Goal: Task Accomplishment & Management: Manage account settings

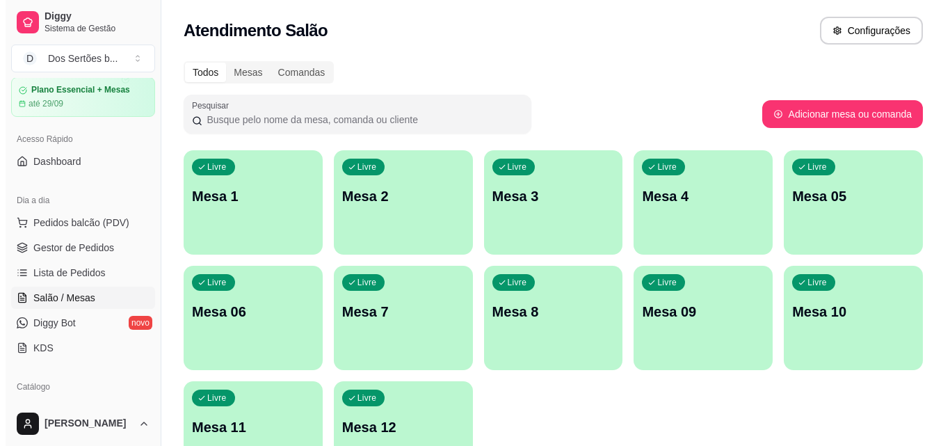
scroll to position [96, 0]
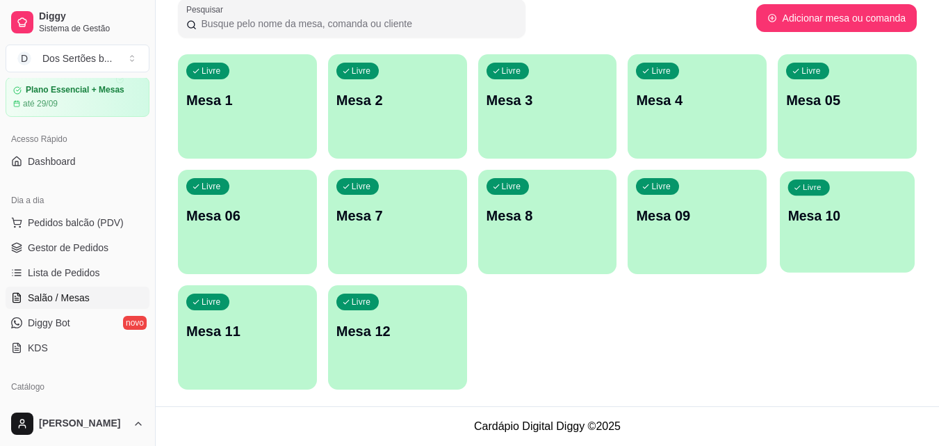
click at [810, 232] on div "Livre Mesa 10" at bounding box center [847, 213] width 135 height 85
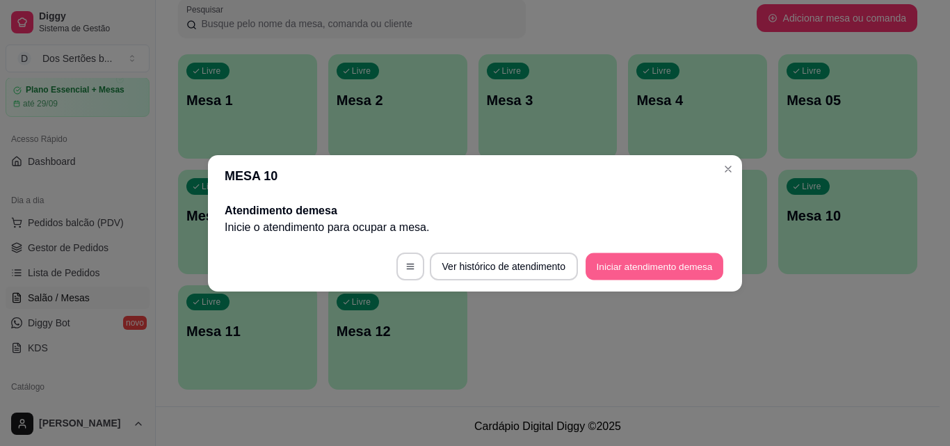
click at [628, 265] on button "Iniciar atendimento de mesa" at bounding box center [654, 265] width 138 height 27
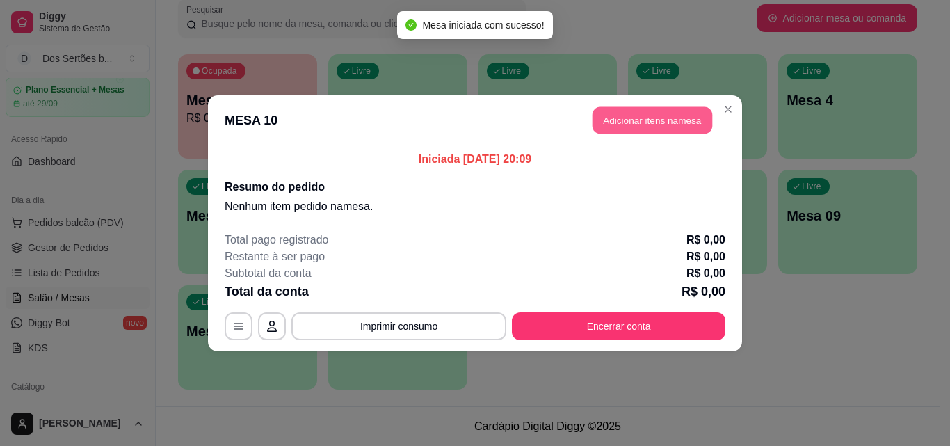
click at [656, 121] on button "Adicionar itens na mesa" at bounding box center [652, 119] width 120 height 27
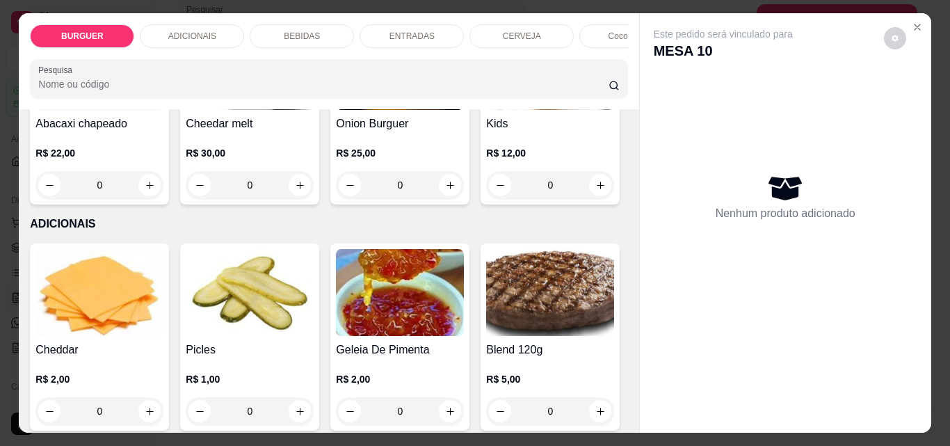
scroll to position [766, 0]
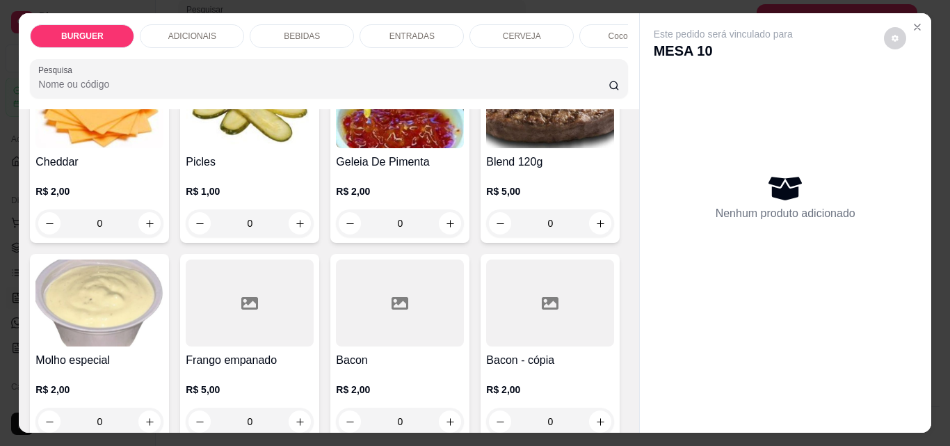
type input "1"
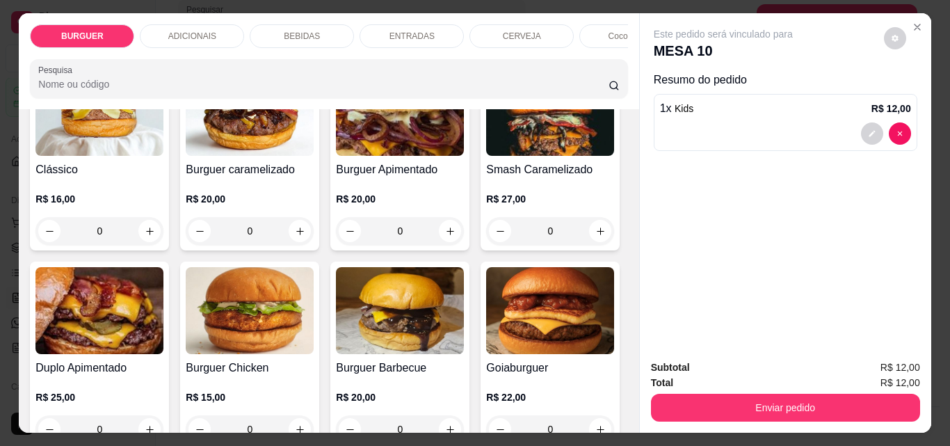
scroll to position [96, 0]
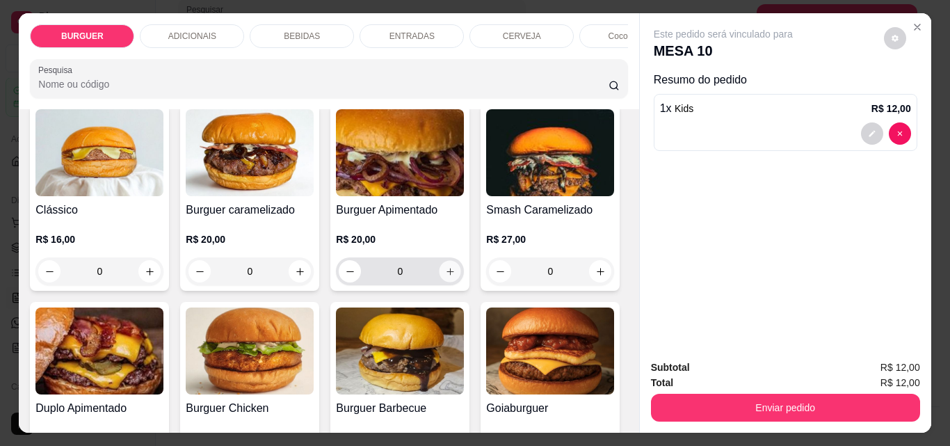
click at [445, 272] on icon "increase-product-quantity" at bounding box center [450, 271] width 10 height 10
type input "1"
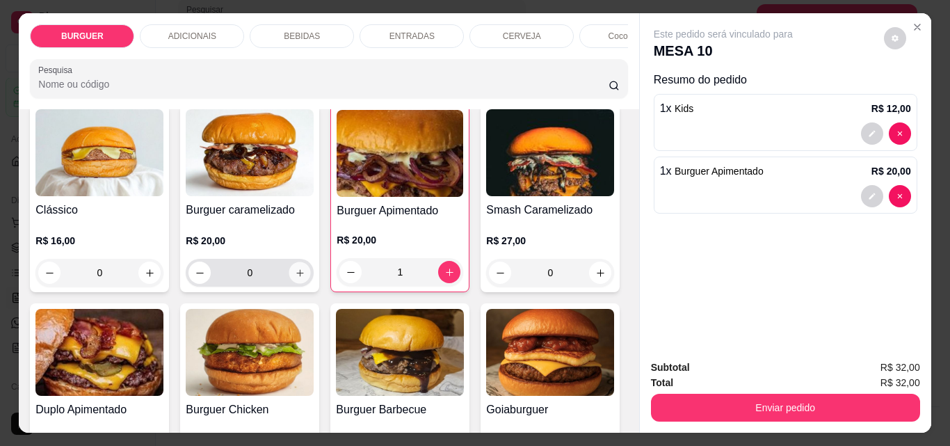
click at [298, 275] on icon "increase-product-quantity" at bounding box center [300, 273] width 10 height 10
type input "1"
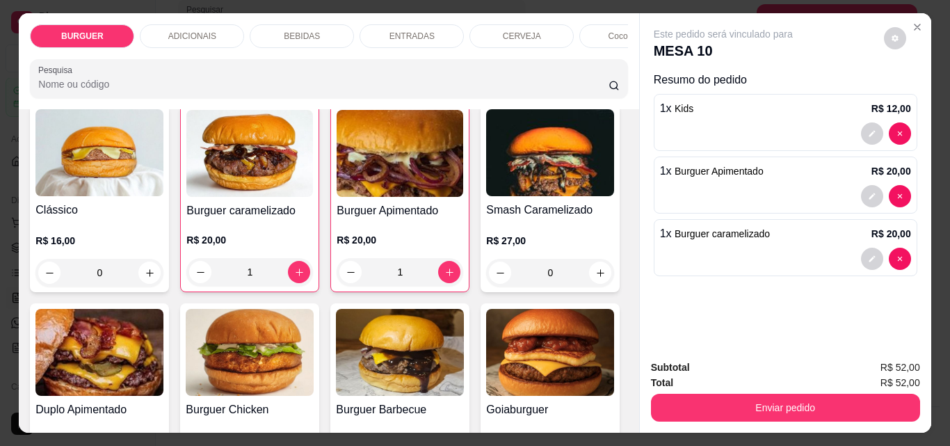
click at [302, 31] on p "BEBIDAS" at bounding box center [302, 36] width 36 height 11
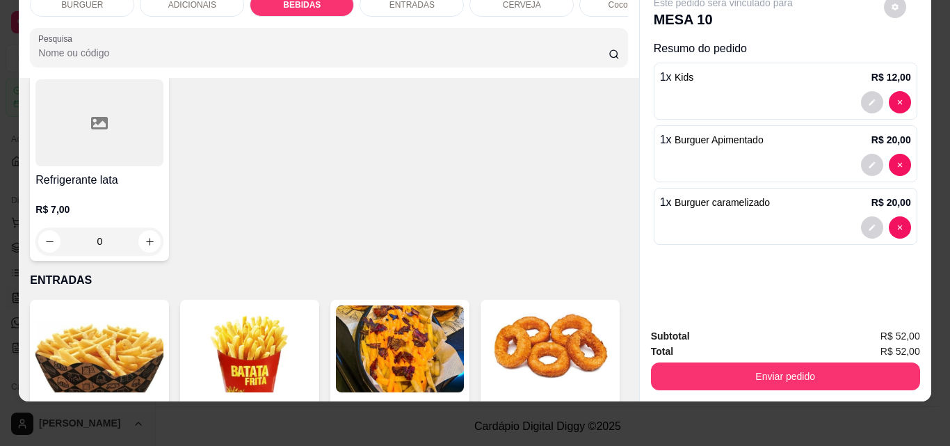
scroll to position [1843, 0]
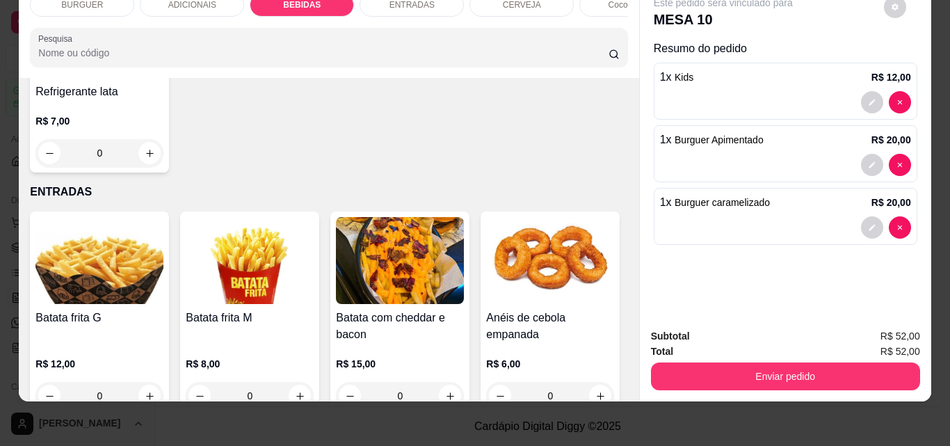
type input "1"
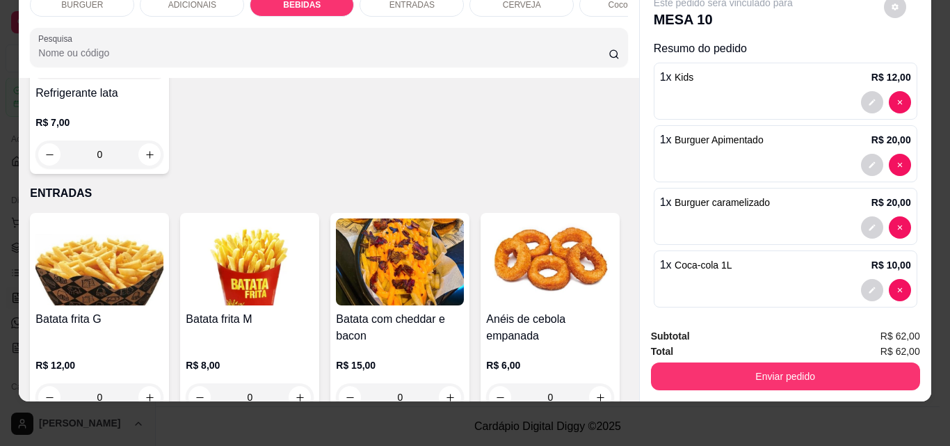
scroll to position [1844, 0]
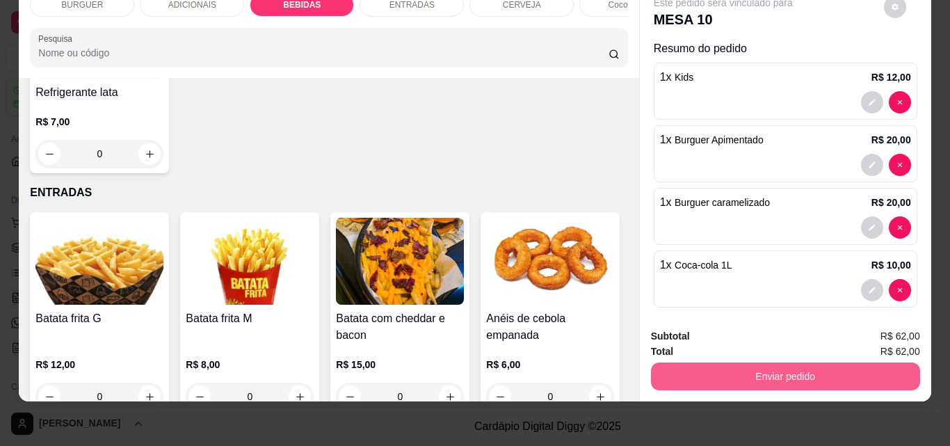
click at [742, 364] on button "Enviar pedido" at bounding box center [785, 376] width 269 height 28
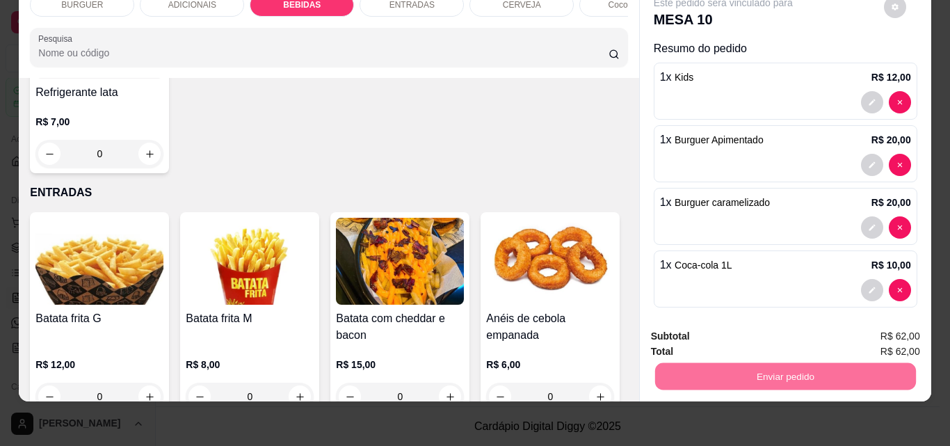
click at [742, 327] on button "Não registrar e enviar pedido" at bounding box center [739, 331] width 140 height 26
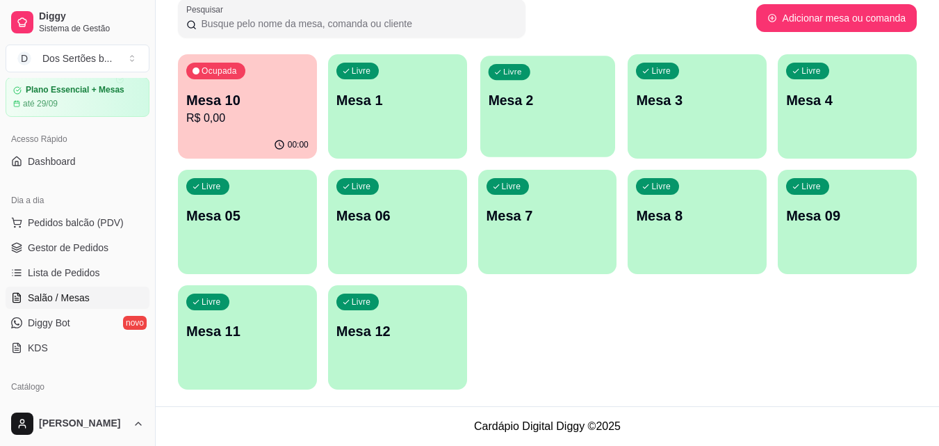
click at [538, 99] on p "Mesa 2" at bounding box center [547, 100] width 119 height 19
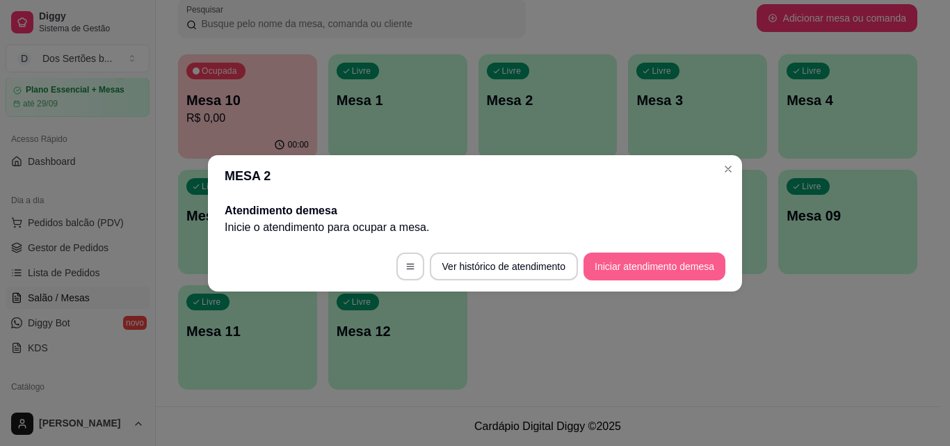
click at [654, 261] on button "Iniciar atendimento de mesa" at bounding box center [654, 266] width 142 height 28
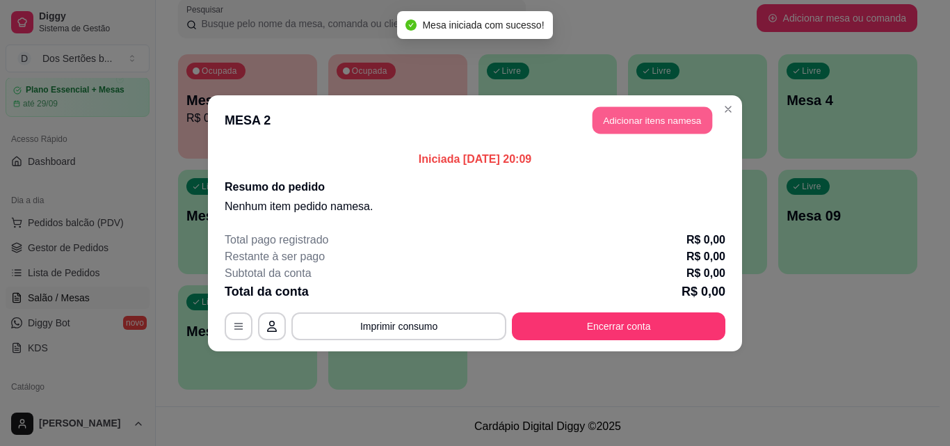
click at [660, 120] on button "Adicionar itens na mesa" at bounding box center [652, 119] width 120 height 27
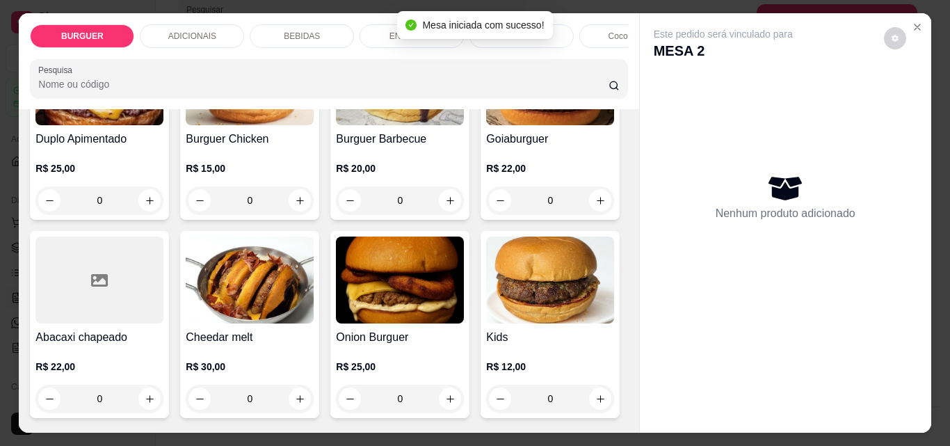
scroll to position [455, 0]
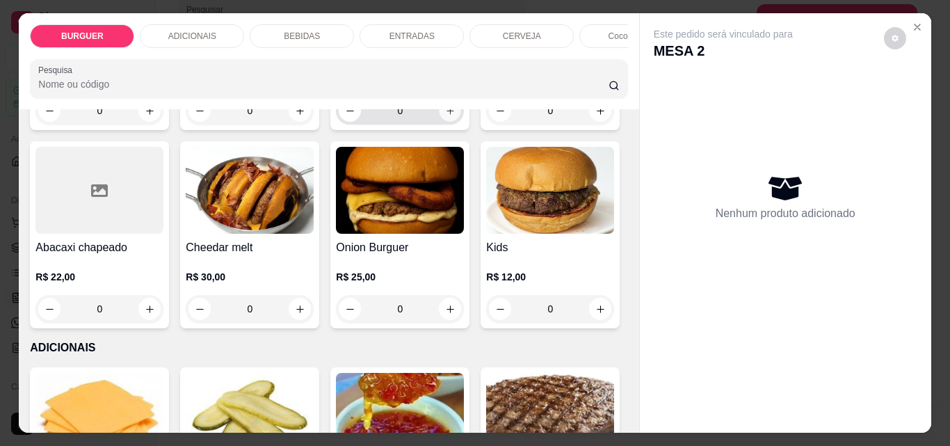
click at [445, 116] on icon "increase-product-quantity" at bounding box center [450, 111] width 10 height 10
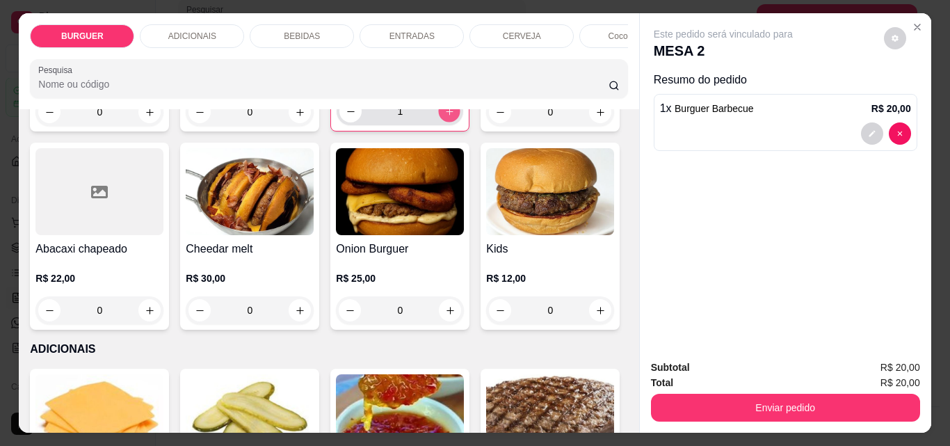
click at [444, 117] on icon "increase-product-quantity" at bounding box center [449, 111] width 10 height 10
type input "2"
click at [868, 131] on icon "decrease-product-quantity" at bounding box center [871, 134] width 6 height 6
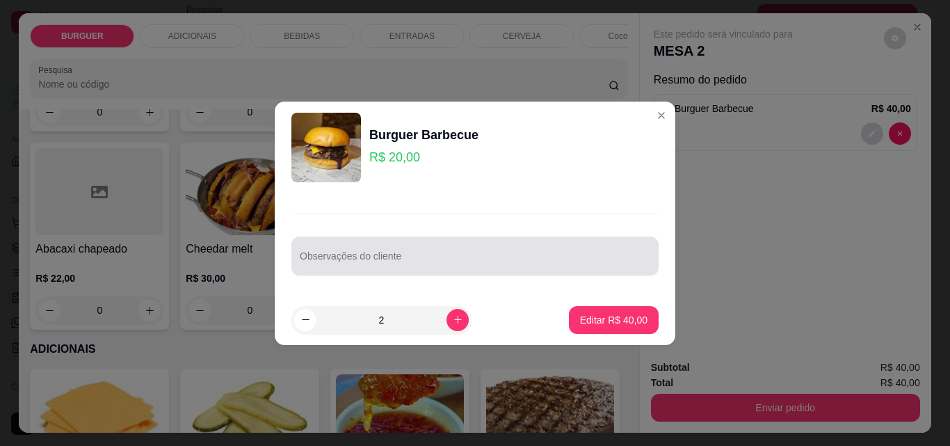
click at [329, 252] on div at bounding box center [475, 256] width 350 height 28
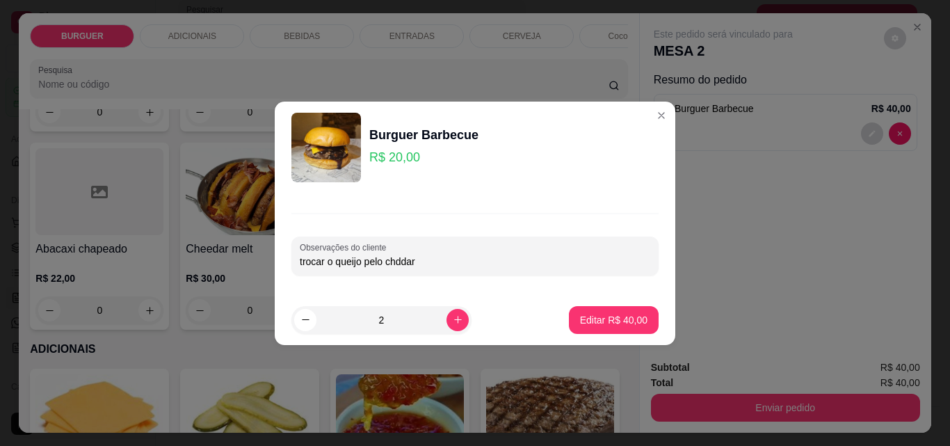
click at [361, 262] on input "trocar o queijo pelo chddar" at bounding box center [475, 261] width 350 height 14
click at [423, 262] on input "trocar o queijo prato pelo chddar" at bounding box center [475, 261] width 350 height 14
type input "trocar o queijo prato pelo cheddar"
click at [619, 320] on p "Editar R$ 40,00" at bounding box center [613, 319] width 65 height 13
type input "0"
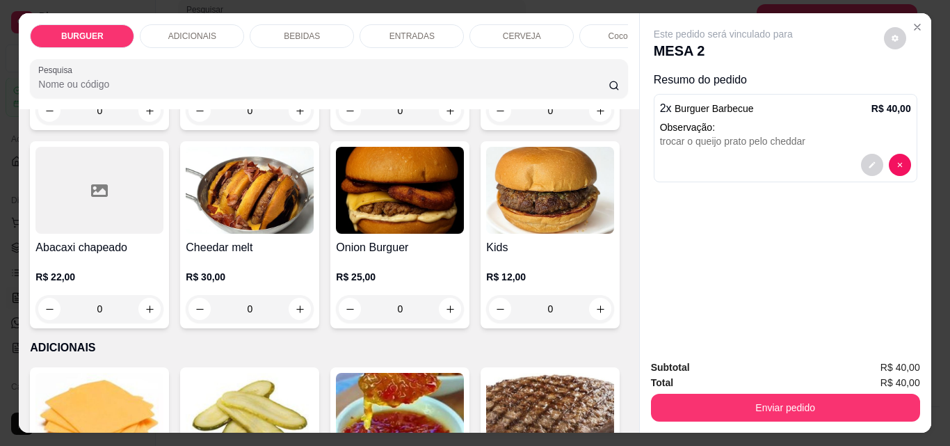
click at [277, 24] on div "BEBIDAS" at bounding box center [302, 36] width 104 height 24
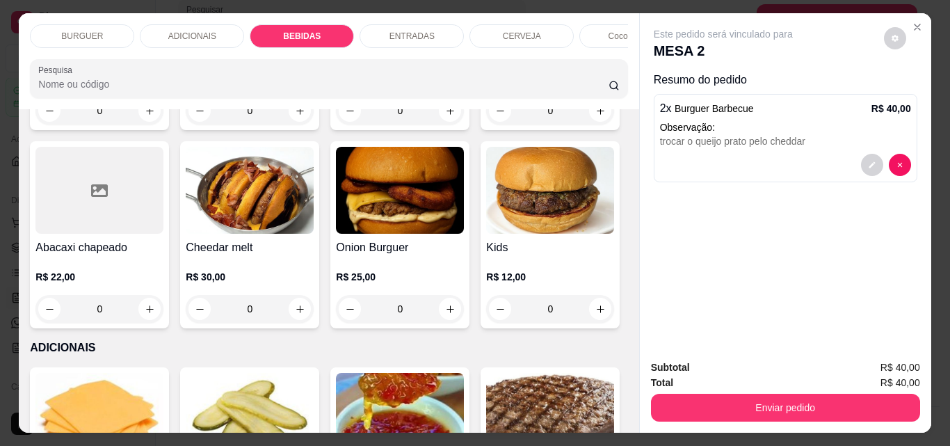
scroll to position [36, 0]
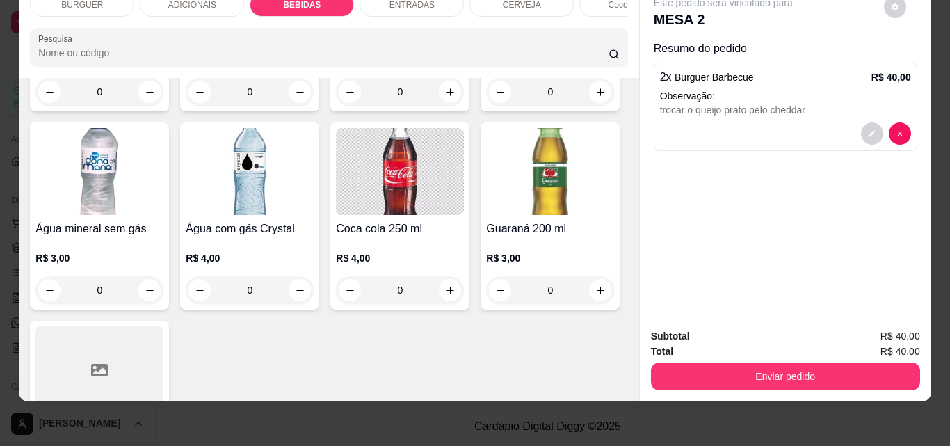
type input "1"
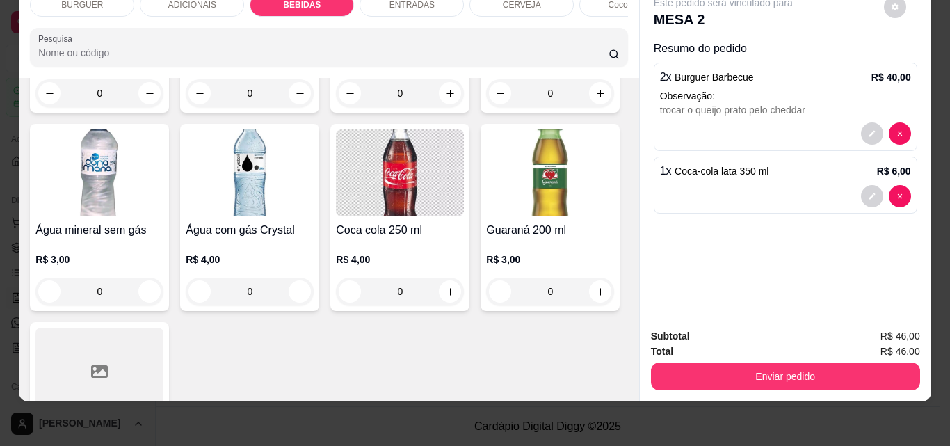
click at [376, 5] on div "ENTRADAS" at bounding box center [411, 5] width 104 height 24
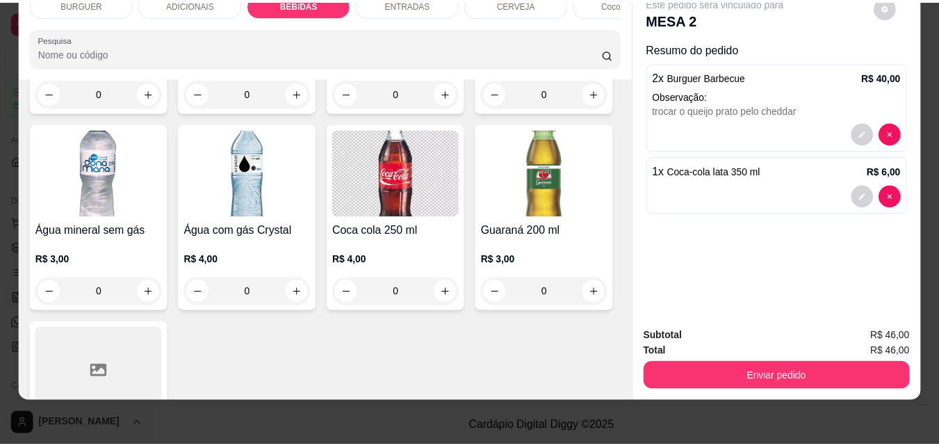
scroll to position [2542, 0]
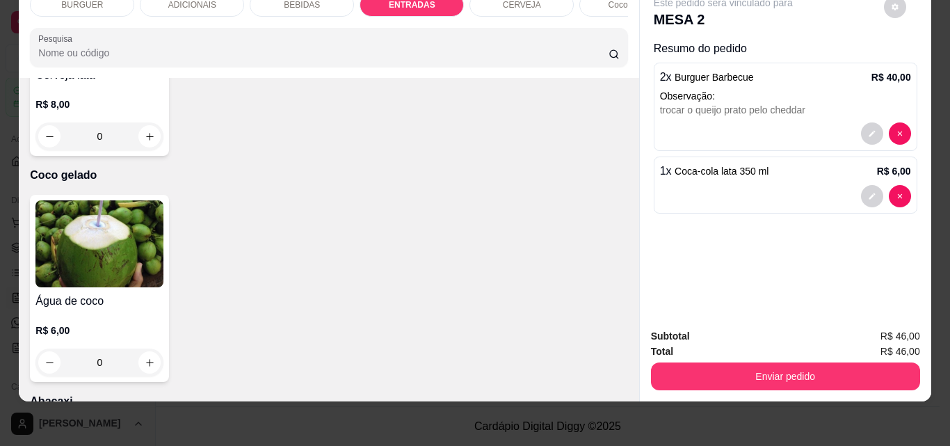
type input "1"
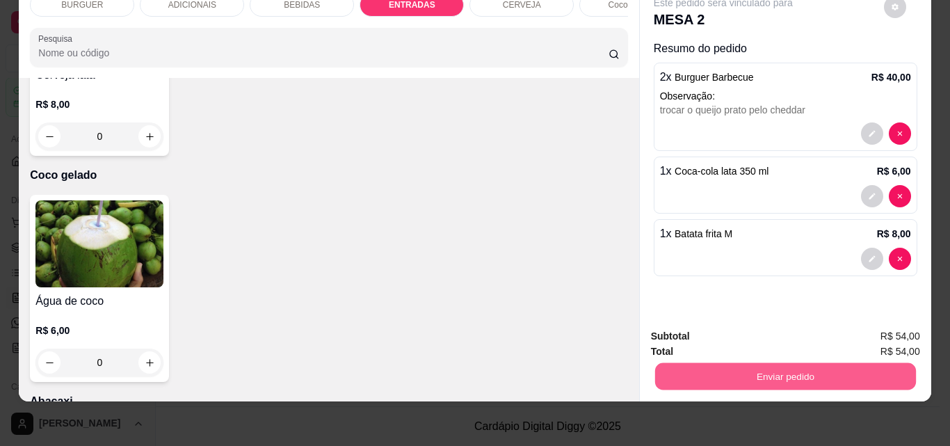
click at [731, 380] on div "Enviar pedido" at bounding box center [785, 374] width 269 height 31
click at [717, 333] on button "Não registrar e enviar pedido" at bounding box center [739, 331] width 140 height 26
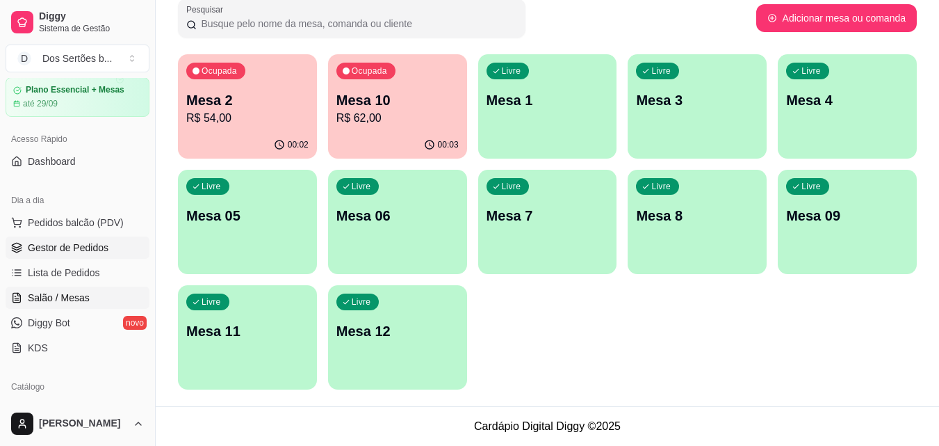
click at [63, 253] on span "Gestor de Pedidos" at bounding box center [68, 248] width 81 height 14
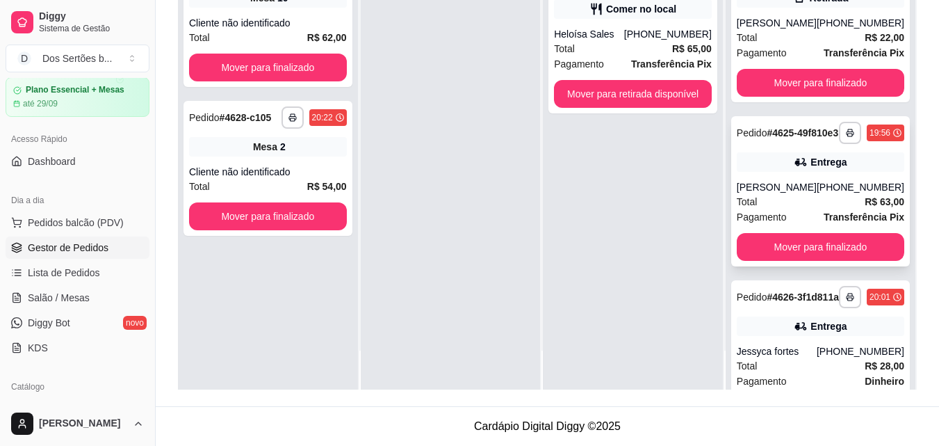
scroll to position [94, 0]
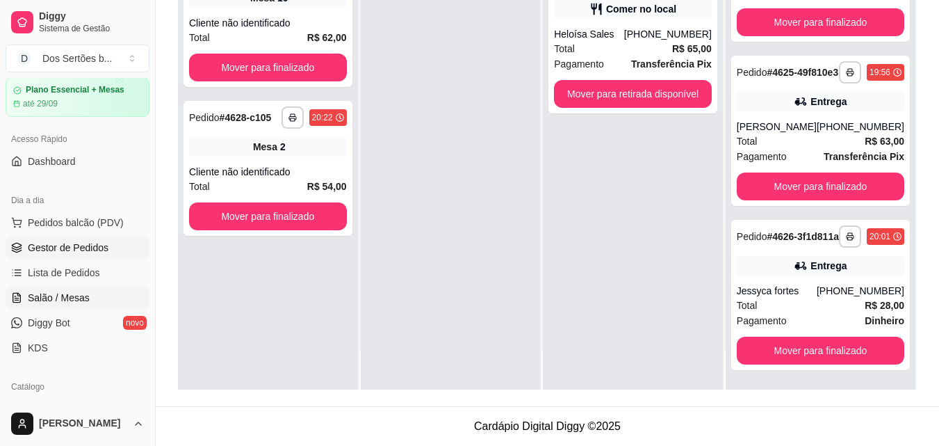
click at [17, 298] on icon at bounding box center [16, 298] width 3 height 0
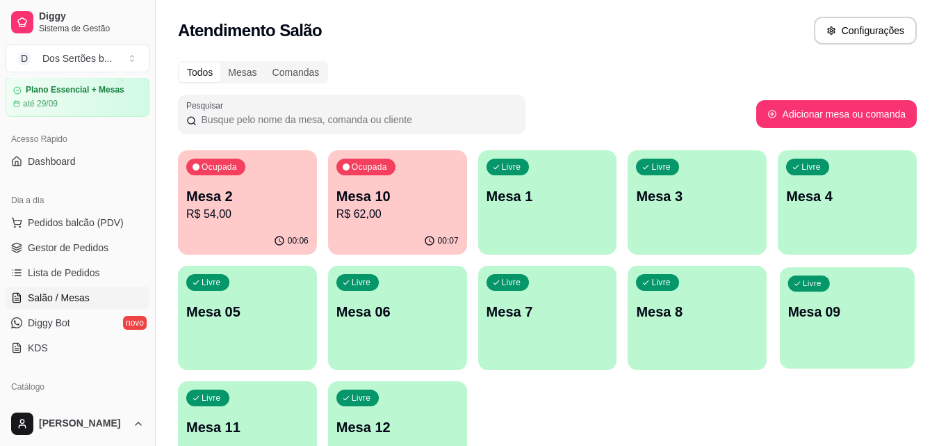
click at [796, 309] on p "Mesa 09" at bounding box center [847, 311] width 119 height 19
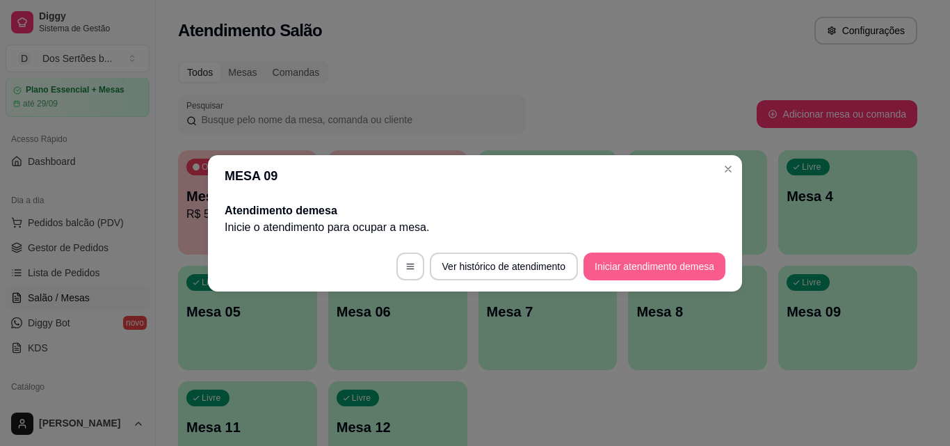
click at [635, 270] on button "Iniciar atendimento de mesa" at bounding box center [654, 266] width 142 height 28
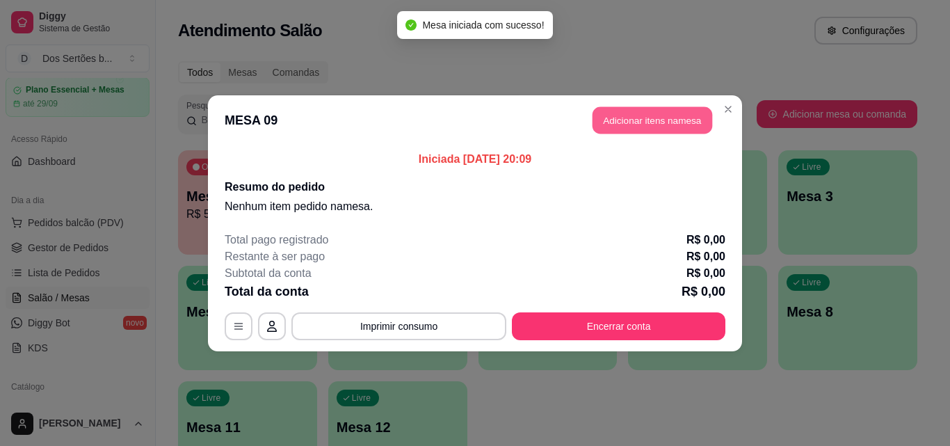
click at [658, 119] on button "Adicionar itens na mesa" at bounding box center [652, 119] width 120 height 27
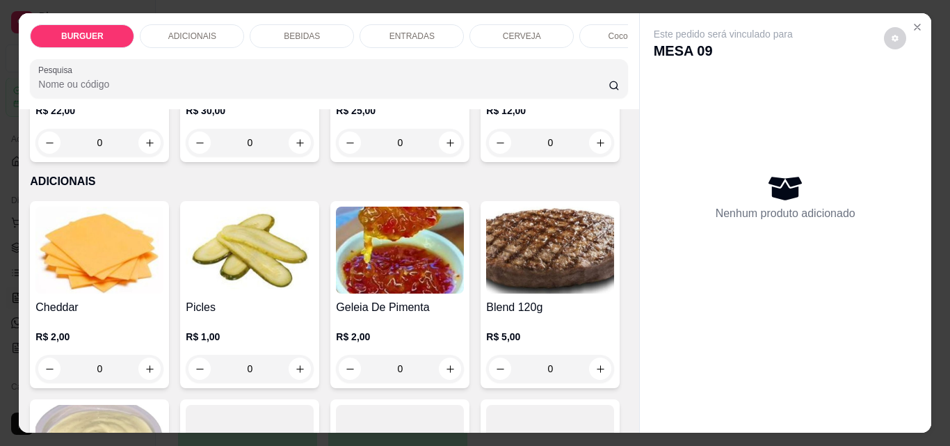
scroll to position [806, 0]
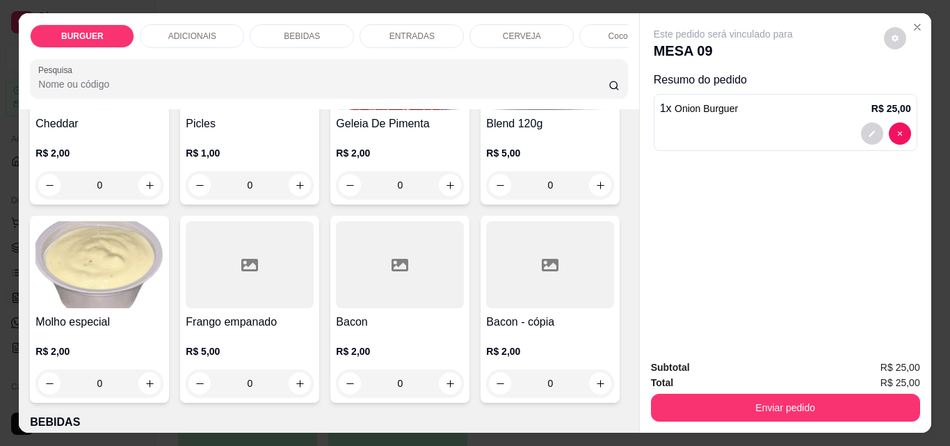
scroll to position [807, 0]
type input "2"
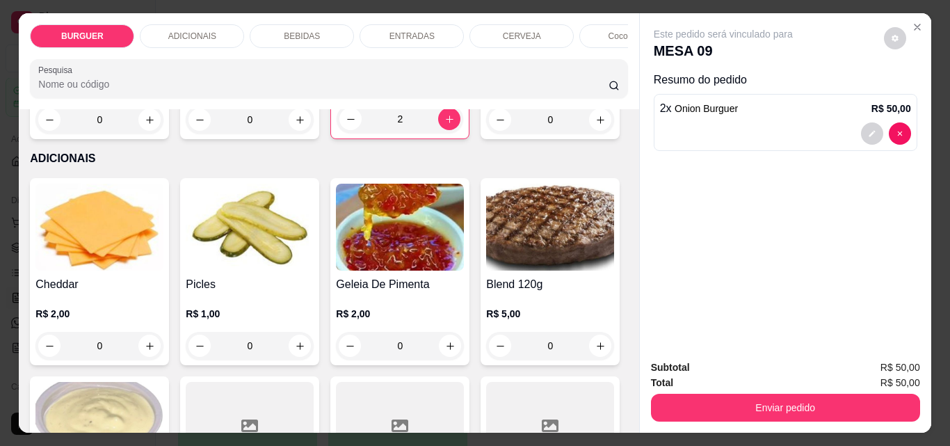
scroll to position [469, 0]
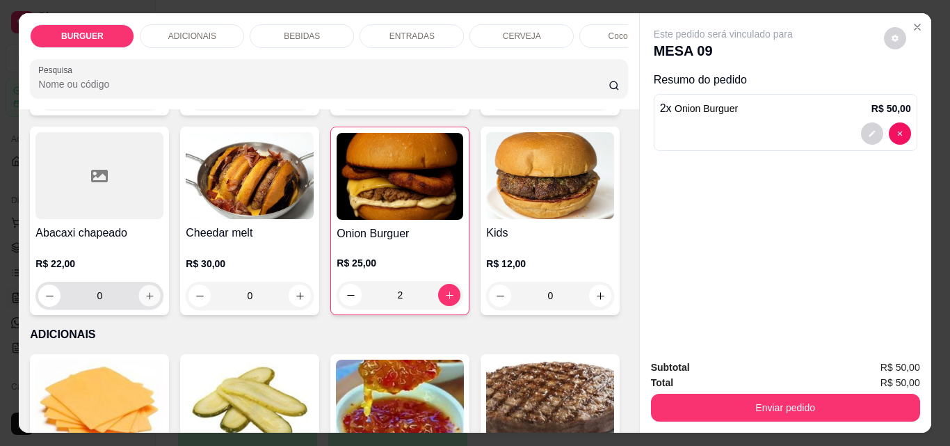
click at [155, 296] on icon "increase-product-quantity" at bounding box center [150, 296] width 10 height 10
type input "1"
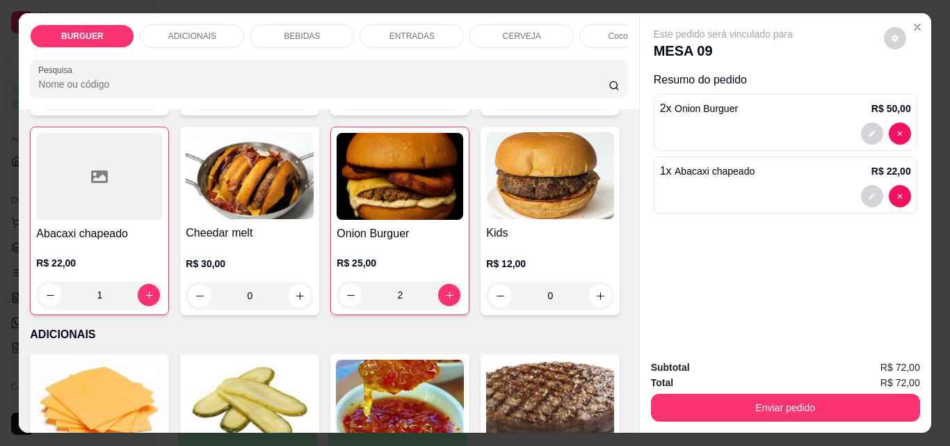
click at [298, 35] on p "BEBIDAS" at bounding box center [302, 36] width 36 height 11
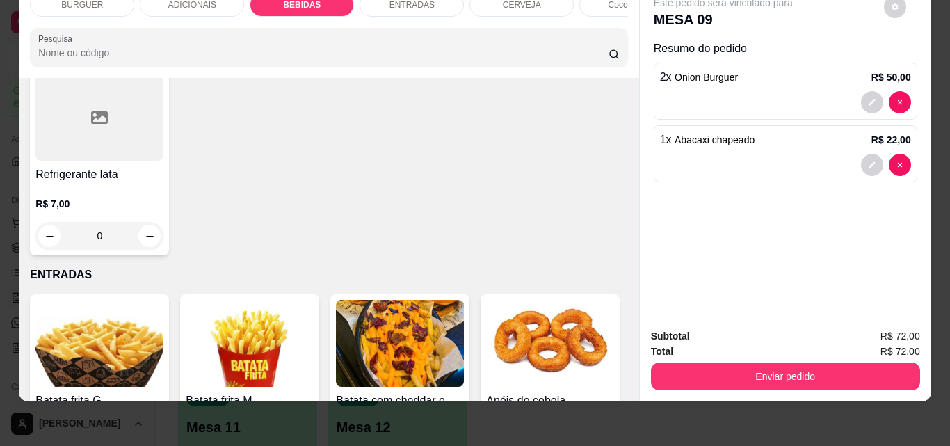
scroll to position [1814, 0]
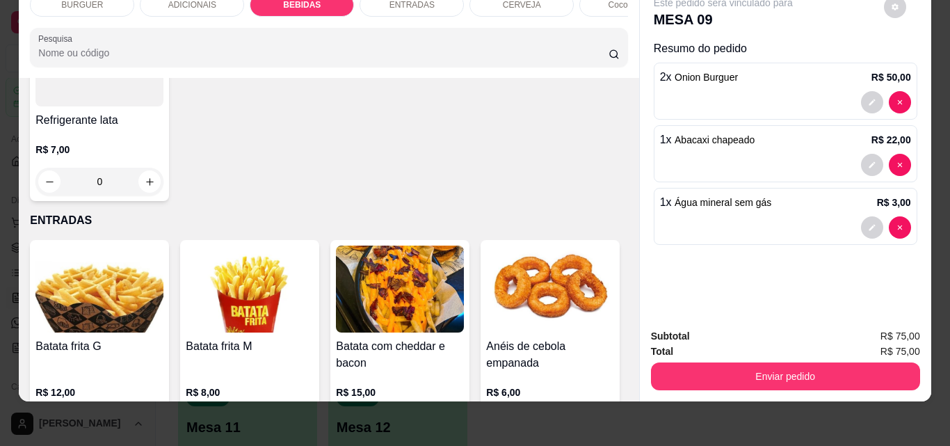
type input "2"
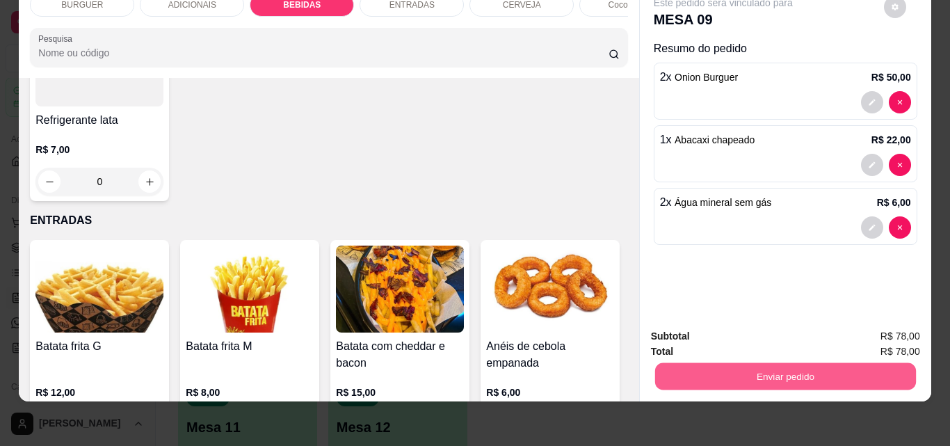
click at [720, 362] on button "Enviar pedido" at bounding box center [784, 375] width 261 height 27
click at [710, 330] on button "Não registrar e enviar pedido" at bounding box center [739, 331] width 140 height 26
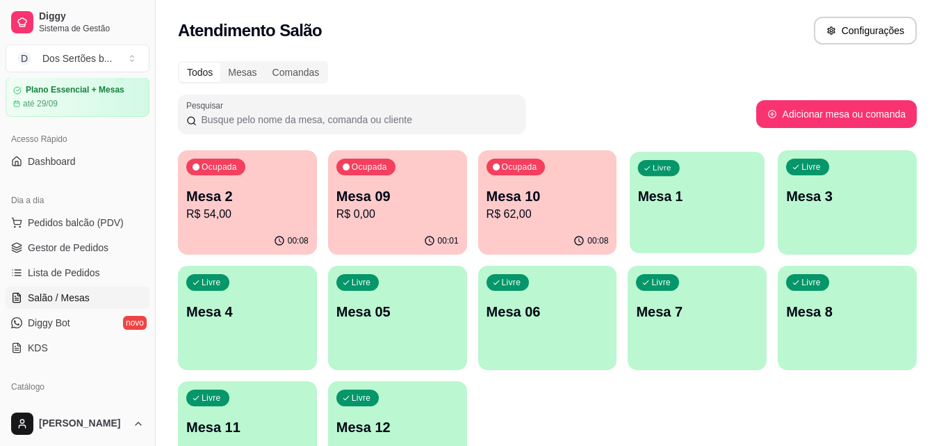
click at [683, 208] on div "Livre Mesa 1" at bounding box center [697, 194] width 135 height 85
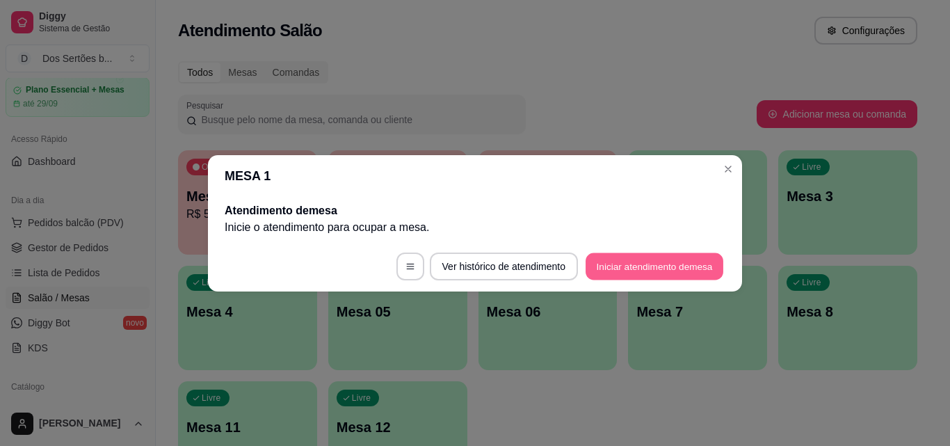
click at [630, 262] on button "Iniciar atendimento de mesa" at bounding box center [654, 265] width 138 height 27
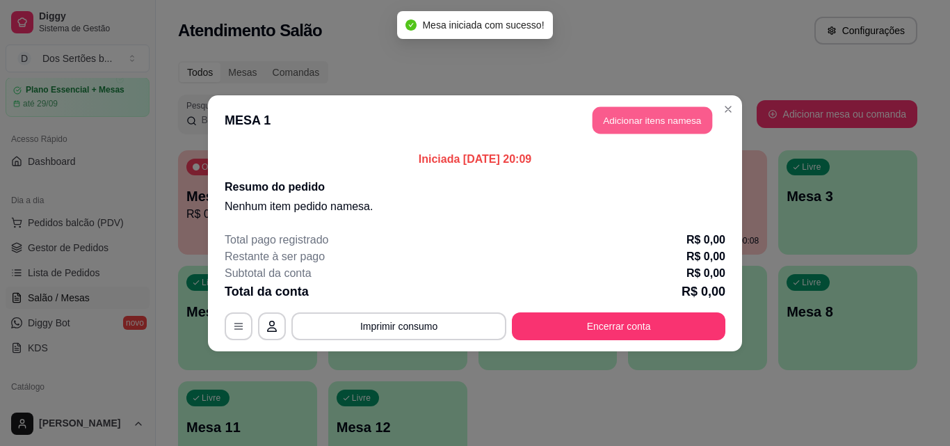
click at [624, 120] on button "Adicionar itens na mesa" at bounding box center [652, 119] width 120 height 27
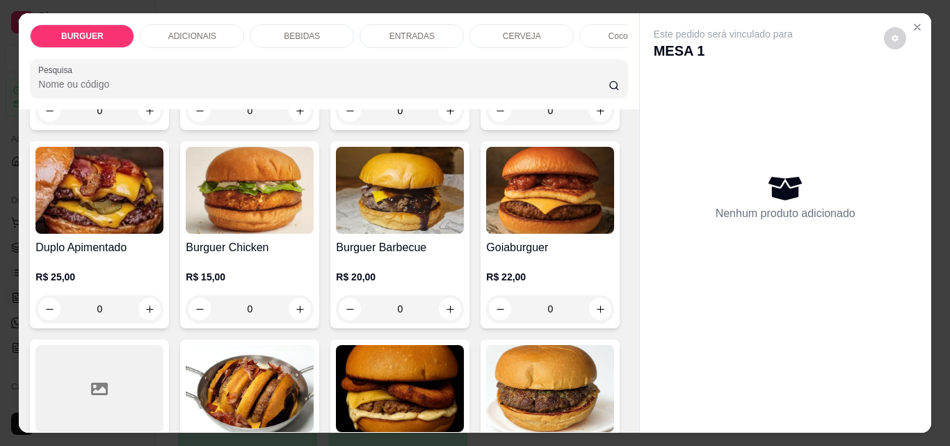
scroll to position [192, 0]
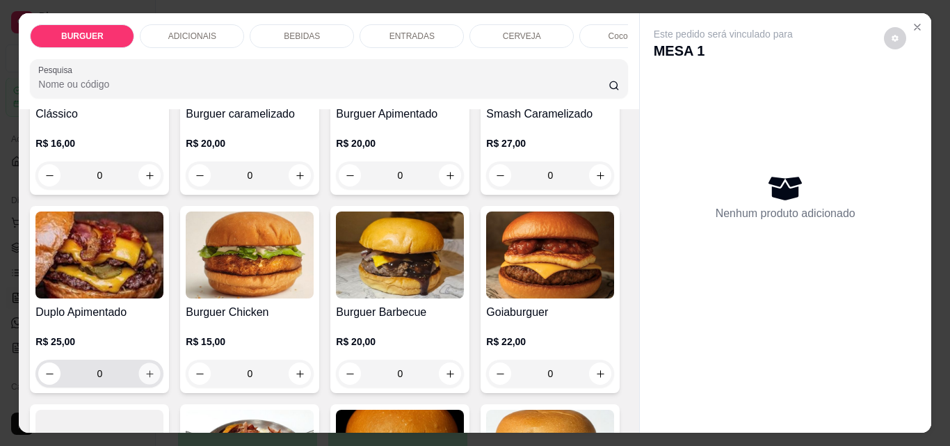
click at [155, 379] on icon "increase-product-quantity" at bounding box center [150, 373] width 10 height 10
type input "1"
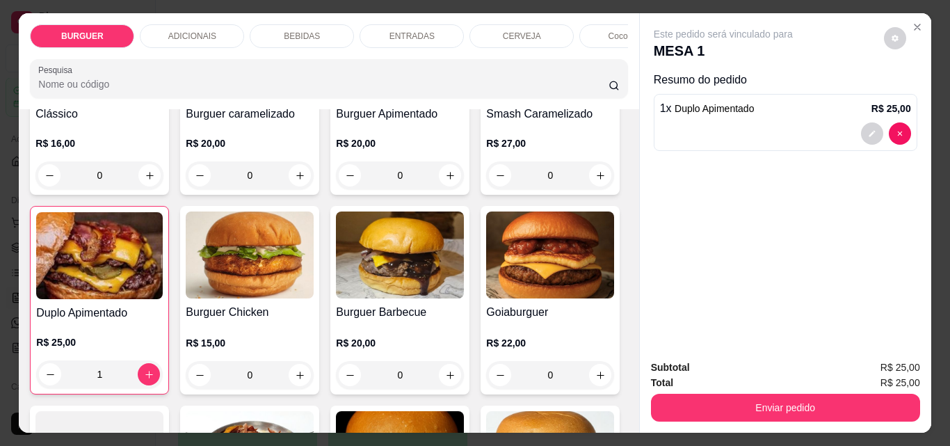
click at [294, 31] on p "BEBIDAS" at bounding box center [302, 36] width 36 height 11
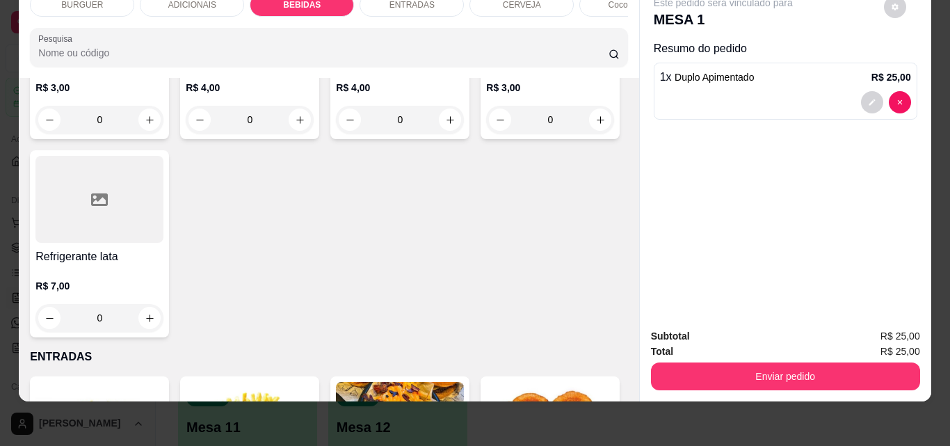
scroll to position [1769, 0]
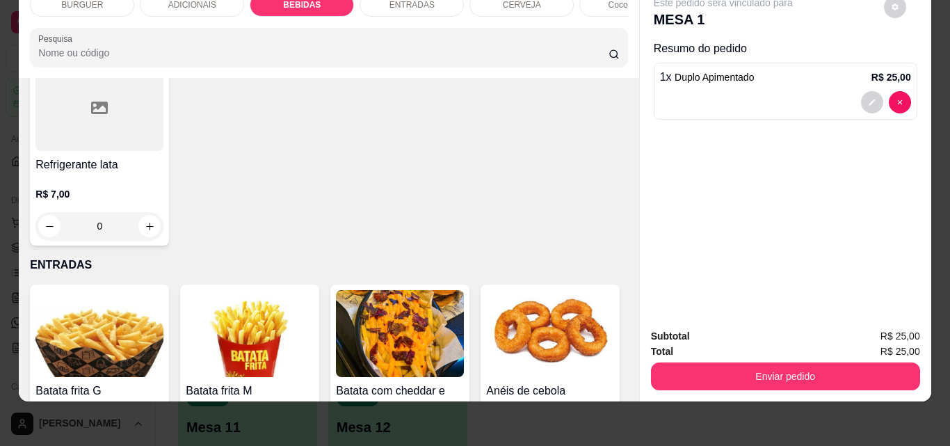
type input "1"
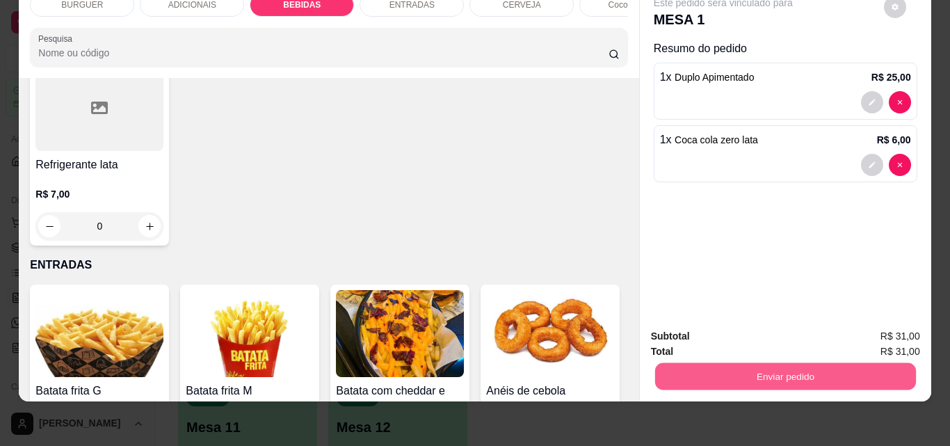
click at [771, 362] on button "Enviar pedido" at bounding box center [784, 375] width 261 height 27
click at [729, 325] on button "Não registrar e enviar pedido" at bounding box center [739, 331] width 140 height 26
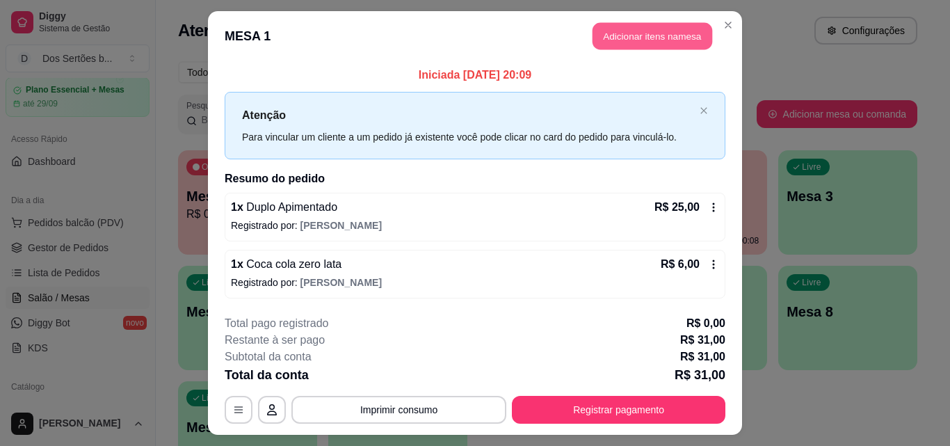
click at [642, 33] on button "Adicionar itens na mesa" at bounding box center [652, 36] width 120 height 27
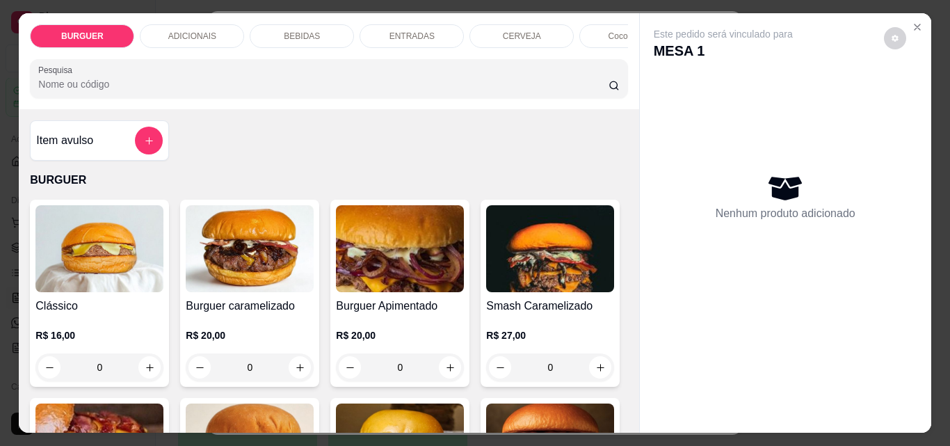
click at [324, 30] on div "BEBIDAS" at bounding box center [302, 36] width 104 height 24
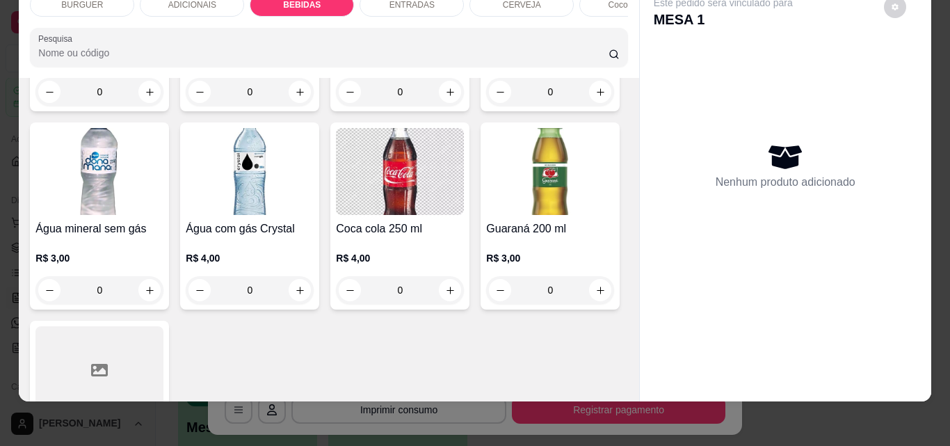
click at [377, 0] on div "ENTRADAS" at bounding box center [411, 5] width 104 height 24
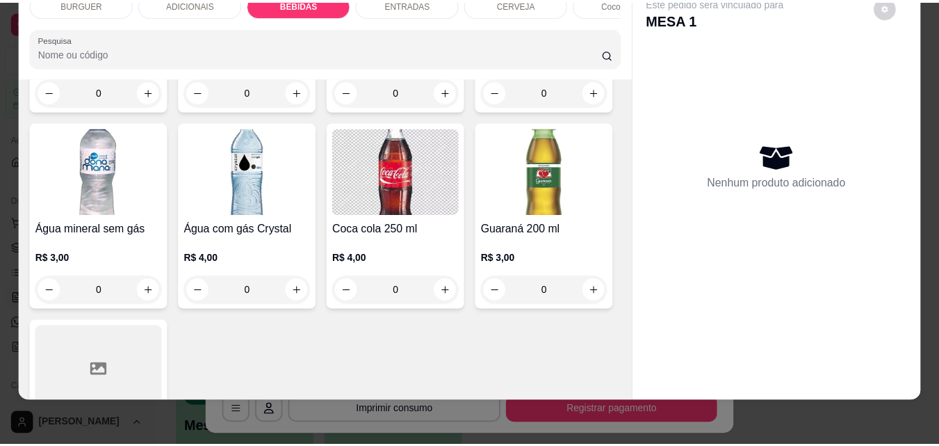
scroll to position [2540, 0]
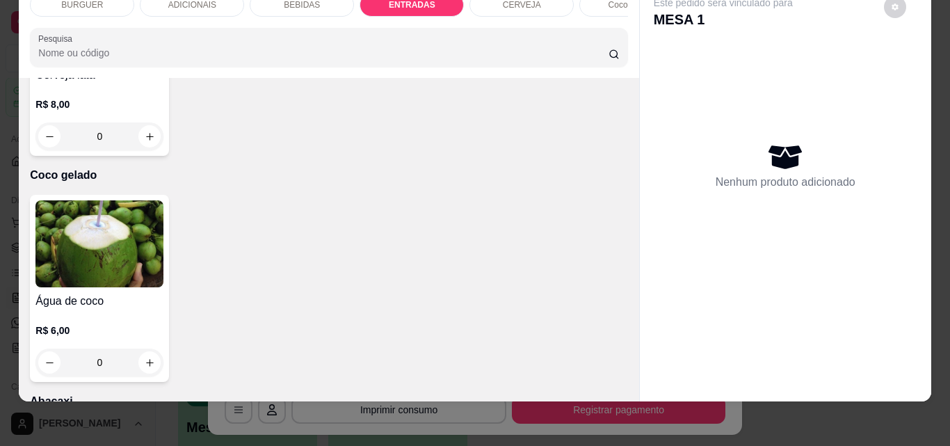
type input "1"
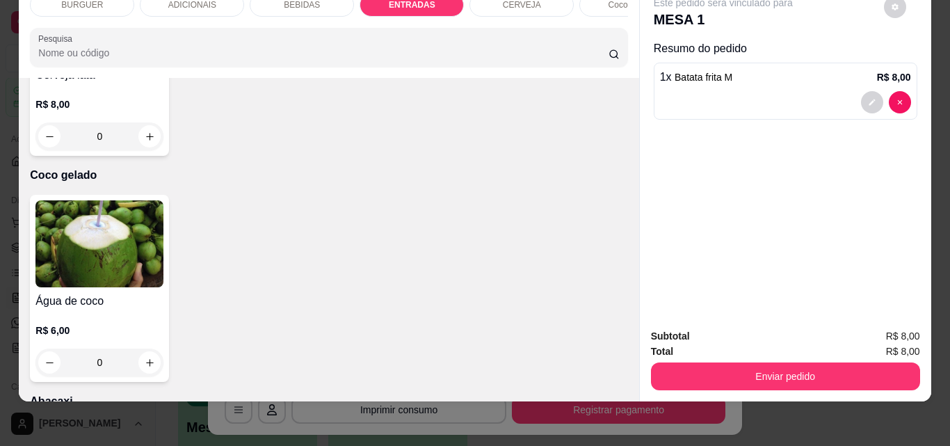
click at [689, 359] on div "Enviar pedido" at bounding box center [785, 374] width 269 height 31
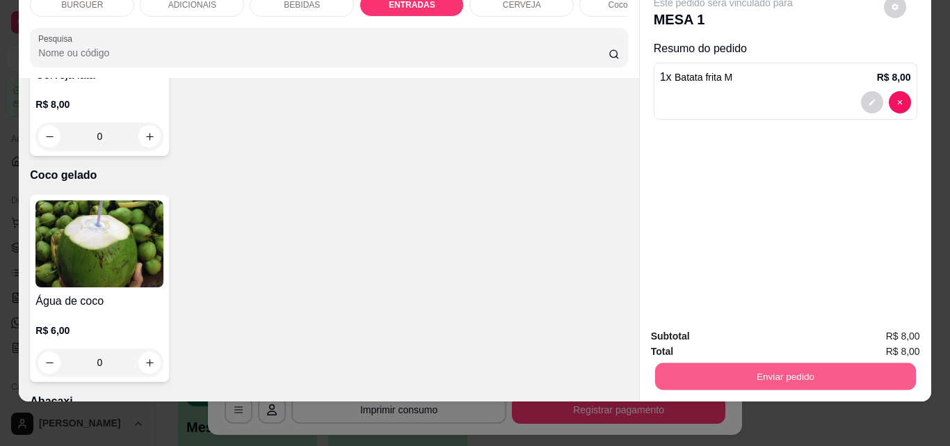
click at [689, 362] on button "Enviar pedido" at bounding box center [784, 375] width 261 height 27
click at [715, 325] on button "Não registrar e enviar pedido" at bounding box center [739, 331] width 140 height 26
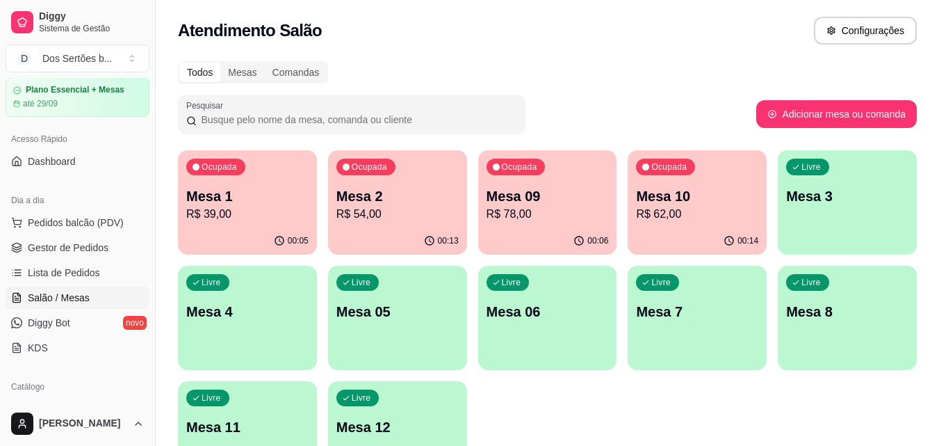
scroll to position [96, 0]
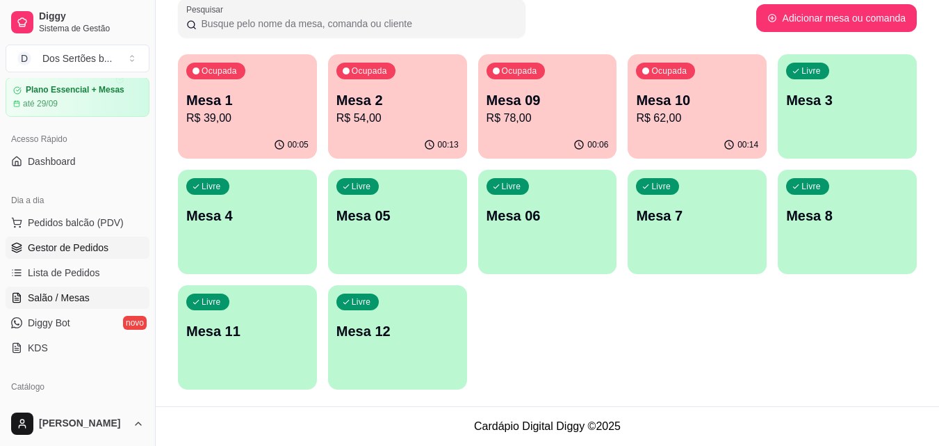
click at [86, 246] on span "Gestor de Pedidos" at bounding box center [68, 248] width 81 height 14
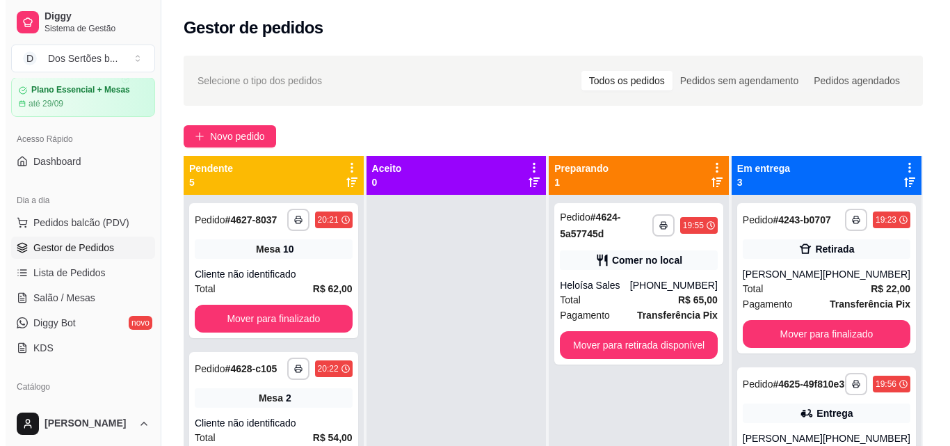
scroll to position [39, 0]
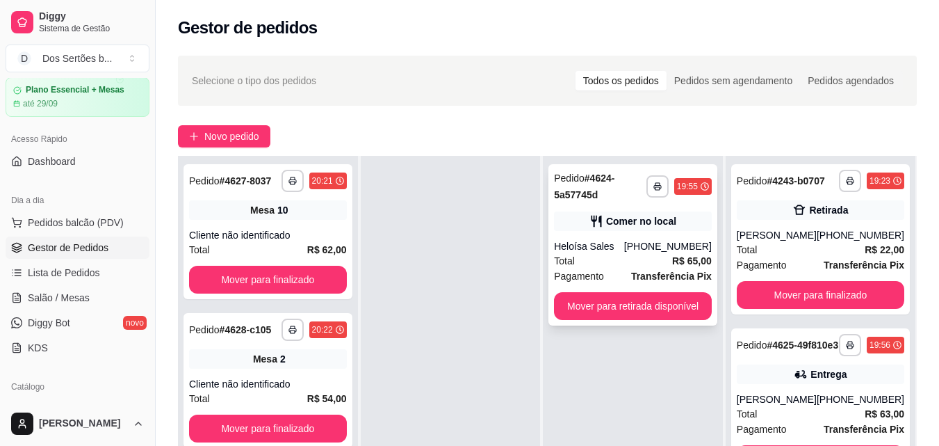
click at [660, 220] on div "Comer no local" at bounding box center [641, 221] width 70 height 14
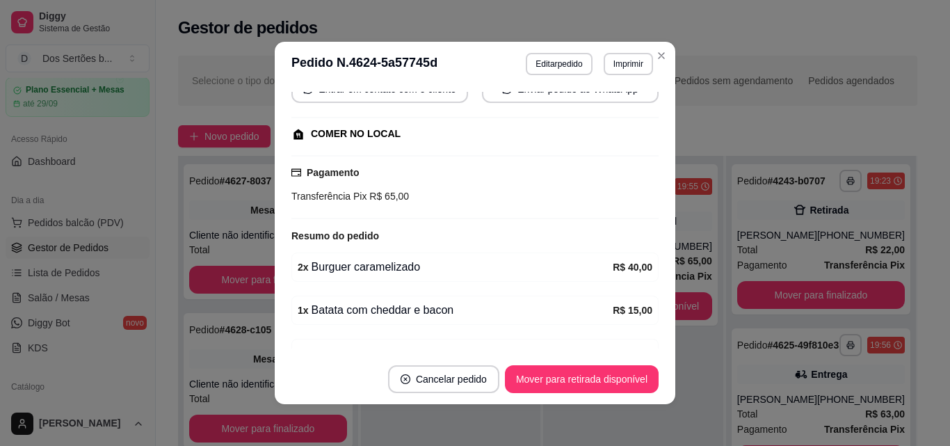
scroll to position [220, 0]
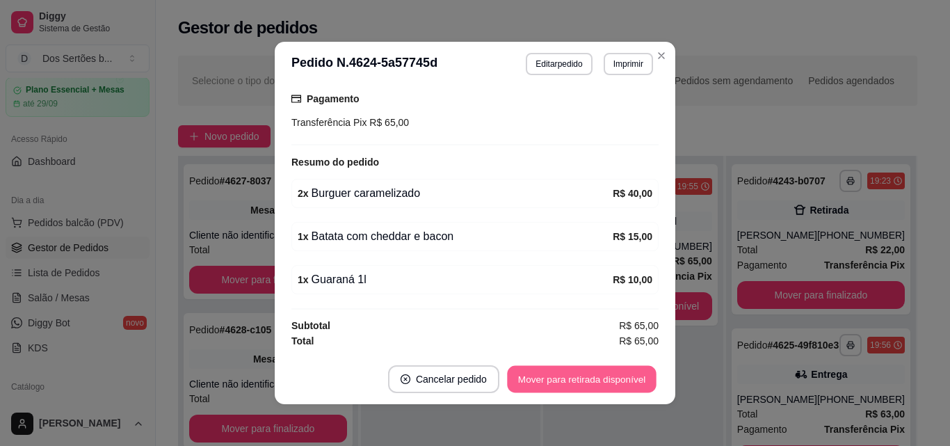
click at [545, 380] on button "Mover para retirada disponível" at bounding box center [581, 379] width 149 height 27
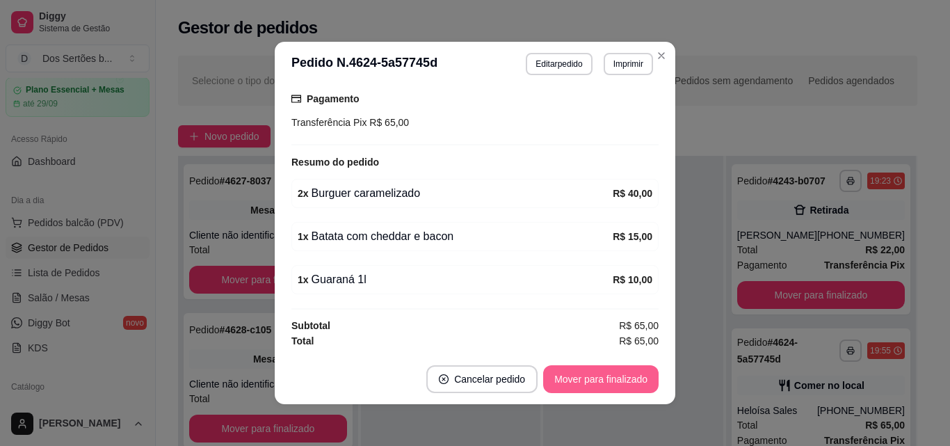
click at [604, 374] on button "Mover para finalizado" at bounding box center [600, 379] width 115 height 28
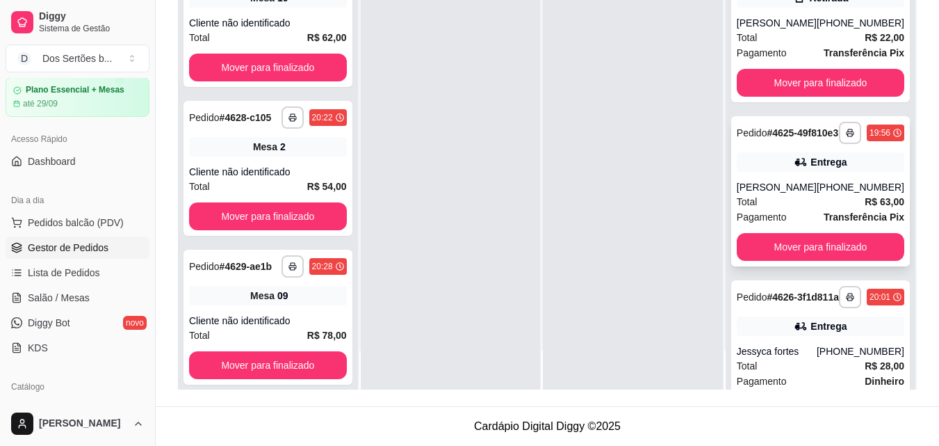
scroll to position [94, 0]
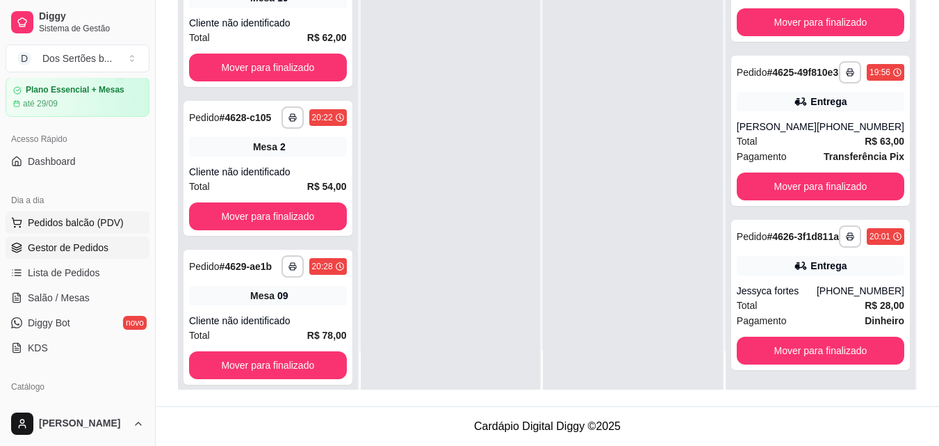
click at [106, 219] on span "Pedidos balcão (PDV)" at bounding box center [76, 223] width 96 height 14
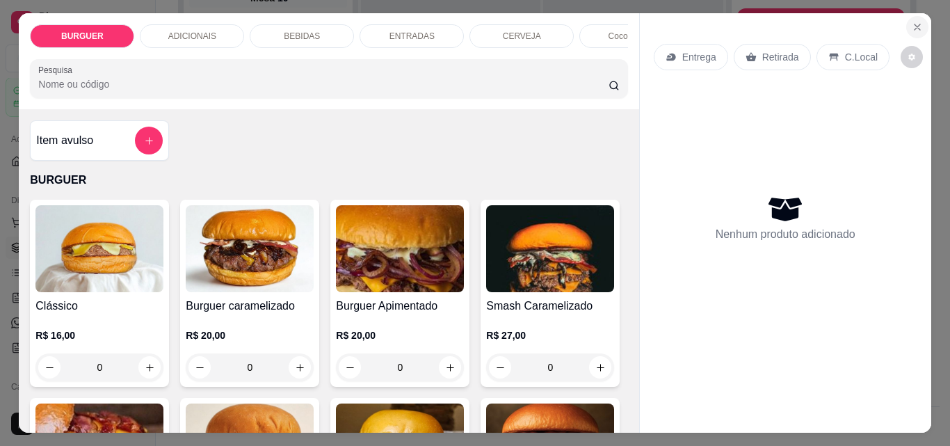
click at [916, 25] on icon "Close" at bounding box center [916, 27] width 11 height 11
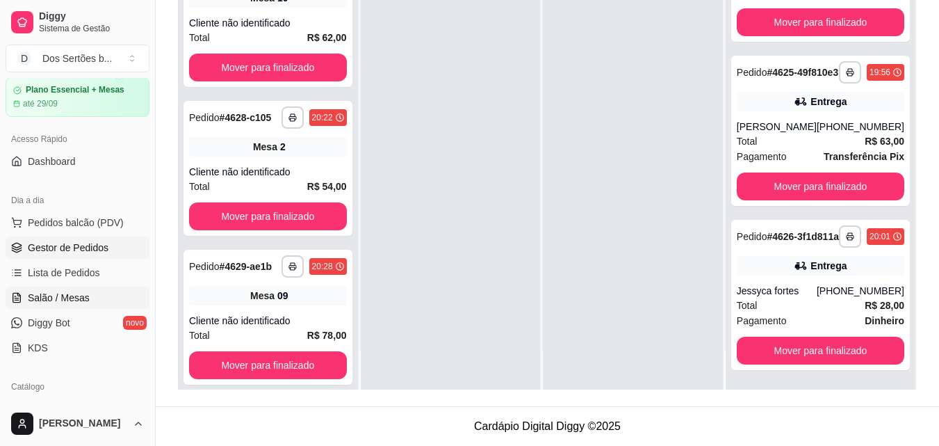
click at [74, 296] on span "Salão / Mesas" at bounding box center [59, 298] width 62 height 14
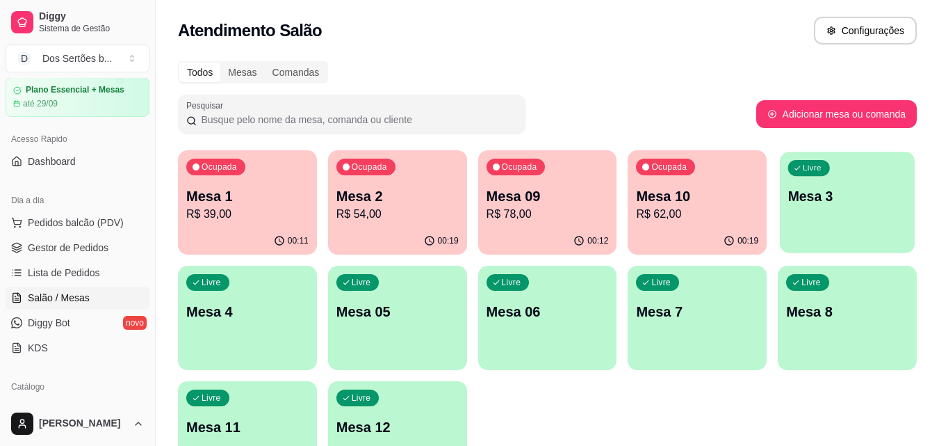
click at [797, 219] on div "Livre Mesa 3" at bounding box center [847, 194] width 135 height 85
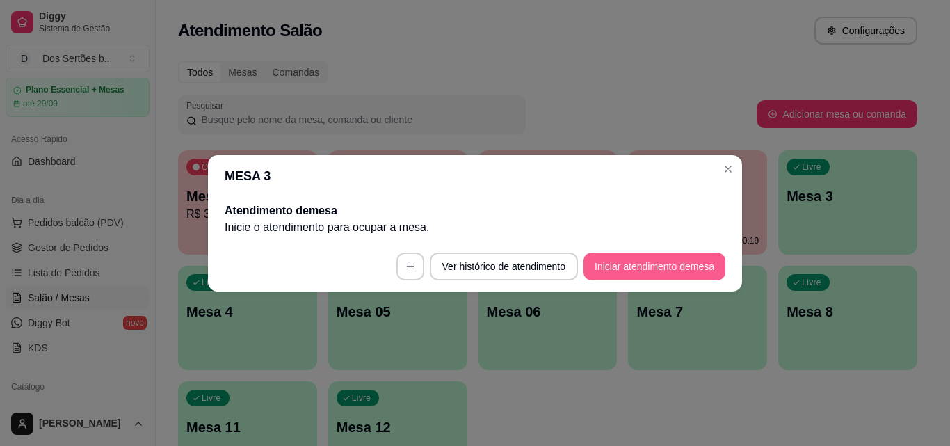
click at [645, 270] on button "Iniciar atendimento de mesa" at bounding box center [654, 266] width 142 height 28
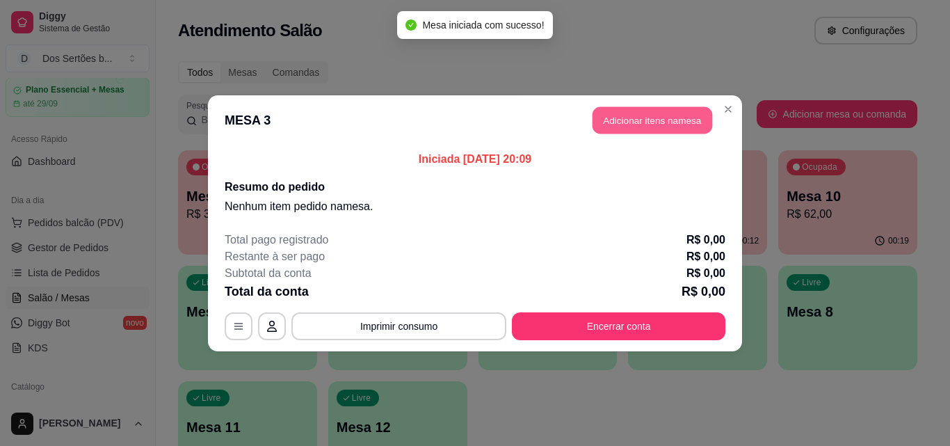
click at [631, 117] on button "Adicionar itens na mesa" at bounding box center [652, 119] width 120 height 27
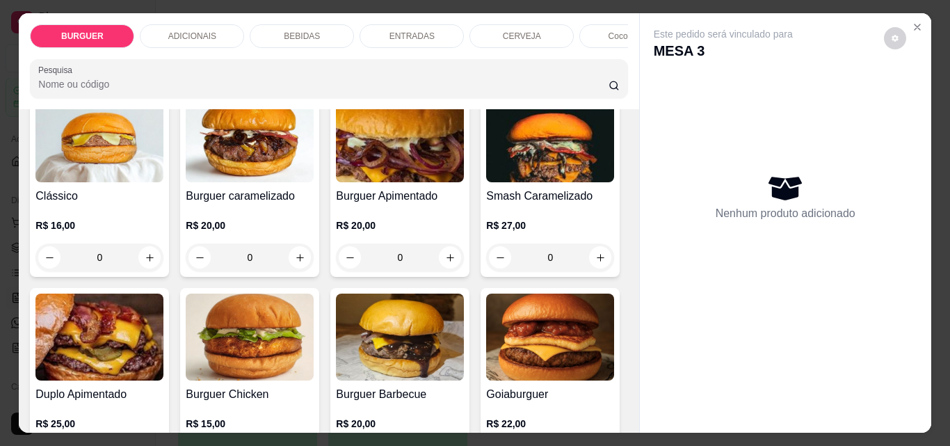
scroll to position [193, 0]
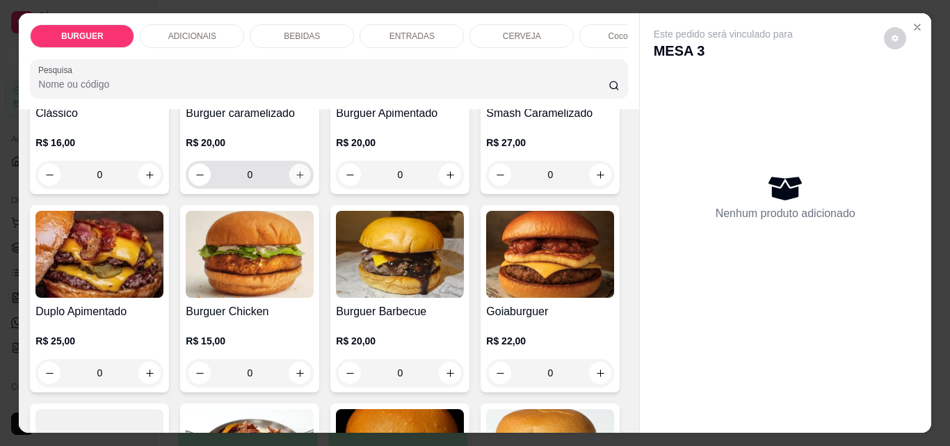
click at [295, 179] on icon "increase-product-quantity" at bounding box center [300, 175] width 10 height 10
type input "1"
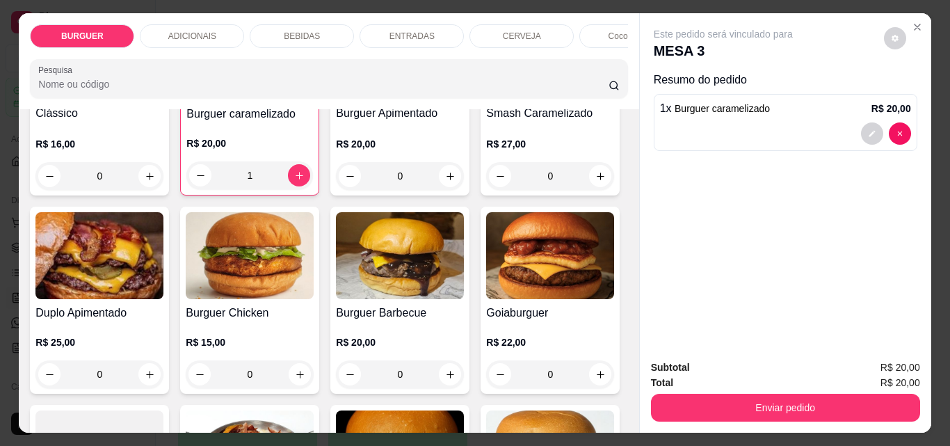
click at [307, 31] on p "BEBIDAS" at bounding box center [302, 36] width 36 height 11
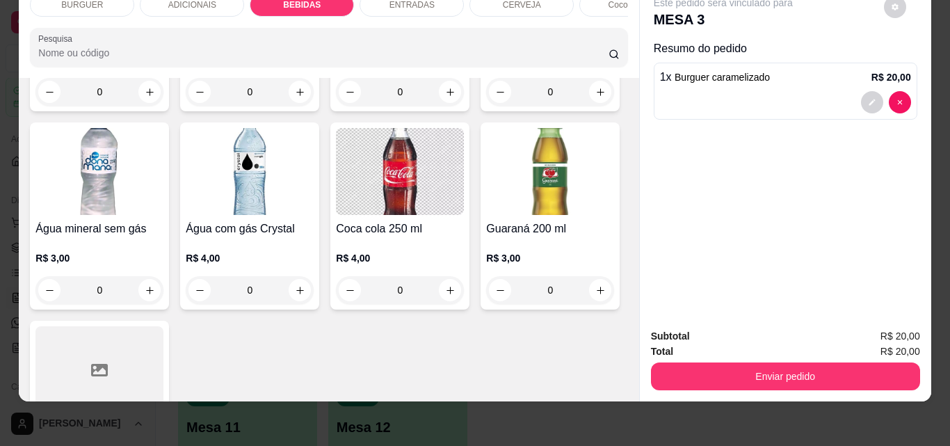
scroll to position [1693, 0]
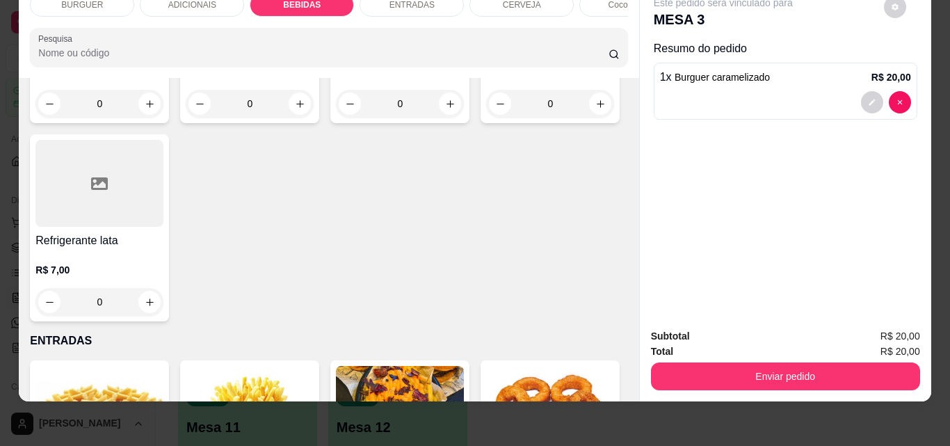
type input "1"
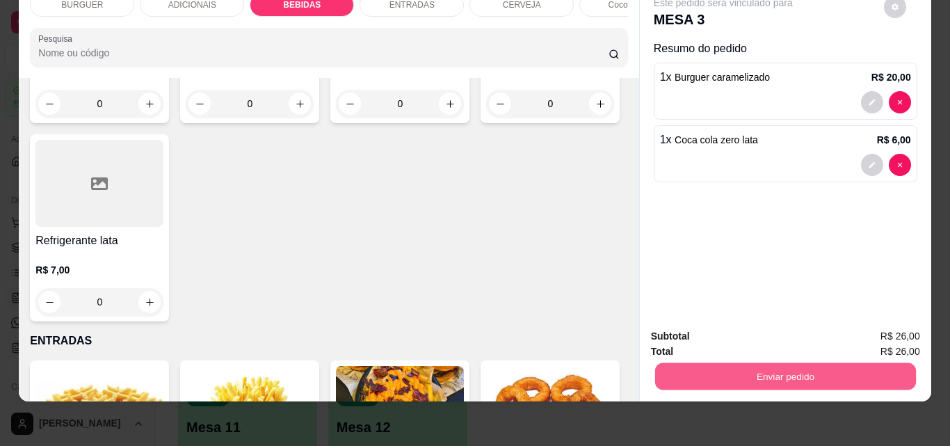
click at [793, 362] on button "Enviar pedido" at bounding box center [784, 375] width 261 height 27
click at [694, 321] on button "Não registrar e enviar pedido" at bounding box center [739, 331] width 140 height 26
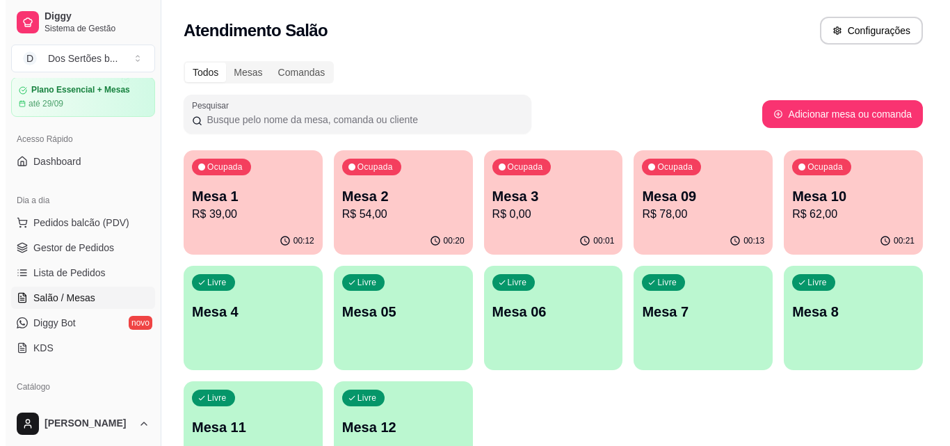
scroll to position [96, 0]
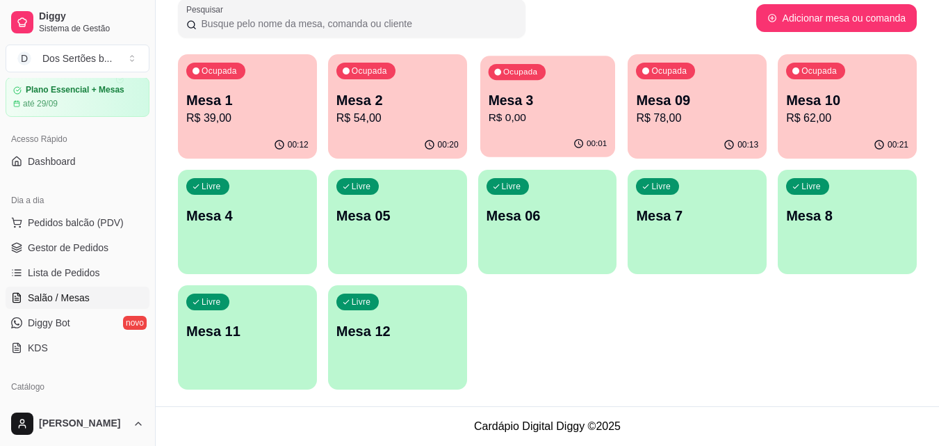
click at [574, 108] on p "Mesa 3" at bounding box center [547, 100] width 119 height 19
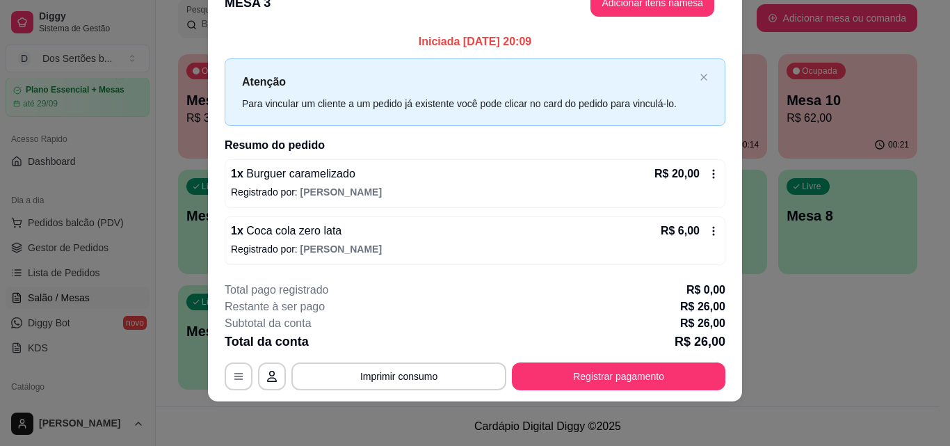
scroll to position [0, 0]
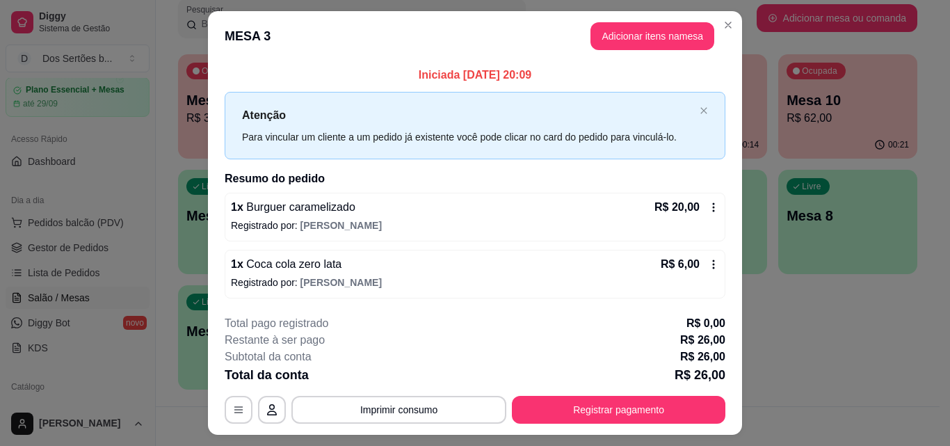
click at [731, 15] on header "MESA 3 Adicionar itens na mesa" at bounding box center [475, 36] width 534 height 50
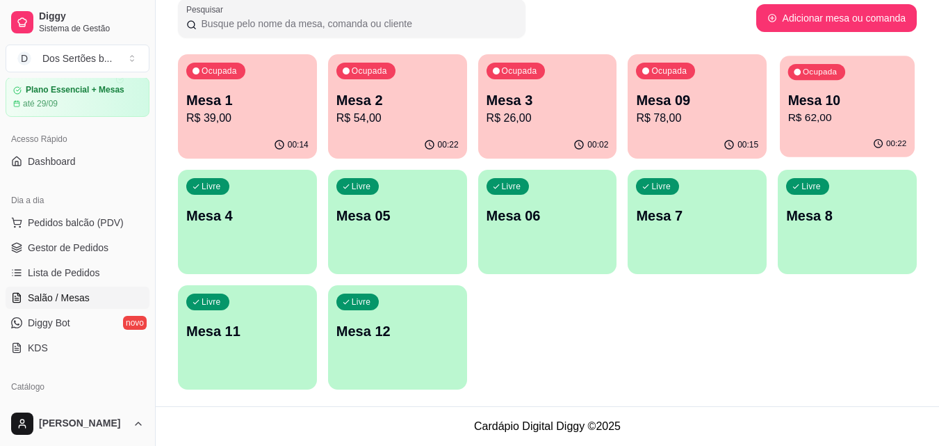
click at [786, 104] on div "Ocupada Mesa 10 R$ 62,00" at bounding box center [847, 93] width 135 height 75
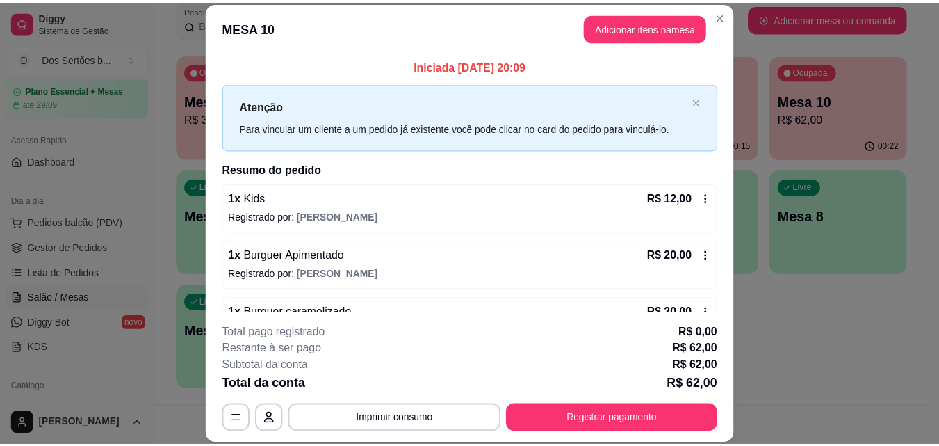
scroll to position [96, 0]
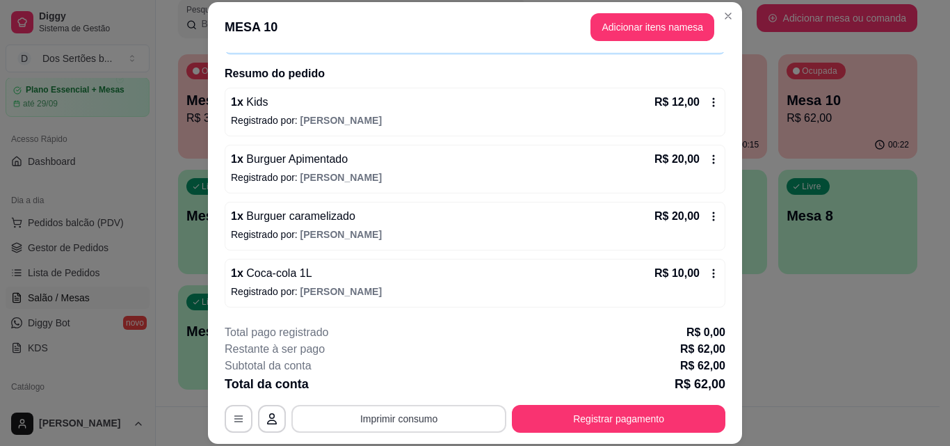
click at [387, 416] on button "Imprimir consumo" at bounding box center [398, 419] width 215 height 28
click at [395, 379] on button "Impressora" at bounding box center [397, 386] width 97 height 22
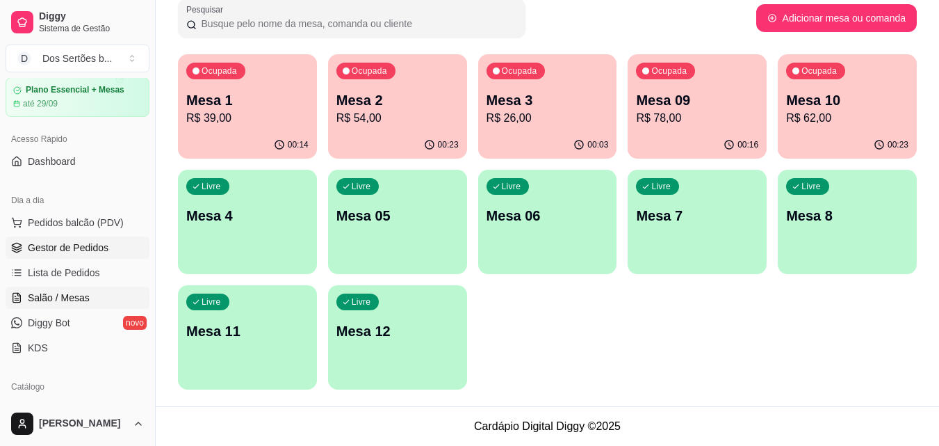
click at [86, 243] on span "Gestor de Pedidos" at bounding box center [68, 248] width 81 height 14
click at [85, 243] on span "Gestor de Pedidos" at bounding box center [68, 248] width 81 height 14
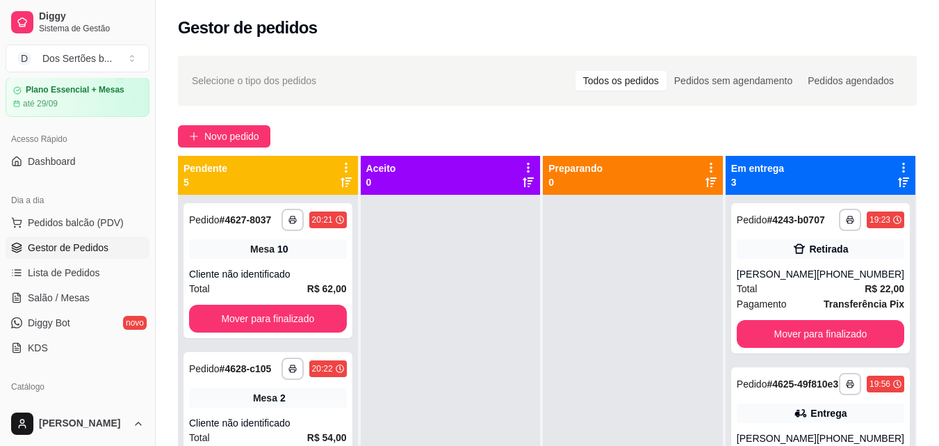
click at [85, 243] on span "Gestor de Pedidos" at bounding box center [68, 248] width 81 height 14
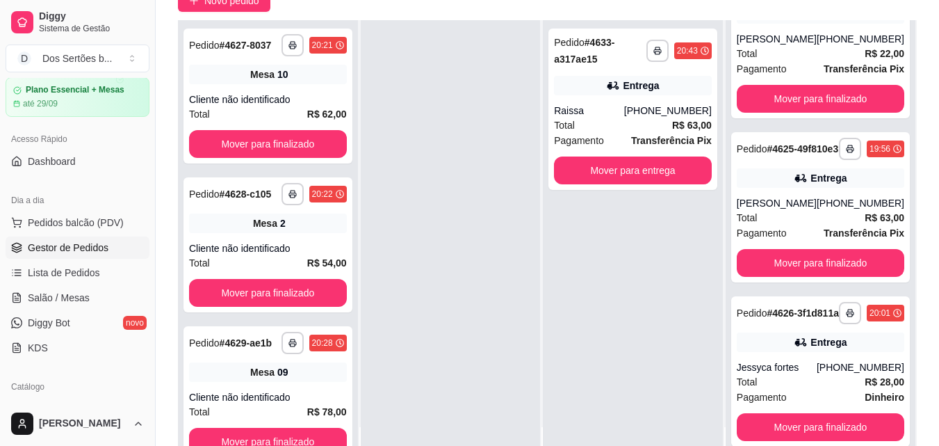
scroll to position [212, 0]
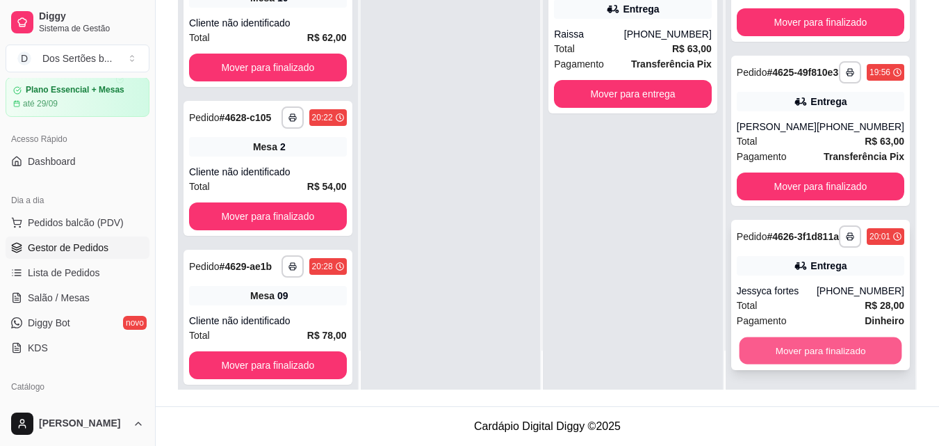
click at [813, 347] on button "Mover para finalizado" at bounding box center [820, 350] width 163 height 27
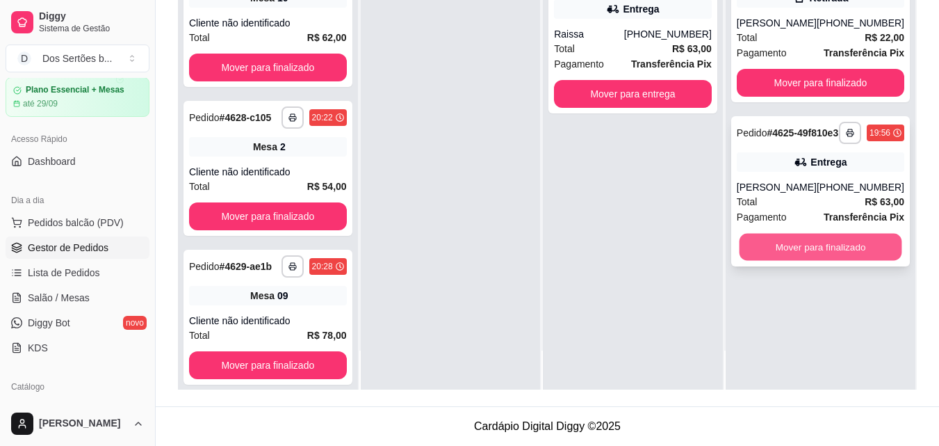
click at [850, 252] on button "Mover para finalizado" at bounding box center [820, 247] width 163 height 27
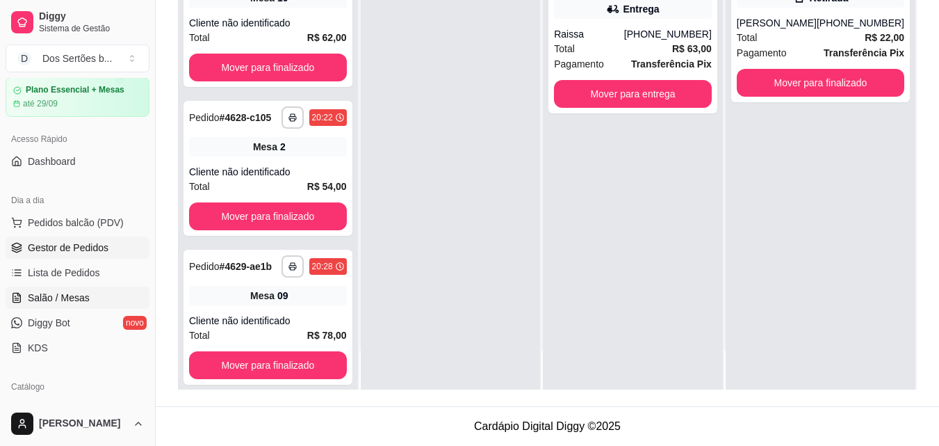
click at [44, 296] on span "Salão / Mesas" at bounding box center [59, 298] width 62 height 14
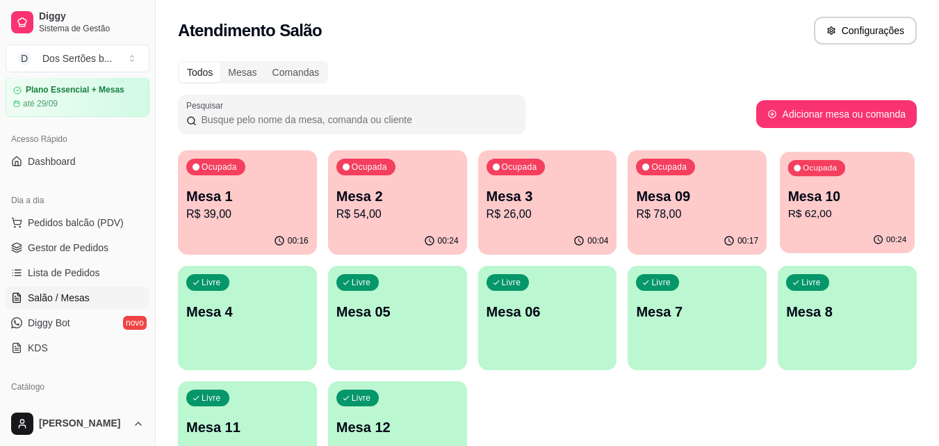
click at [836, 206] on p "R$ 62,00" at bounding box center [847, 214] width 119 height 16
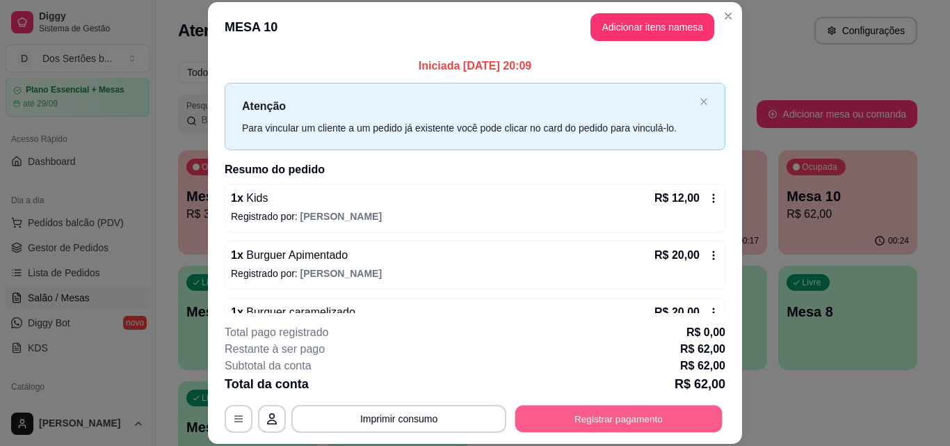
click at [601, 412] on button "Registrar pagamento" at bounding box center [618, 418] width 207 height 27
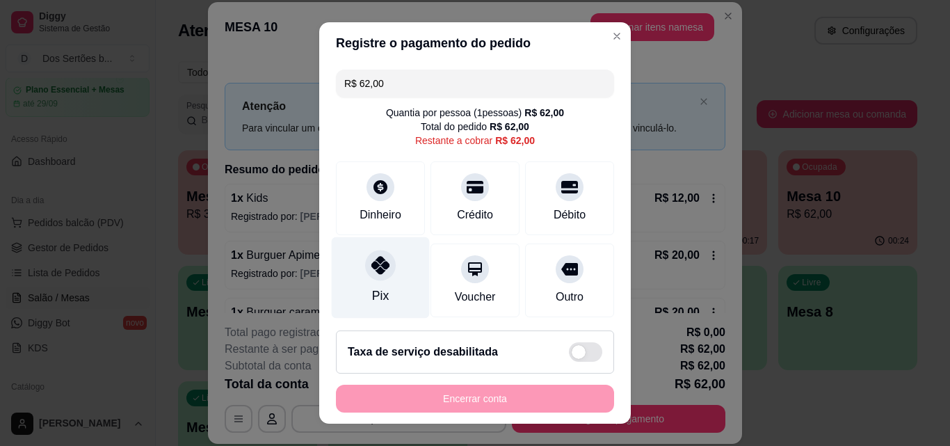
click at [374, 282] on div "Pix" at bounding box center [381, 277] width 98 height 81
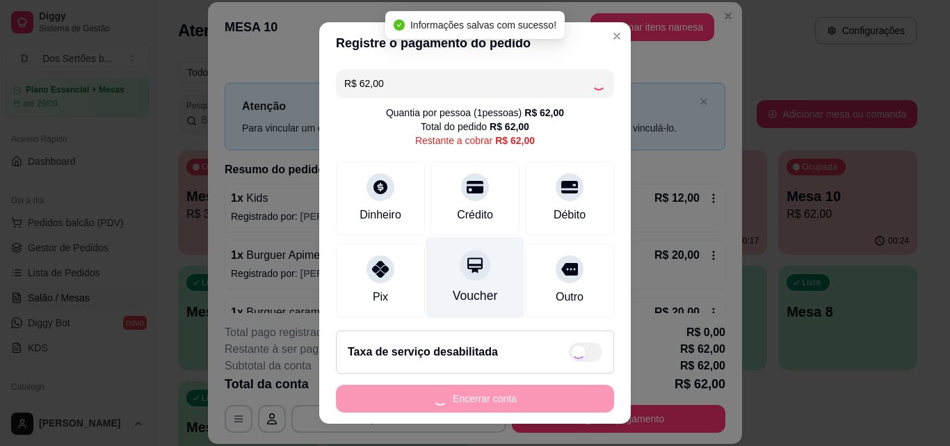
type input "R$ 0,00"
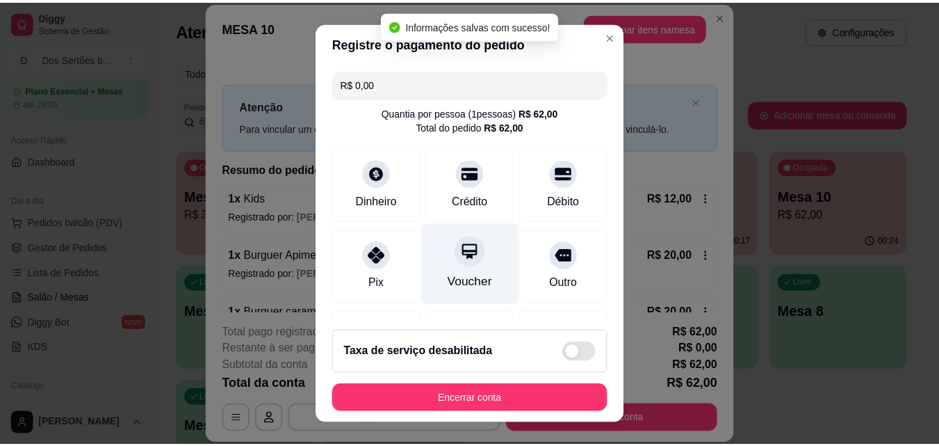
scroll to position [161, 0]
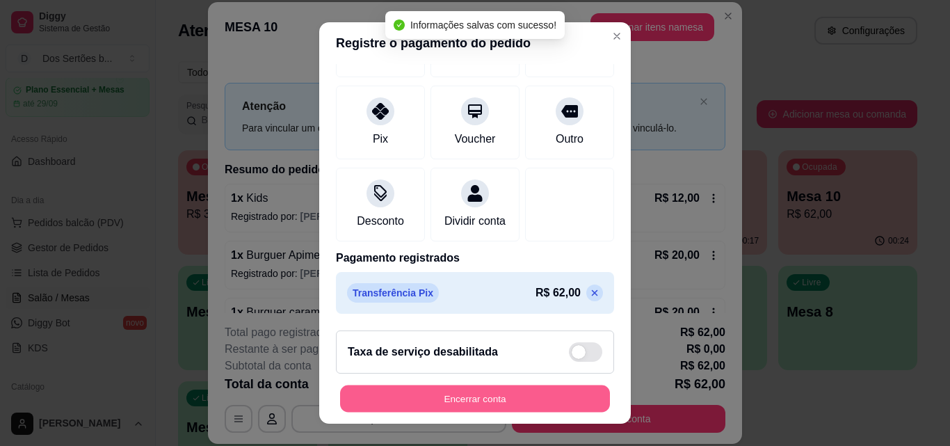
click at [489, 392] on button "Encerrar conta" at bounding box center [475, 398] width 270 height 27
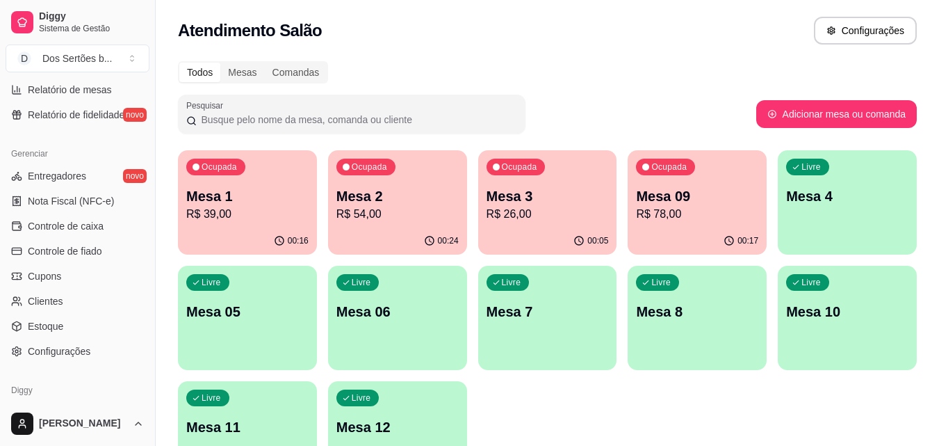
scroll to position [505, 0]
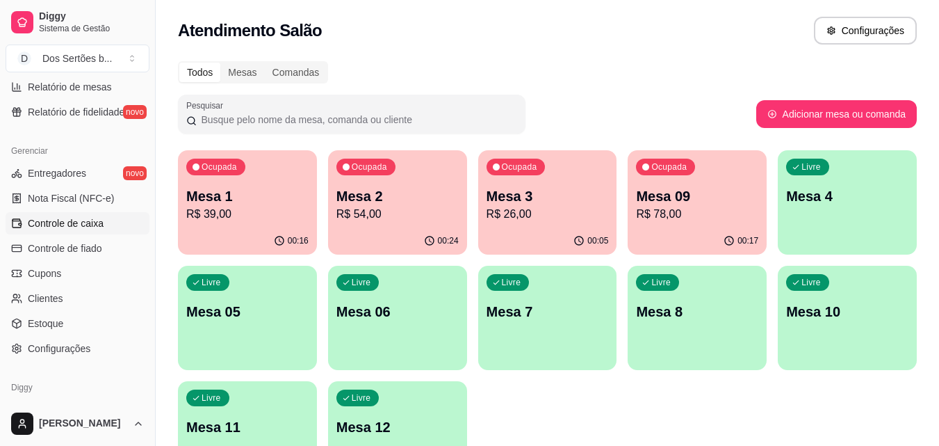
click at [65, 219] on span "Controle de caixa" at bounding box center [66, 223] width 76 height 14
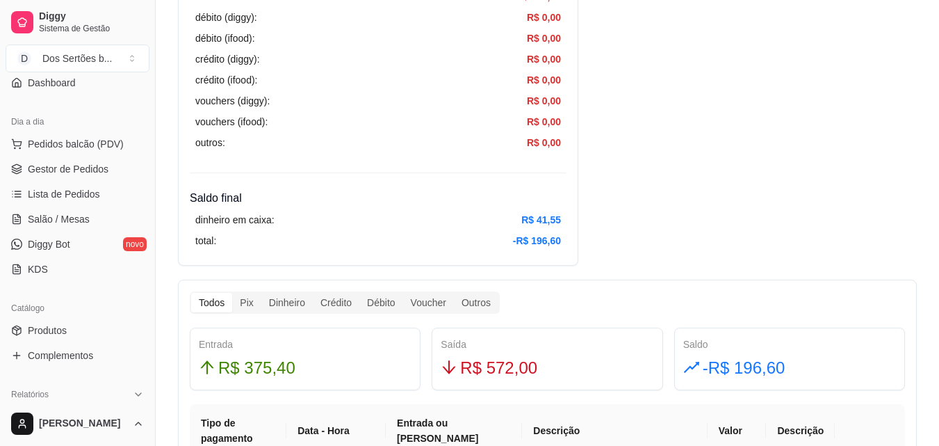
scroll to position [120, 0]
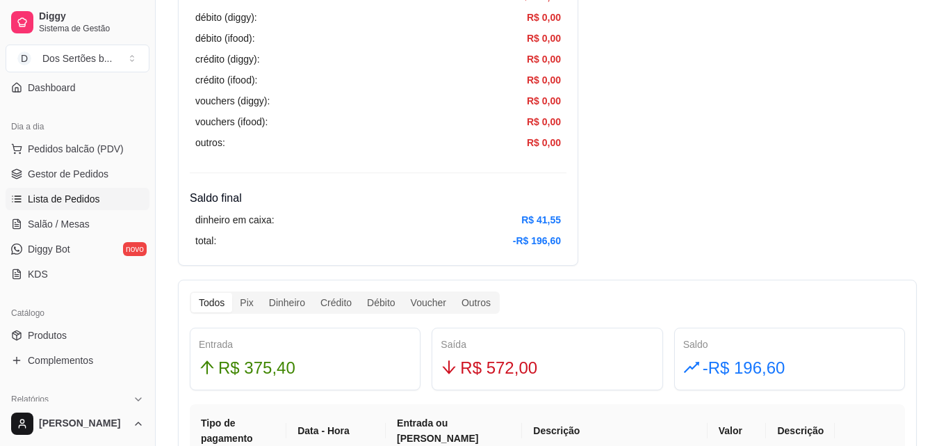
click at [70, 194] on span "Lista de Pedidos" at bounding box center [64, 199] width 72 height 14
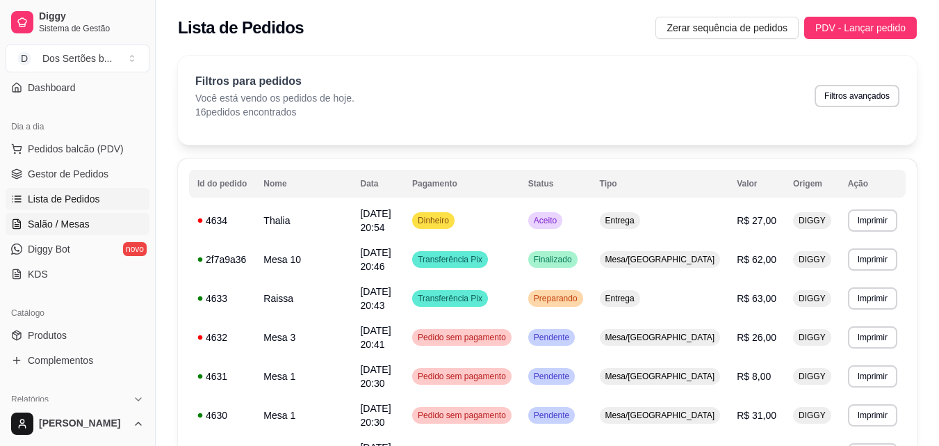
click at [67, 215] on link "Salão / Mesas" at bounding box center [78, 224] width 144 height 22
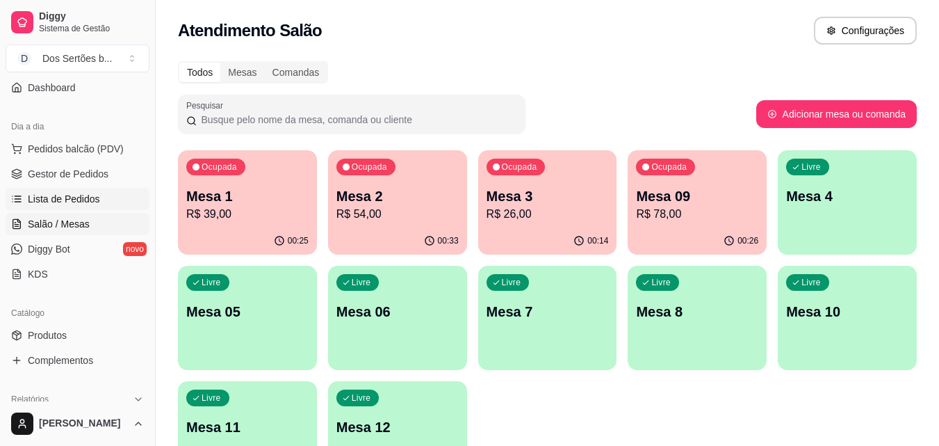
click at [85, 197] on span "Lista de Pedidos" at bounding box center [64, 199] width 72 height 14
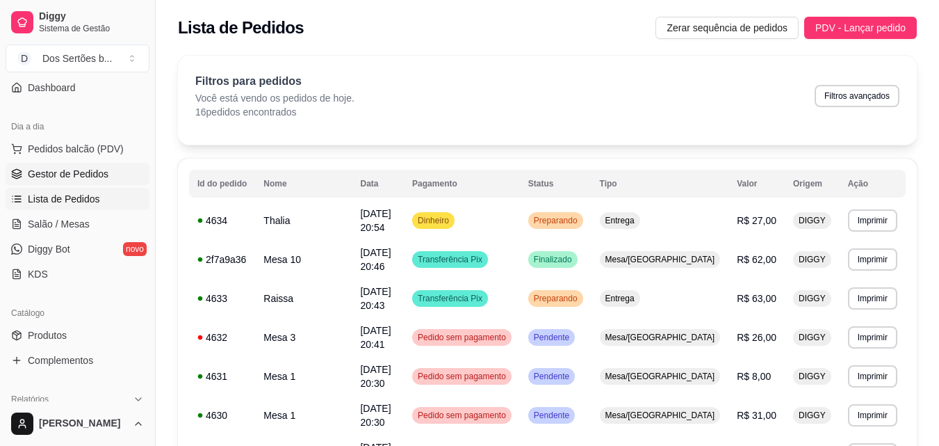
click at [61, 176] on span "Gestor de Pedidos" at bounding box center [68, 174] width 81 height 14
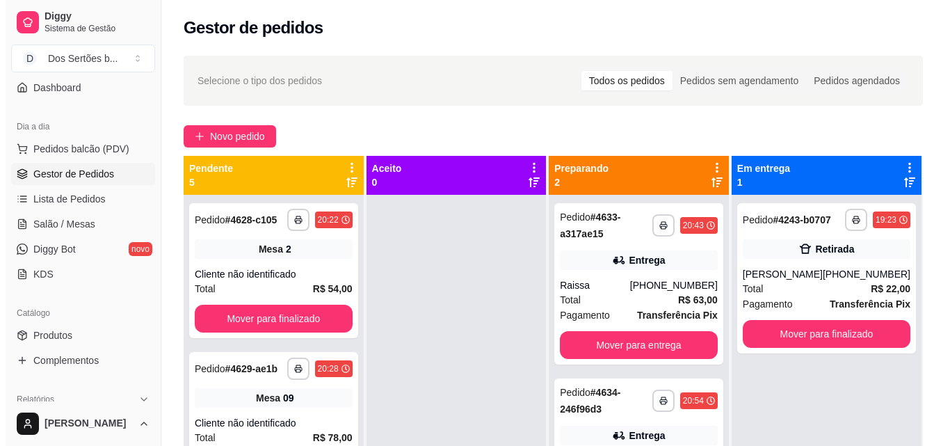
scroll to position [39, 0]
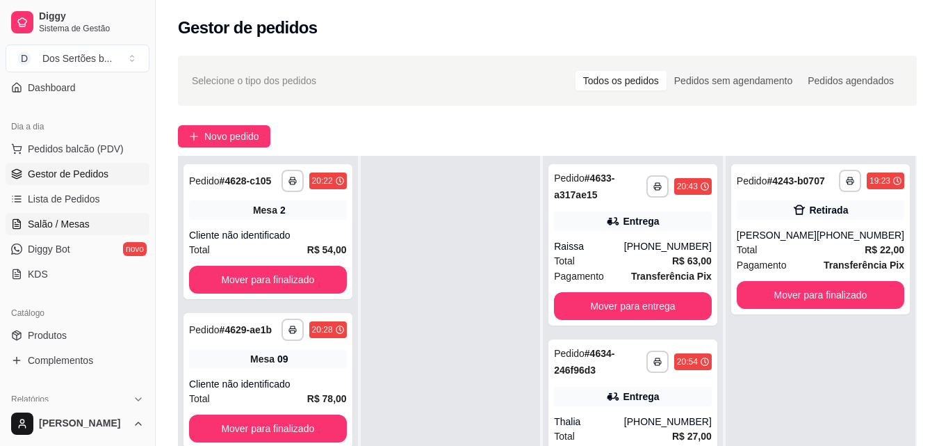
click at [75, 222] on span "Salão / Mesas" at bounding box center [59, 224] width 62 height 14
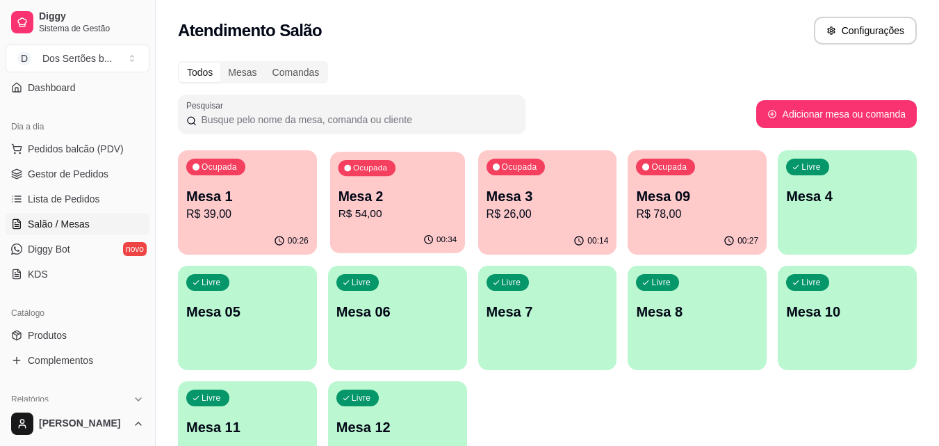
click at [403, 209] on p "R$ 54,00" at bounding box center [397, 214] width 119 height 16
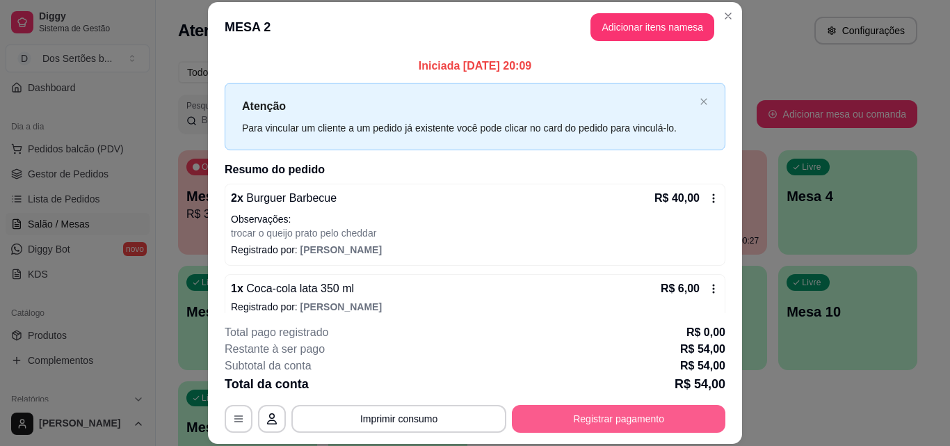
click at [588, 415] on button "Registrar pagamento" at bounding box center [618, 419] width 213 height 28
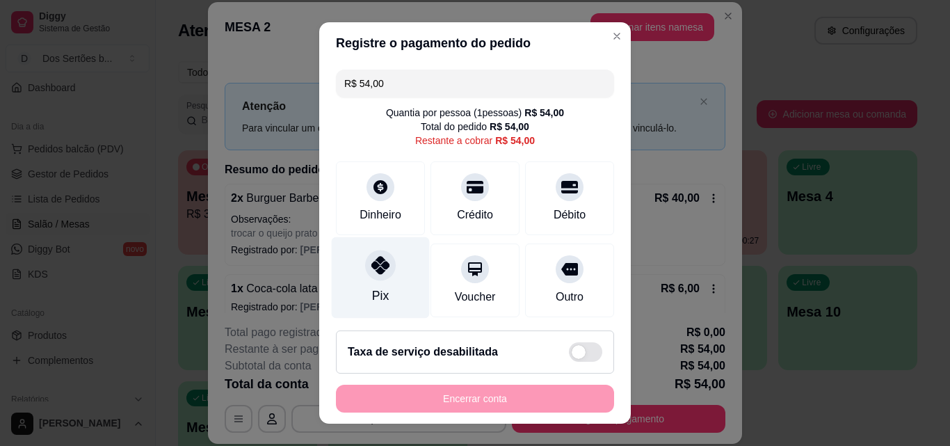
click at [382, 291] on div "Pix" at bounding box center [381, 277] width 98 height 81
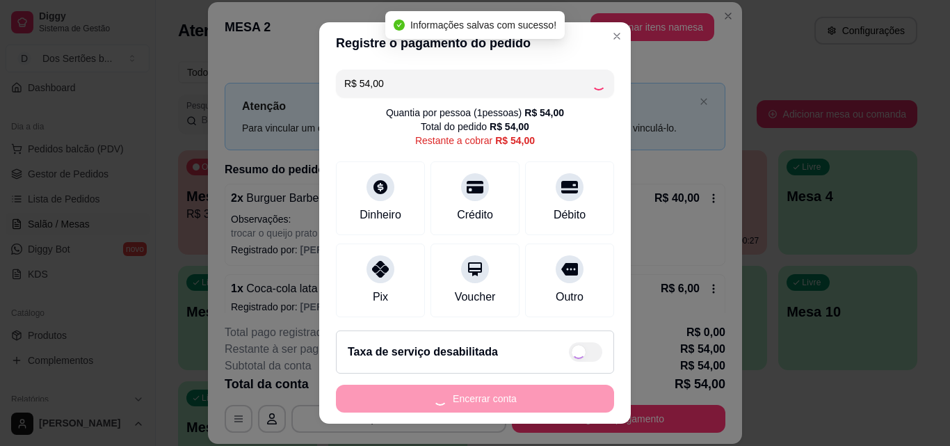
type input "R$ 0,00"
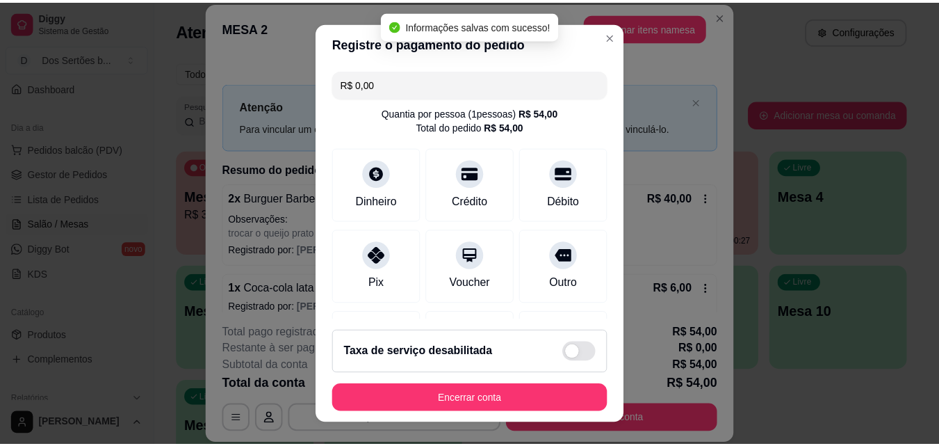
scroll to position [161, 0]
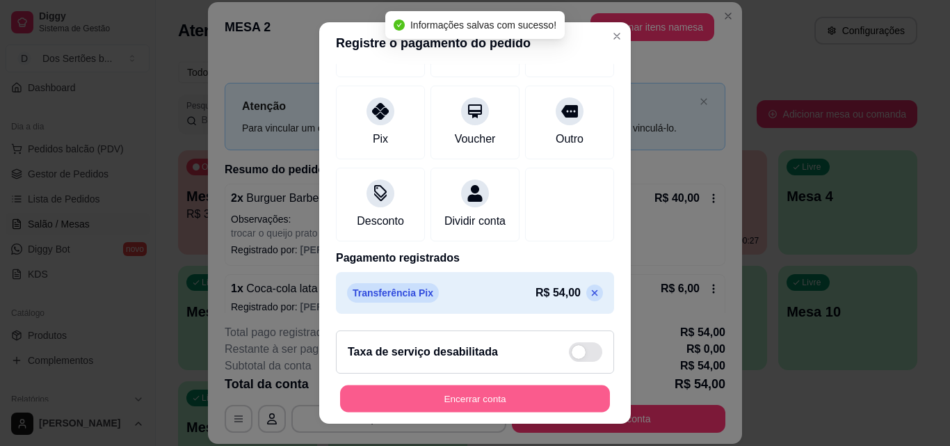
click at [425, 397] on button "Encerrar conta" at bounding box center [475, 398] width 270 height 27
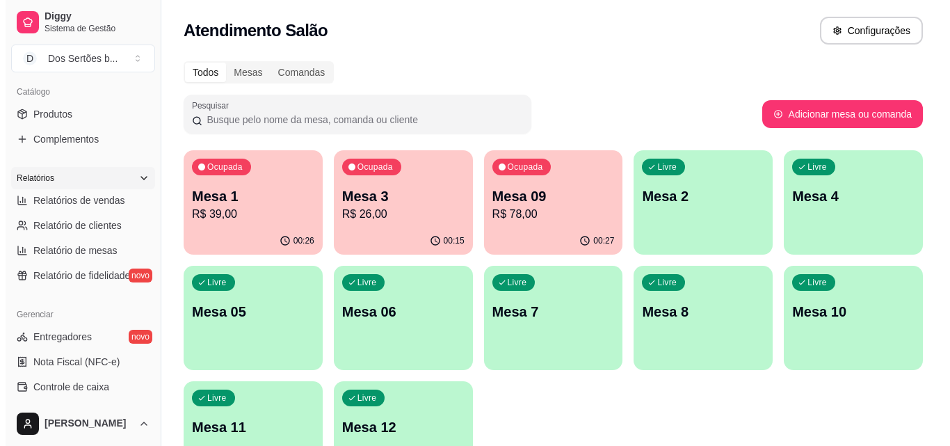
scroll to position [0, 0]
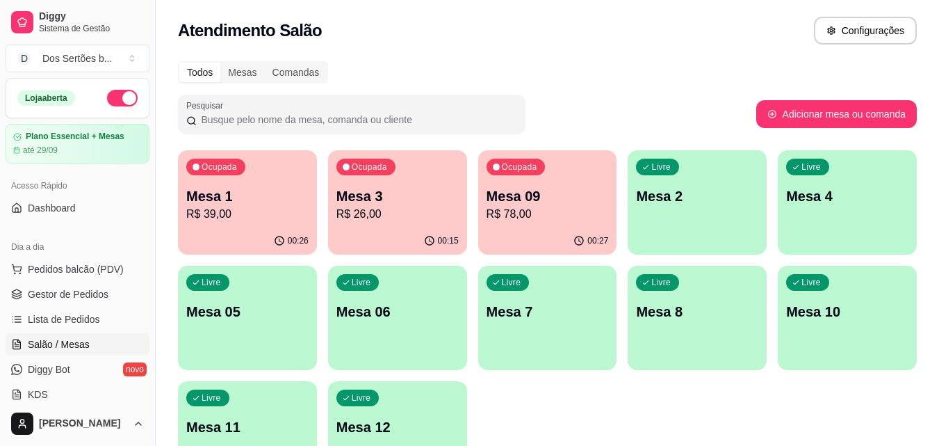
click at [403, 203] on p "Mesa 3" at bounding box center [397, 195] width 122 height 19
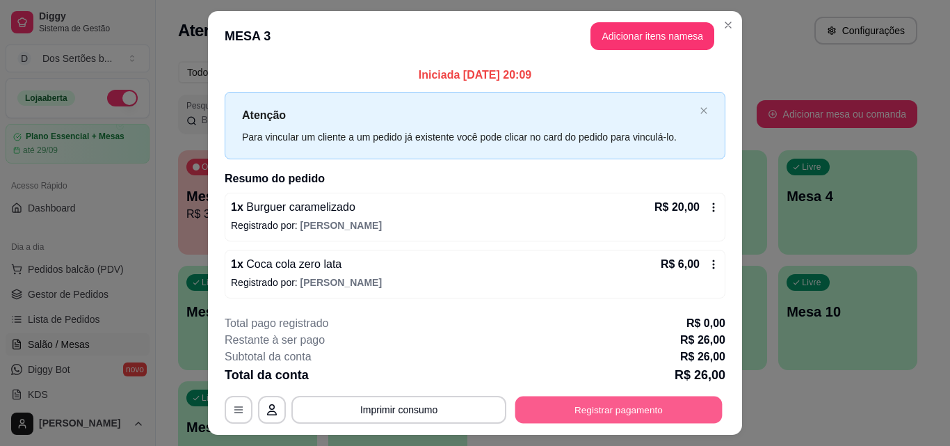
click at [628, 405] on button "Registrar pagamento" at bounding box center [618, 409] width 207 height 27
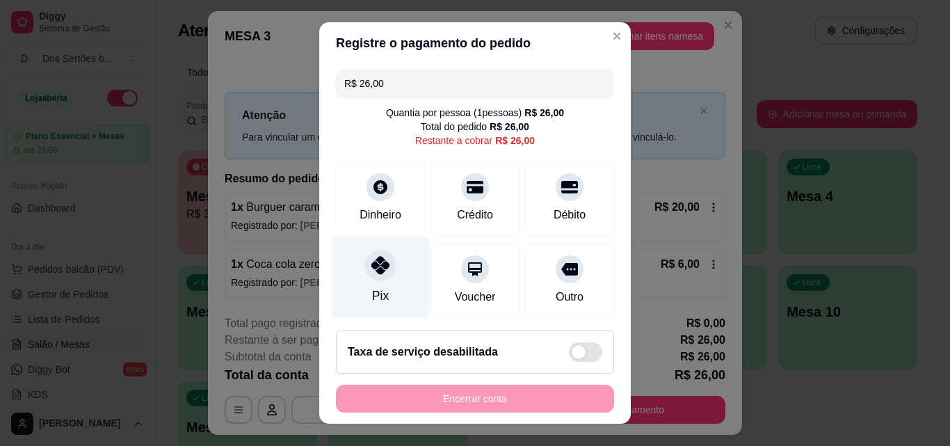
click at [373, 275] on div at bounding box center [380, 265] width 31 height 31
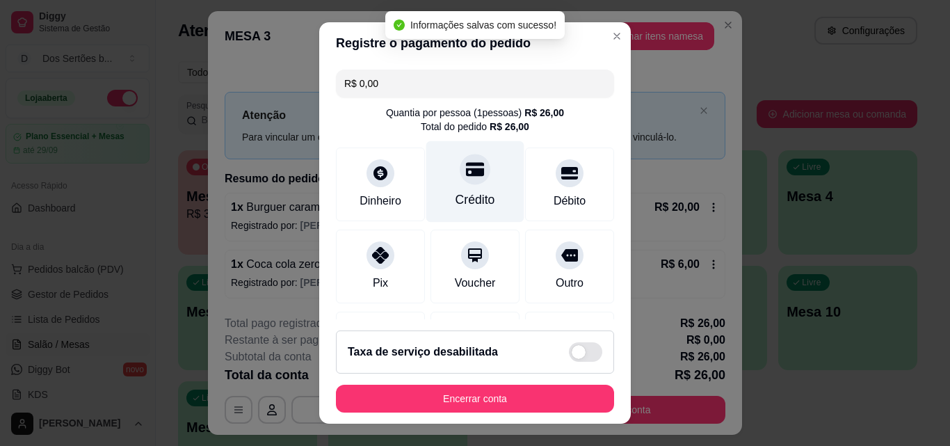
type input "R$ 0,00"
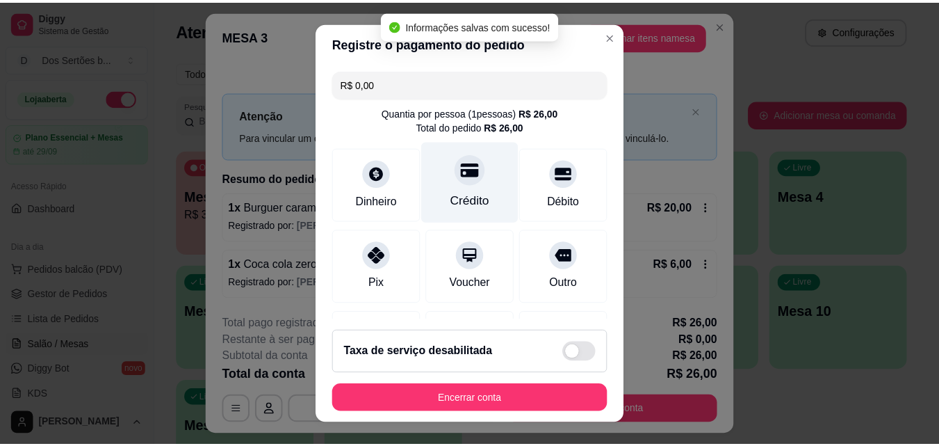
scroll to position [161, 0]
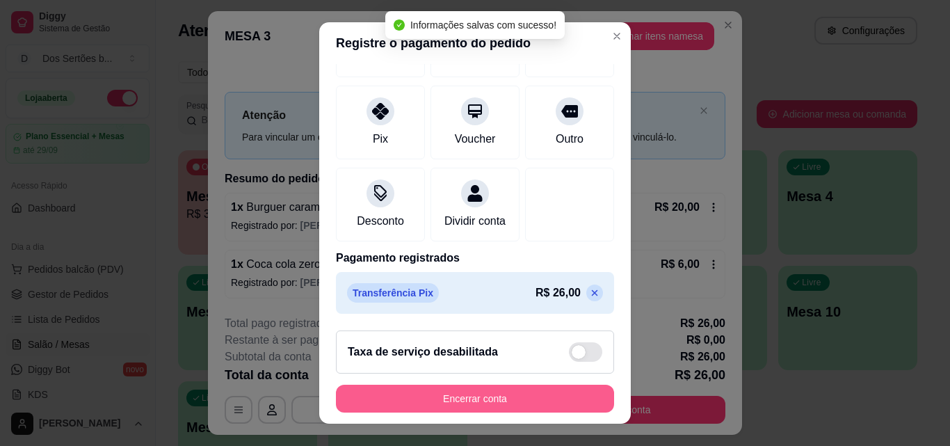
click at [508, 396] on button "Encerrar conta" at bounding box center [475, 398] width 278 height 28
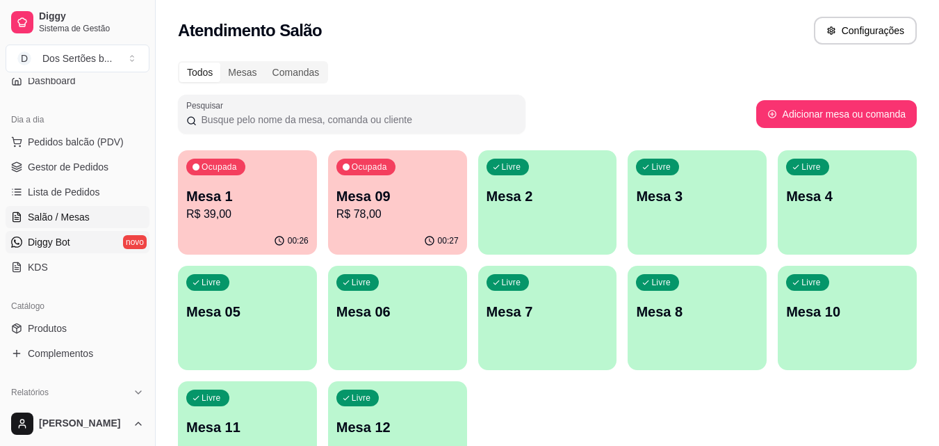
scroll to position [275, 0]
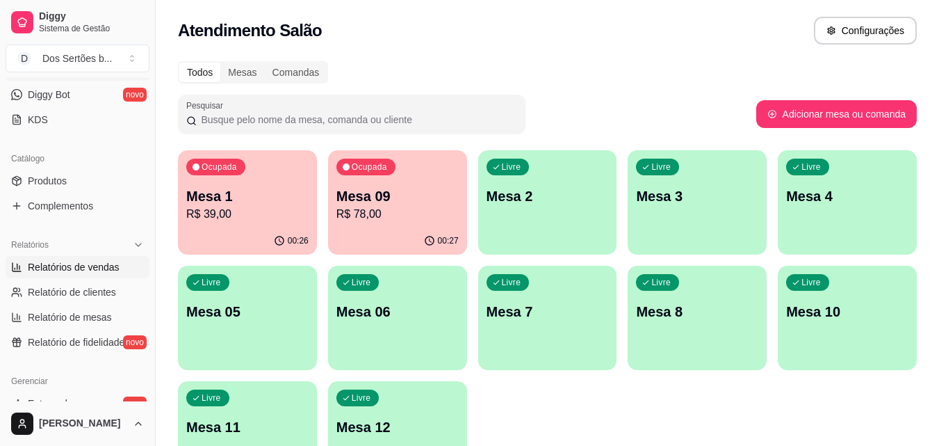
click at [103, 266] on span "Relatórios de vendas" at bounding box center [74, 267] width 92 height 14
select select "ALL"
select select "0"
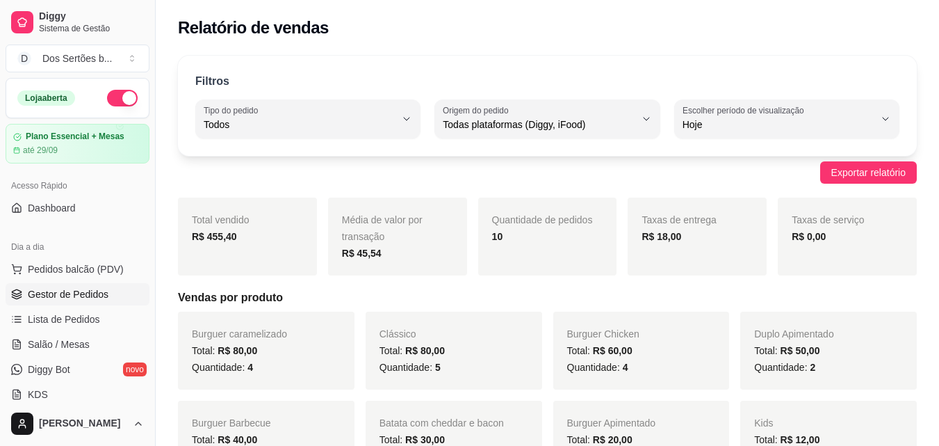
click at [54, 292] on span "Gestor de Pedidos" at bounding box center [68, 294] width 81 height 14
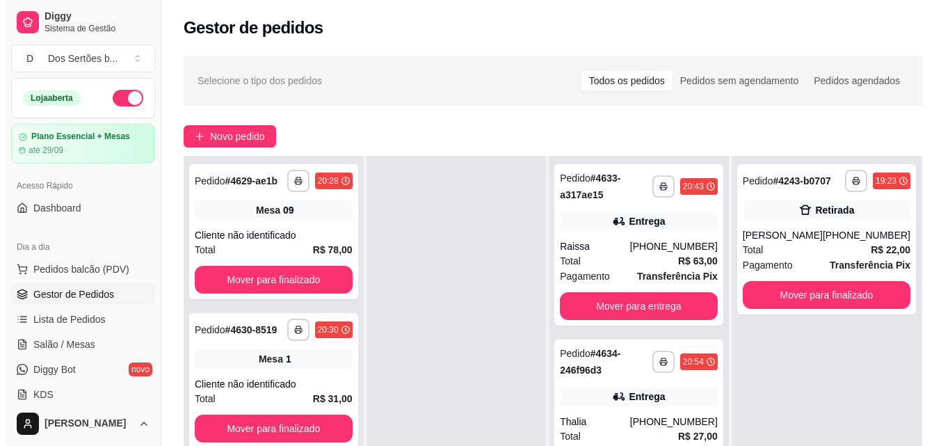
scroll to position [202, 0]
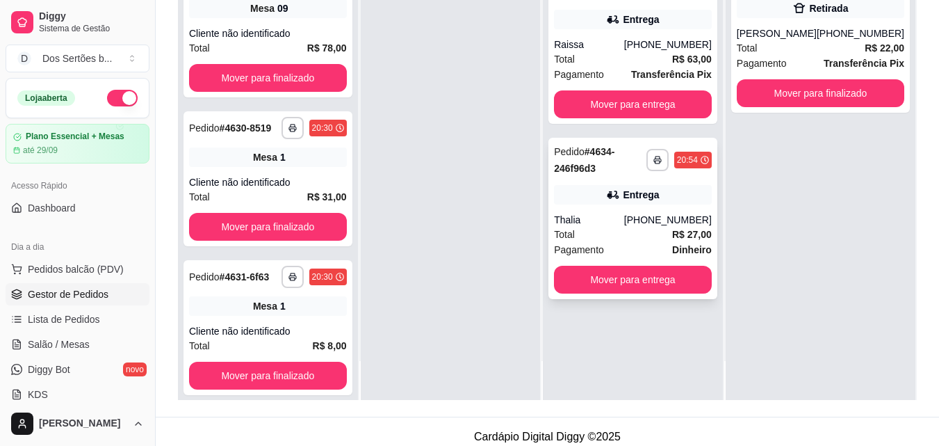
click at [642, 210] on div "**********" at bounding box center [633, 218] width 169 height 161
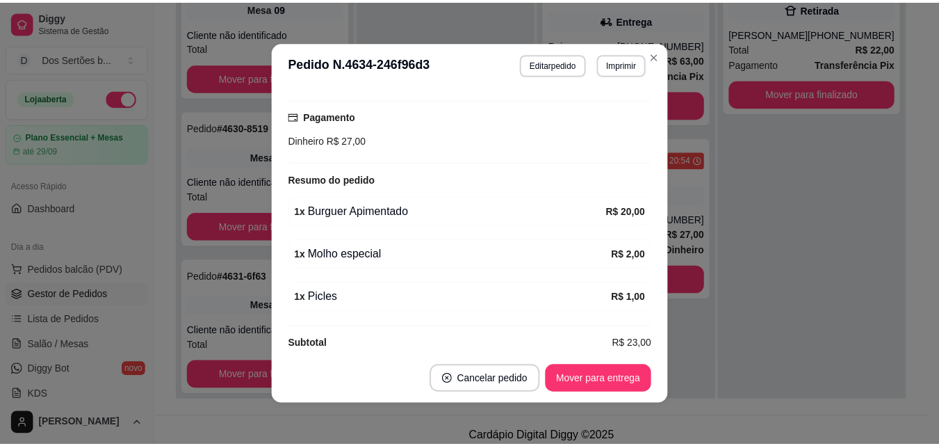
scroll to position [370, 0]
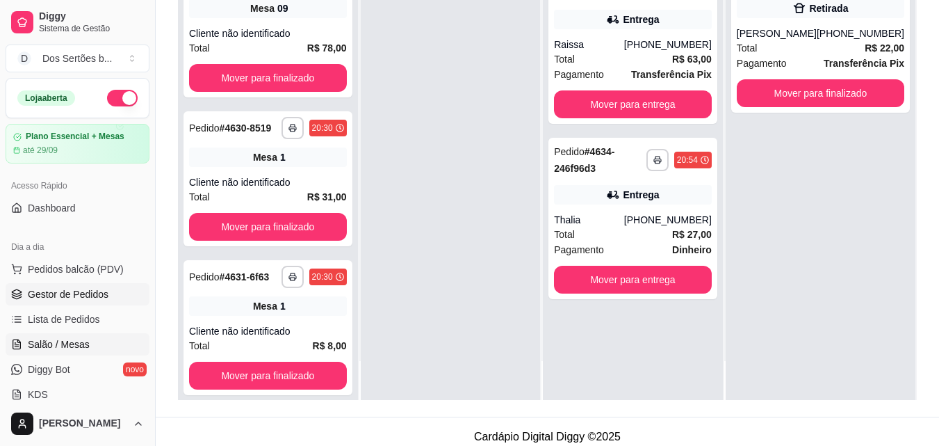
click at [83, 339] on span "Salão / Mesas" at bounding box center [59, 344] width 62 height 14
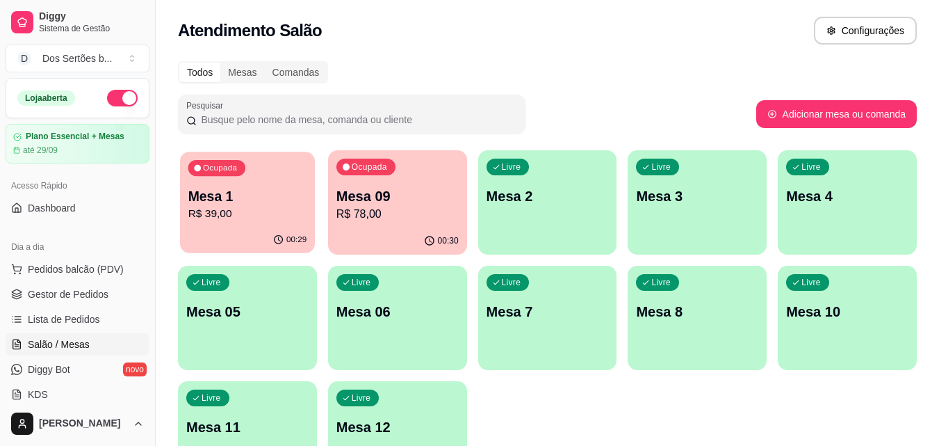
click at [247, 188] on p "Mesa 1" at bounding box center [247, 196] width 119 height 19
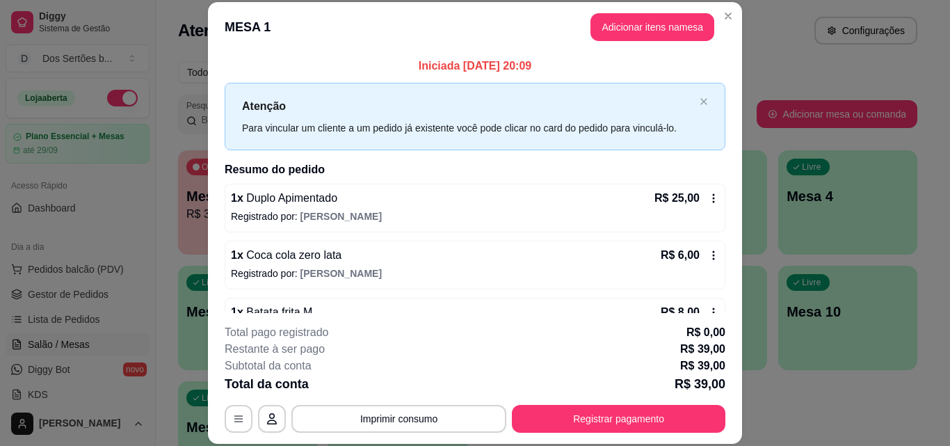
scroll to position [39, 0]
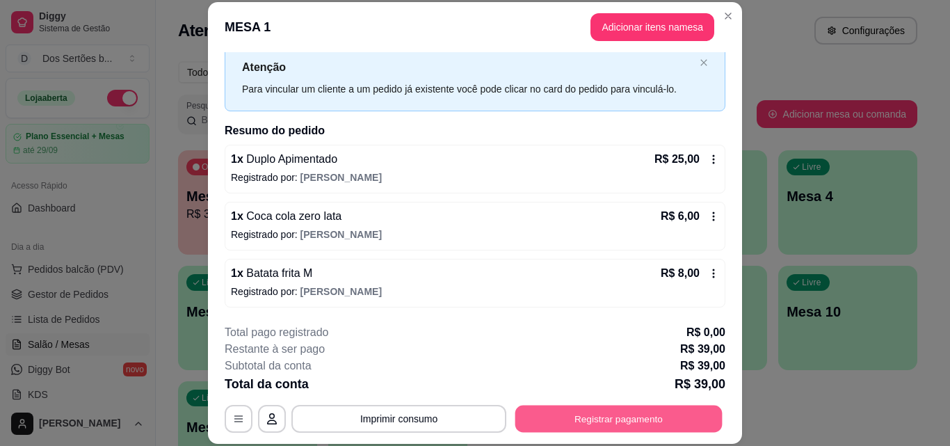
click at [592, 421] on button "Registrar pagamento" at bounding box center [618, 418] width 207 height 27
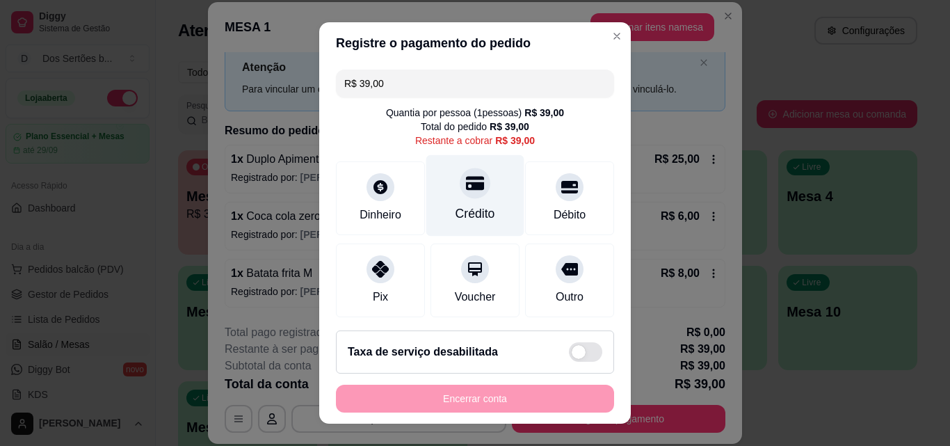
click at [455, 206] on div "Crédito" at bounding box center [475, 213] width 40 height 18
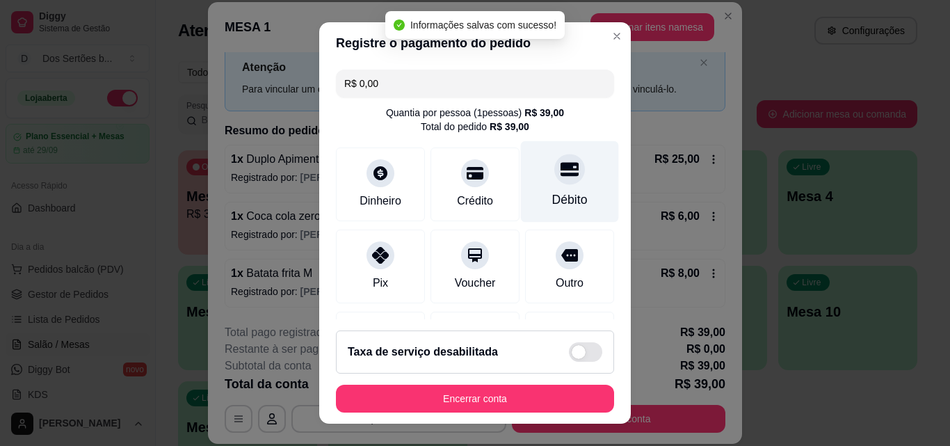
type input "R$ 0,00"
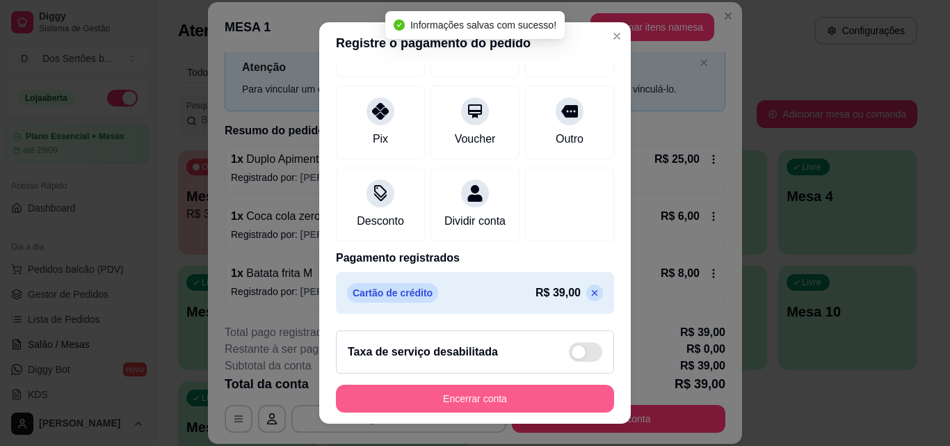
click at [496, 387] on button "Encerrar conta" at bounding box center [475, 398] width 278 height 28
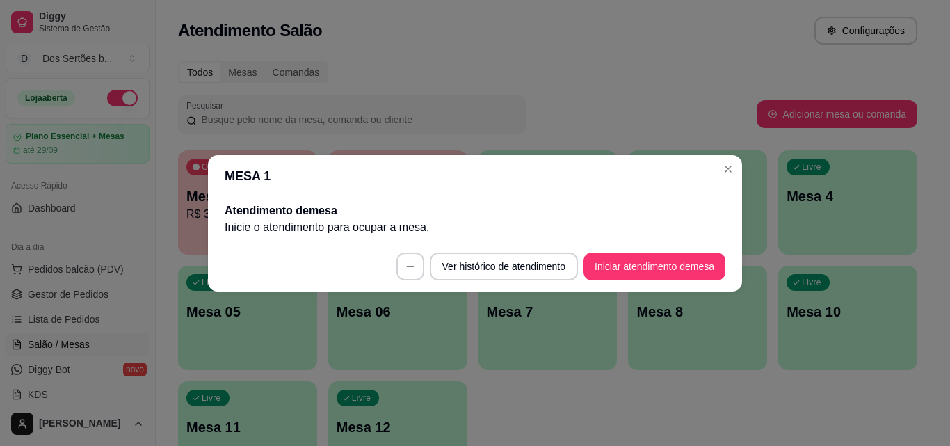
scroll to position [0, 0]
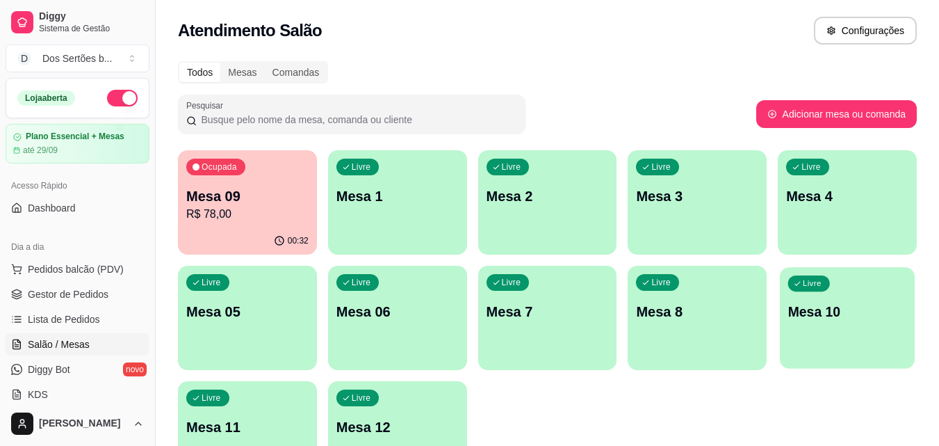
click at [817, 330] on div "Livre Mesa 10" at bounding box center [847, 309] width 135 height 85
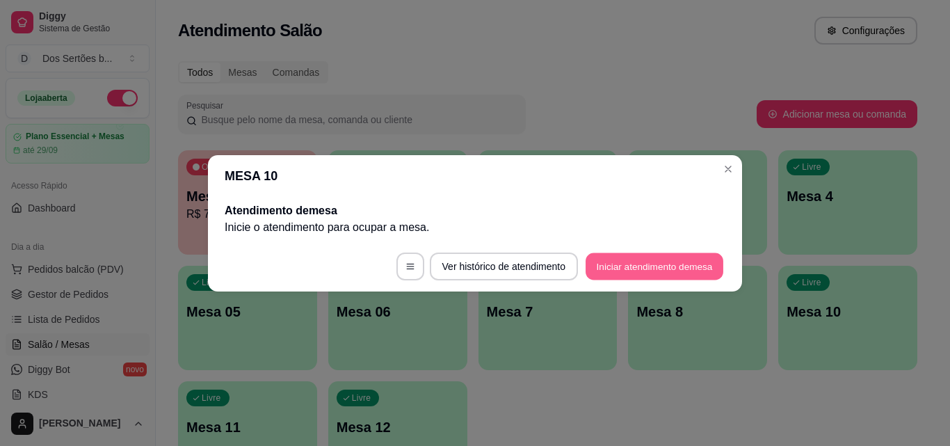
click at [636, 261] on button "Iniciar atendimento de mesa" at bounding box center [654, 265] width 138 height 27
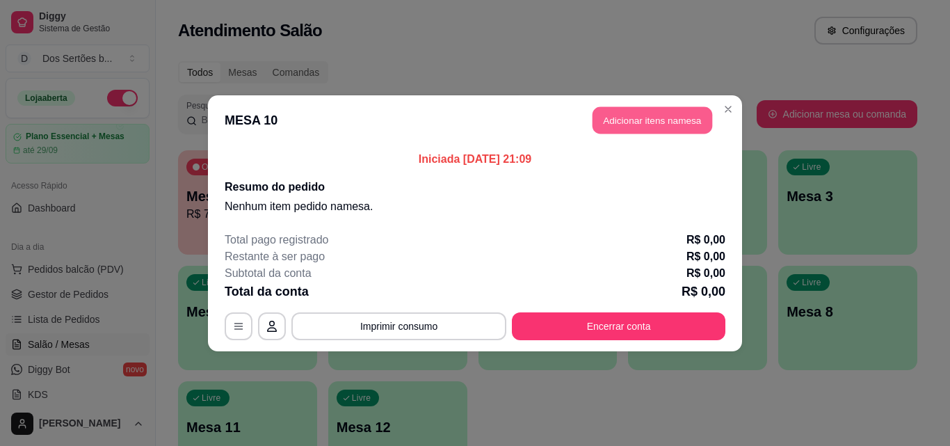
click at [672, 110] on button "Adicionar itens na mesa" at bounding box center [652, 119] width 120 height 27
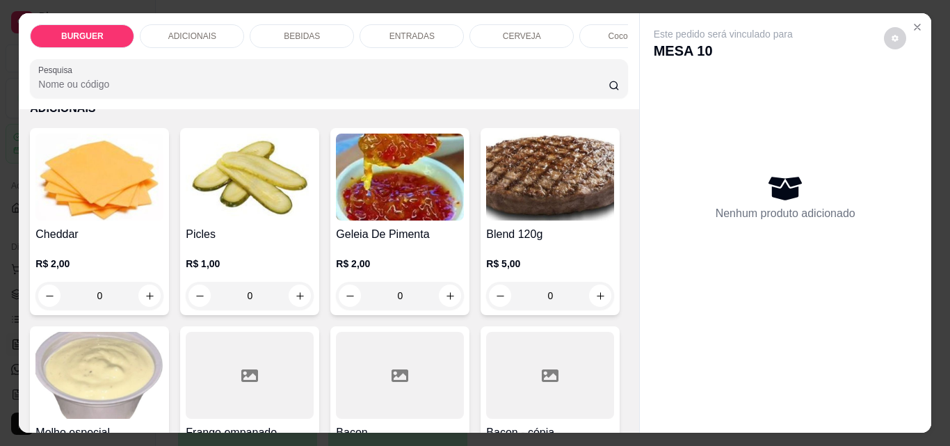
scroll to position [539, 0]
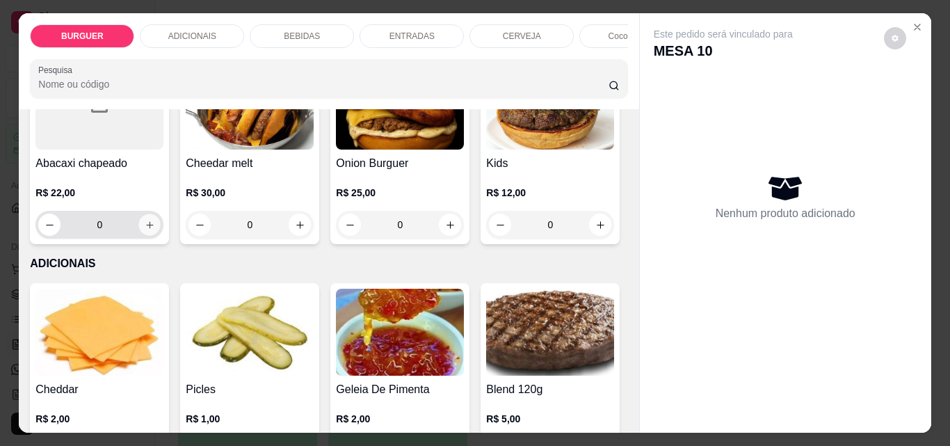
click at [155, 228] on icon "increase-product-quantity" at bounding box center [150, 225] width 10 height 10
type input "1"
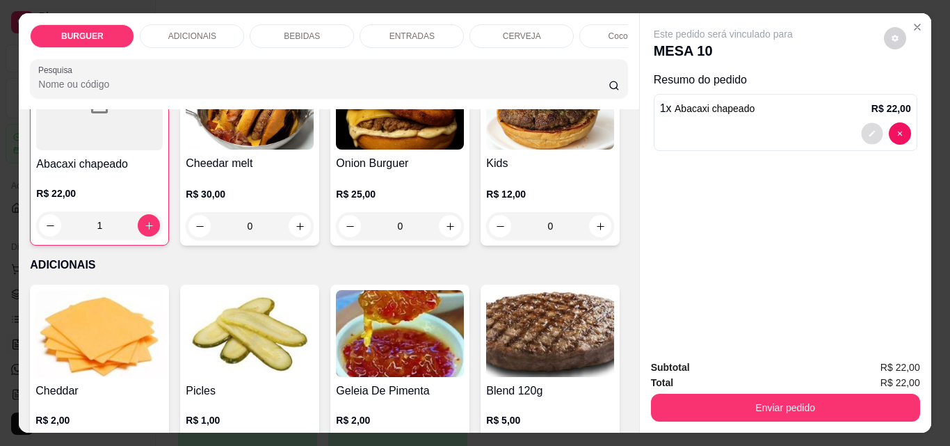
click at [868, 129] on icon "decrease-product-quantity" at bounding box center [872, 133] width 8 height 8
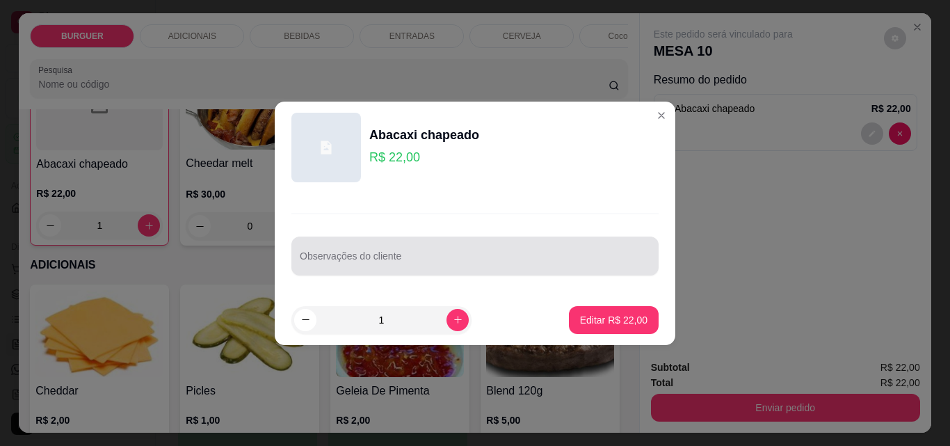
click at [305, 268] on div at bounding box center [475, 256] width 350 height 28
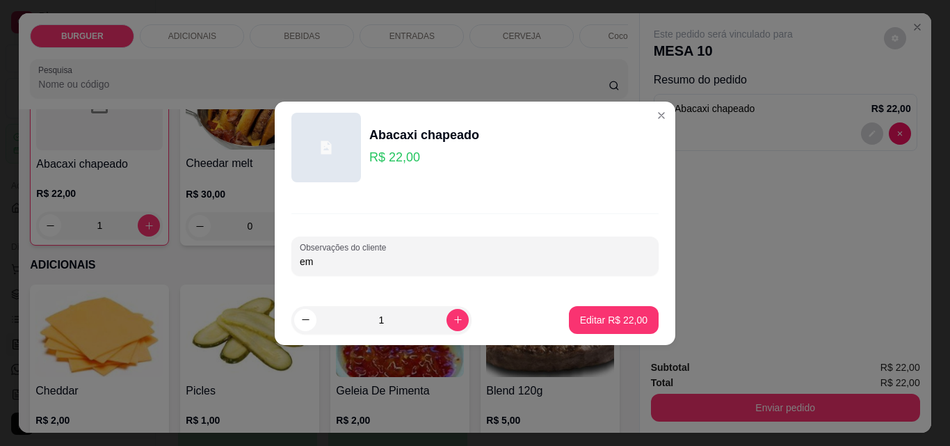
type input "e"
type input "Sem abacaxi"
click at [619, 315] on p "Editar R$ 22,00" at bounding box center [613, 319] width 65 height 13
type input "0"
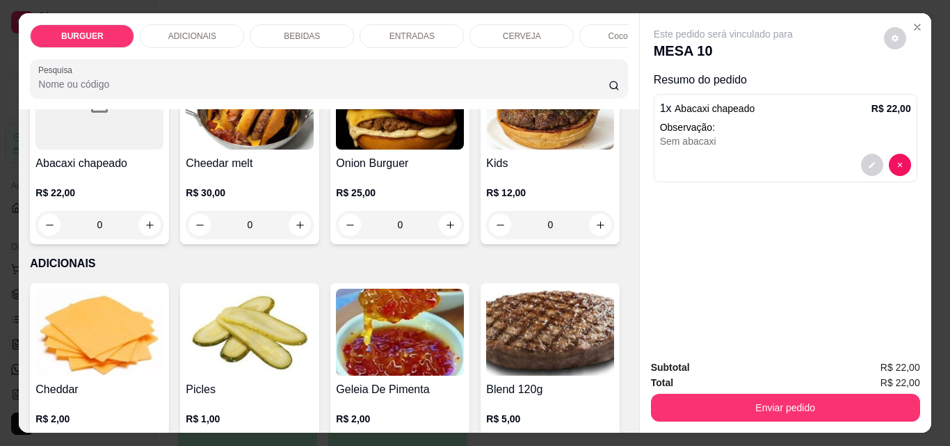
click at [302, 31] on p "BEBIDAS" at bounding box center [302, 36] width 36 height 11
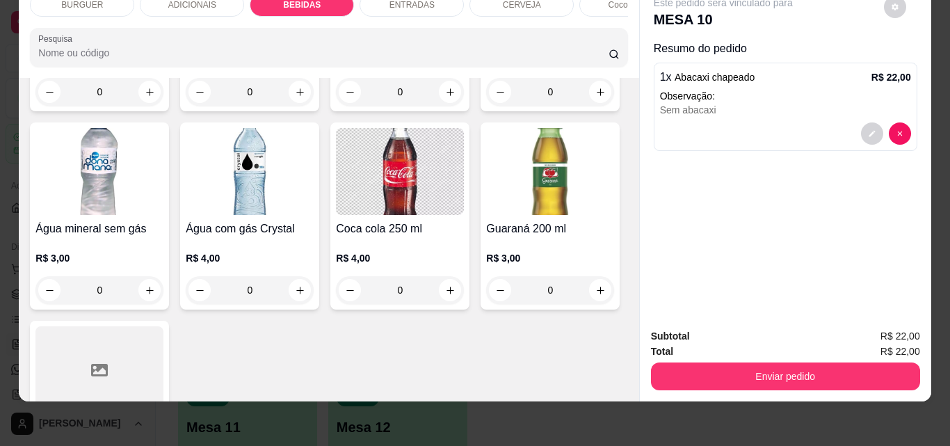
scroll to position [1695, 0]
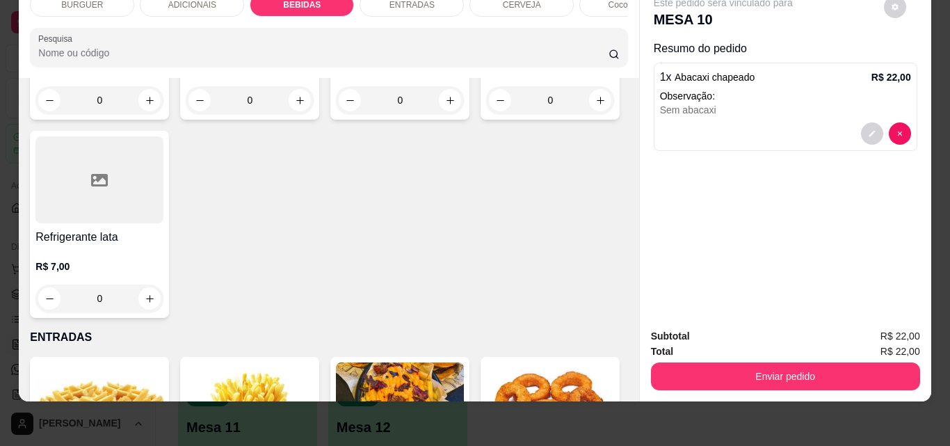
type input "1"
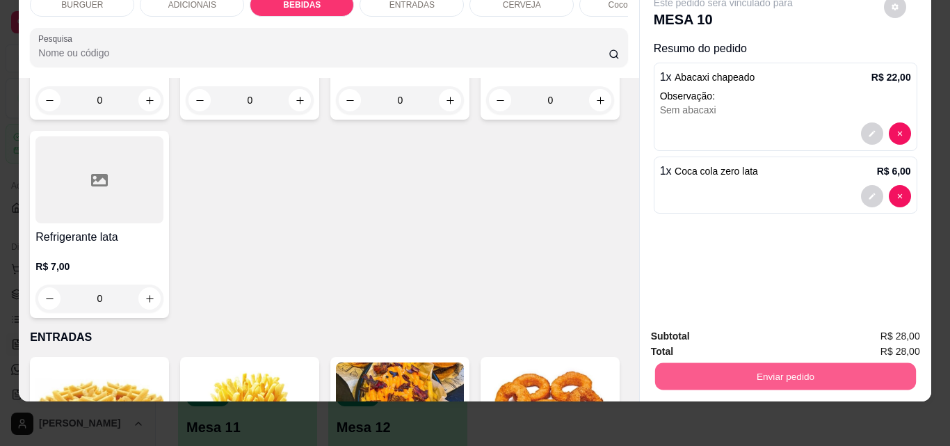
click at [745, 370] on button "Enviar pedido" at bounding box center [784, 375] width 261 height 27
click at [740, 330] on button "Não registrar e enviar pedido" at bounding box center [739, 331] width 140 height 26
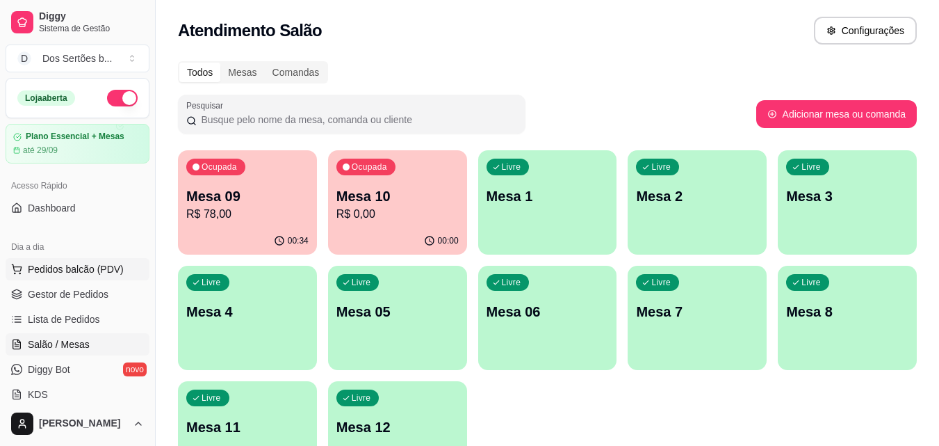
click at [52, 271] on span "Pedidos balcão (PDV)" at bounding box center [76, 269] width 96 height 14
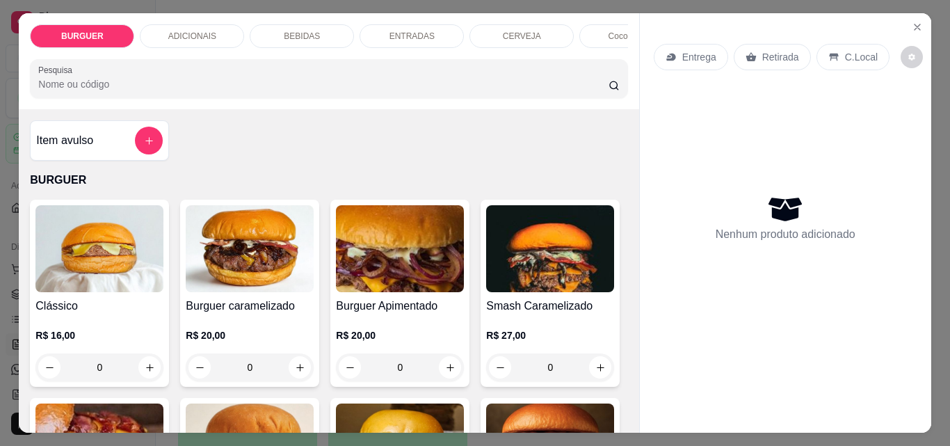
scroll to position [124, 0]
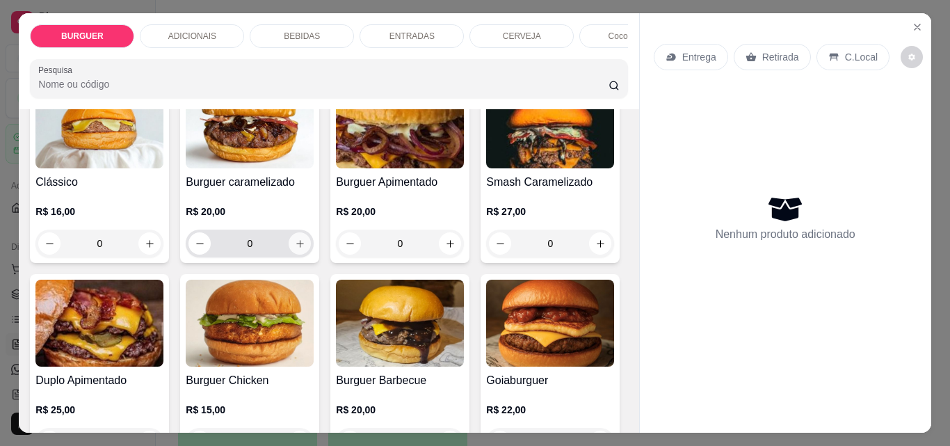
click at [295, 248] on icon "increase-product-quantity" at bounding box center [300, 243] width 10 height 10
type input "1"
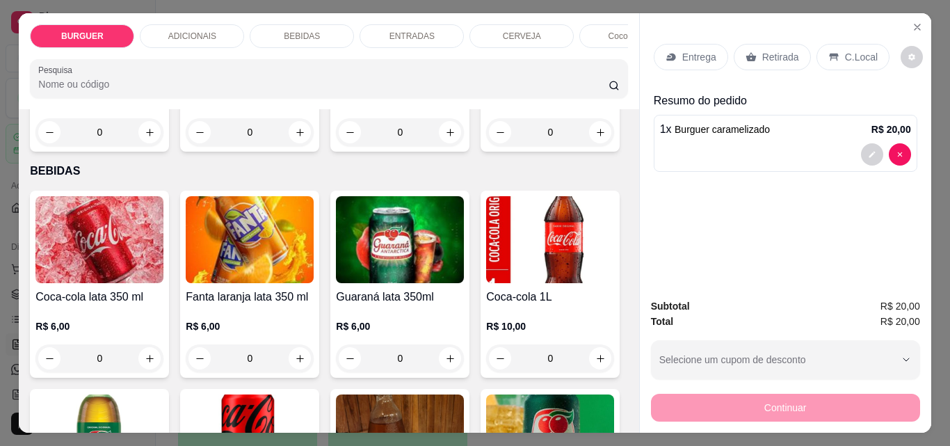
scroll to position [1270, 0]
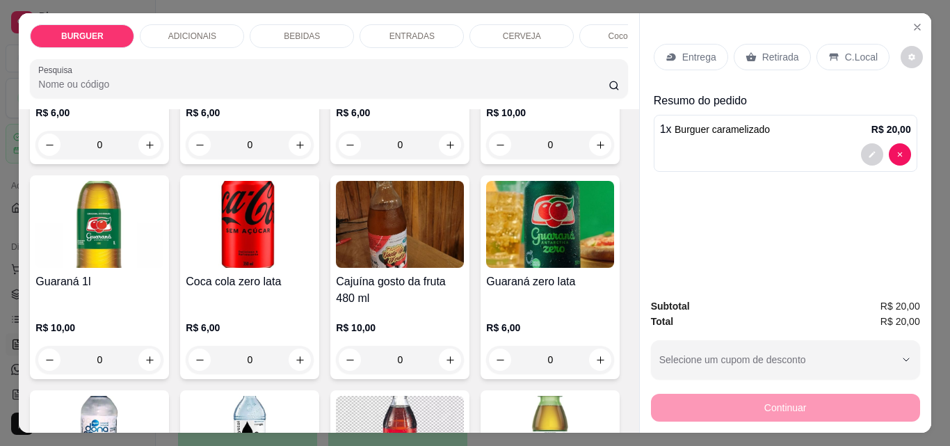
type input "1"
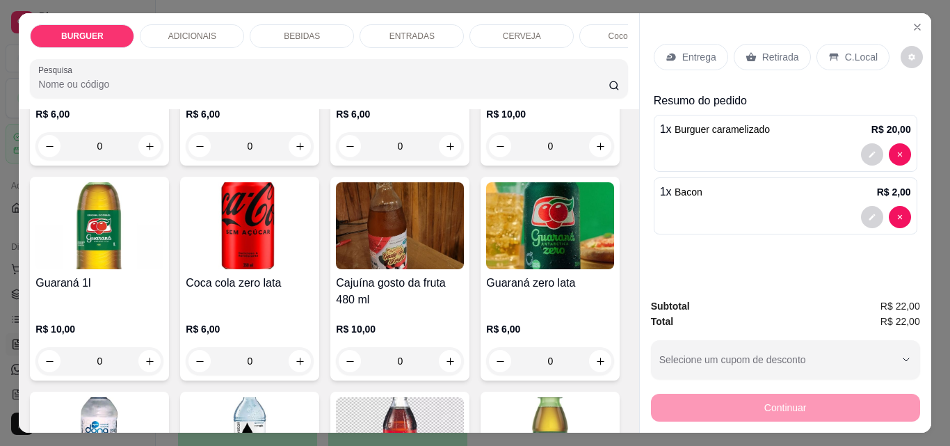
click at [185, 31] on p "ADICIONAIS" at bounding box center [192, 36] width 48 height 11
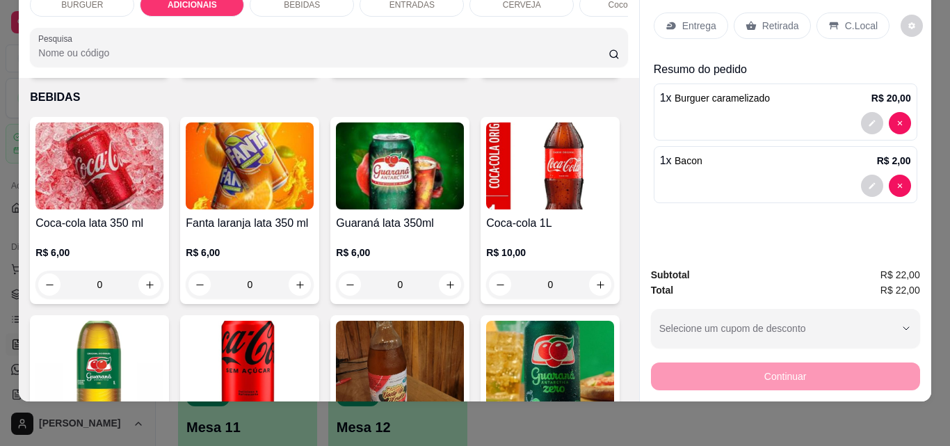
scroll to position [1185, 0]
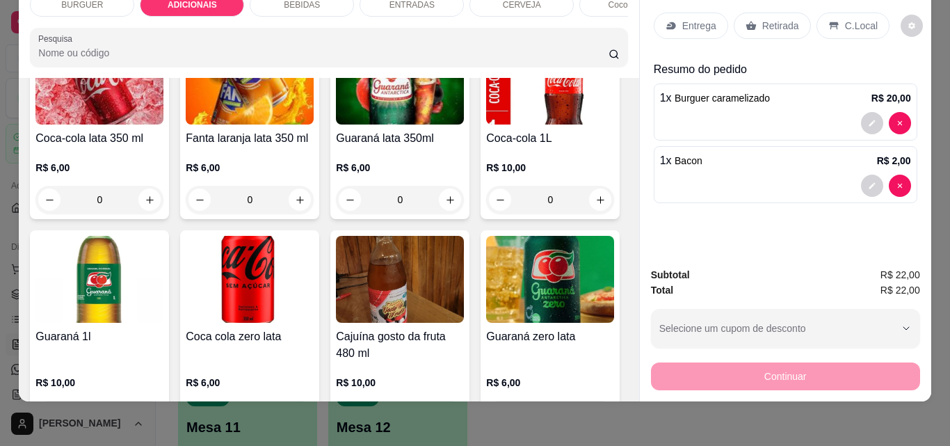
type input "1"
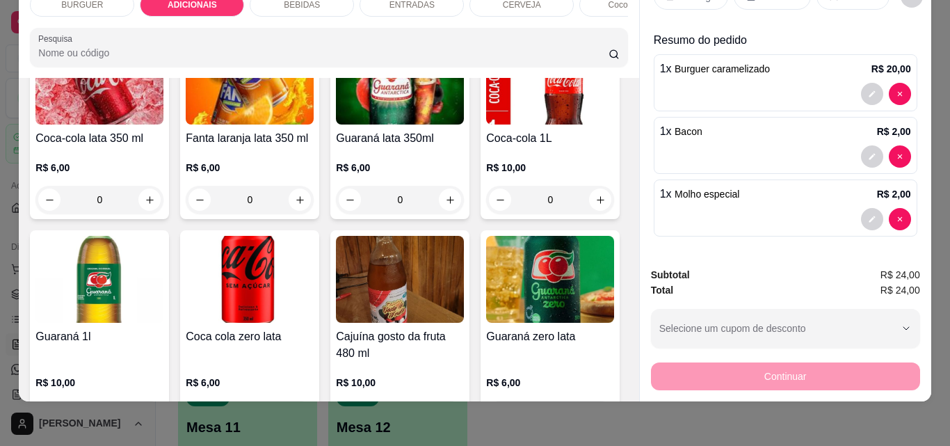
scroll to position [0, 0]
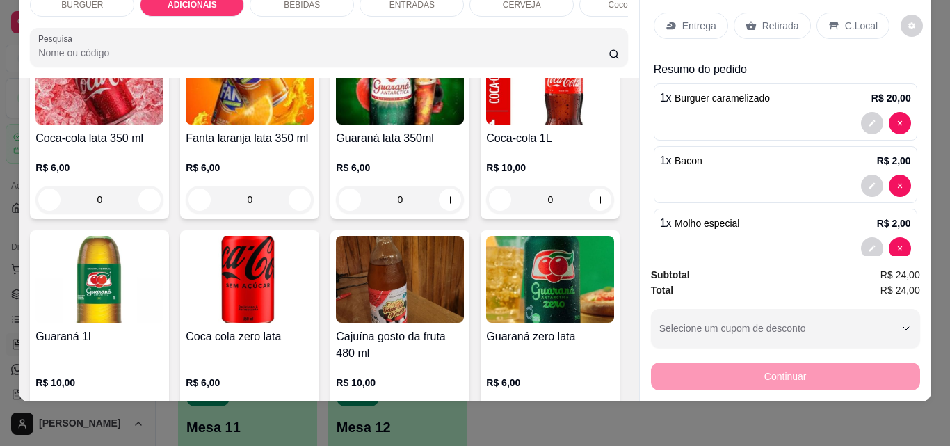
click at [689, 19] on p "Entrega" at bounding box center [699, 26] width 34 height 14
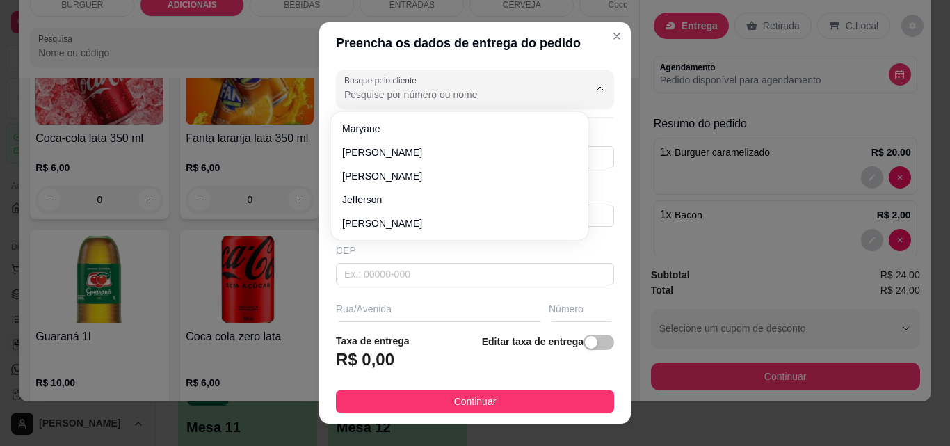
click at [381, 102] on input "Busque pelo cliente" at bounding box center [455, 95] width 222 height 14
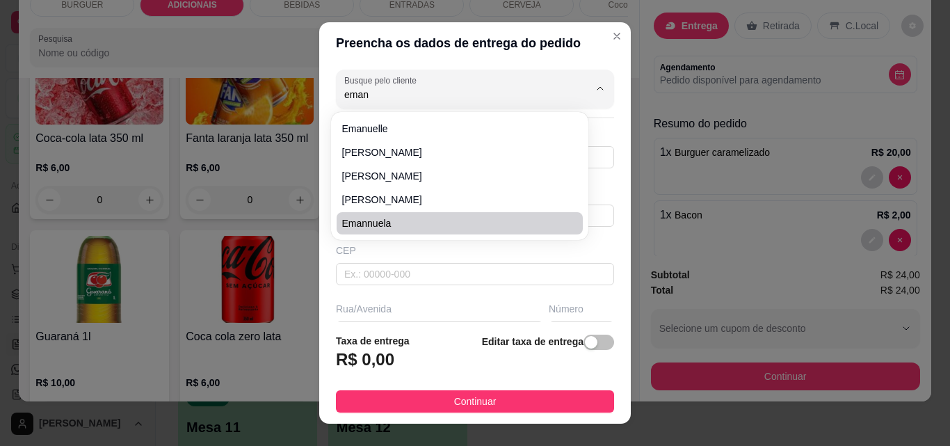
click at [389, 220] on span "Emannuela" at bounding box center [452, 223] width 221 height 14
type input "Emannuela"
type input "86998143547"
type input "Emannuela"
type input "64180000"
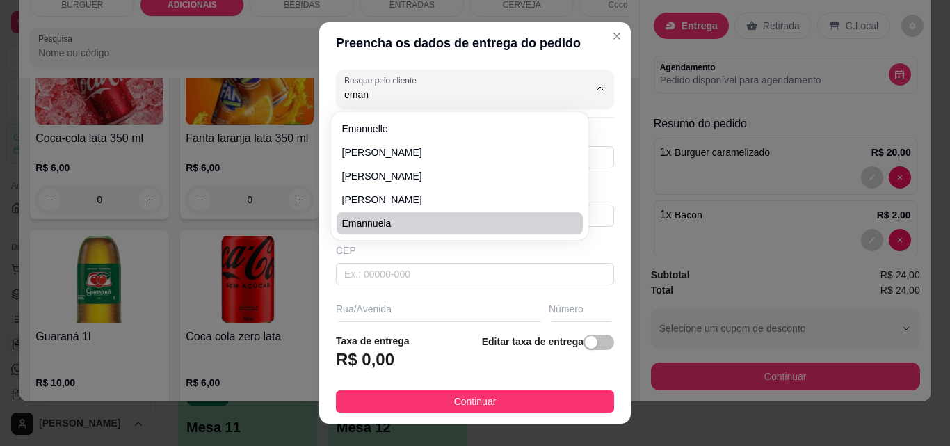
type input "[GEOGRAPHIC_DATA][PERSON_NAME]"
type input "S/N"
type input "Esperantina"
type input "CASA DE ESQUINA [GEOGRAPHIC_DATA] - próximo do número 467"
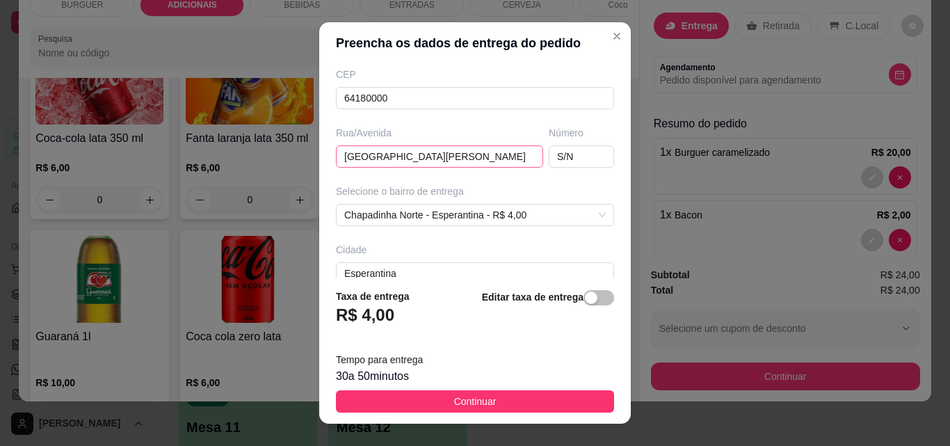
scroll to position [177, 0]
type input "Emannuela"
click at [558, 153] on input "S/N" at bounding box center [581, 155] width 65 height 22
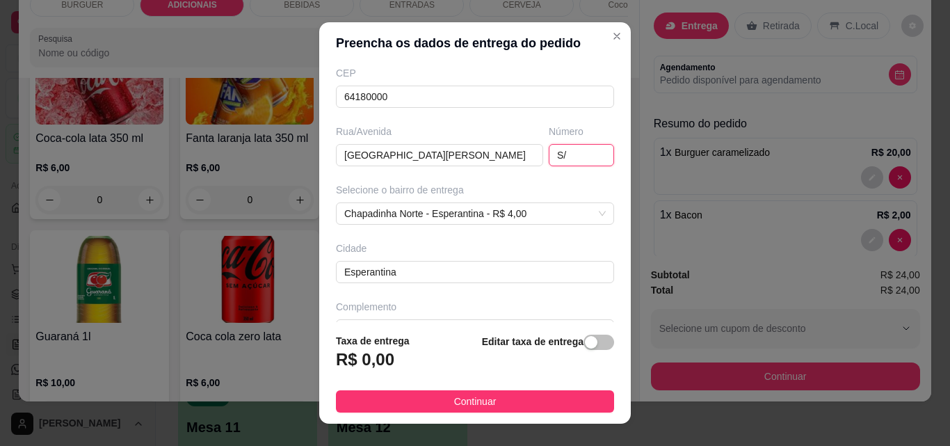
type input "S"
drag, startPoint x: 562, startPoint y: 152, endPoint x: 552, endPoint y: 145, distance: 12.5
click at [552, 145] on input "text" at bounding box center [581, 155] width 65 height 22
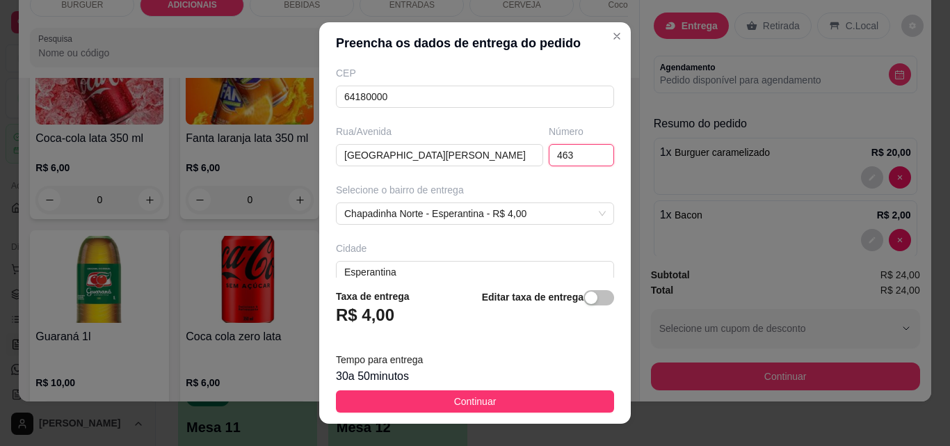
scroll to position [255, 0]
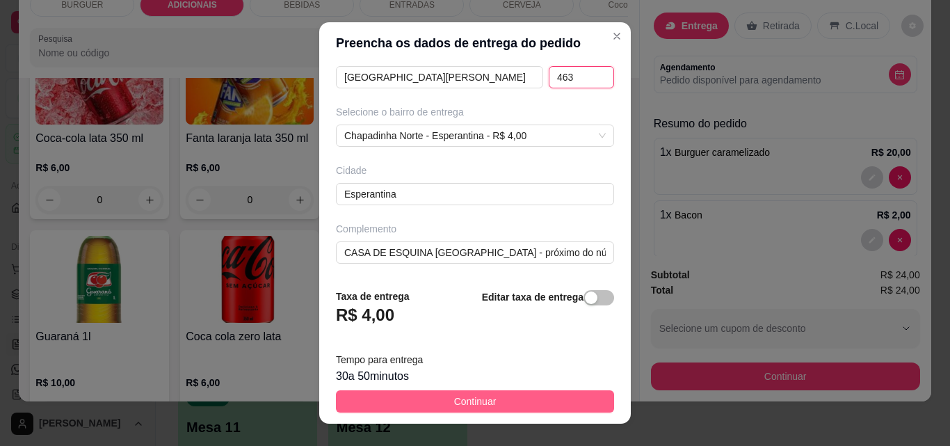
type input "463"
click at [496, 398] on button "Continuar" at bounding box center [475, 401] width 278 height 22
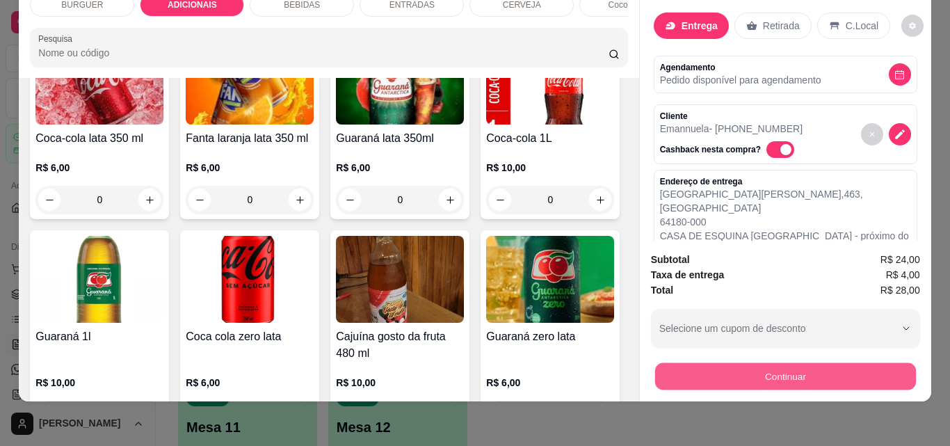
click at [685, 362] on button "Continuar" at bounding box center [784, 375] width 261 height 27
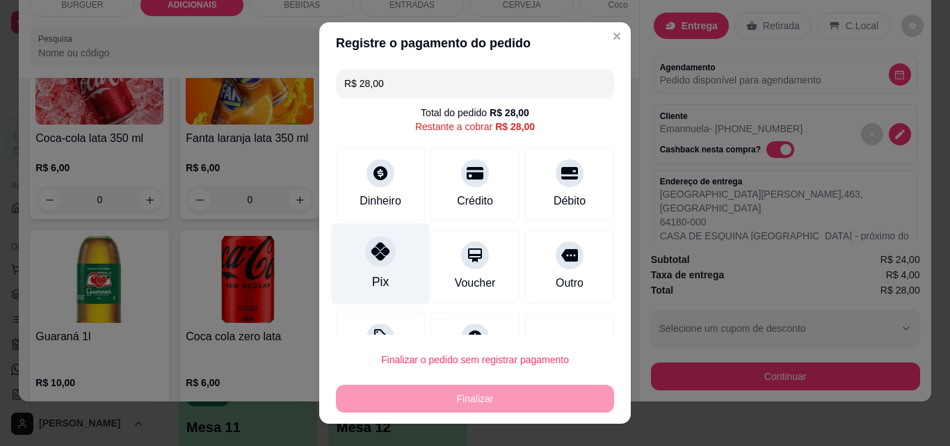
click at [377, 254] on icon at bounding box center [380, 251] width 18 height 18
type input "R$ 0,00"
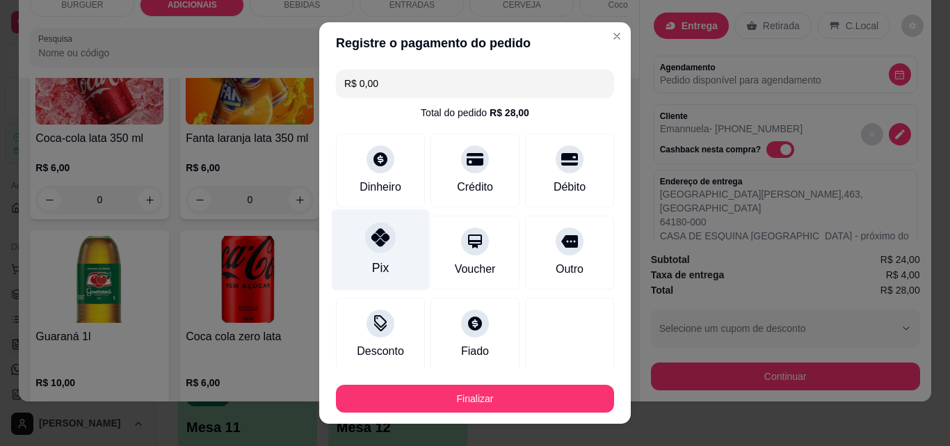
scroll to position [81, 0]
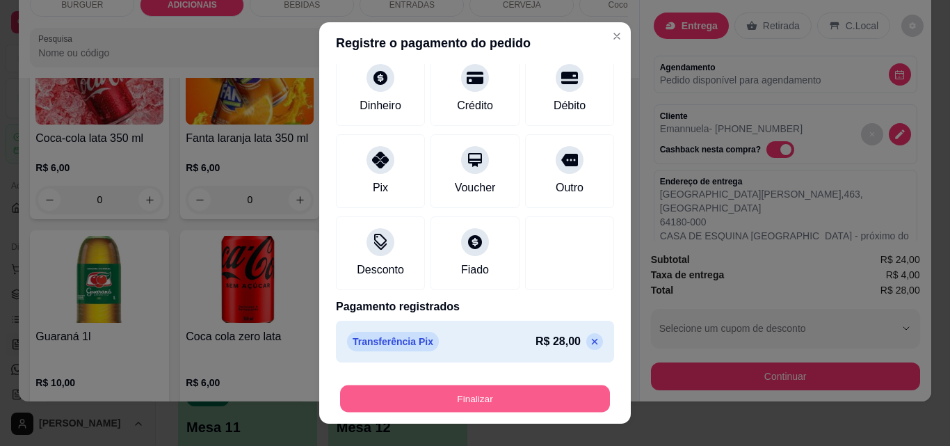
click at [403, 389] on button "Finalizar" at bounding box center [475, 398] width 270 height 27
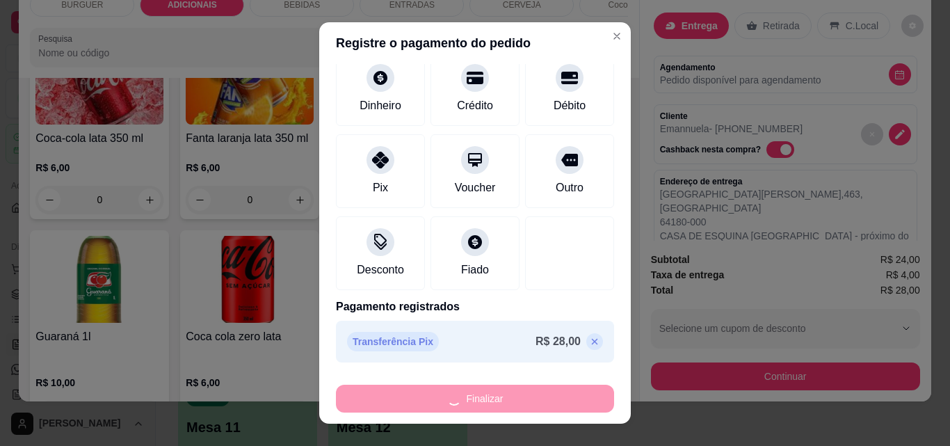
type input "0"
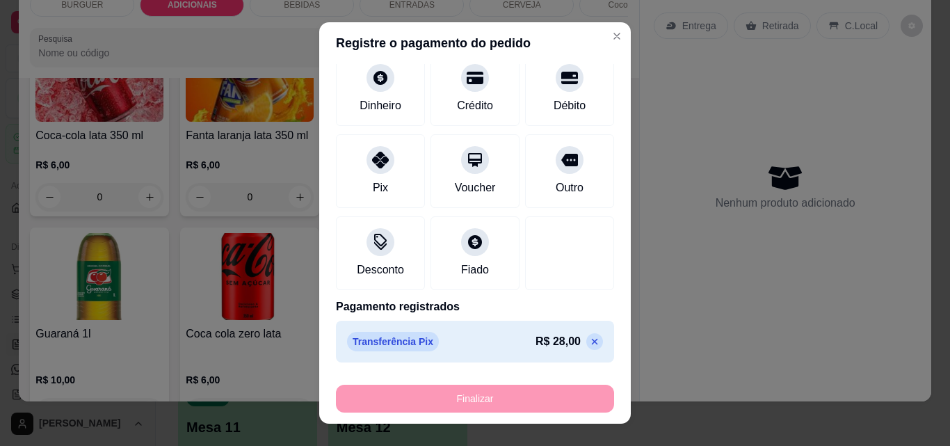
type input "-R$ 28,00"
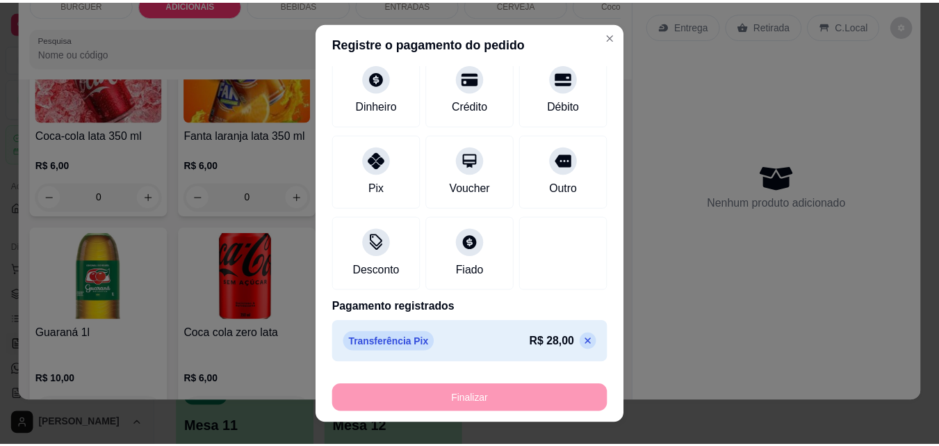
scroll to position [1184, 0]
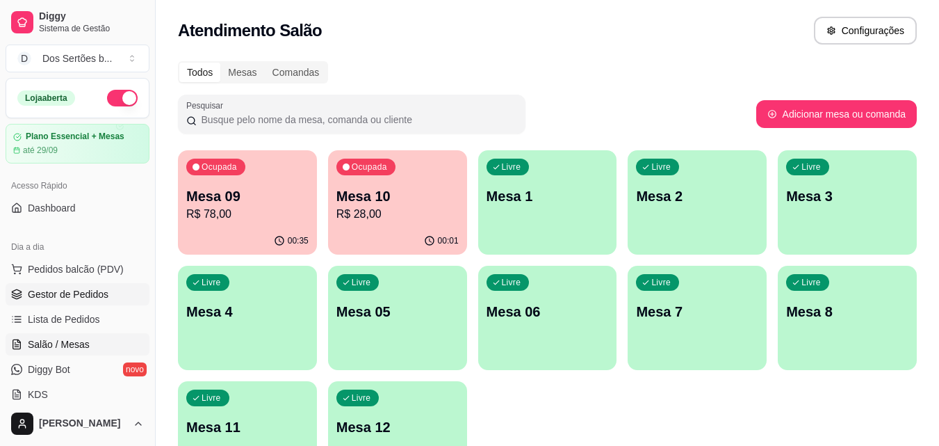
click at [122, 292] on link "Gestor de Pedidos" at bounding box center [78, 294] width 144 height 22
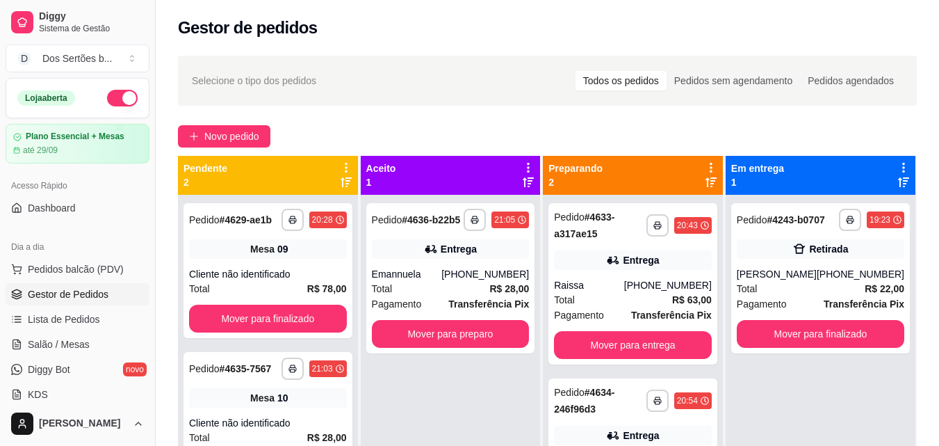
scroll to position [39, 0]
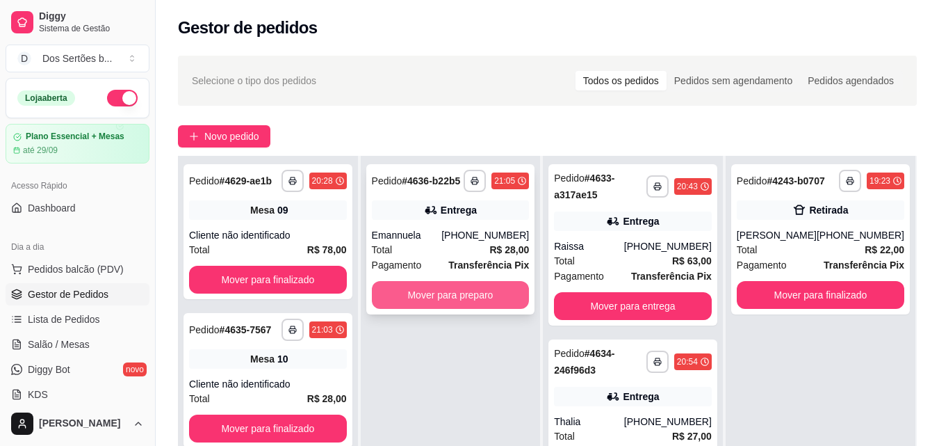
click at [412, 289] on button "Mover para preparo" at bounding box center [451, 295] width 158 height 28
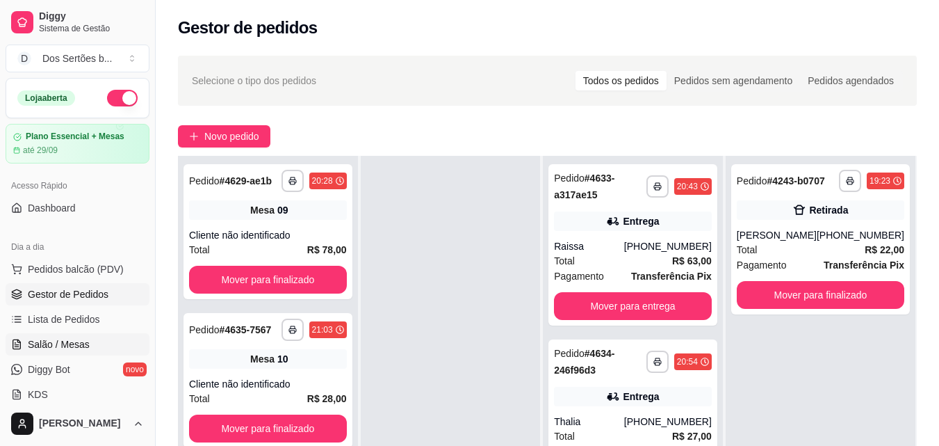
click at [47, 343] on span "Salão / Mesas" at bounding box center [59, 344] width 62 height 14
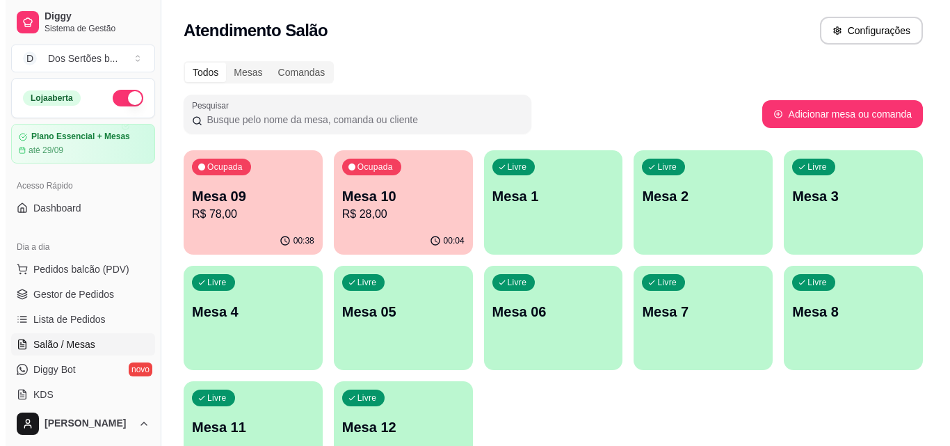
scroll to position [96, 0]
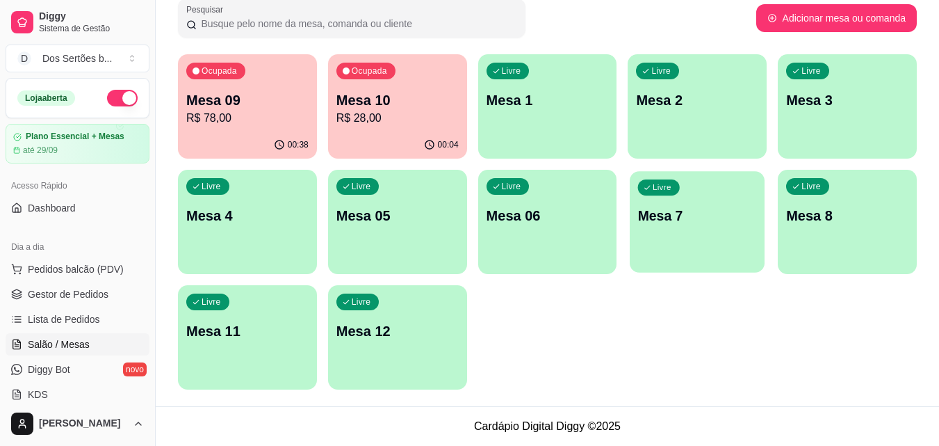
click at [651, 237] on div "Livre Mesa 7" at bounding box center [697, 213] width 135 height 85
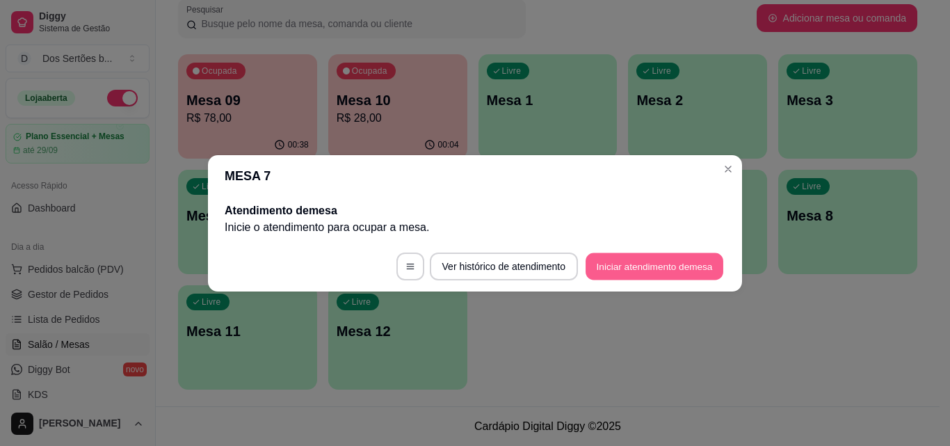
click at [641, 261] on button "Iniciar atendimento de mesa" at bounding box center [654, 265] width 138 height 27
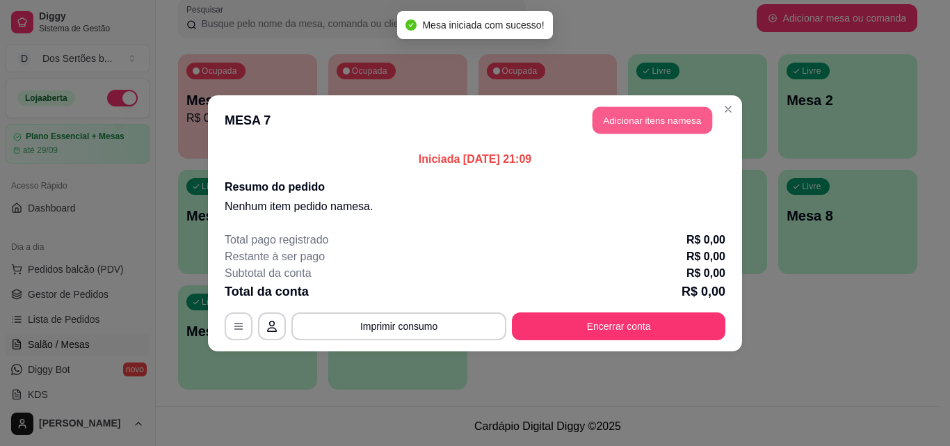
click at [631, 117] on button "Adicionar itens na mesa" at bounding box center [652, 119] width 120 height 27
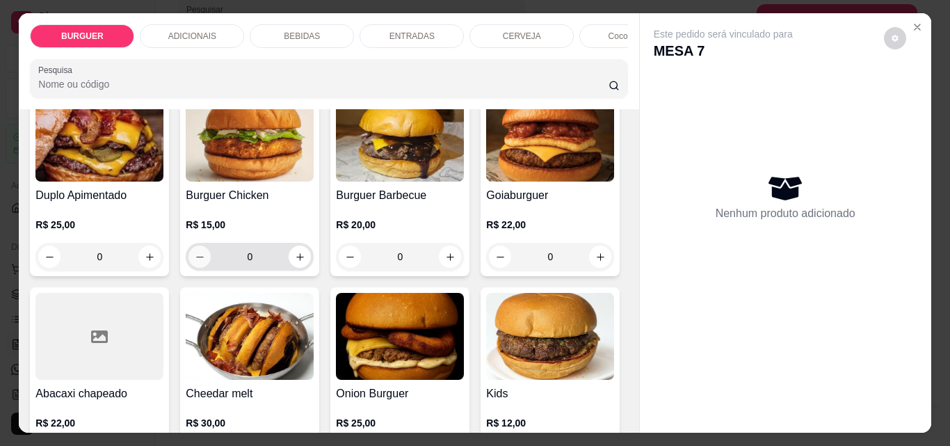
scroll to position [500, 0]
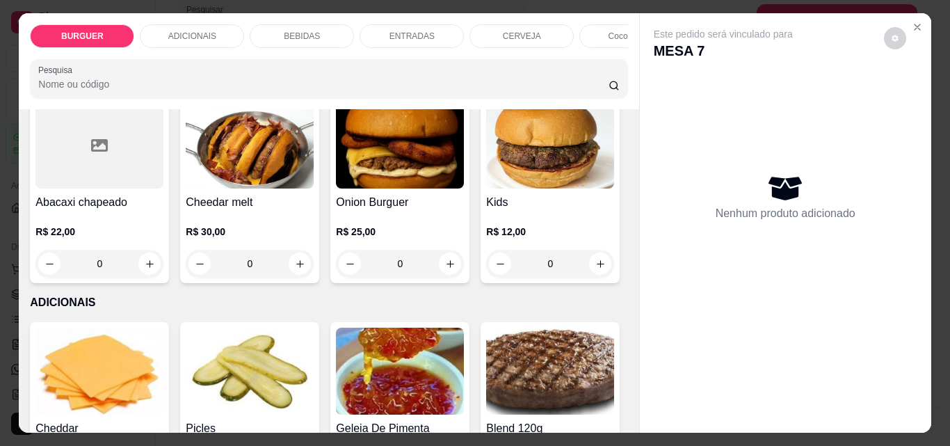
click at [445, 71] on icon "increase-product-quantity" at bounding box center [450, 65] width 10 height 10
type input "1"
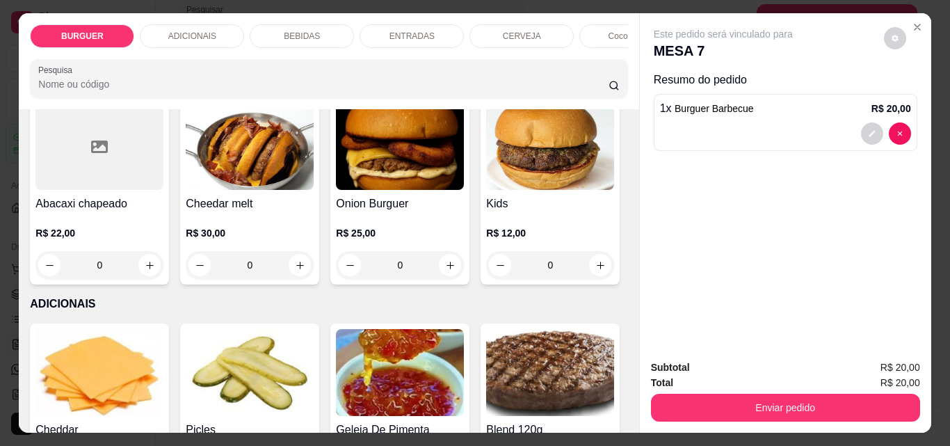
scroll to position [501, 0]
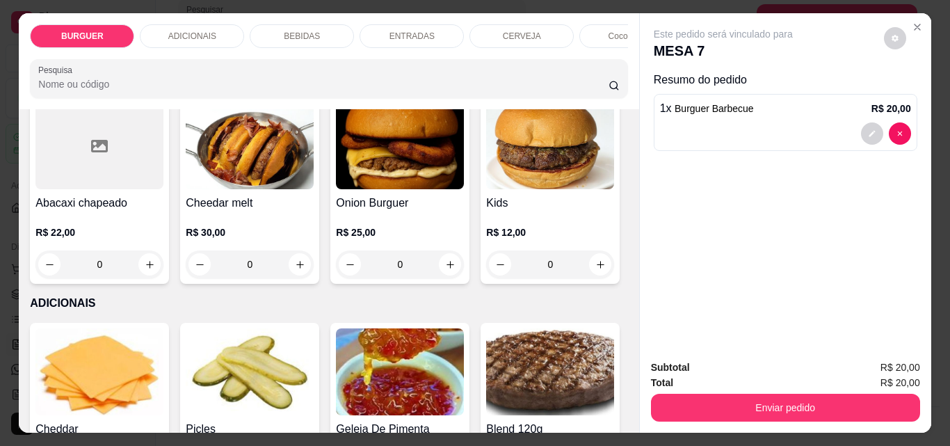
click at [297, 33] on p "BEBIDAS" at bounding box center [302, 36] width 36 height 11
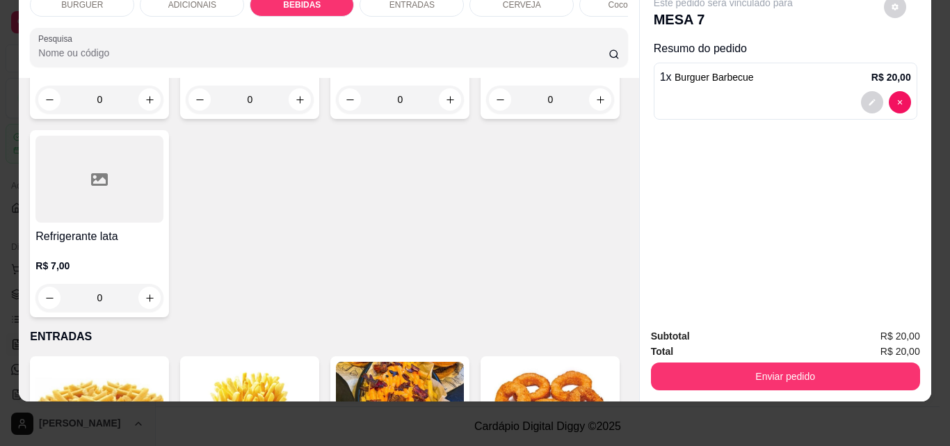
scroll to position [1789, 0]
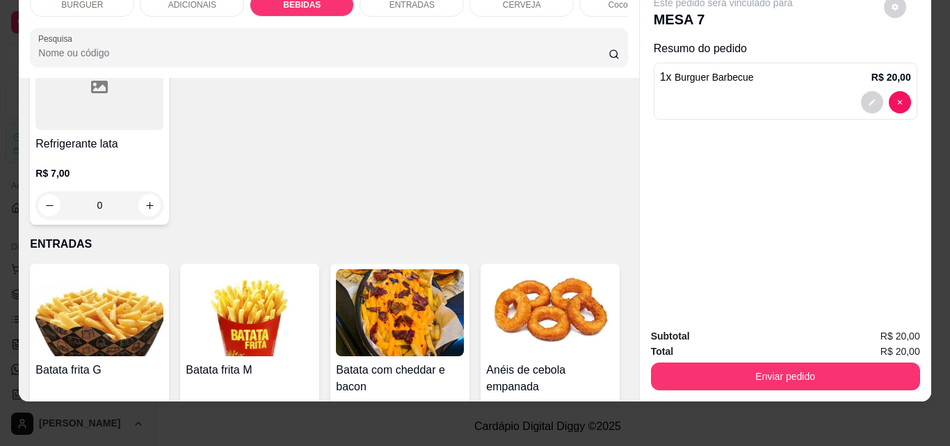
type input "1"
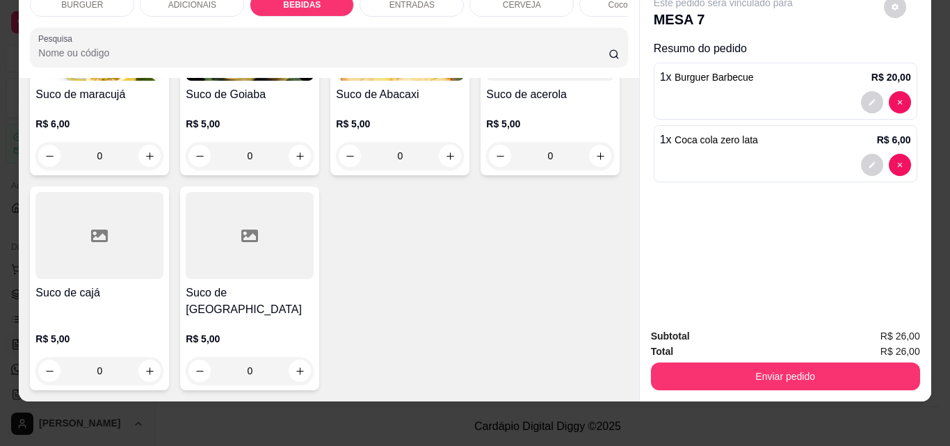
scroll to position [3099, 0]
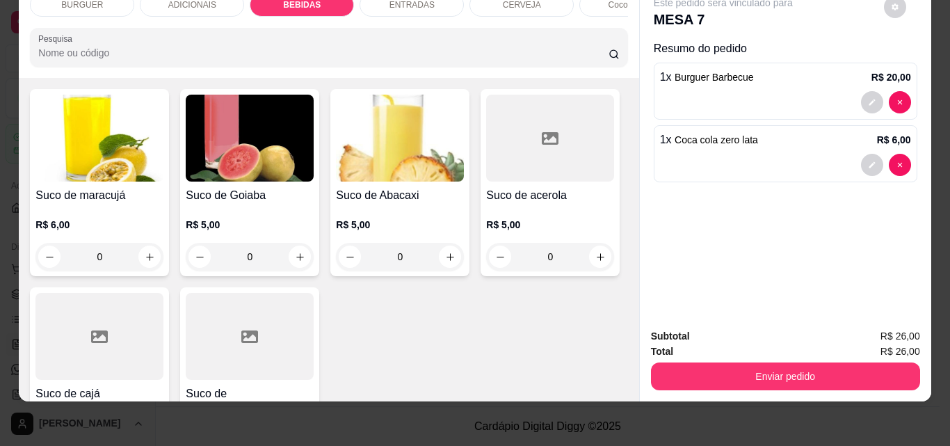
type input "1"
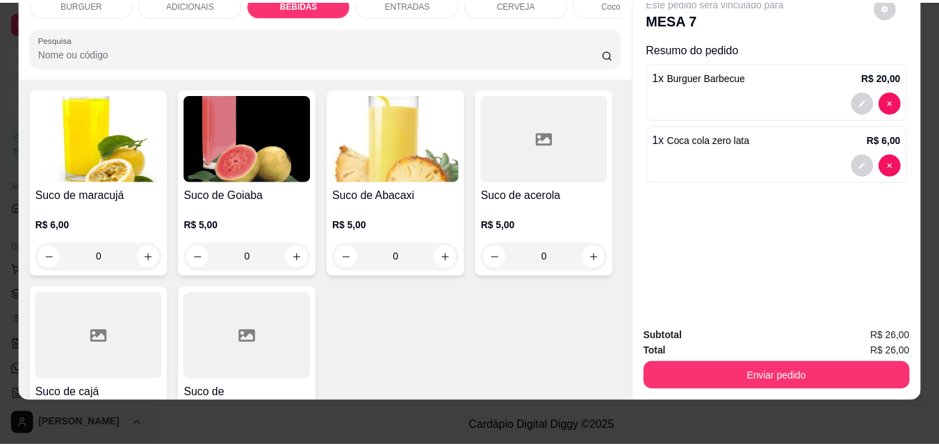
scroll to position [3100, 0]
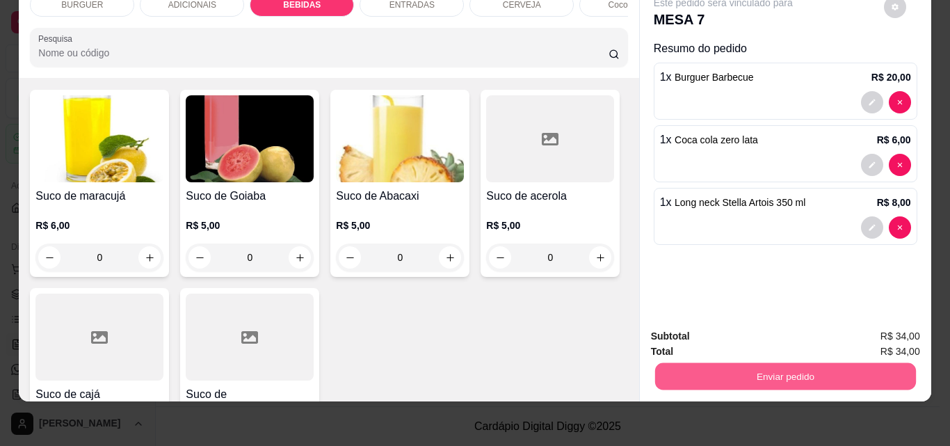
click at [685, 362] on button "Enviar pedido" at bounding box center [784, 375] width 261 height 27
click at [713, 325] on button "Não registrar e enviar pedido" at bounding box center [739, 331] width 140 height 26
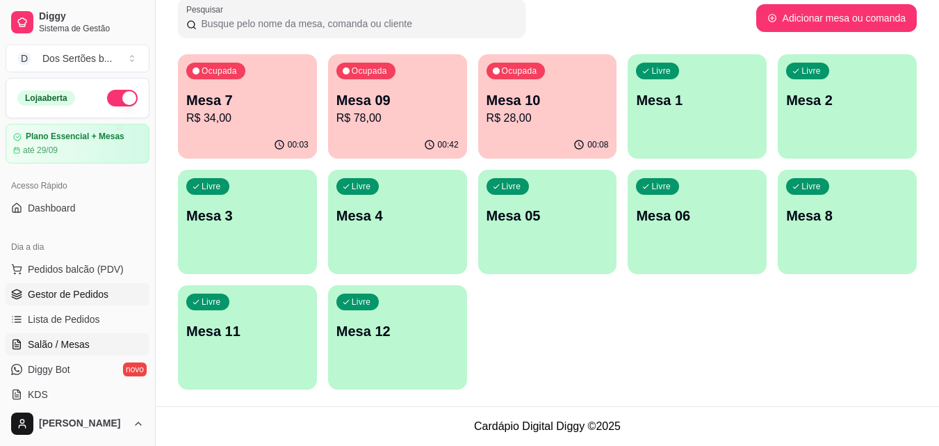
click at [32, 288] on span "Gestor de Pedidos" at bounding box center [68, 294] width 81 height 14
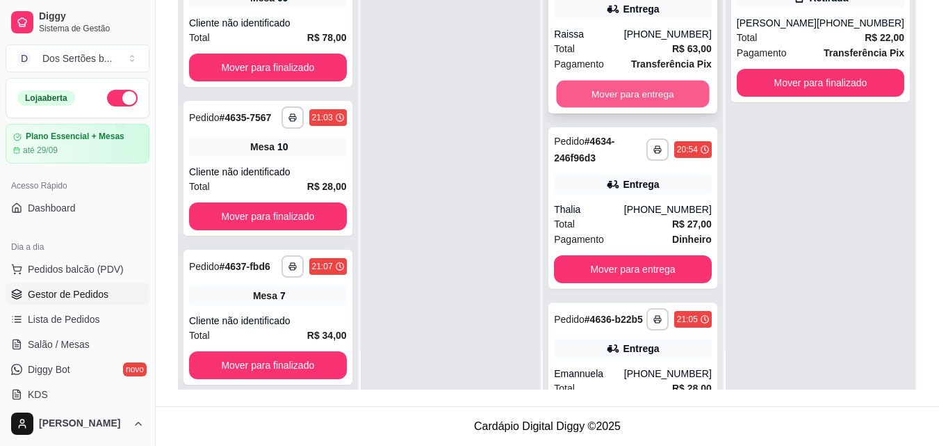
click at [588, 89] on button "Mover para entrega" at bounding box center [633, 94] width 153 height 27
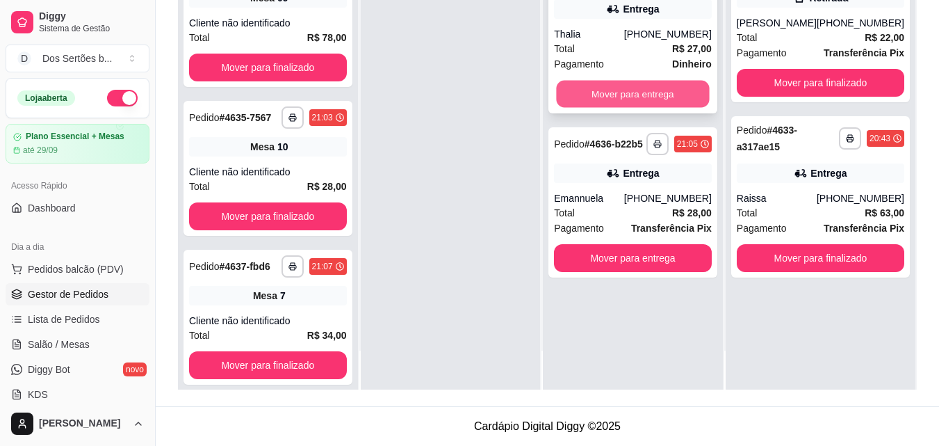
click at [636, 92] on button "Mover para entrega" at bounding box center [633, 94] width 153 height 27
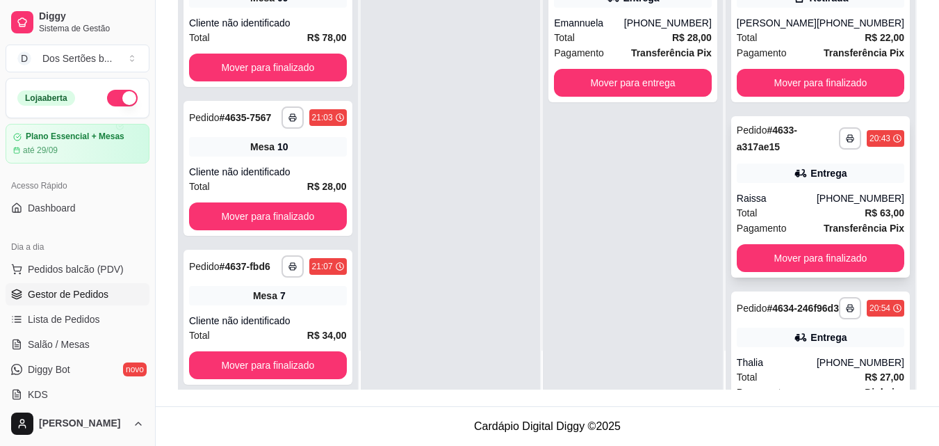
scroll to position [94, 0]
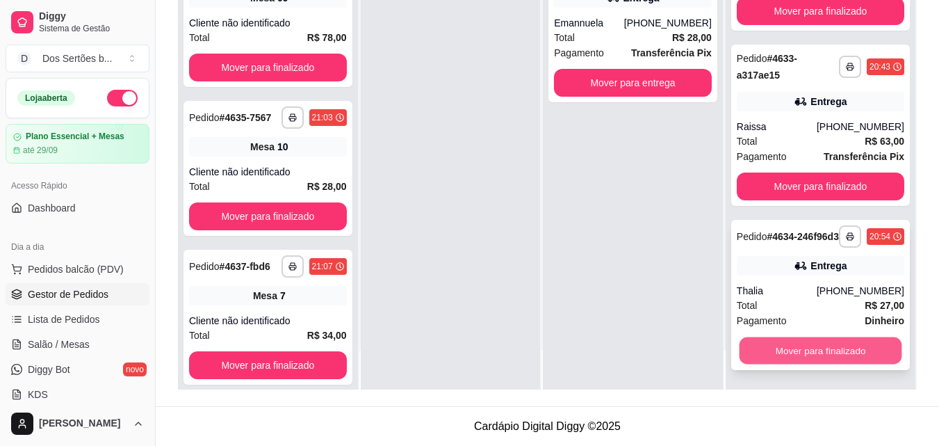
click at [821, 352] on button "Mover para finalizado" at bounding box center [820, 350] width 163 height 27
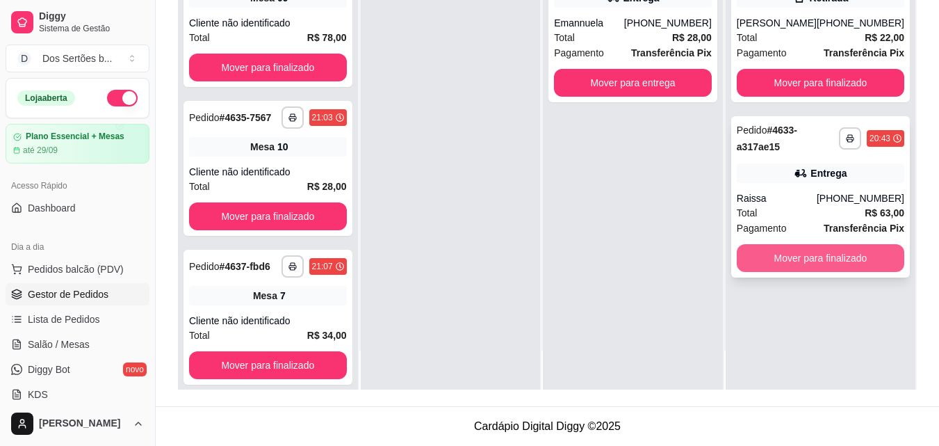
scroll to position [0, 0]
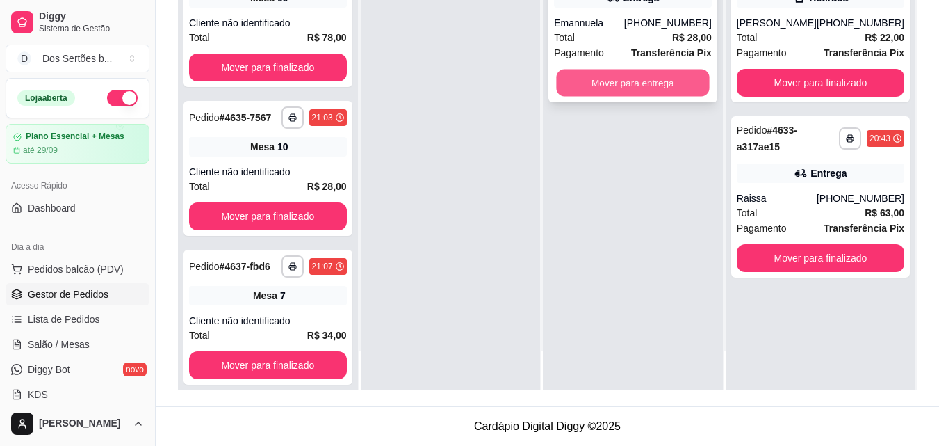
click at [599, 76] on button "Mover para entrega" at bounding box center [633, 83] width 153 height 27
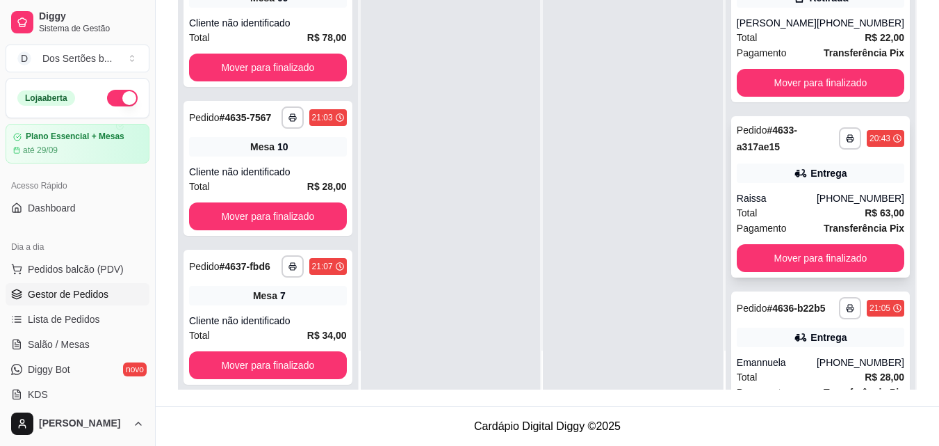
scroll to position [94, 0]
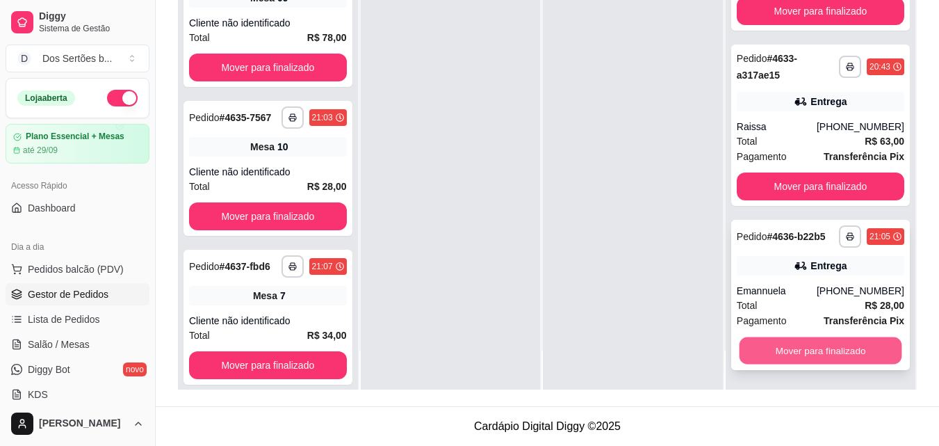
click at [781, 347] on button "Mover para finalizado" at bounding box center [820, 350] width 163 height 27
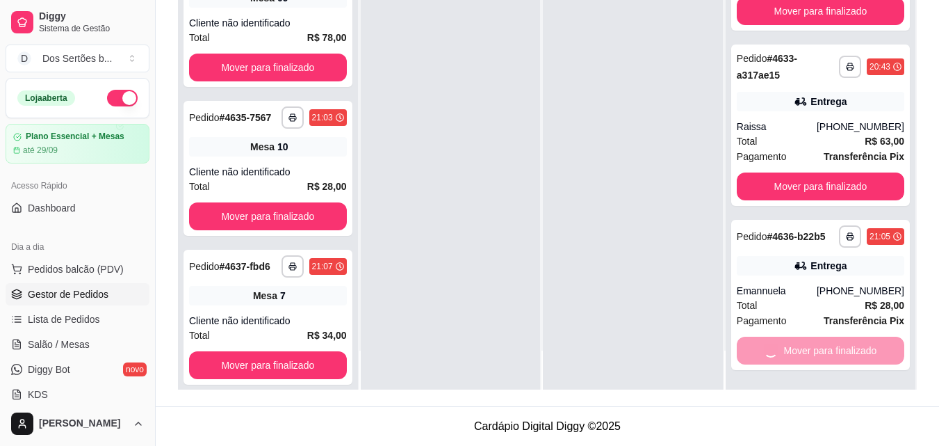
scroll to position [0, 0]
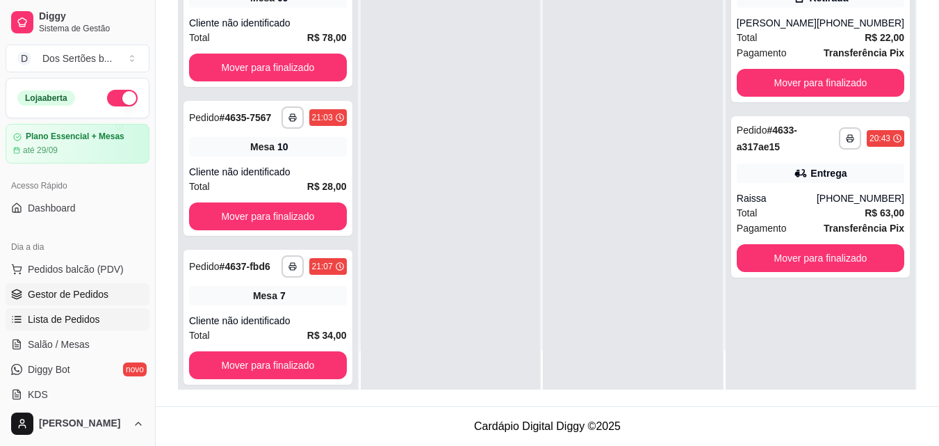
click at [85, 315] on span "Lista de Pedidos" at bounding box center [64, 319] width 72 height 14
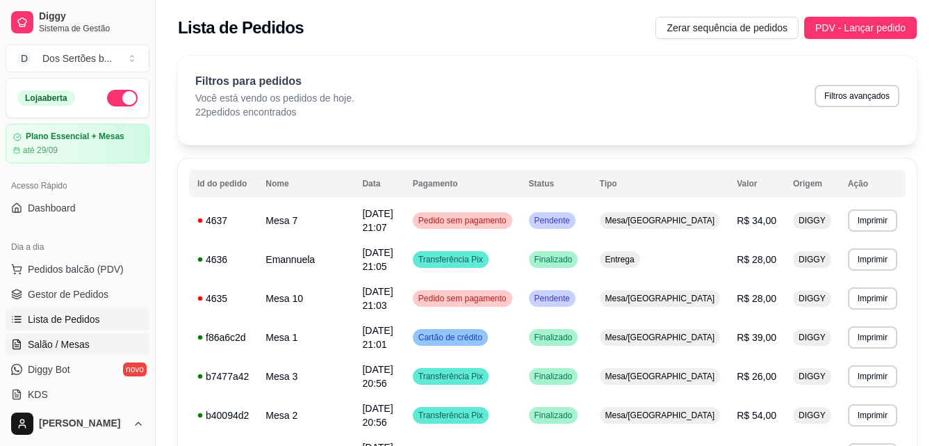
click at [77, 343] on span "Salão / Mesas" at bounding box center [59, 344] width 62 height 14
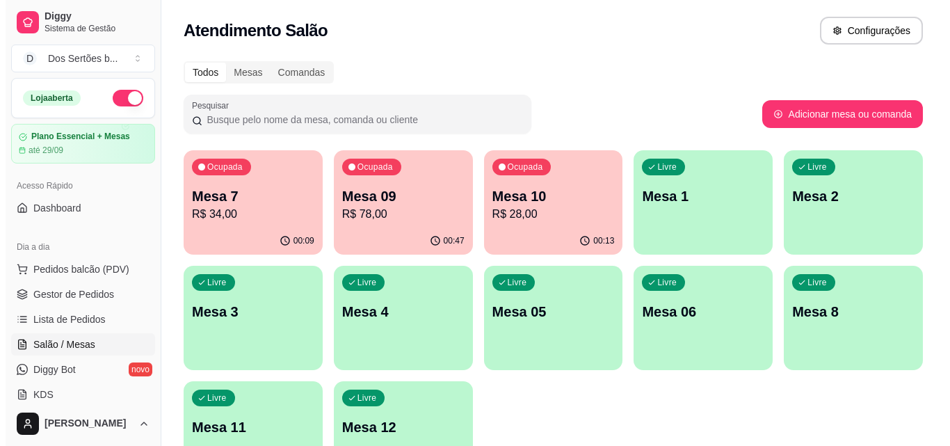
scroll to position [63, 0]
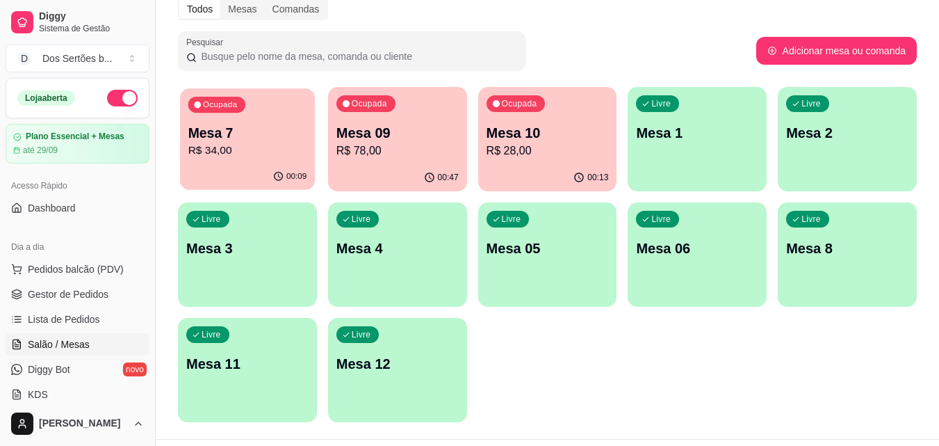
click at [223, 119] on div "Ocupada Mesa 7 R$ 34,00" at bounding box center [247, 125] width 135 height 75
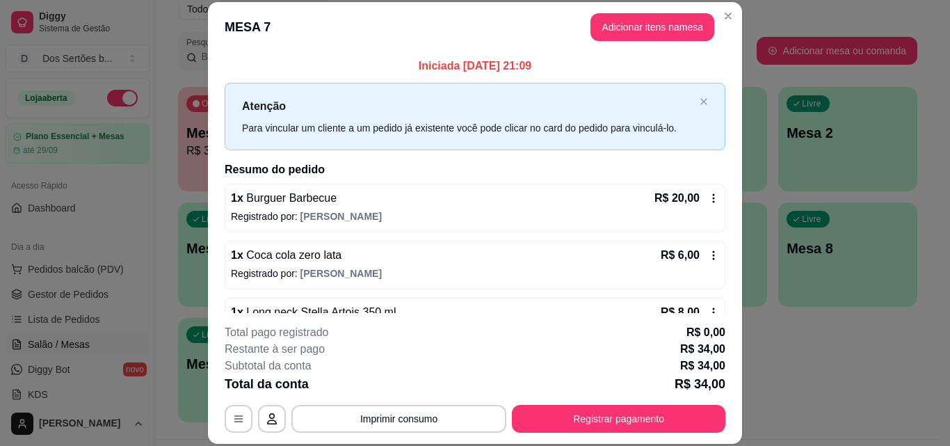
scroll to position [39, 0]
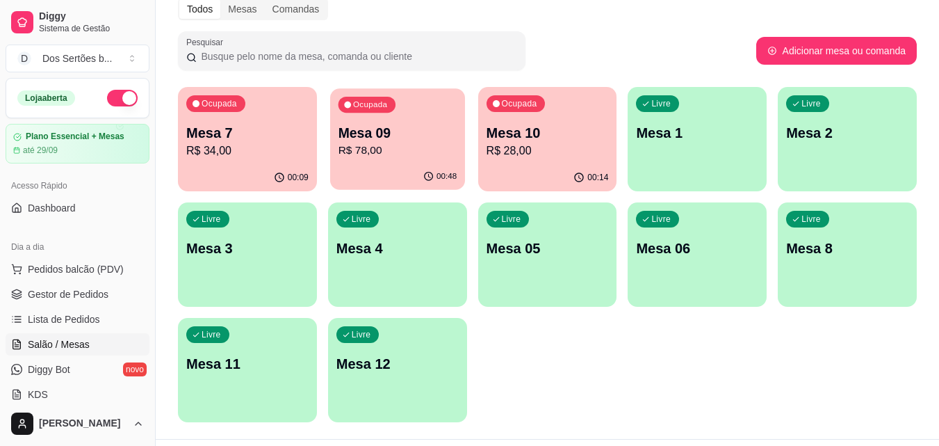
click at [403, 164] on div "00:48" at bounding box center [397, 176] width 135 height 26
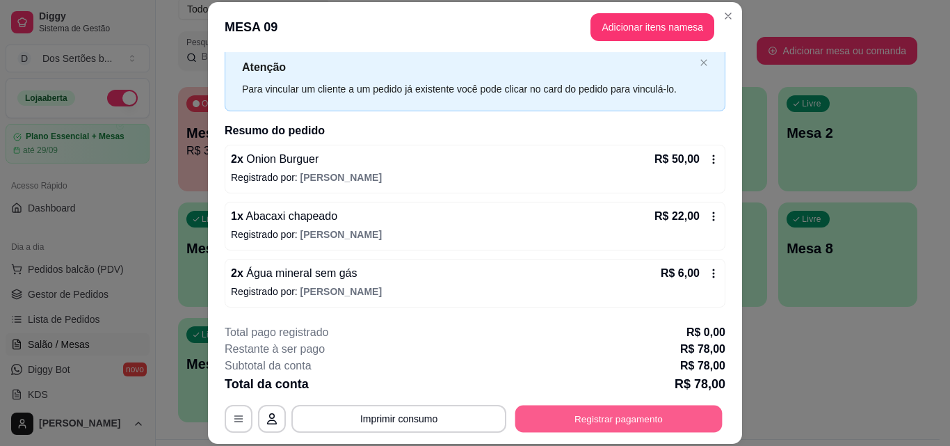
click at [576, 411] on button "Registrar pagamento" at bounding box center [618, 418] width 207 height 27
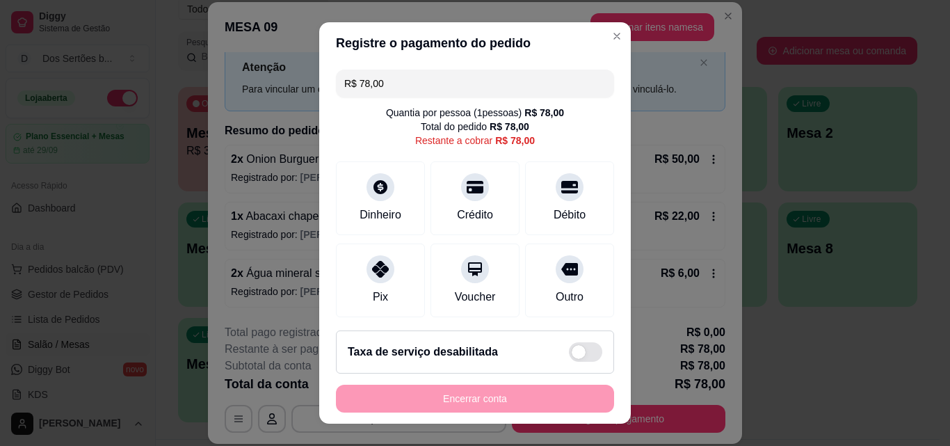
click at [388, 89] on input "R$ 78,00" at bounding box center [474, 84] width 261 height 28
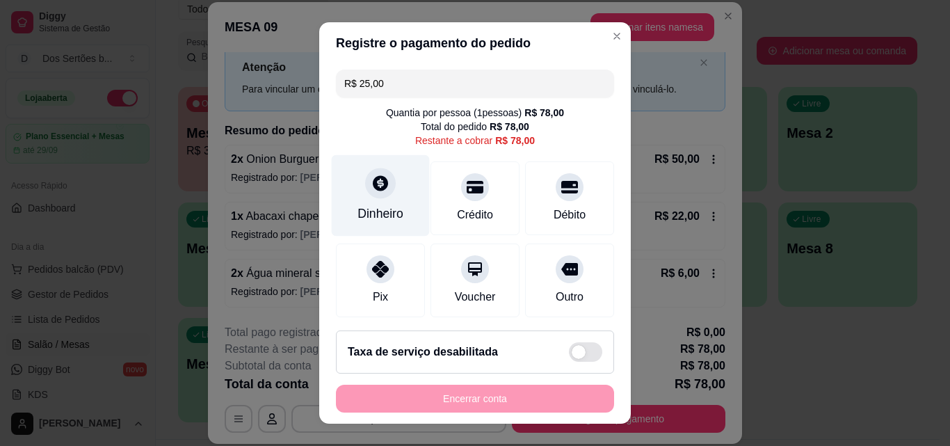
click at [375, 203] on div "Dinheiro" at bounding box center [381, 195] width 98 height 81
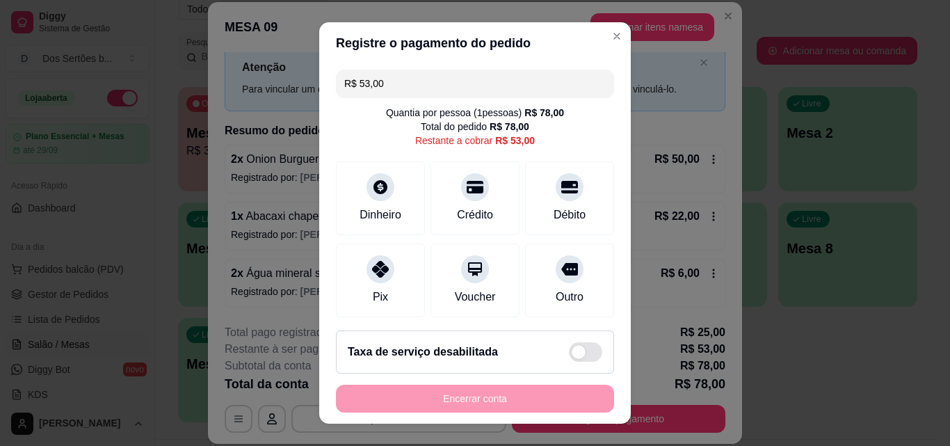
scroll to position [174, 0]
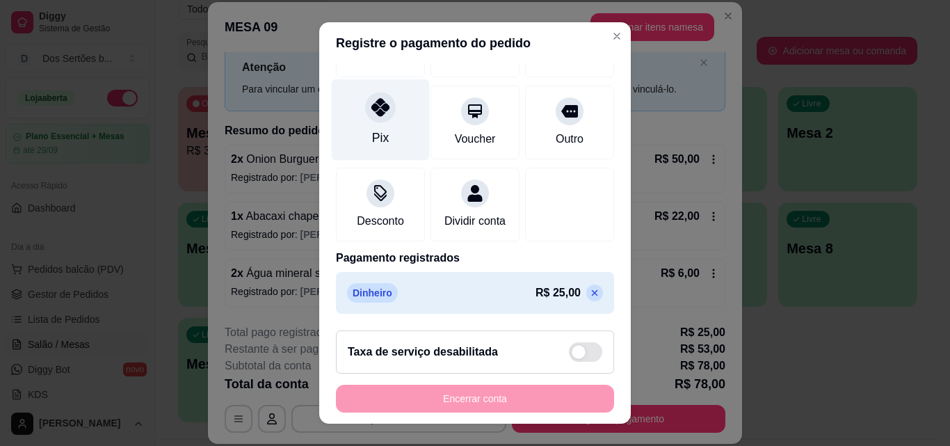
click at [369, 110] on div "Pix" at bounding box center [381, 119] width 98 height 81
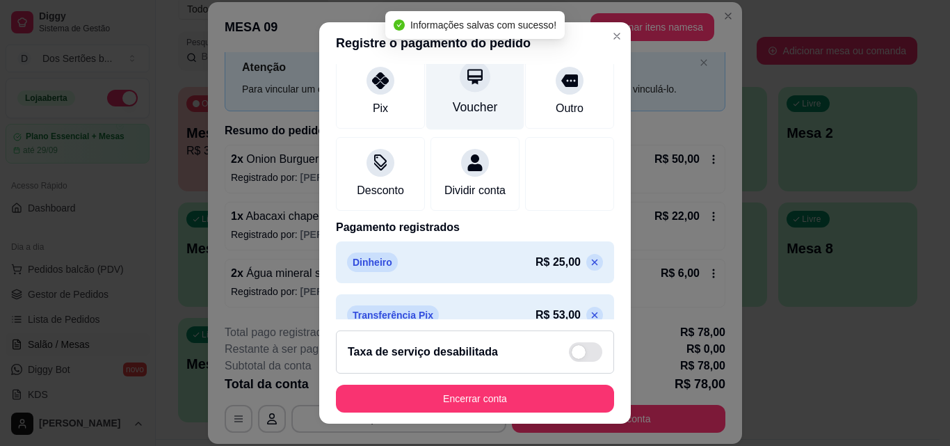
type input "R$ 0,00"
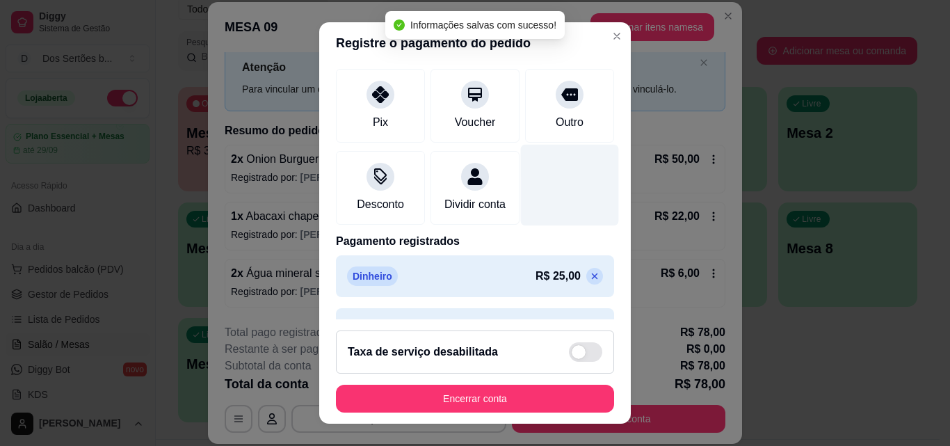
scroll to position [213, 0]
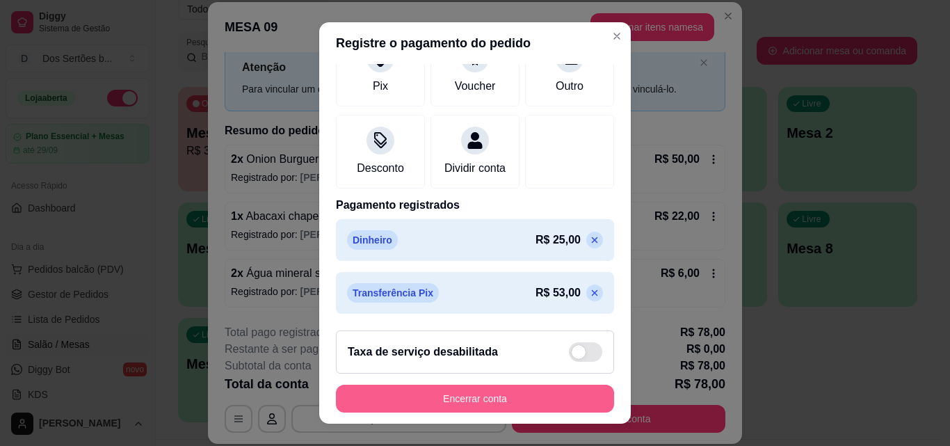
click at [510, 400] on button "Encerrar conta" at bounding box center [475, 398] width 278 height 28
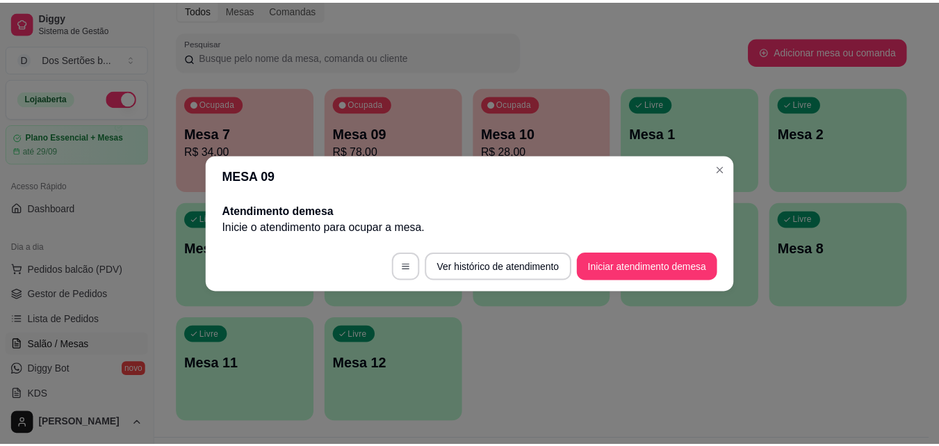
scroll to position [0, 0]
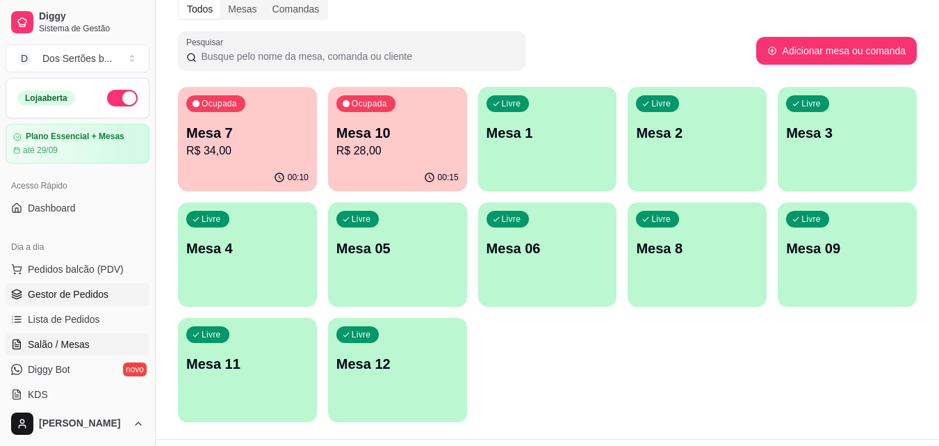
click at [111, 300] on link "Gestor de Pedidos" at bounding box center [78, 294] width 144 height 22
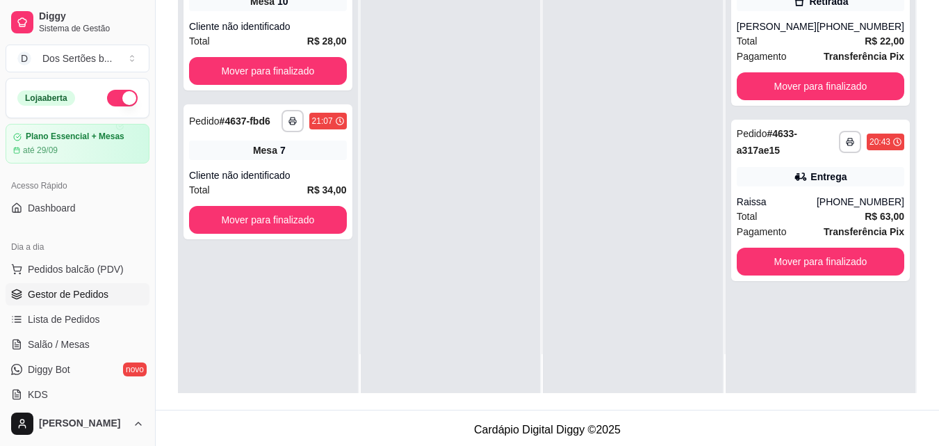
scroll to position [212, 0]
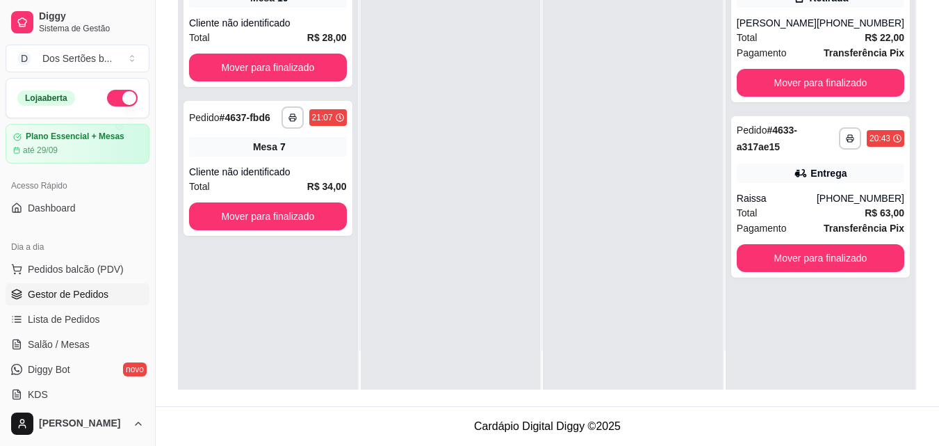
click at [535, 274] on div at bounding box center [451, 167] width 180 height 446
click at [73, 347] on span "Salão / Mesas" at bounding box center [59, 344] width 62 height 14
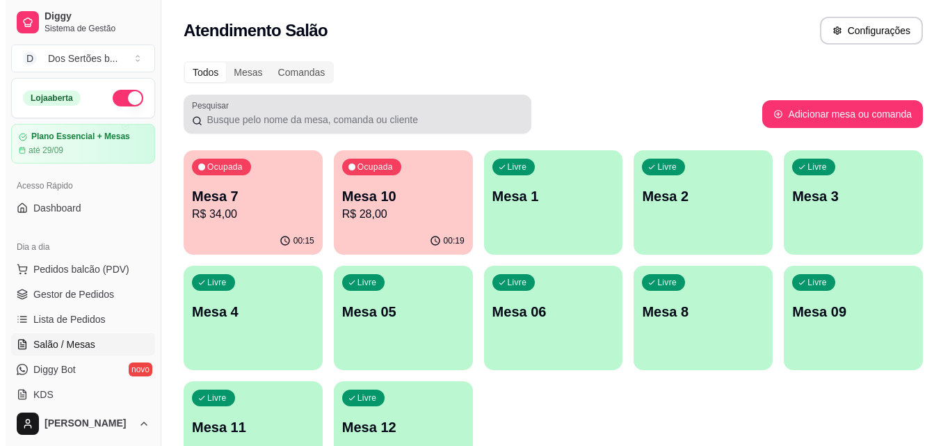
scroll to position [96, 0]
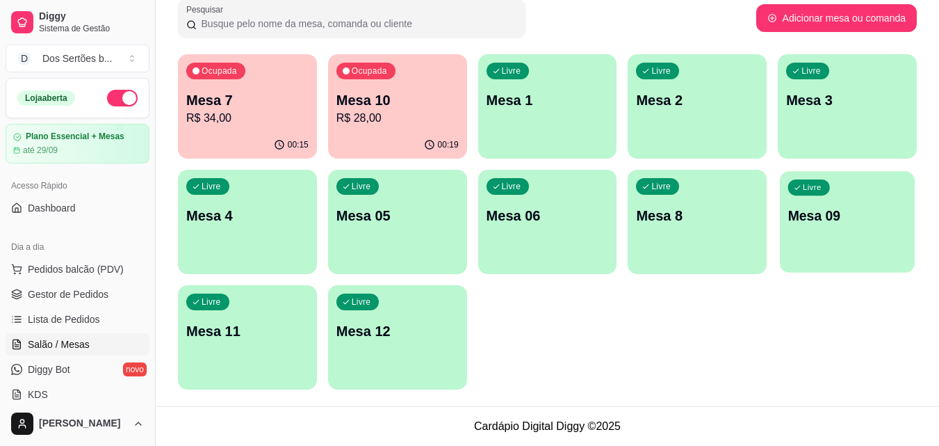
click at [824, 217] on p "Mesa 09" at bounding box center [847, 215] width 119 height 19
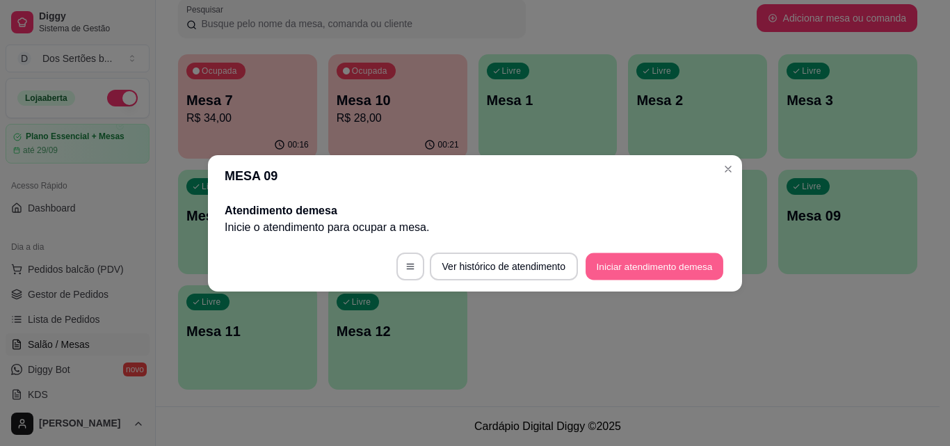
click at [639, 263] on button "Iniciar atendimento de mesa" at bounding box center [654, 265] width 138 height 27
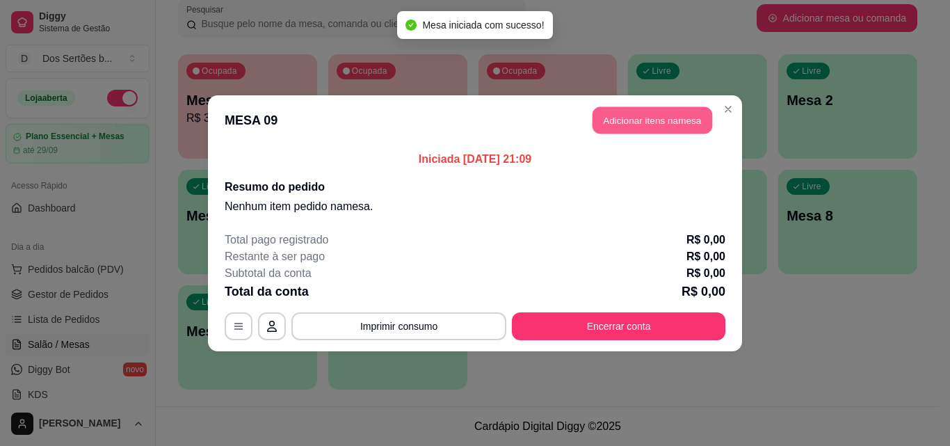
click at [626, 115] on button "Adicionar itens na mesa" at bounding box center [652, 119] width 120 height 27
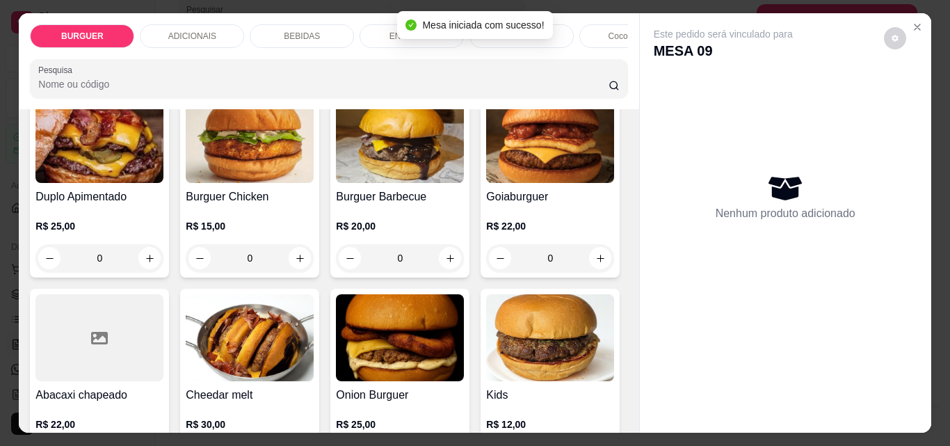
scroll to position [368, 0]
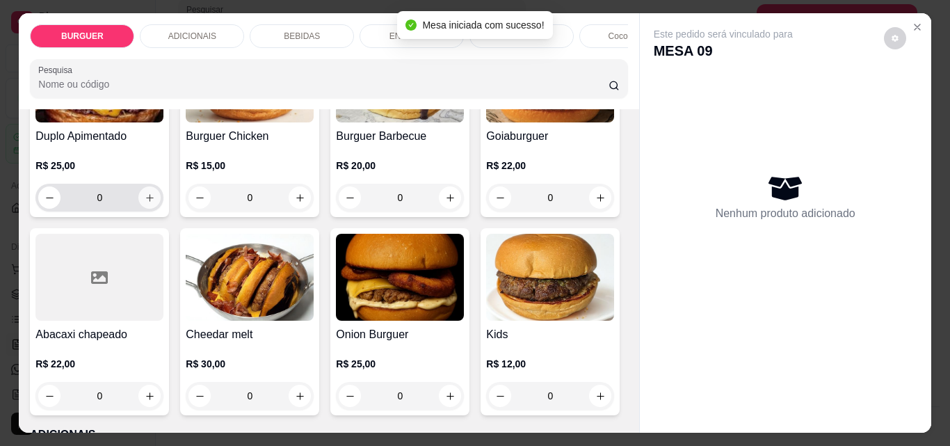
click at [155, 203] on icon "increase-product-quantity" at bounding box center [150, 198] width 10 height 10
type input "1"
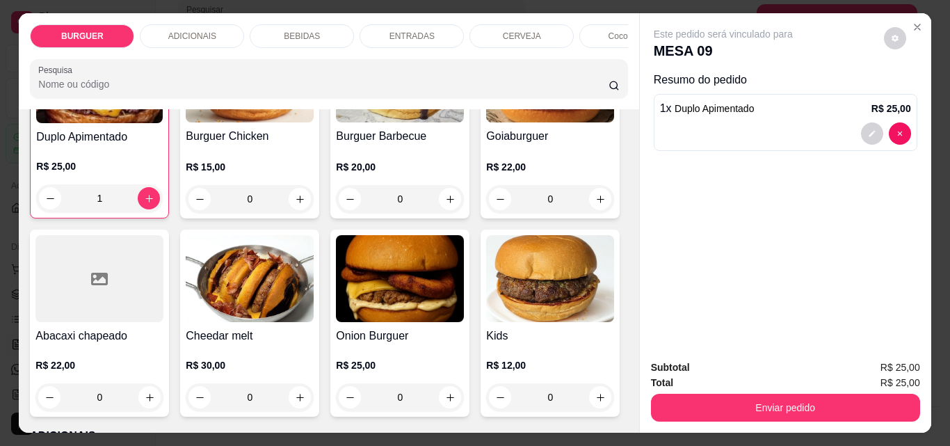
click at [295, 24] on div "BEBIDAS" at bounding box center [302, 36] width 104 height 24
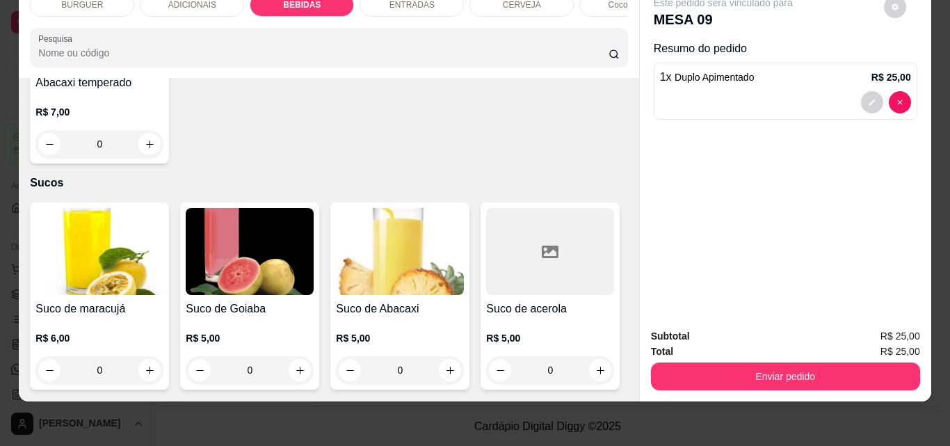
scroll to position [3133, 0]
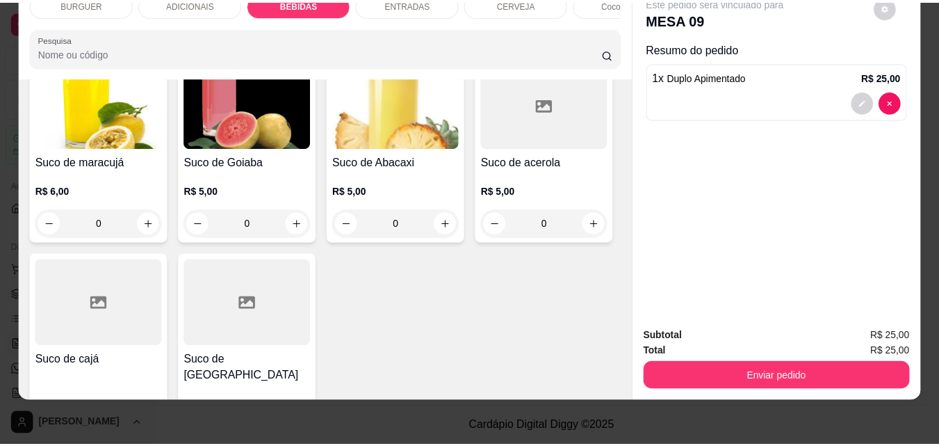
scroll to position [3133, 0]
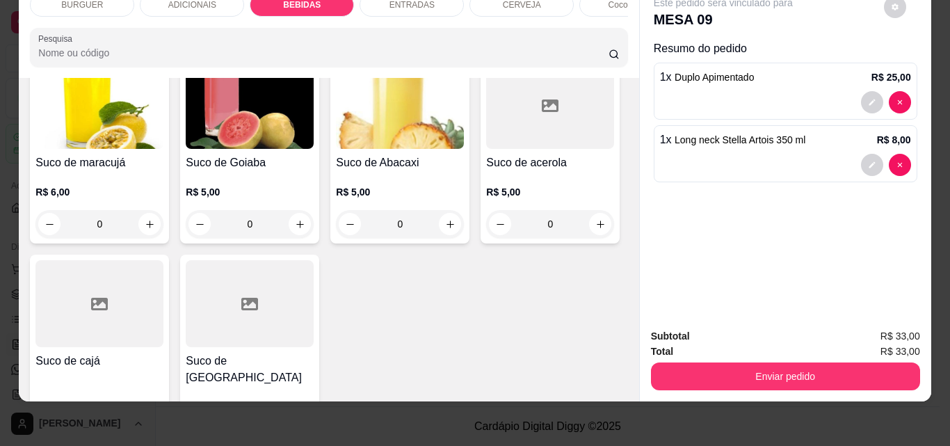
type input "2"
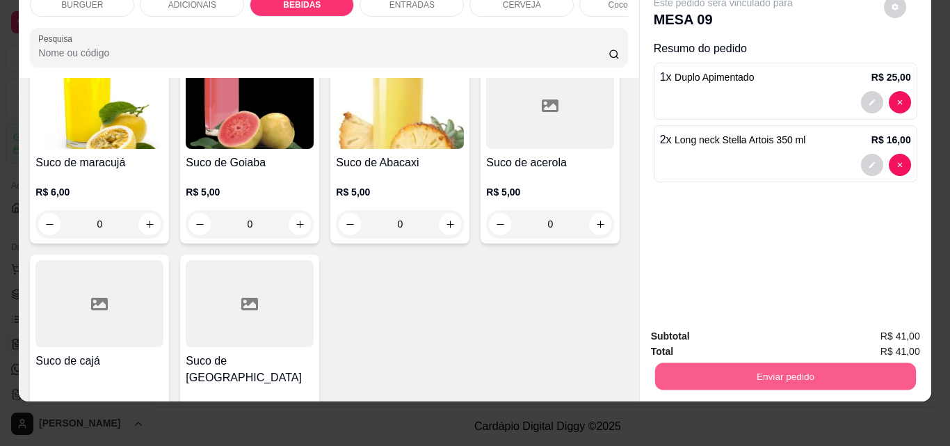
click at [711, 368] on button "Enviar pedido" at bounding box center [784, 375] width 261 height 27
click at [722, 329] on button "Não registrar e enviar pedido" at bounding box center [739, 331] width 140 height 26
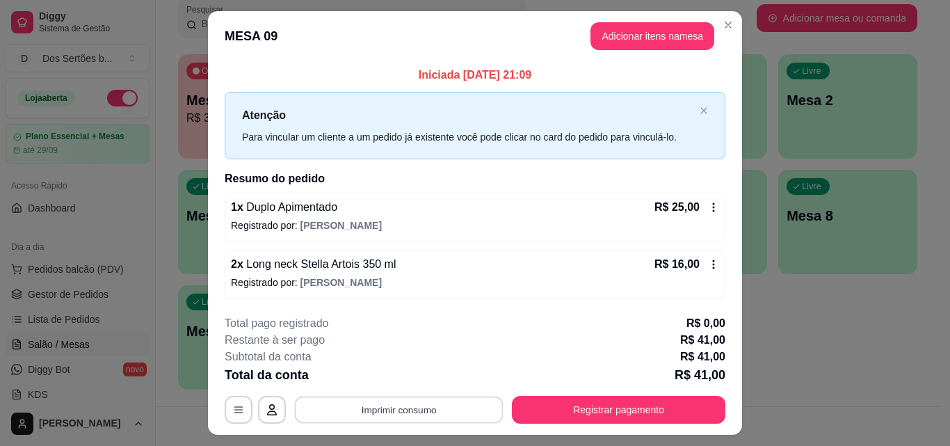
click at [423, 410] on button "Imprimir consumo" at bounding box center [399, 409] width 209 height 27
click at [723, 22] on icon "Close" at bounding box center [727, 24] width 11 height 11
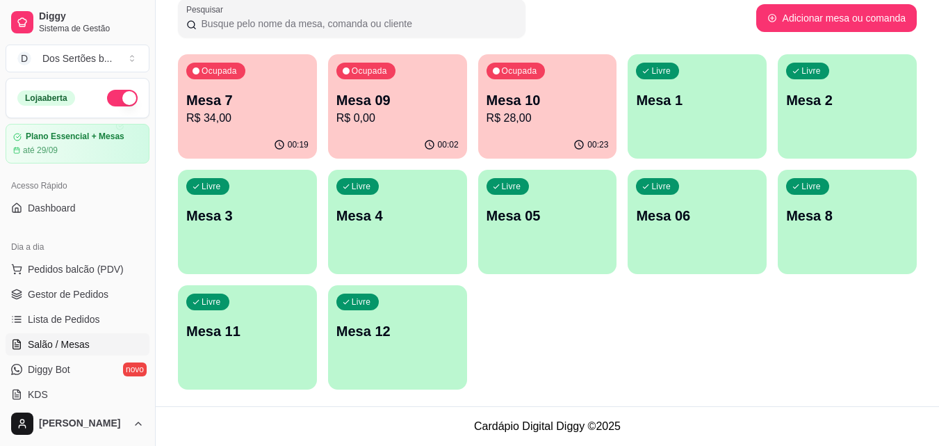
click at [563, 115] on p "R$ 28,00" at bounding box center [548, 118] width 122 height 17
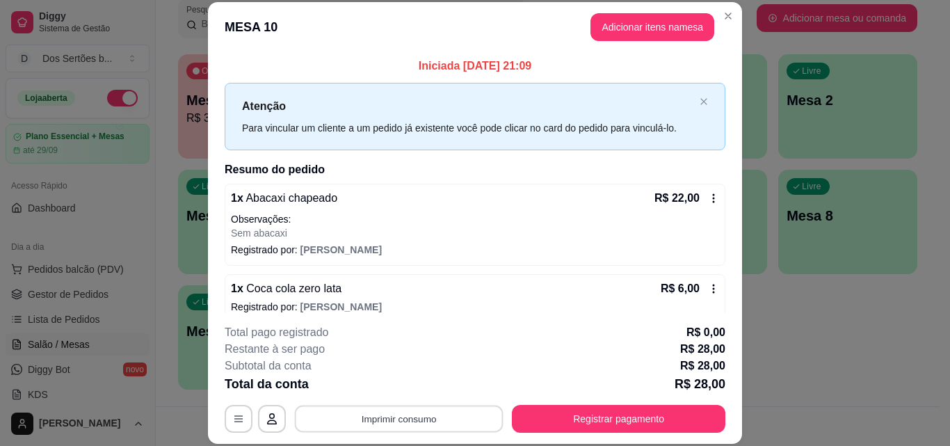
click at [385, 417] on button "Imprimir consumo" at bounding box center [399, 418] width 209 height 27
click at [722, 12] on icon "Close" at bounding box center [727, 15] width 11 height 11
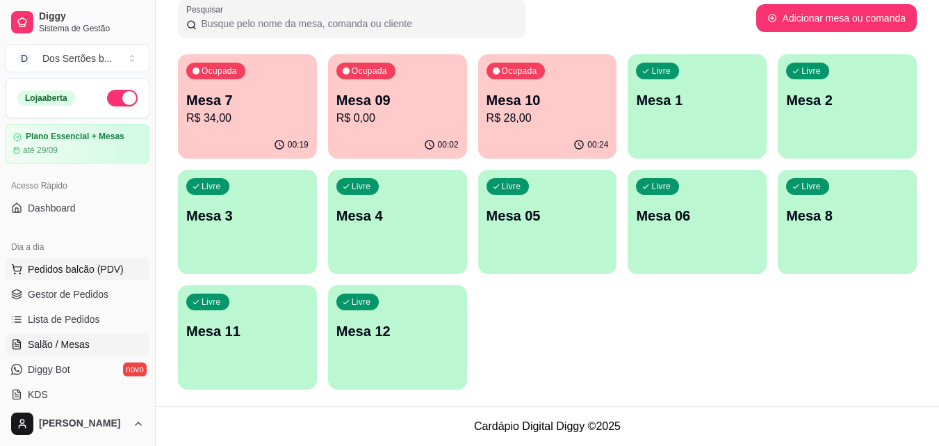
scroll to position [121, 0]
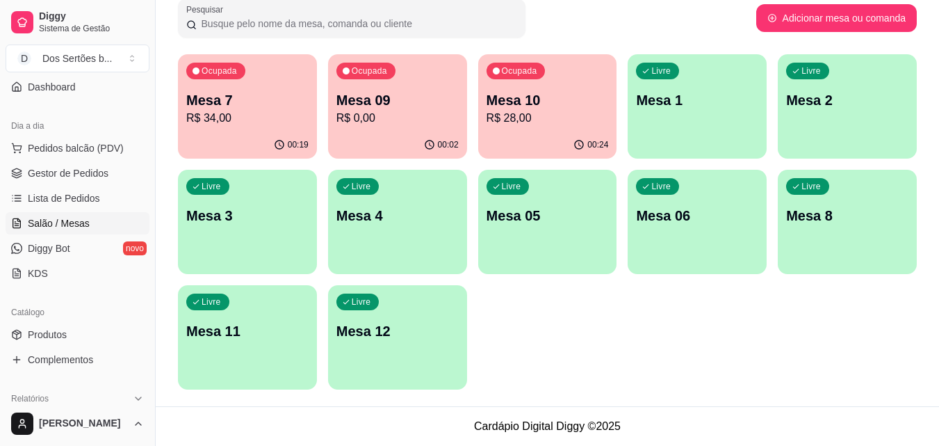
drag, startPoint x: 74, startPoint y: 365, endPoint x: 111, endPoint y: 119, distance: 249.0
click at [111, 119] on div "Dia a dia" at bounding box center [78, 126] width 144 height 22
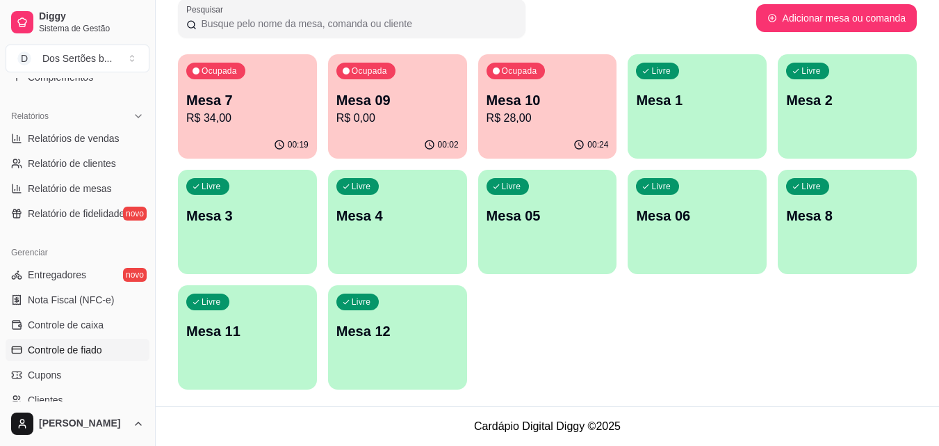
click at [98, 346] on span "Controle de fiado" at bounding box center [65, 350] width 74 height 14
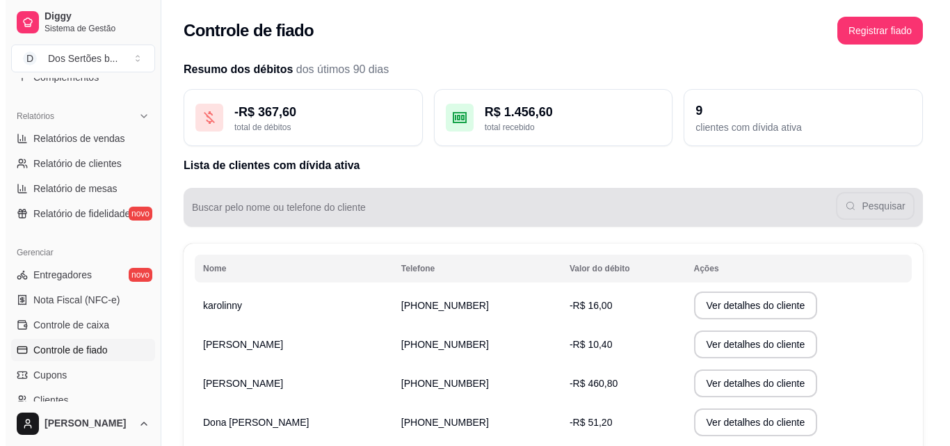
scroll to position [106, 0]
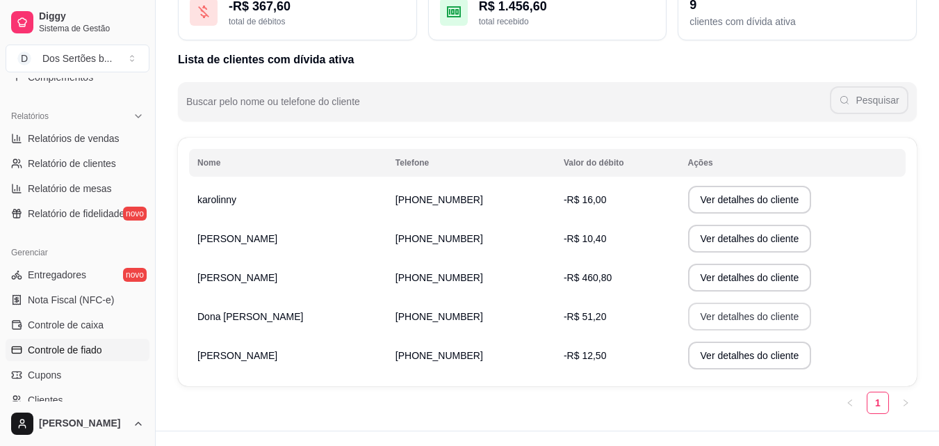
click at [713, 314] on button "Ver detalhes do cliente" at bounding box center [750, 316] width 124 height 28
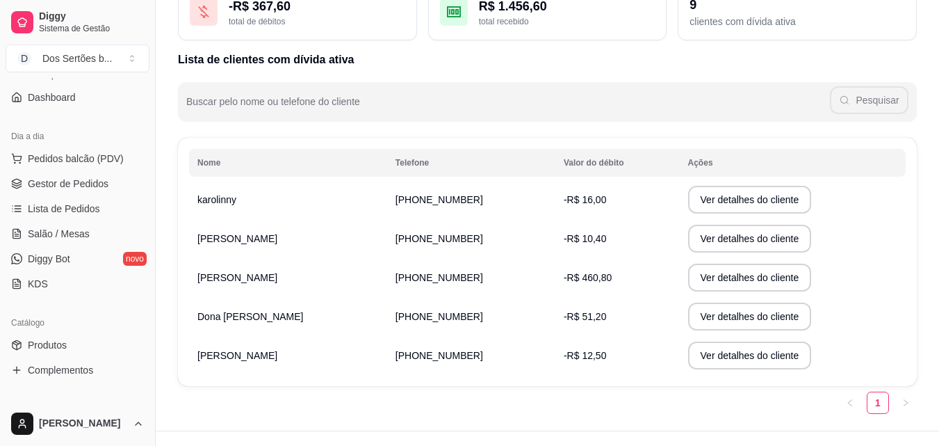
scroll to position [86, 0]
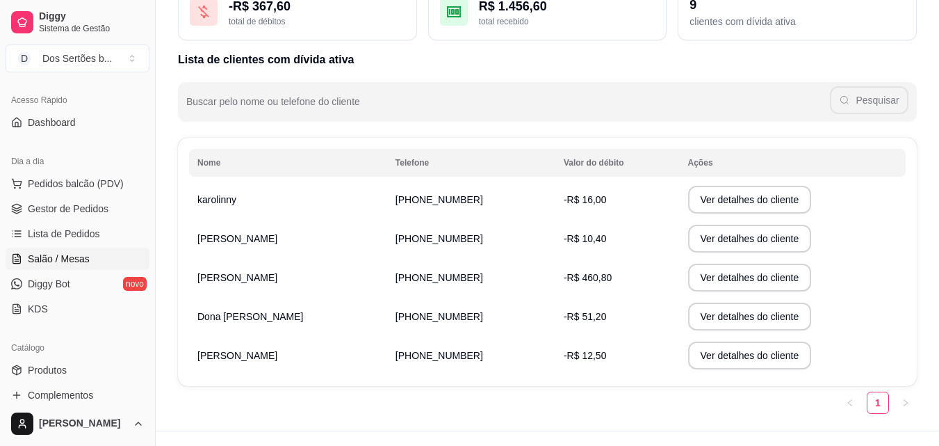
click at [88, 252] on link "Salão / Mesas" at bounding box center [78, 258] width 144 height 22
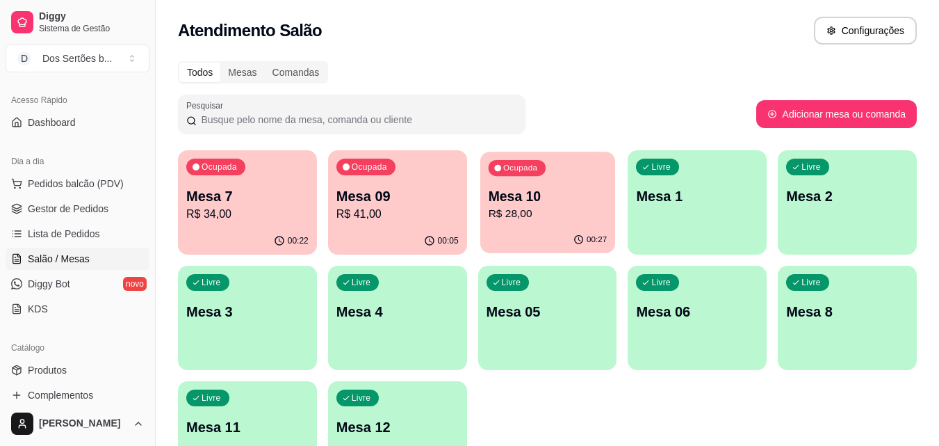
click at [573, 217] on p "R$ 28,00" at bounding box center [547, 214] width 119 height 16
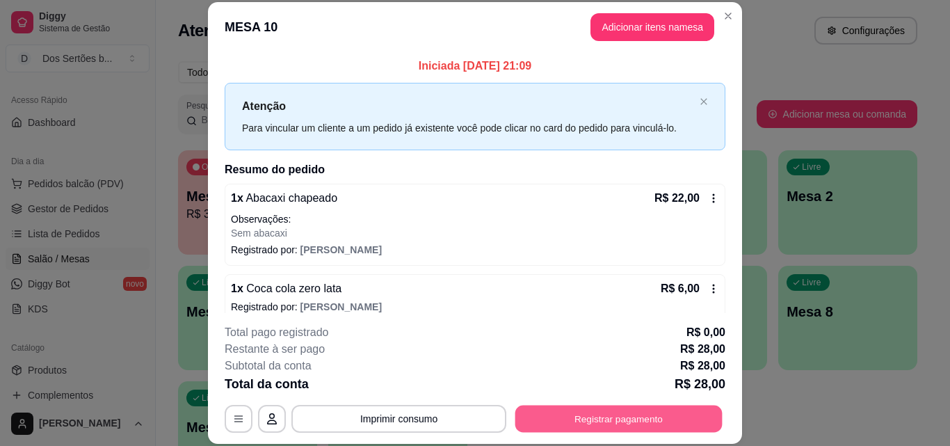
click at [665, 418] on button "Registrar pagamento" at bounding box center [618, 418] width 207 height 27
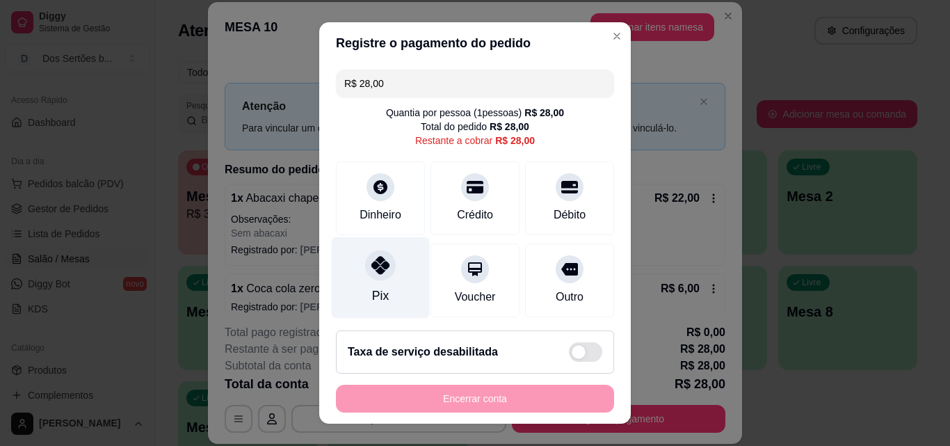
click at [358, 248] on div "Pix" at bounding box center [381, 277] width 98 height 81
type input "R$ 0,00"
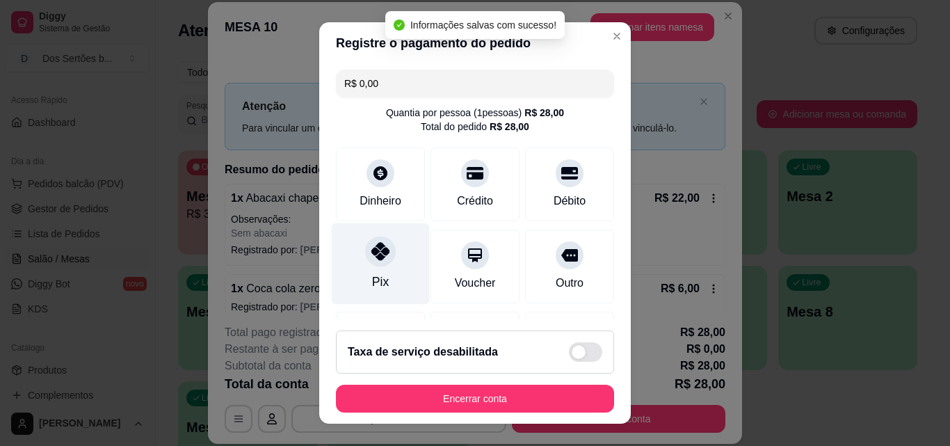
scroll to position [161, 0]
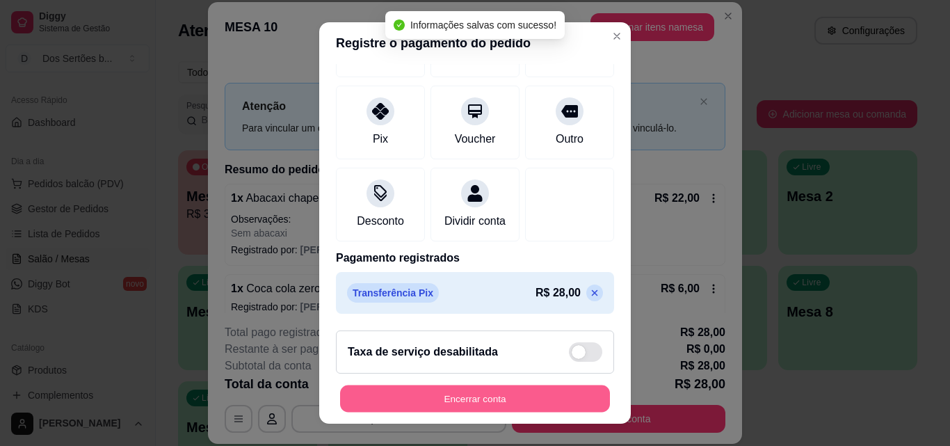
click at [519, 393] on button "Encerrar conta" at bounding box center [475, 398] width 270 height 27
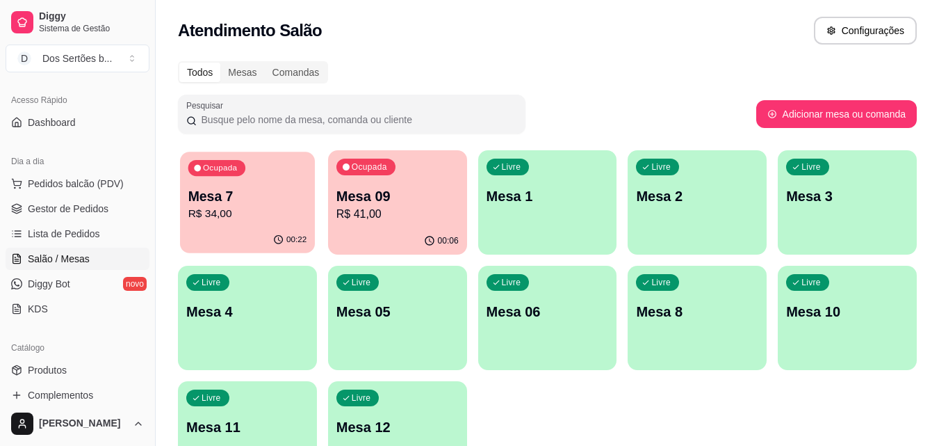
click at [261, 191] on p "Mesa 7" at bounding box center [247, 196] width 119 height 19
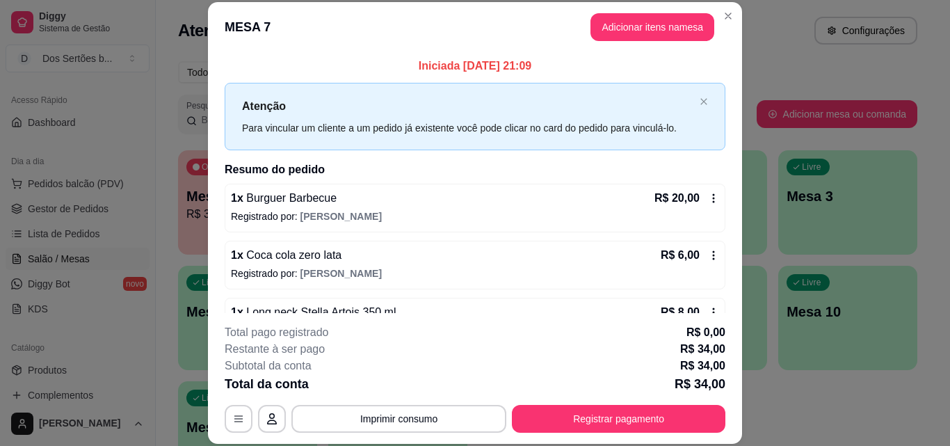
scroll to position [39, 0]
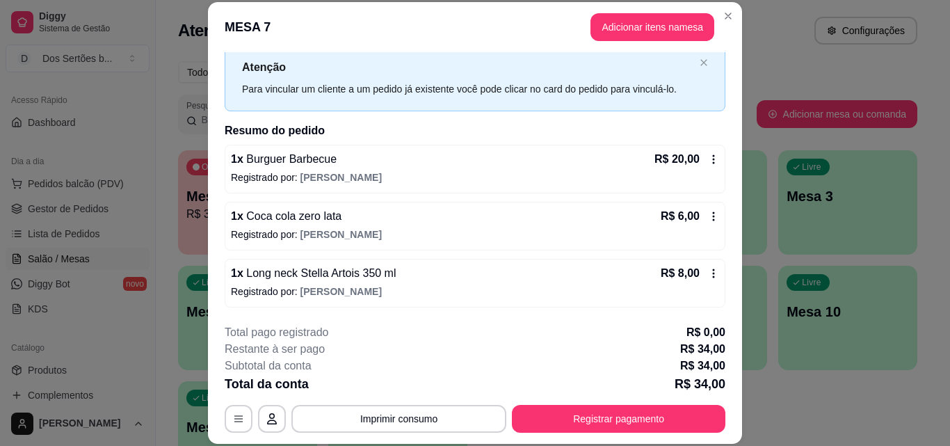
click at [374, 165] on div "1 x Burguer Barbecue R$ 20,00" at bounding box center [475, 159] width 488 height 17
click at [708, 211] on icon at bounding box center [713, 216] width 11 height 11
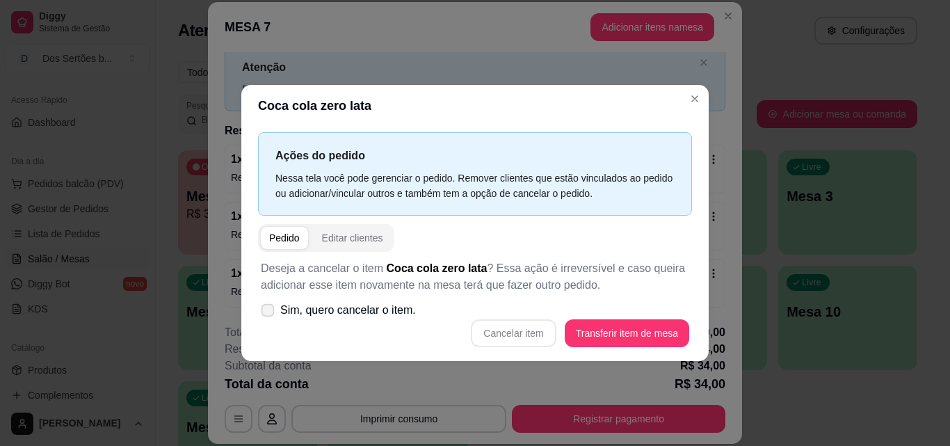
click at [270, 306] on icon at bounding box center [267, 310] width 10 height 8
click at [269, 312] on input "Sim, quero cancelar o item." at bounding box center [264, 316] width 9 height 9
checkbox input "true"
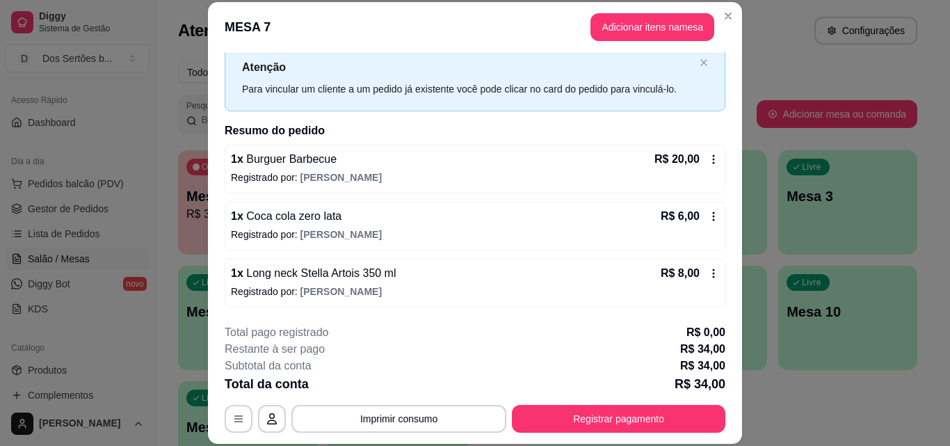
click at [708, 214] on icon at bounding box center [713, 216] width 11 height 11
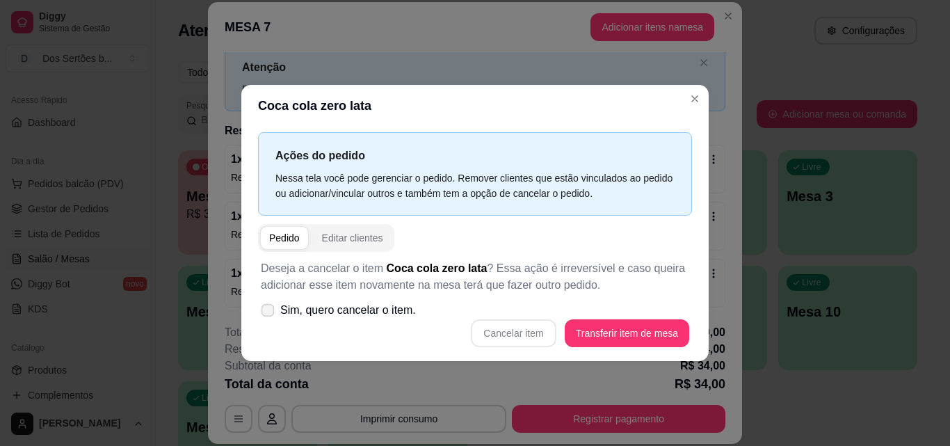
click at [264, 316] on span at bounding box center [267, 309] width 13 height 13
click at [264, 316] on input "Sim, quero cancelar o item." at bounding box center [264, 316] width 9 height 9
checkbox input "true"
click at [491, 321] on button "Cancelar item" at bounding box center [513, 332] width 83 height 27
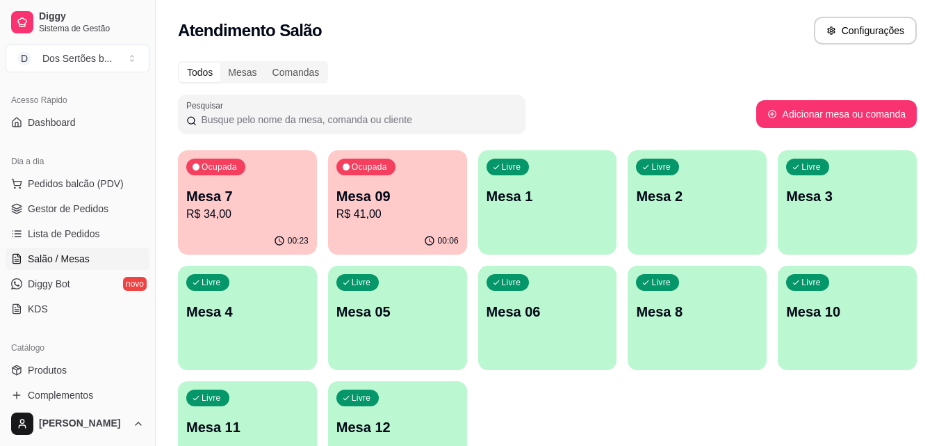
scroll to position [85, 0]
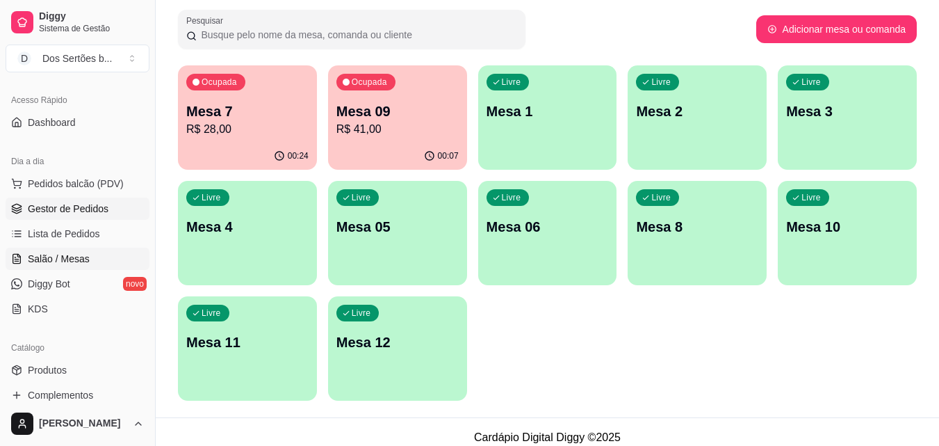
click at [102, 213] on span "Gestor de Pedidos" at bounding box center [68, 209] width 81 height 14
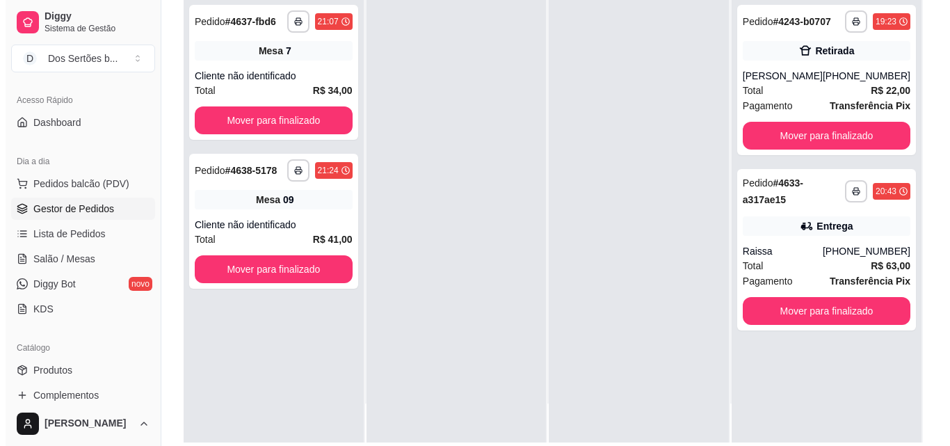
scroll to position [161, 0]
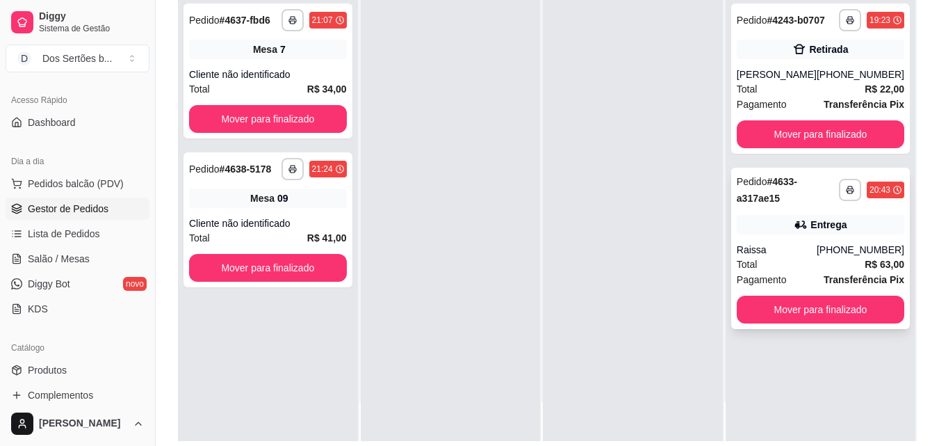
click at [793, 239] on div "**********" at bounding box center [820, 248] width 179 height 161
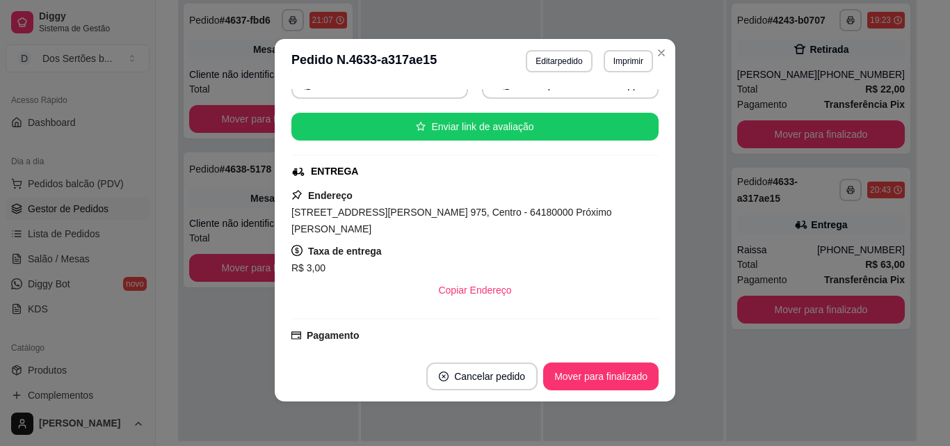
scroll to position [224, 0]
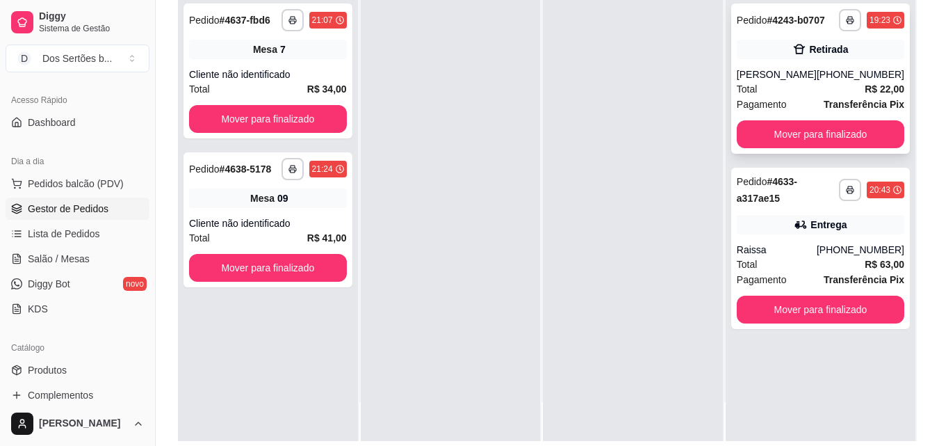
click at [805, 56] on div "Retirada" at bounding box center [821, 49] width 168 height 19
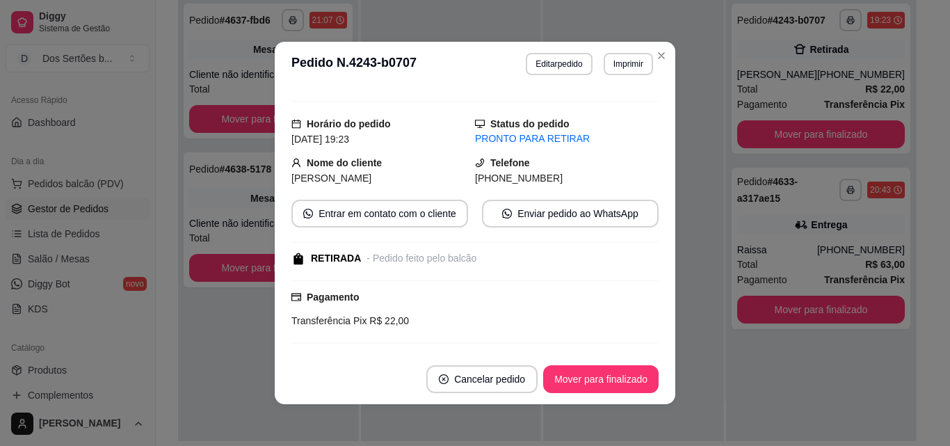
scroll to position [192, 0]
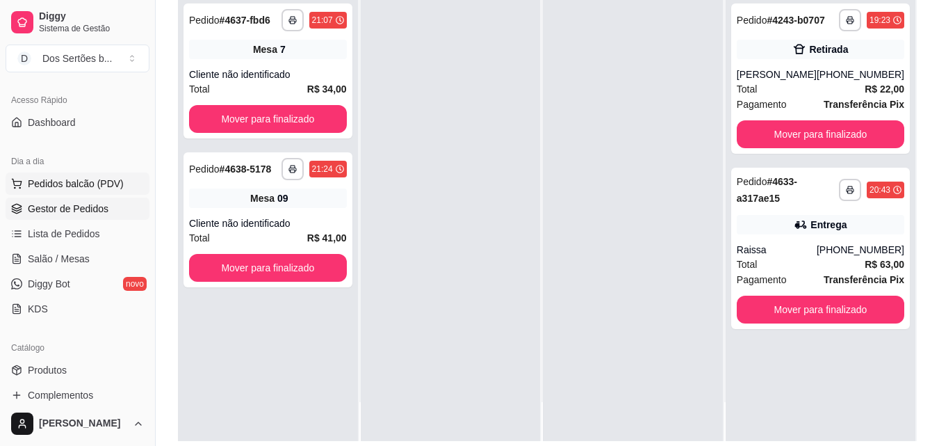
click at [102, 188] on span "Pedidos balcão (PDV)" at bounding box center [76, 184] width 96 height 14
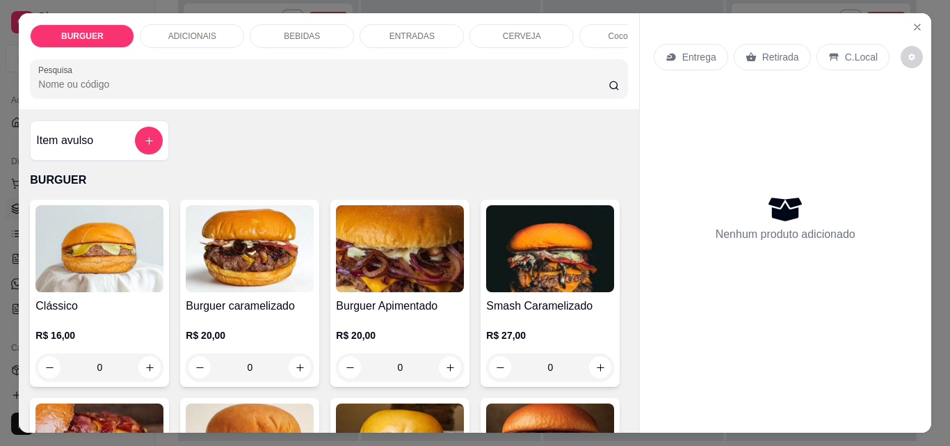
scroll to position [94, 0]
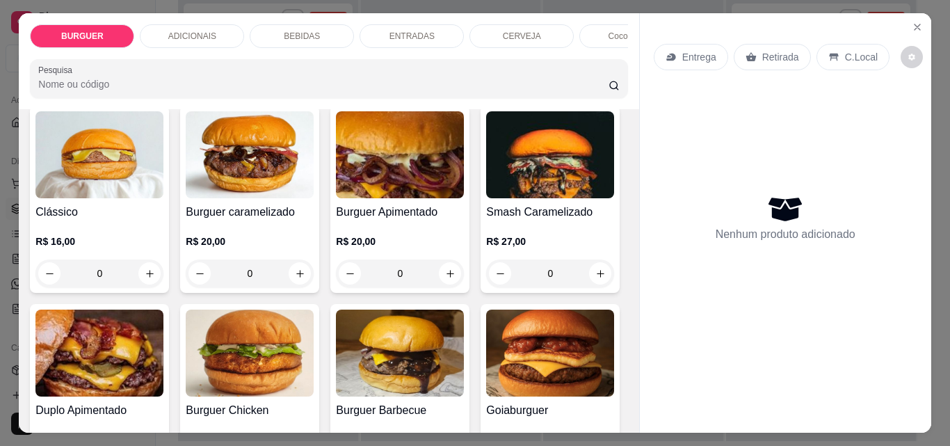
click at [298, 24] on div "BEBIDAS" at bounding box center [302, 36] width 104 height 24
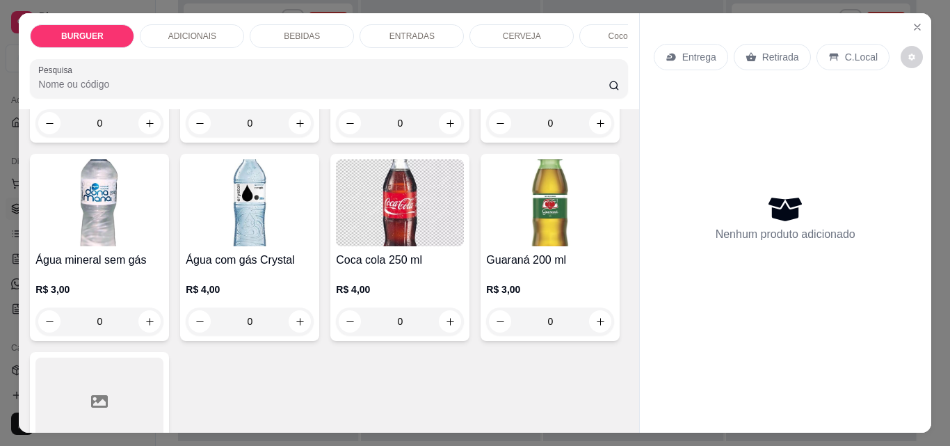
scroll to position [36, 0]
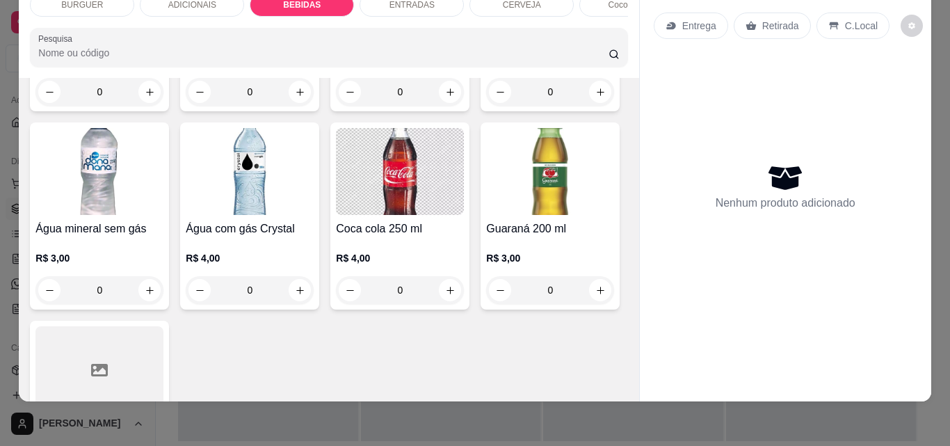
drag, startPoint x: 465, startPoint y: 226, endPoint x: 562, endPoint y: 94, distance: 163.7
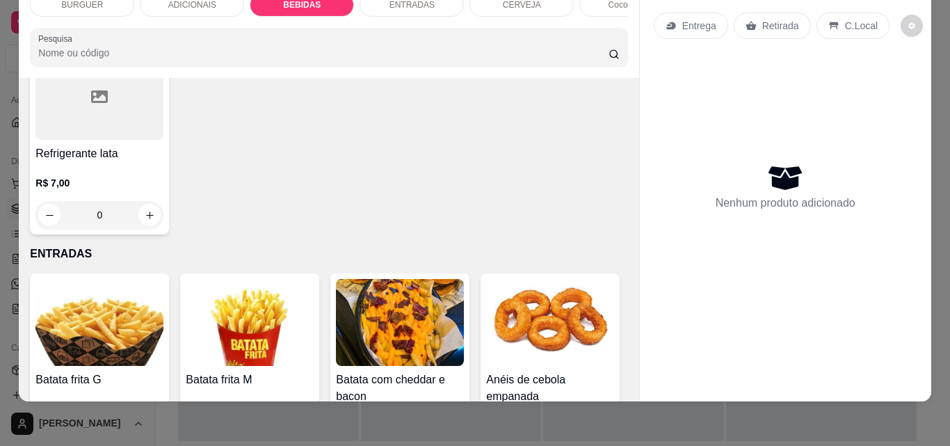
scroll to position [2052, 0]
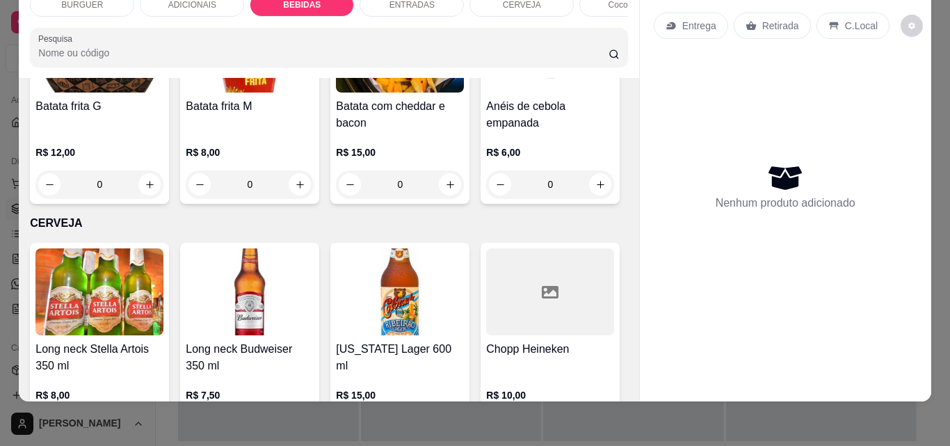
type input "1"
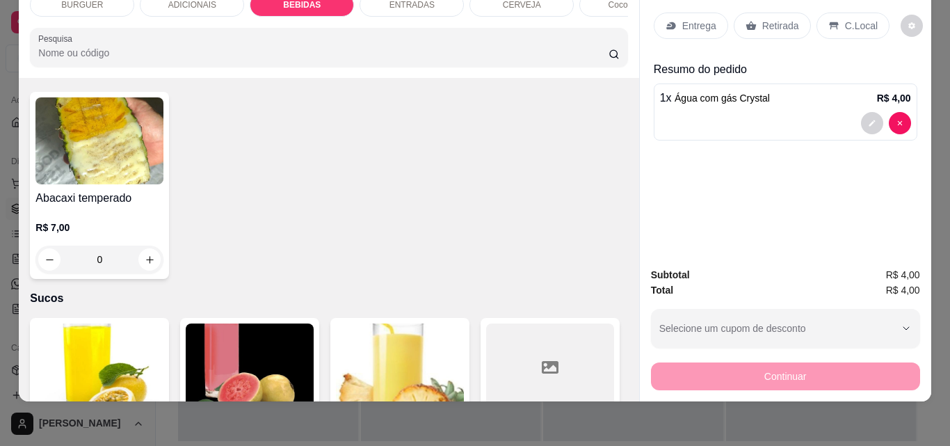
scroll to position [3144, 0]
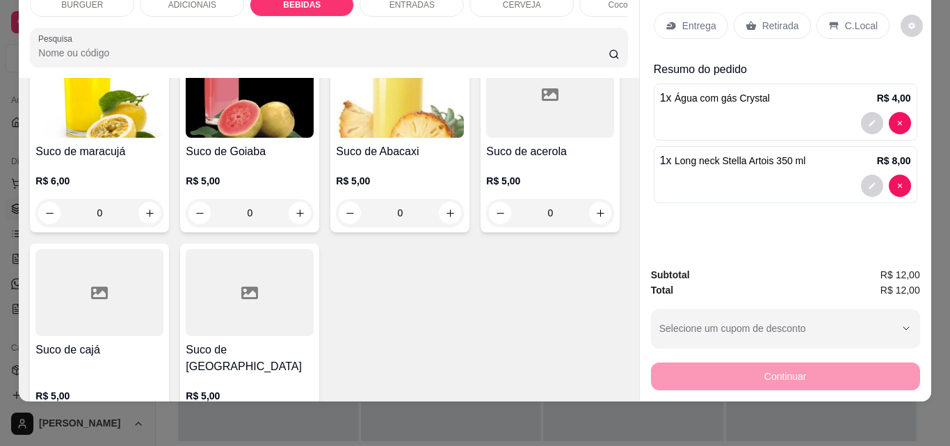
type input "2"
click at [836, 13] on div "C.Local" at bounding box center [852, 26] width 73 height 26
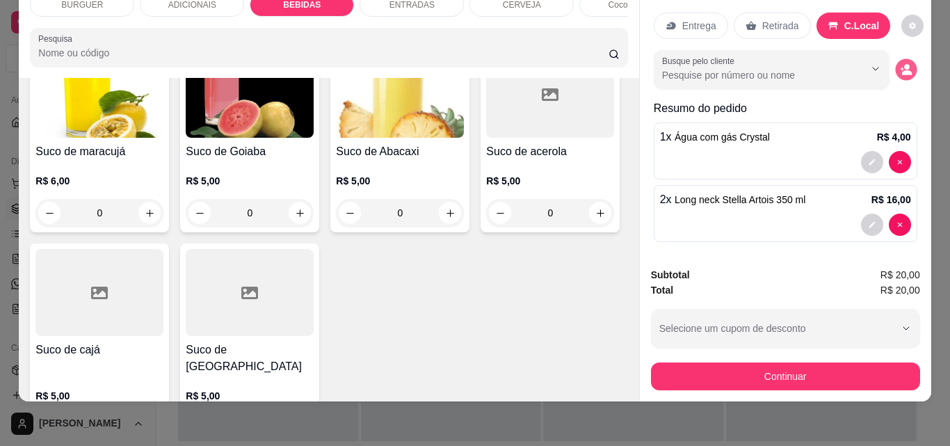
click at [900, 64] on icon "decrease-product-quantity" at bounding box center [906, 70] width 12 height 12
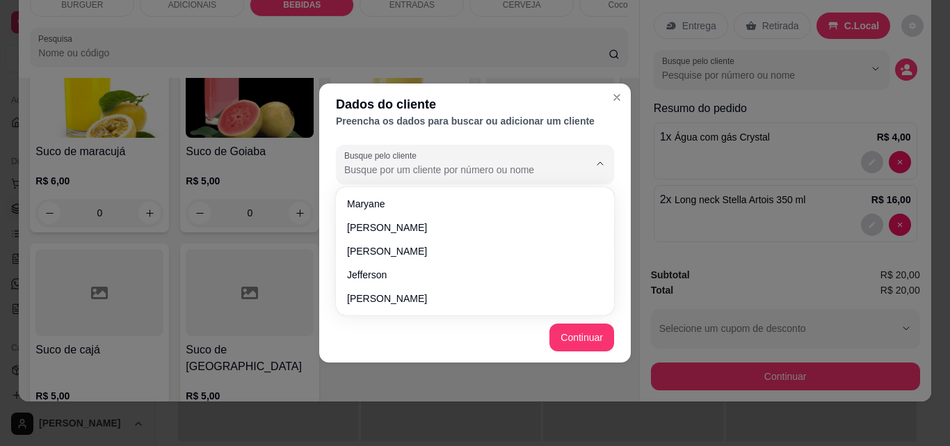
click at [453, 167] on input "Busque pelo cliente" at bounding box center [455, 170] width 222 height 14
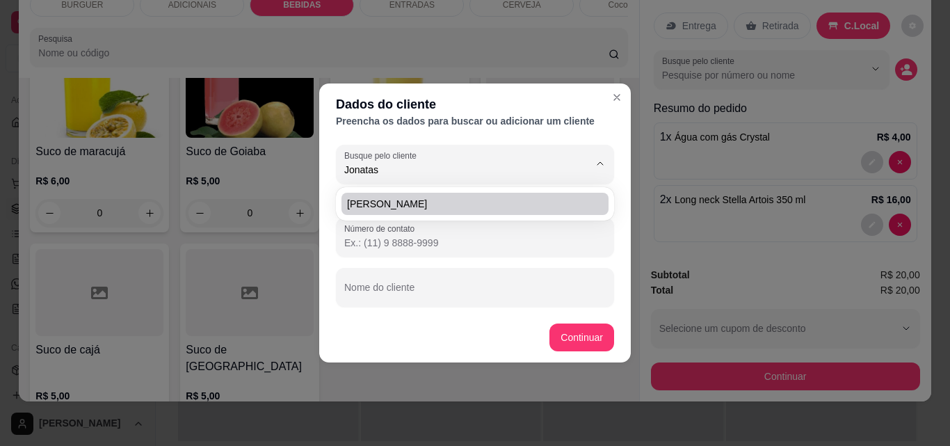
click at [419, 202] on span "[PERSON_NAME]" at bounding box center [468, 204] width 242 height 14
type input "[PERSON_NAME]"
type input "[PHONE_NUMBER]"
type input "[PERSON_NAME]"
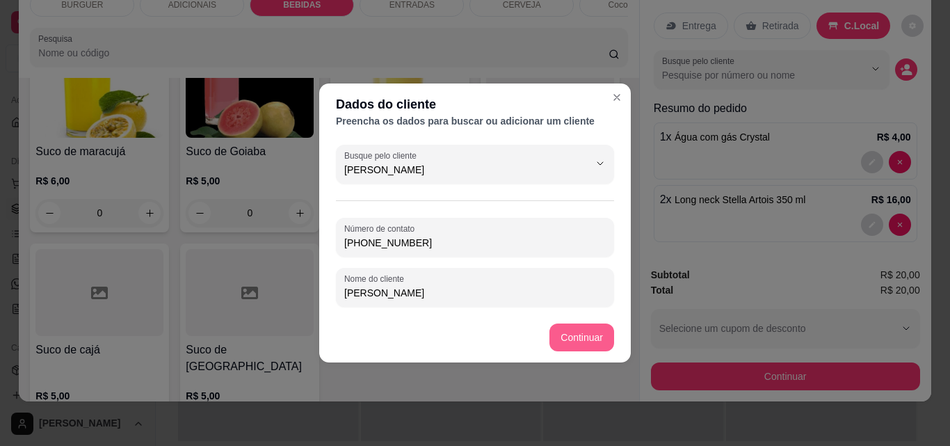
type input "[PERSON_NAME]"
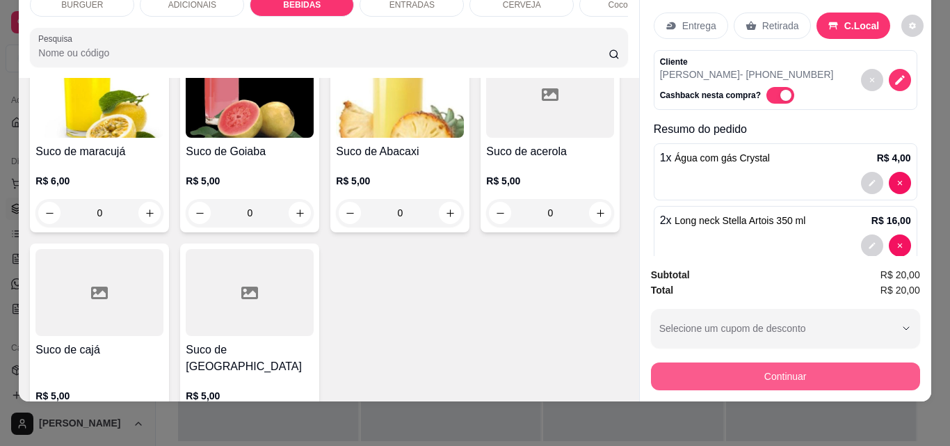
click at [708, 373] on button "Continuar" at bounding box center [785, 376] width 269 height 28
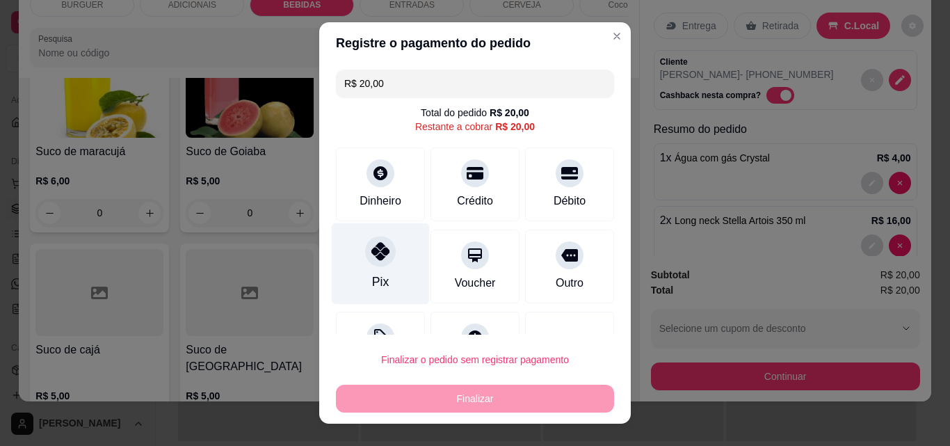
click at [368, 266] on div at bounding box center [380, 251] width 31 height 31
type input "R$ 0,00"
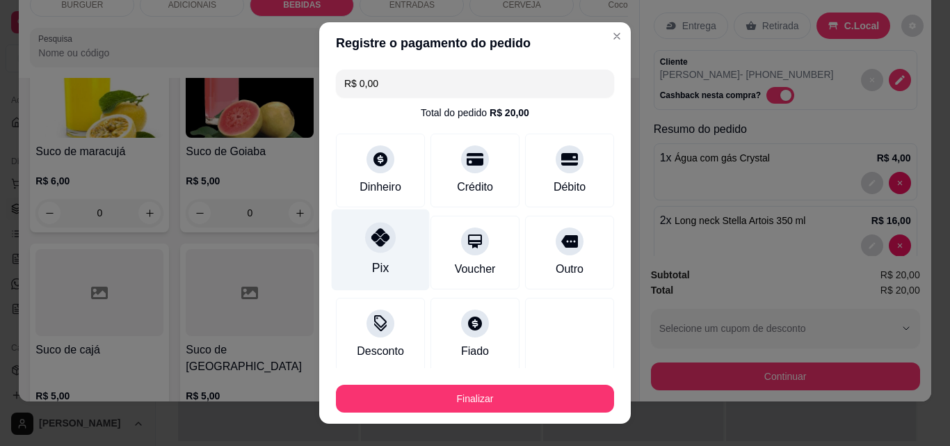
scroll to position [81, 0]
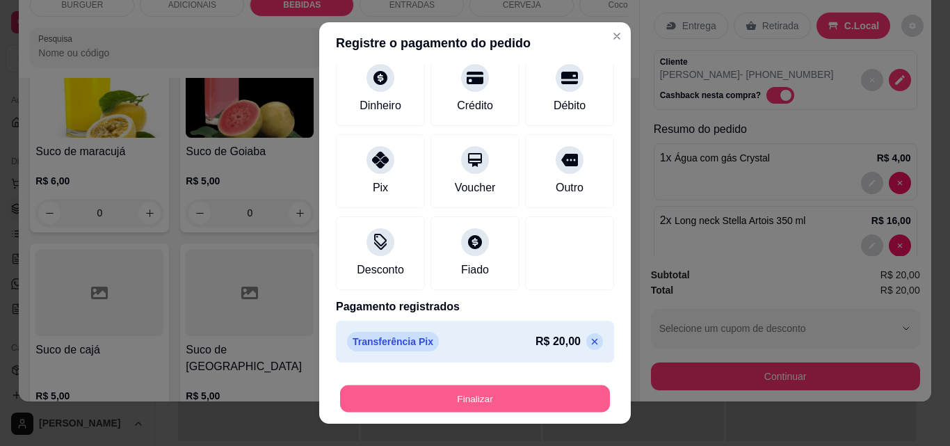
click at [492, 391] on button "Finalizar" at bounding box center [475, 398] width 270 height 27
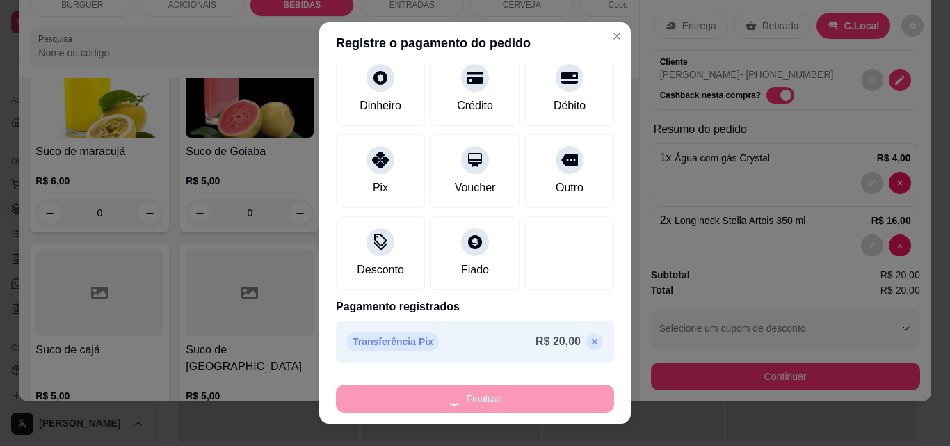
type input "0"
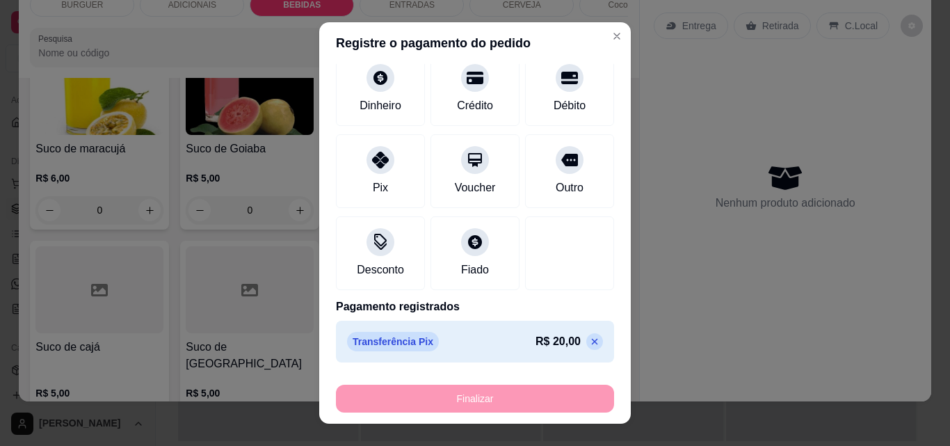
type input "-R$ 20,00"
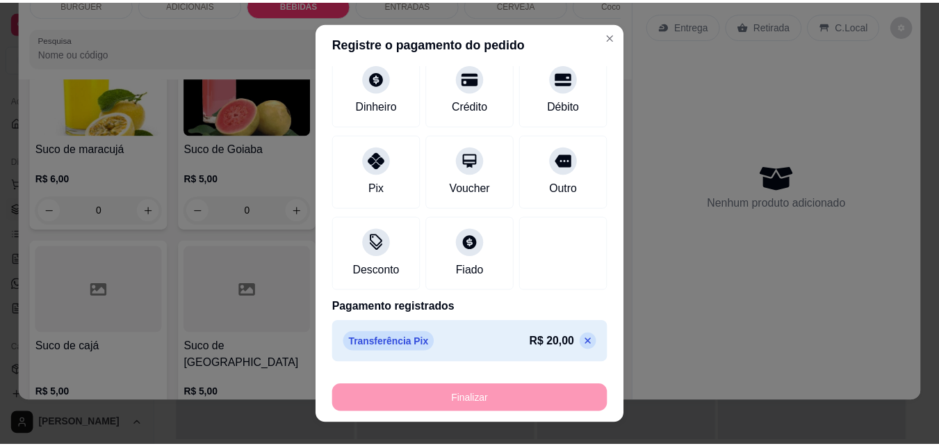
scroll to position [3142, 0]
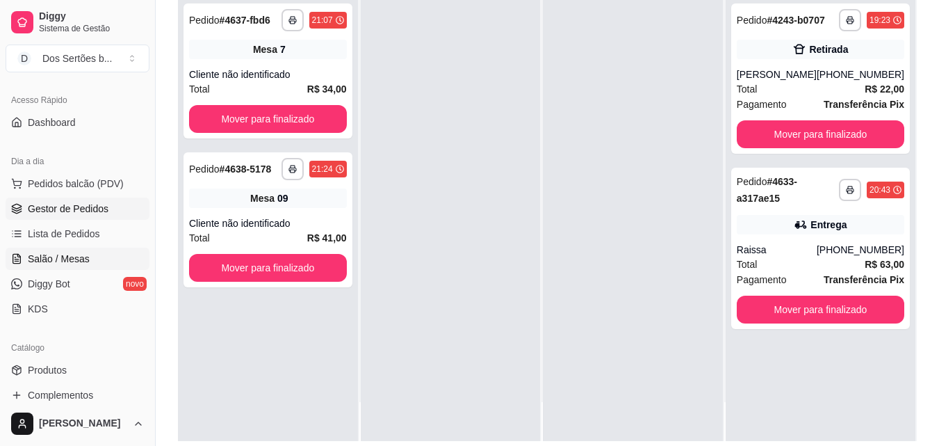
click at [84, 257] on span "Salão / Mesas" at bounding box center [59, 259] width 62 height 14
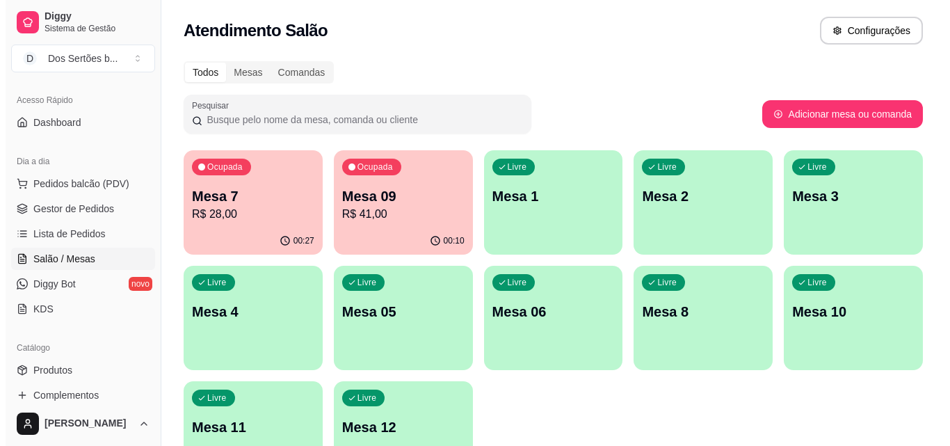
scroll to position [60, 0]
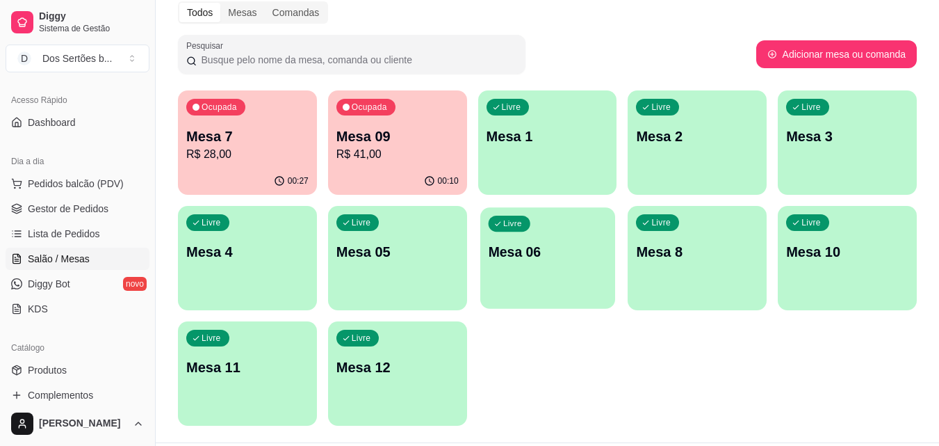
click at [553, 236] on div "Livre Mesa 06" at bounding box center [547, 249] width 135 height 85
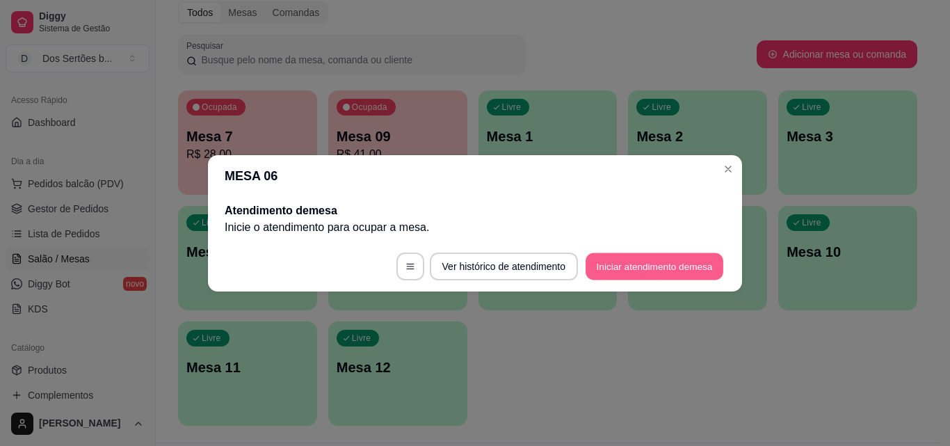
click at [626, 267] on button "Iniciar atendimento de mesa" at bounding box center [654, 265] width 138 height 27
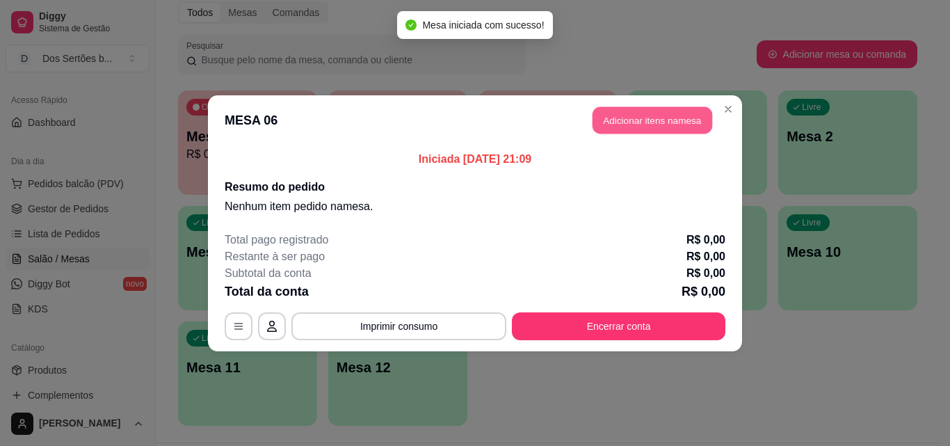
click at [618, 116] on button "Adicionar itens na mesa" at bounding box center [652, 119] width 120 height 27
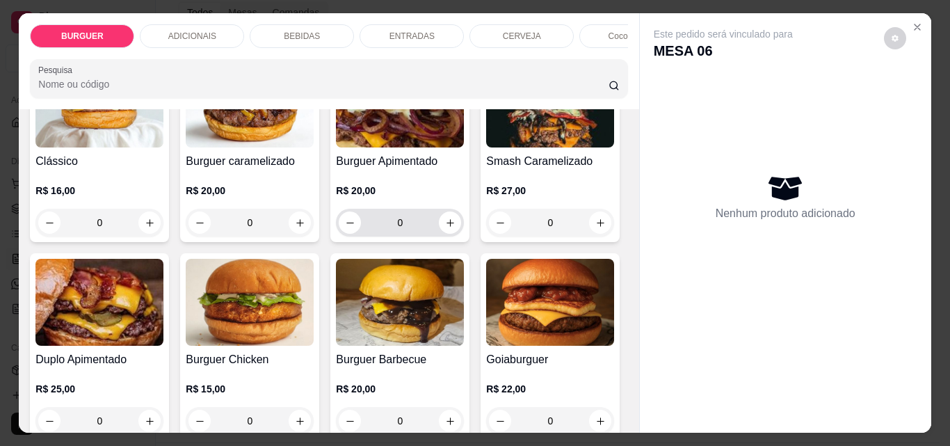
scroll to position [210, 0]
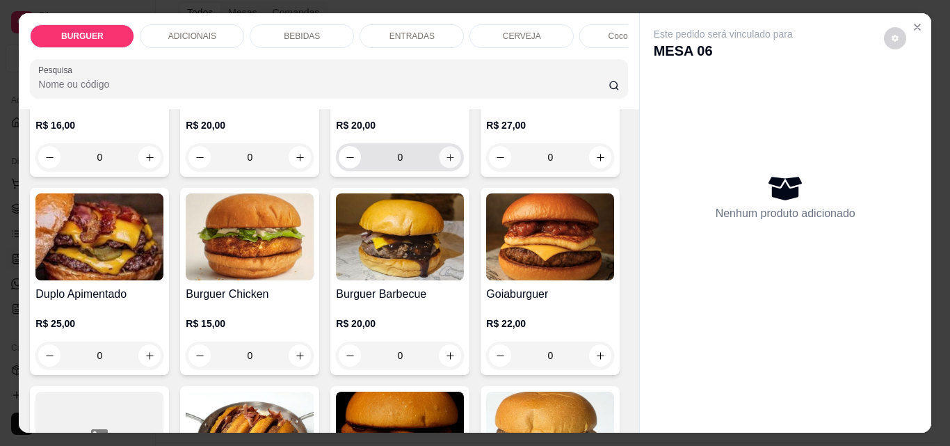
click at [439, 168] on button "increase-product-quantity" at bounding box center [450, 158] width 22 height 22
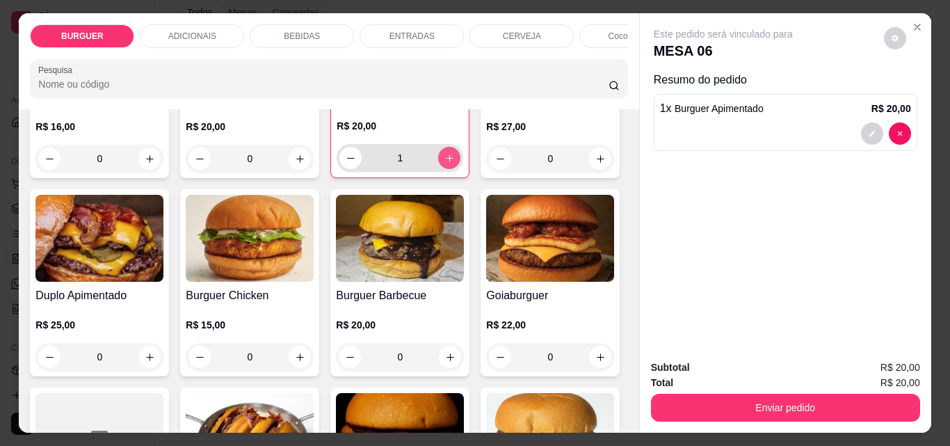
scroll to position [211, 0]
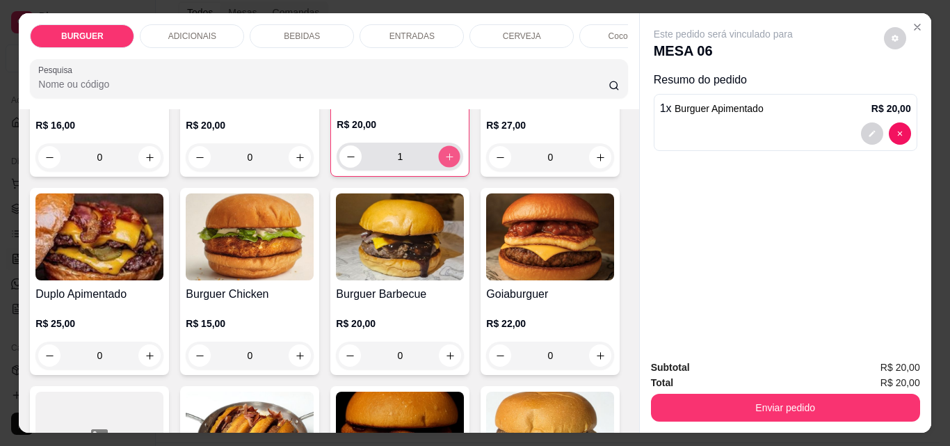
click at [439, 168] on button "increase-product-quantity" at bounding box center [450, 157] width 22 height 22
type input "2"
click at [868, 131] on icon "decrease-product-quantity" at bounding box center [872, 133] width 8 height 8
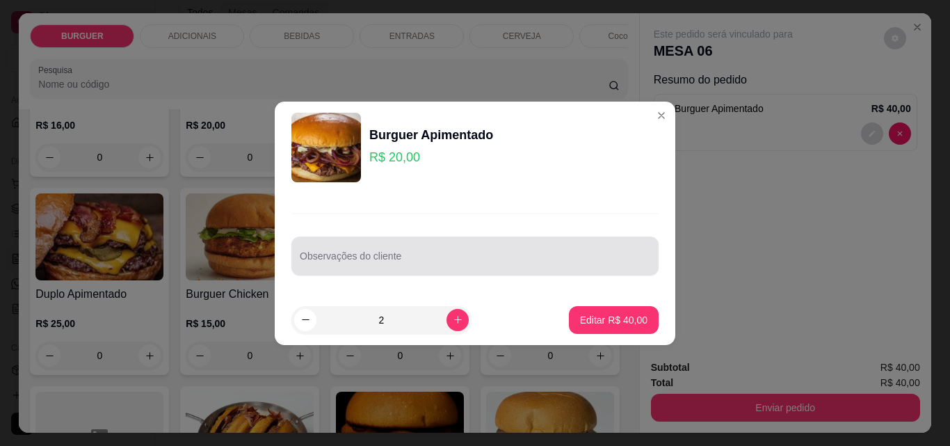
click at [417, 252] on div at bounding box center [475, 256] width 350 height 28
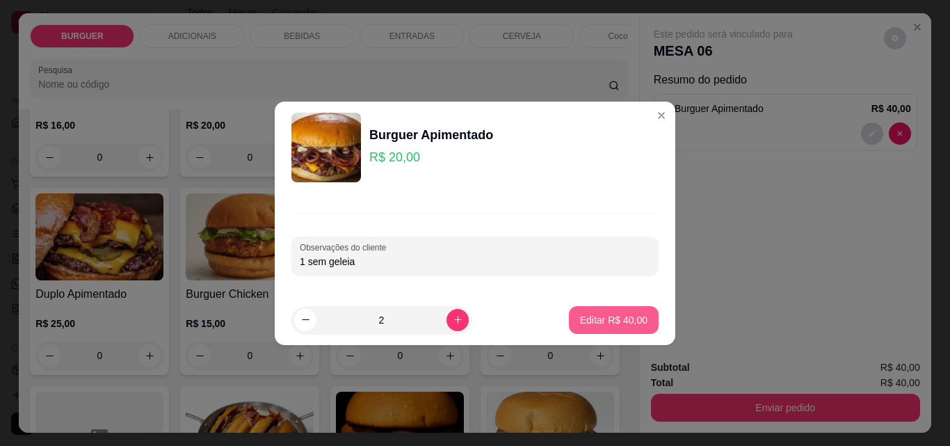
type input "1 sem geleia"
click at [613, 311] on button "Editar R$ 40,00" at bounding box center [613, 319] width 87 height 27
type input "0"
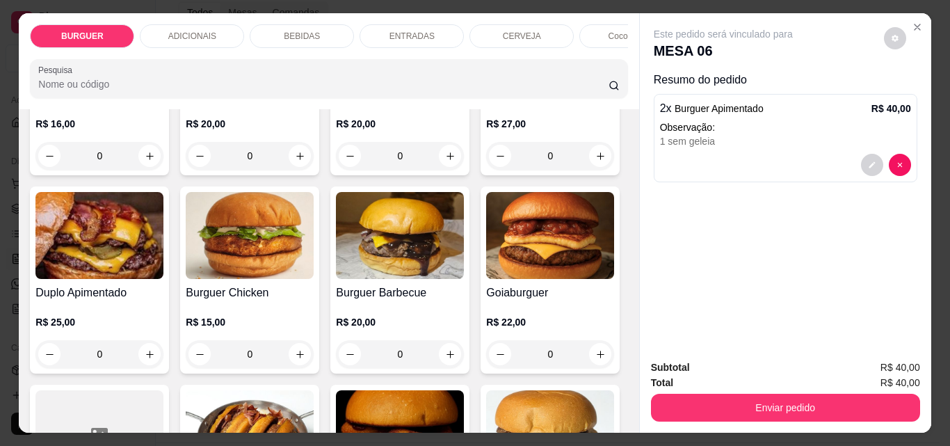
scroll to position [210, 0]
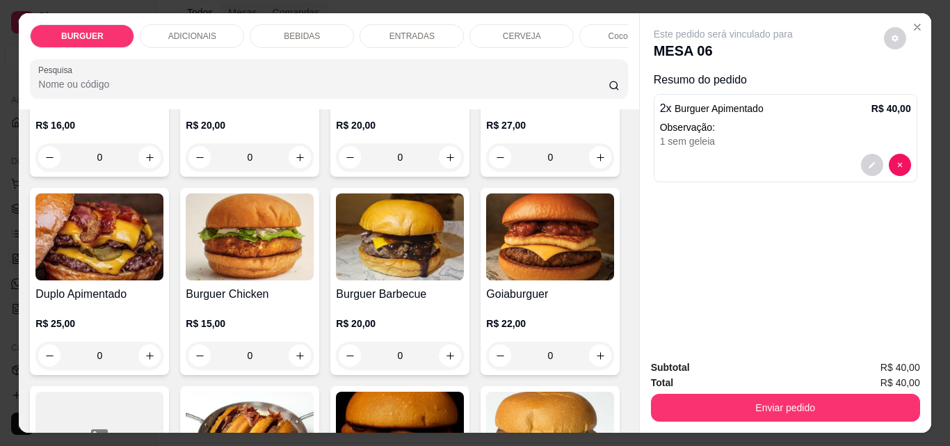
click at [300, 37] on div "BEBIDAS" at bounding box center [302, 36] width 104 height 24
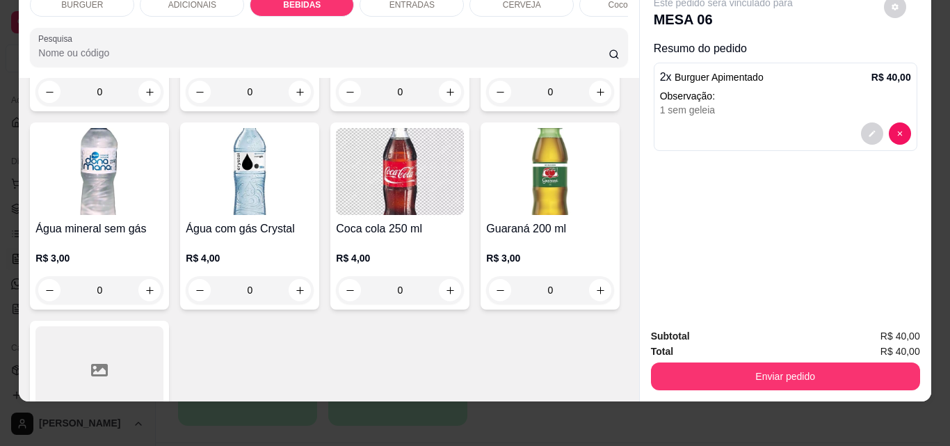
click at [372, 6] on div "ENTRADAS" at bounding box center [411, 5] width 104 height 24
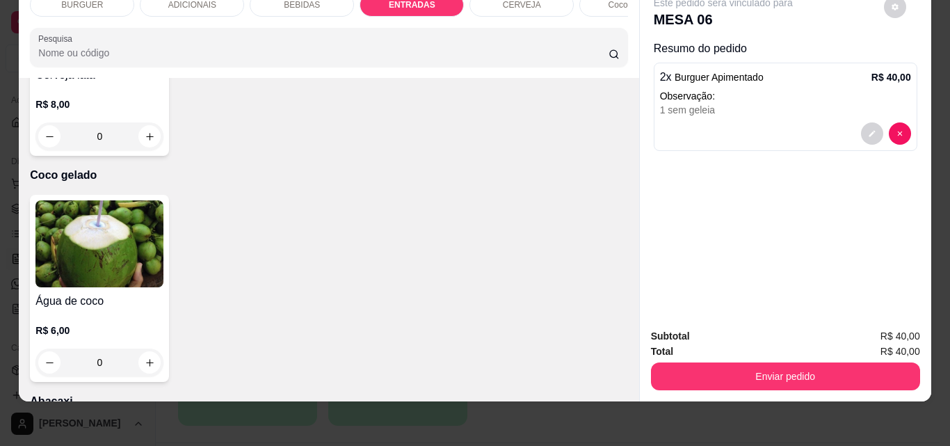
type input "1"
click at [284, 1] on div "BEBIDAS" at bounding box center [302, 5] width 104 height 24
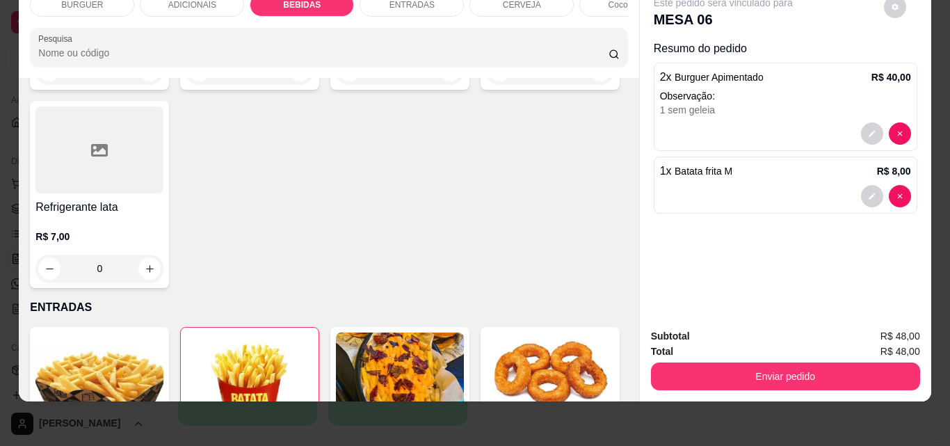
scroll to position [1813, 0]
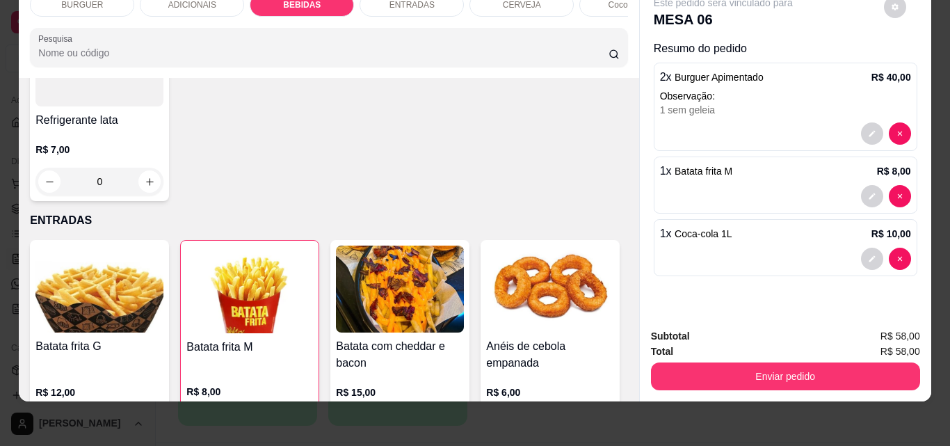
type input "1"
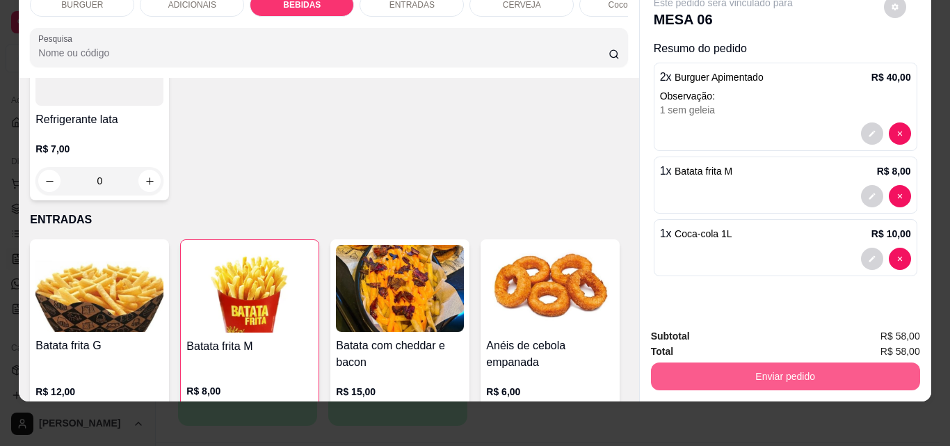
click at [742, 373] on button "Enviar pedido" at bounding box center [785, 376] width 269 height 28
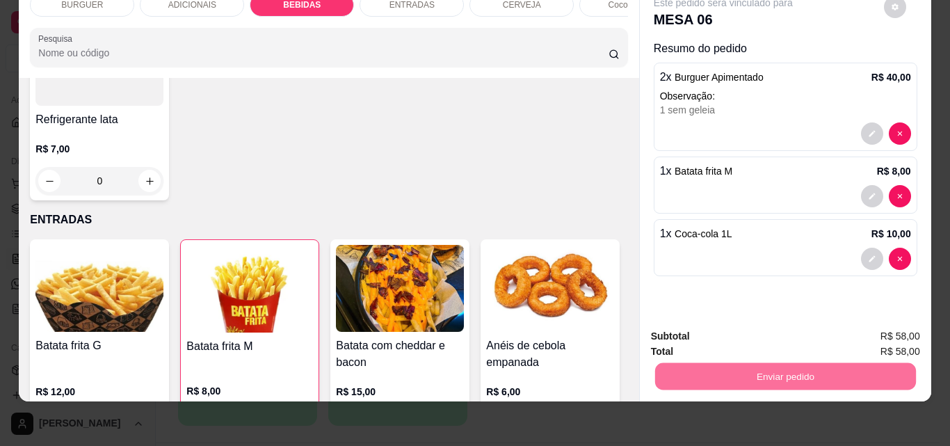
click at [738, 326] on button "Não registrar e enviar pedido" at bounding box center [739, 331] width 140 height 26
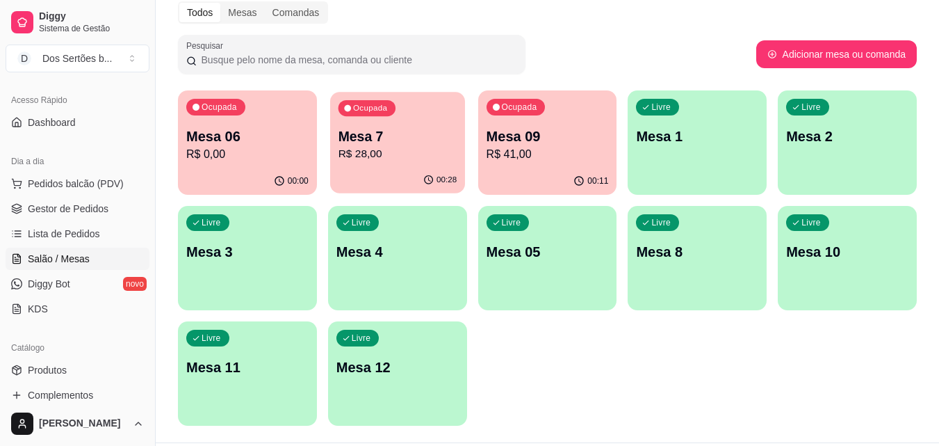
click at [359, 150] on p "R$ 28,00" at bounding box center [397, 154] width 119 height 16
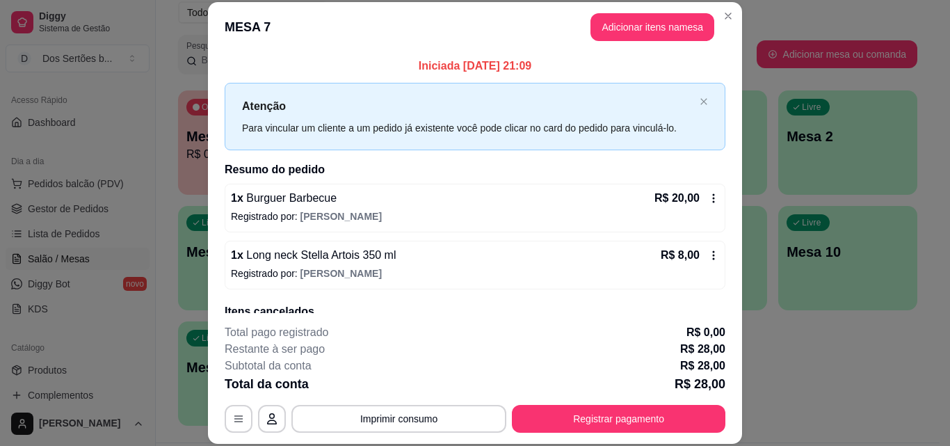
scroll to position [61, 0]
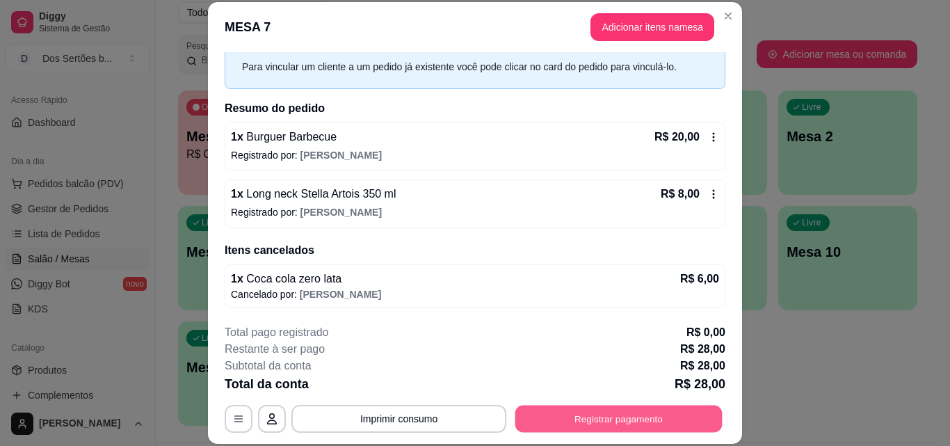
click at [628, 417] on button "Registrar pagamento" at bounding box center [618, 418] width 207 height 27
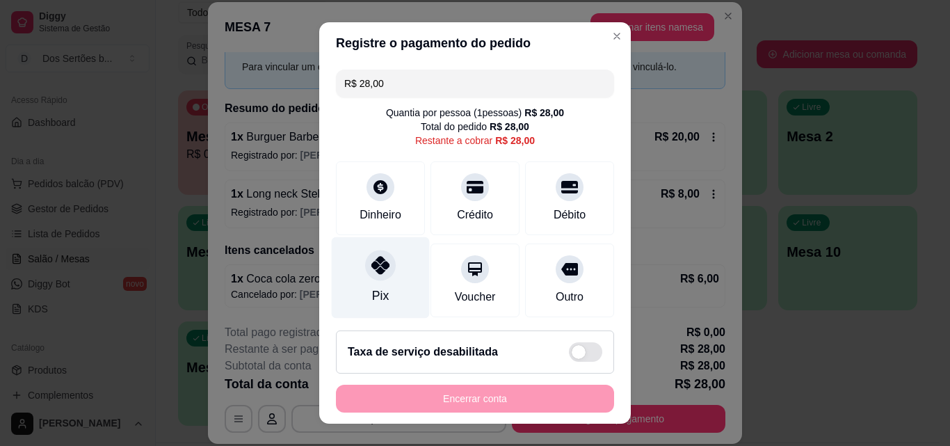
click at [359, 297] on div "Pix" at bounding box center [381, 277] width 98 height 81
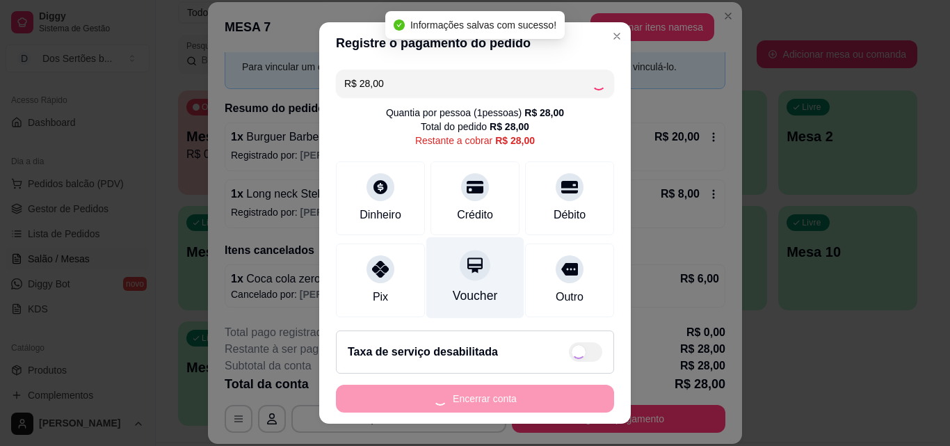
type input "R$ 0,00"
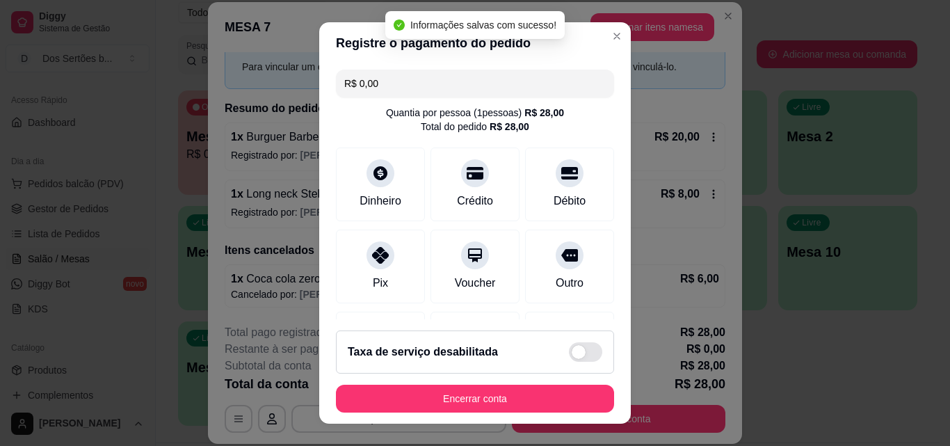
scroll to position [161, 0]
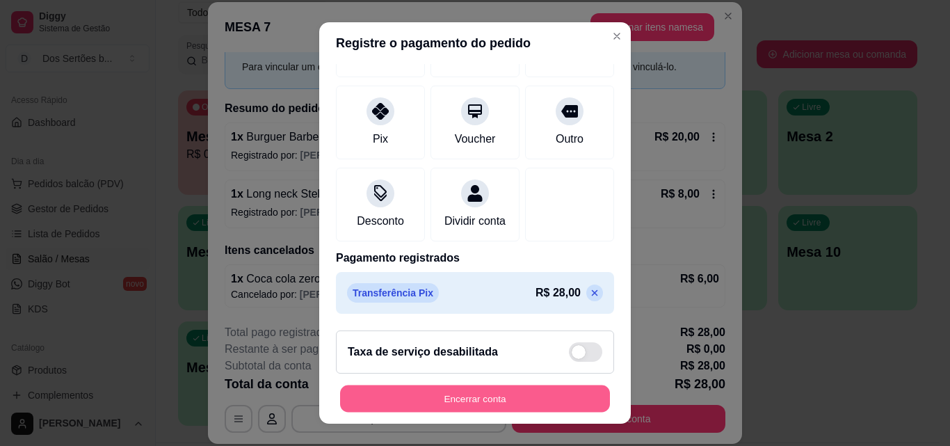
click at [558, 391] on button "Encerrar conta" at bounding box center [475, 398] width 270 height 27
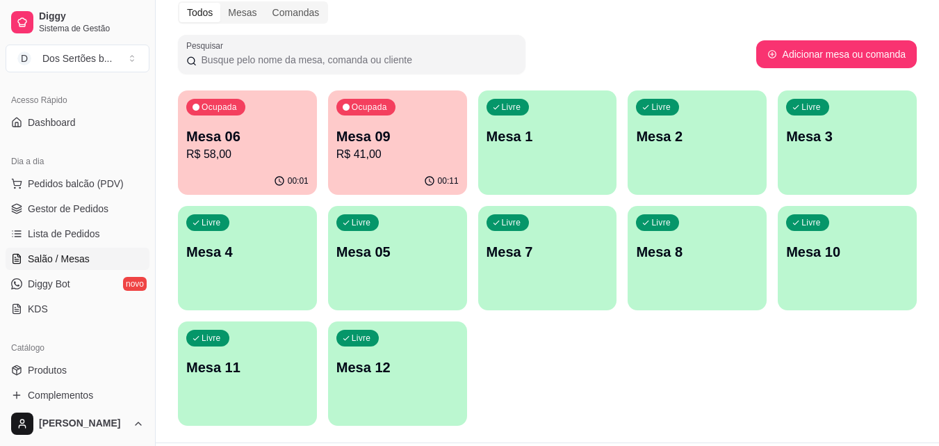
scroll to position [281, 0]
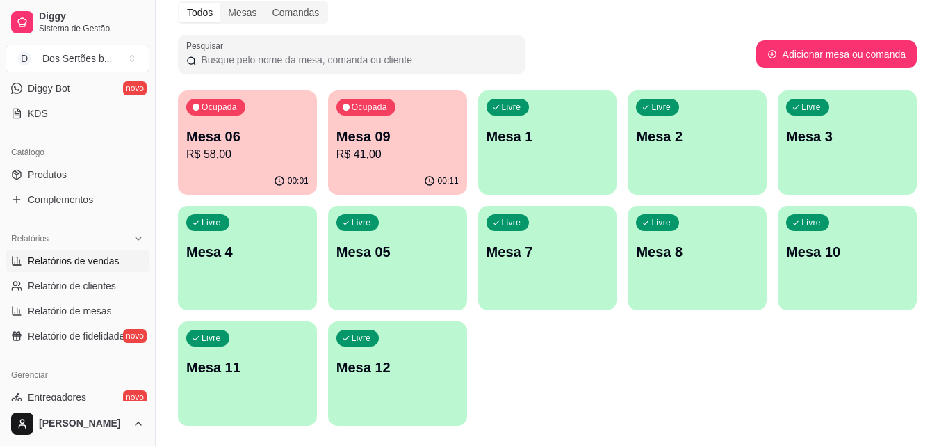
click at [92, 259] on span "Relatórios de vendas" at bounding box center [74, 261] width 92 height 14
select select "ALL"
select select "0"
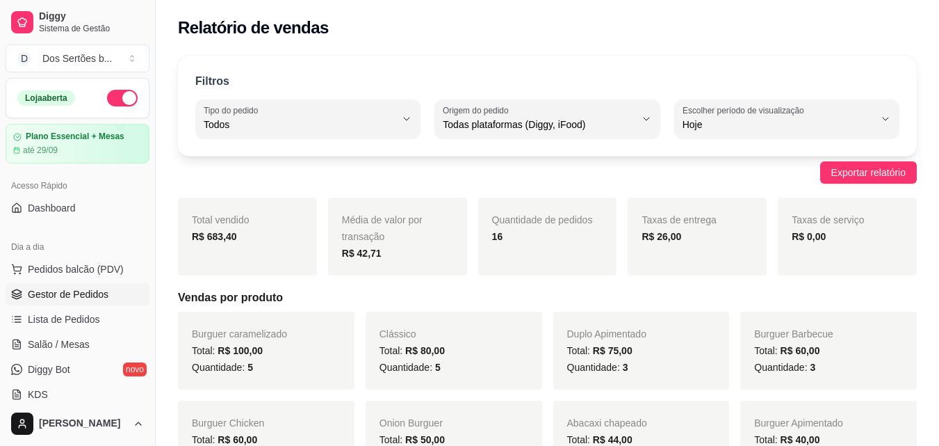
click at [78, 286] on link "Gestor de Pedidos" at bounding box center [78, 294] width 144 height 22
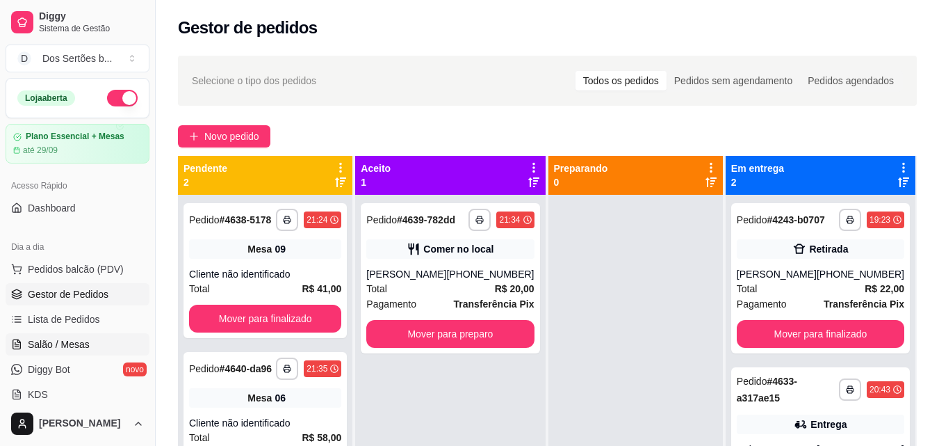
click at [81, 338] on span "Salão / Mesas" at bounding box center [59, 344] width 62 height 14
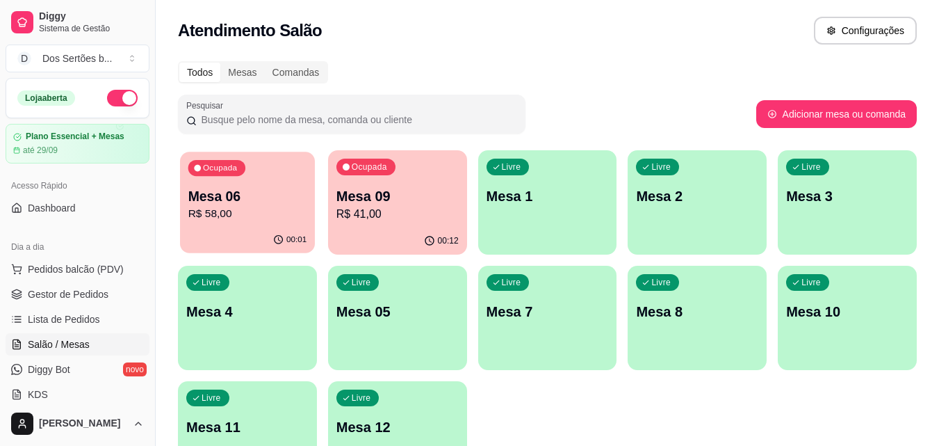
click at [268, 207] on p "R$ 58,00" at bounding box center [247, 214] width 119 height 16
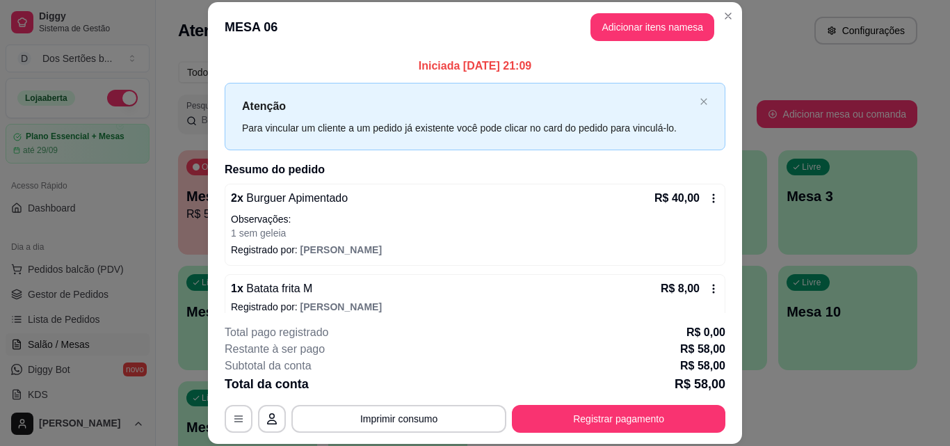
scroll to position [72, 0]
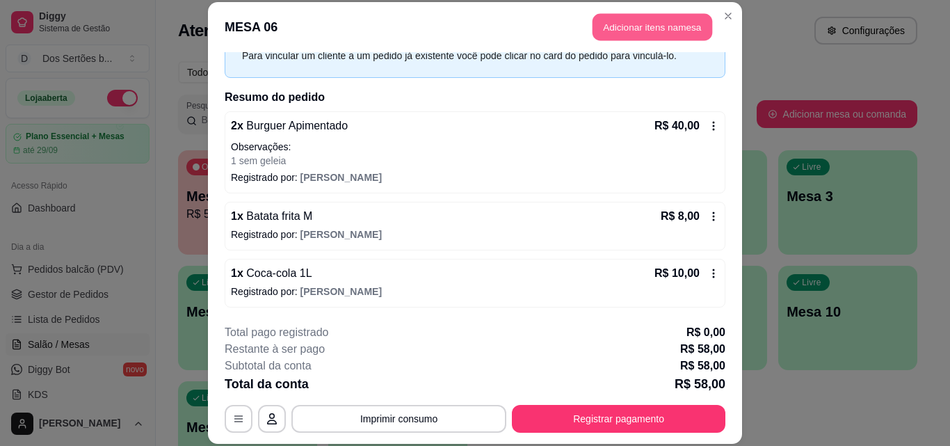
click at [608, 21] on button "Adicionar itens na mesa" at bounding box center [652, 27] width 120 height 27
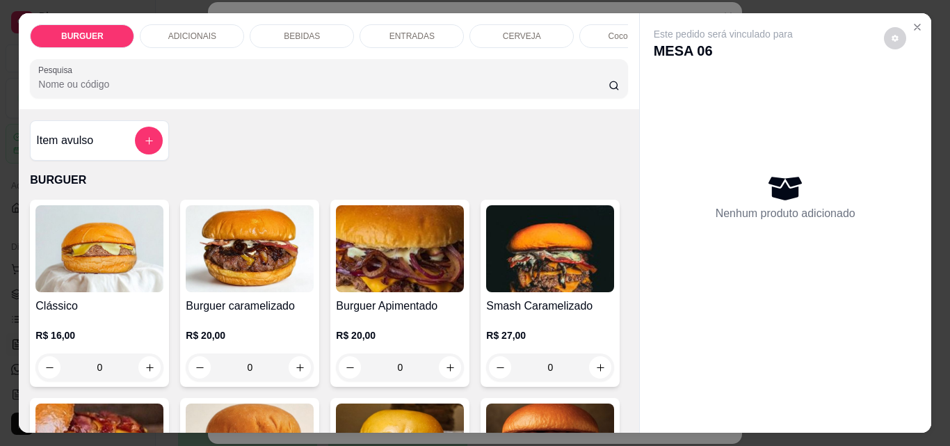
click at [292, 24] on div "BEBIDAS" at bounding box center [302, 36] width 104 height 24
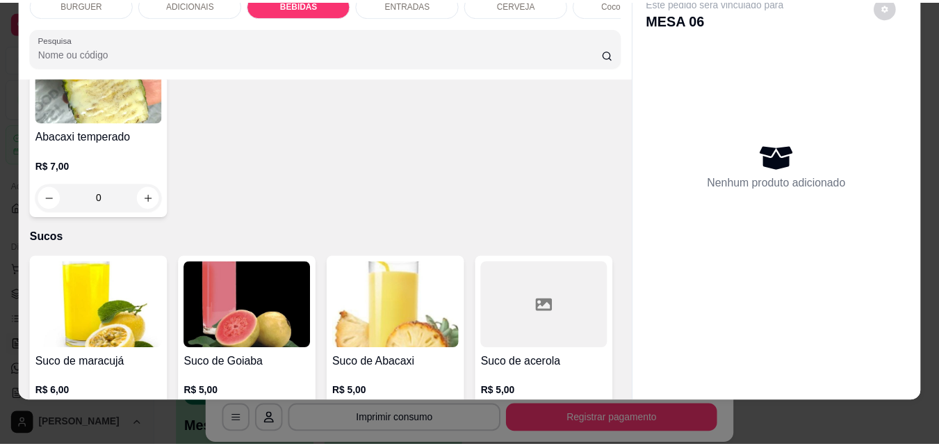
scroll to position [3044, 0]
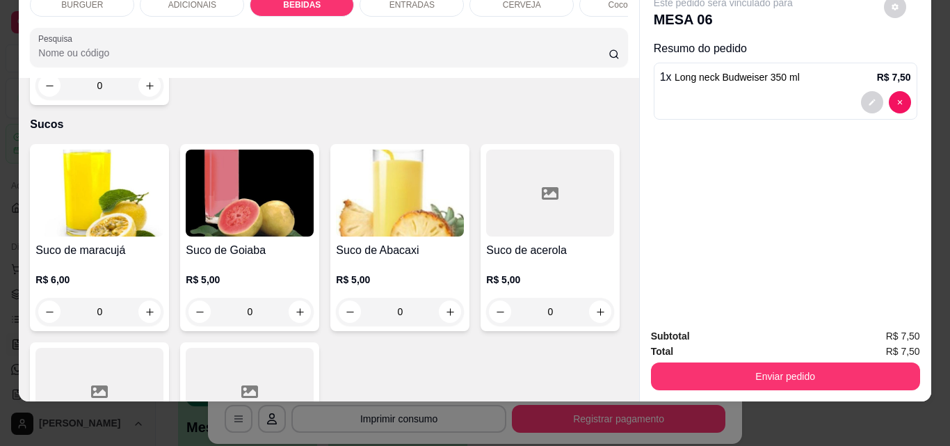
type input "2"
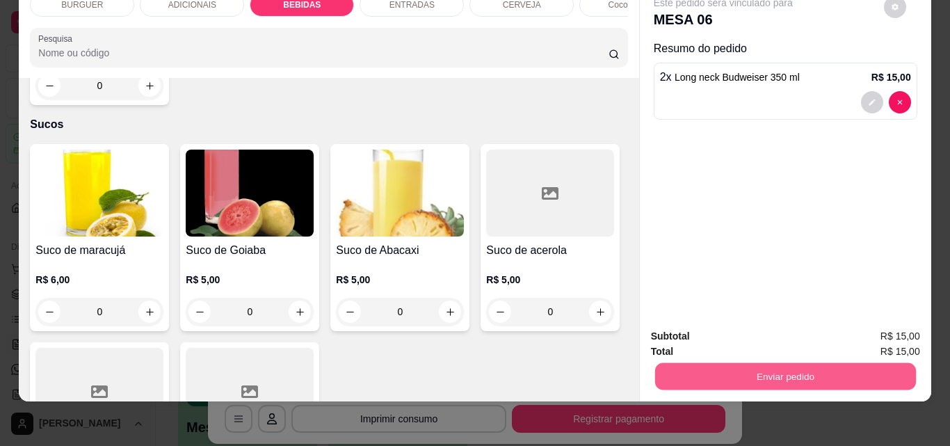
click at [747, 362] on button "Enviar pedido" at bounding box center [784, 375] width 261 height 27
click at [749, 328] on button "Não registrar e enviar pedido" at bounding box center [739, 331] width 145 height 26
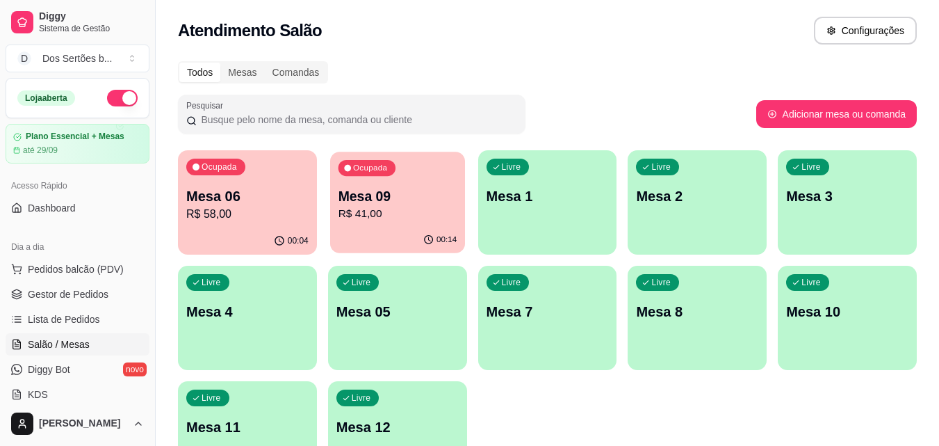
click at [429, 182] on div "Ocupada Mesa 09 R$ 41,00" at bounding box center [397, 189] width 135 height 75
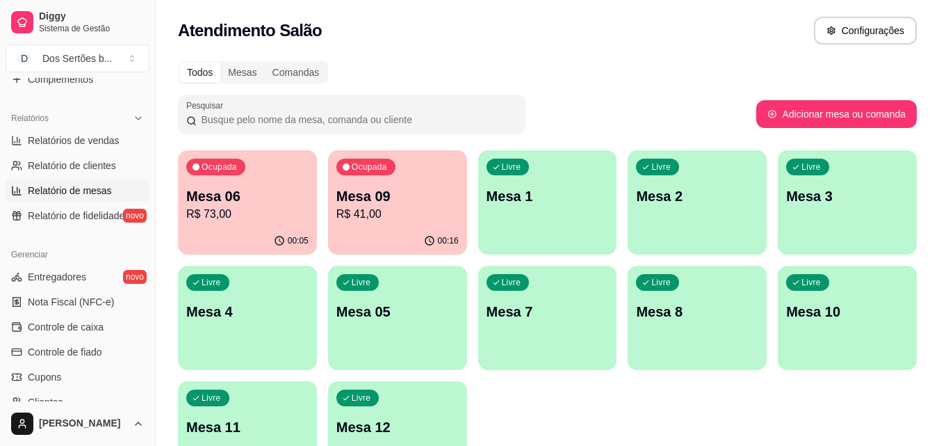
scroll to position [434, 0]
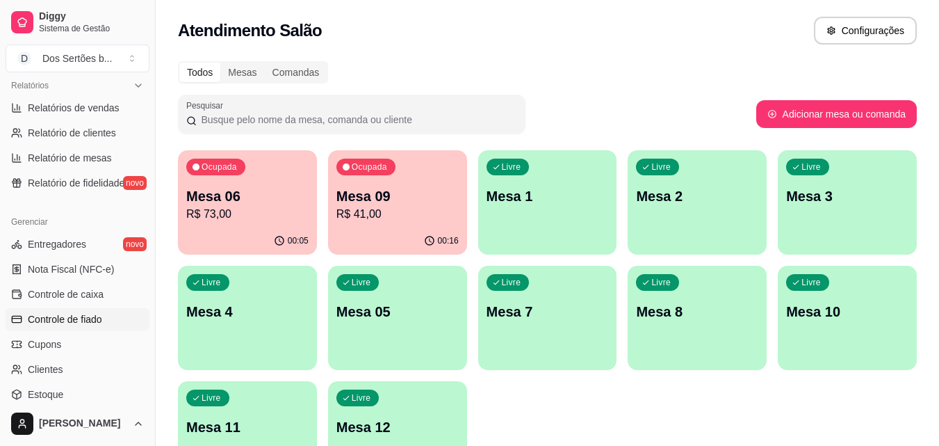
click at [79, 312] on span "Controle de fiado" at bounding box center [65, 319] width 74 height 14
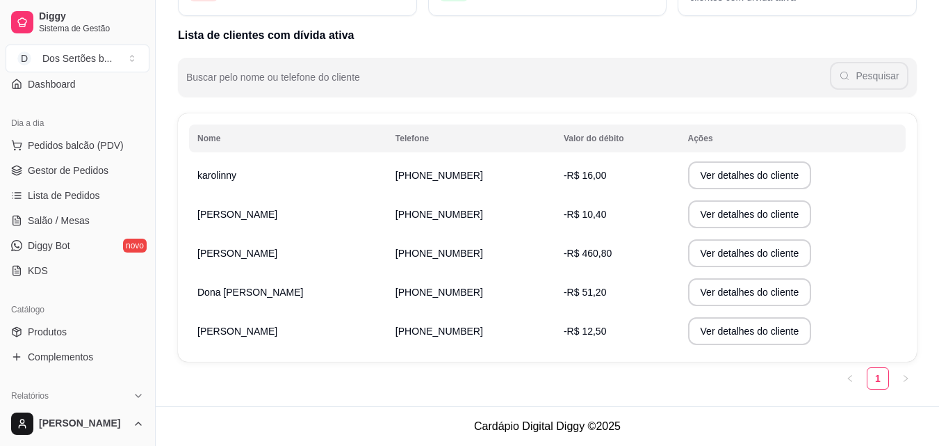
scroll to position [55, 0]
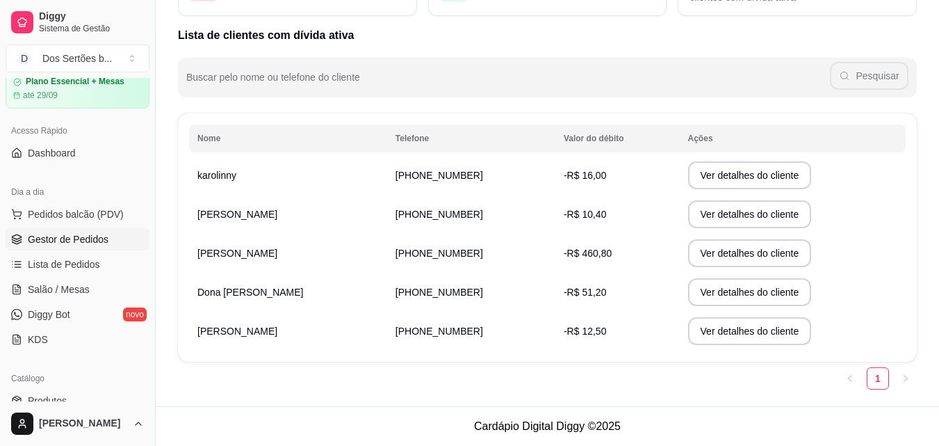
click at [58, 243] on span "Gestor de Pedidos" at bounding box center [68, 239] width 81 height 14
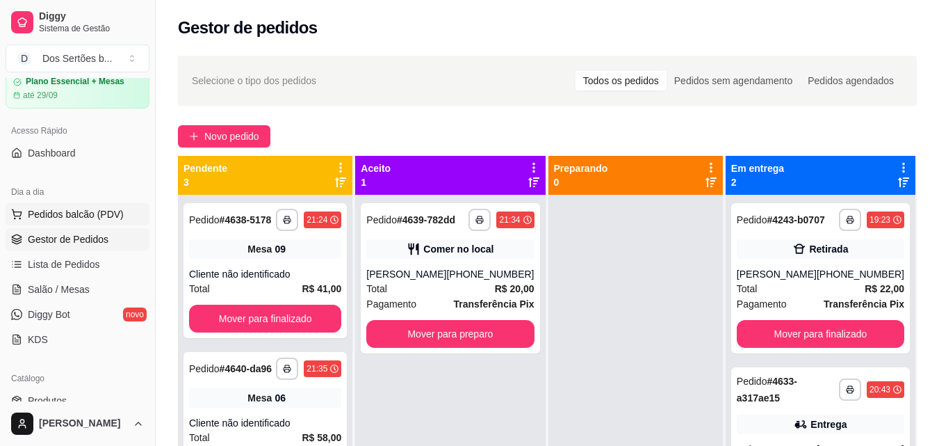
click at [58, 206] on button "Pedidos balcão (PDV)" at bounding box center [78, 214] width 144 height 22
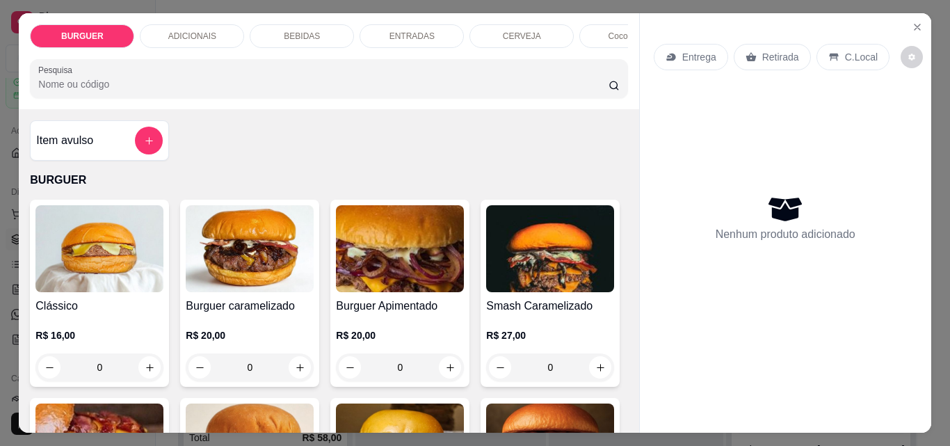
scroll to position [113, 0]
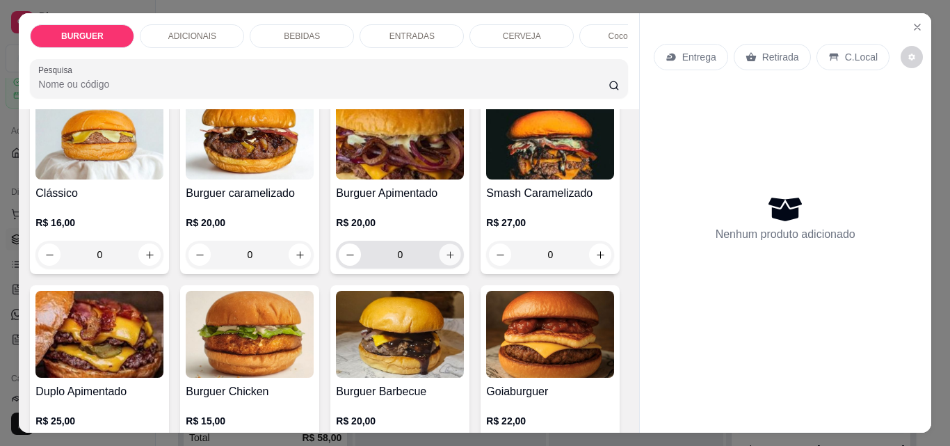
click at [446, 259] on icon "increase-product-quantity" at bounding box center [450, 255] width 10 height 10
type input "1"
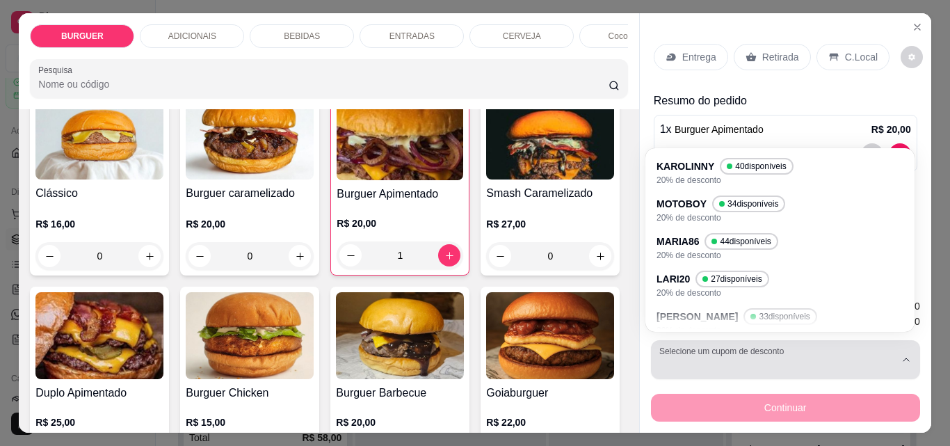
click at [697, 366] on div "button" at bounding box center [777, 360] width 236 height 28
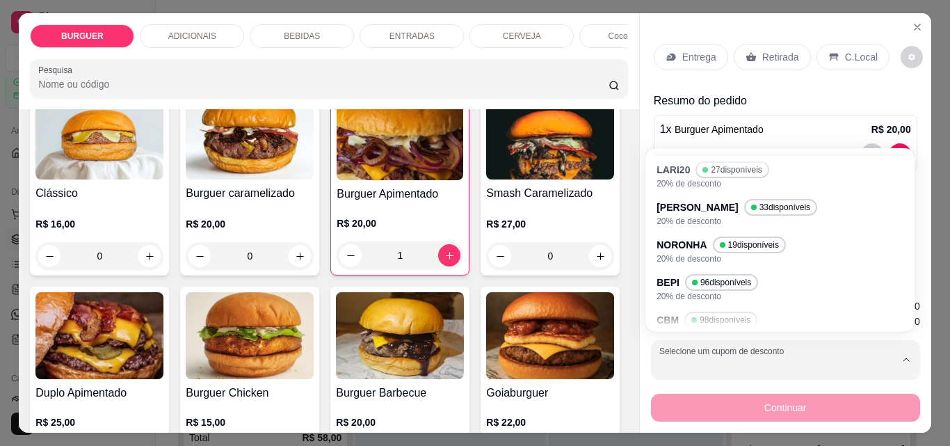
scroll to position [140, 0]
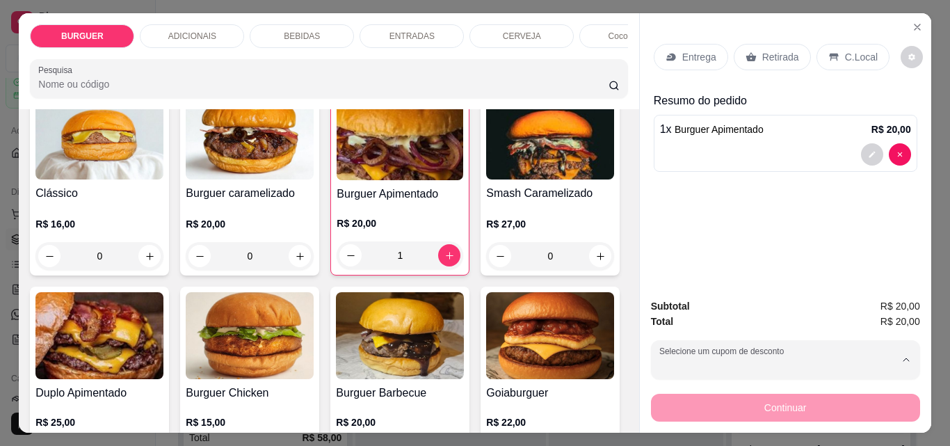
click at [679, 181] on div "LUIS 33 disponíveis" at bounding box center [738, 182] width 154 height 16
type input "68766cb1e29708dea30ba97e"
select select "68766cb1e29708dea30ba97e"
click at [831, 49] on div "C.Local" at bounding box center [852, 57] width 73 height 26
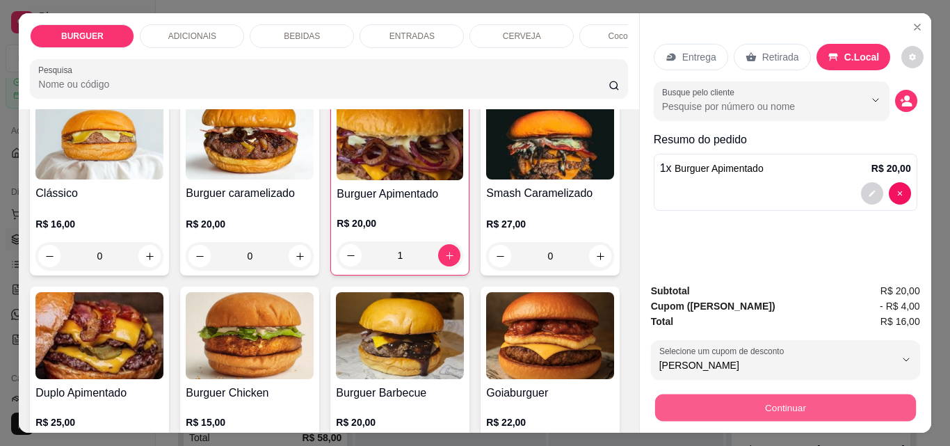
click at [790, 399] on button "Continuar" at bounding box center [784, 406] width 261 height 27
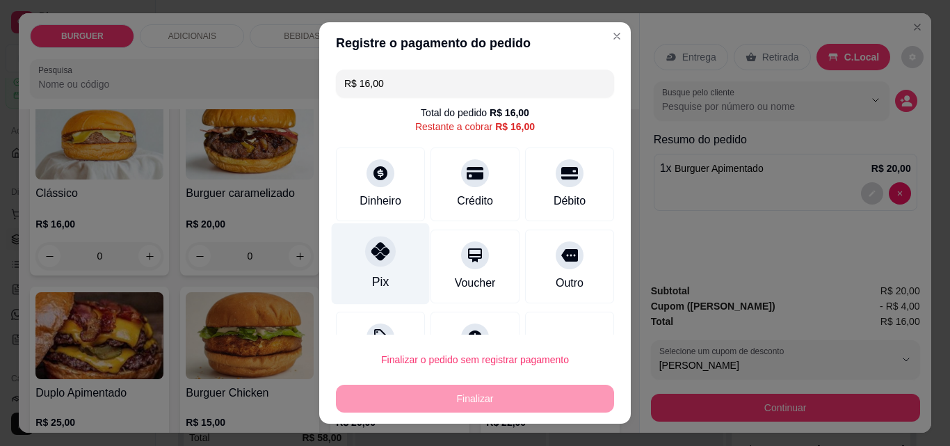
click at [389, 259] on div "Pix" at bounding box center [381, 263] width 98 height 81
type input "R$ 0,00"
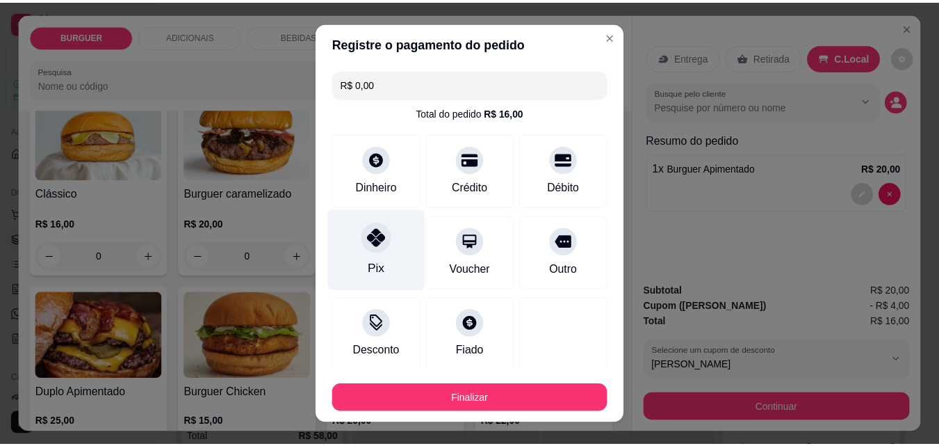
scroll to position [81, 0]
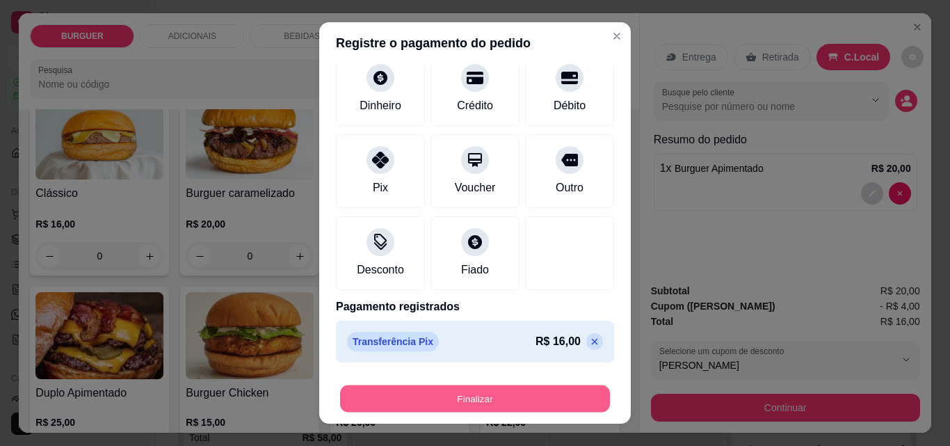
click at [506, 391] on button "Finalizar" at bounding box center [475, 398] width 270 height 27
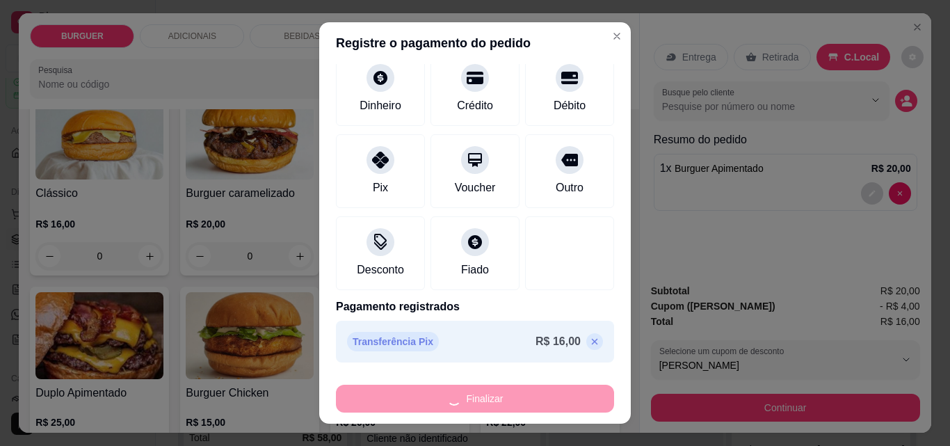
type input "0"
type input "-R$ 16,00"
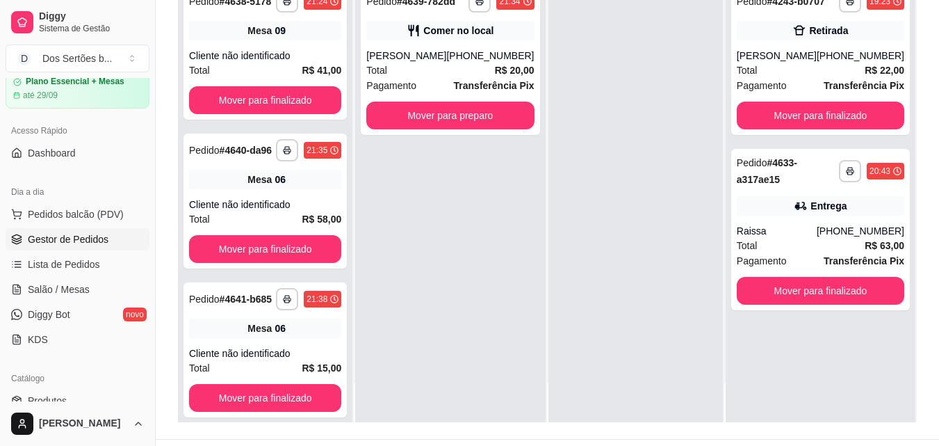
scroll to position [188, 0]
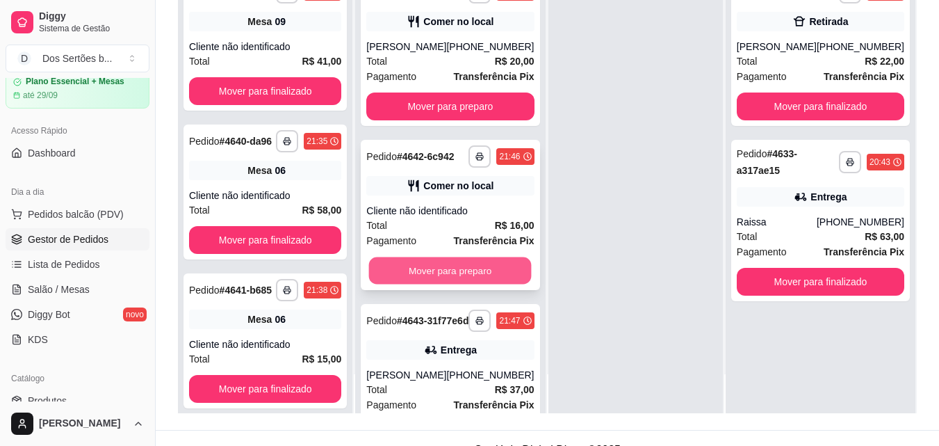
click at [469, 283] on button "Mover para preparo" at bounding box center [450, 270] width 163 height 27
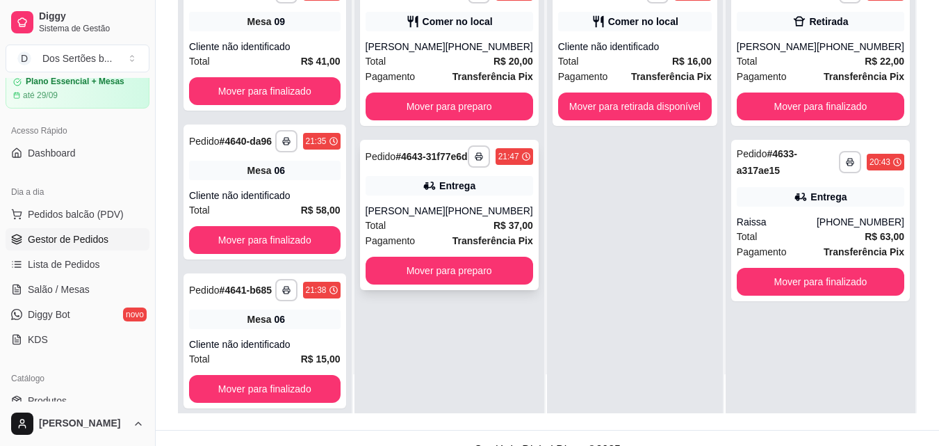
click at [468, 218] on div "[PHONE_NUMBER]" at bounding box center [490, 211] width 88 height 14
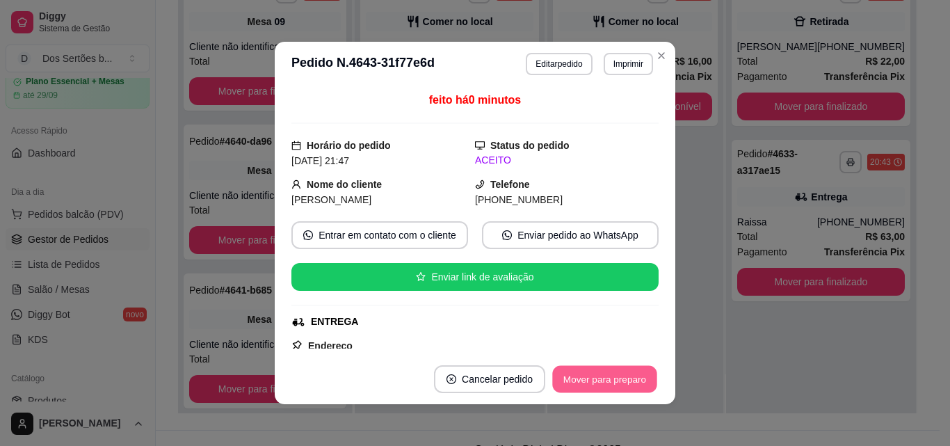
click at [596, 378] on button "Mover para preparo" at bounding box center [604, 379] width 104 height 27
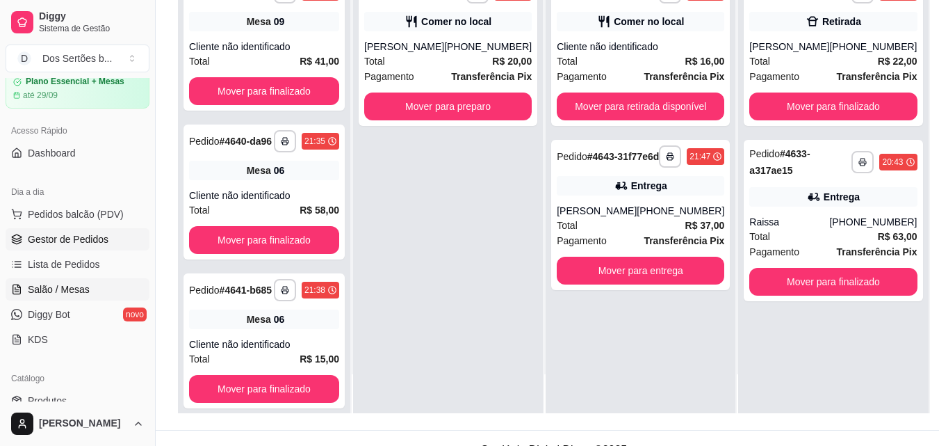
click at [73, 291] on span "Salão / Mesas" at bounding box center [59, 289] width 62 height 14
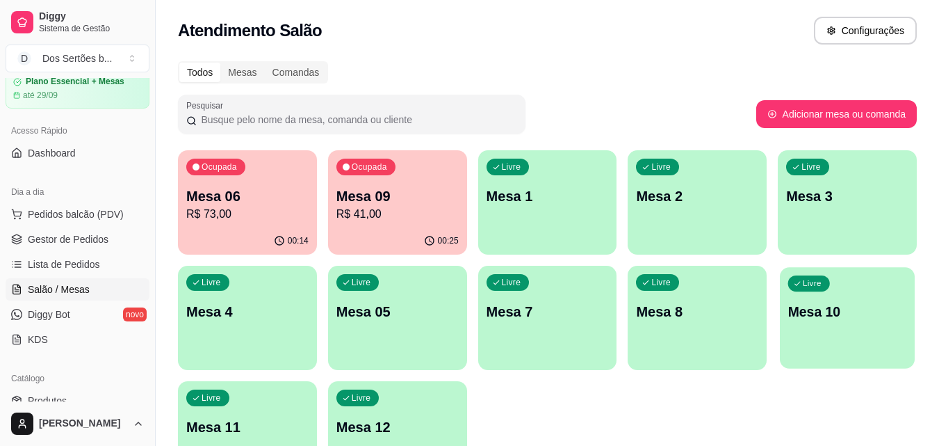
click at [813, 320] on p "Mesa 10" at bounding box center [847, 311] width 119 height 19
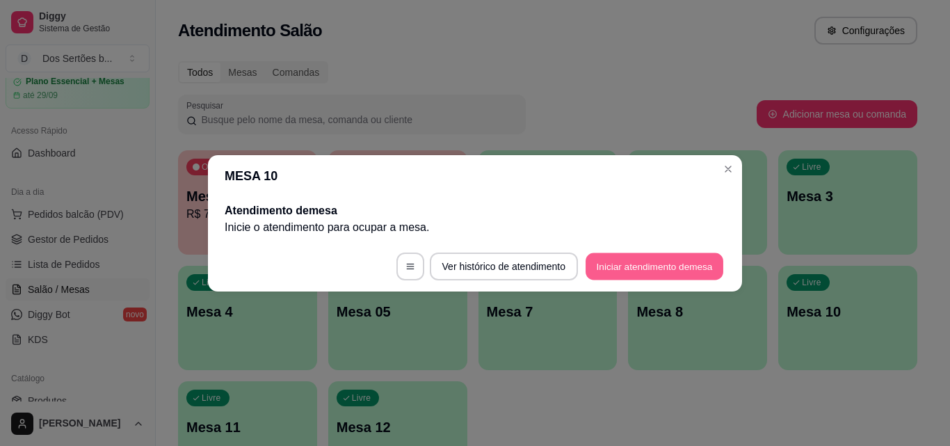
click at [648, 259] on button "Iniciar atendimento de mesa" at bounding box center [654, 265] width 138 height 27
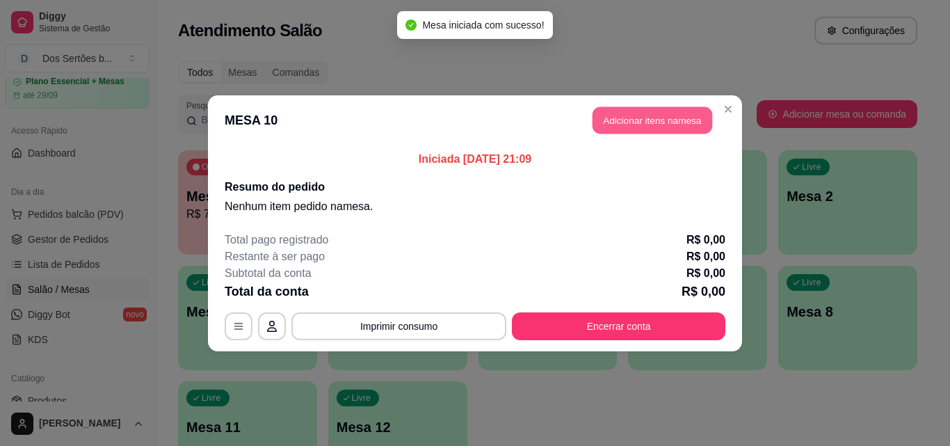
click at [633, 115] on button "Adicionar itens na mesa" at bounding box center [652, 119] width 120 height 27
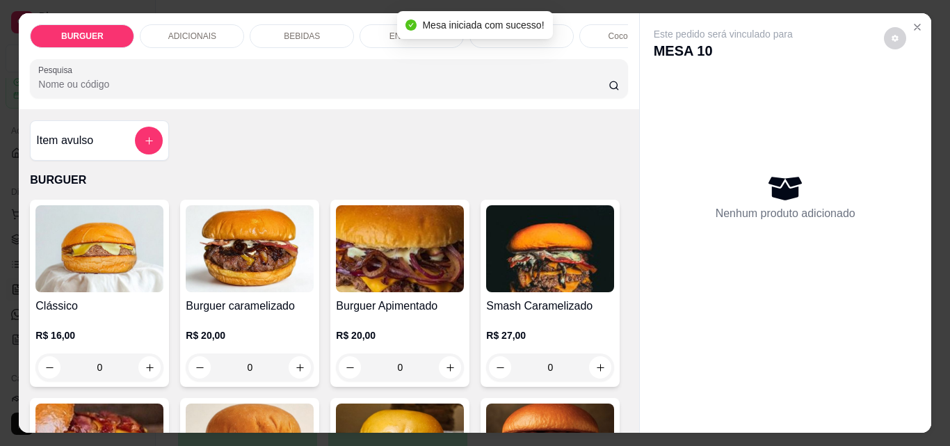
click at [291, 31] on p "BEBIDAS" at bounding box center [302, 36] width 36 height 11
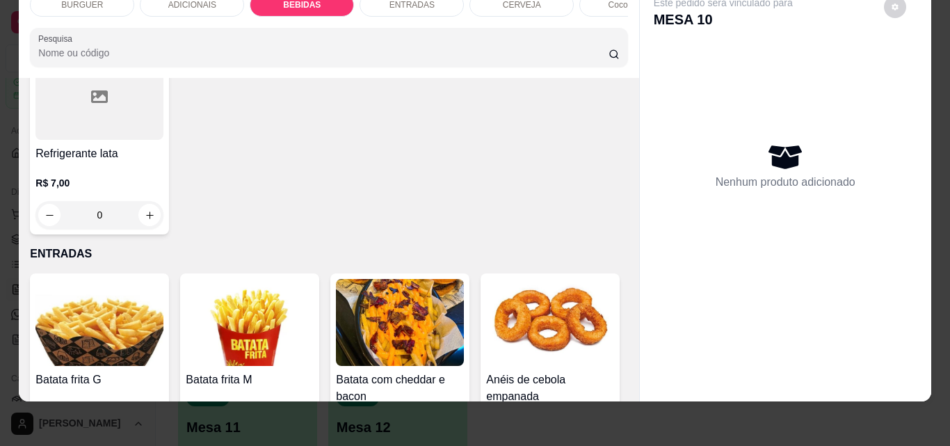
scroll to position [2052, 0]
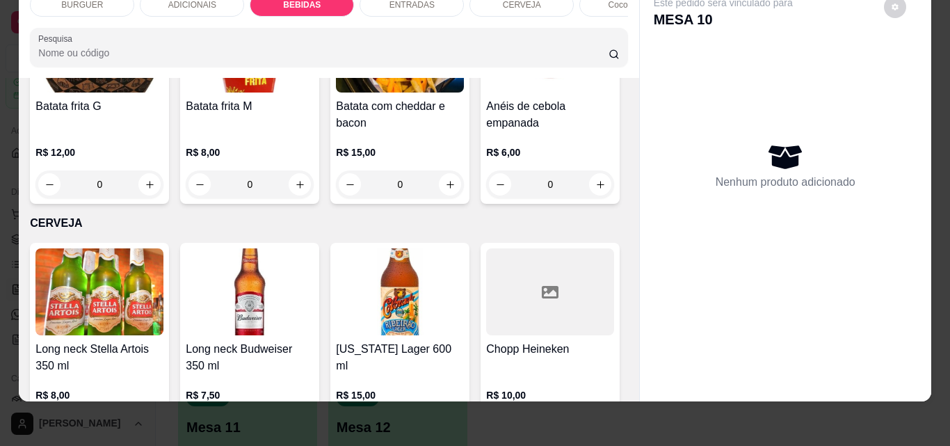
type input "1"
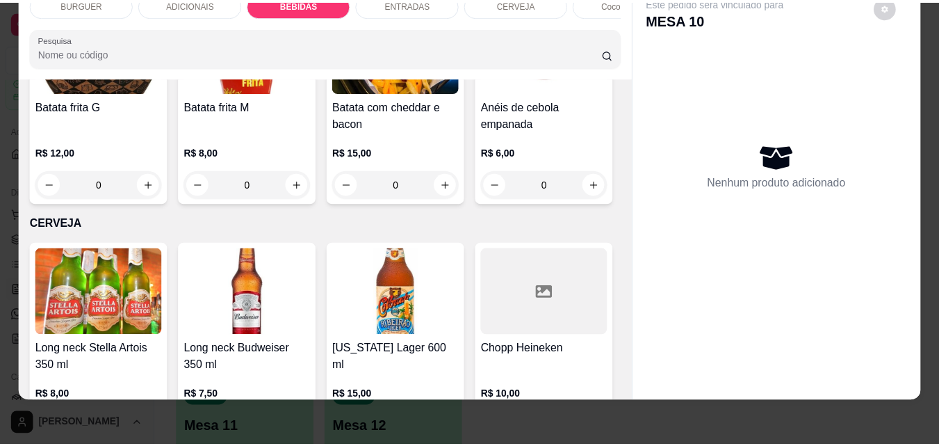
scroll to position [2052, 0]
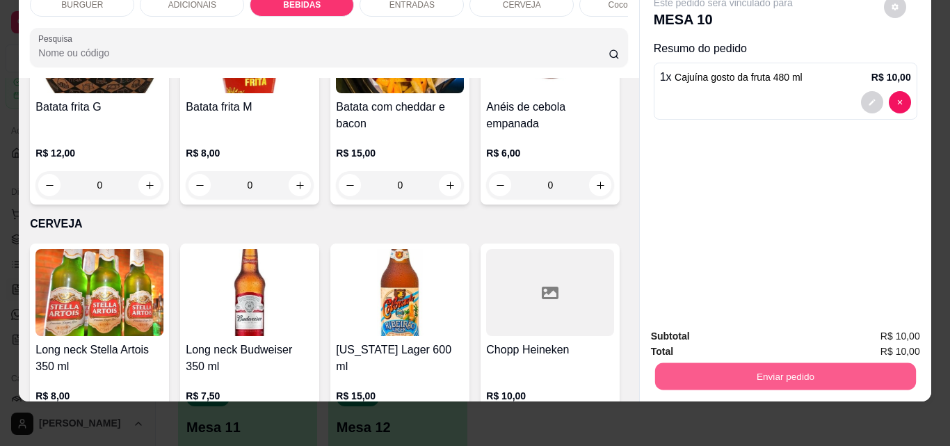
click at [707, 362] on button "Enviar pedido" at bounding box center [784, 375] width 261 height 27
click at [736, 327] on button "Não registrar e enviar pedido" at bounding box center [739, 331] width 140 height 26
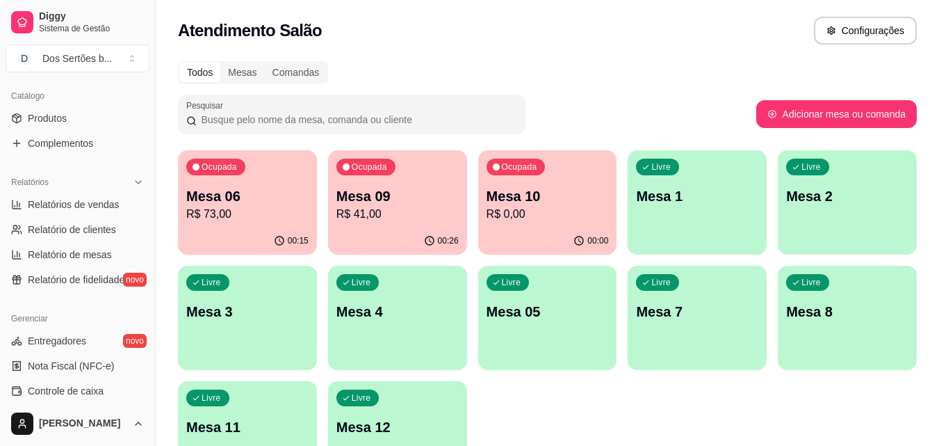
scroll to position [555, 0]
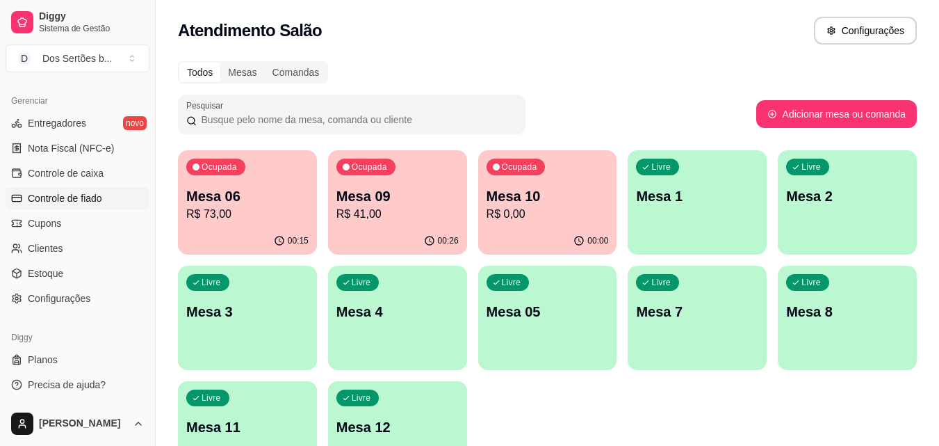
click at [76, 188] on link "Controle de fiado" at bounding box center [78, 198] width 144 height 22
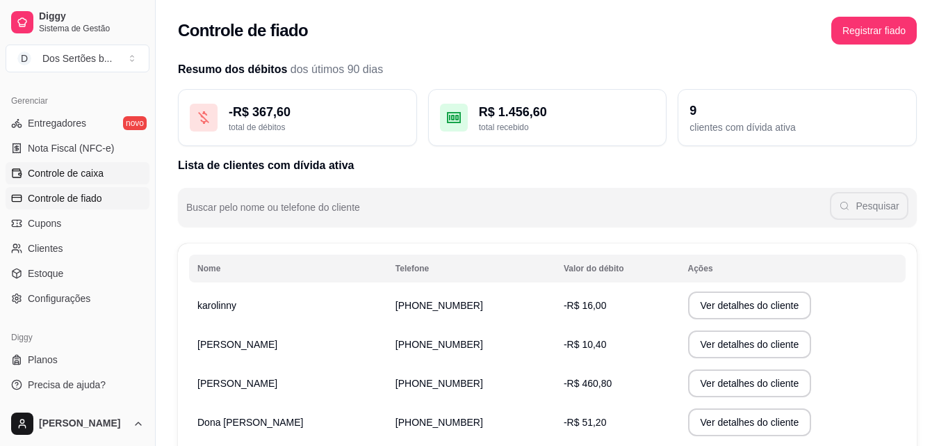
click at [74, 170] on span "Controle de caixa" at bounding box center [66, 173] width 76 height 14
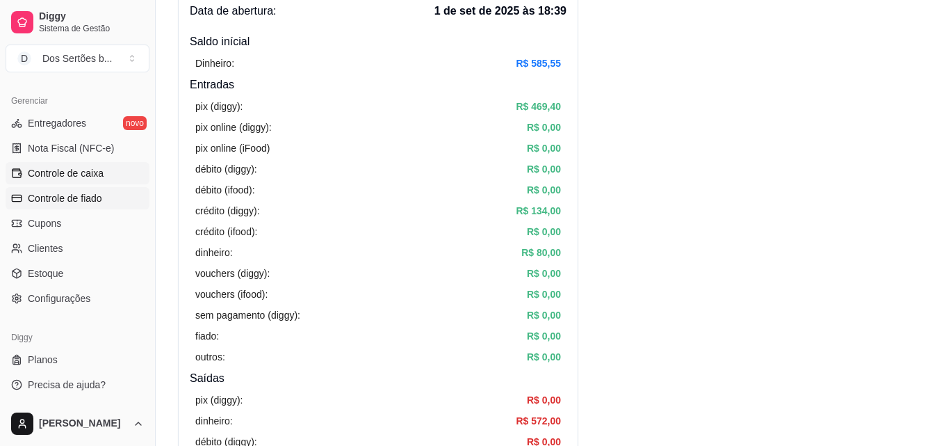
scroll to position [127, 0]
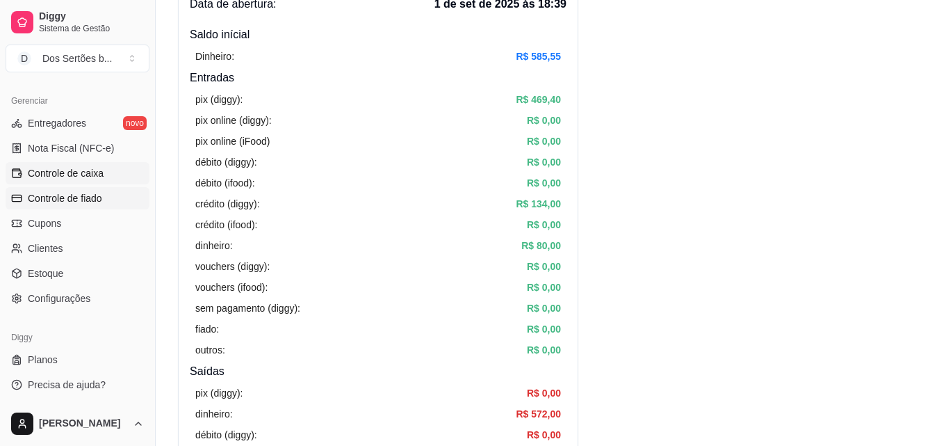
click at [71, 193] on span "Controle de fiado" at bounding box center [65, 198] width 74 height 14
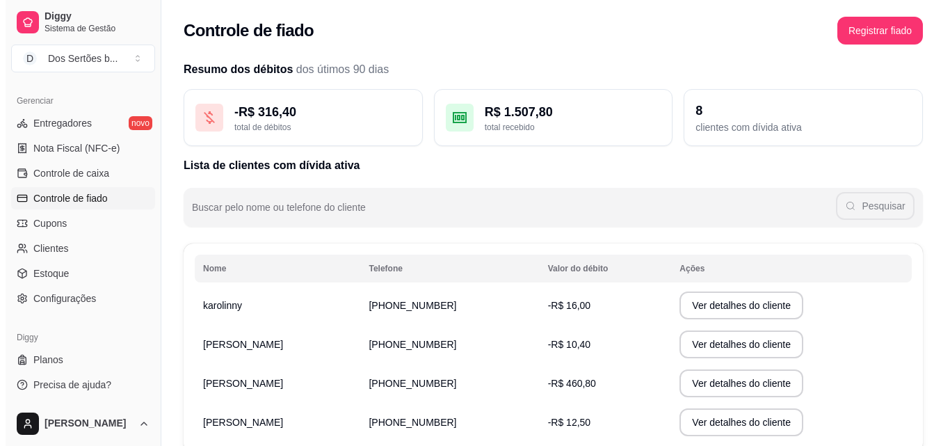
scroll to position [91, 0]
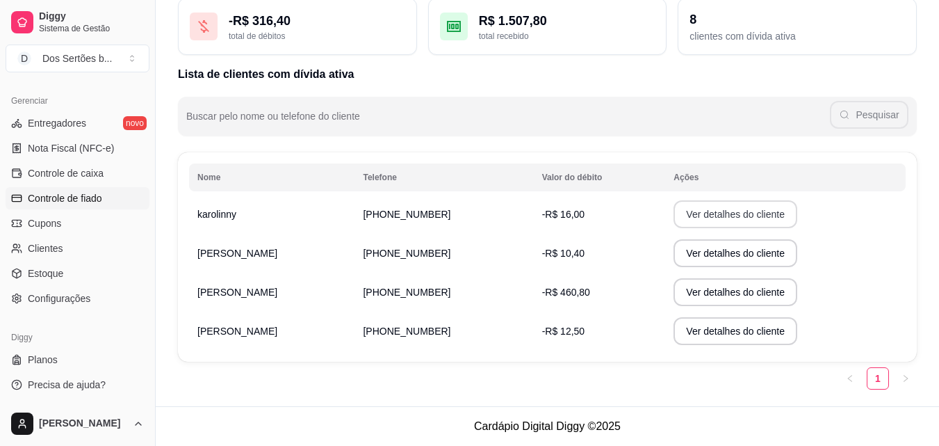
click at [704, 205] on button "Ver detalhes do cliente" at bounding box center [736, 214] width 124 height 28
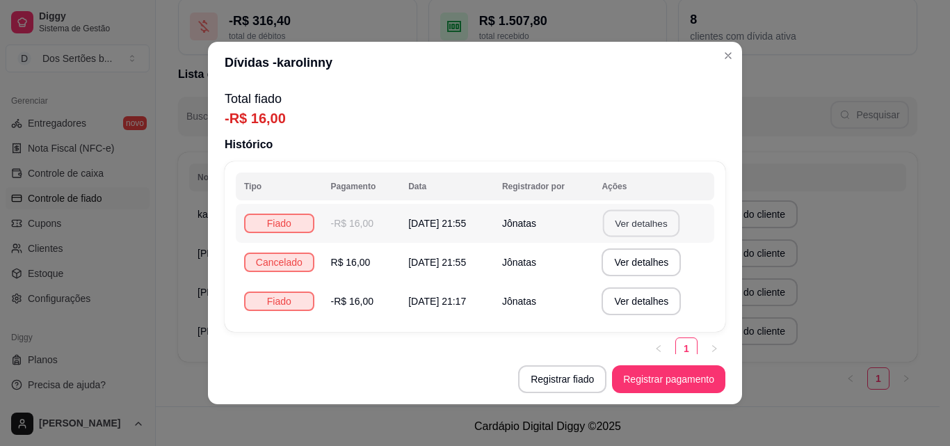
click at [629, 220] on button "Ver detalhes" at bounding box center [641, 223] width 76 height 27
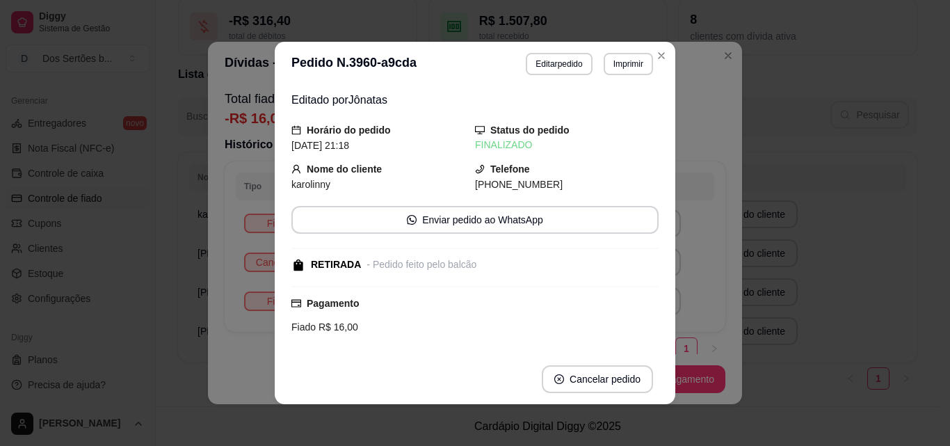
scroll to position [193, 0]
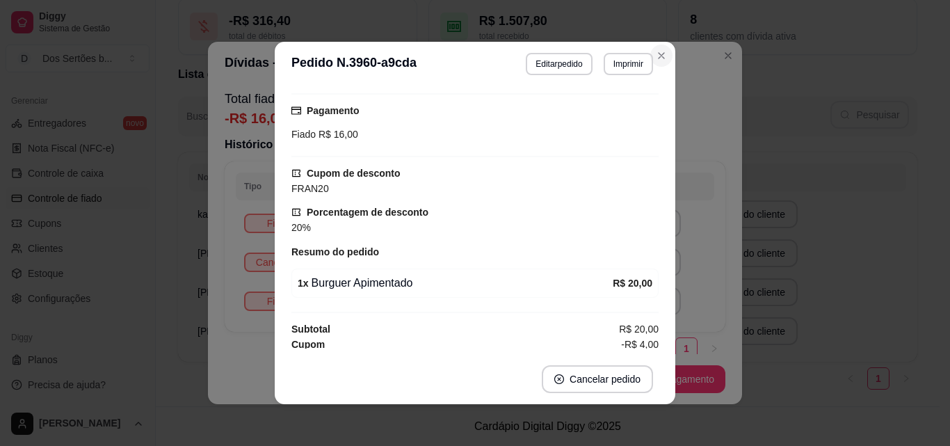
click at [657, 58] on icon "Close" at bounding box center [661, 55] width 11 height 11
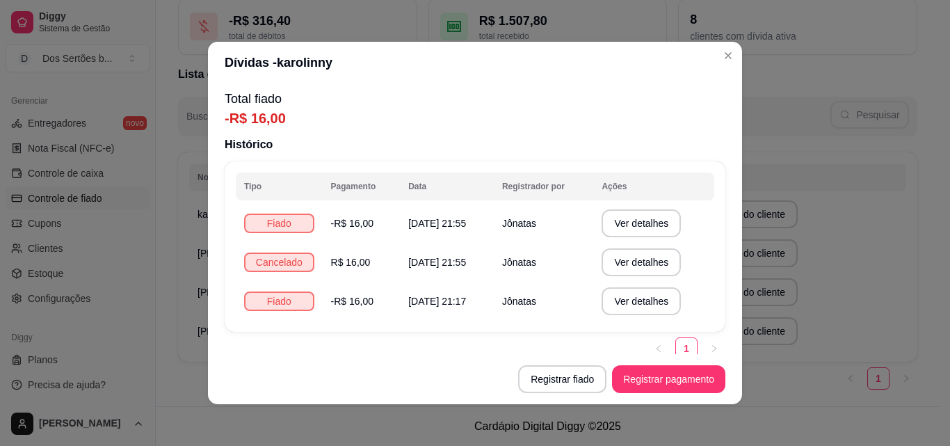
scroll to position [11, 0]
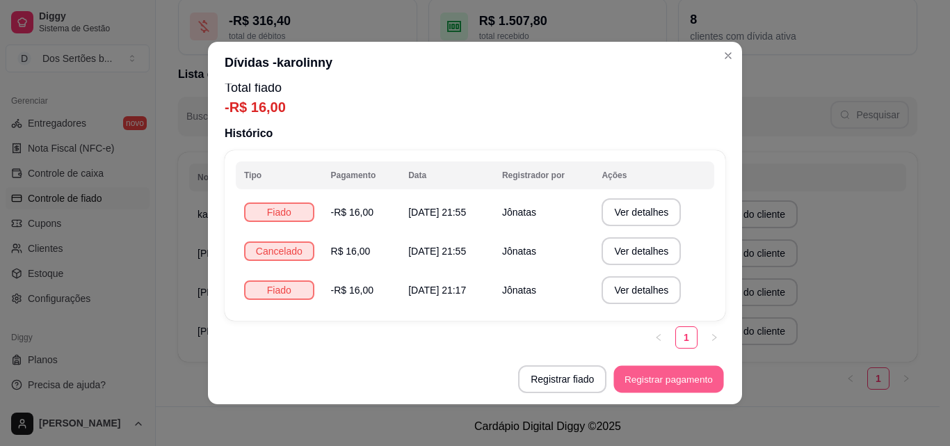
click at [649, 370] on button "Registrar pagamento" at bounding box center [669, 379] width 110 height 27
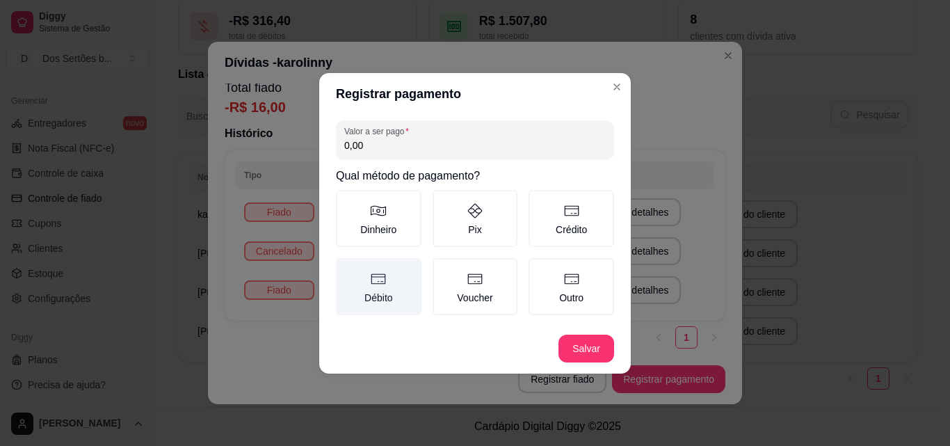
click at [402, 280] on label "Débito" at bounding box center [379, 286] width 86 height 57
click at [346, 268] on button "Débito" at bounding box center [340, 262] width 11 height 11
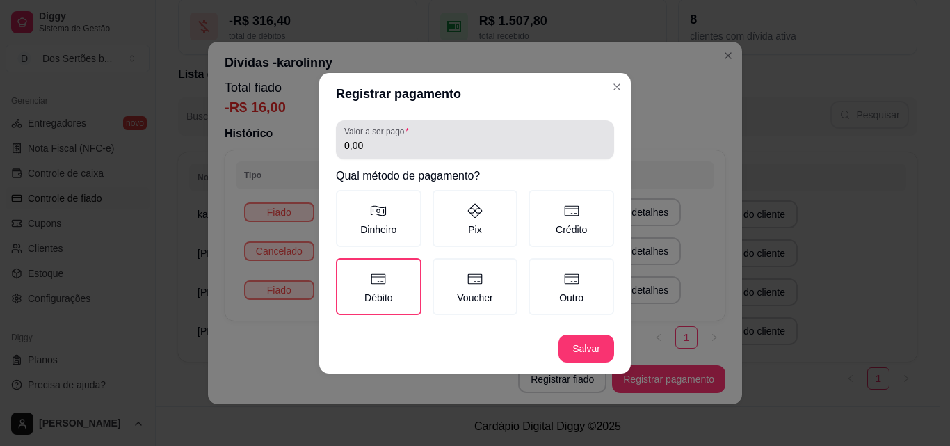
click at [373, 154] on div "Valor a ser pago 0,00" at bounding box center [475, 139] width 278 height 39
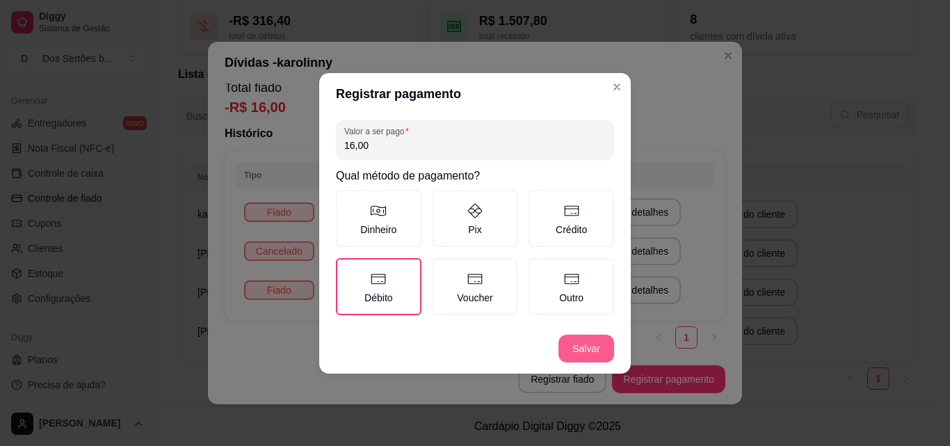
type input "16,00"
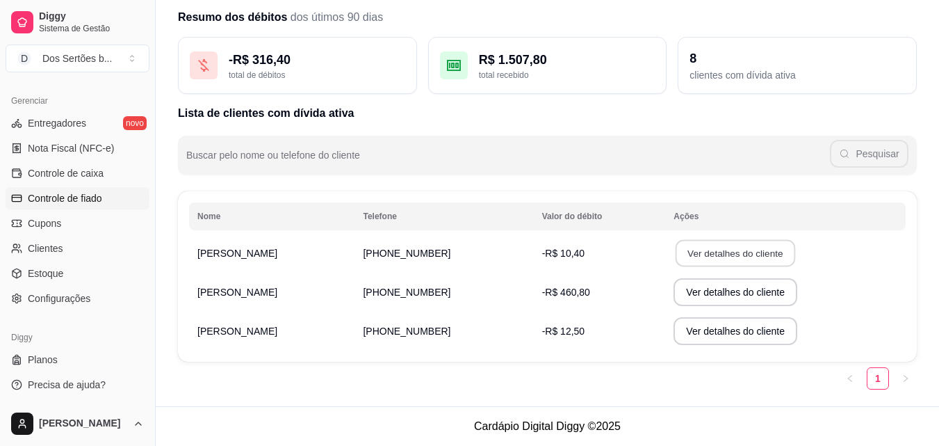
click at [687, 251] on button "Ver detalhes do cliente" at bounding box center [736, 253] width 120 height 27
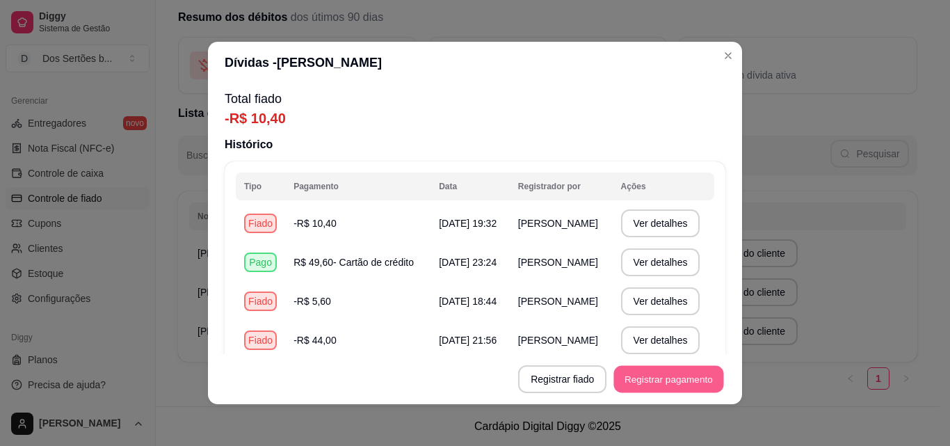
click at [649, 382] on button "Registrar pagamento" at bounding box center [669, 379] width 110 height 27
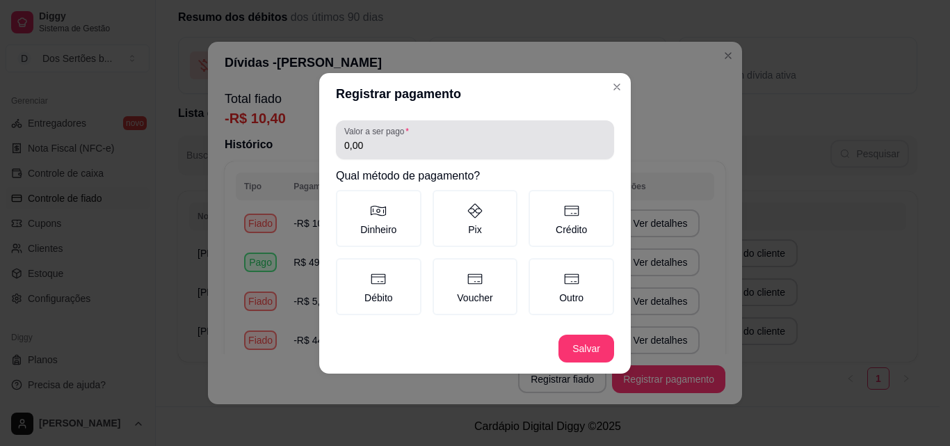
click at [384, 145] on input "0,00" at bounding box center [474, 145] width 261 height 14
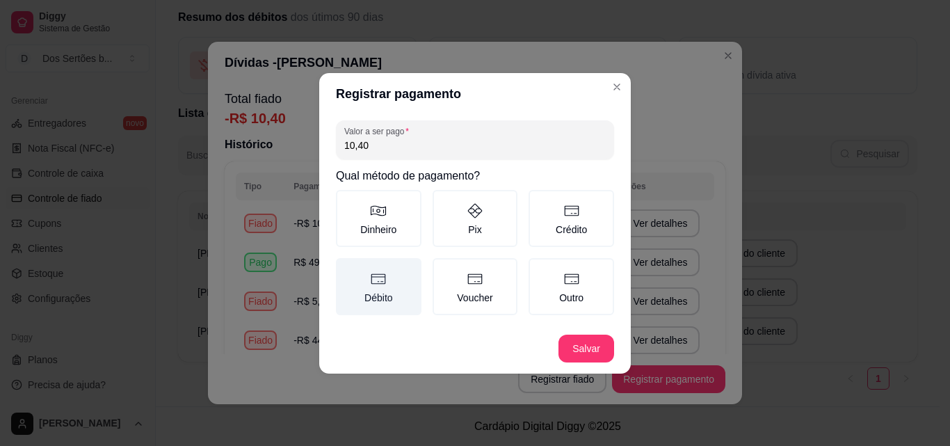
type input "10,40"
click at [368, 279] on label "Débito" at bounding box center [379, 286] width 86 height 57
click at [346, 268] on button "Débito" at bounding box center [340, 262] width 11 height 11
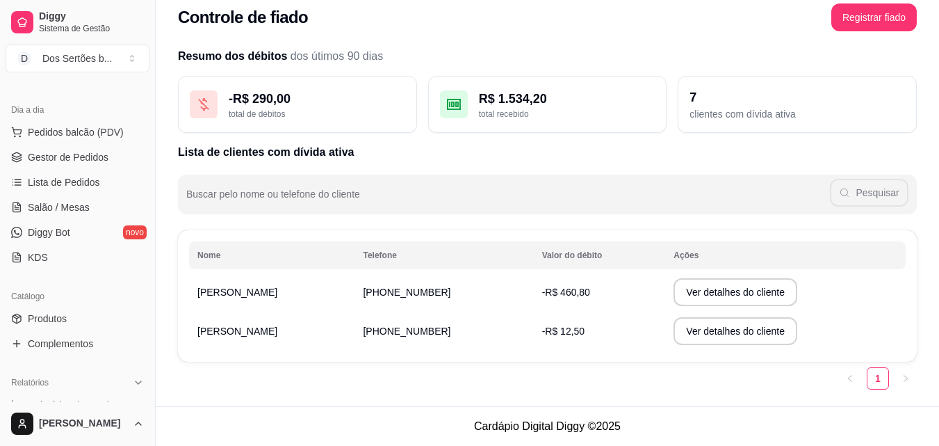
scroll to position [86, 0]
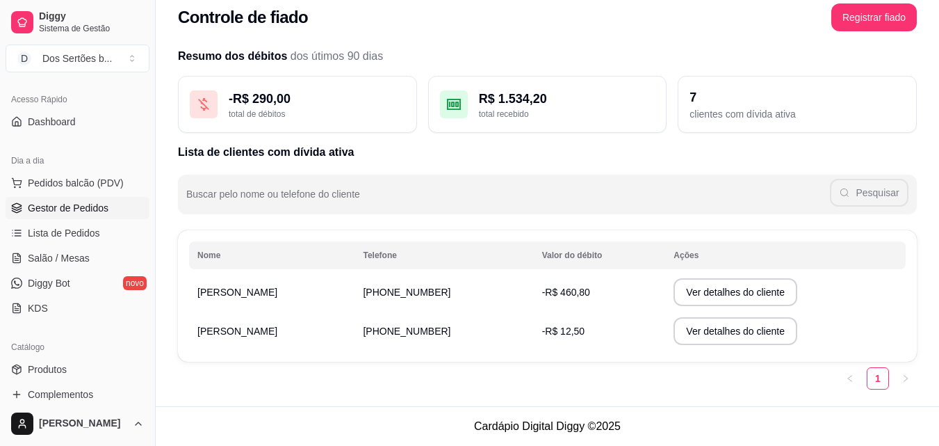
click at [56, 211] on span "Gestor de Pedidos" at bounding box center [68, 208] width 81 height 14
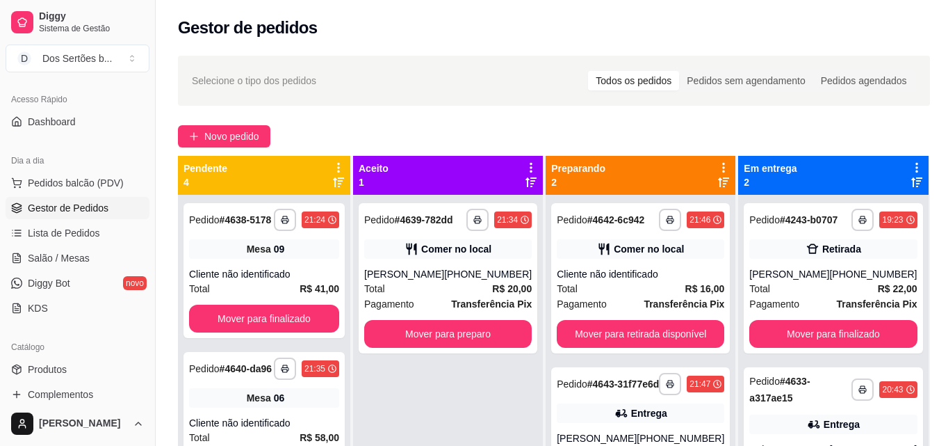
drag, startPoint x: 462, startPoint y: 426, endPoint x: 378, endPoint y: 117, distance: 319.9
click at [378, 117] on div "**********" at bounding box center [554, 332] width 797 height 571
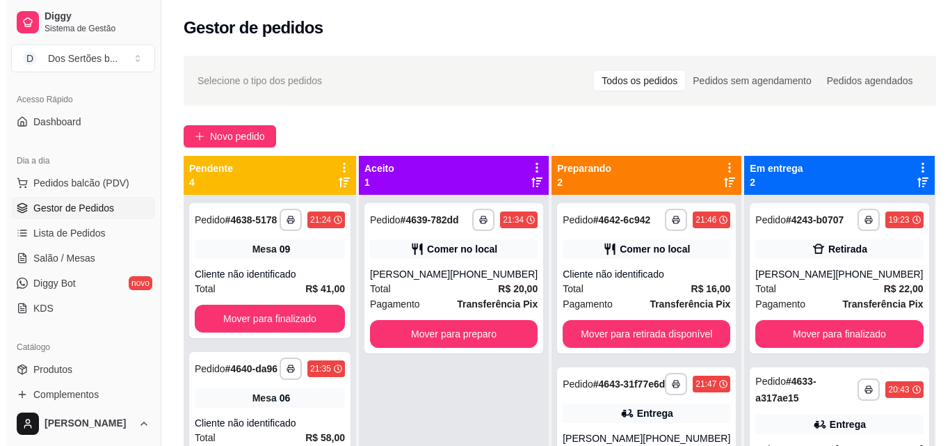
scroll to position [212, 0]
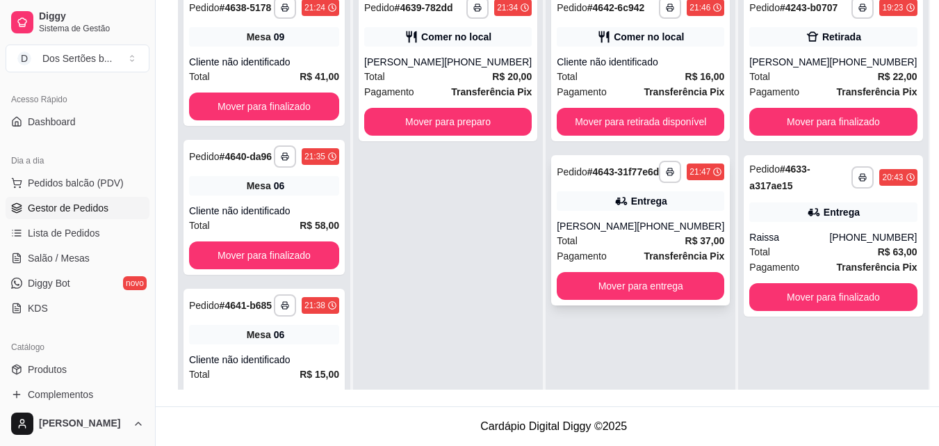
click at [667, 248] on div "Total R$ 37,00" at bounding box center [641, 240] width 168 height 15
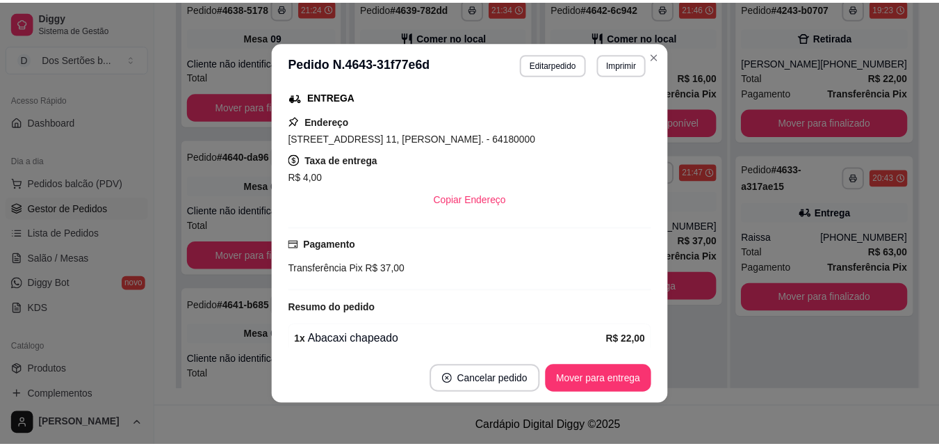
scroll to position [370, 0]
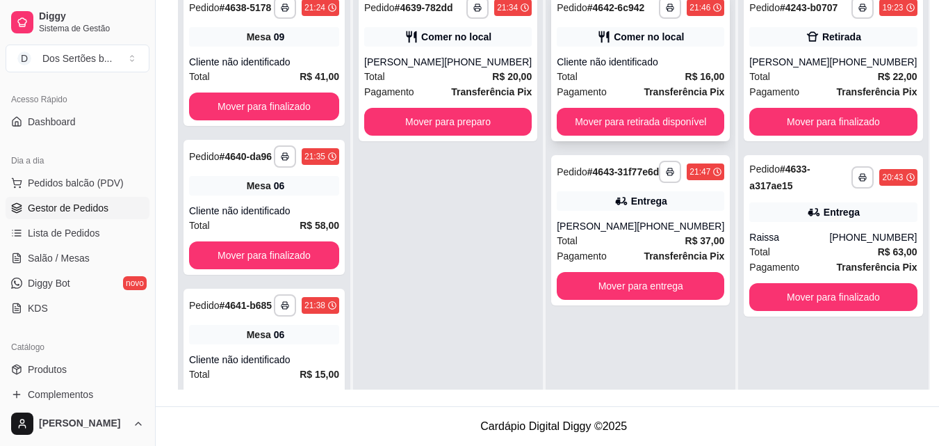
click at [647, 46] on div "Comer no local" at bounding box center [641, 36] width 168 height 19
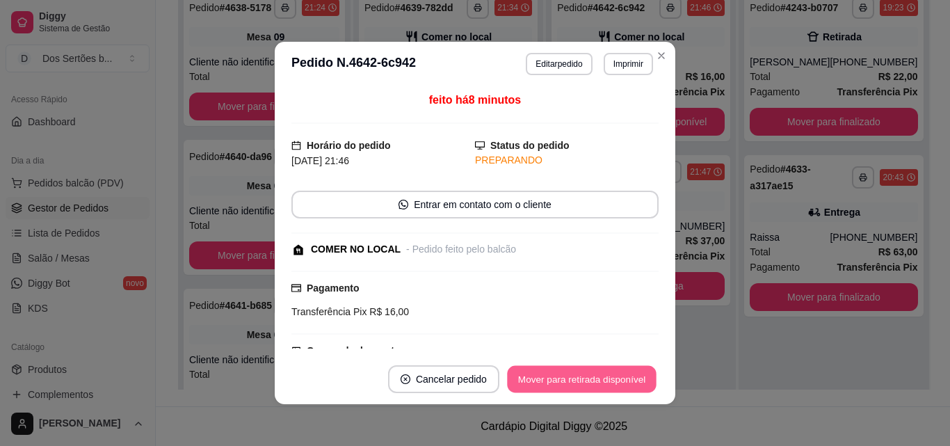
click at [539, 385] on button "Mover para retirada disponível" at bounding box center [581, 379] width 149 height 27
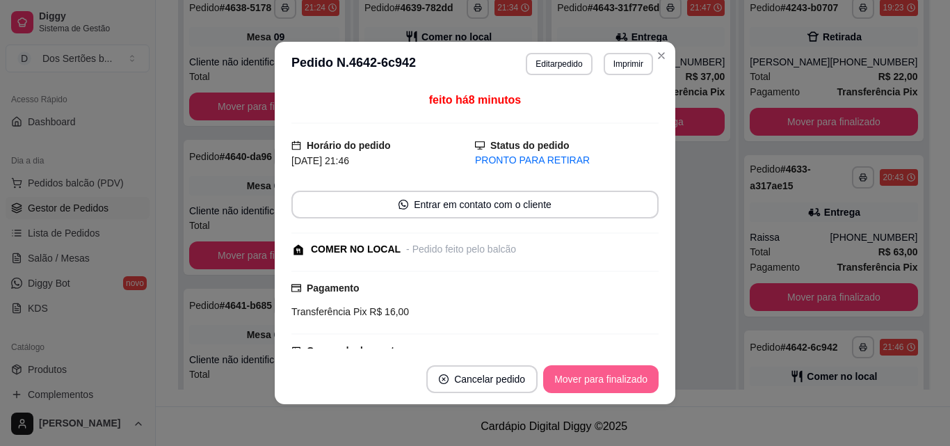
click at [589, 372] on button "Mover para finalizado" at bounding box center [600, 379] width 115 height 28
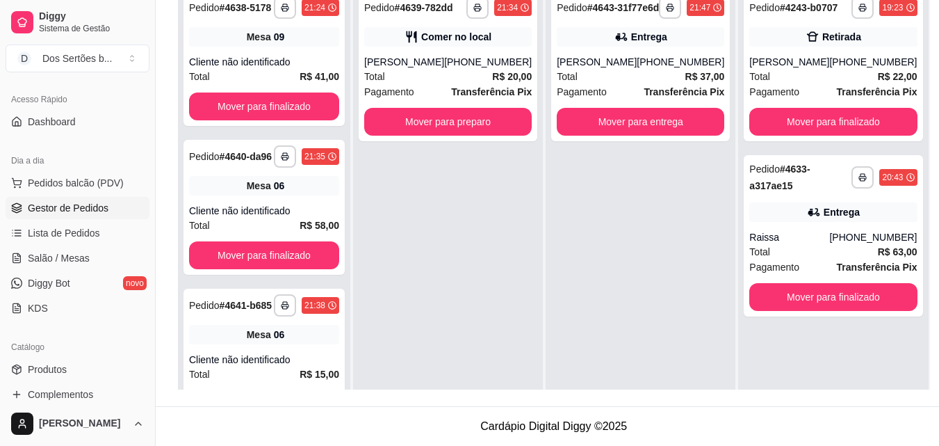
click at [642, 179] on div "**********" at bounding box center [641, 206] width 190 height 446
click at [63, 255] on span "Salão / Mesas" at bounding box center [59, 258] width 62 height 14
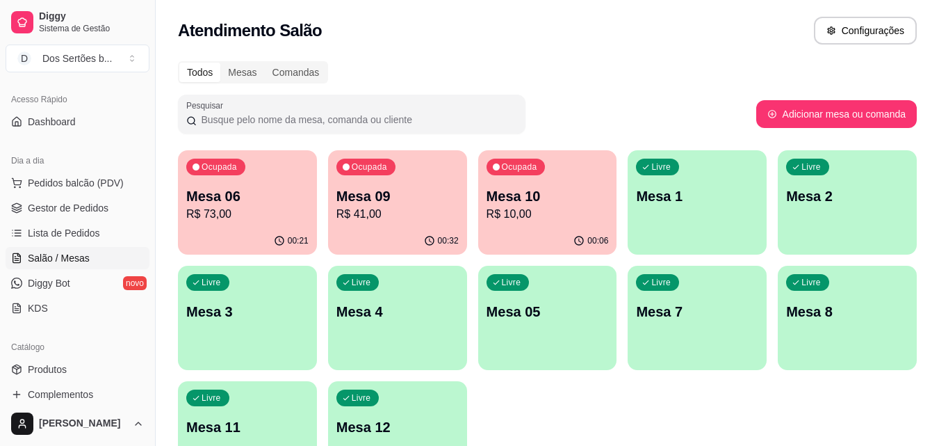
click at [413, 204] on p "Mesa 09" at bounding box center [397, 195] width 122 height 19
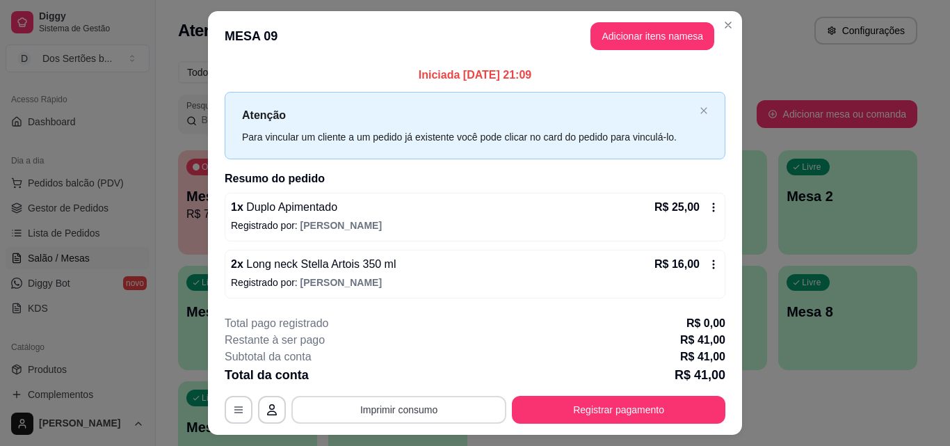
click at [376, 414] on button "Imprimir consumo" at bounding box center [398, 410] width 215 height 28
click at [407, 374] on button "Impressora" at bounding box center [397, 377] width 97 height 22
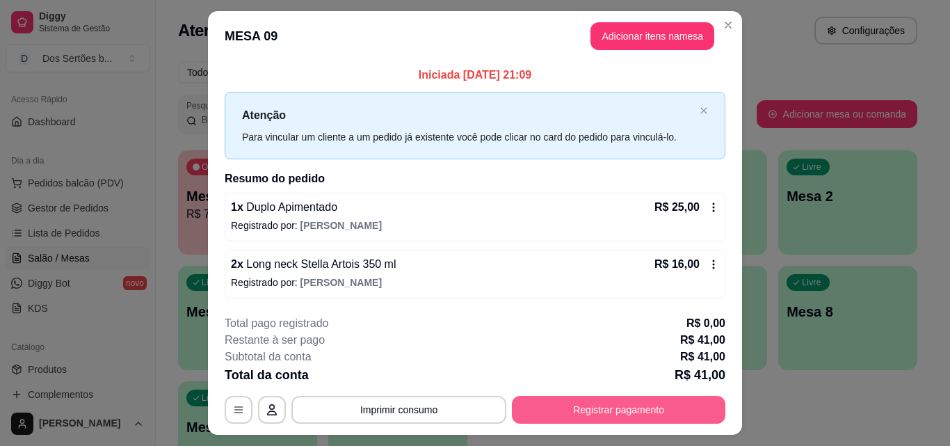
click at [590, 412] on button "Registrar pagamento" at bounding box center [618, 410] width 213 height 28
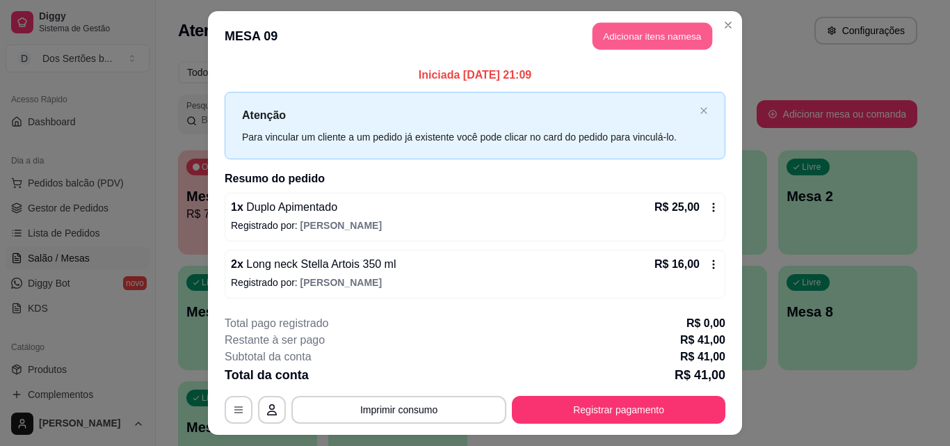
click at [628, 38] on button "Adicionar itens na mesa" at bounding box center [652, 36] width 120 height 27
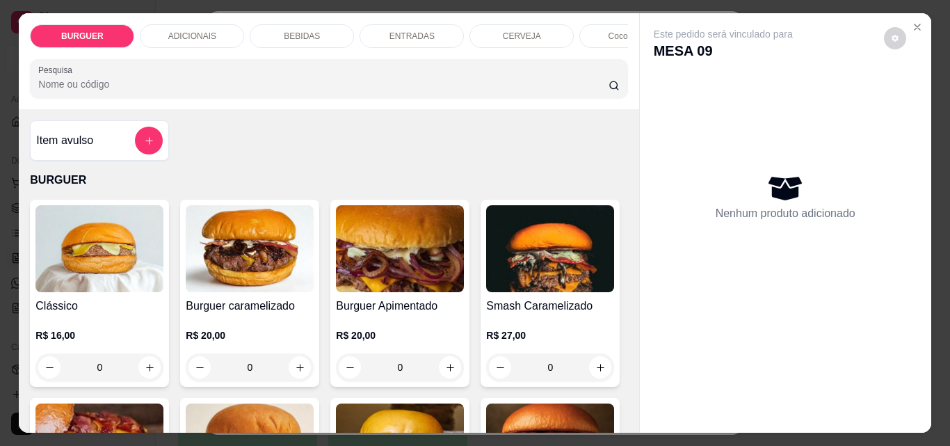
click at [316, 26] on div "BEBIDAS" at bounding box center [302, 36] width 104 height 24
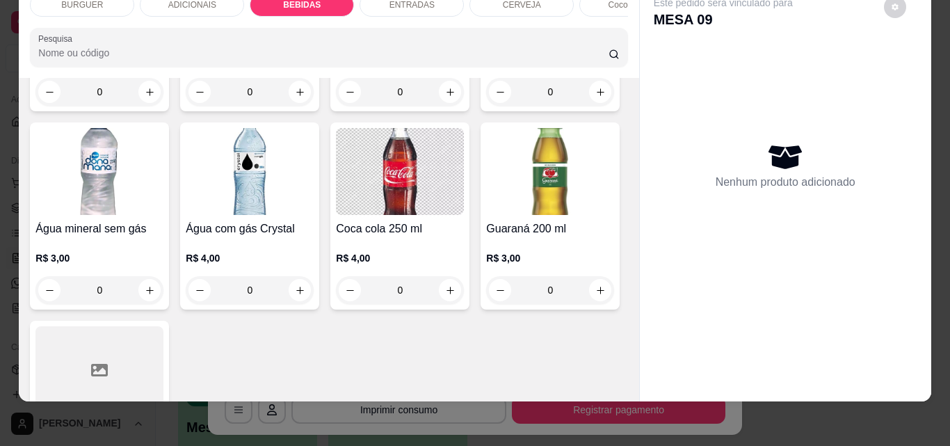
scroll to position [1703, 0]
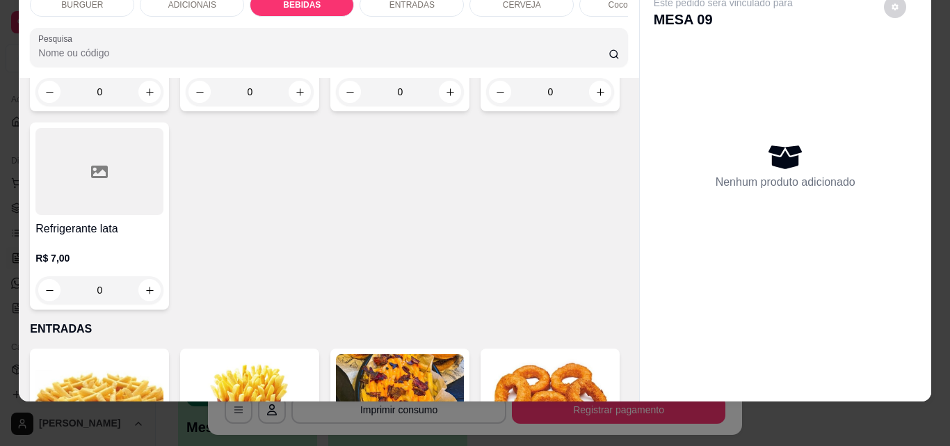
type input "1"
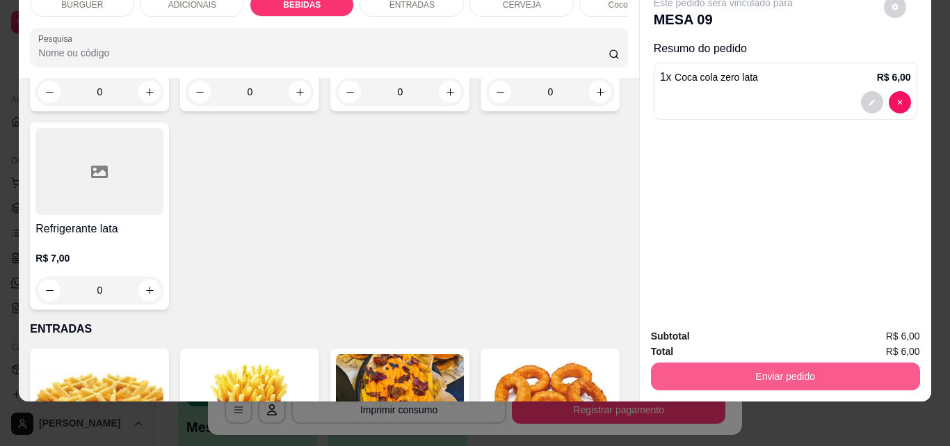
click at [733, 363] on button "Enviar pedido" at bounding box center [785, 376] width 269 height 28
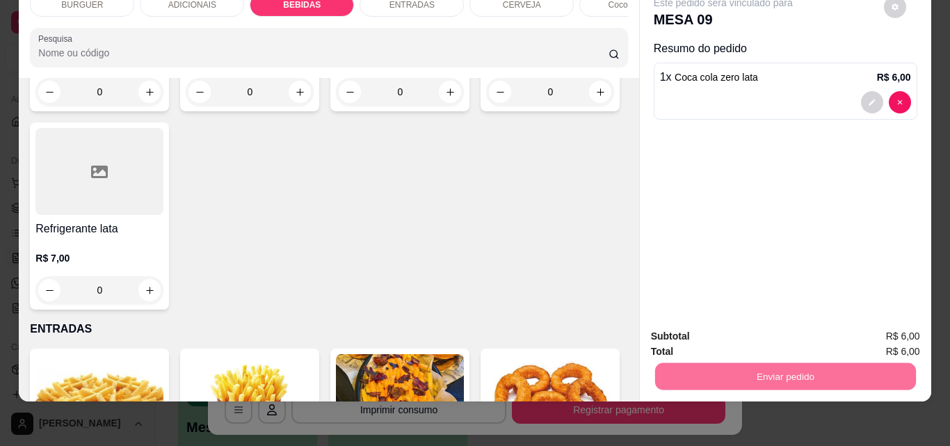
click at [704, 330] on button "Não registrar e enviar pedido" at bounding box center [739, 331] width 145 height 26
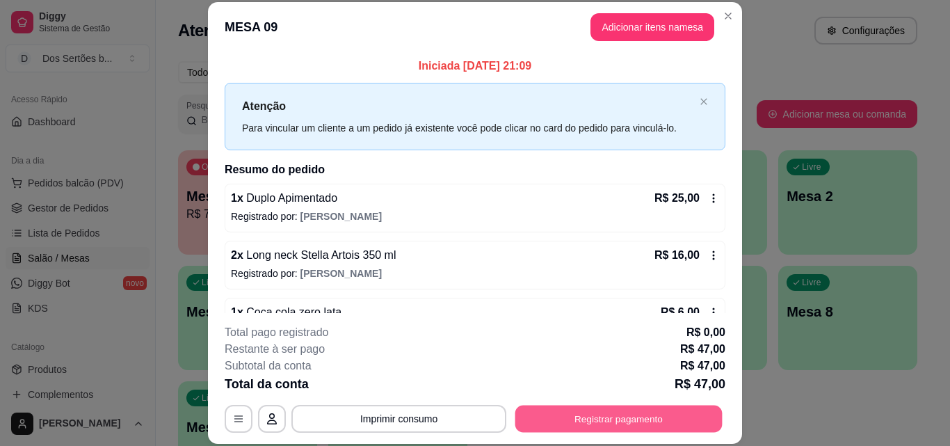
click at [587, 414] on button "Registrar pagamento" at bounding box center [618, 418] width 207 height 27
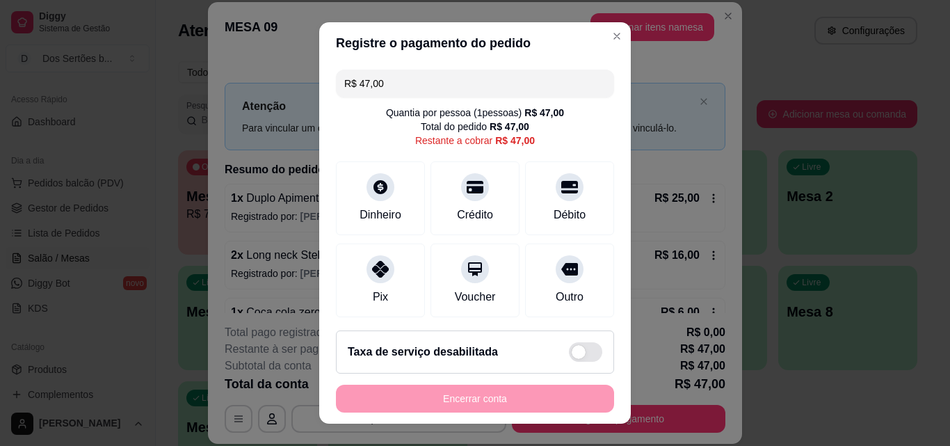
click at [401, 82] on input "R$ 47,00" at bounding box center [474, 84] width 261 height 28
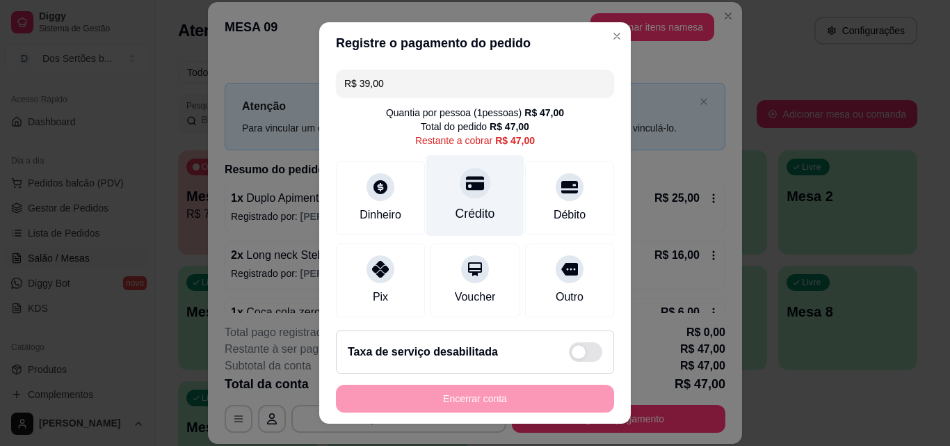
click at [460, 195] on div at bounding box center [475, 183] width 31 height 31
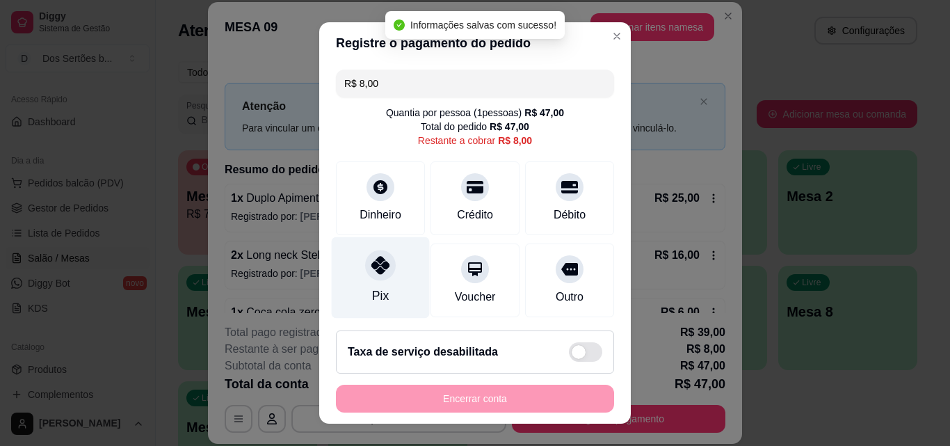
click at [381, 274] on icon at bounding box center [380, 265] width 18 height 18
type input "R$ 0,00"
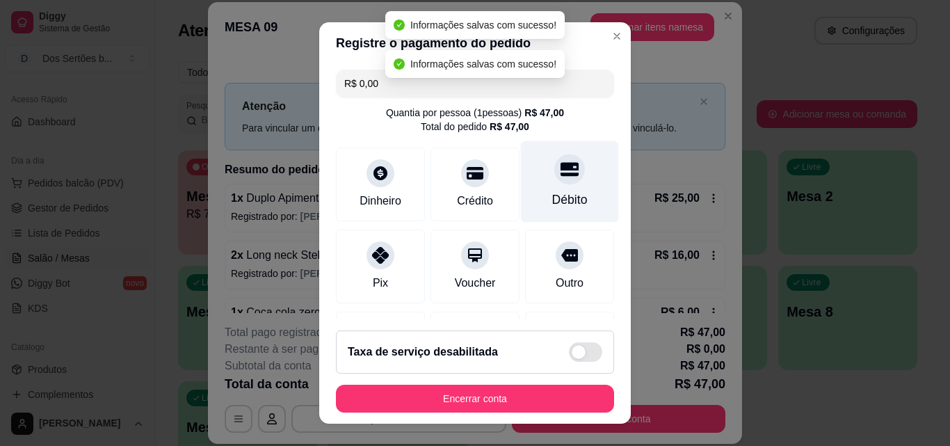
scroll to position [213, 0]
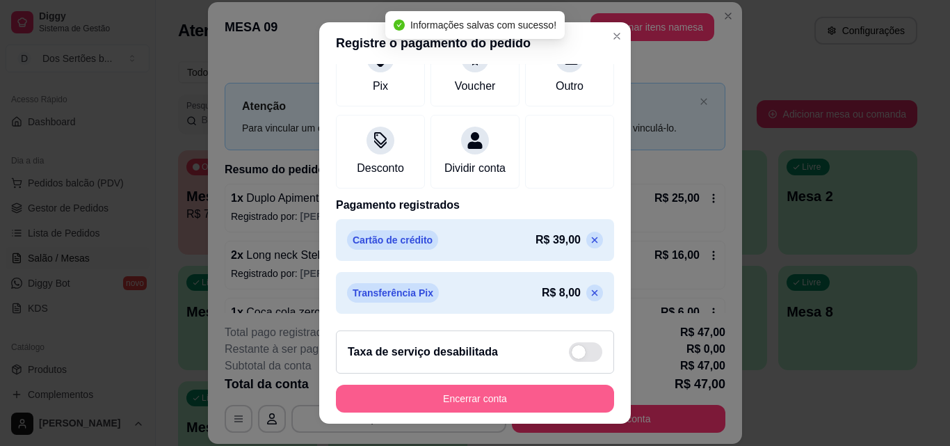
click at [536, 393] on button "Encerrar conta" at bounding box center [475, 398] width 278 height 28
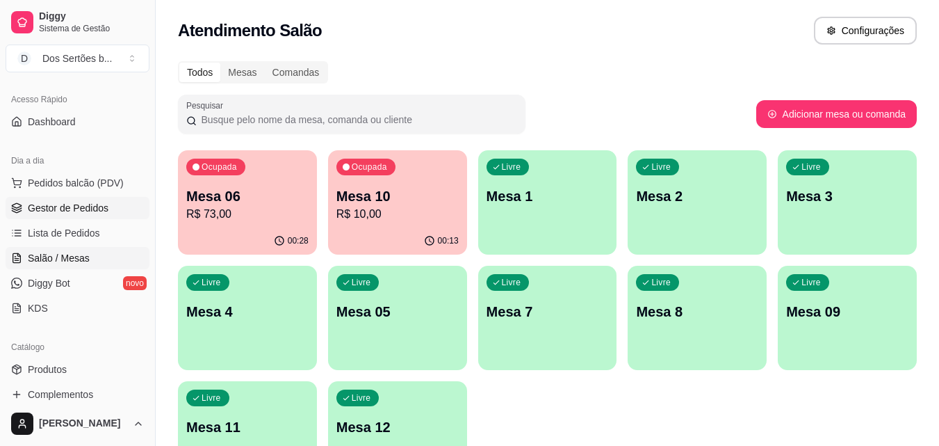
click at [65, 213] on span "Gestor de Pedidos" at bounding box center [68, 208] width 81 height 14
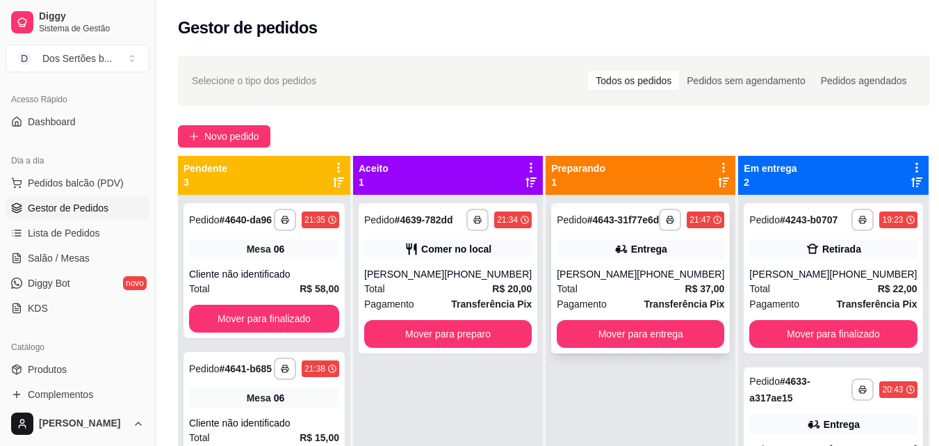
click at [593, 281] on div "[PERSON_NAME]" at bounding box center [597, 274] width 80 height 14
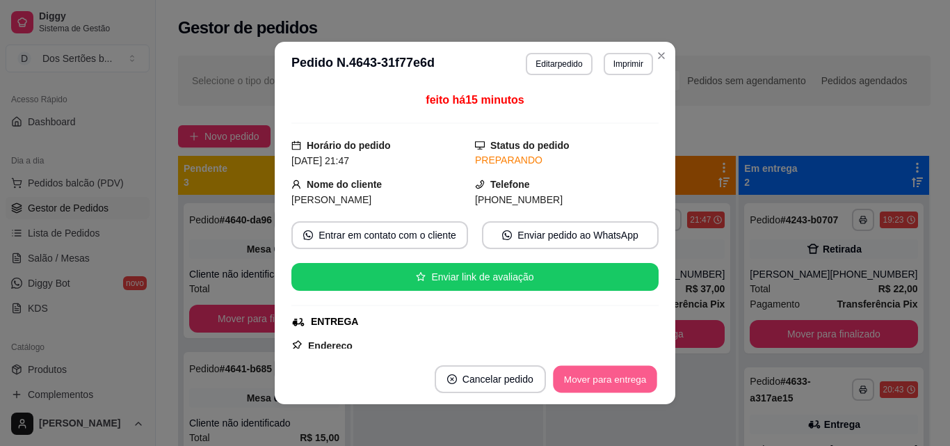
click at [622, 371] on button "Mover para entrega" at bounding box center [605, 379] width 104 height 27
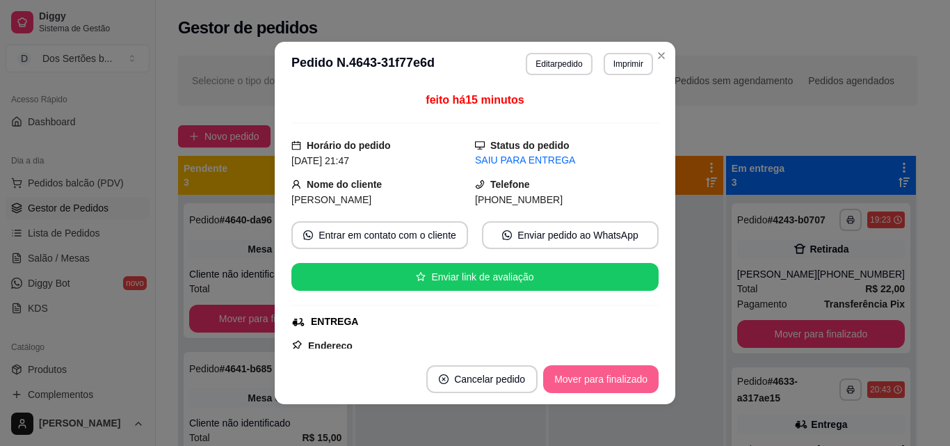
click at [618, 377] on button "Mover para finalizado" at bounding box center [600, 379] width 115 height 28
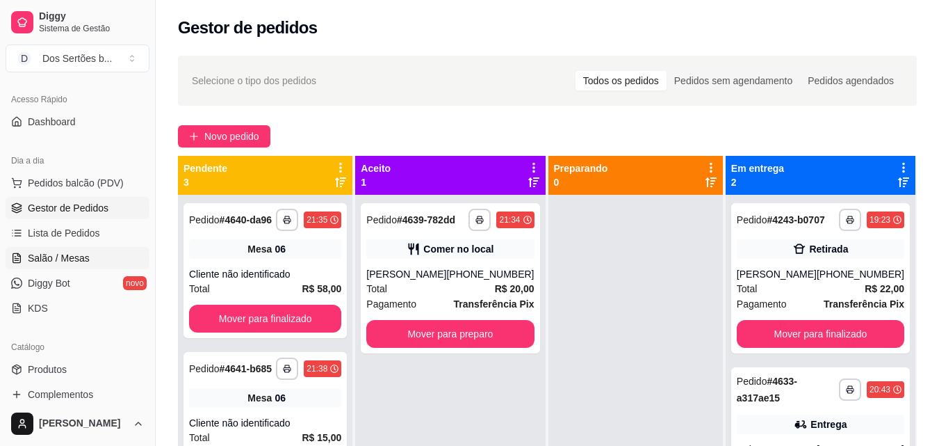
click at [51, 261] on span "Salão / Mesas" at bounding box center [59, 258] width 62 height 14
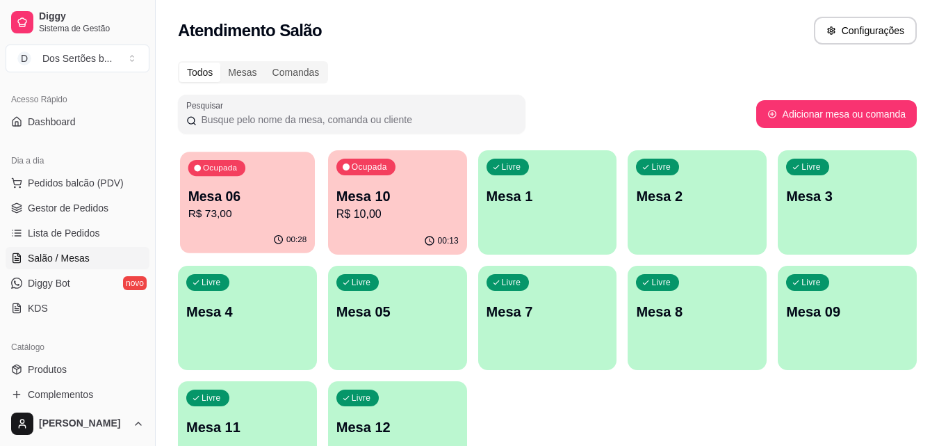
click at [232, 198] on p "Mesa 06" at bounding box center [247, 196] width 119 height 19
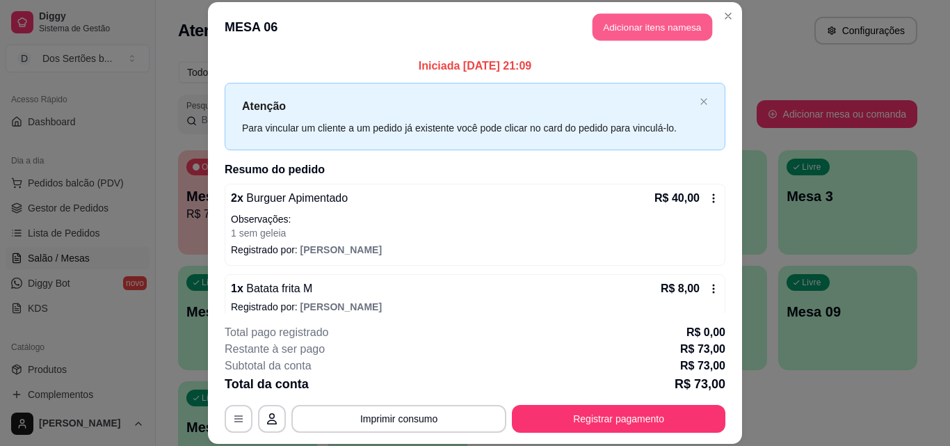
click at [607, 33] on button "Adicionar itens na mesa" at bounding box center [652, 27] width 120 height 27
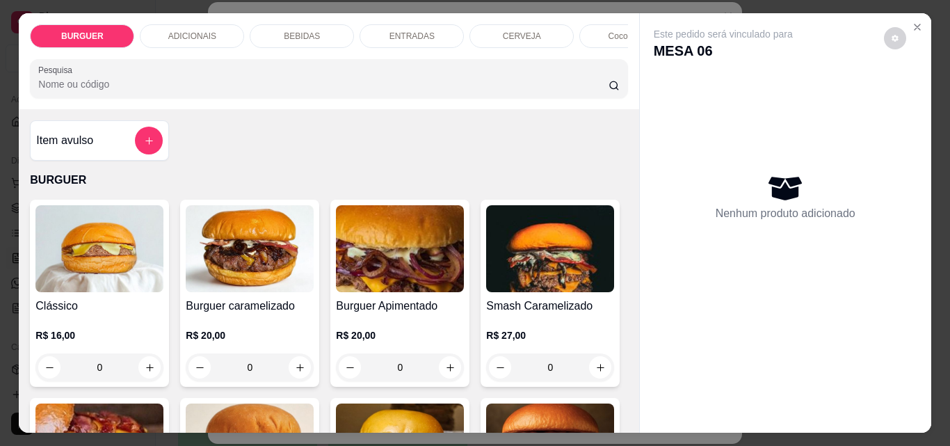
click at [380, 28] on div "ENTRADAS" at bounding box center [411, 36] width 104 height 24
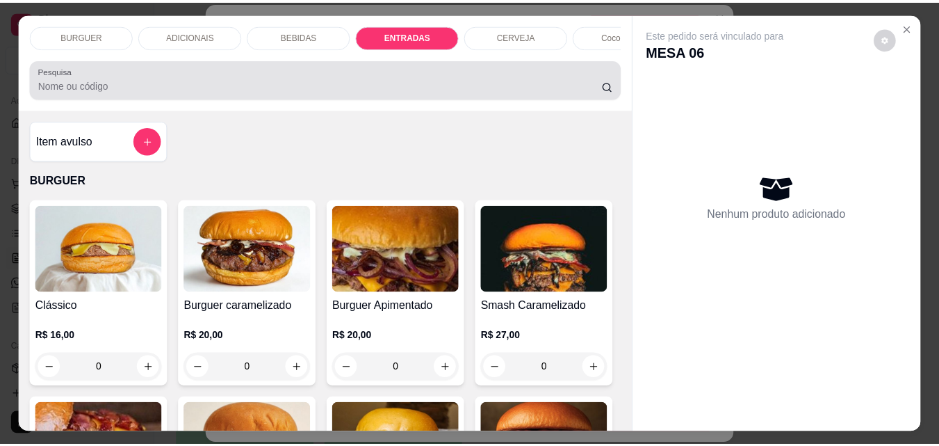
scroll to position [36, 0]
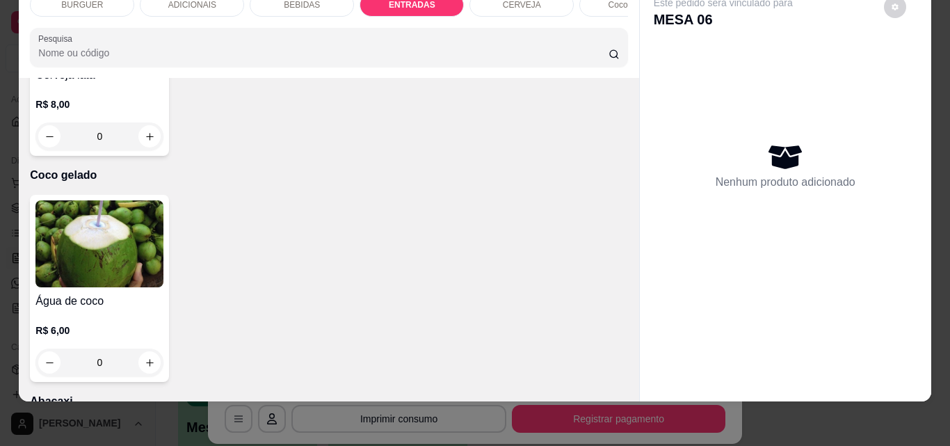
type input "1"
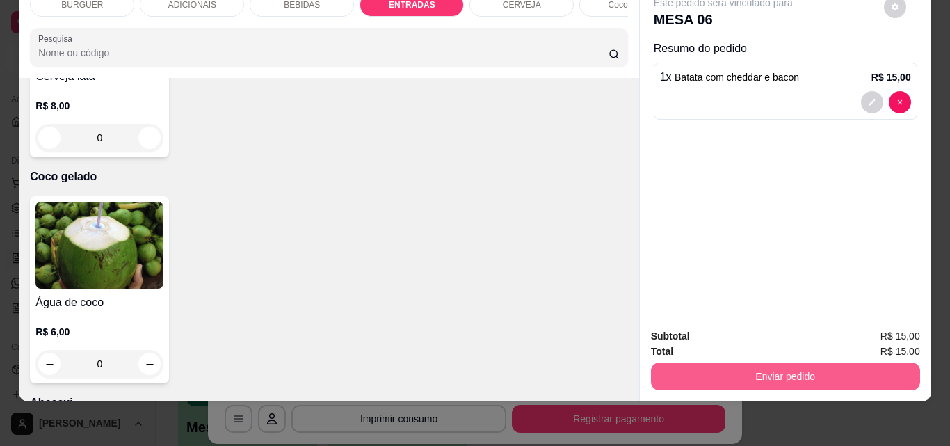
click at [729, 368] on button "Enviar pedido" at bounding box center [785, 376] width 269 height 28
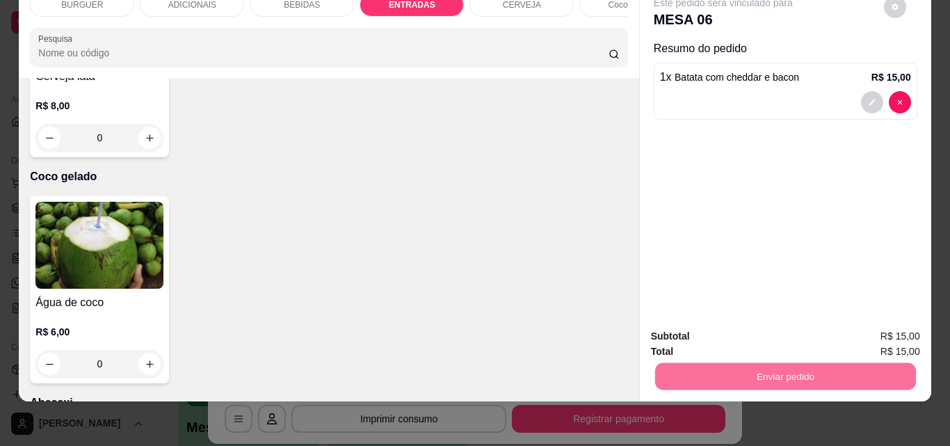
click at [704, 329] on button "Não registrar e enviar pedido" at bounding box center [739, 331] width 145 height 26
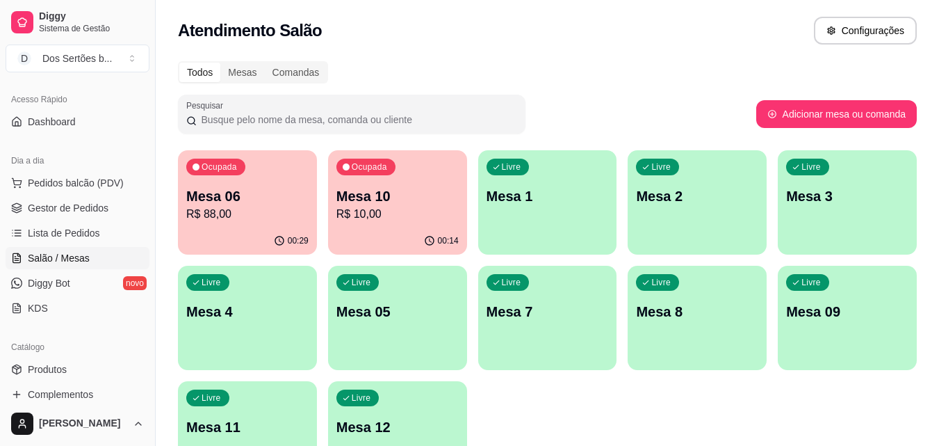
scroll to position [96, 0]
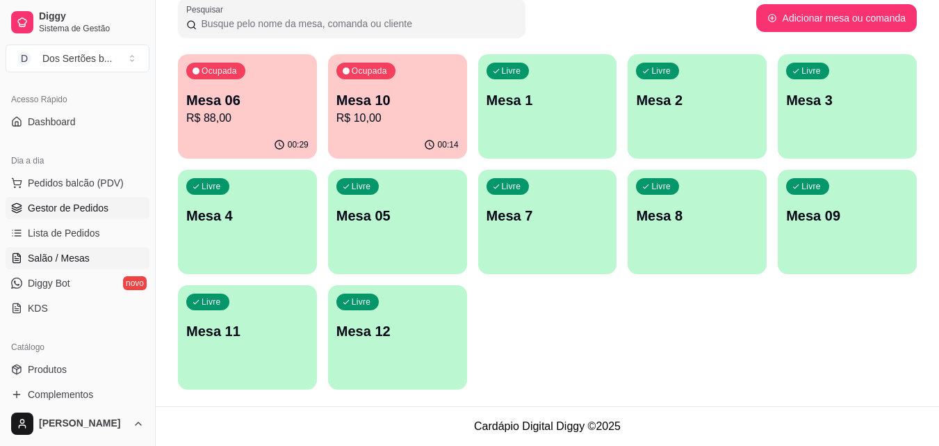
click at [103, 213] on span "Gestor de Pedidos" at bounding box center [68, 208] width 81 height 14
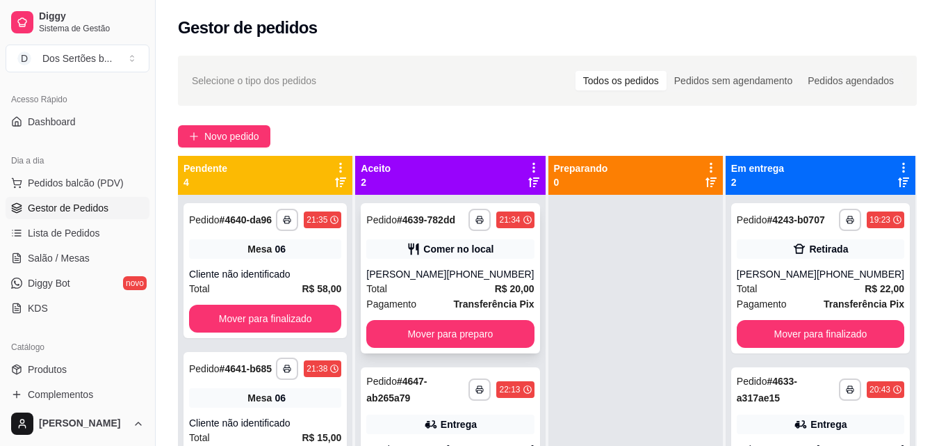
scroll to position [39, 0]
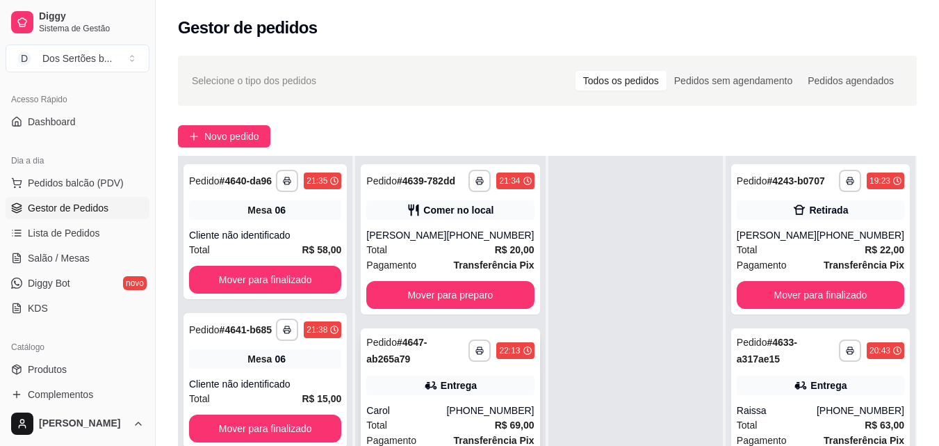
click at [415, 416] on div "Carol" at bounding box center [406, 410] width 80 height 14
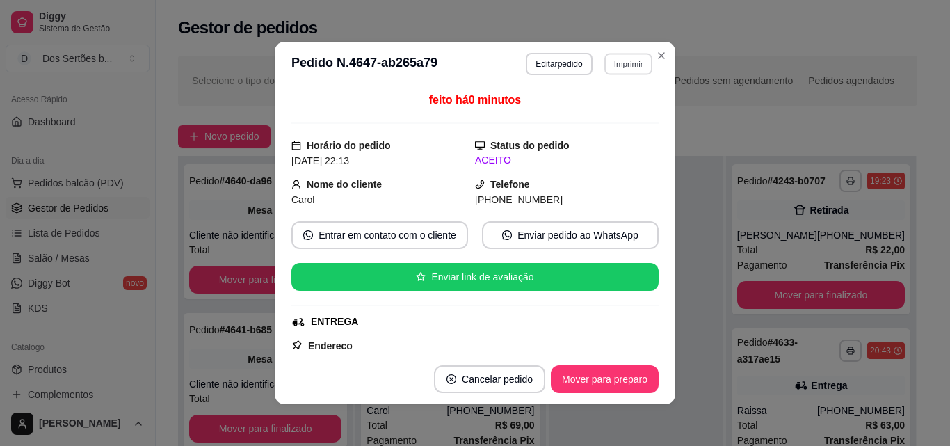
click at [626, 59] on button "Imprimir" at bounding box center [628, 64] width 48 height 22
click at [587, 114] on button "Impressora" at bounding box center [597, 113] width 97 height 22
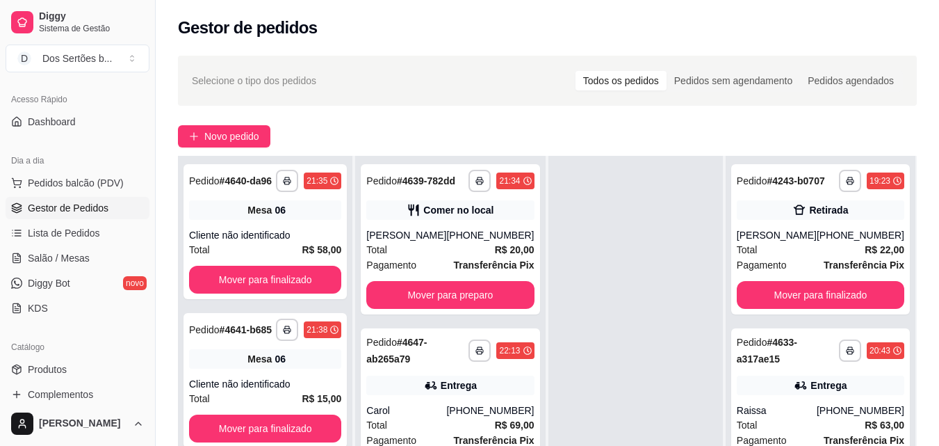
scroll to position [204, 0]
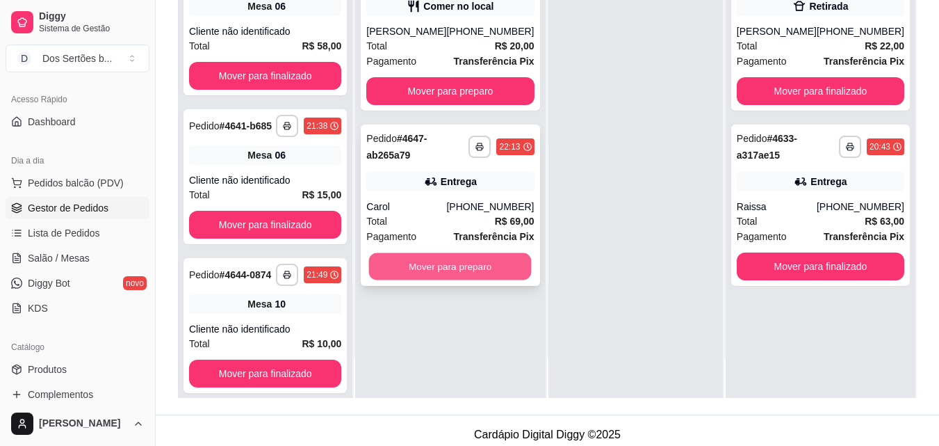
click at [437, 263] on button "Mover para preparo" at bounding box center [450, 266] width 163 height 27
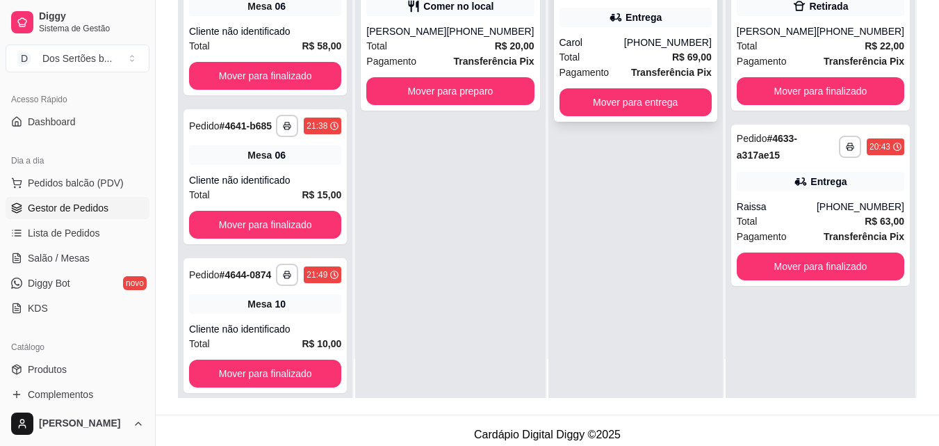
click at [621, 47] on div "Carol" at bounding box center [592, 42] width 65 height 14
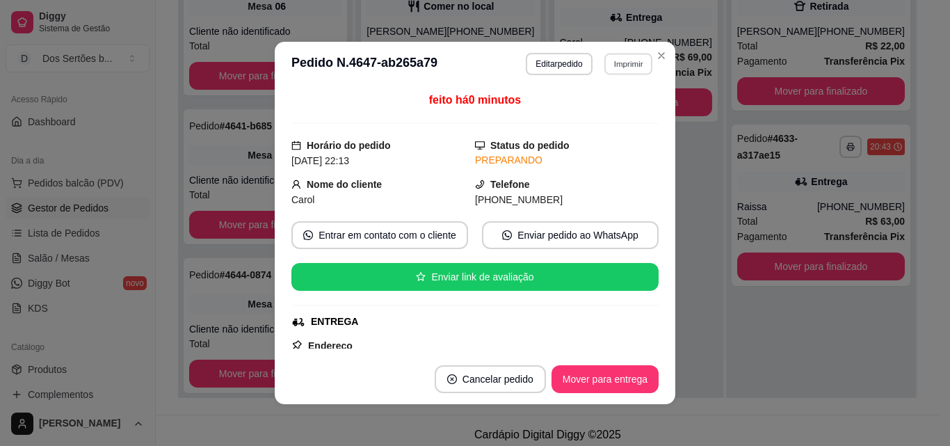
click at [617, 66] on button "Imprimir" at bounding box center [628, 64] width 48 height 22
click at [598, 116] on button "Impressora" at bounding box center [597, 113] width 97 height 22
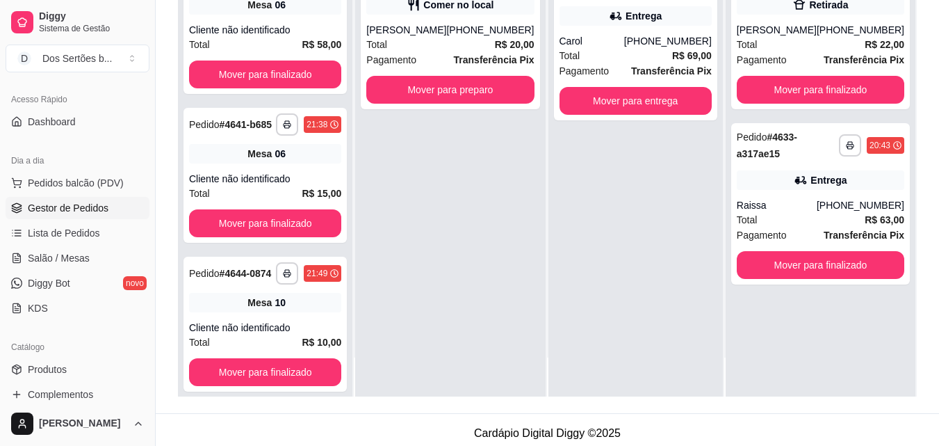
scroll to position [202, 0]
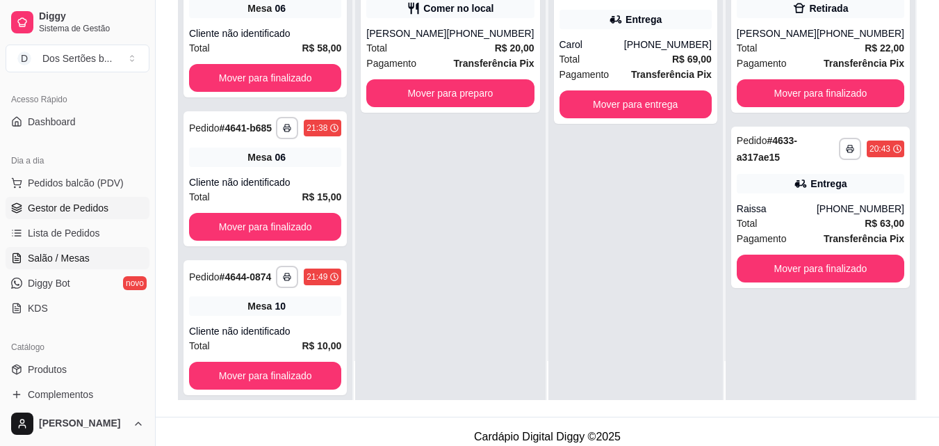
click at [120, 253] on link "Salão / Mesas" at bounding box center [78, 258] width 144 height 22
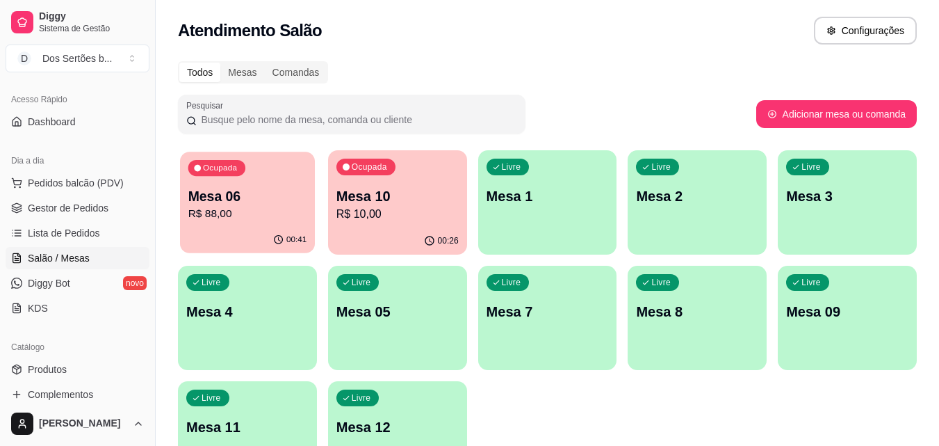
click at [262, 212] on p "R$ 88,00" at bounding box center [247, 214] width 119 height 16
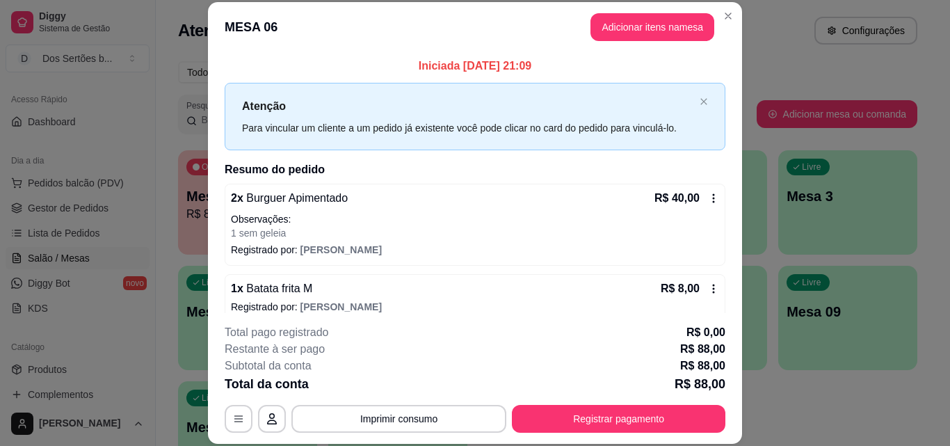
scroll to position [186, 0]
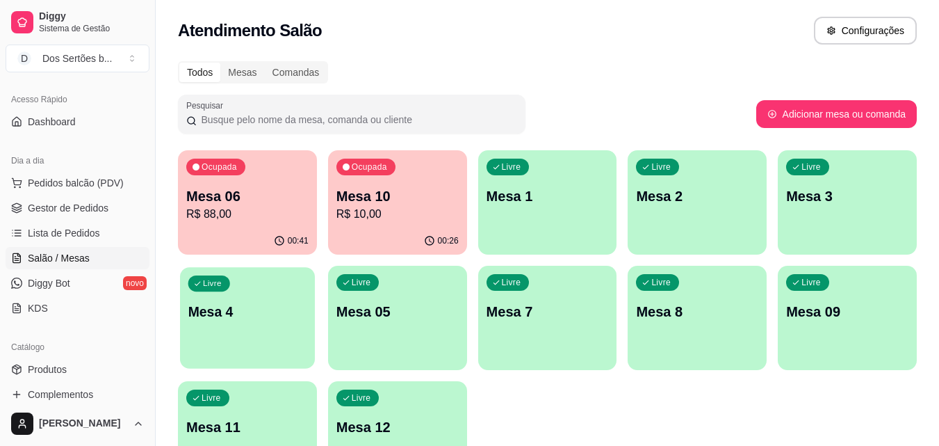
click at [200, 336] on div "Livre Mesa 4" at bounding box center [247, 309] width 135 height 85
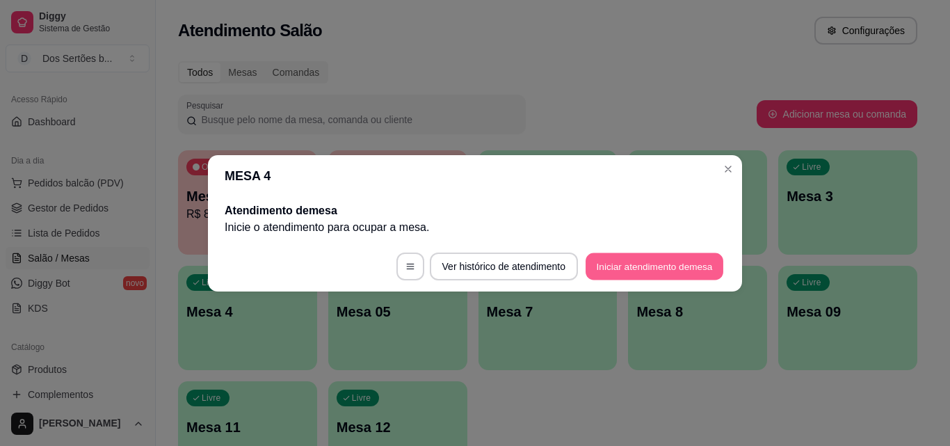
click at [601, 263] on button "Iniciar atendimento de mesa" at bounding box center [654, 265] width 138 height 27
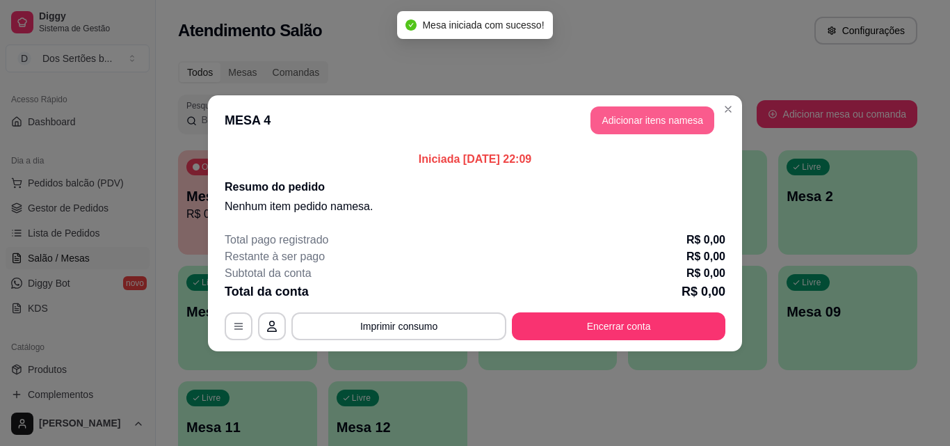
click at [642, 108] on button "Adicionar itens na mesa" at bounding box center [652, 120] width 124 height 28
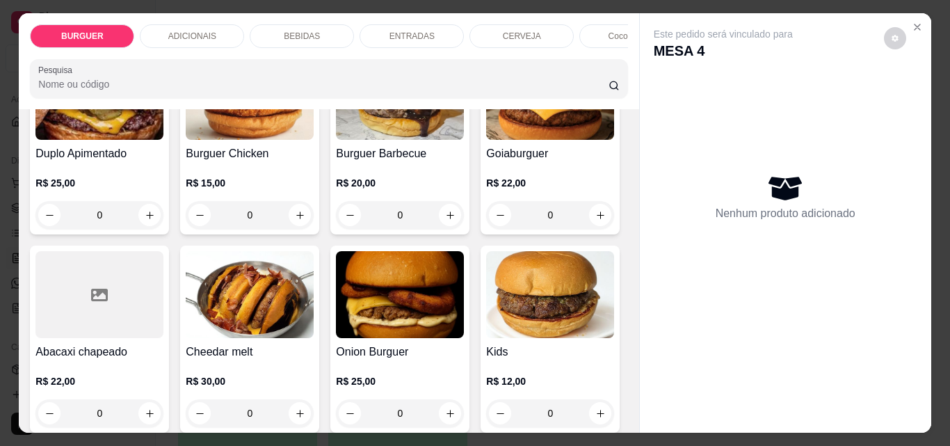
scroll to position [505, 0]
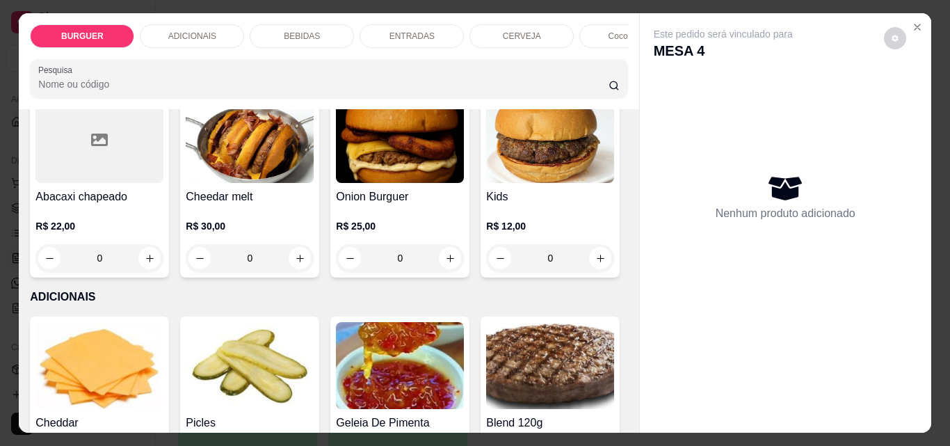
click at [445, 65] on icon "increase-product-quantity" at bounding box center [450, 60] width 10 height 10
type input "1"
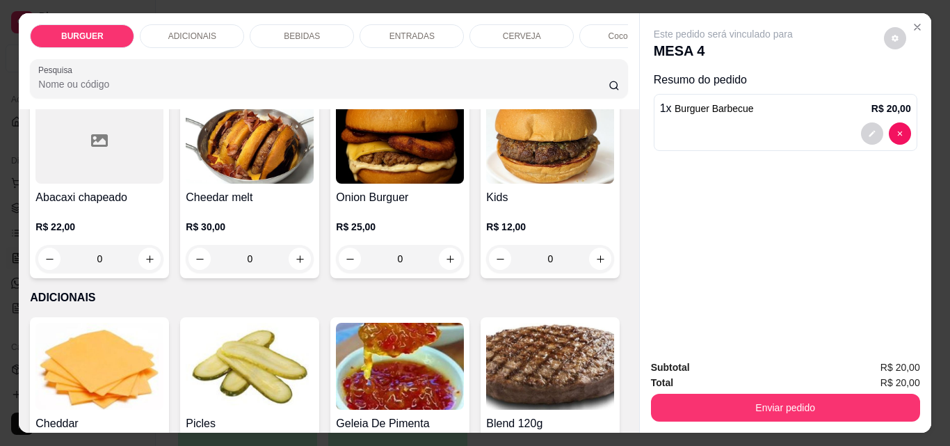
click at [280, 24] on div "BEBIDAS" at bounding box center [302, 36] width 104 height 24
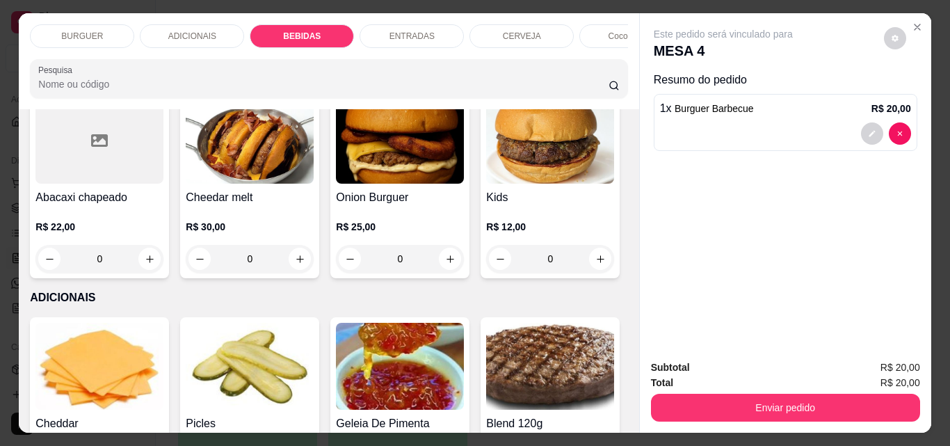
scroll to position [36, 0]
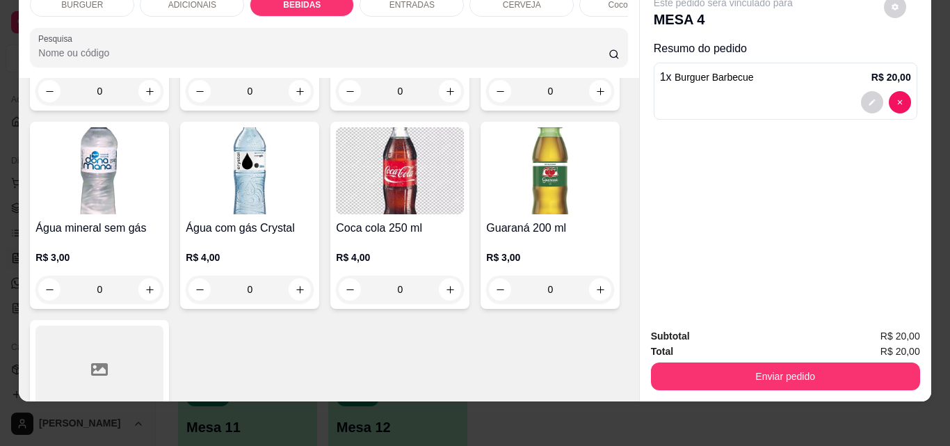
type input "1"
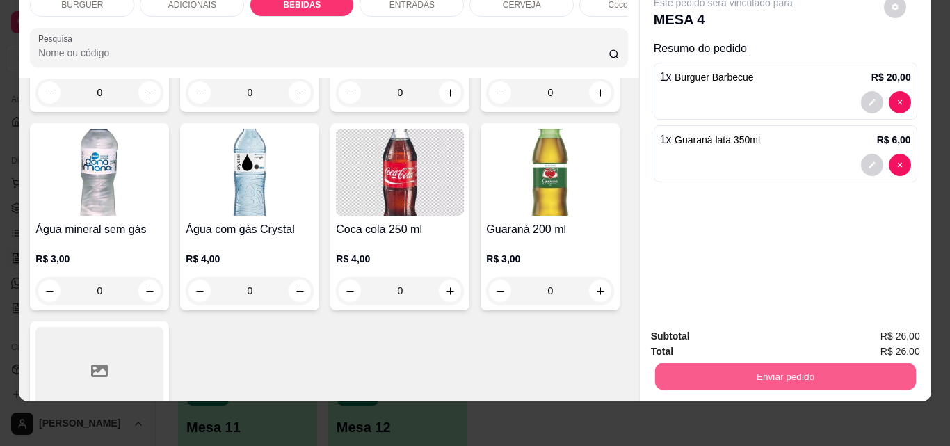
click at [731, 362] on button "Enviar pedido" at bounding box center [784, 375] width 261 height 27
click at [738, 330] on button "Não registrar e enviar pedido" at bounding box center [739, 331] width 140 height 26
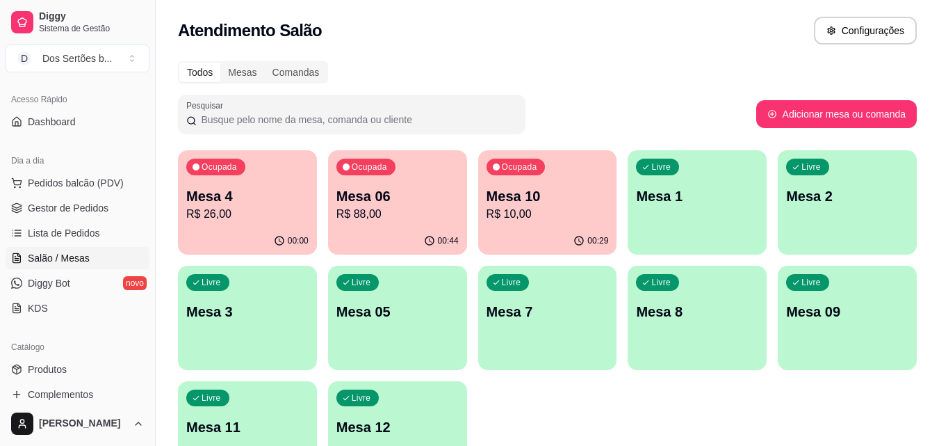
click at [559, 215] on p "R$ 10,00" at bounding box center [548, 214] width 122 height 17
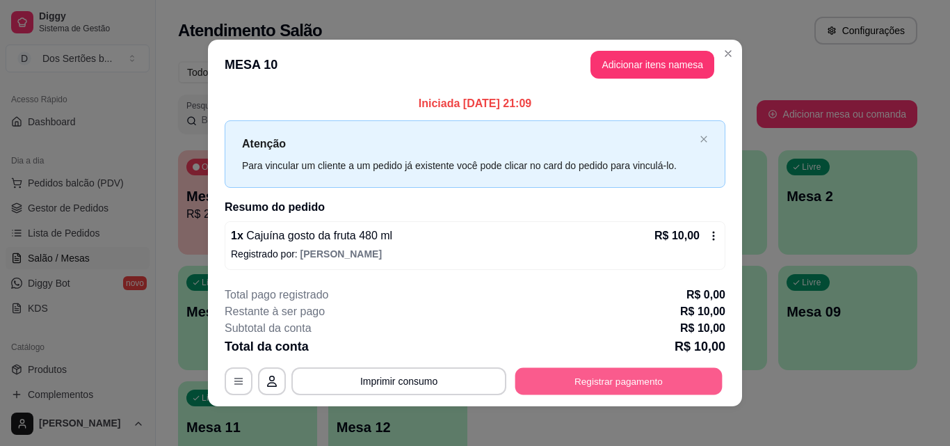
click at [632, 382] on button "Registrar pagamento" at bounding box center [618, 381] width 207 height 27
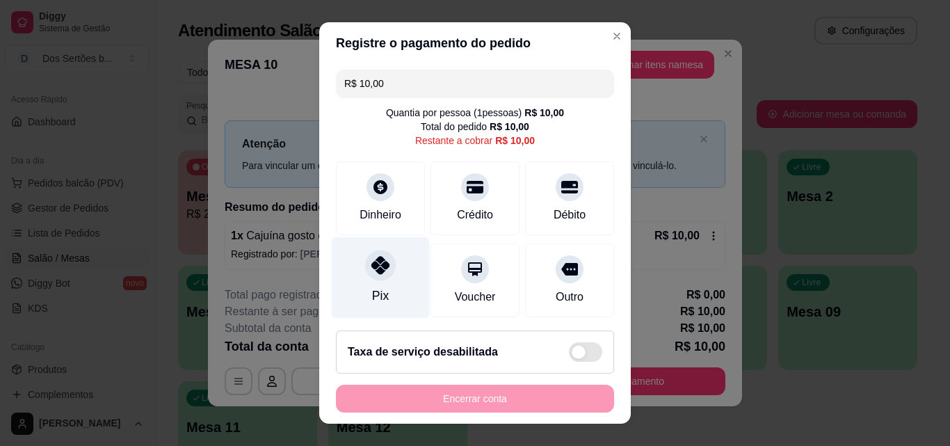
click at [387, 280] on div "Pix" at bounding box center [381, 277] width 98 height 81
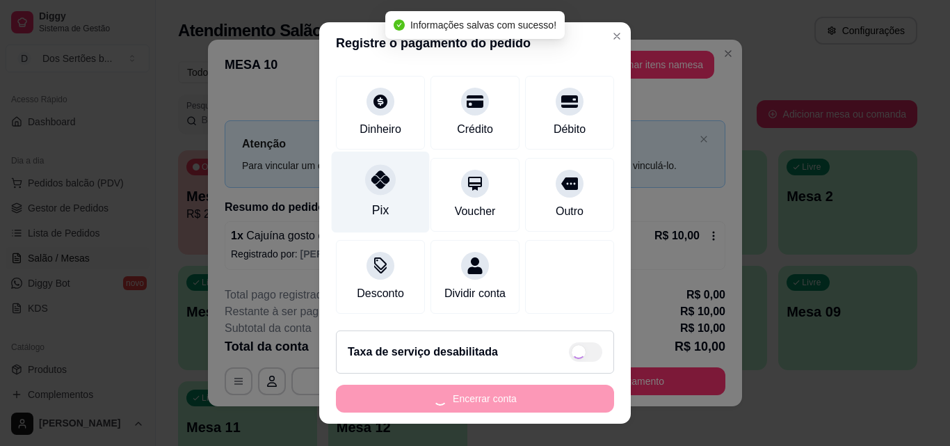
type input "R$ 0,00"
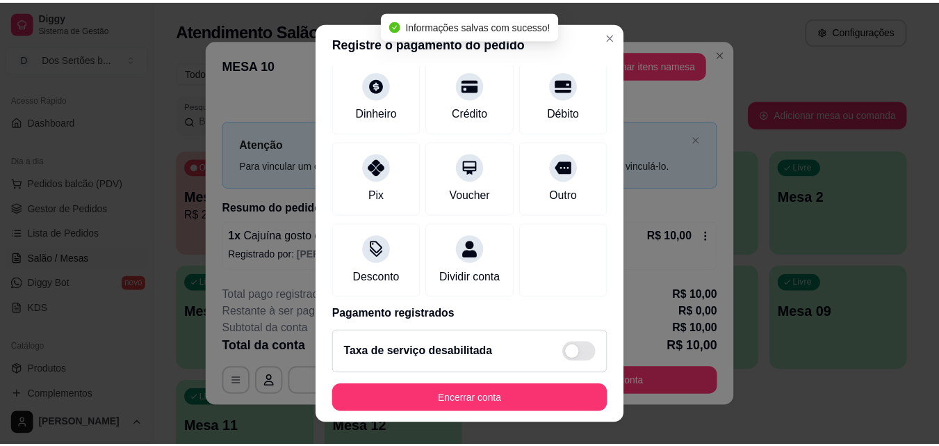
scroll to position [161, 0]
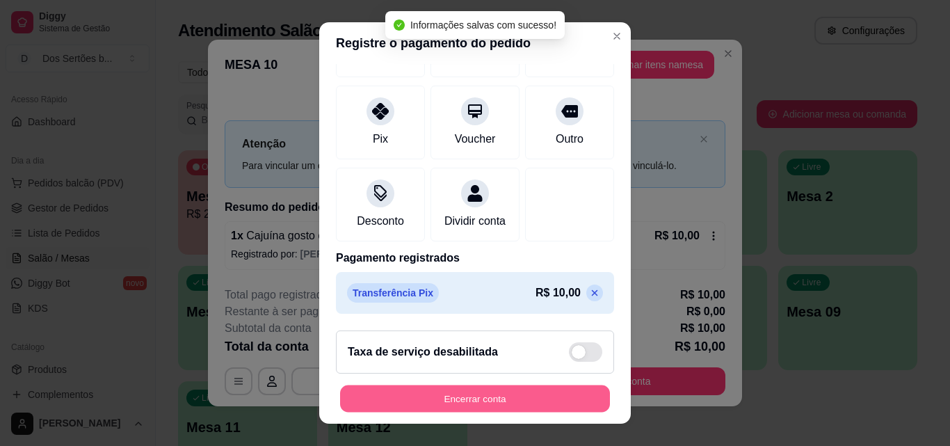
click at [546, 389] on button "Encerrar conta" at bounding box center [475, 398] width 270 height 27
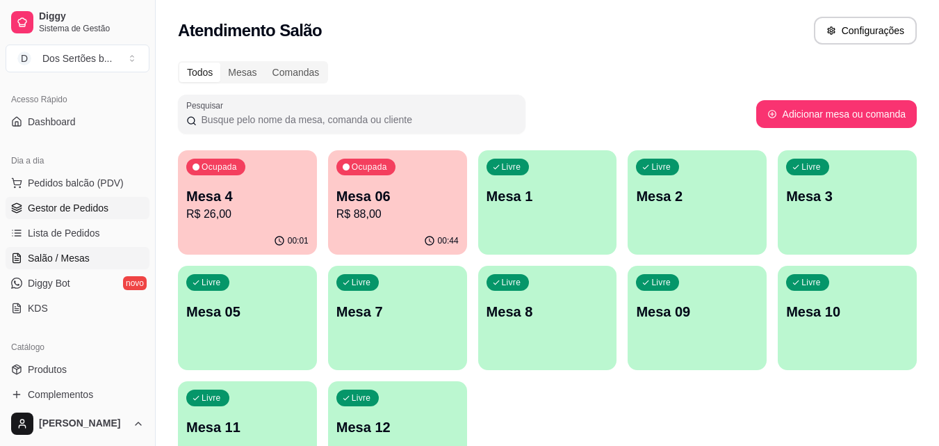
click at [102, 214] on span "Gestor de Pedidos" at bounding box center [68, 208] width 81 height 14
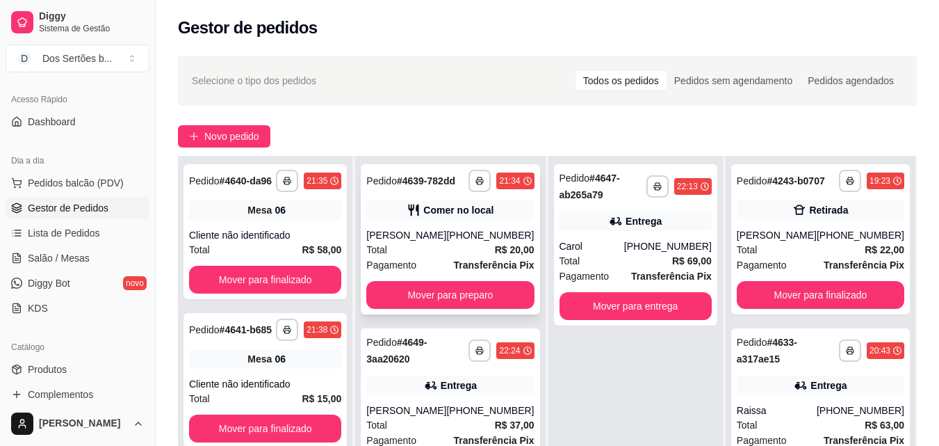
scroll to position [212, 0]
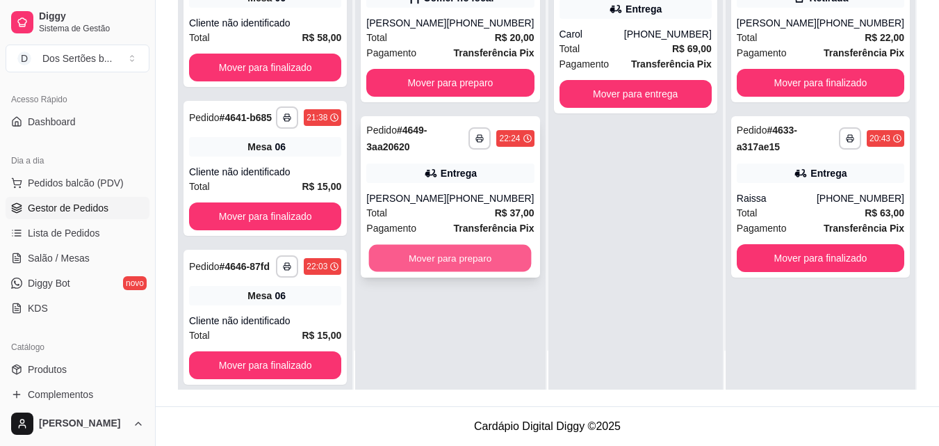
click at [406, 248] on button "Mover para preparo" at bounding box center [450, 258] width 163 height 27
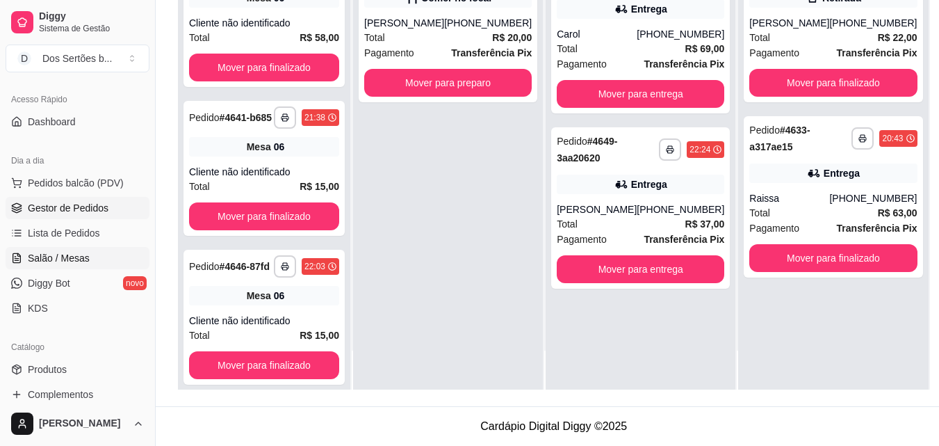
click at [58, 254] on span "Salão / Mesas" at bounding box center [59, 258] width 62 height 14
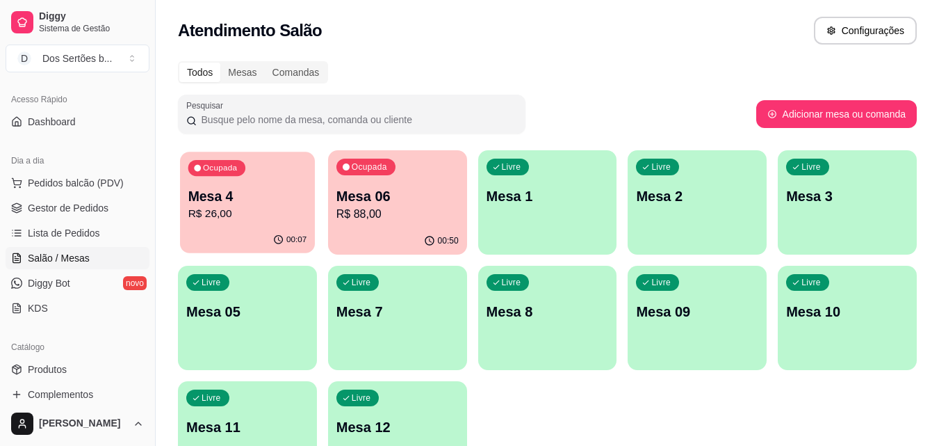
click at [252, 220] on p "R$ 26,00" at bounding box center [247, 214] width 119 height 16
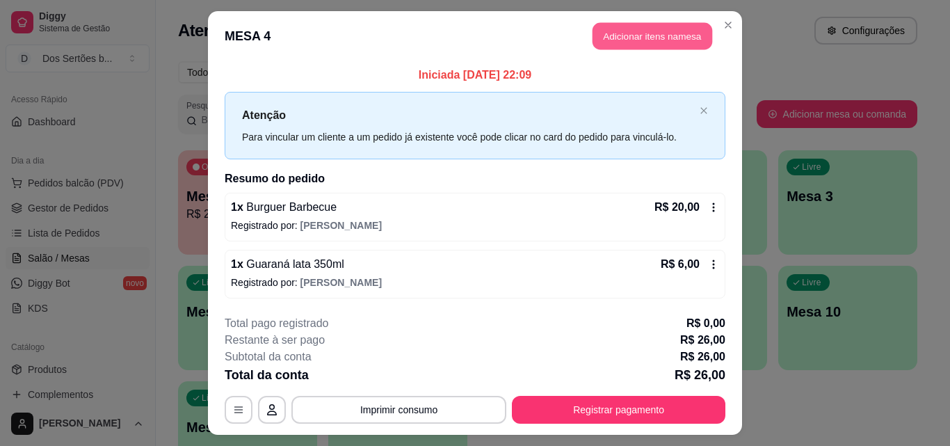
click at [620, 29] on button "Adicionar itens na mesa" at bounding box center [652, 36] width 120 height 27
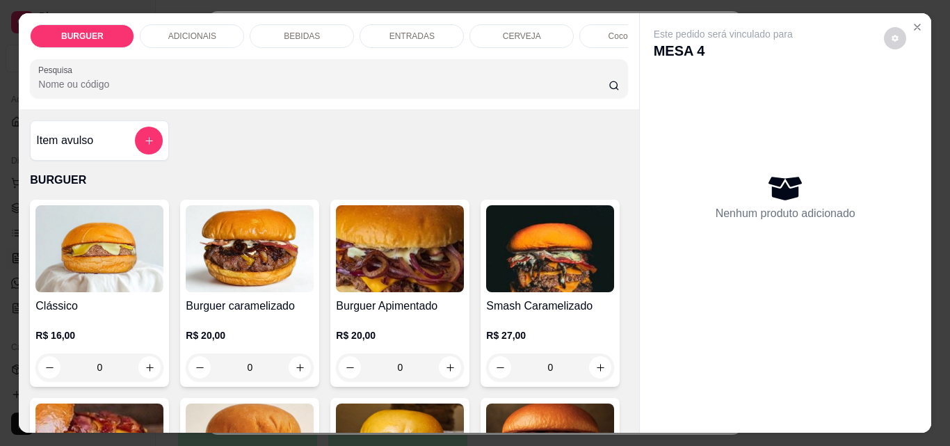
click at [200, 31] on p "ADICIONAIS" at bounding box center [192, 36] width 48 height 11
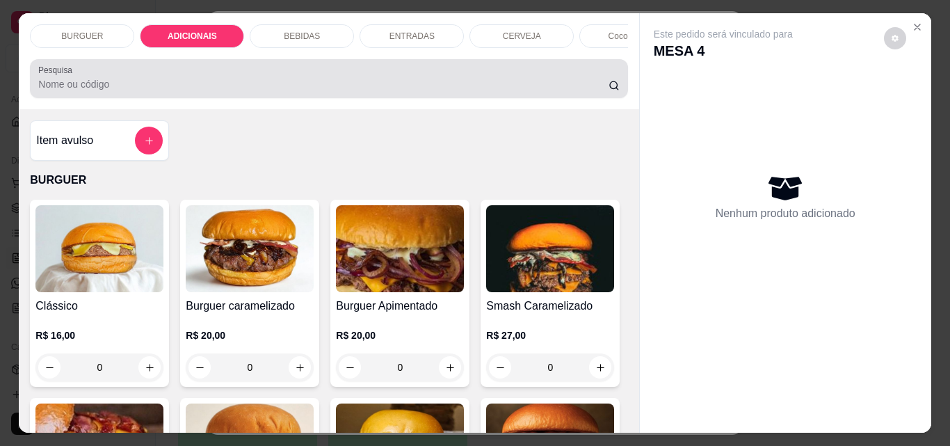
scroll to position [36, 0]
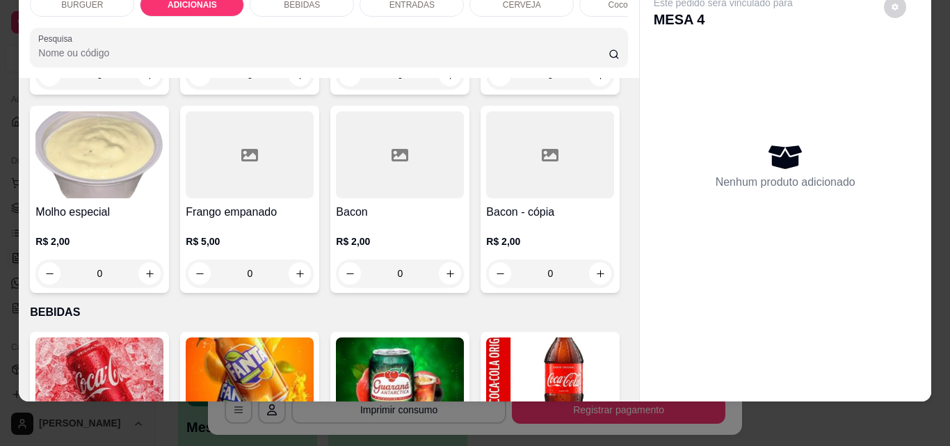
click at [307, 0] on p "BEBIDAS" at bounding box center [302, 4] width 36 height 11
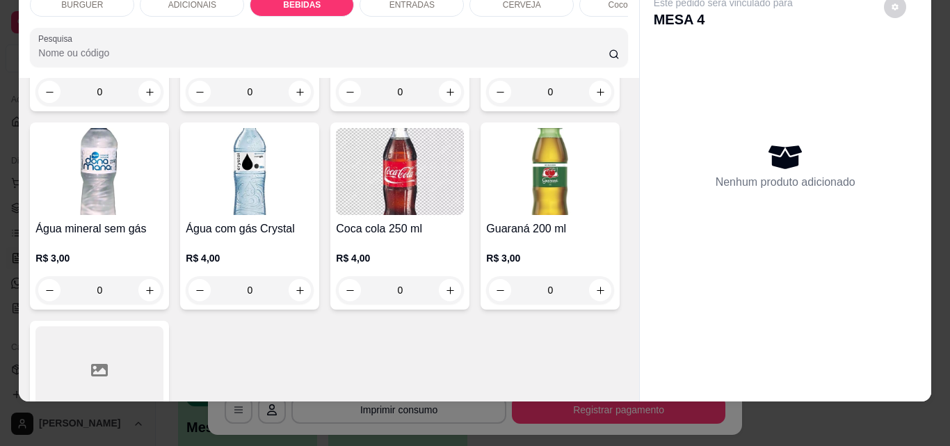
click at [371, 2] on div "ENTRADAS" at bounding box center [411, 5] width 104 height 24
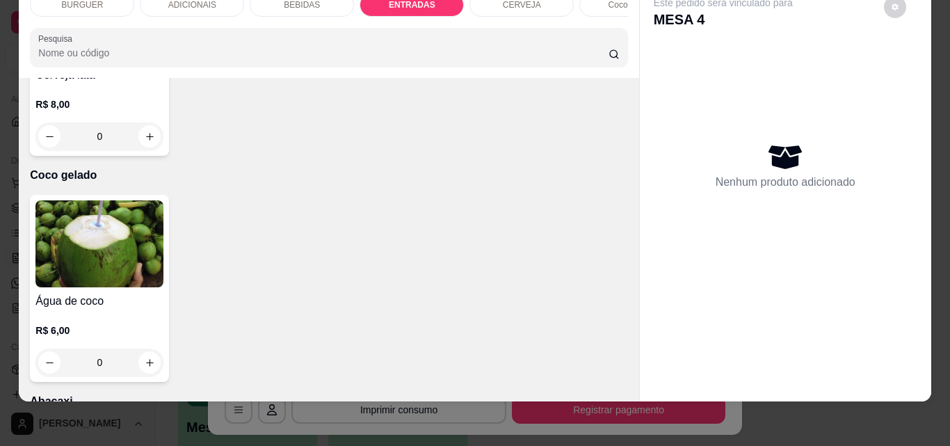
type input "1"
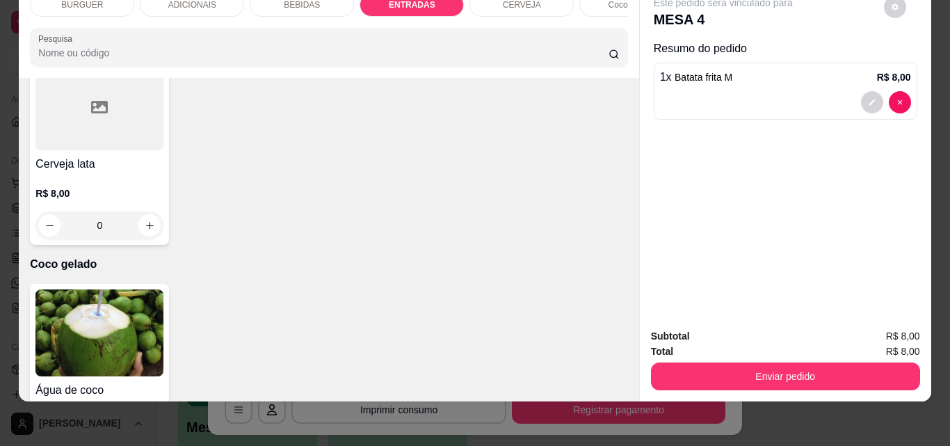
scroll to position [0, 0]
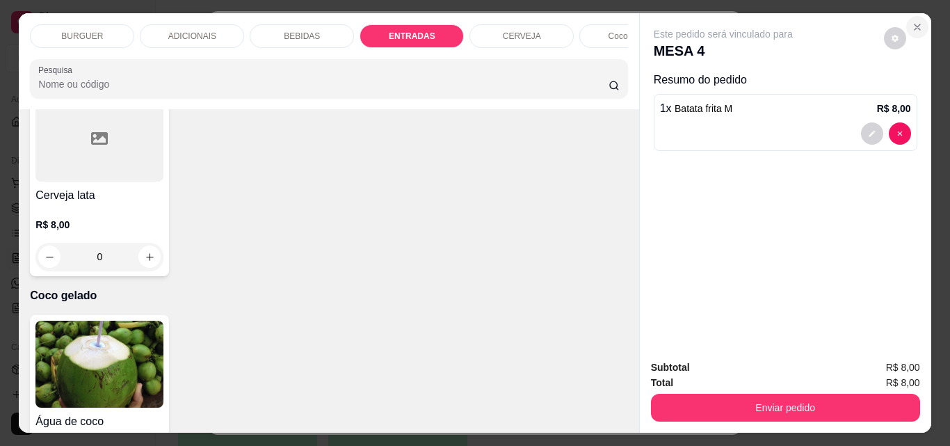
click at [911, 16] on button "Close" at bounding box center [917, 27] width 22 height 22
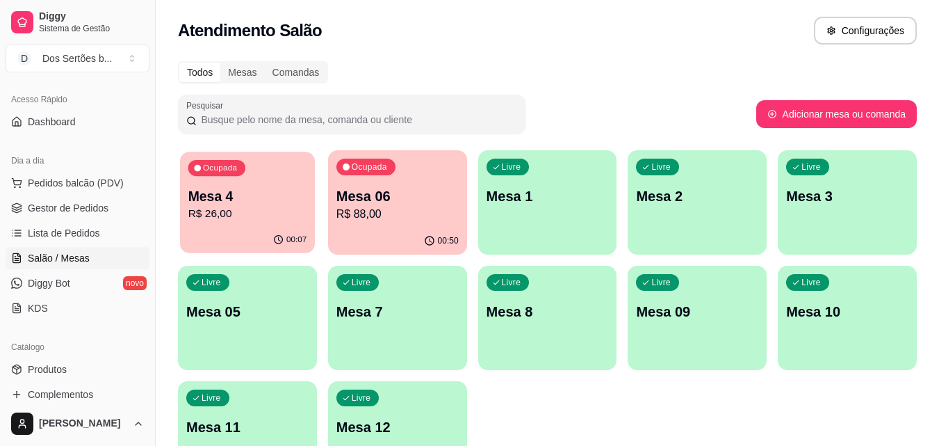
click at [250, 193] on p "Mesa 4" at bounding box center [247, 196] width 119 height 19
click at [74, 207] on span "Gestor de Pedidos" at bounding box center [68, 208] width 81 height 14
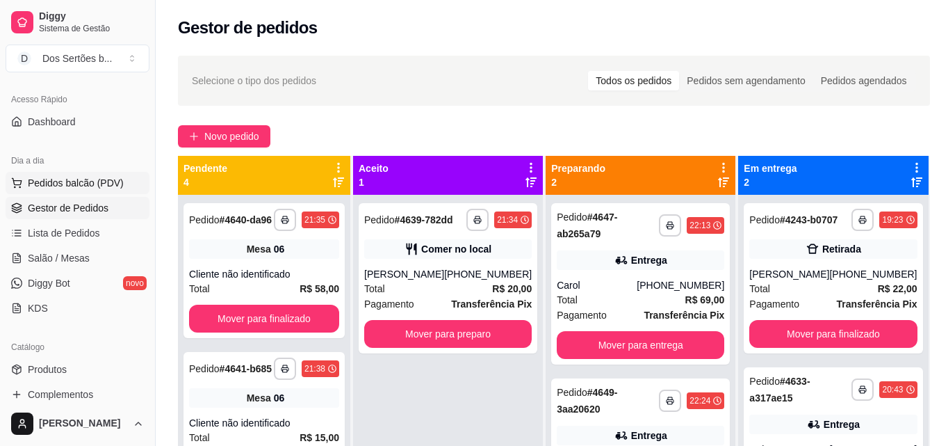
click at [67, 185] on span "Pedidos balcão (PDV)" at bounding box center [76, 183] width 96 height 14
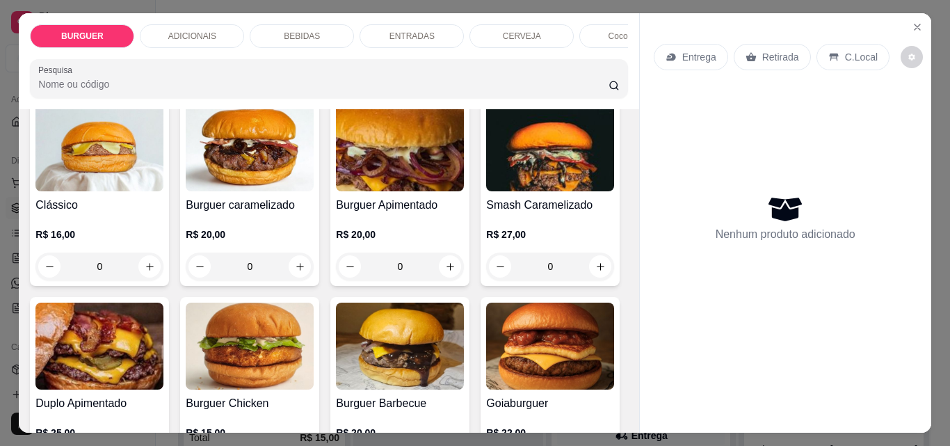
scroll to position [156, 0]
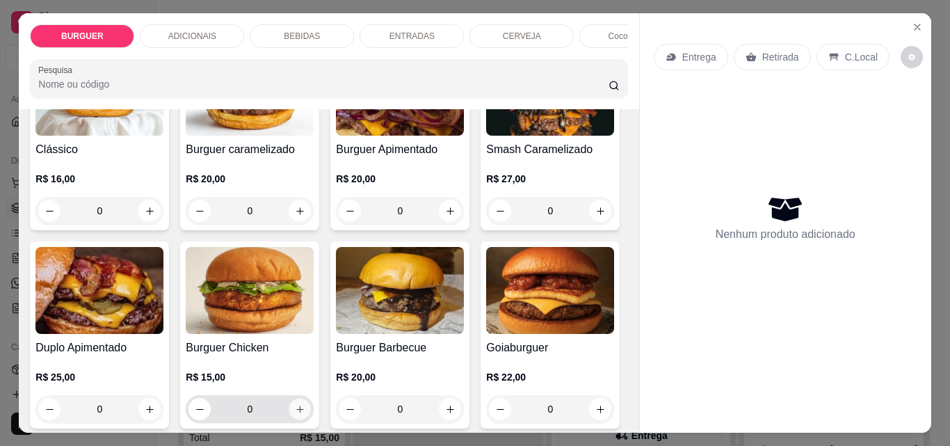
click at [311, 419] on button "increase-product-quantity" at bounding box center [300, 409] width 22 height 22
type input "1"
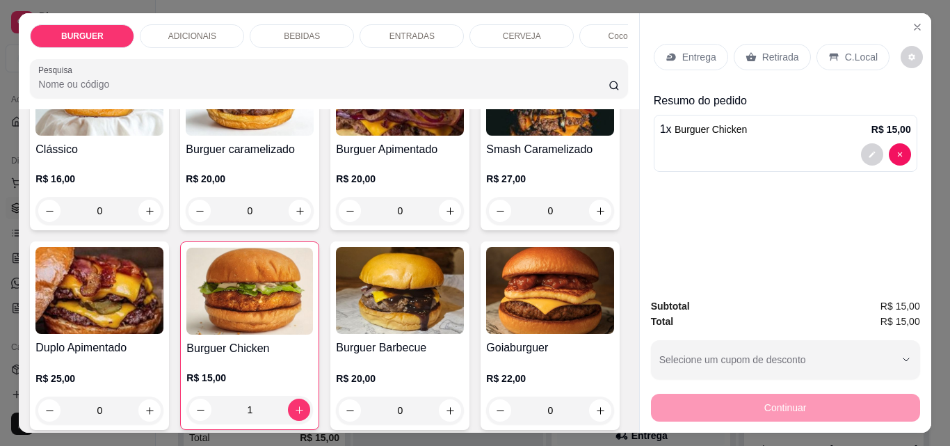
click at [278, 32] on div "BEBIDAS" at bounding box center [302, 36] width 104 height 24
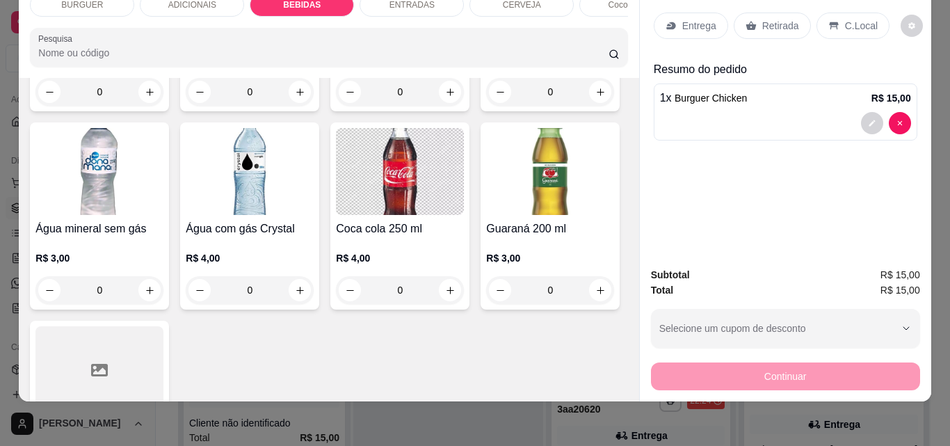
scroll to position [1570, 0]
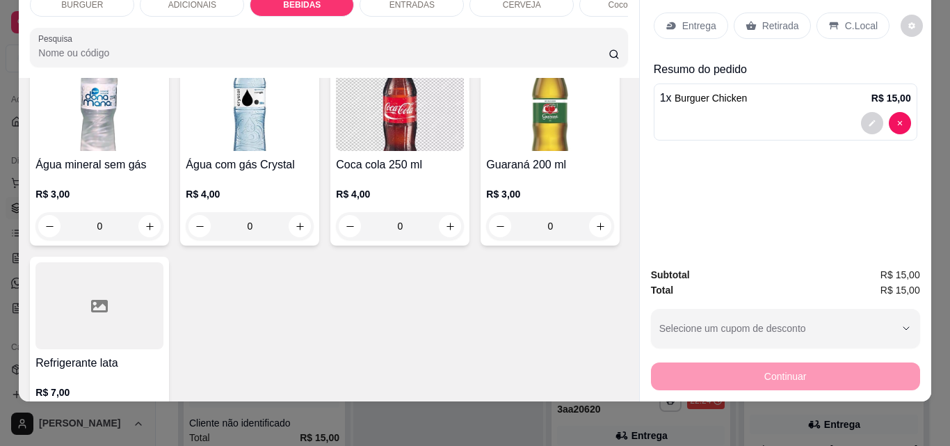
type input "1"
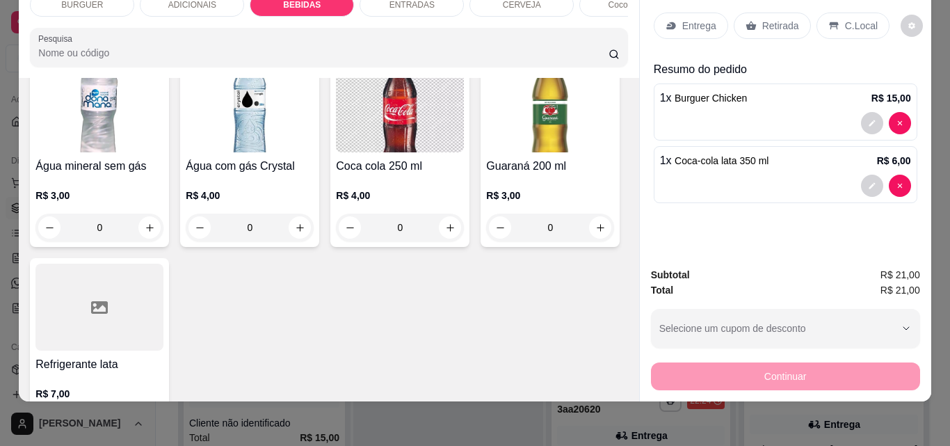
scroll to position [1571, 0]
click at [834, 15] on div "C.Local" at bounding box center [852, 26] width 73 height 26
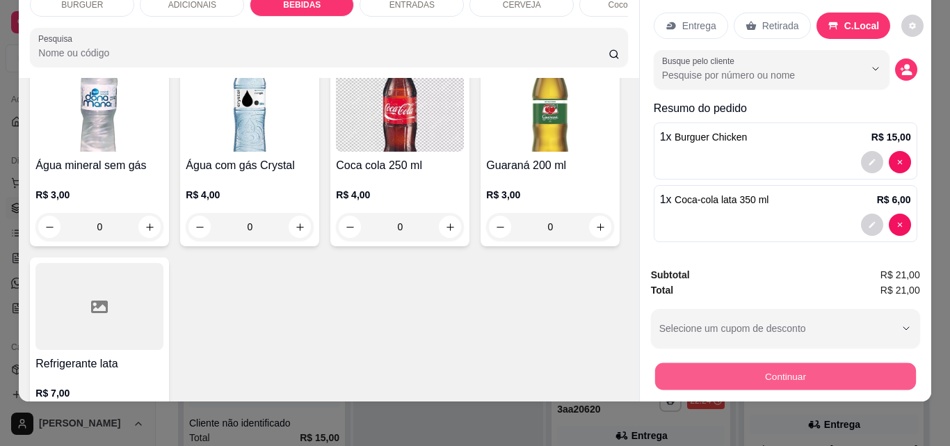
click at [772, 366] on button "Continuar" at bounding box center [784, 375] width 261 height 27
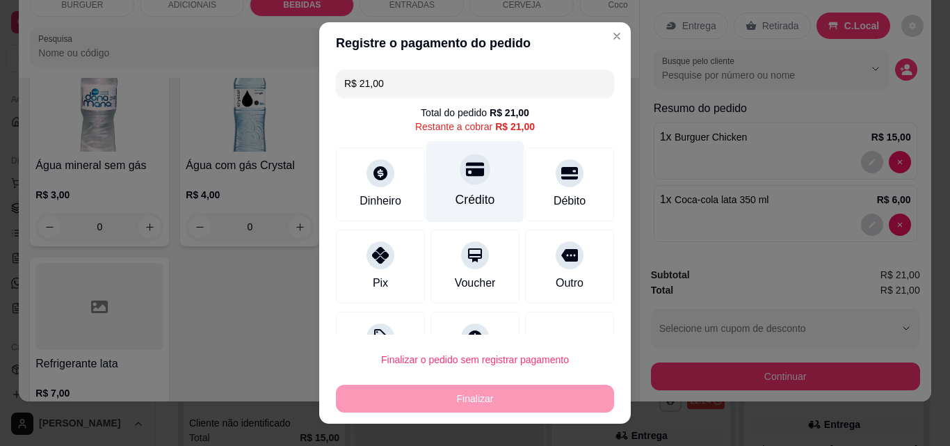
click at [470, 189] on div "Crédito" at bounding box center [475, 181] width 98 height 81
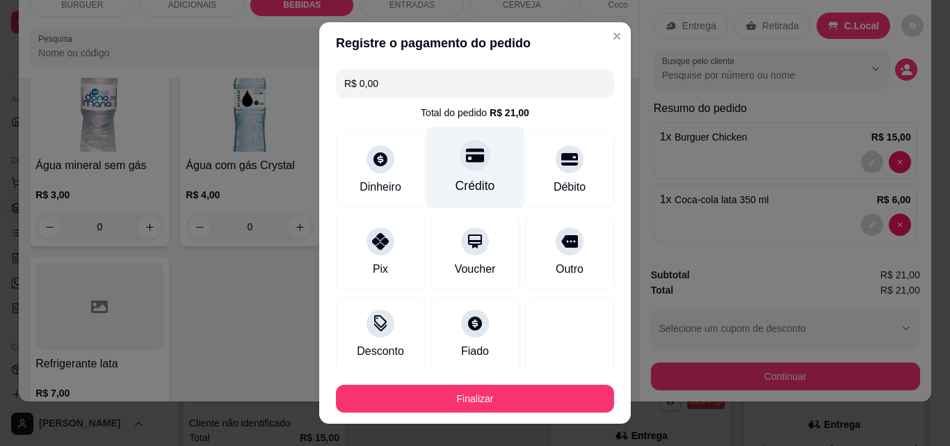
type input "R$ 0,00"
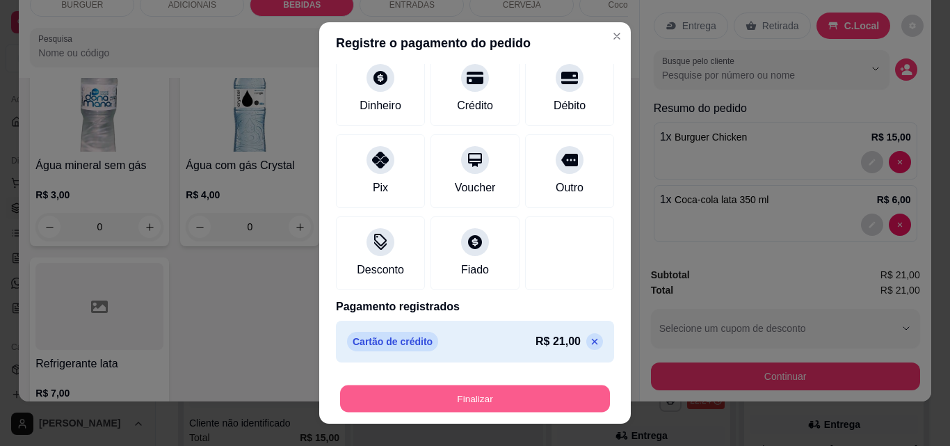
click at [496, 401] on button "Finalizar" at bounding box center [475, 398] width 270 height 27
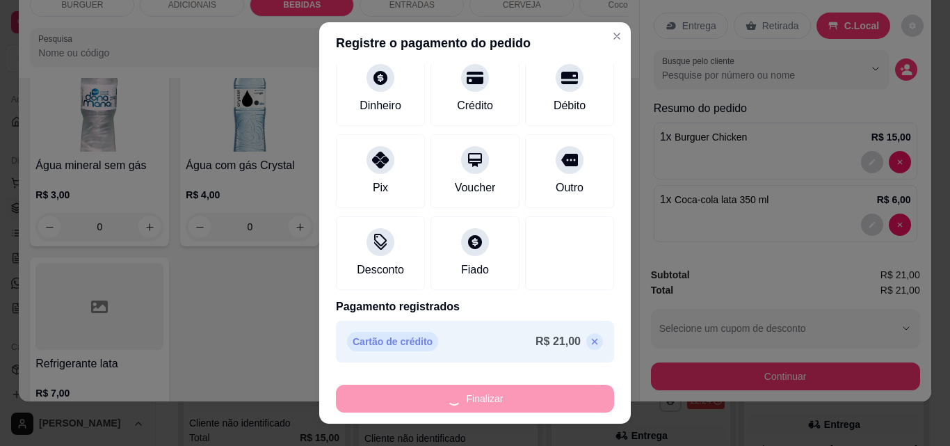
type input "0"
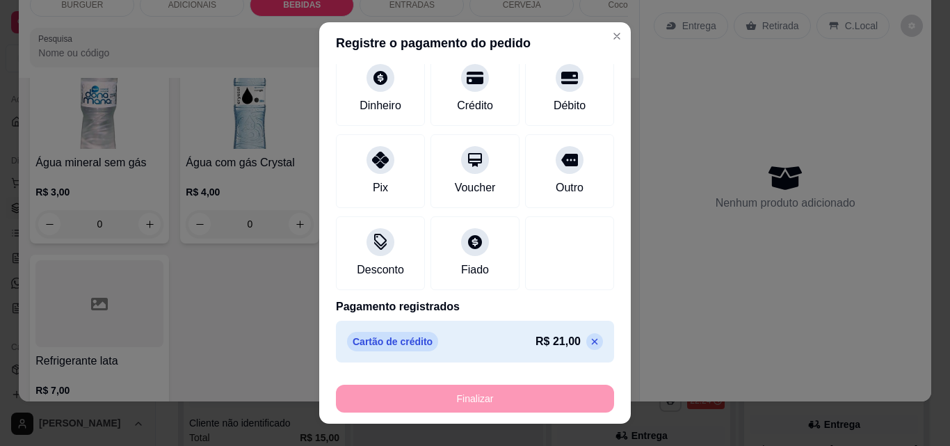
type input "-R$ 21,00"
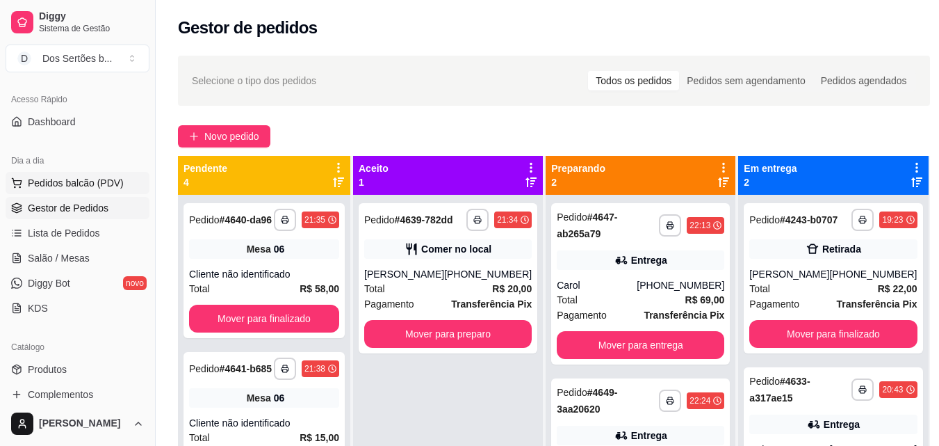
click at [83, 188] on span "Pedidos balcão (PDV)" at bounding box center [76, 183] width 96 height 14
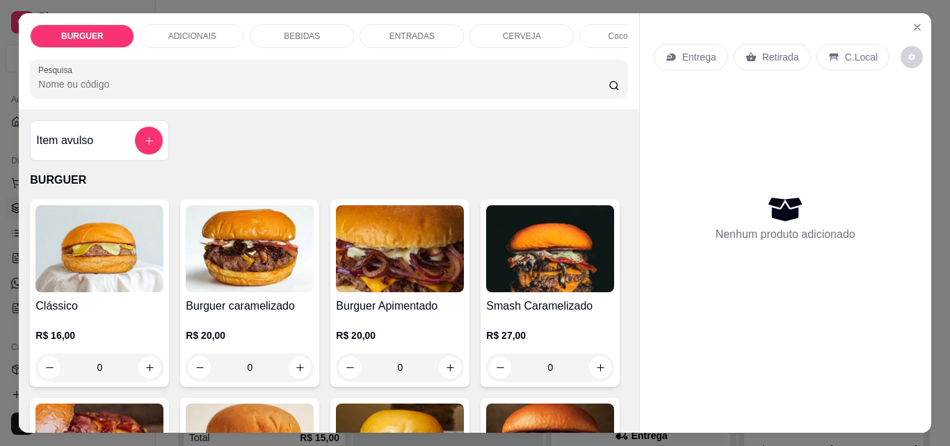
scroll to position [130, 0]
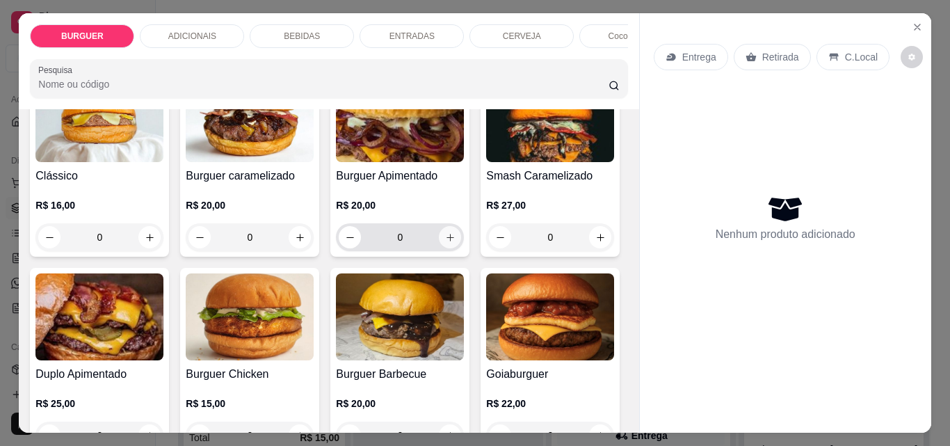
click at [454, 243] on button "increase-product-quantity" at bounding box center [450, 237] width 22 height 22
type input "1"
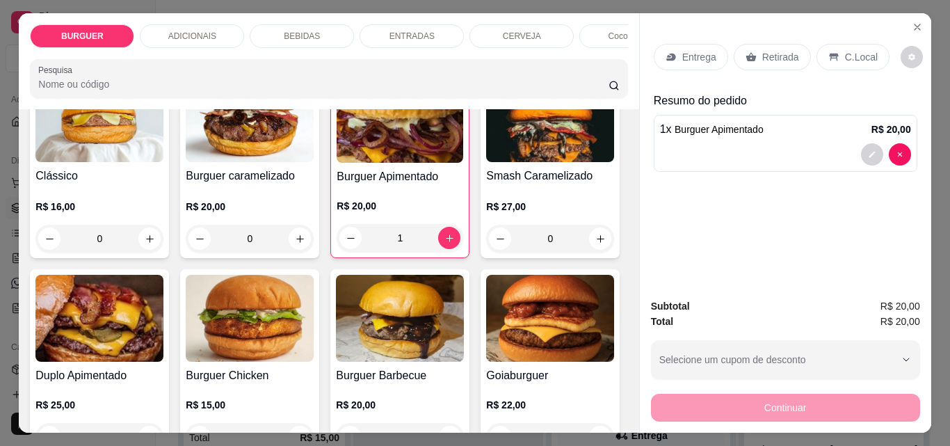
click at [845, 55] on p "C.Local" at bounding box center [861, 57] width 33 height 14
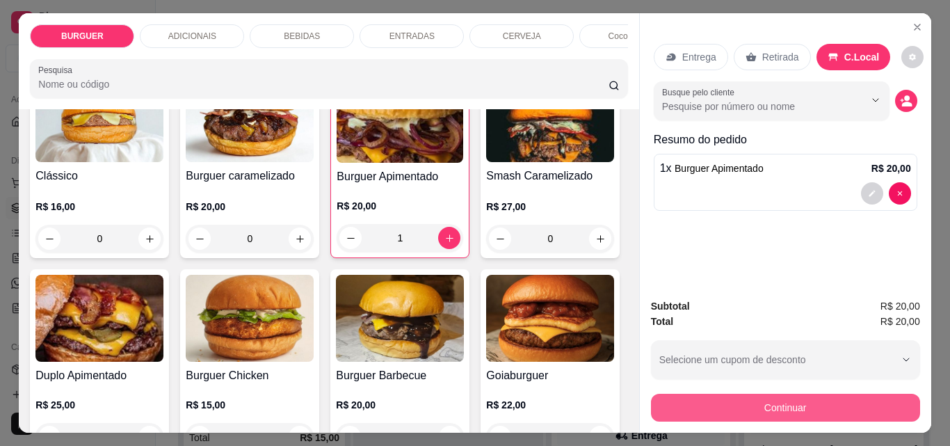
click at [728, 404] on button "Continuar" at bounding box center [785, 407] width 269 height 28
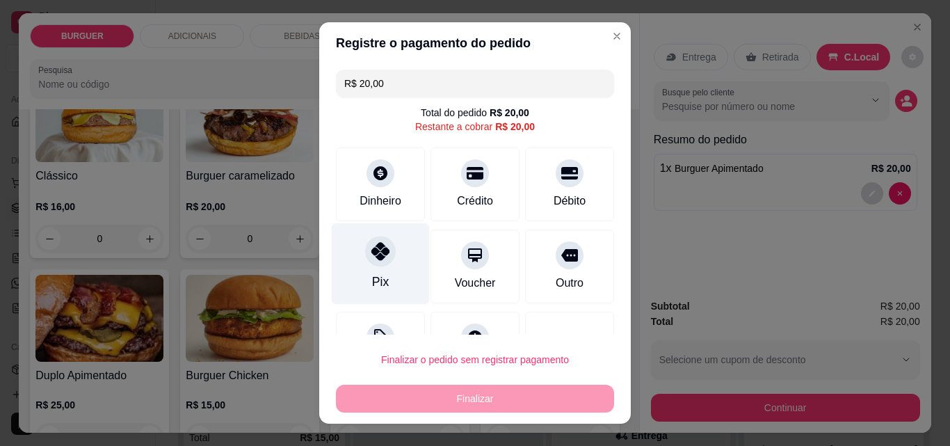
click at [365, 253] on div at bounding box center [380, 251] width 31 height 31
type input "R$ 0,00"
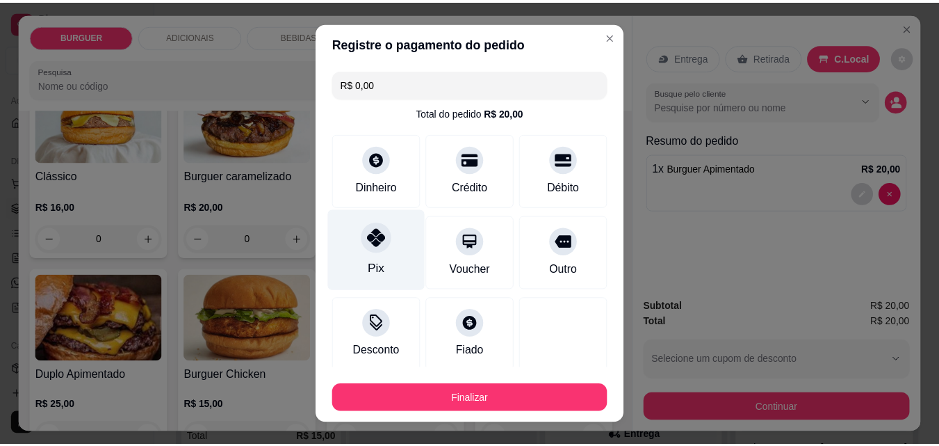
scroll to position [81, 0]
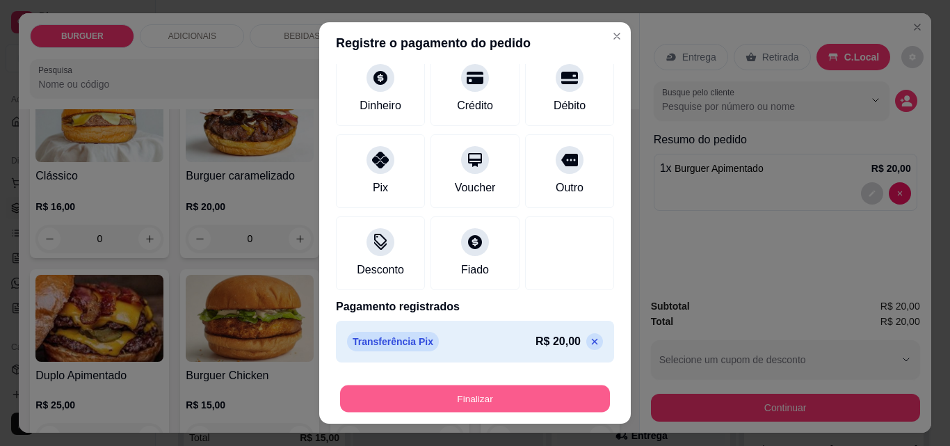
click at [452, 387] on button "Finalizar" at bounding box center [475, 398] width 270 height 27
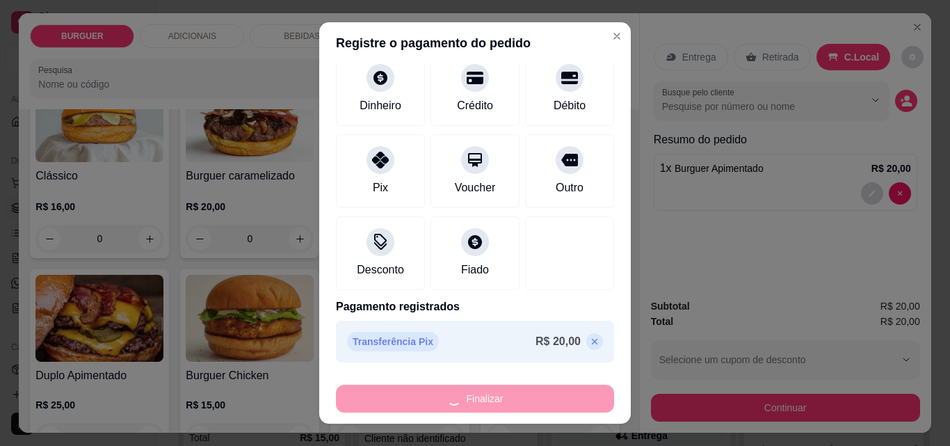
type input "0"
type input "-R$ 20,00"
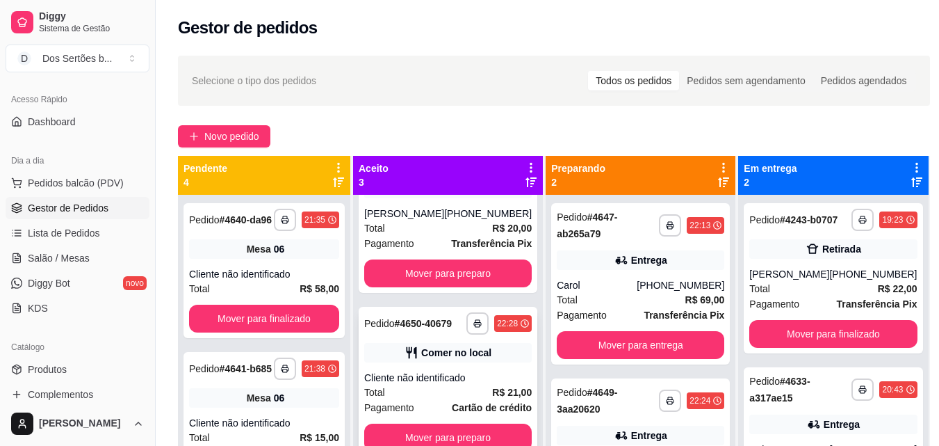
scroll to position [39, 0]
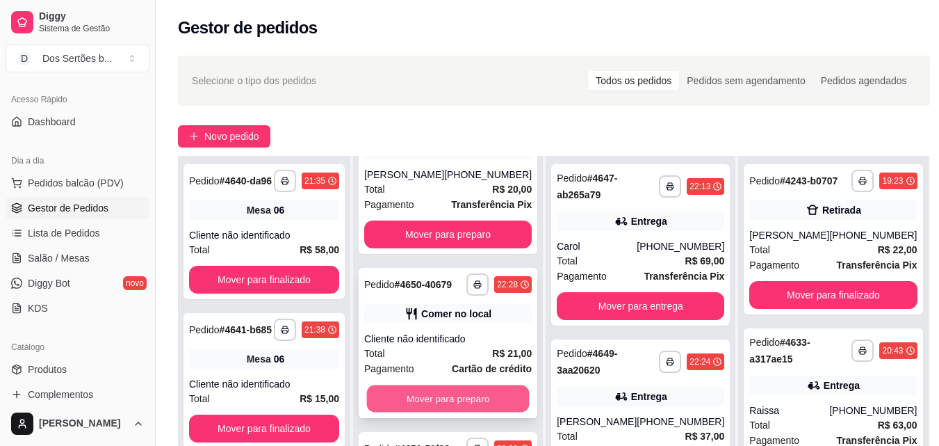
click at [462, 385] on button "Mover para preparo" at bounding box center [448, 398] width 163 height 27
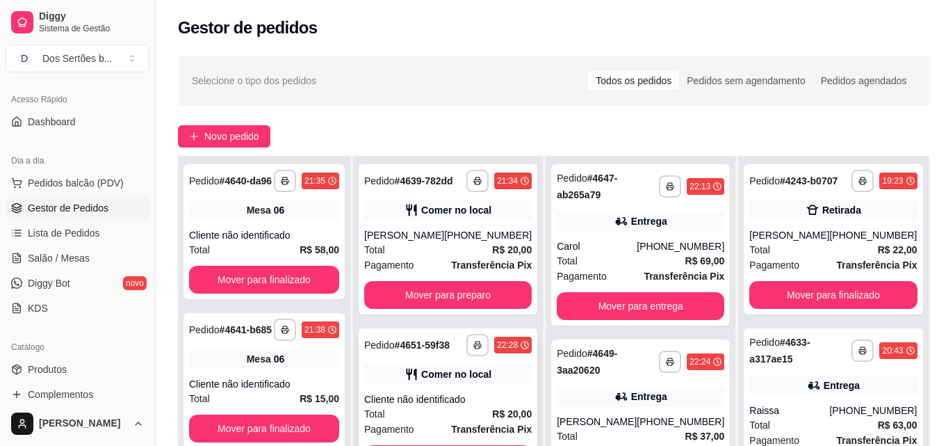
scroll to position [212, 0]
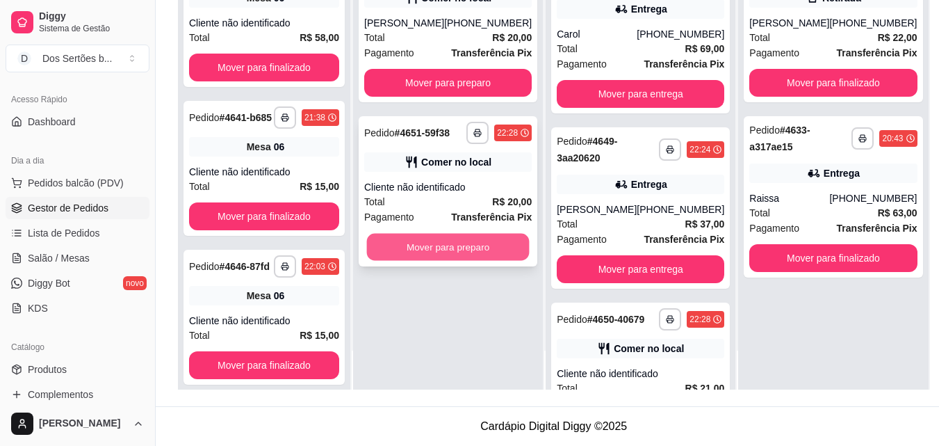
click at [421, 252] on button "Mover para preparo" at bounding box center [448, 247] width 163 height 27
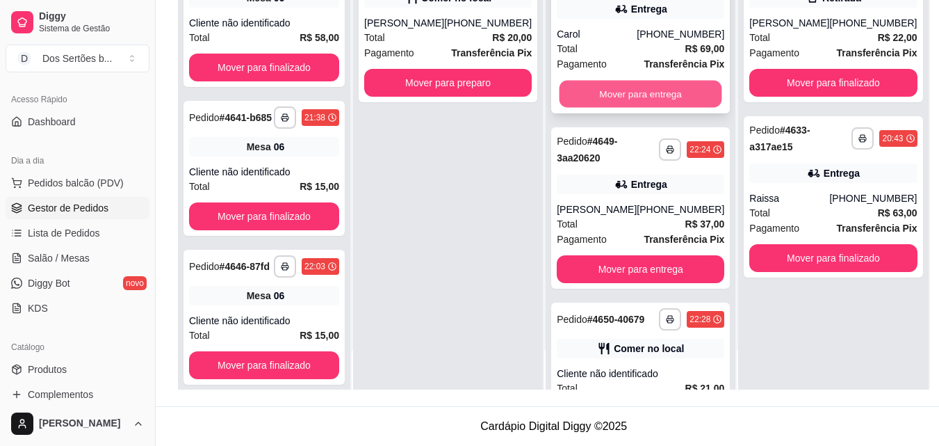
click at [622, 89] on button "Mover para entrega" at bounding box center [641, 94] width 163 height 27
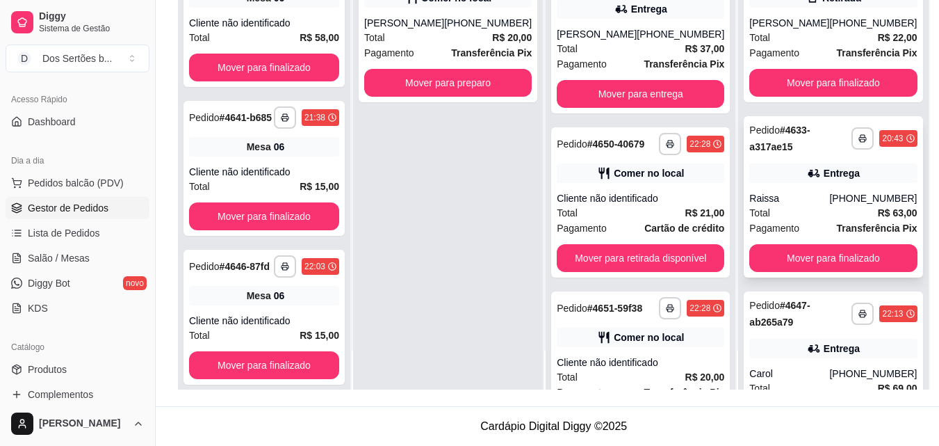
scroll to position [94, 0]
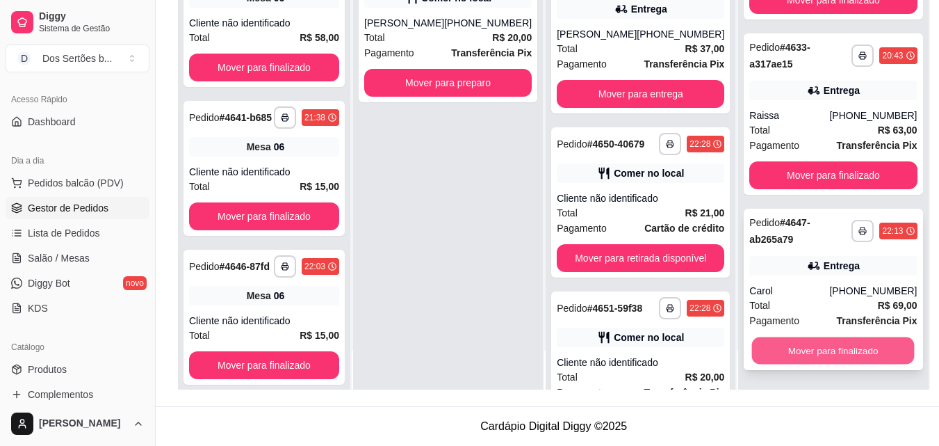
click at [836, 348] on button "Mover para finalizado" at bounding box center [833, 350] width 163 height 27
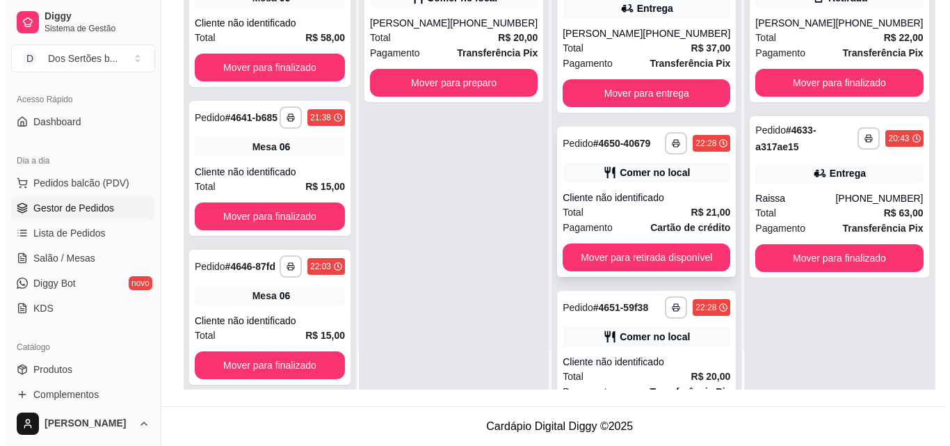
scroll to position [83, 0]
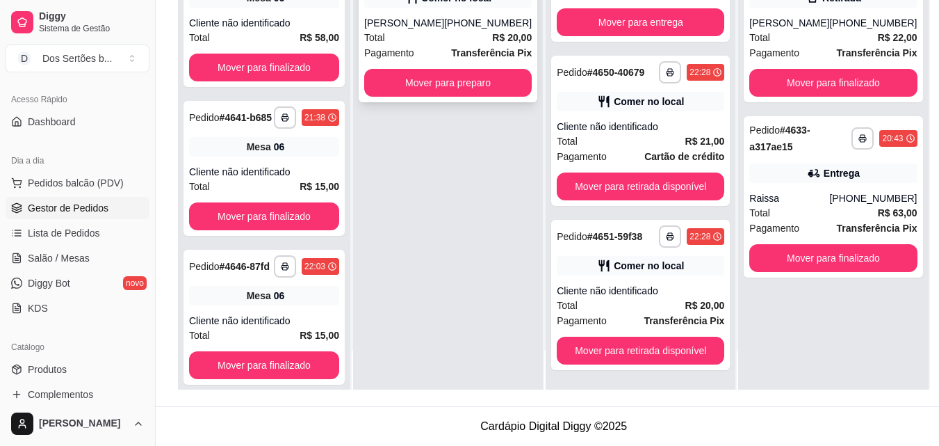
click at [425, 44] on div "Total R$ 20,00" at bounding box center [448, 37] width 168 height 15
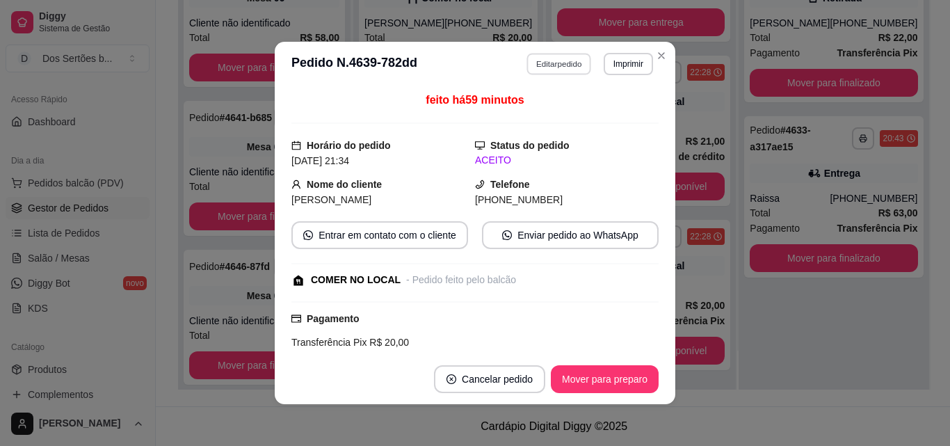
click at [539, 61] on button "Editar pedido" at bounding box center [559, 64] width 65 height 22
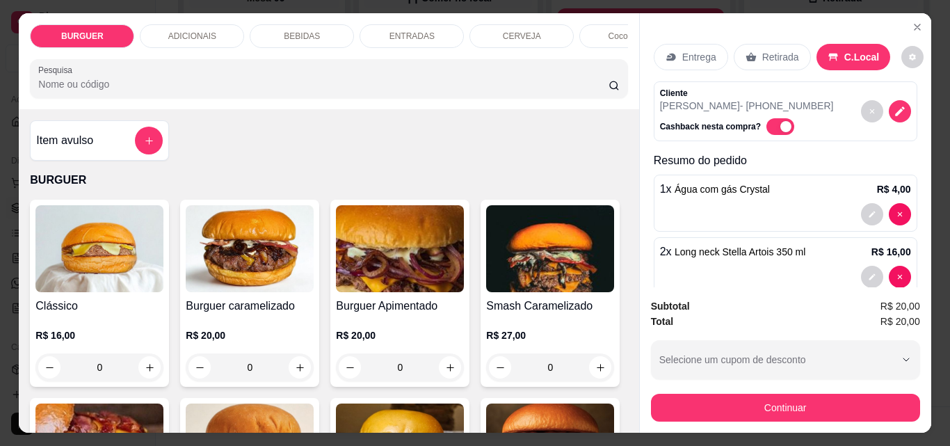
click at [312, 31] on p "BEBIDAS" at bounding box center [302, 36] width 36 height 11
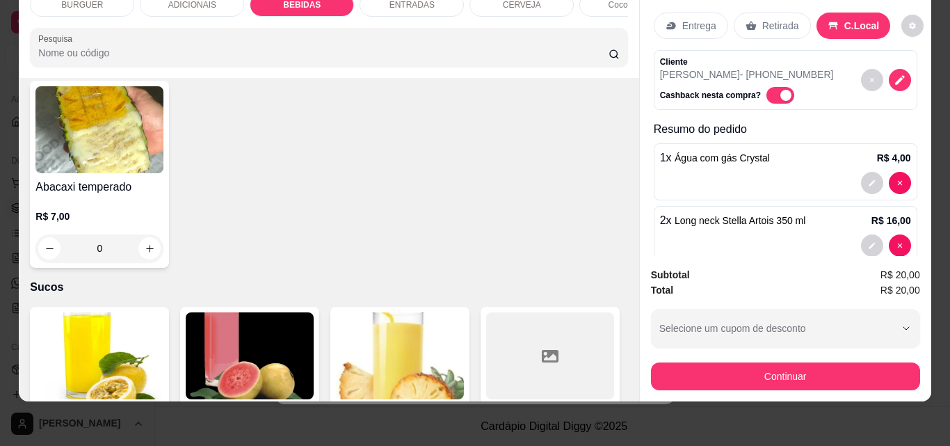
scroll to position [3067, 0]
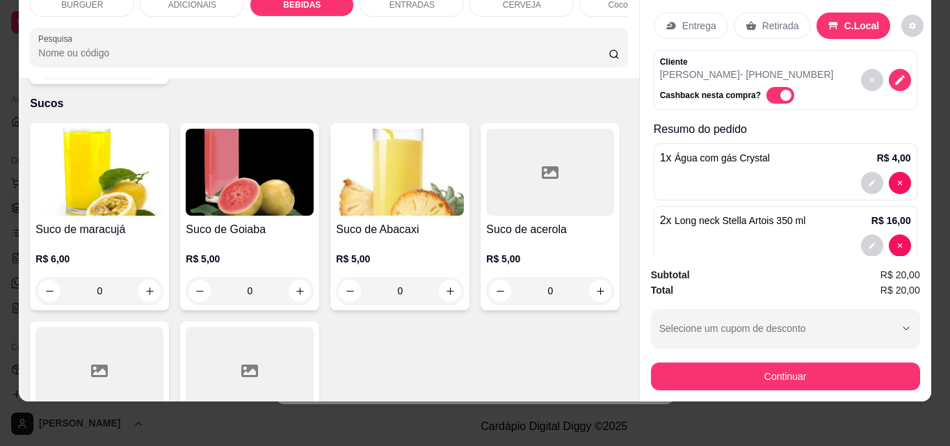
type input "3"
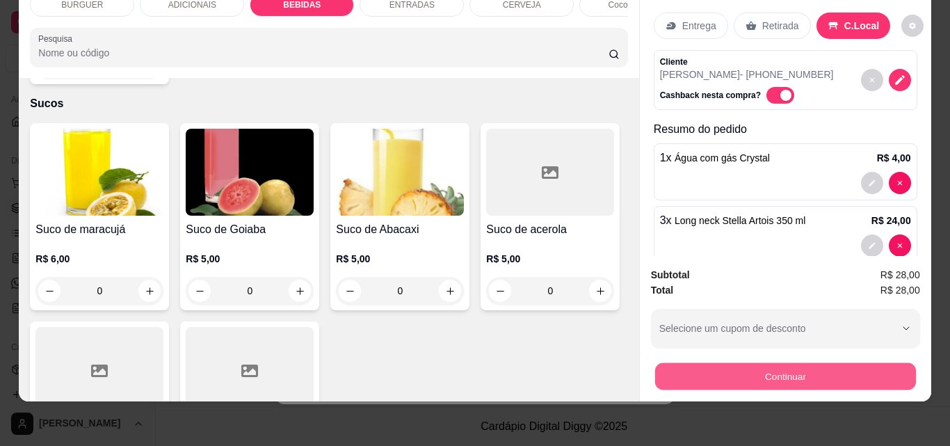
click at [685, 362] on button "Continuar" at bounding box center [784, 375] width 261 height 27
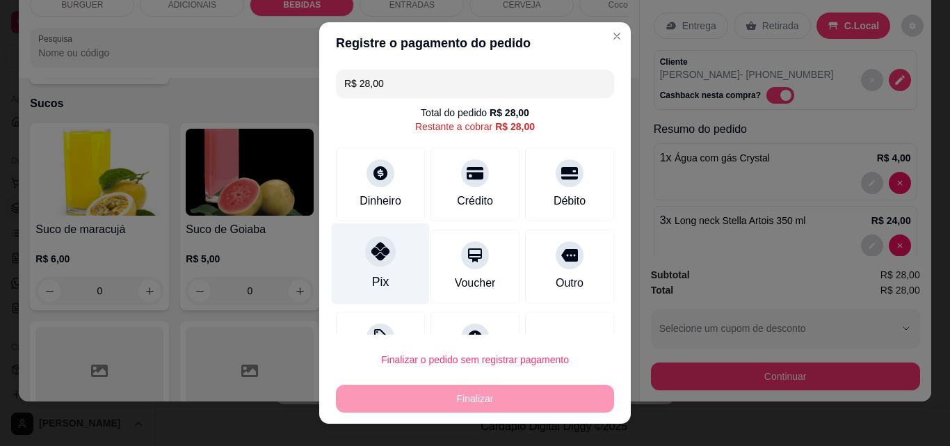
click at [382, 252] on div at bounding box center [380, 251] width 31 height 31
type input "R$ 0,00"
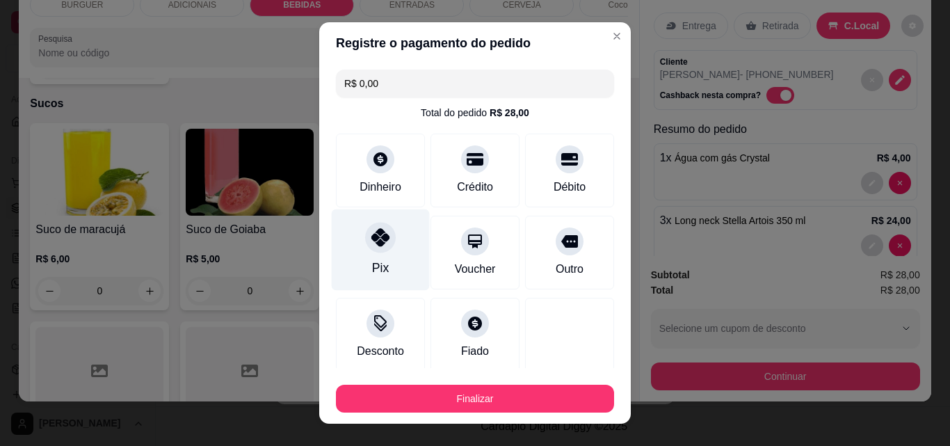
scroll to position [81, 0]
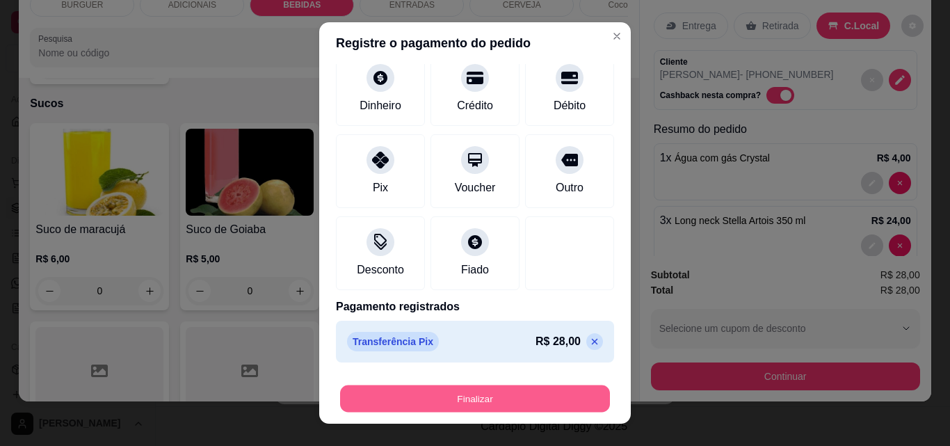
click at [479, 409] on button "Finalizar" at bounding box center [475, 398] width 270 height 27
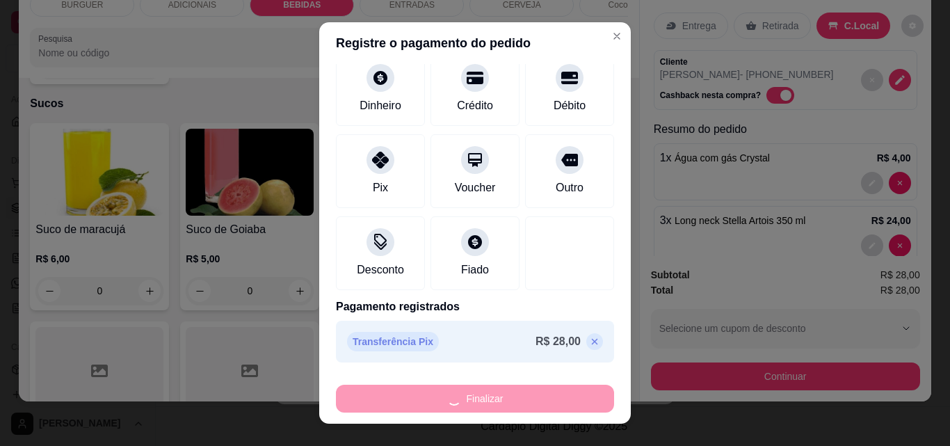
type input "0"
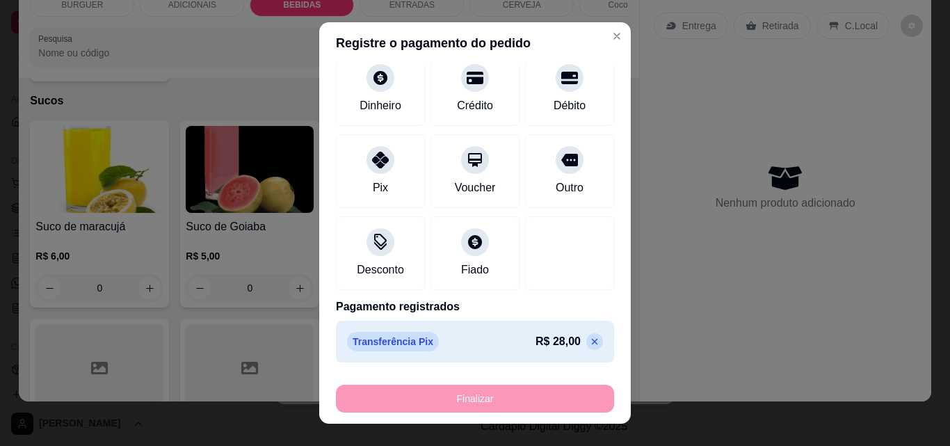
type input "-R$ 28,00"
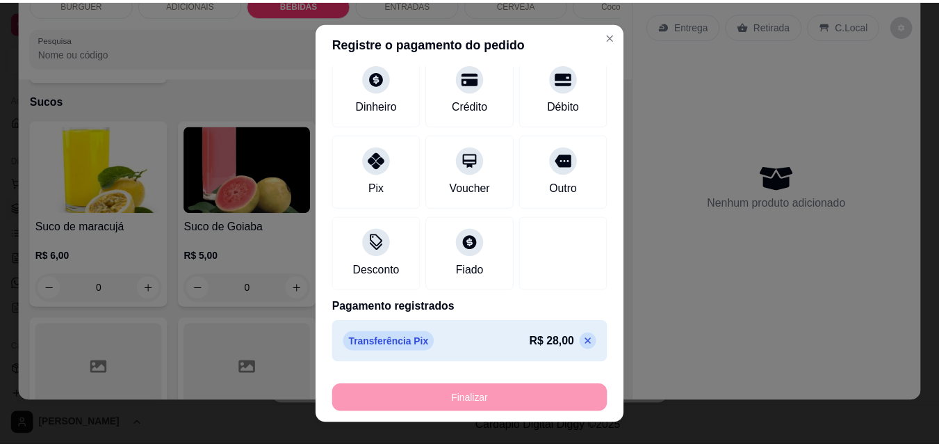
scroll to position [3064, 0]
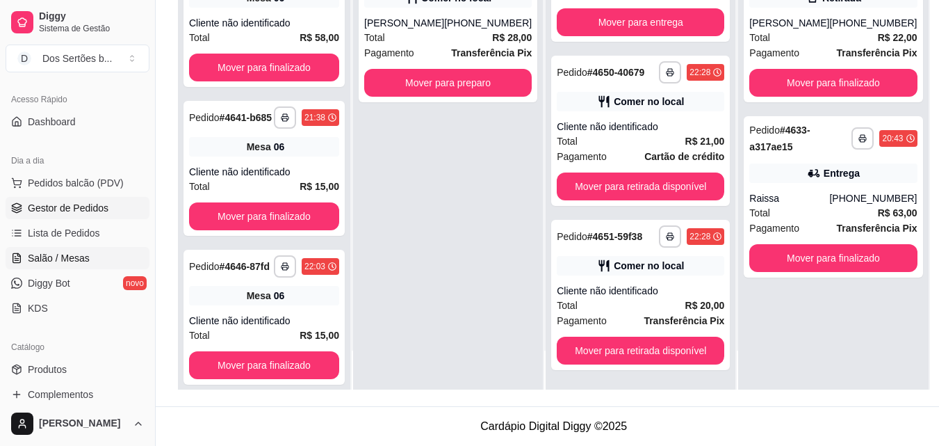
click at [63, 257] on span "Salão / Mesas" at bounding box center [59, 258] width 62 height 14
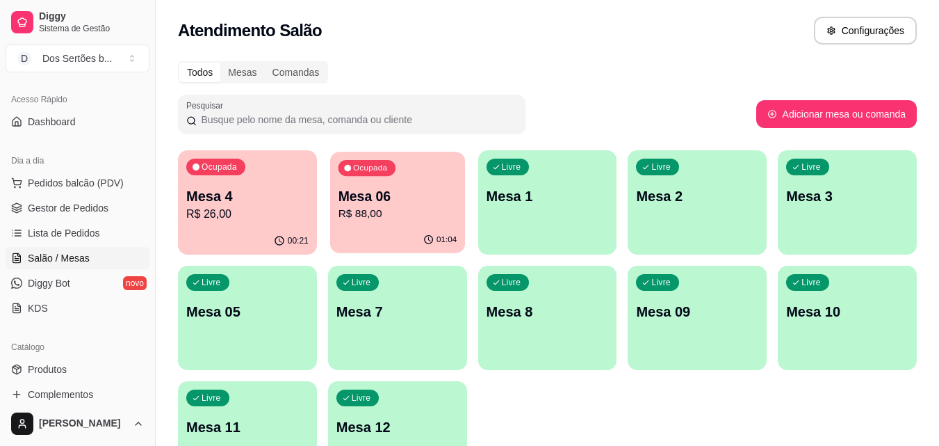
click at [457, 227] on button "Ocupada Mesa 06 R$ 88,00 01:04" at bounding box center [397, 203] width 135 height 102
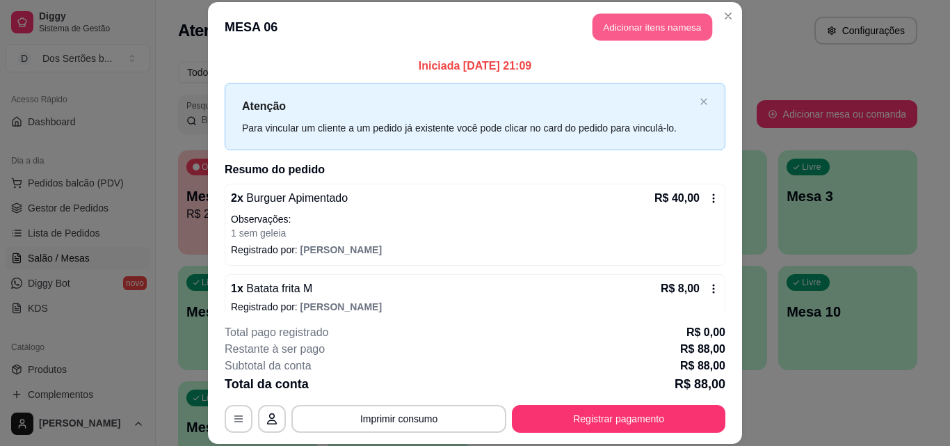
click at [632, 31] on button "Adicionar itens na mesa" at bounding box center [652, 27] width 120 height 27
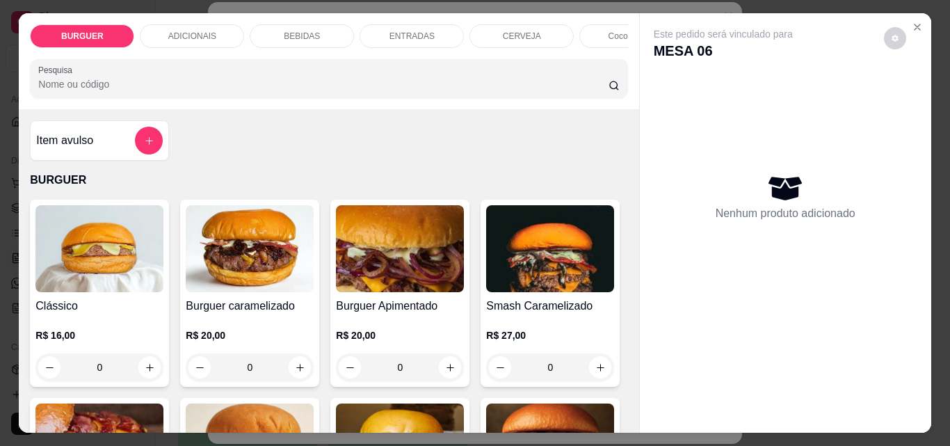
drag, startPoint x: 533, startPoint y: 85, endPoint x: 301, endPoint y: 23, distance: 239.6
click at [301, 24] on div "BEBIDAS" at bounding box center [302, 36] width 104 height 24
click at [301, 23] on div "BURGUER ADICIONAIS BEBIDAS ENTRADAS CERVEJA Coco gelado Abacaxi Sucos Pesquisa" at bounding box center [328, 61] width 619 height 96
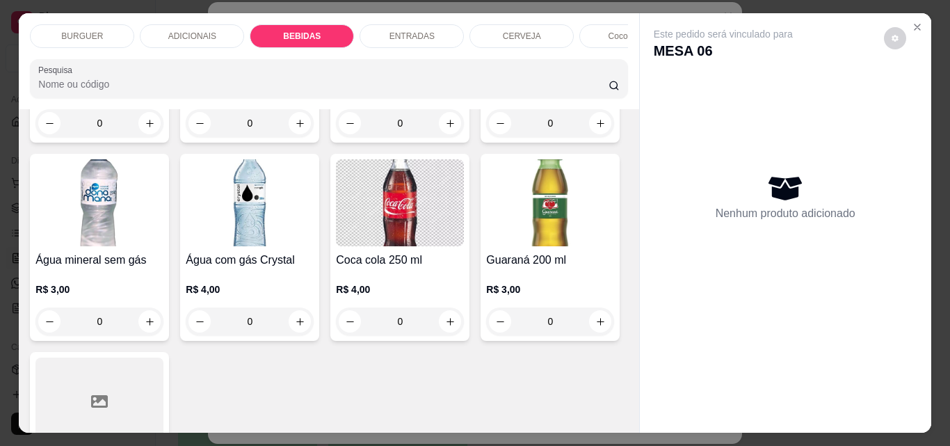
scroll to position [36, 0]
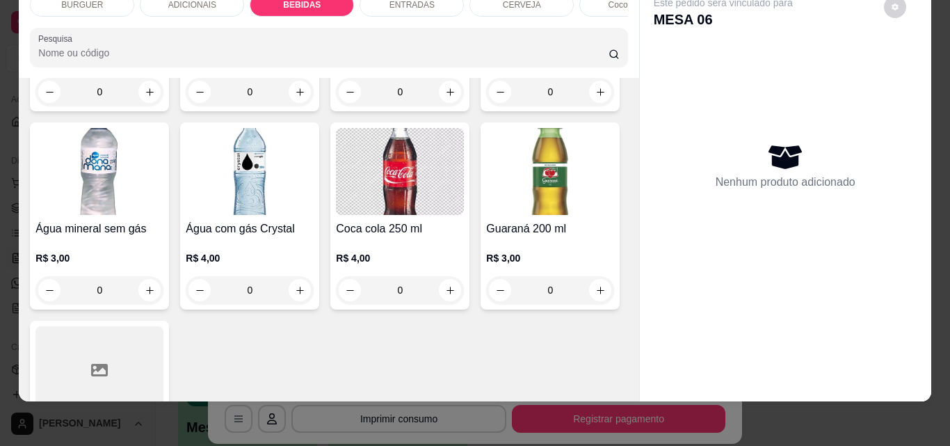
type input "1"
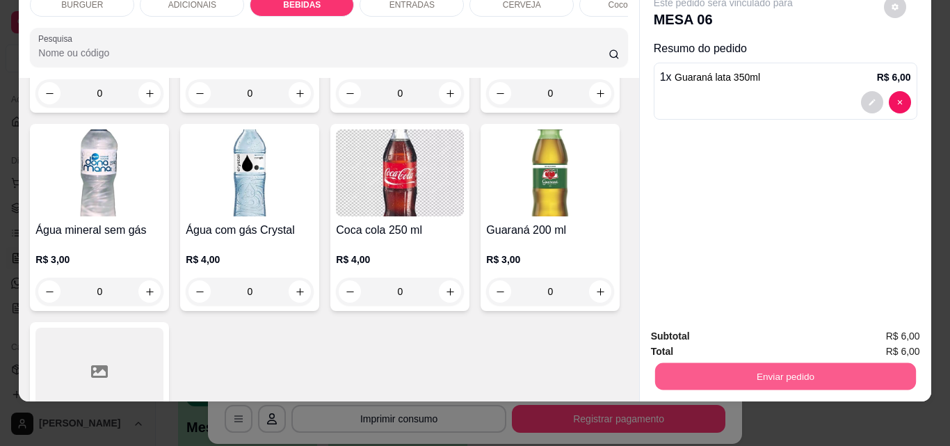
click at [751, 362] on button "Enviar pedido" at bounding box center [784, 375] width 261 height 27
click at [715, 328] on button "Não registrar e enviar pedido" at bounding box center [739, 331] width 140 height 26
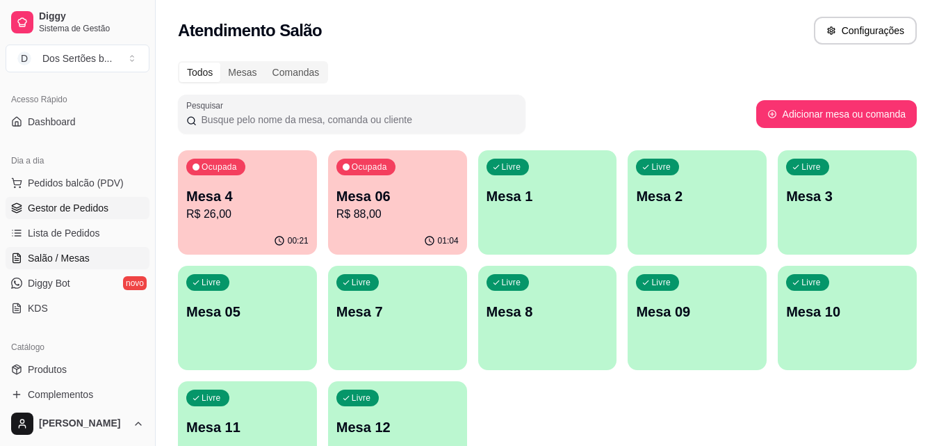
click at [97, 205] on span "Gestor de Pedidos" at bounding box center [68, 208] width 81 height 14
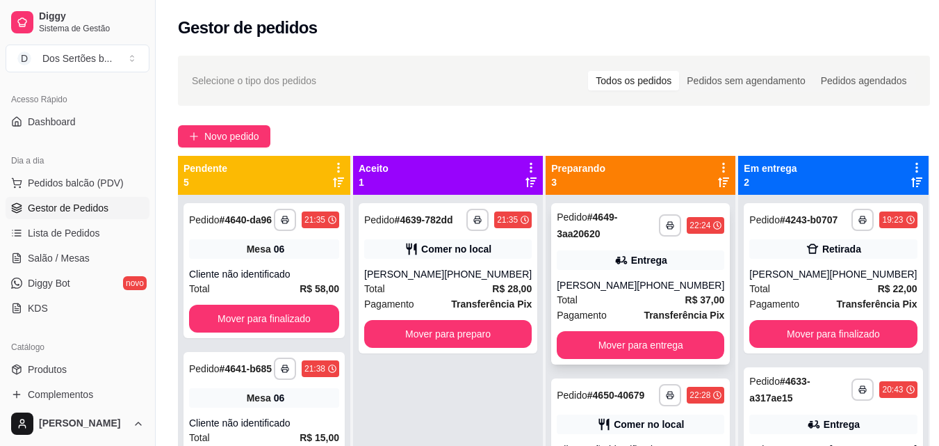
click at [599, 265] on div "Entrega" at bounding box center [641, 259] width 168 height 19
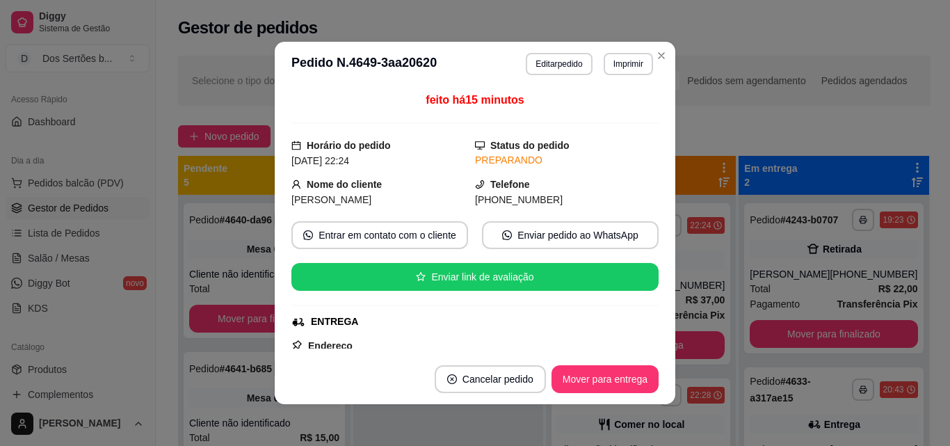
scroll to position [103, 0]
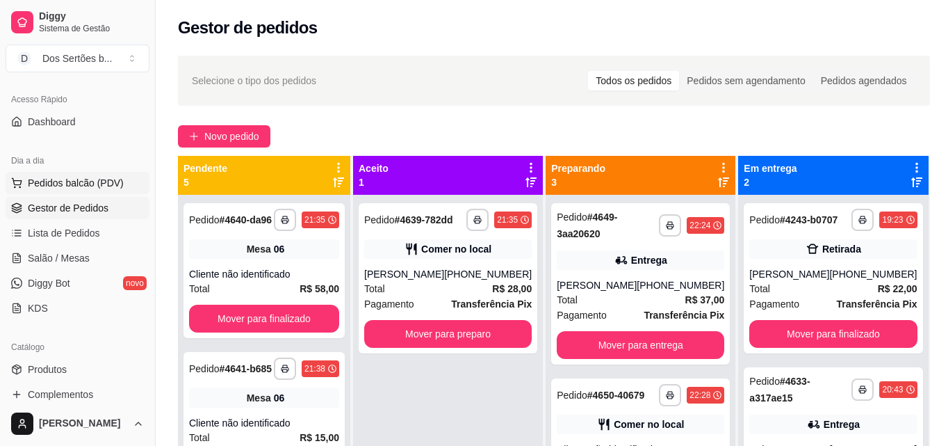
click at [97, 193] on button "Pedidos balcão (PDV)" at bounding box center [78, 183] width 144 height 22
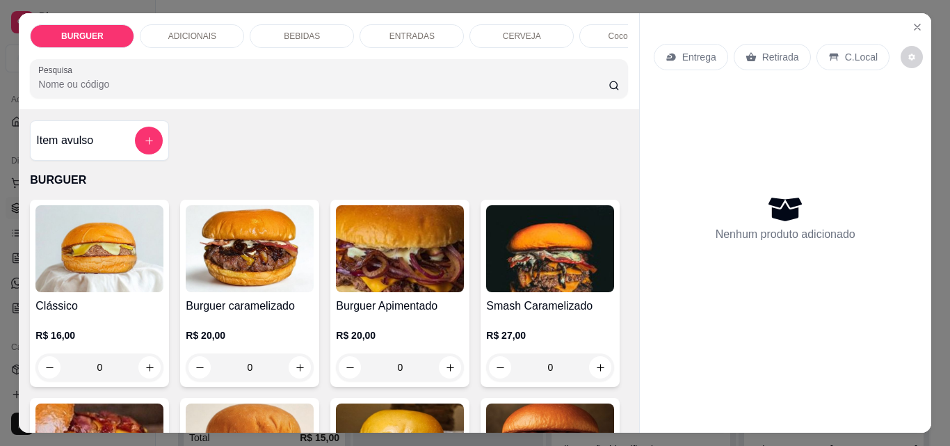
scroll to position [111, 0]
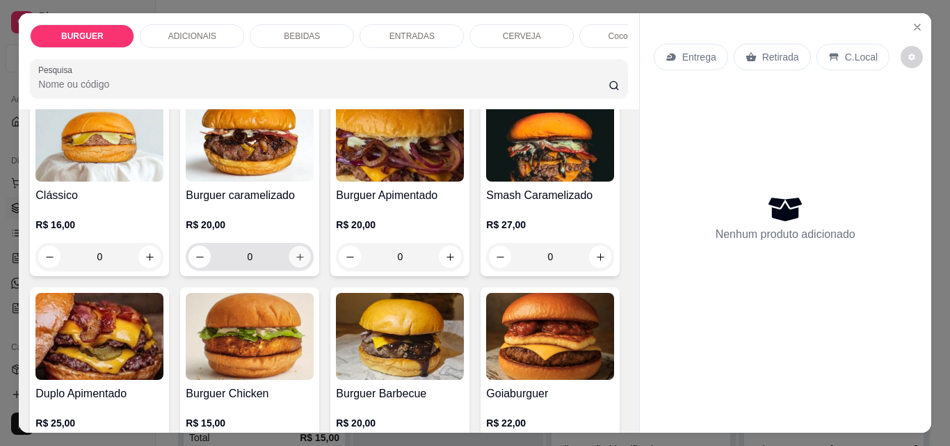
click at [295, 257] on icon "increase-product-quantity" at bounding box center [300, 257] width 10 height 10
type input "1"
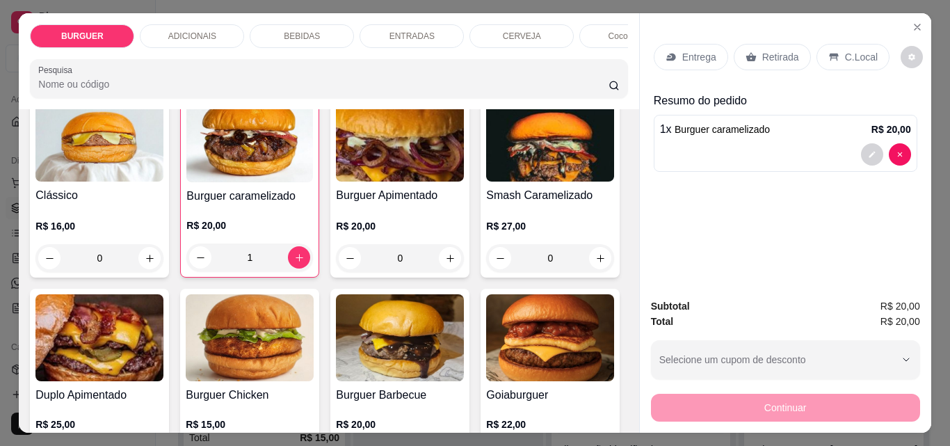
click at [766, 50] on p "Retirada" at bounding box center [780, 57] width 37 height 14
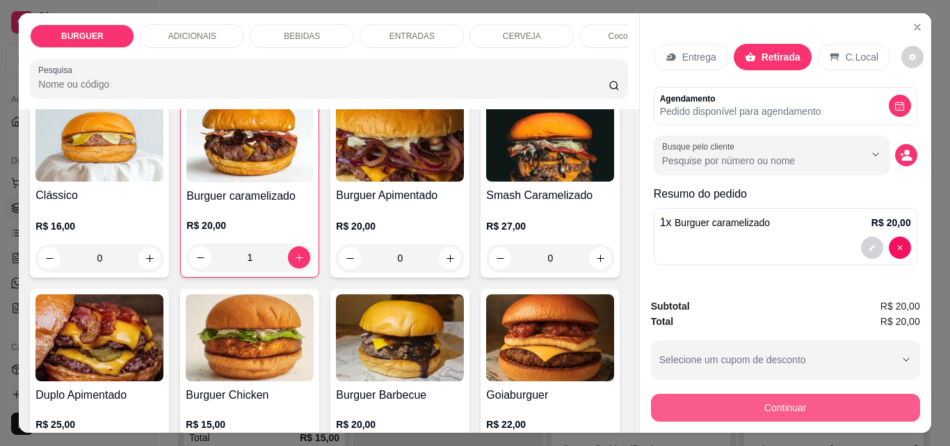
click at [779, 404] on button "Continuar" at bounding box center [785, 407] width 269 height 28
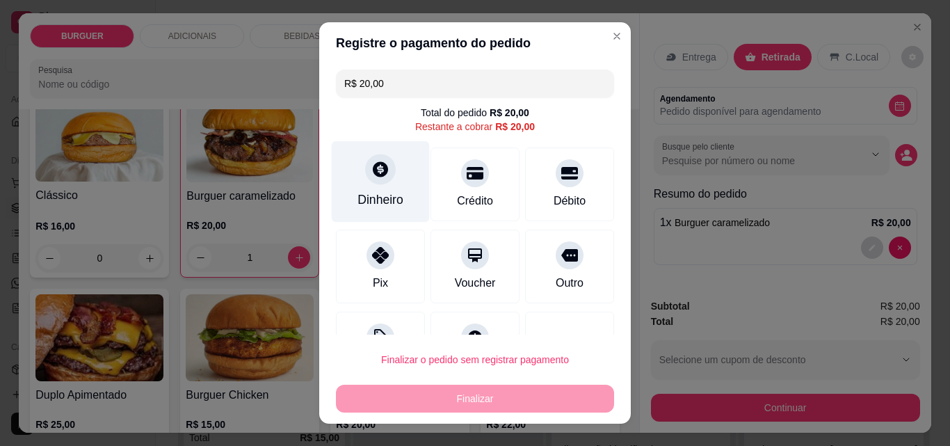
click at [360, 203] on div "Dinheiro" at bounding box center [380, 199] width 46 height 18
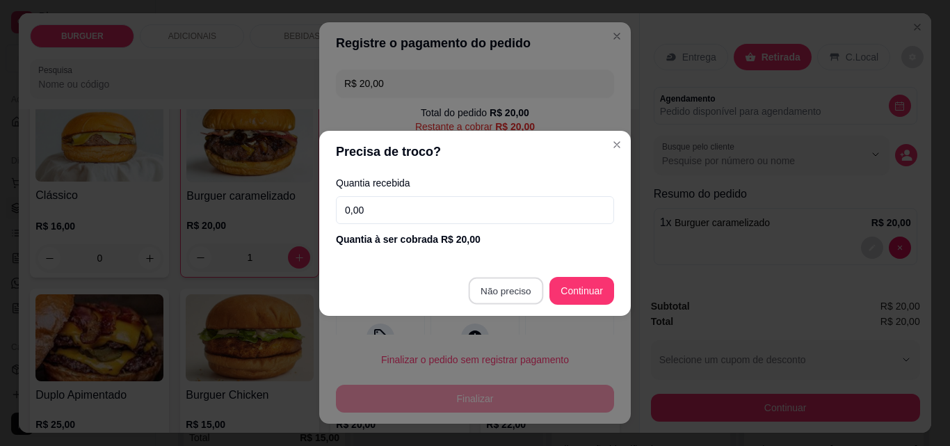
type input "R$ 0,00"
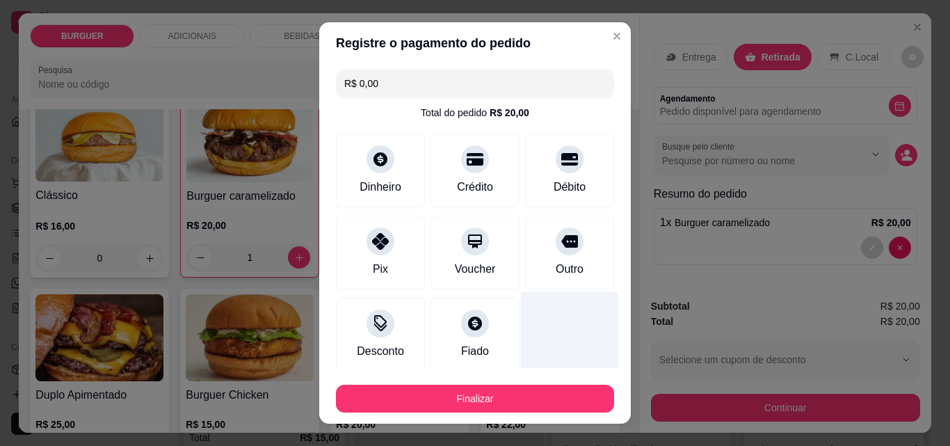
drag, startPoint x: 549, startPoint y: 260, endPoint x: 543, endPoint y: 351, distance: 91.3
click at [543, 351] on div at bounding box center [570, 331] width 98 height 81
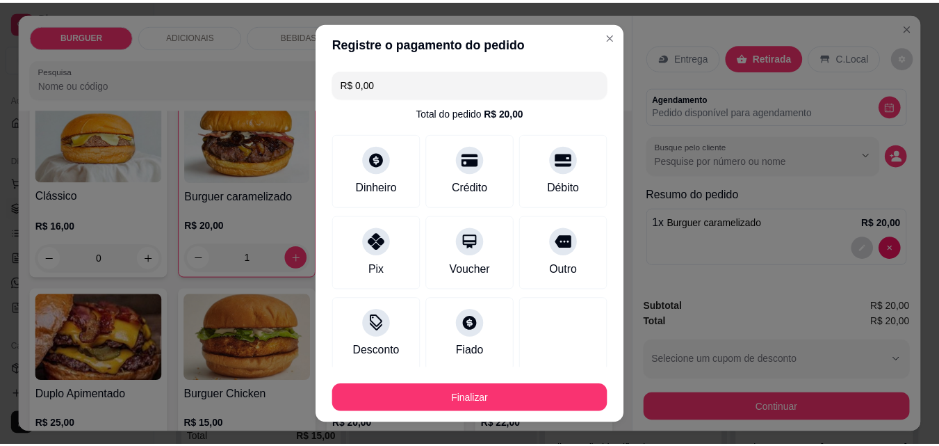
scroll to position [81, 0]
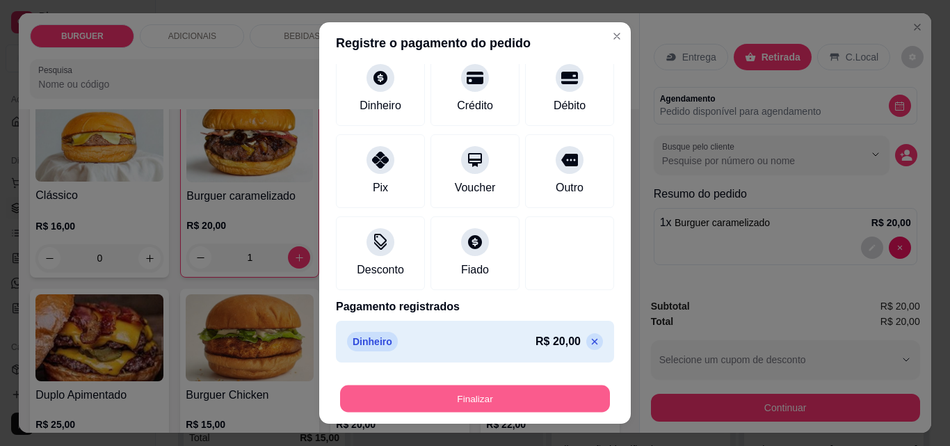
click at [519, 399] on button "Finalizar" at bounding box center [475, 398] width 270 height 27
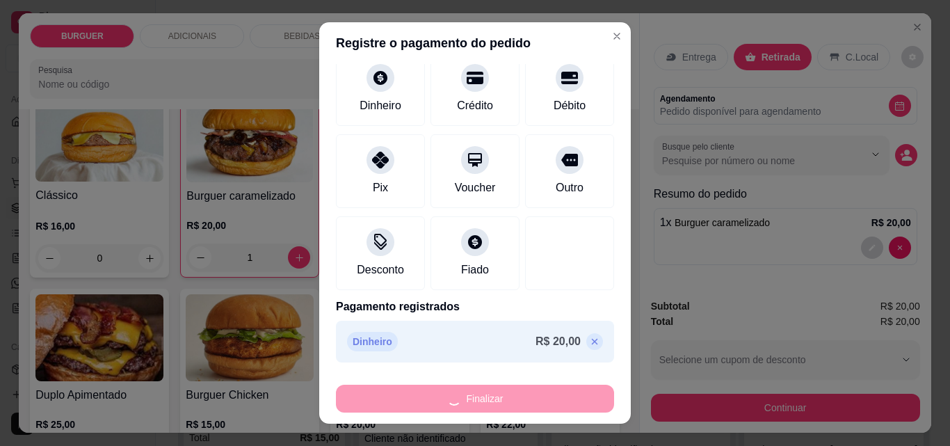
type input "0"
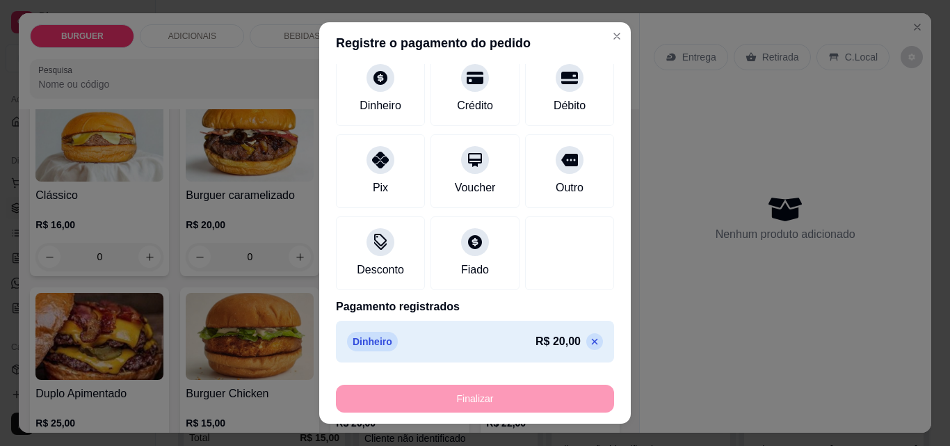
type input "-R$ 20,00"
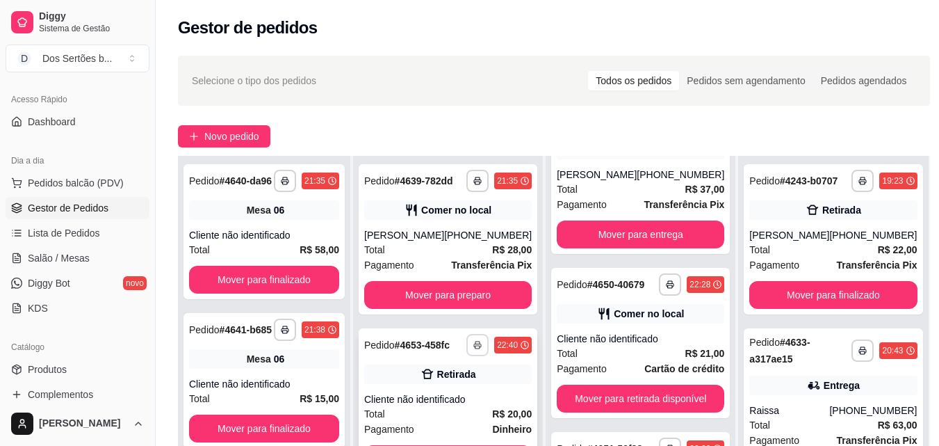
scroll to position [212, 0]
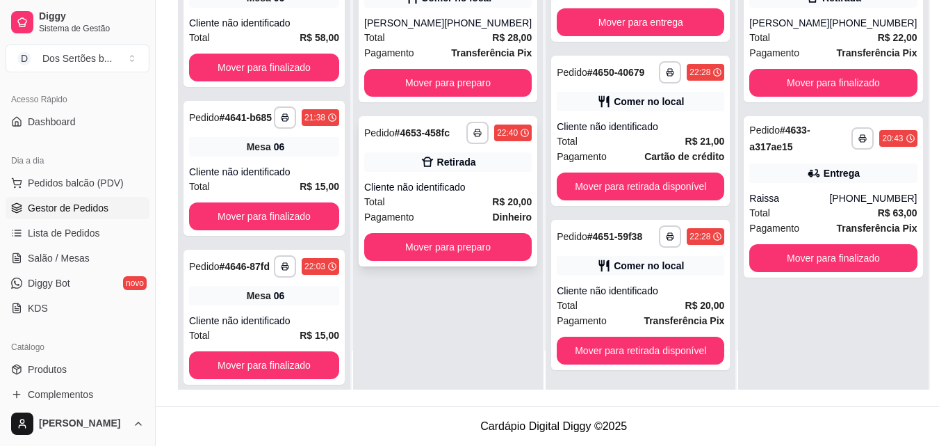
click at [444, 194] on div "Cliente não identificado" at bounding box center [448, 187] width 168 height 14
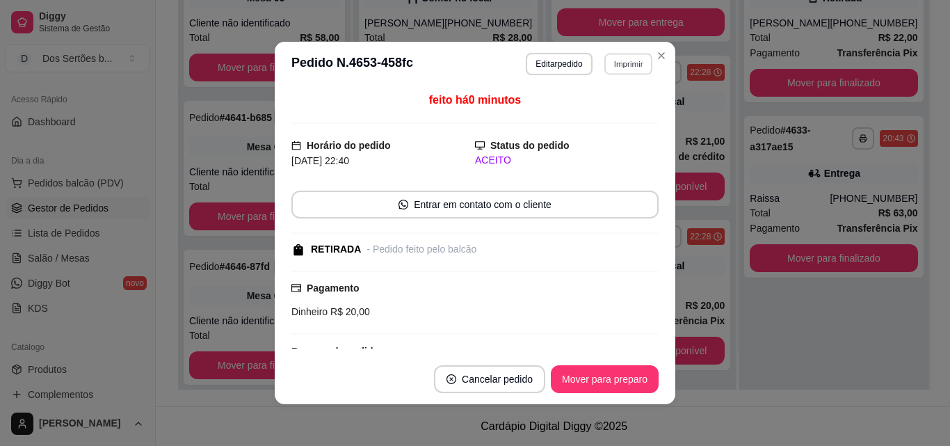
click at [618, 60] on button "Imprimir" at bounding box center [628, 64] width 48 height 22
click at [594, 116] on button "Impressora" at bounding box center [597, 113] width 97 height 22
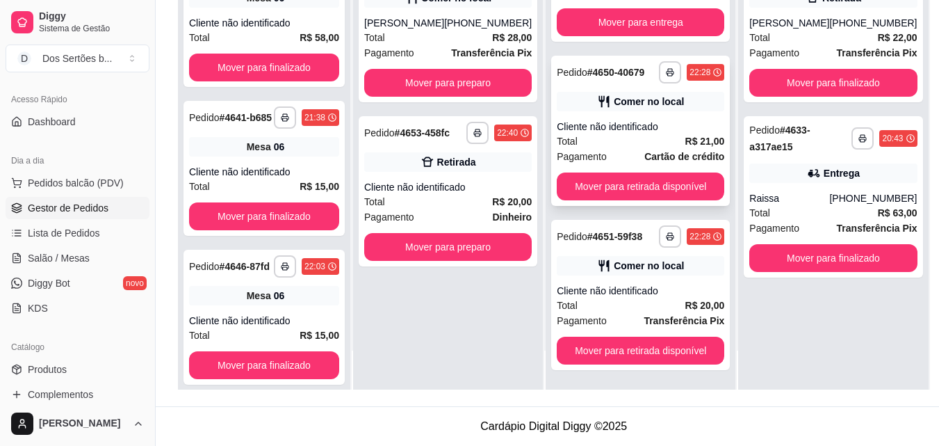
scroll to position [0, 0]
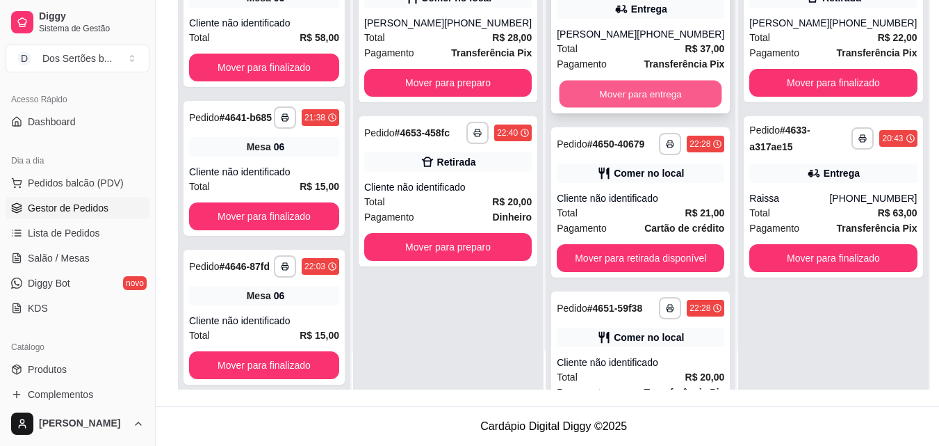
click at [594, 95] on button "Mover para entrega" at bounding box center [641, 94] width 163 height 27
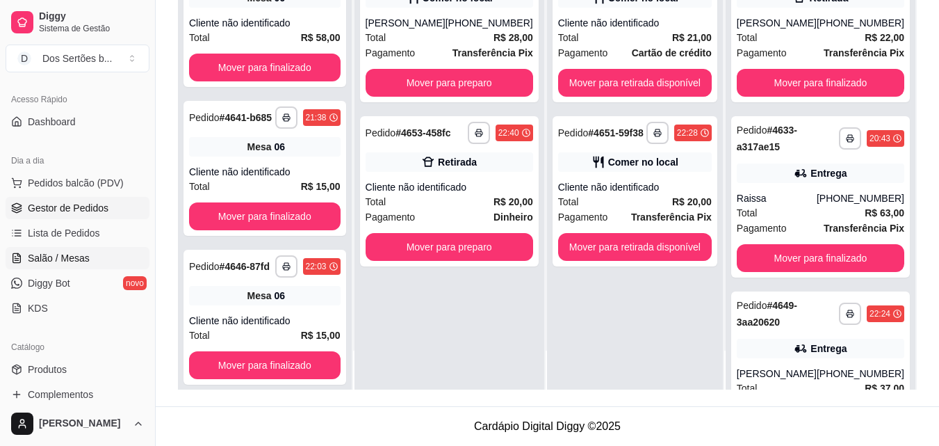
click at [38, 260] on span "Salão / Mesas" at bounding box center [59, 258] width 62 height 14
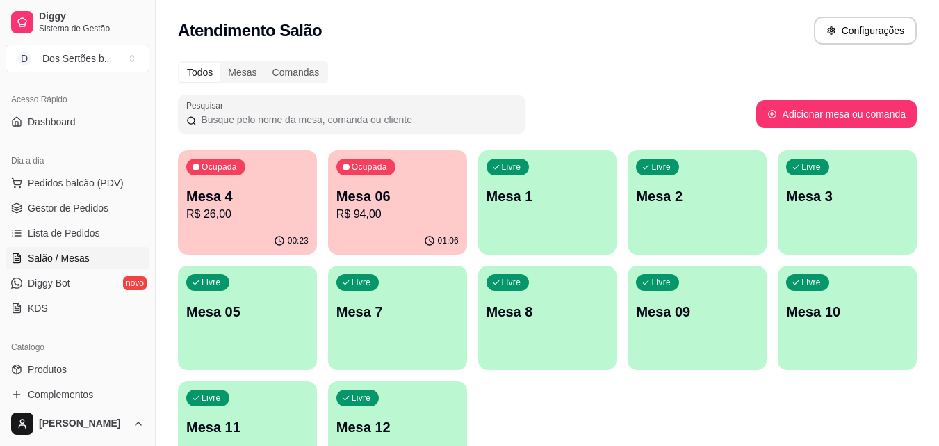
click at [423, 170] on div "Ocupada Mesa 06 R$ 94,00" at bounding box center [397, 188] width 139 height 77
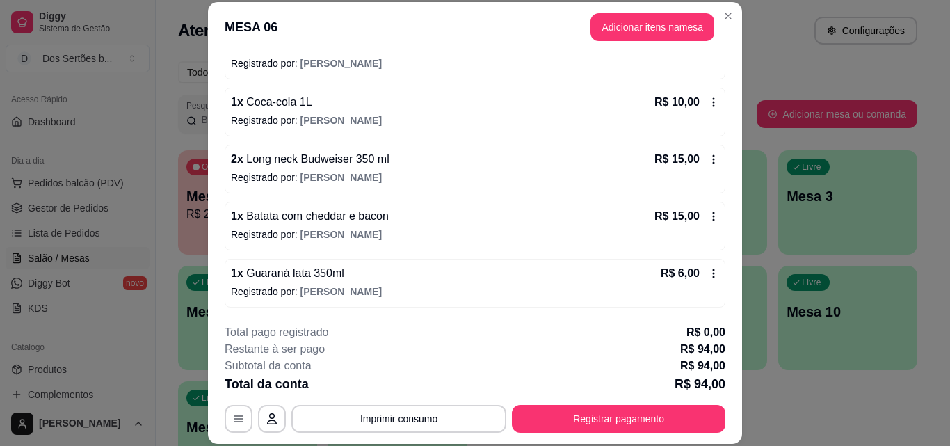
scroll to position [39, 0]
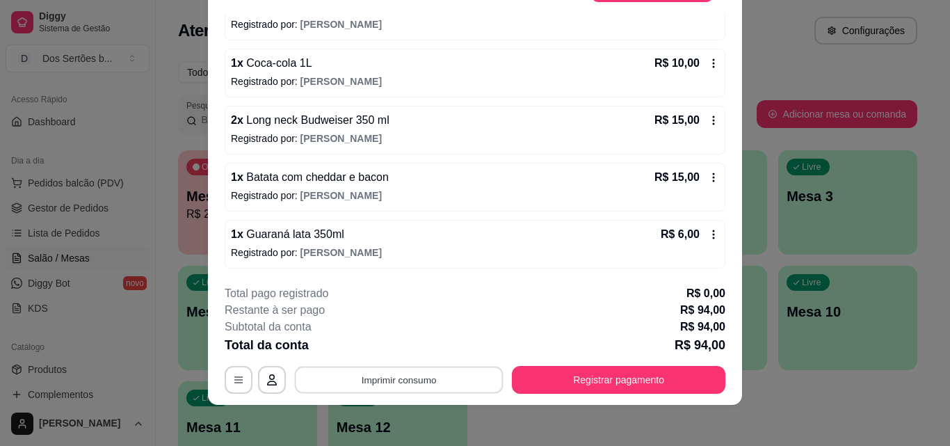
click at [393, 384] on button "Imprimir consumo" at bounding box center [399, 379] width 209 height 27
click at [406, 345] on button "Impressora" at bounding box center [397, 347] width 97 height 22
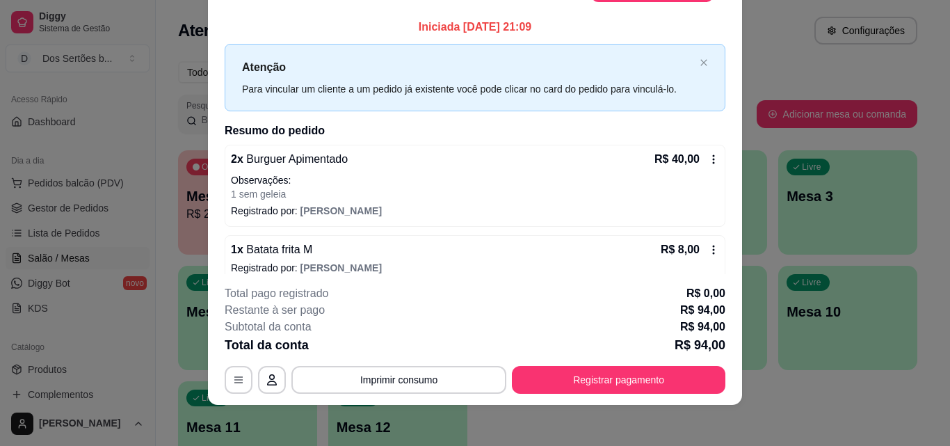
scroll to position [243, 0]
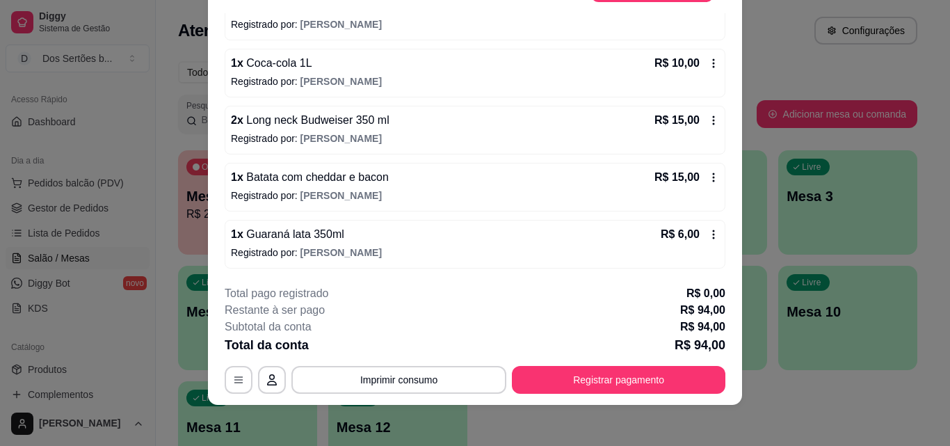
click at [708, 233] on icon at bounding box center [713, 234] width 11 height 11
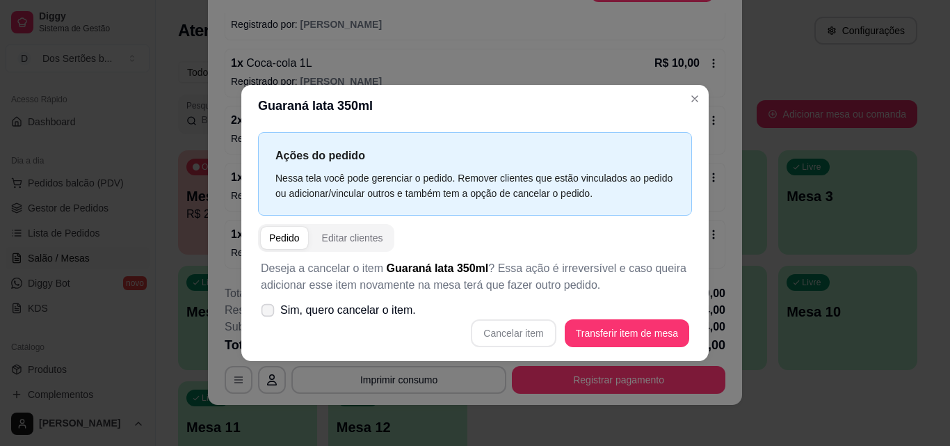
click at [270, 309] on icon at bounding box center [267, 310] width 10 height 8
click at [269, 312] on input "Sim, quero cancelar o item." at bounding box center [264, 316] width 9 height 9
checkbox input "true"
click at [505, 340] on button "Cancelar item" at bounding box center [513, 332] width 83 height 27
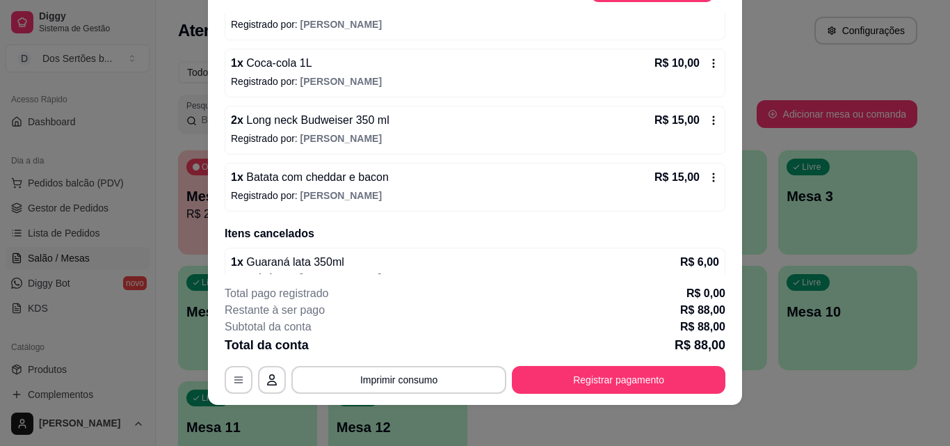
click at [693, 97] on div "1 x Coca-cola 1L R$ 10,00 Registrado por: [PERSON_NAME]" at bounding box center [475, 73] width 501 height 49
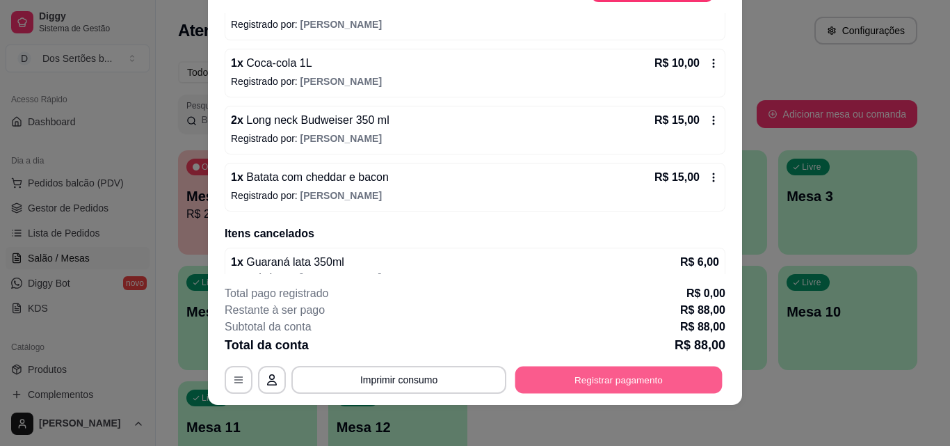
click at [583, 376] on button "Registrar pagamento" at bounding box center [618, 379] width 207 height 27
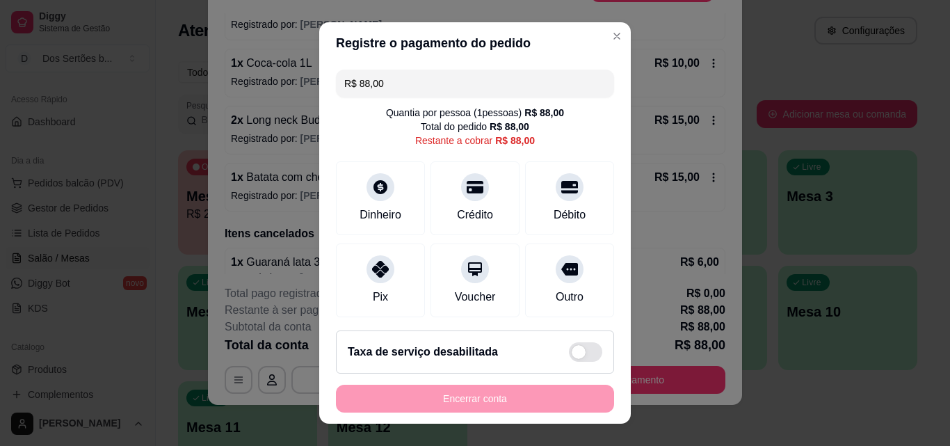
click at [390, 84] on input "R$ 88,00" at bounding box center [474, 84] width 261 height 28
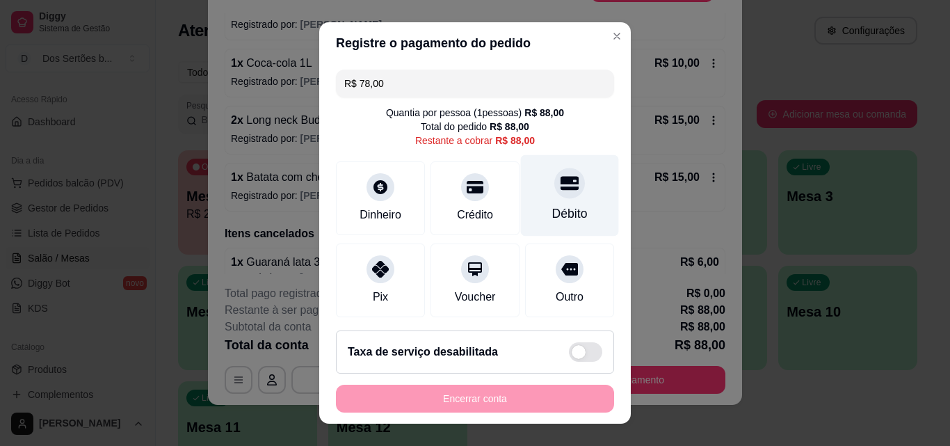
click at [553, 206] on div "Débito" at bounding box center [569, 213] width 35 height 18
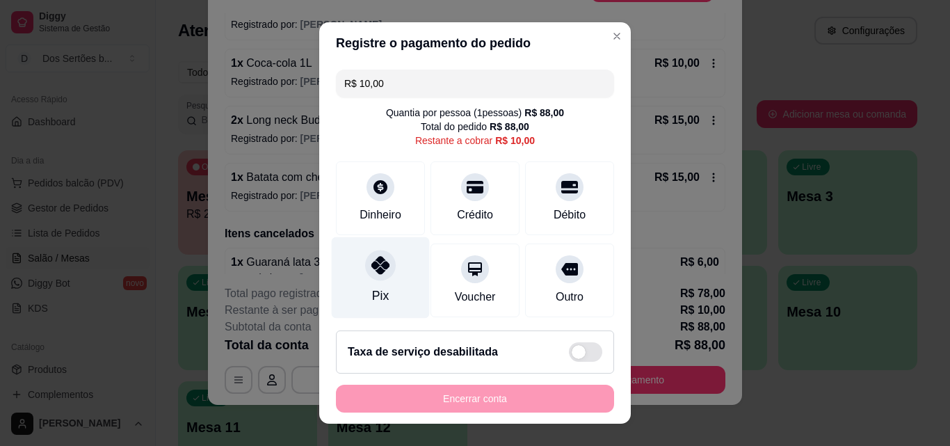
click at [397, 266] on div "Pix" at bounding box center [381, 277] width 98 height 81
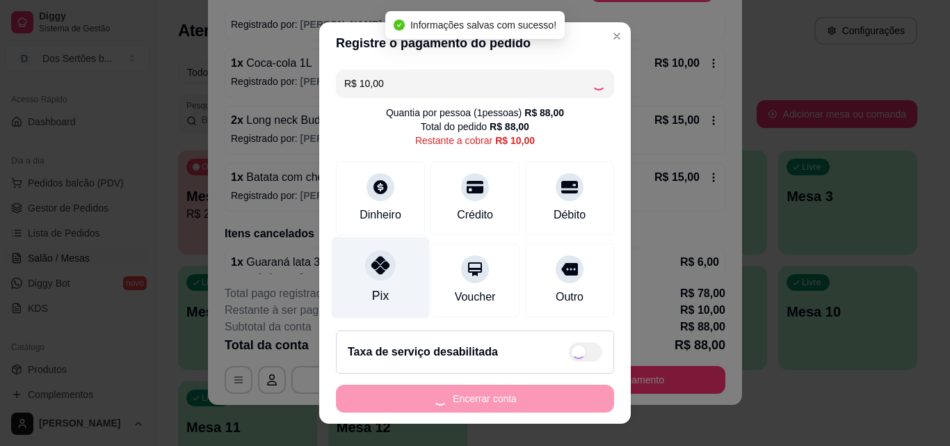
type input "R$ 0,00"
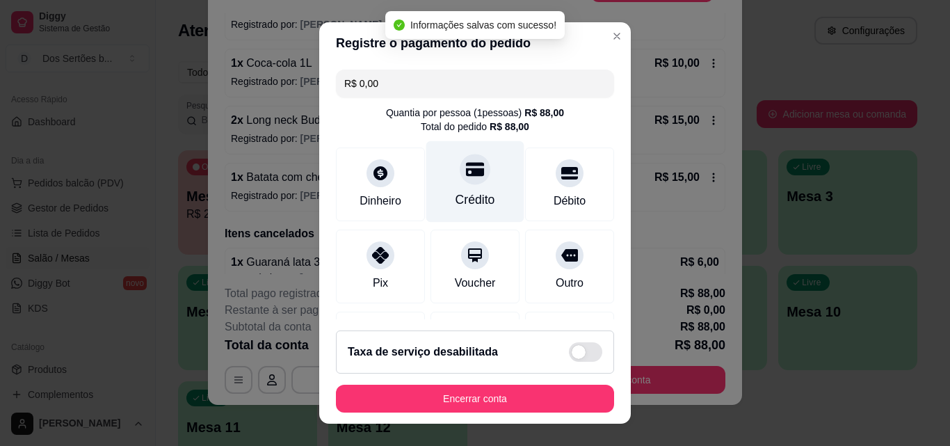
scroll to position [213, 0]
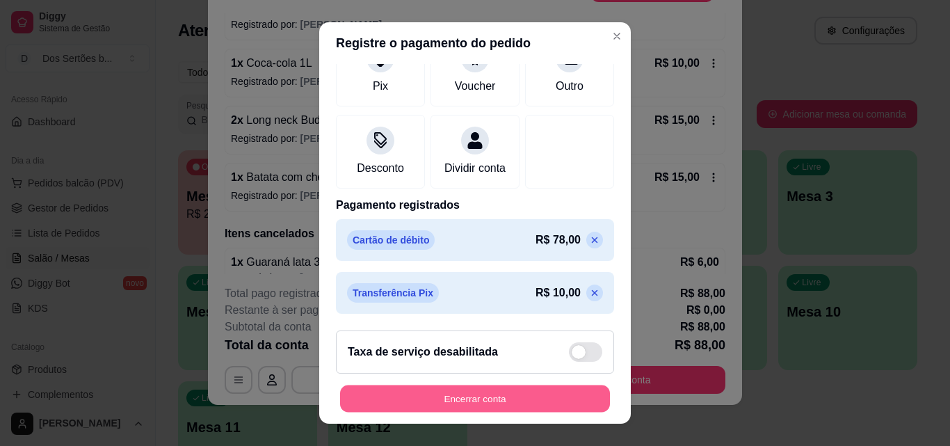
click at [471, 394] on button "Encerrar conta" at bounding box center [475, 398] width 270 height 27
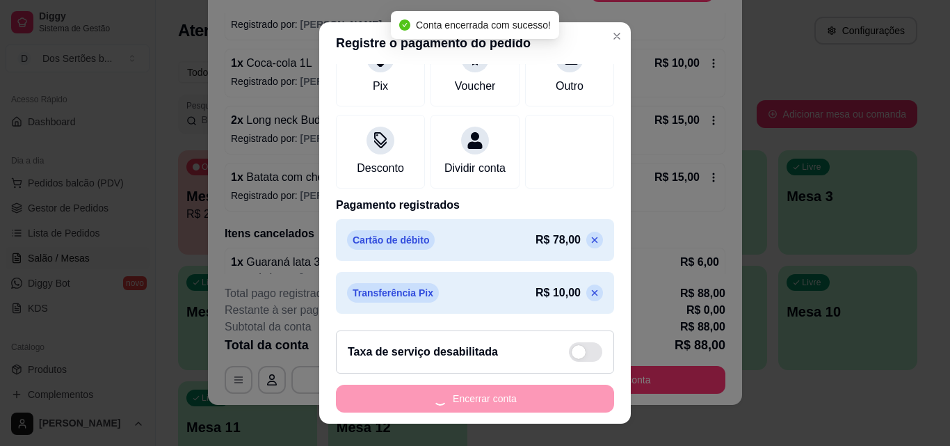
scroll to position [0, 0]
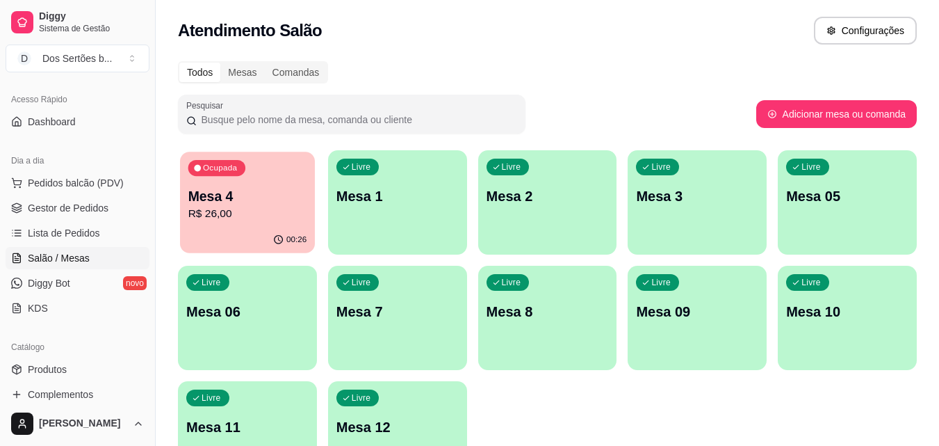
click at [267, 200] on p "Mesa 4" at bounding box center [247, 196] width 119 height 19
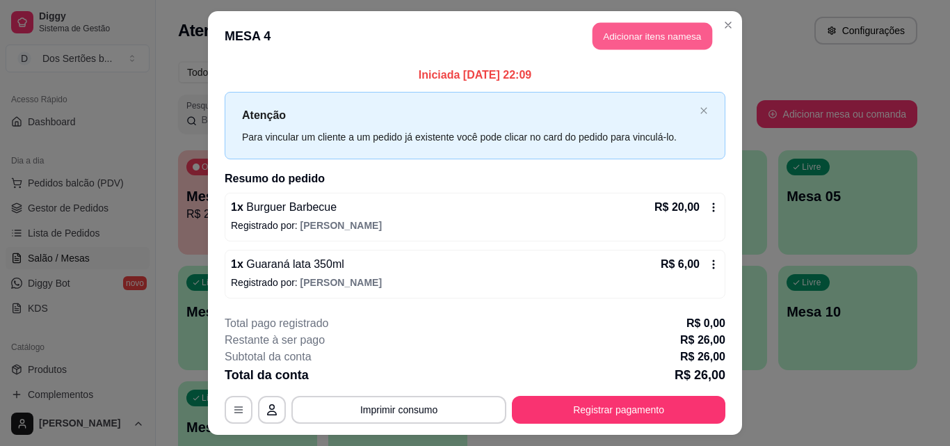
click at [644, 29] on button "Adicionar itens na mesa" at bounding box center [652, 36] width 120 height 27
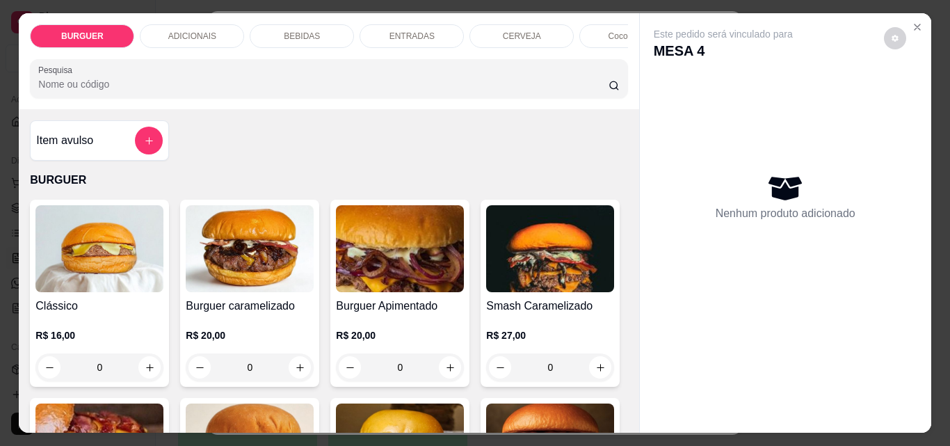
click at [315, 28] on div "BEBIDAS" at bounding box center [302, 36] width 104 height 24
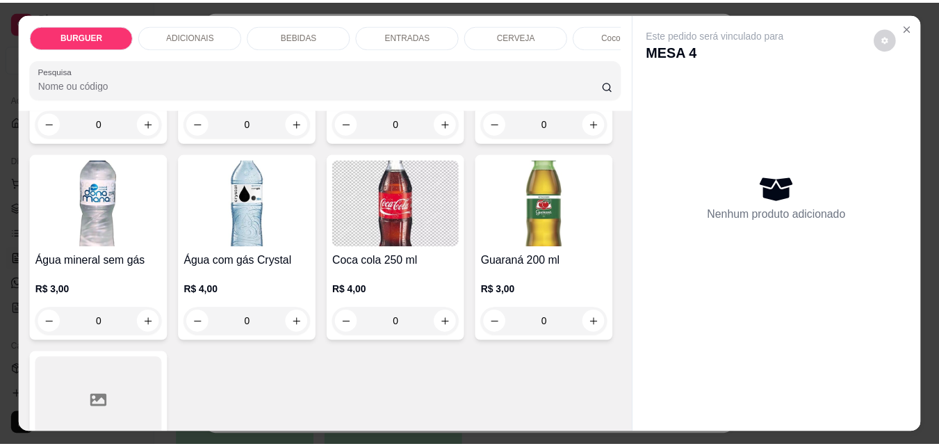
scroll to position [36, 0]
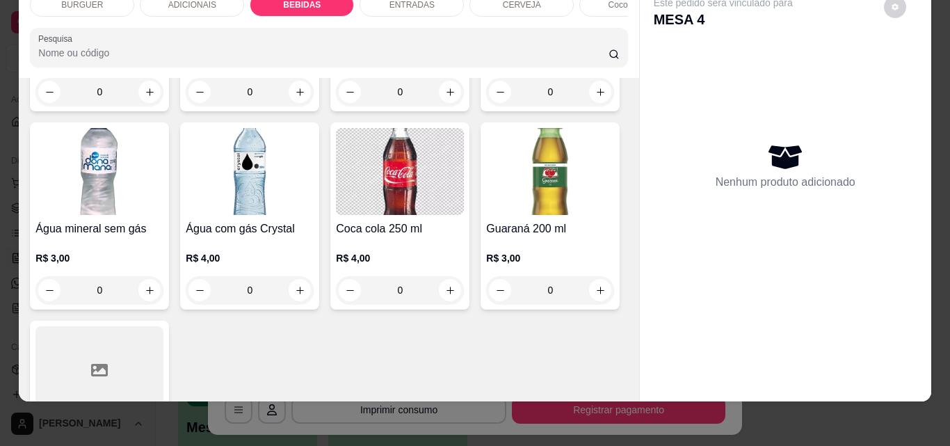
type input "1"
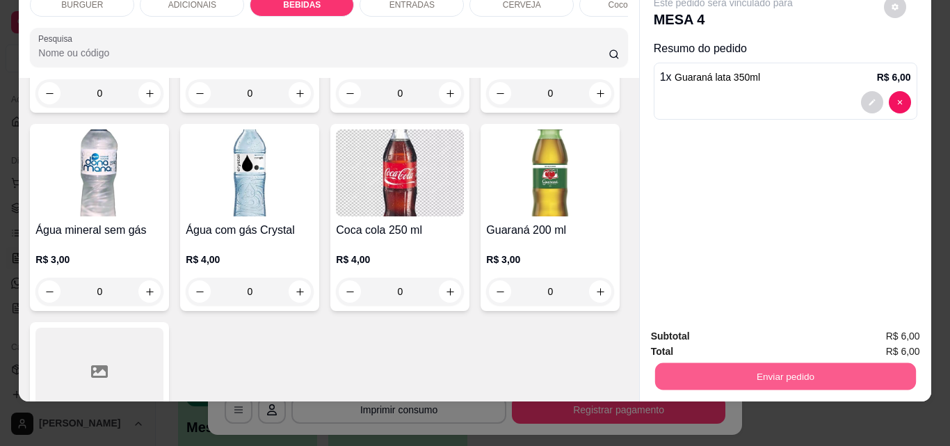
click at [762, 362] on button "Enviar pedido" at bounding box center [784, 375] width 261 height 27
click at [763, 325] on button "Não registrar e enviar pedido" at bounding box center [739, 331] width 140 height 26
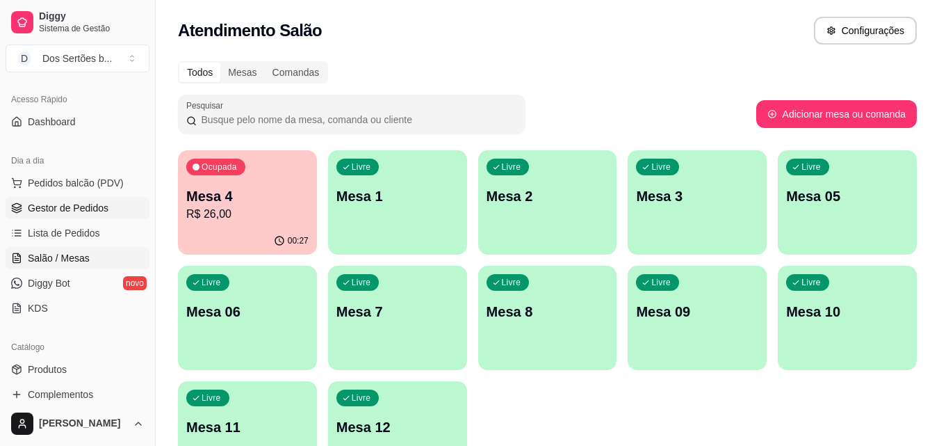
click at [89, 206] on span "Gestor de Pedidos" at bounding box center [68, 208] width 81 height 14
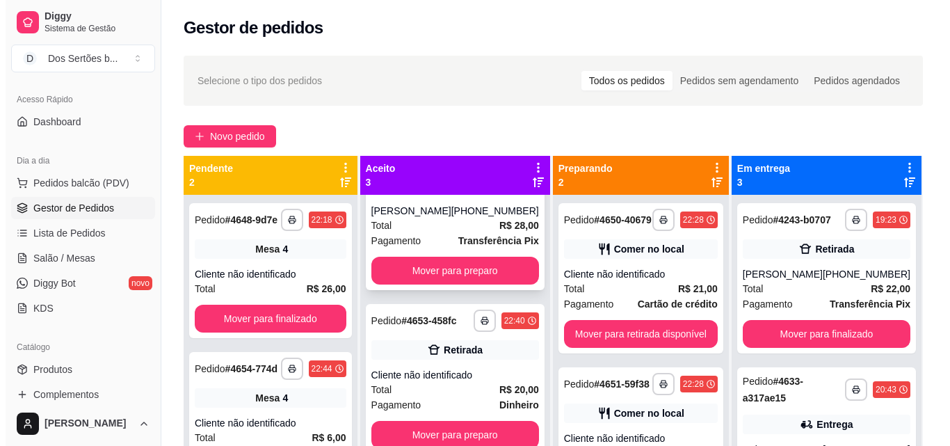
scroll to position [94, 0]
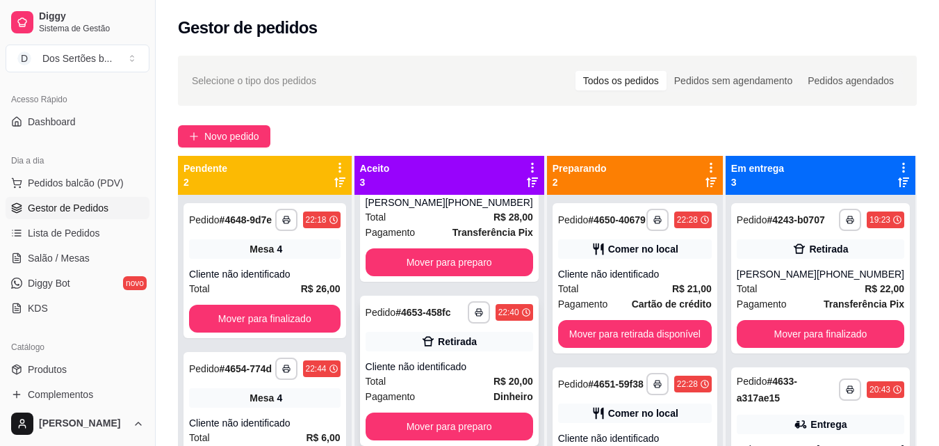
click at [471, 402] on div "Pagamento Dinheiro" at bounding box center [450, 396] width 168 height 15
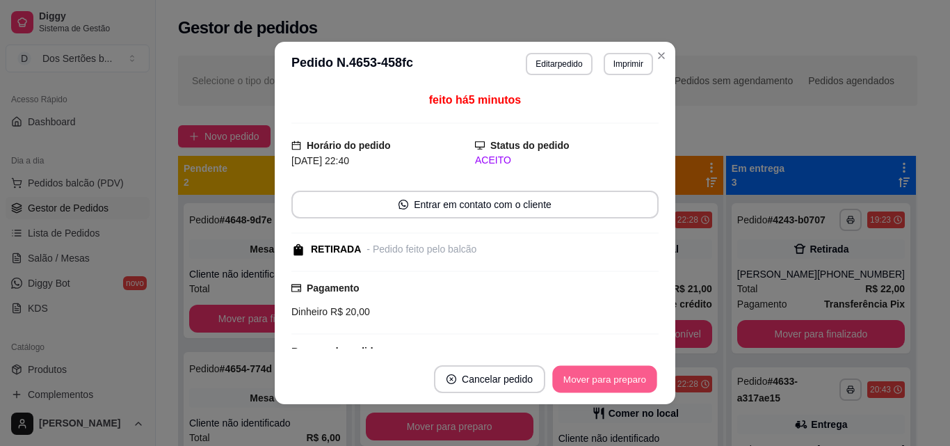
click at [633, 371] on button "Mover para preparo" at bounding box center [604, 379] width 104 height 27
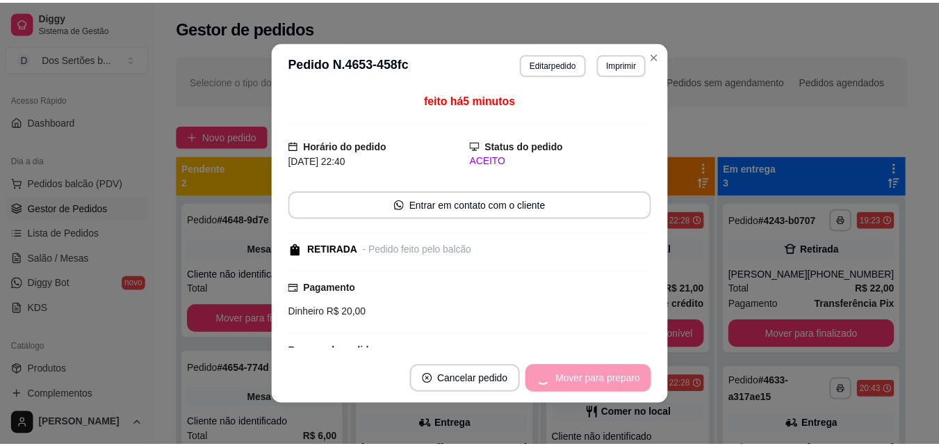
scroll to position [0, 0]
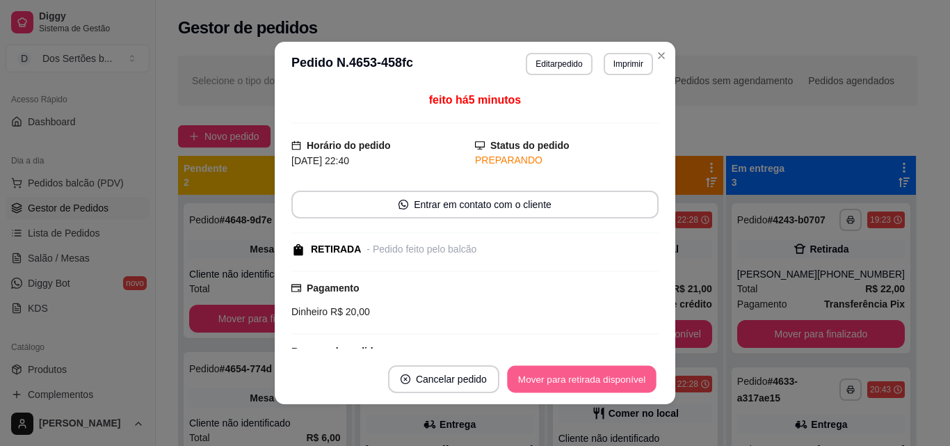
click at [605, 373] on button "Mover para retirada disponível" at bounding box center [581, 379] width 149 height 27
click at [605, 373] on button "Mover para finalizado" at bounding box center [601, 379] width 112 height 27
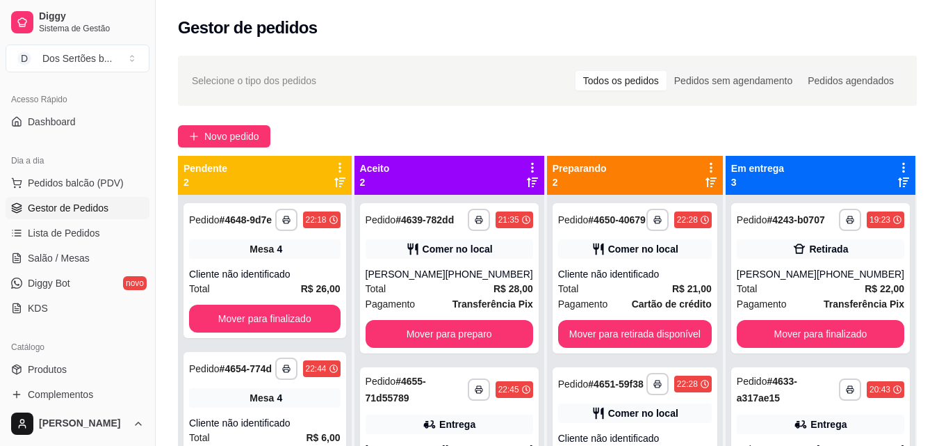
click at [702, 179] on div "Preparando 2" at bounding box center [635, 175] width 165 height 28
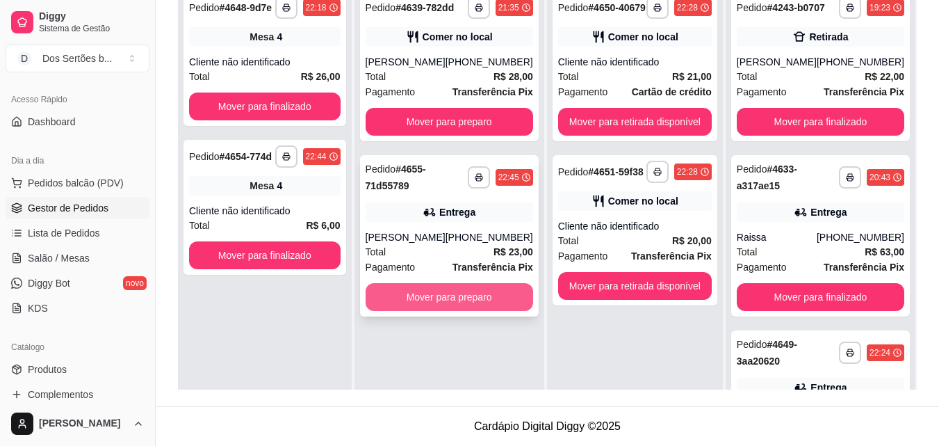
click at [492, 290] on button "Mover para preparo" at bounding box center [450, 297] width 168 height 28
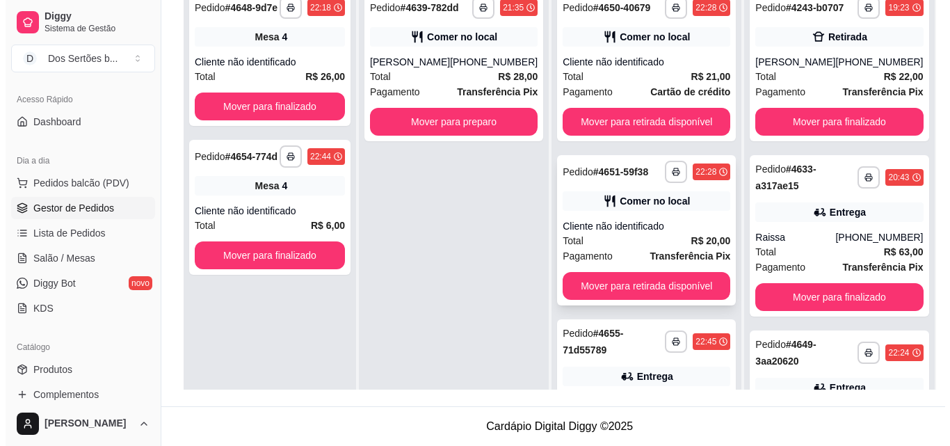
scroll to position [12, 0]
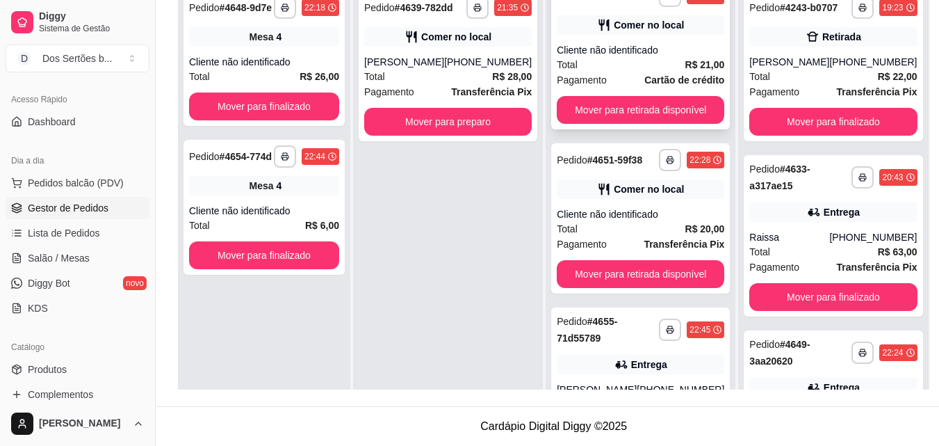
click at [602, 35] on div "Comer no local" at bounding box center [641, 24] width 168 height 19
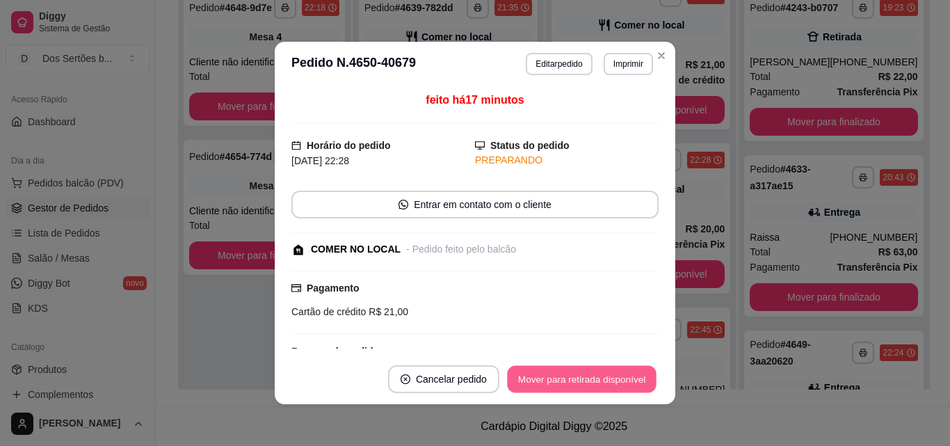
click at [610, 375] on button "Mover para retirada disponível" at bounding box center [581, 379] width 149 height 27
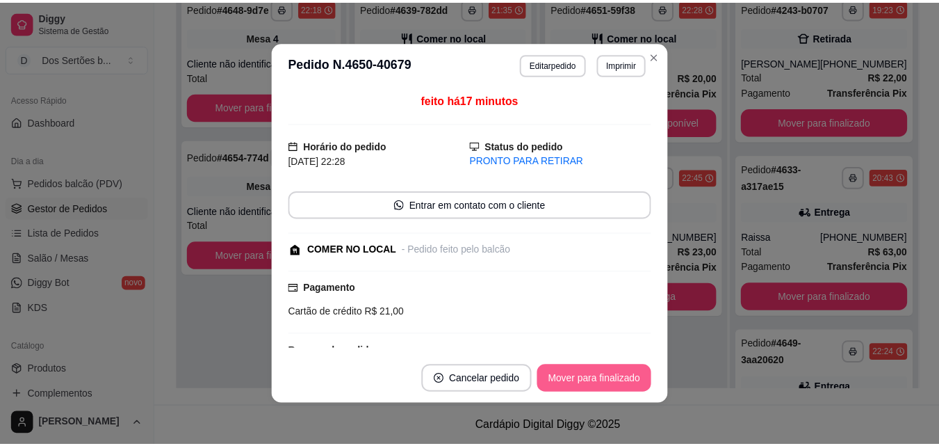
scroll to position [0, 0]
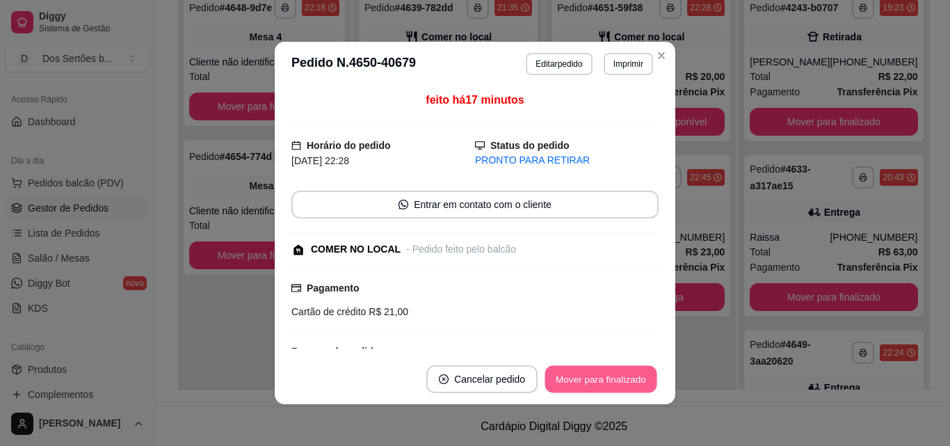
click at [630, 384] on button "Mover para finalizado" at bounding box center [601, 379] width 112 height 27
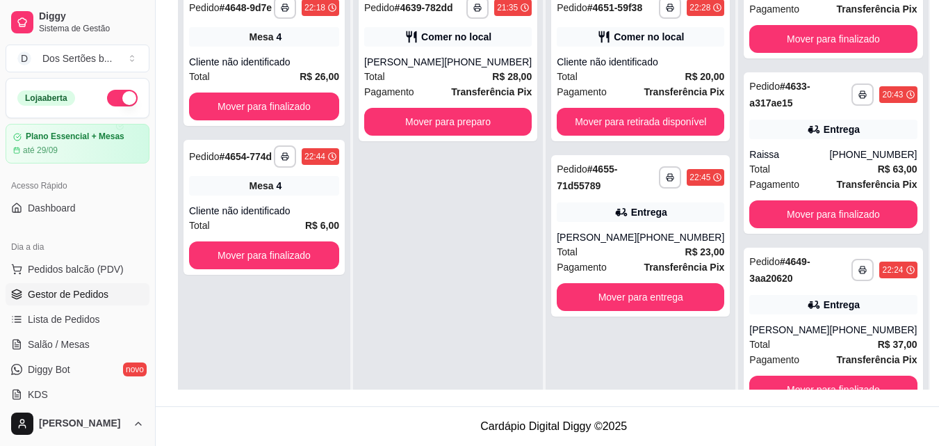
click at [107, 99] on button "button" at bounding box center [122, 98] width 31 height 17
click at [631, 240] on div "[PERSON_NAME]" at bounding box center [597, 237] width 80 height 14
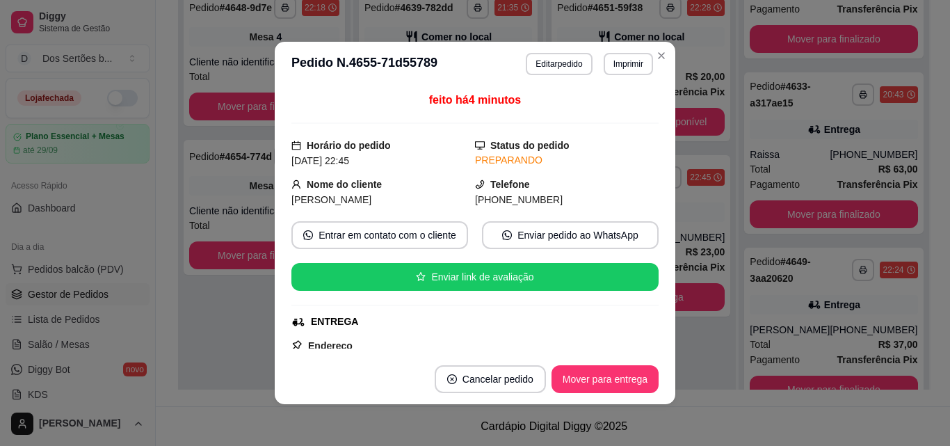
scroll to position [26, 0]
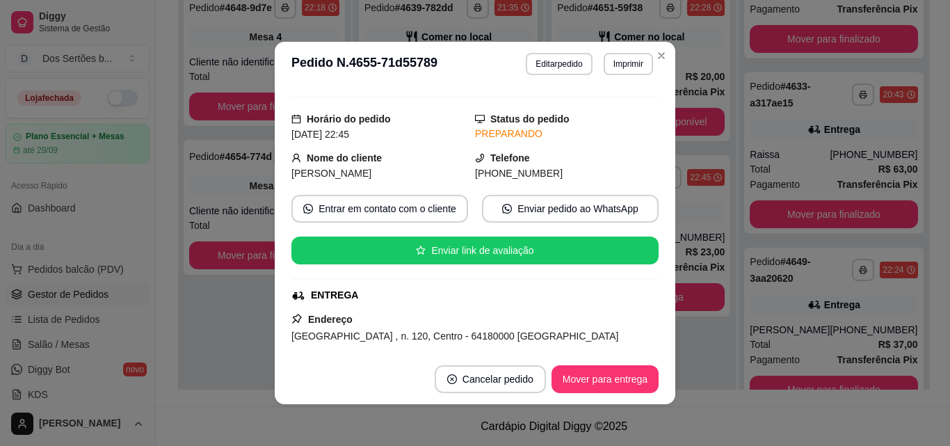
drag, startPoint x: 535, startPoint y: 213, endPoint x: 415, endPoint y: 151, distance: 135.6
click at [415, 151] on div "Nome do cliente [PERSON_NAME]" at bounding box center [383, 165] width 184 height 31
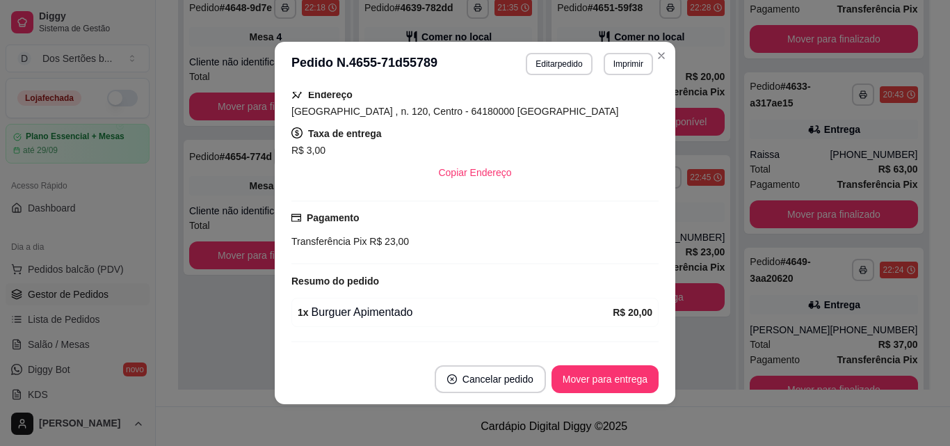
scroll to position [284, 0]
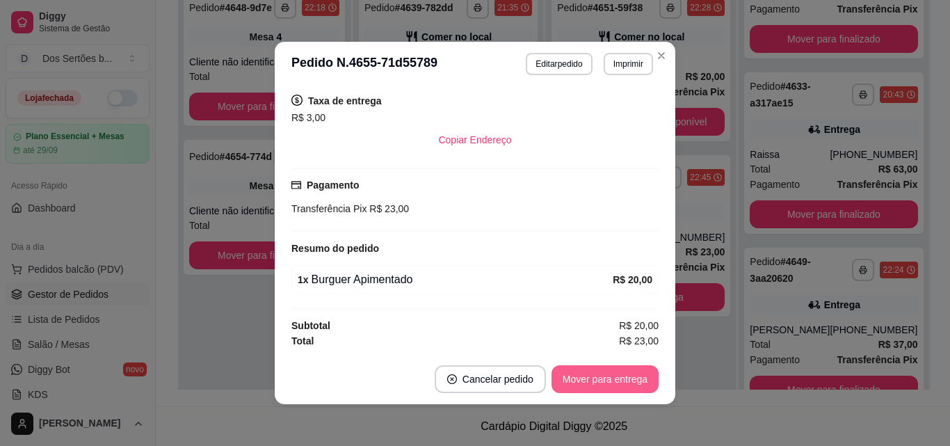
click at [599, 373] on button "Mover para entrega" at bounding box center [604, 379] width 107 height 28
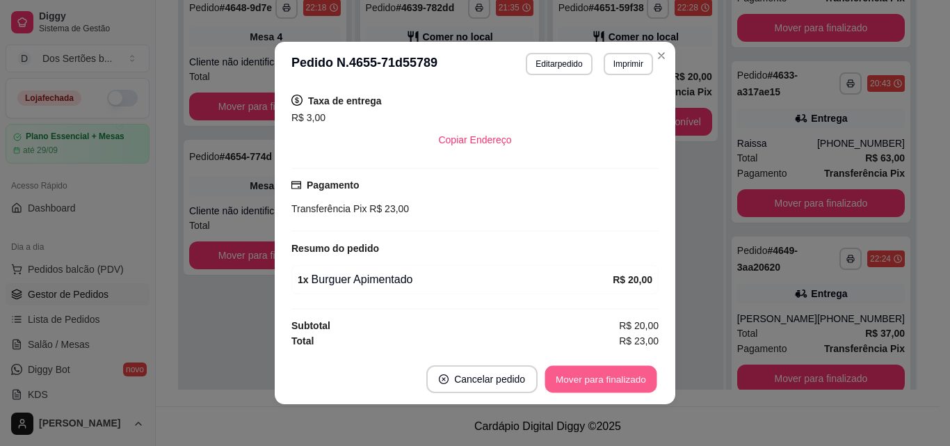
click at [597, 367] on button "Mover para finalizado" at bounding box center [601, 379] width 112 height 27
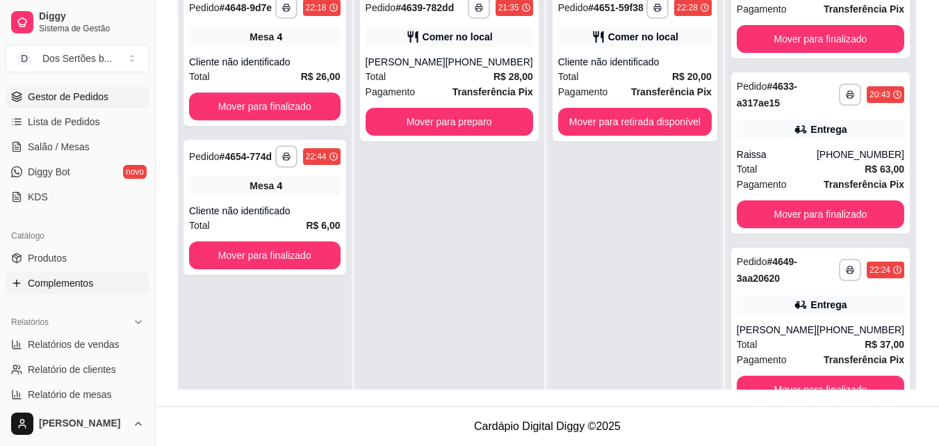
scroll to position [275, 0]
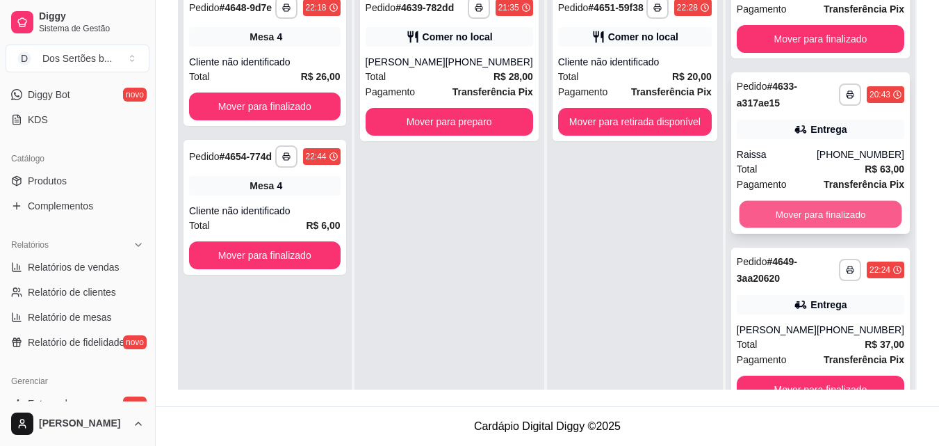
click at [781, 201] on button "Mover para finalizado" at bounding box center [820, 214] width 163 height 27
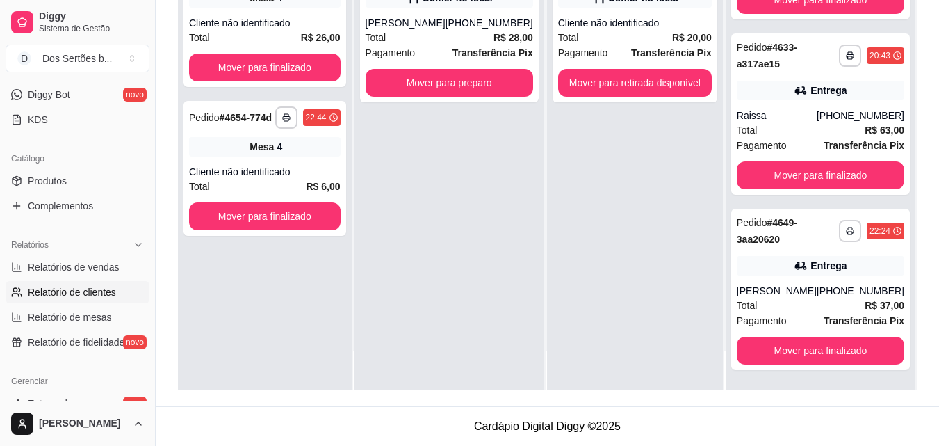
scroll to position [295, 0]
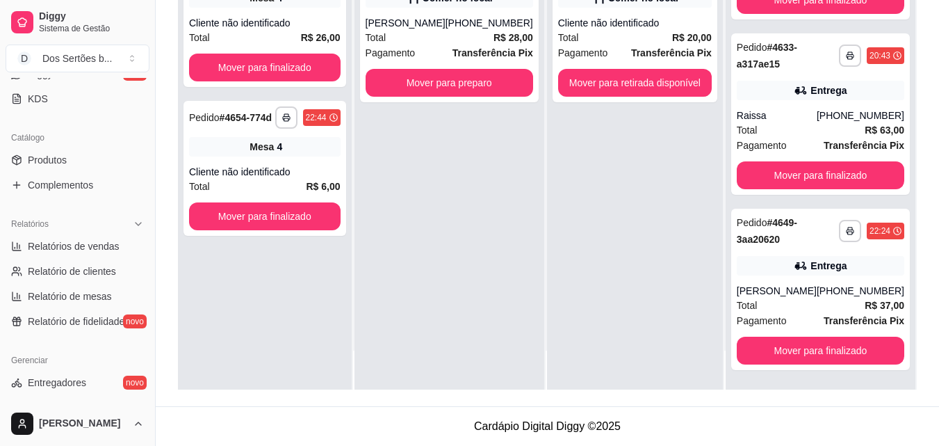
drag, startPoint x: 58, startPoint y: 260, endPoint x: 314, endPoint y: 277, distance: 256.4
click at [314, 277] on div "**********" at bounding box center [265, 167] width 174 height 446
click at [150, 329] on button "Toggle Sidebar" at bounding box center [154, 223] width 11 height 446
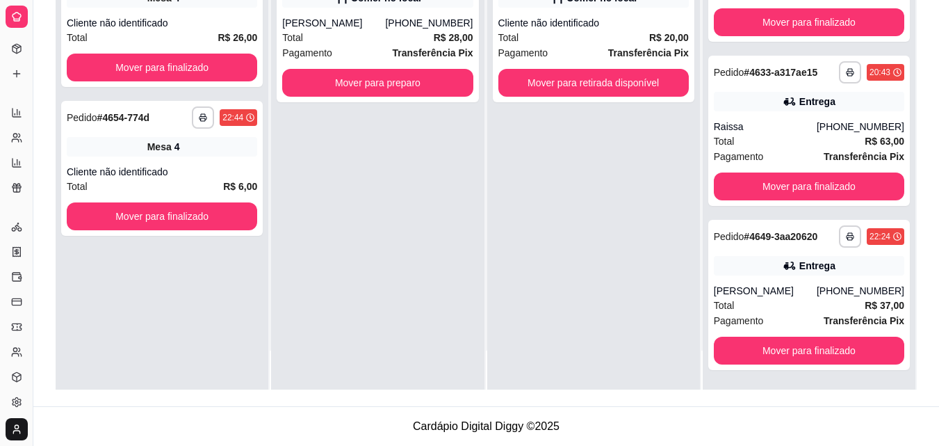
scroll to position [199, 0]
click at [35, 212] on button "Toggle Sidebar" at bounding box center [32, 223] width 11 height 446
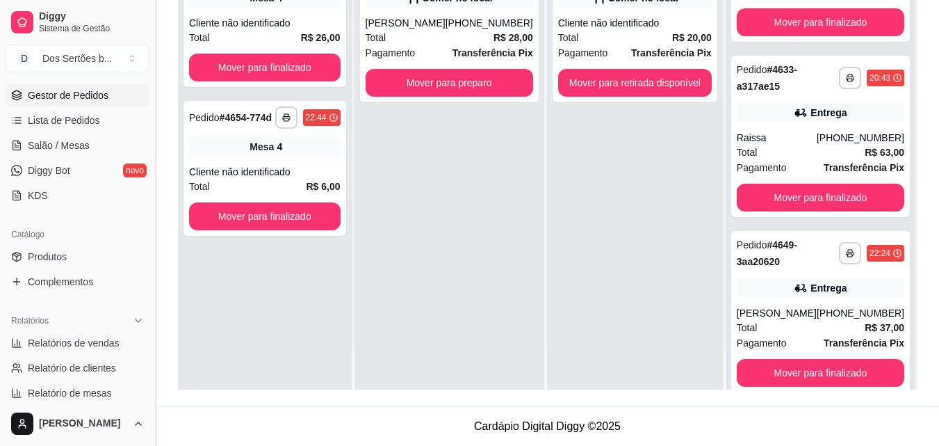
scroll to position [94, 0]
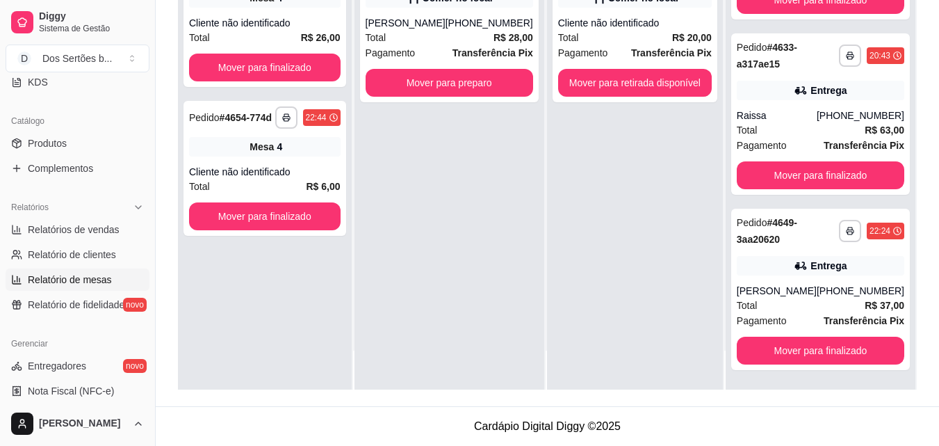
click at [74, 277] on span "Relatório de mesas" at bounding box center [70, 280] width 84 height 14
select select "TOTAL_OF_ORDERS"
select select "7"
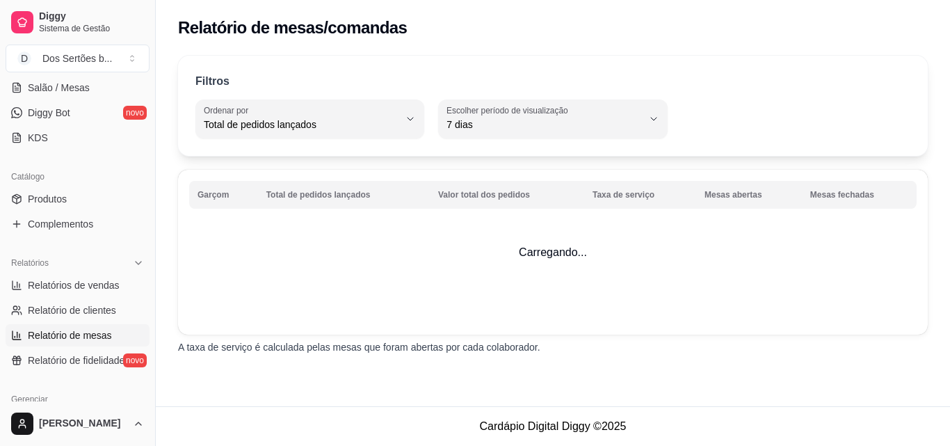
scroll to position [229, 0]
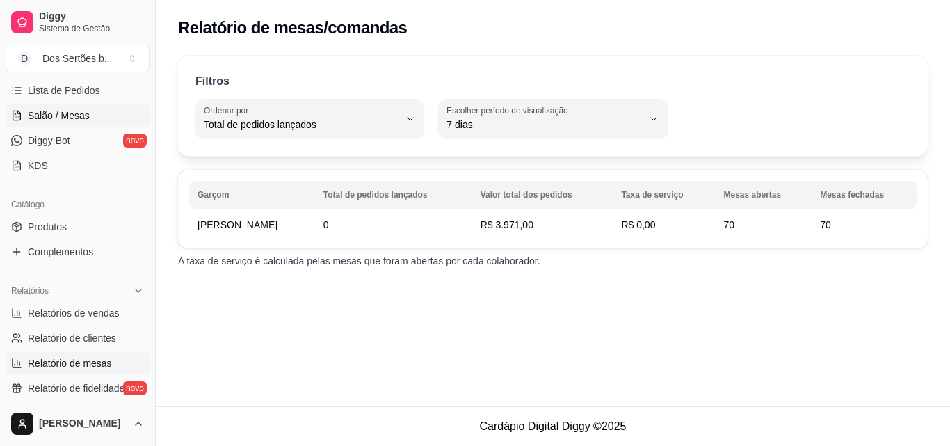
click at [69, 111] on span "Salão / Mesas" at bounding box center [59, 115] width 62 height 14
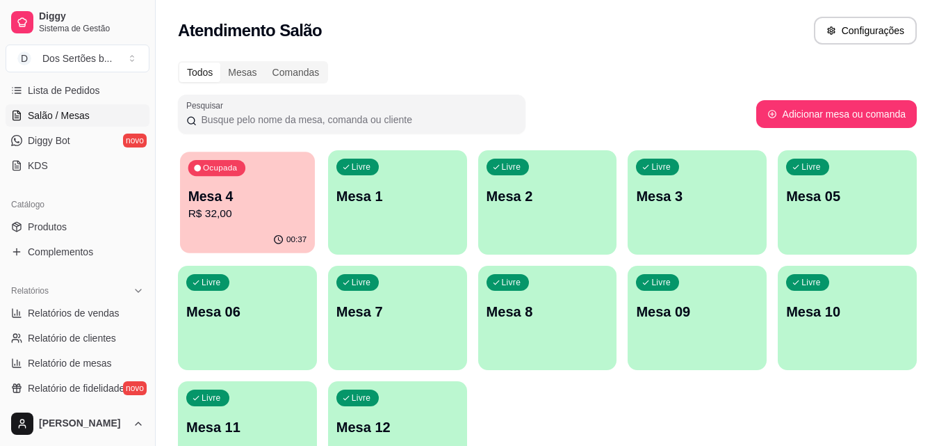
click at [227, 209] on p "R$ 32,00" at bounding box center [247, 214] width 119 height 16
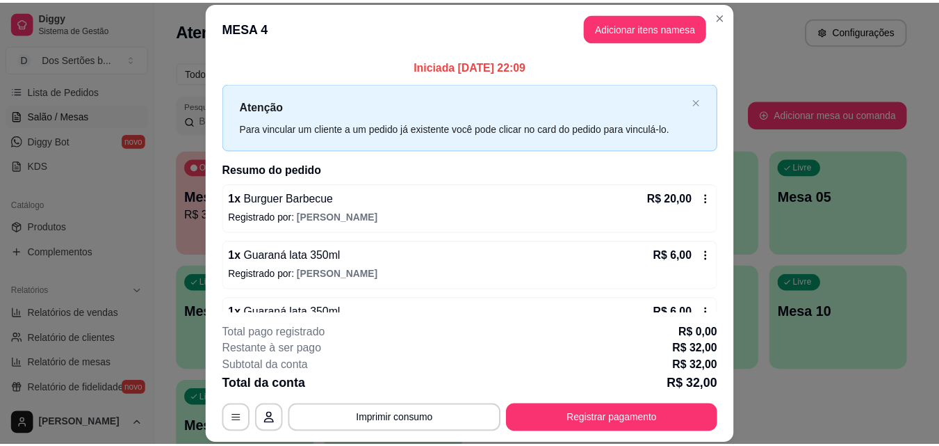
scroll to position [39, 0]
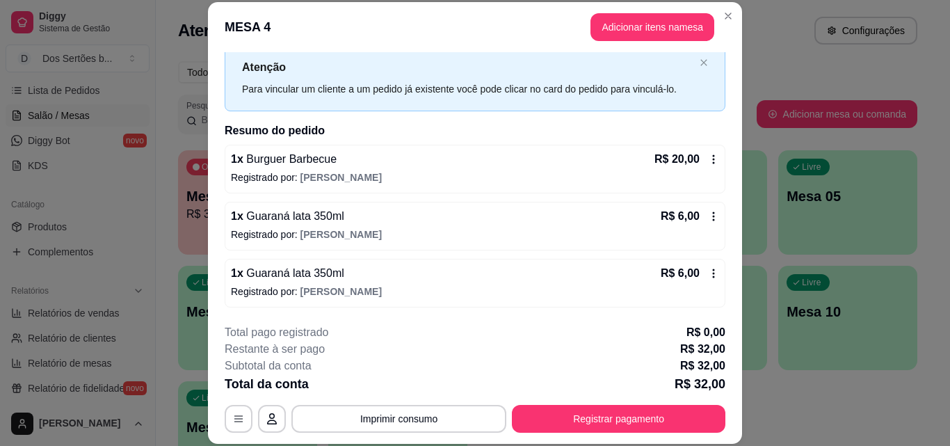
click at [708, 269] on icon at bounding box center [713, 273] width 11 height 11
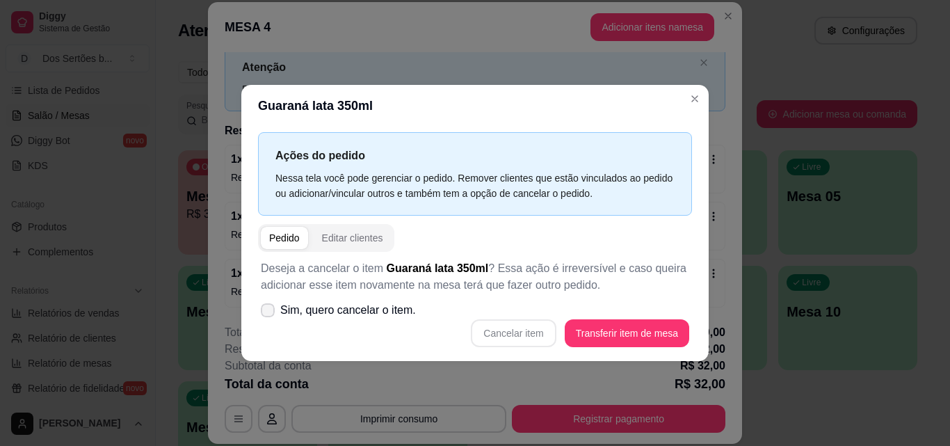
click at [268, 310] on icon at bounding box center [267, 310] width 11 height 8
click at [268, 312] on input "Sim, quero cancelar o item." at bounding box center [264, 316] width 9 height 9
checkbox input "true"
click at [516, 326] on button "Cancelar item" at bounding box center [513, 332] width 83 height 27
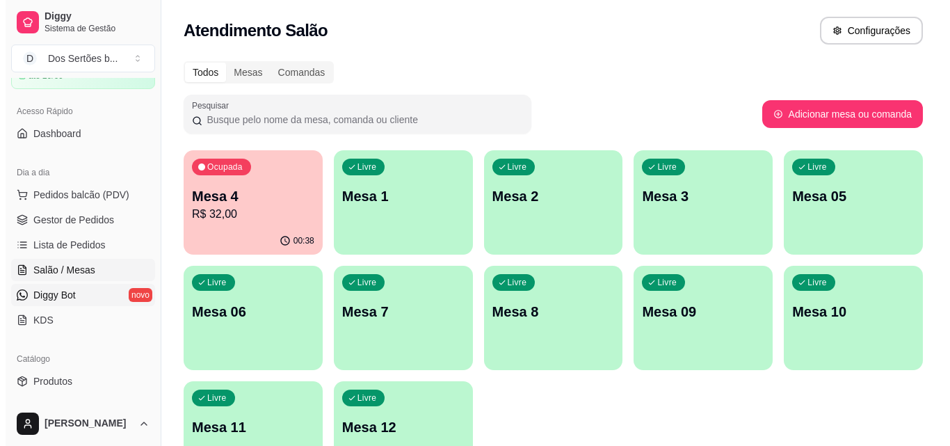
scroll to position [0, 0]
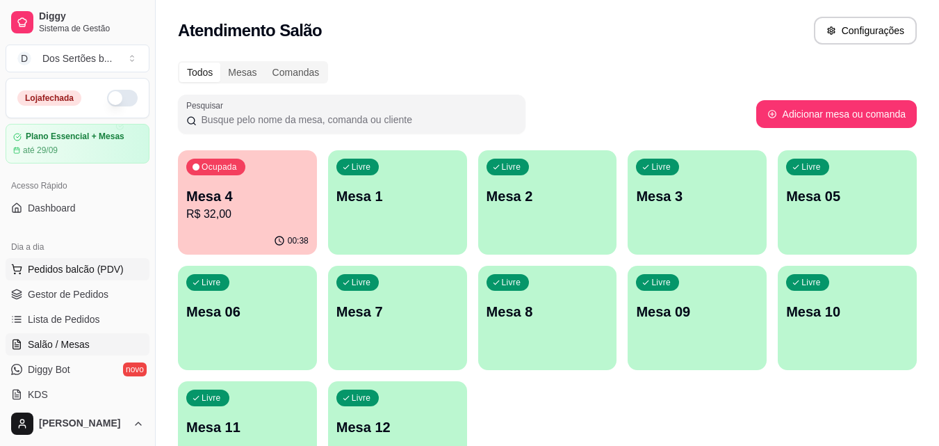
click at [60, 265] on span "Pedidos balcão (PDV)" at bounding box center [76, 269] width 96 height 14
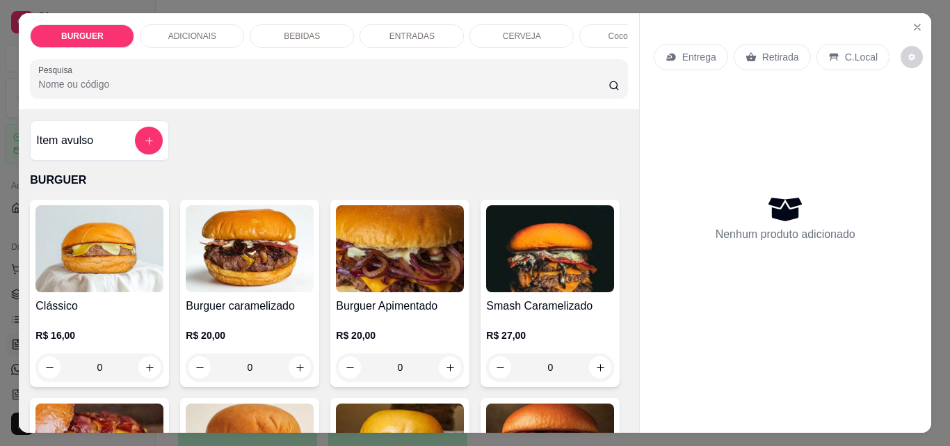
click at [307, 31] on p "BEBIDAS" at bounding box center [302, 36] width 36 height 11
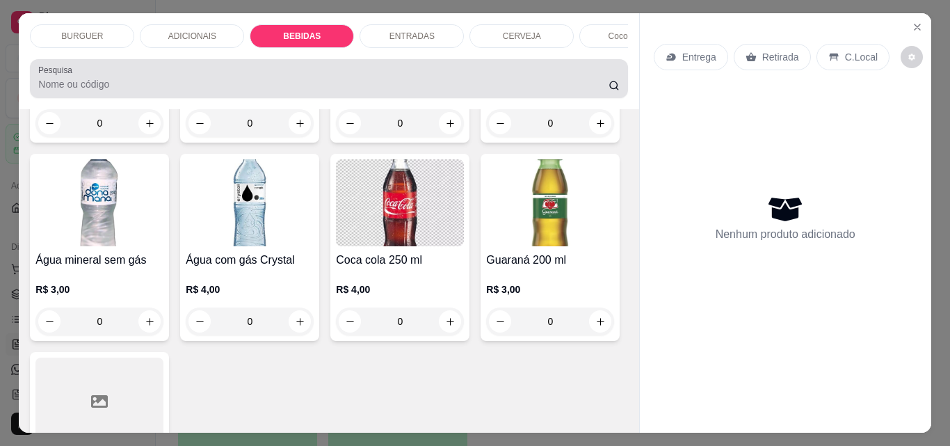
scroll to position [36, 0]
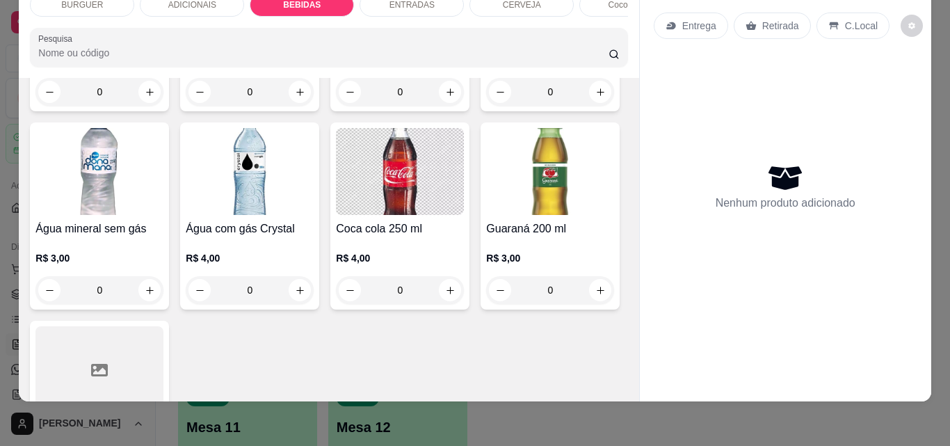
type input "1"
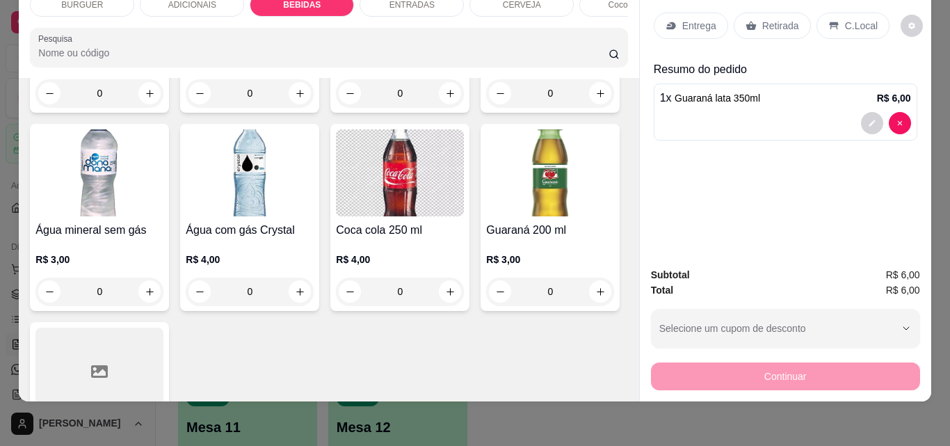
click at [835, 13] on div "C.Local" at bounding box center [852, 26] width 73 height 26
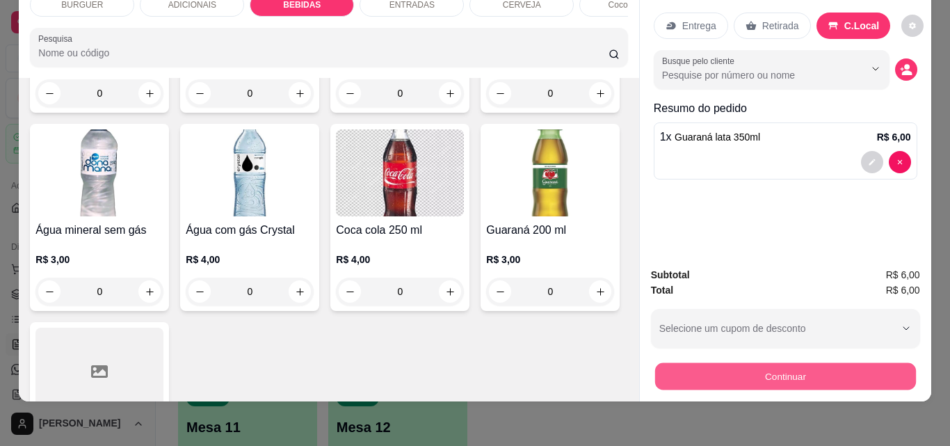
click at [780, 362] on button "Continuar" at bounding box center [784, 375] width 261 height 27
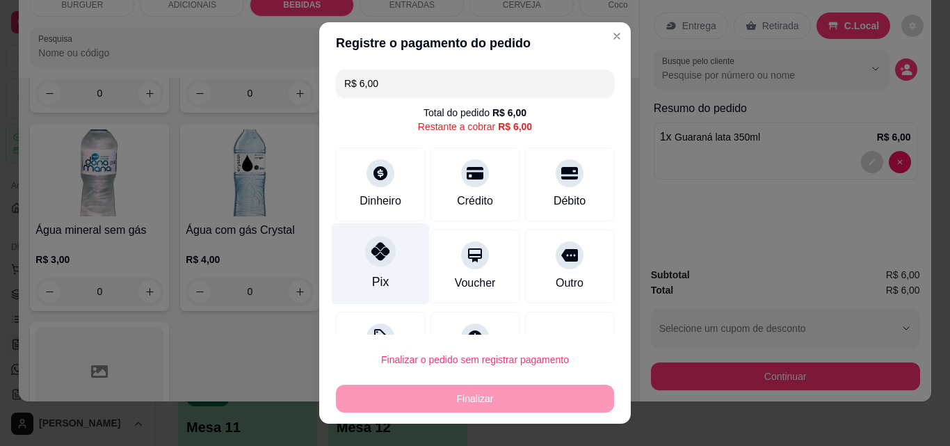
click at [366, 271] on div "Pix" at bounding box center [381, 263] width 98 height 81
type input "R$ 0,00"
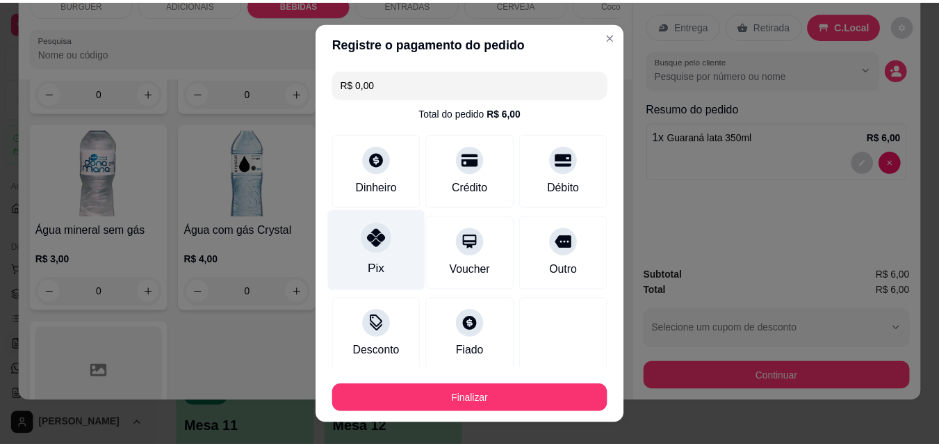
scroll to position [81, 0]
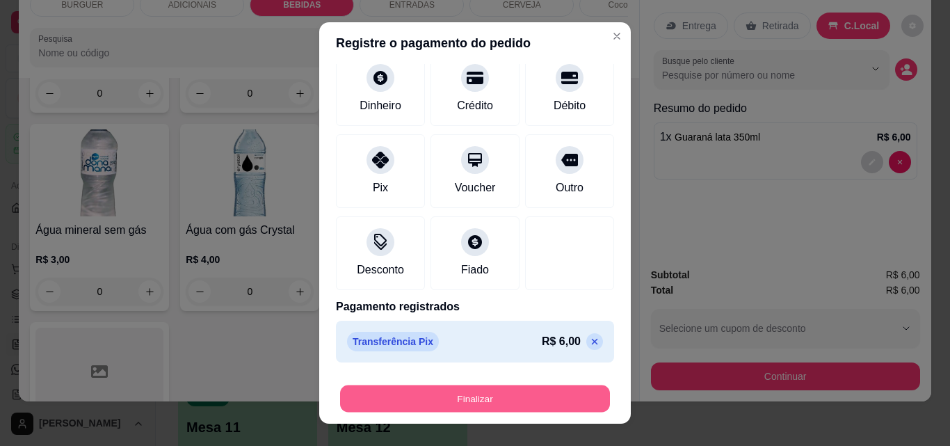
click at [537, 396] on button "Finalizar" at bounding box center [475, 398] width 270 height 27
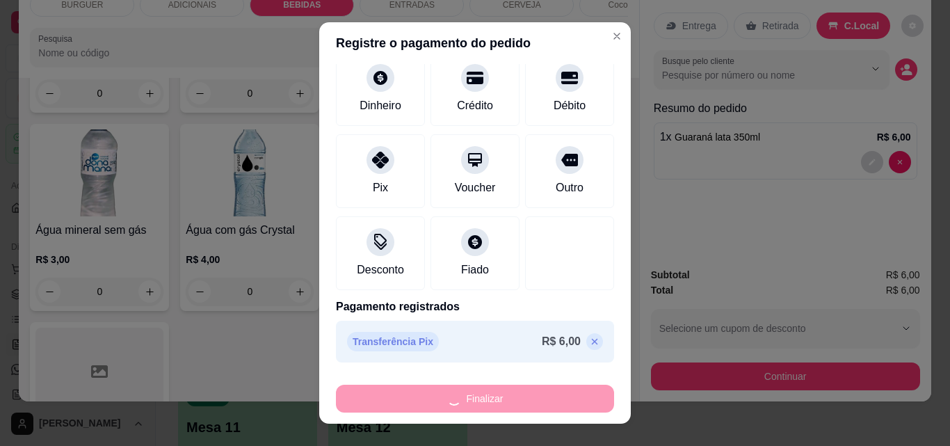
type input "0"
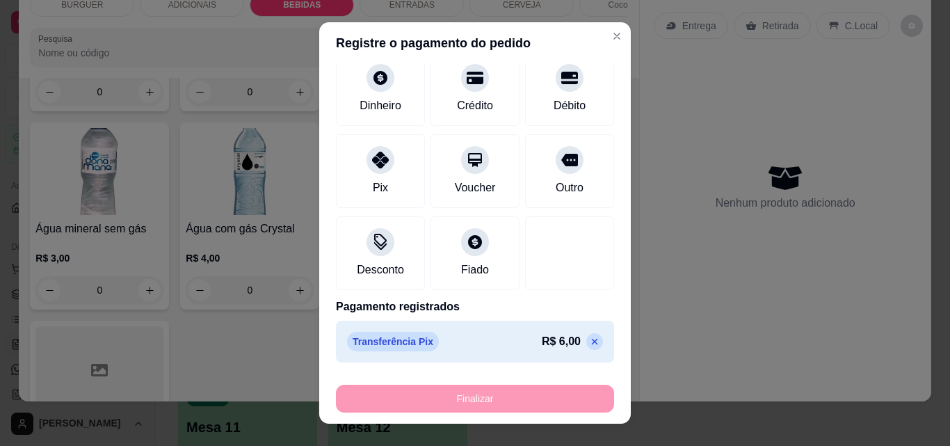
type input "-R$ 6,00"
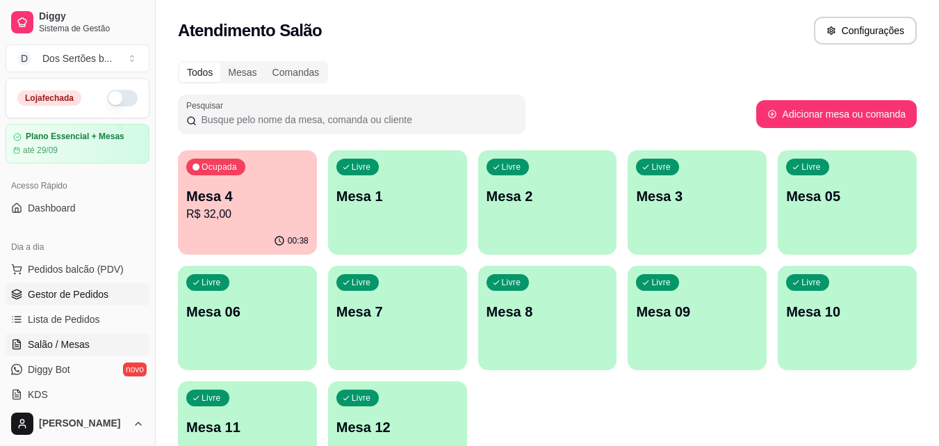
click at [108, 300] on link "Gestor de Pedidos" at bounding box center [78, 294] width 144 height 22
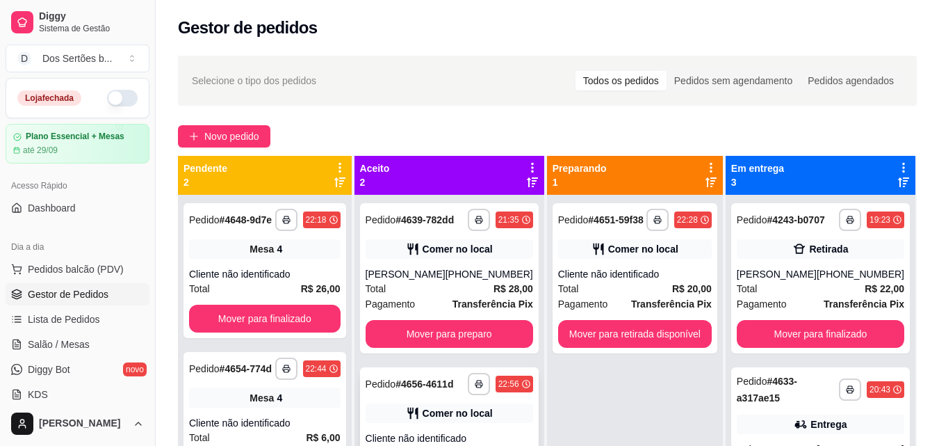
click at [453, 380] on strong "# 4656-4611d" at bounding box center [425, 383] width 58 height 11
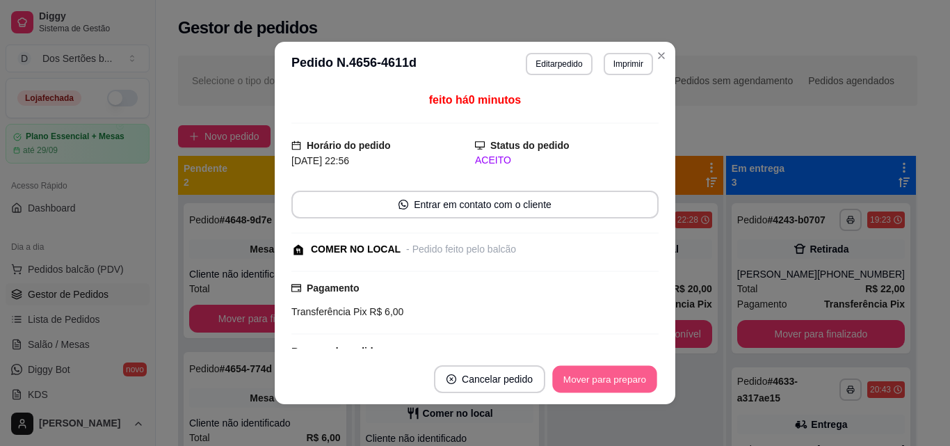
click at [606, 374] on button "Mover para preparo" at bounding box center [604, 379] width 104 height 27
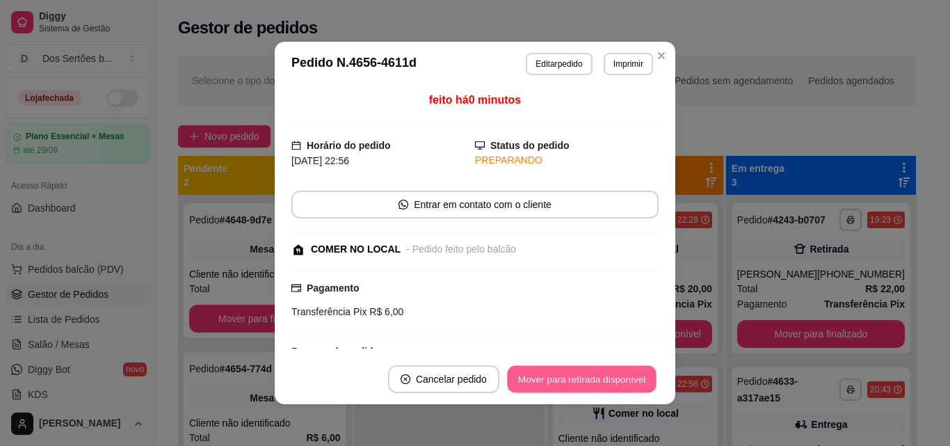
click at [606, 375] on button "Mover para retirada disponível" at bounding box center [581, 379] width 149 height 27
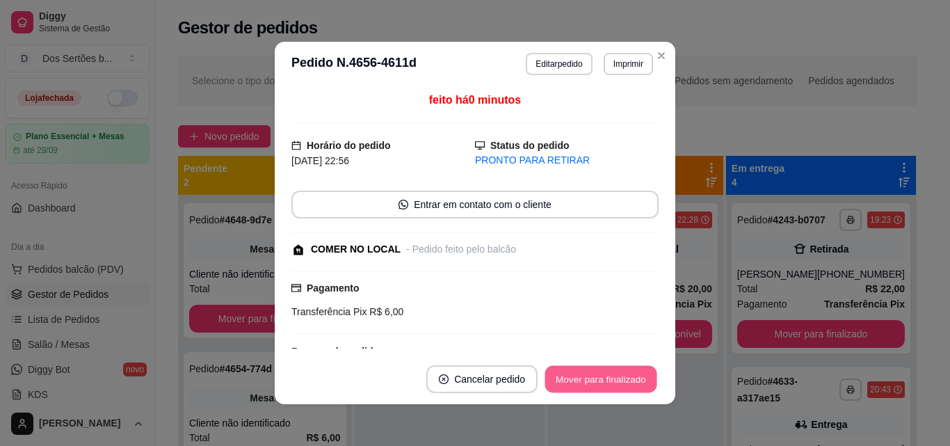
click at [606, 375] on button "Mover para finalizado" at bounding box center [601, 379] width 112 height 27
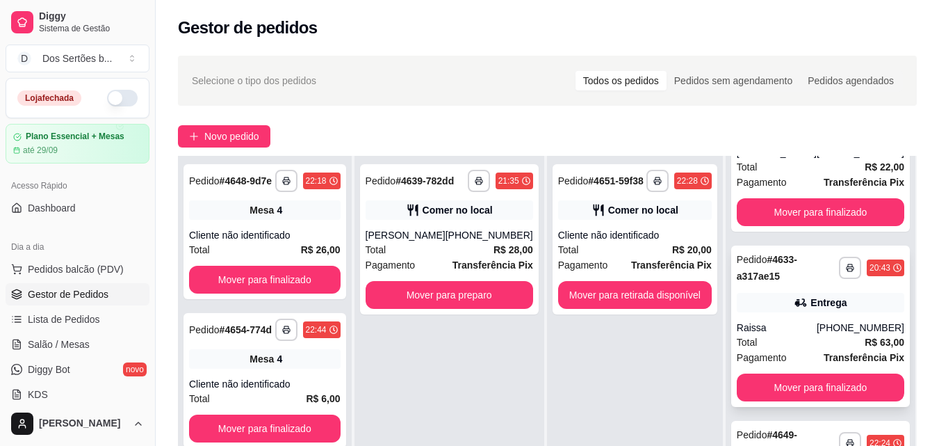
scroll to position [161, 0]
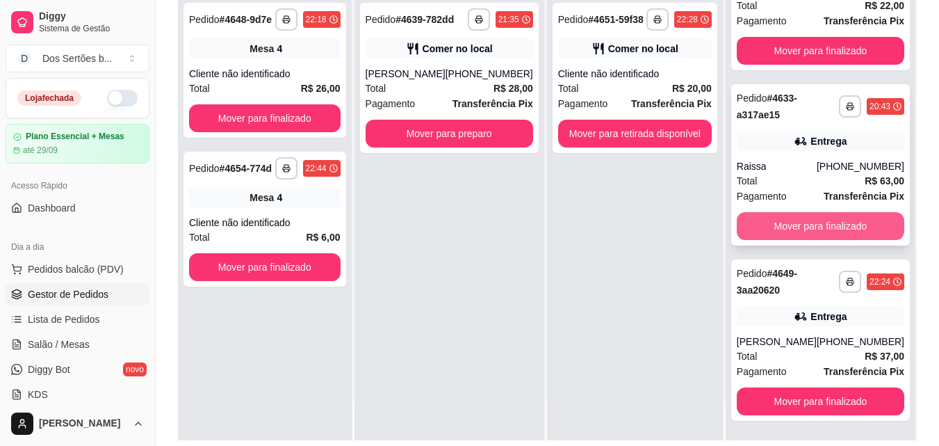
click at [781, 218] on button "Mover para finalizado" at bounding box center [821, 226] width 168 height 28
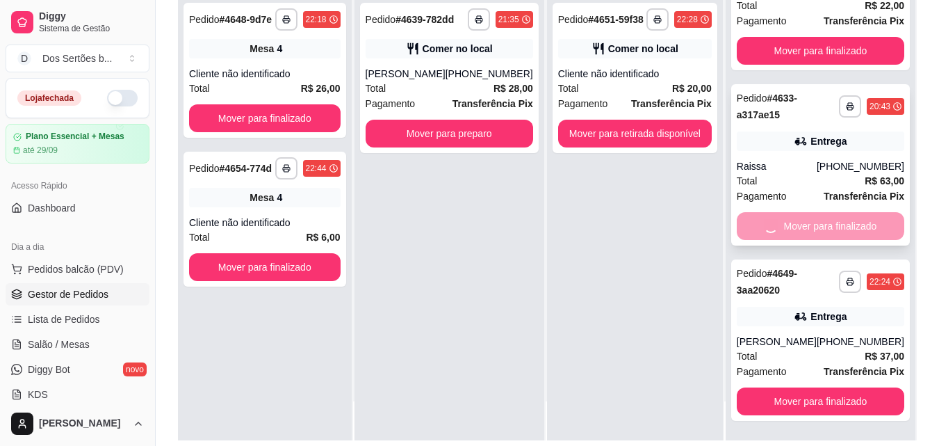
scroll to position [0, 0]
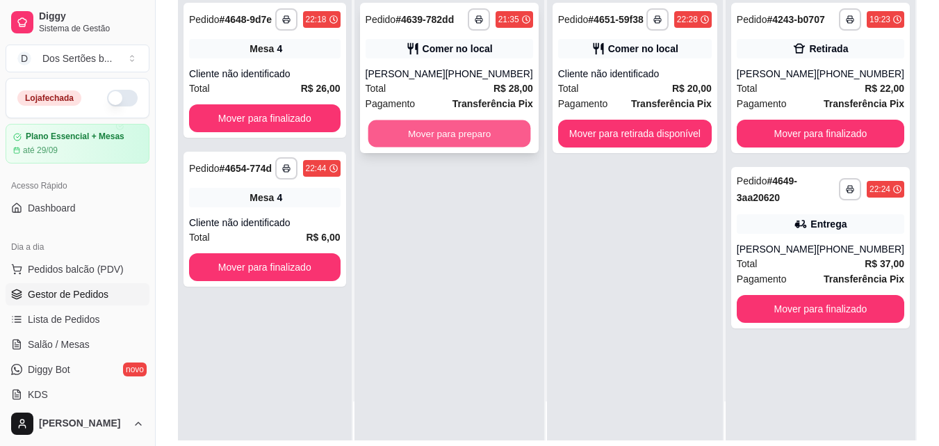
click at [461, 132] on button "Mover para preparo" at bounding box center [449, 133] width 163 height 27
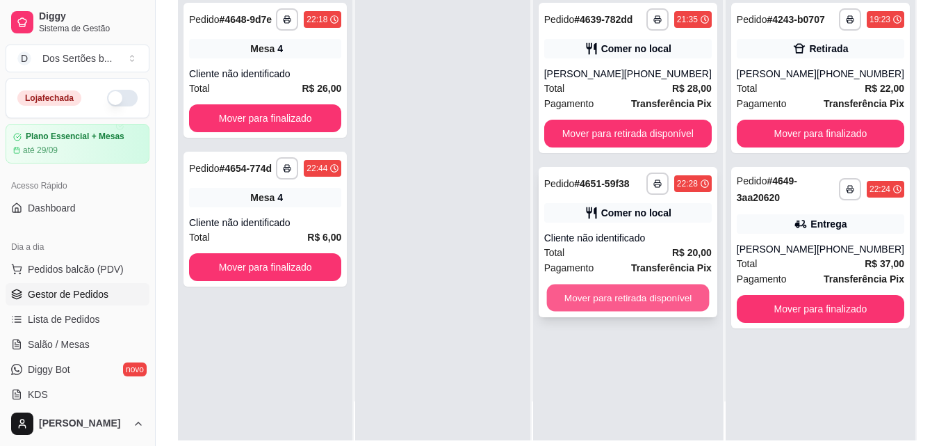
click at [629, 293] on button "Mover para retirada disponível" at bounding box center [627, 297] width 163 height 27
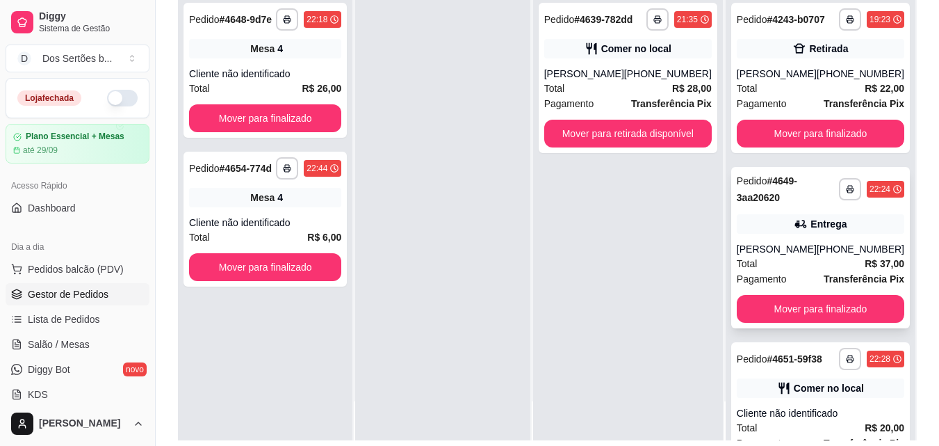
scroll to position [94, 0]
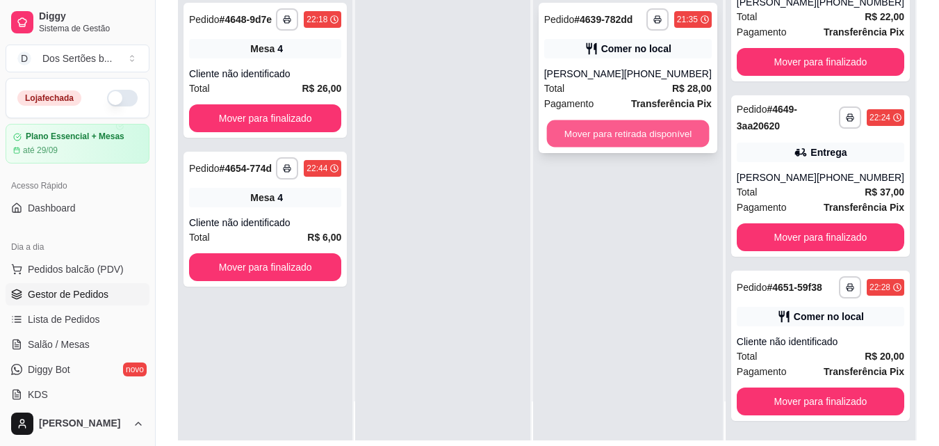
click at [603, 132] on button "Mover para retirada disponível" at bounding box center [627, 133] width 163 height 27
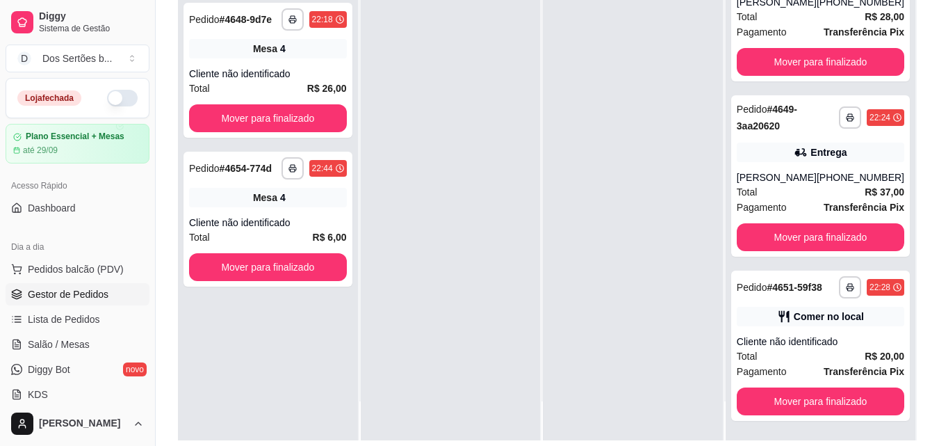
scroll to position [212, 0]
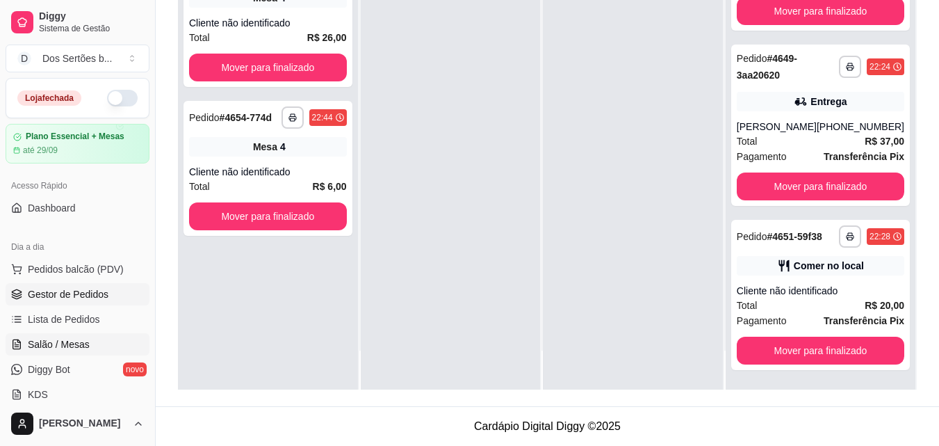
click at [57, 335] on link "Salão / Mesas" at bounding box center [78, 344] width 144 height 22
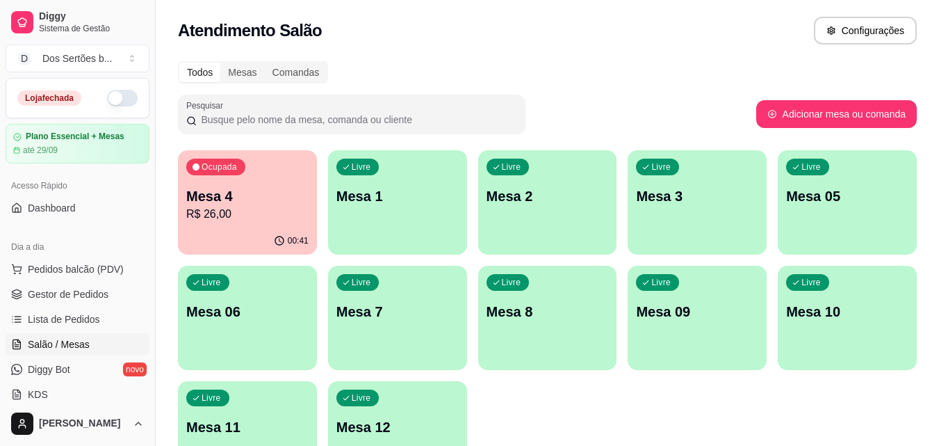
scroll to position [96, 0]
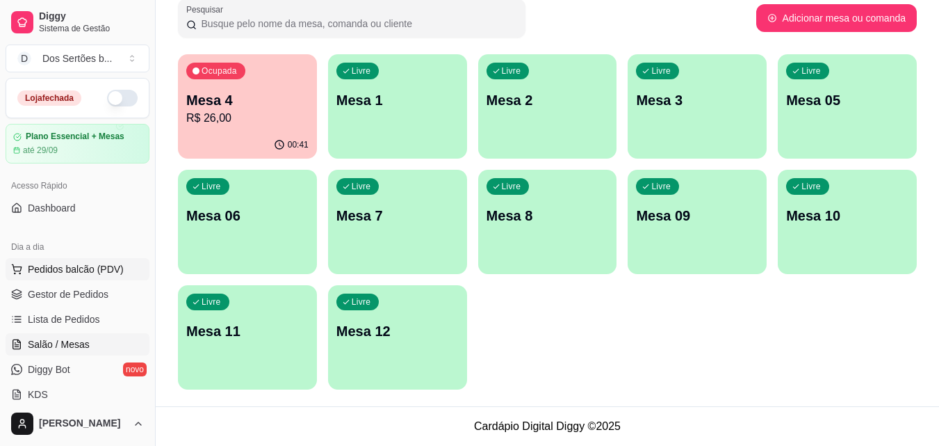
click at [86, 279] on button "Pedidos balcão (PDV)" at bounding box center [78, 269] width 144 height 22
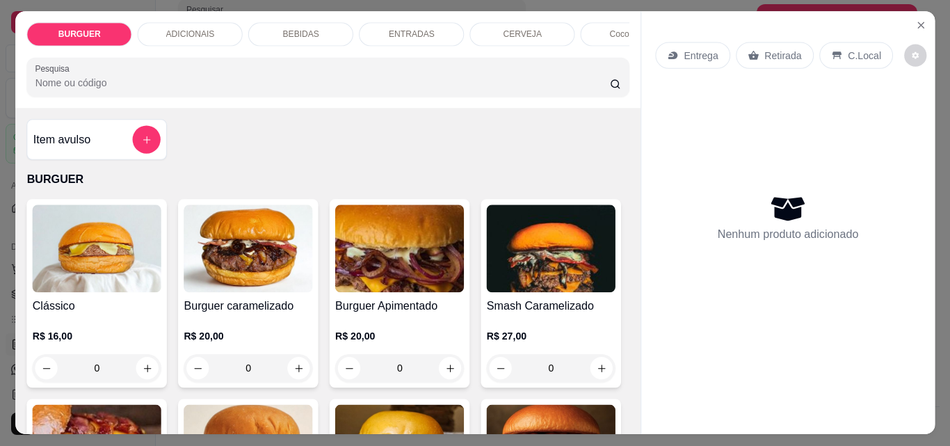
click at [82, 288] on img at bounding box center [96, 249] width 129 height 88
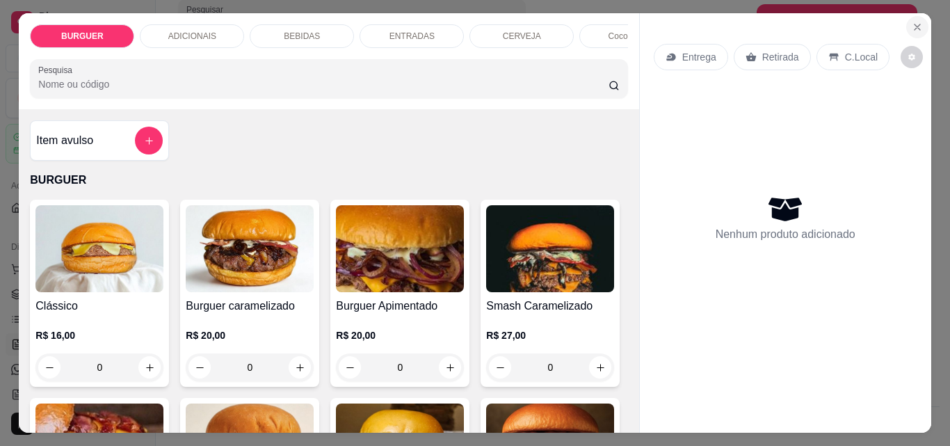
click at [918, 16] on button "Close" at bounding box center [917, 27] width 22 height 22
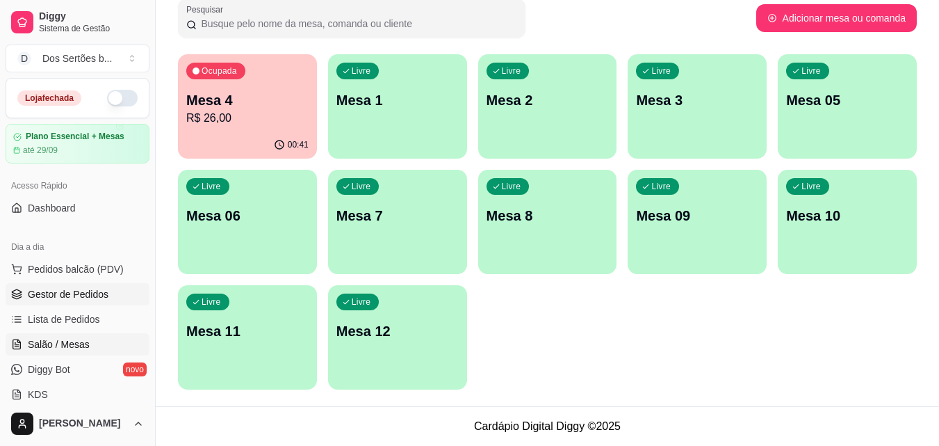
click at [70, 292] on span "Gestor de Pedidos" at bounding box center [68, 294] width 81 height 14
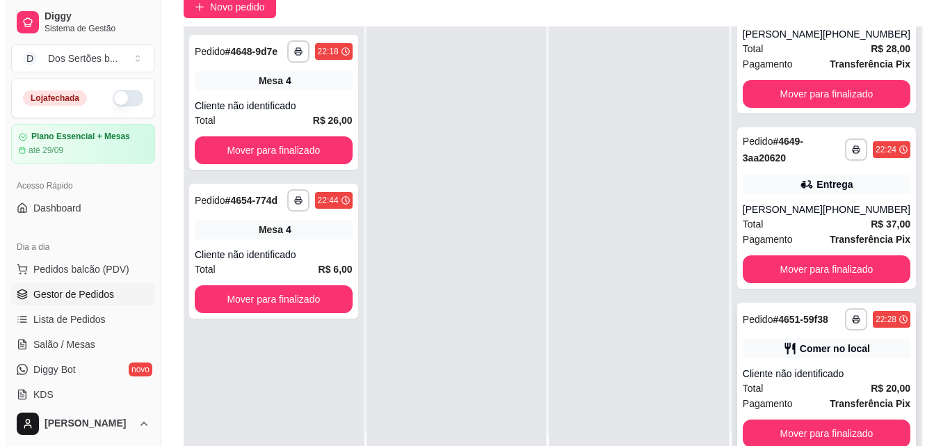
scroll to position [212, 0]
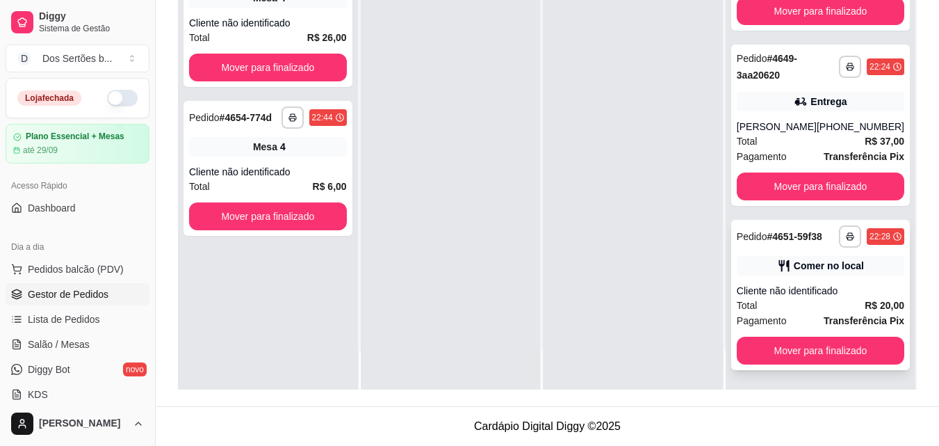
click at [785, 316] on span "Pagamento" at bounding box center [762, 320] width 50 height 15
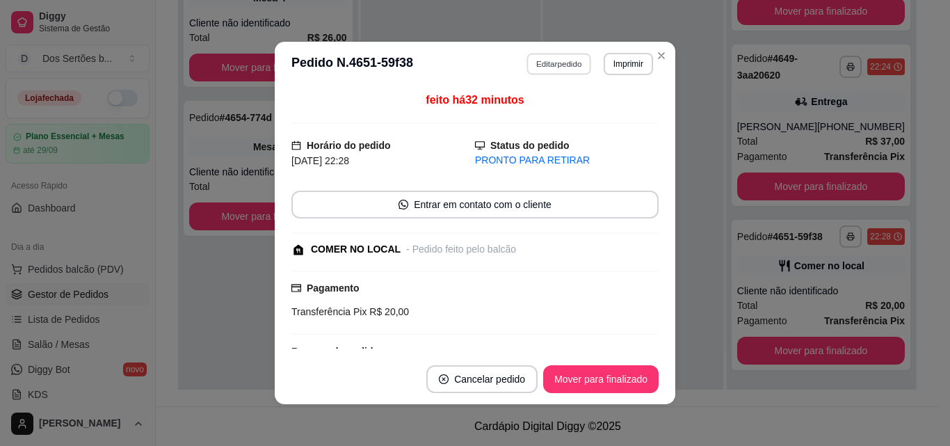
click at [546, 60] on button "Editar pedido" at bounding box center [559, 64] width 65 height 22
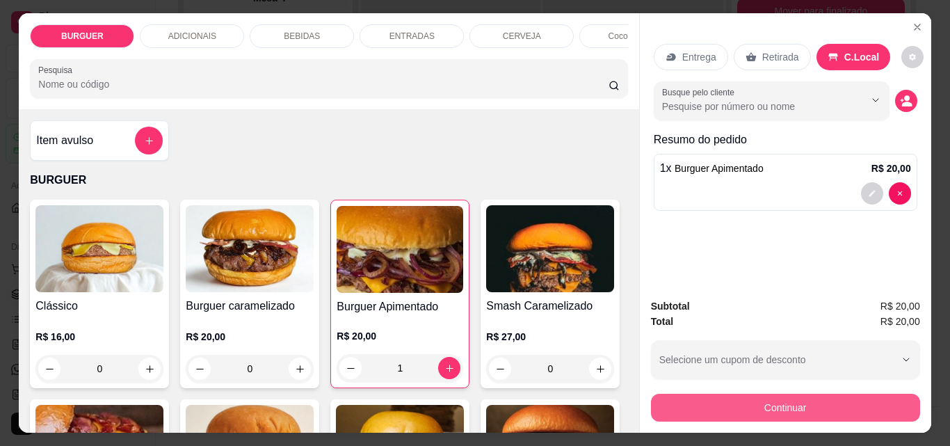
click at [747, 395] on button "Continuar" at bounding box center [785, 407] width 269 height 28
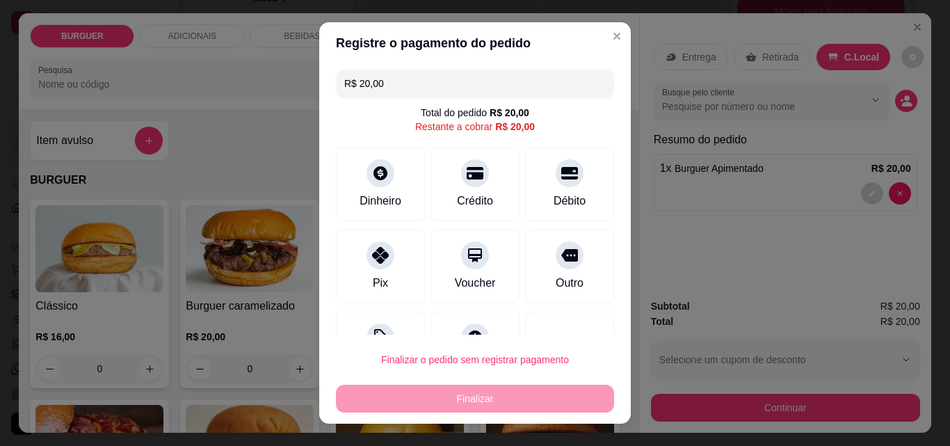
click at [389, 86] on input "R$ 20,00" at bounding box center [474, 84] width 261 height 28
click at [368, 83] on input "R$ 0,00" at bounding box center [474, 84] width 261 height 28
click at [373, 83] on input "R$ 0,00" at bounding box center [474, 84] width 261 height 28
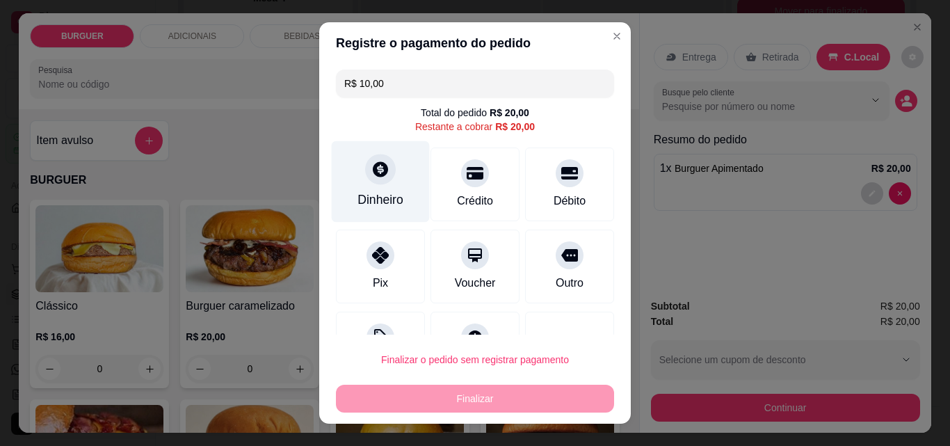
click at [373, 173] on icon at bounding box center [380, 168] width 15 height 15
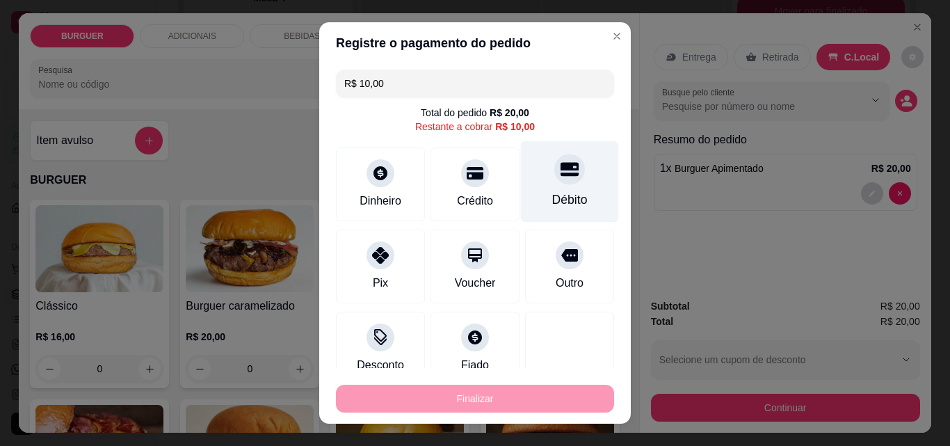
click at [533, 158] on div "Débito" at bounding box center [570, 181] width 98 height 81
type input "R$ 0,00"
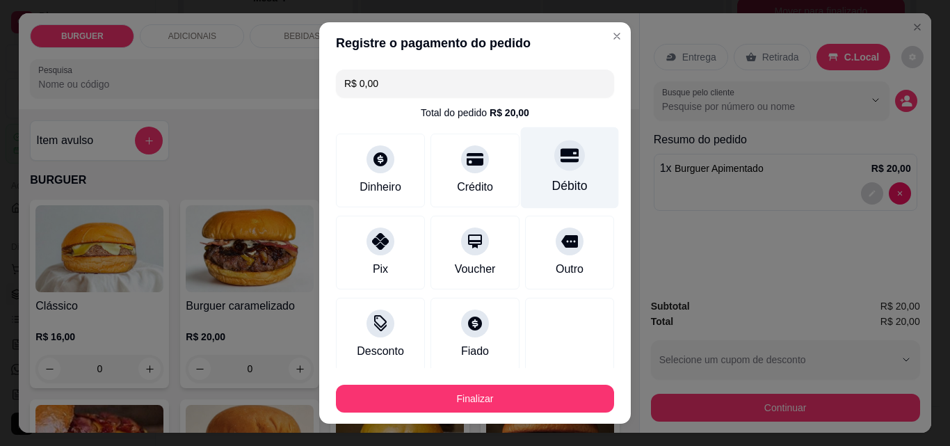
scroll to position [134, 0]
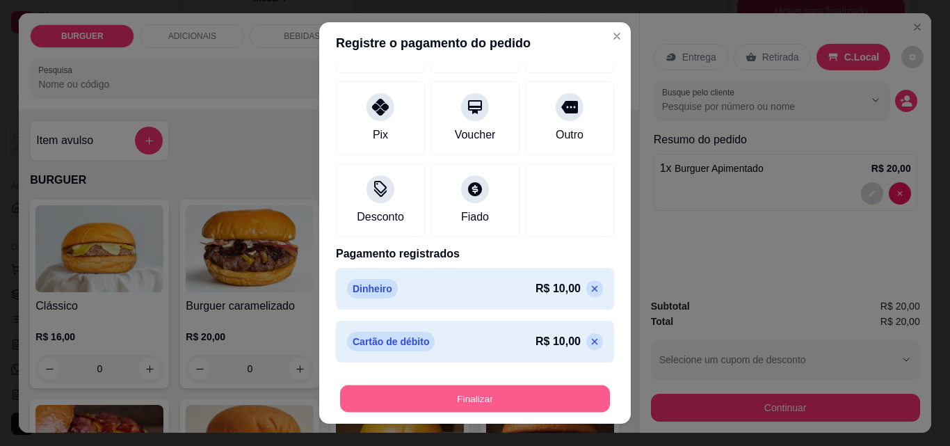
click at [482, 391] on button "Finalizar" at bounding box center [475, 398] width 270 height 27
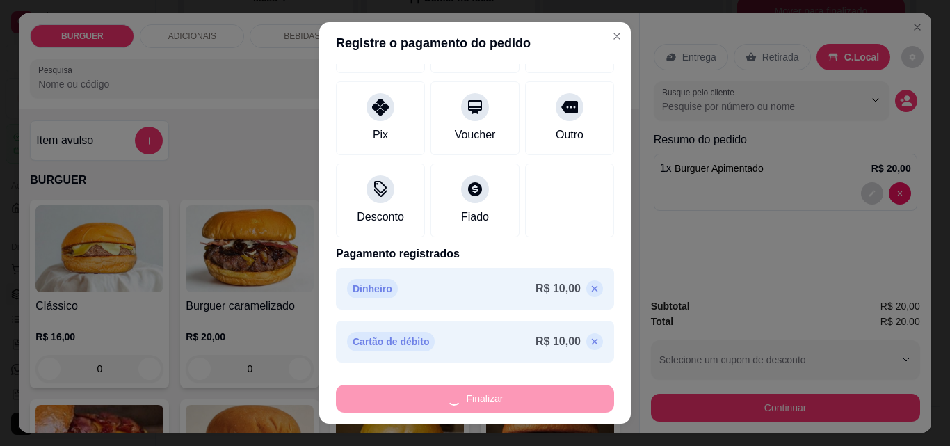
type input "0"
type input "-R$ 20,00"
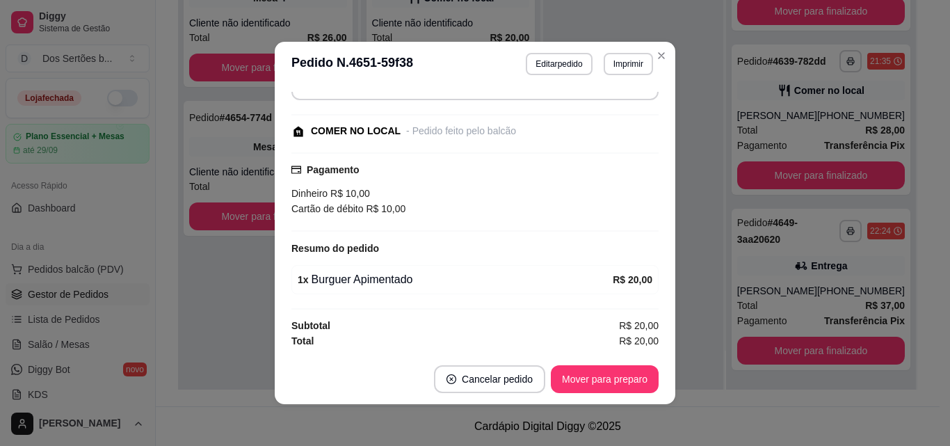
scroll to position [3, 0]
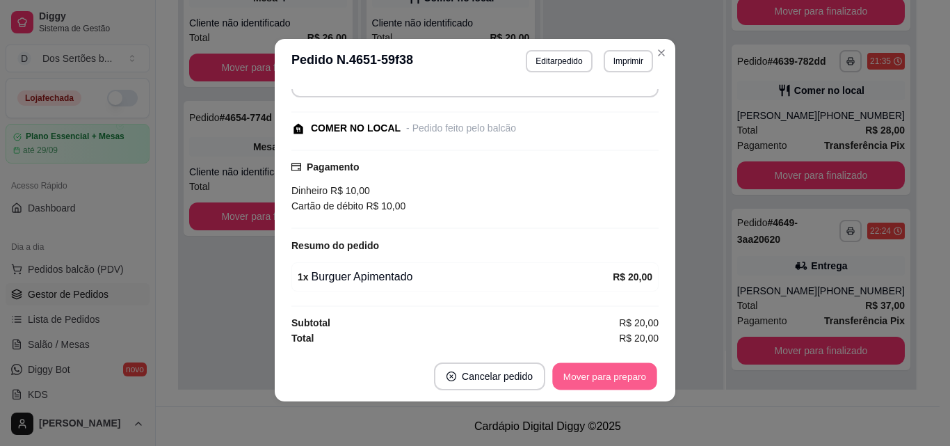
click at [614, 371] on button "Mover para preparo" at bounding box center [604, 376] width 104 height 27
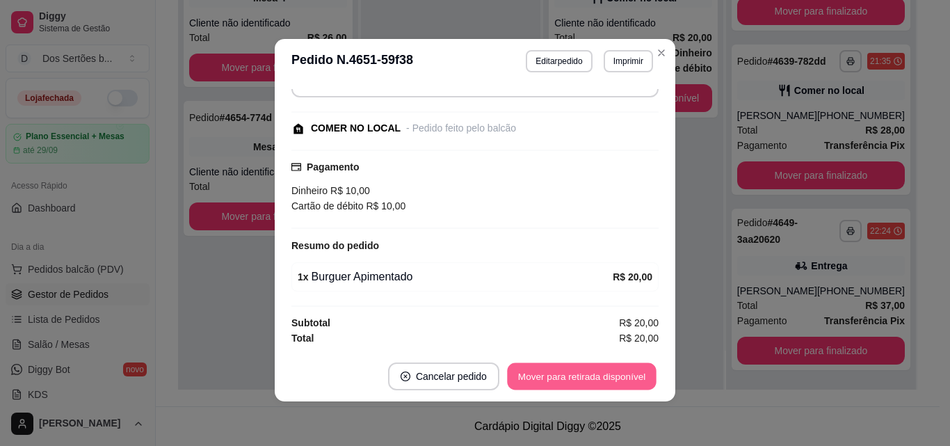
click at [611, 372] on button "Mover para retirada disponível" at bounding box center [581, 376] width 149 height 27
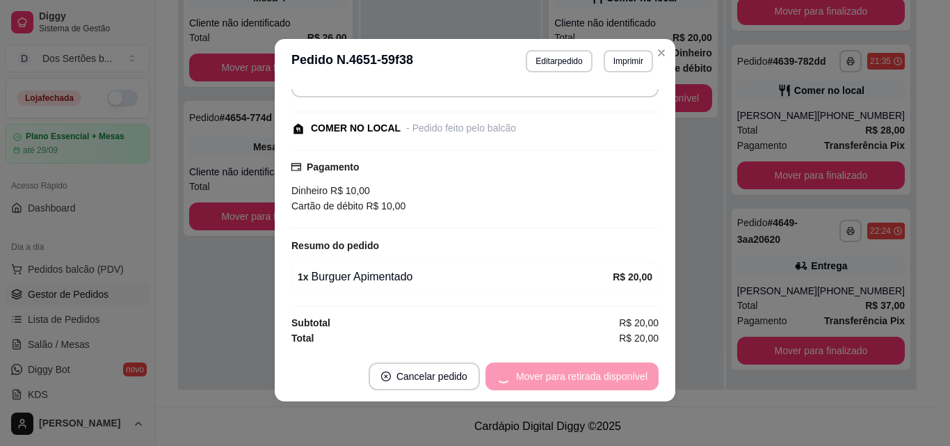
scroll to position [269, 0]
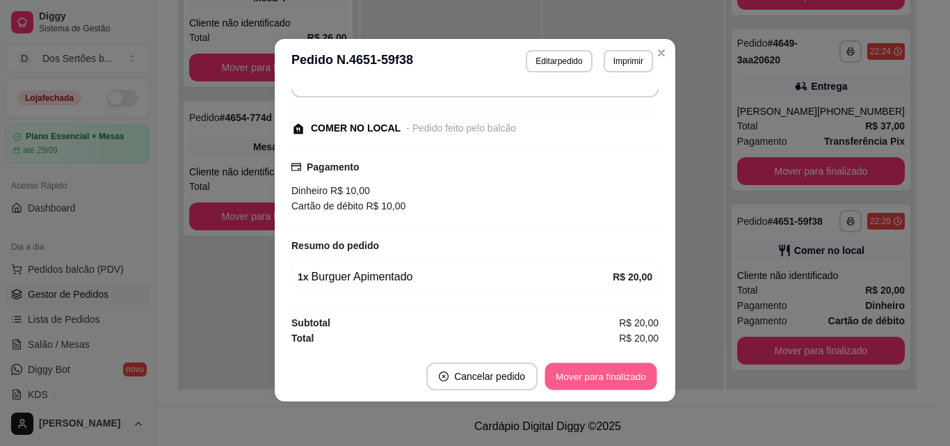
click at [611, 373] on button "Mover para finalizado" at bounding box center [601, 376] width 112 height 27
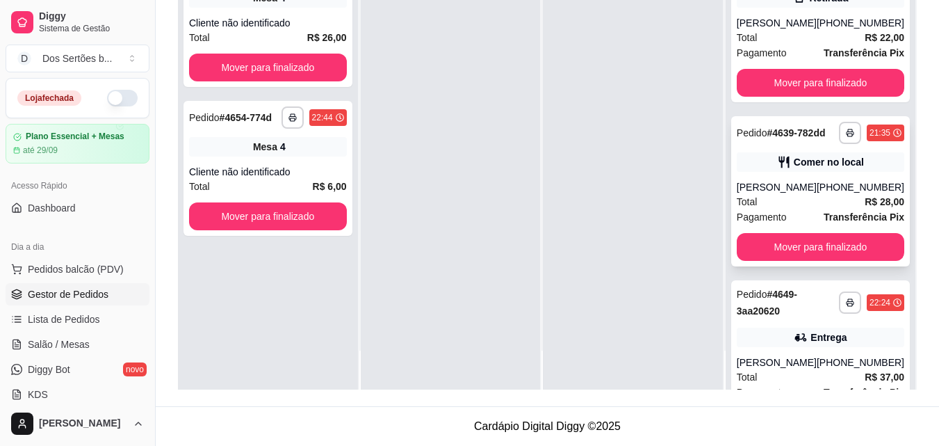
scroll to position [94, 0]
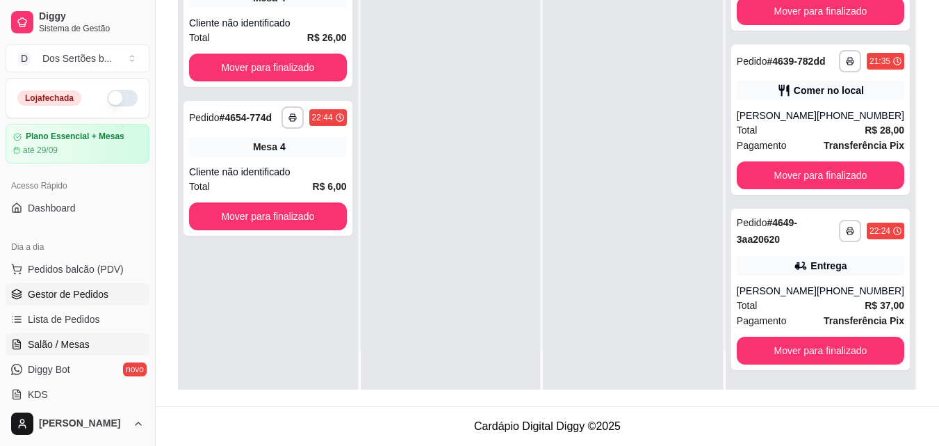
click at [81, 341] on span "Salão / Mesas" at bounding box center [59, 344] width 62 height 14
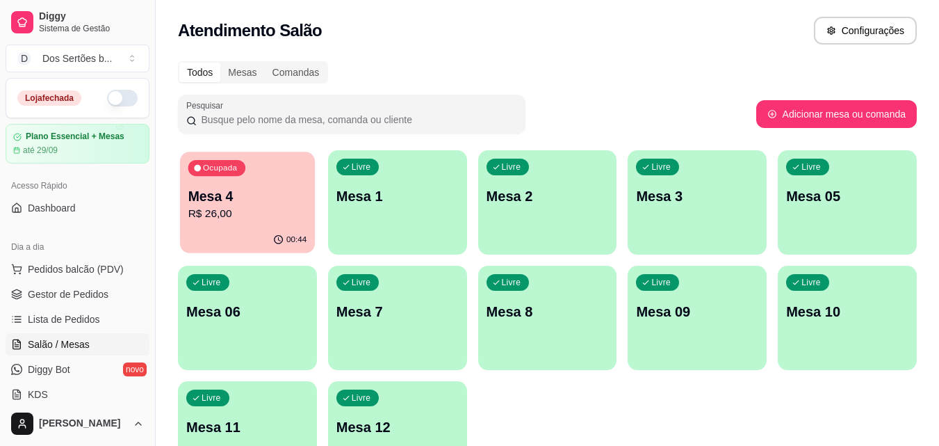
click at [266, 193] on p "Mesa 4" at bounding box center [247, 196] width 119 height 19
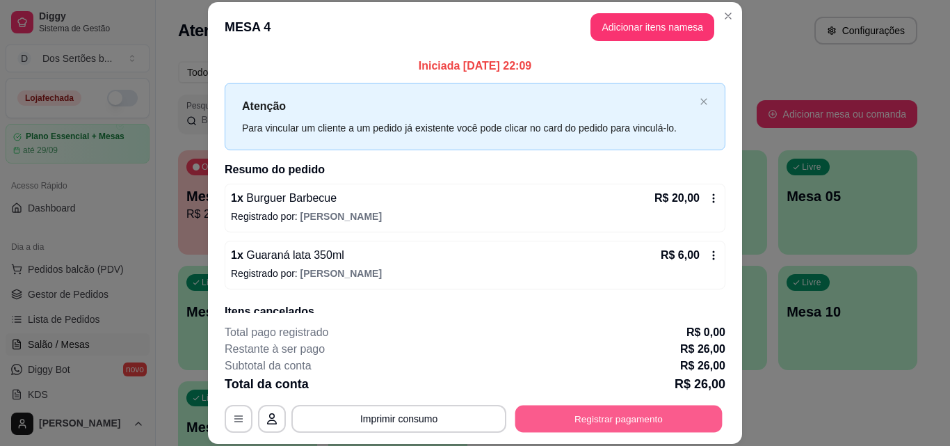
click at [630, 415] on button "Registrar pagamento" at bounding box center [618, 418] width 207 height 27
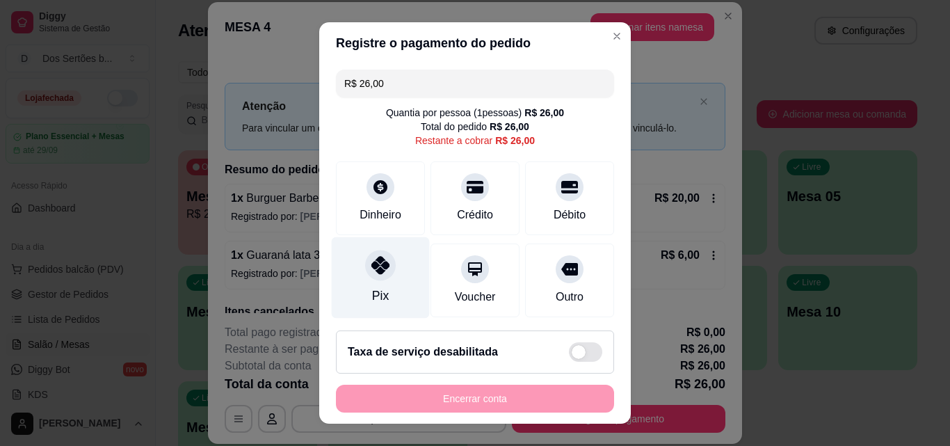
click at [377, 263] on icon at bounding box center [380, 265] width 18 height 18
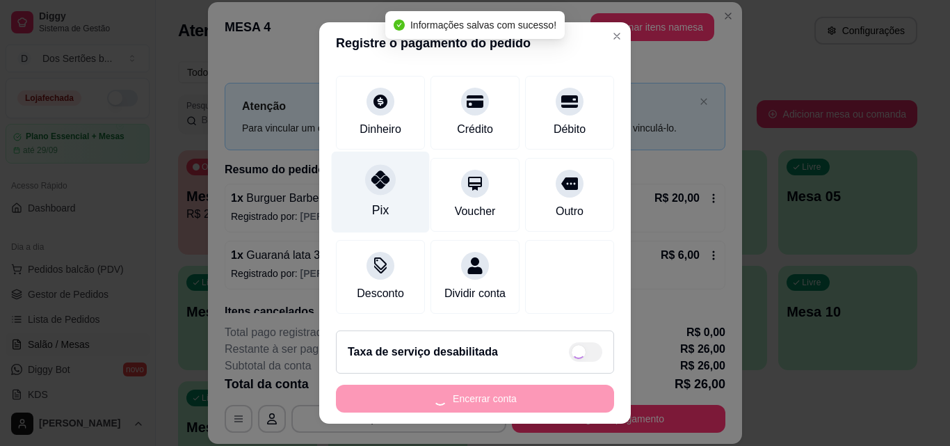
type input "R$ 0,00"
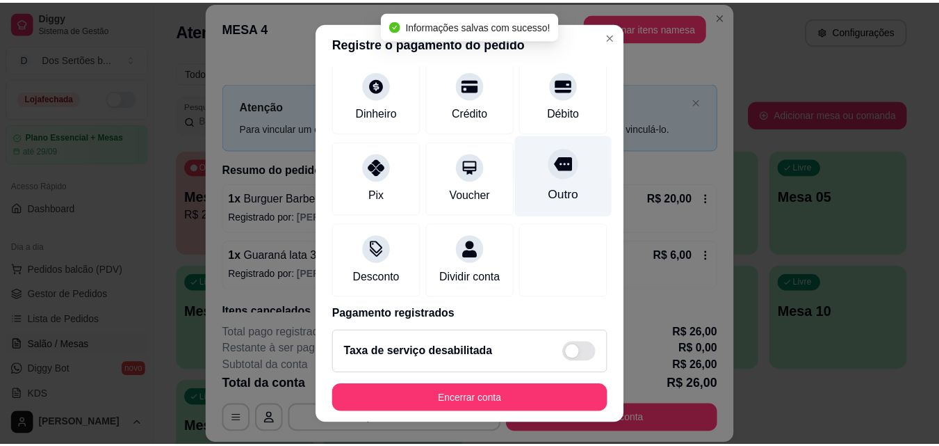
scroll to position [161, 0]
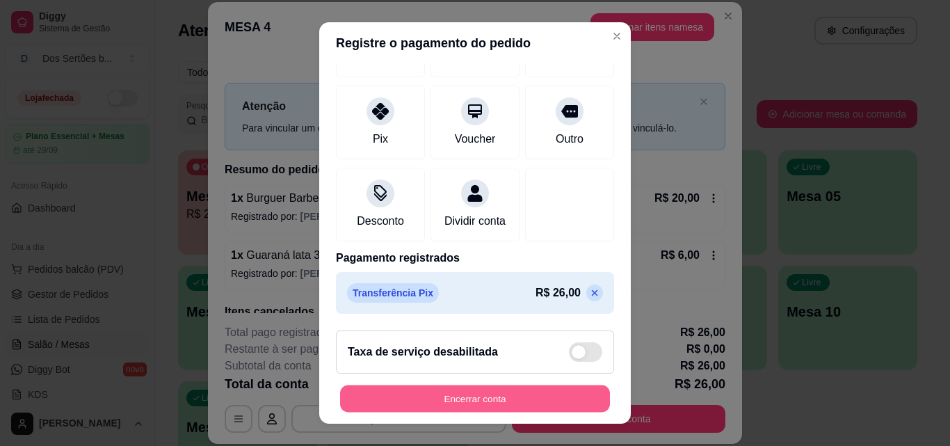
click at [523, 393] on button "Encerrar conta" at bounding box center [475, 398] width 270 height 27
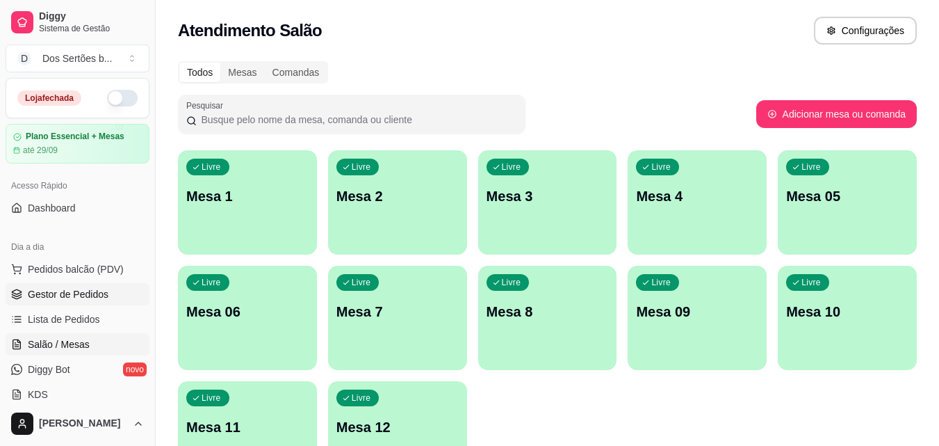
click at [76, 296] on span "Gestor de Pedidos" at bounding box center [68, 294] width 81 height 14
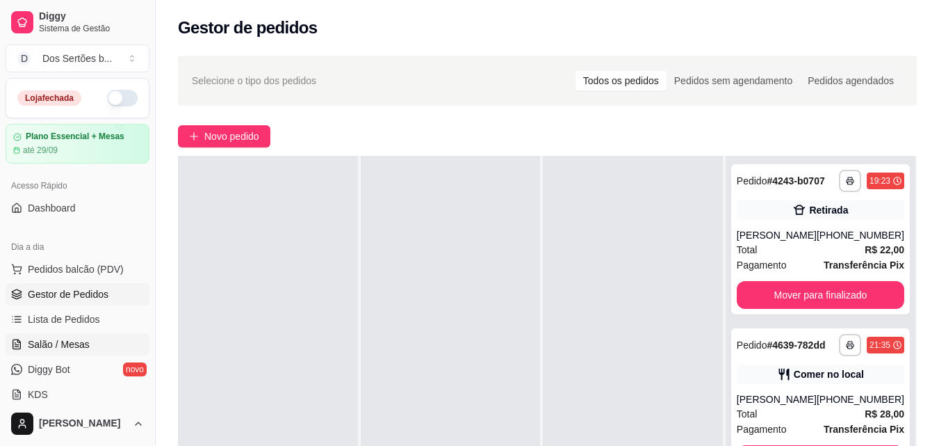
scroll to position [218, 0]
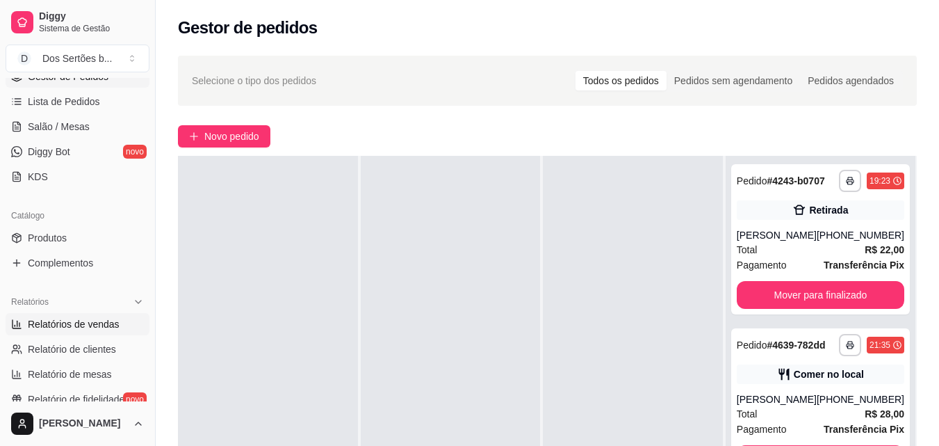
click at [73, 325] on span "Relatórios de vendas" at bounding box center [74, 324] width 92 height 14
select select "ALL"
select select "0"
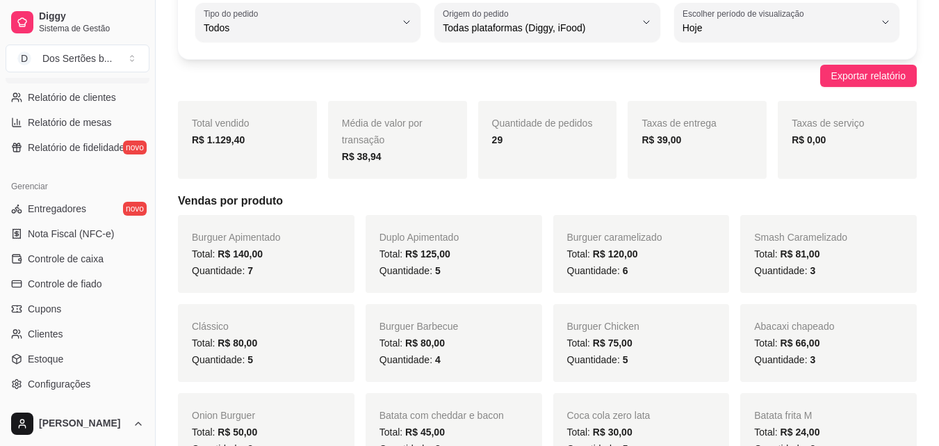
scroll to position [489, 0]
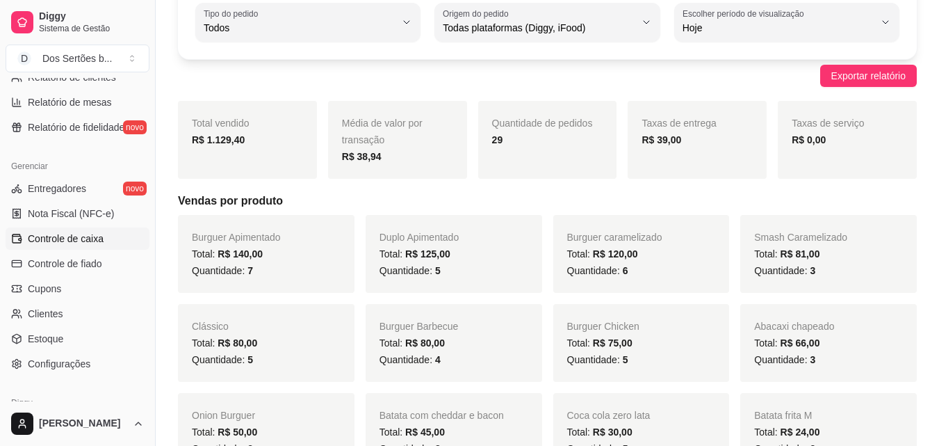
click at [71, 236] on span "Controle de caixa" at bounding box center [66, 239] width 76 height 14
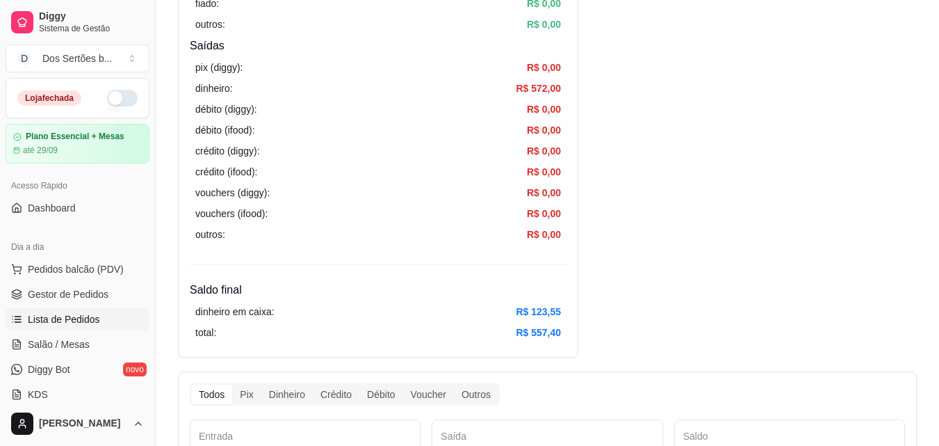
click at [72, 318] on span "Lista de Pedidos" at bounding box center [64, 319] width 72 height 14
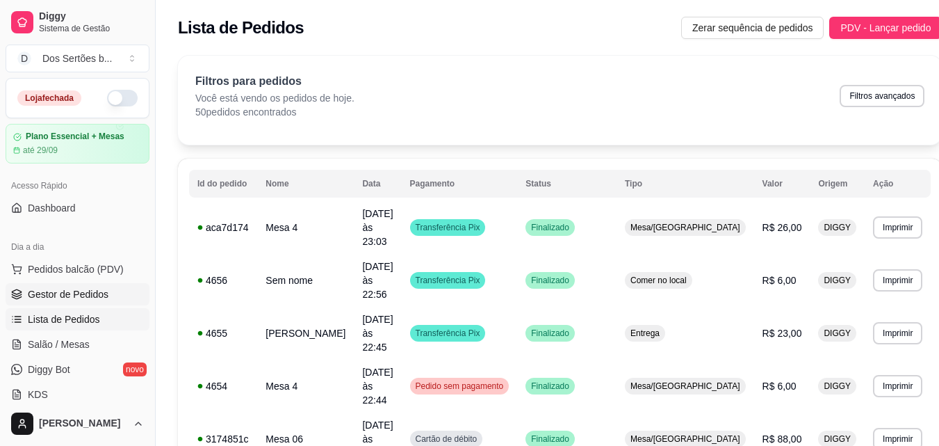
click at [93, 291] on span "Gestor de Pedidos" at bounding box center [68, 294] width 81 height 14
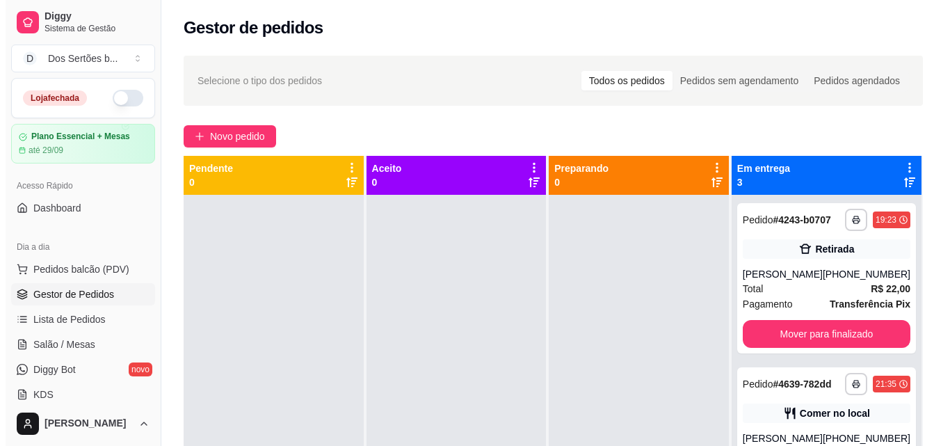
scroll to position [212, 0]
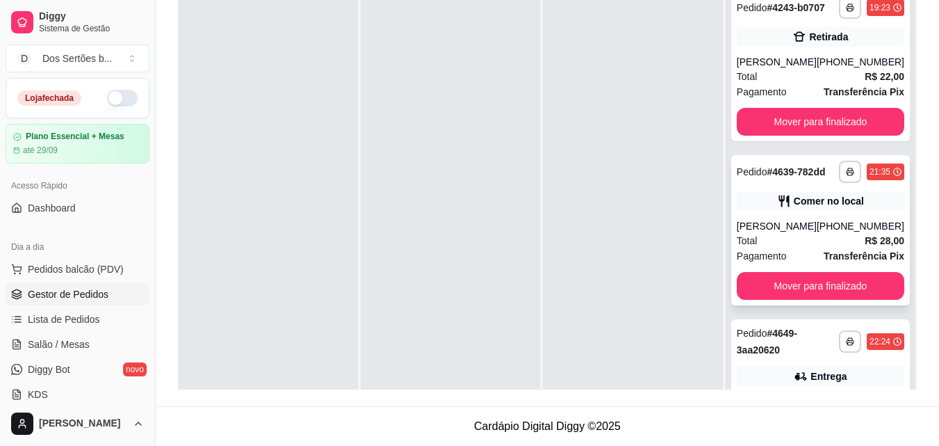
click at [803, 233] on div "[PERSON_NAME]" at bounding box center [777, 226] width 80 height 14
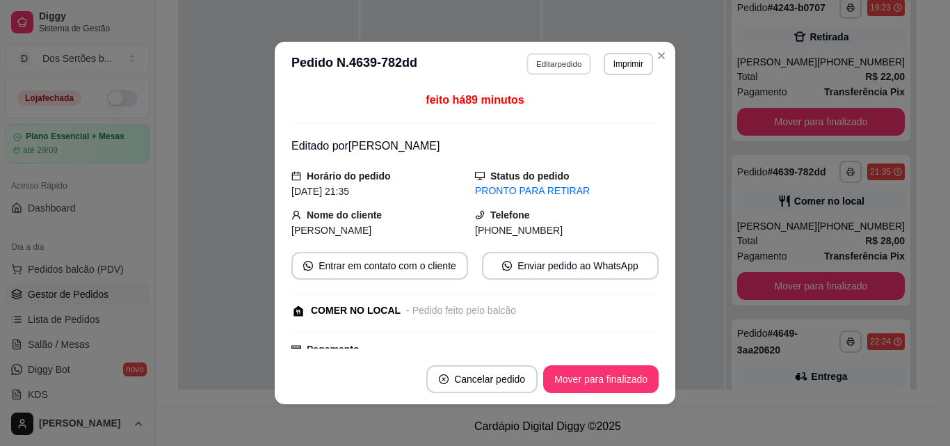
click at [543, 57] on button "Editar pedido" at bounding box center [559, 64] width 65 height 22
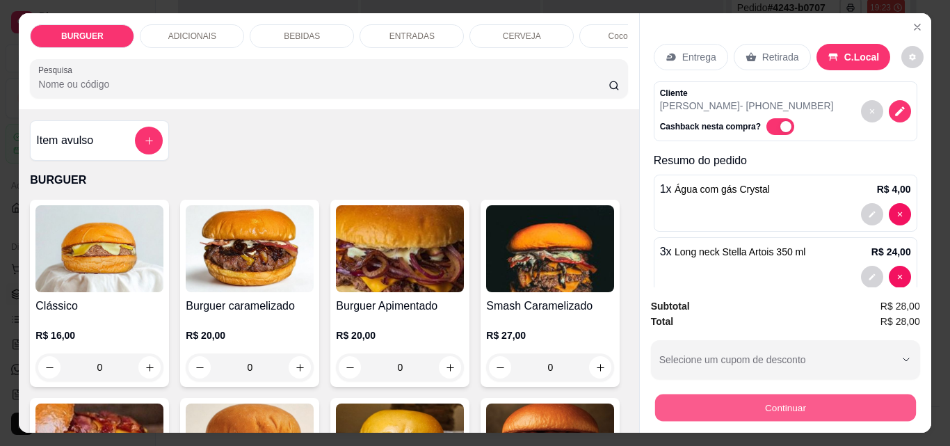
click at [697, 395] on button "Continuar" at bounding box center [784, 406] width 261 height 27
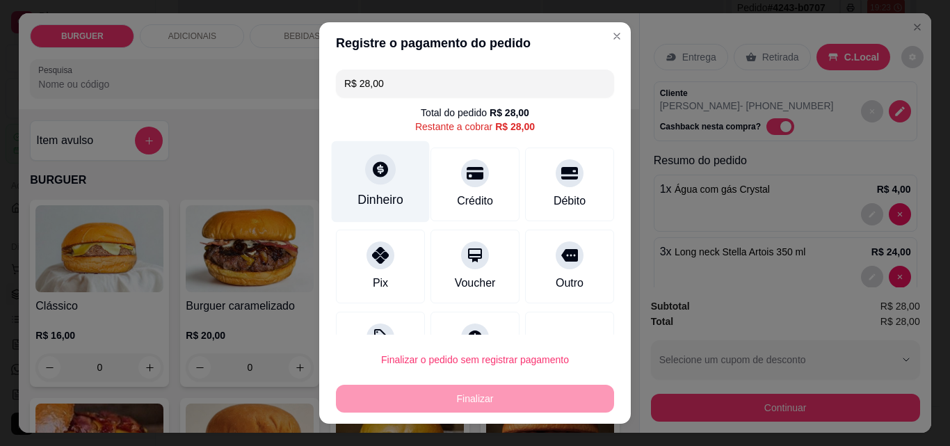
scroll to position [56, 0]
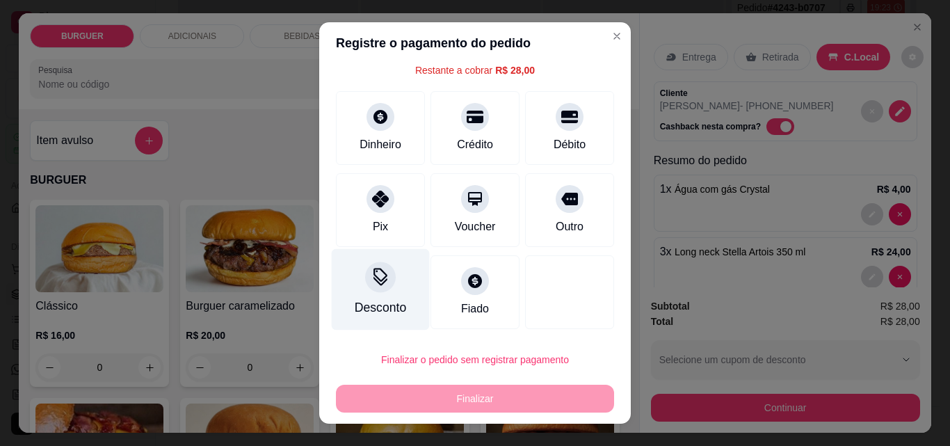
click at [371, 281] on icon at bounding box center [380, 277] width 18 height 18
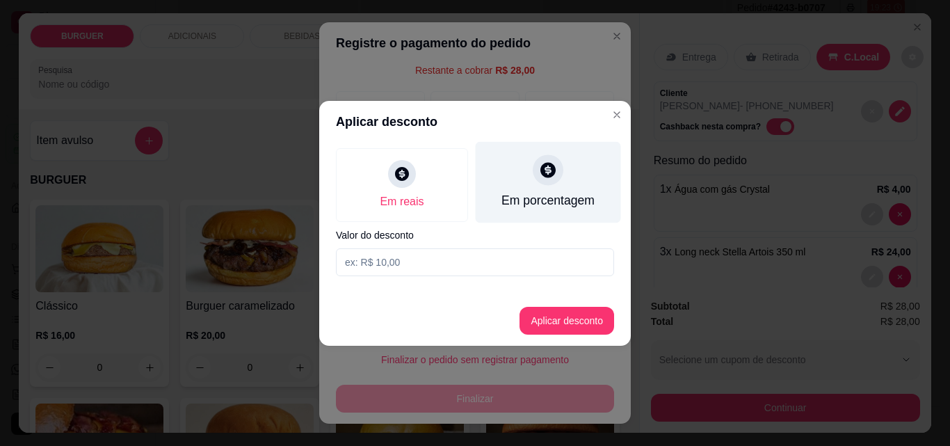
click at [565, 179] on div "Em porcentagem" at bounding box center [548, 181] width 145 height 81
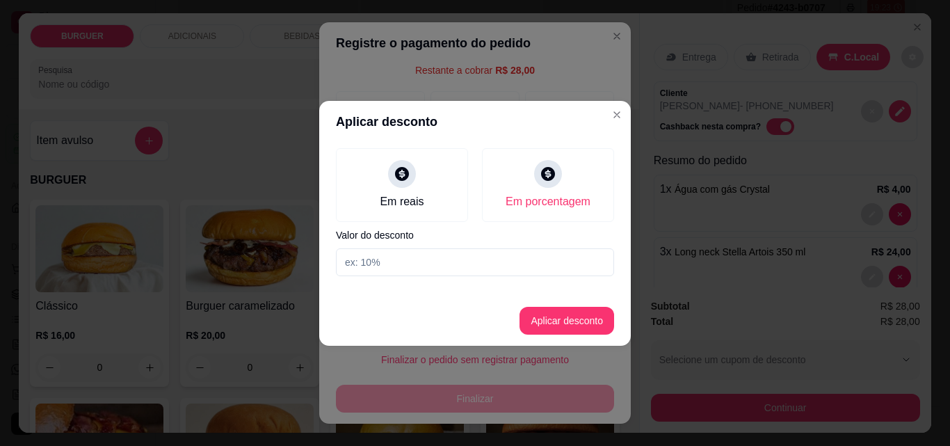
click at [392, 257] on input at bounding box center [475, 262] width 278 height 28
type input "50"
click at [569, 316] on button "Aplicar desconto" at bounding box center [566, 320] width 91 height 27
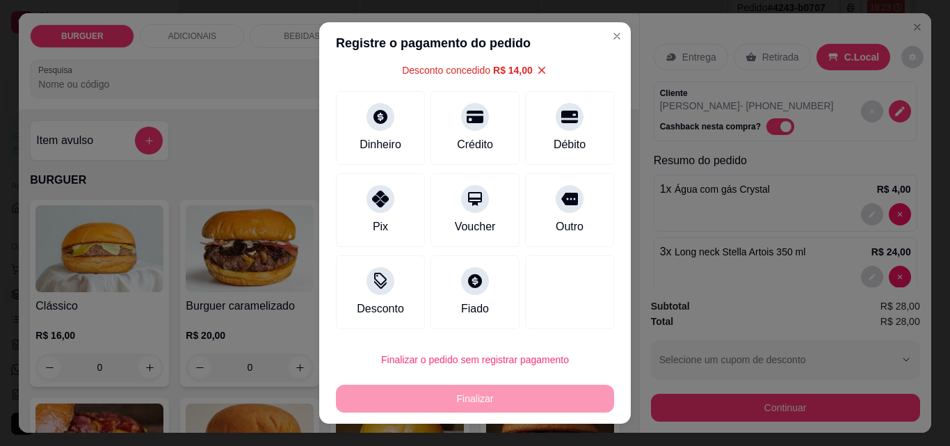
scroll to position [22, 0]
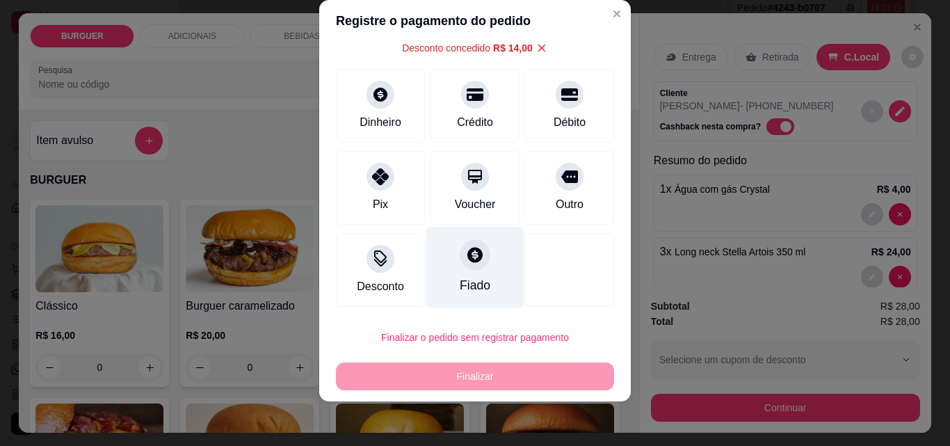
click at [469, 275] on div "Fiado" at bounding box center [475, 267] width 98 height 81
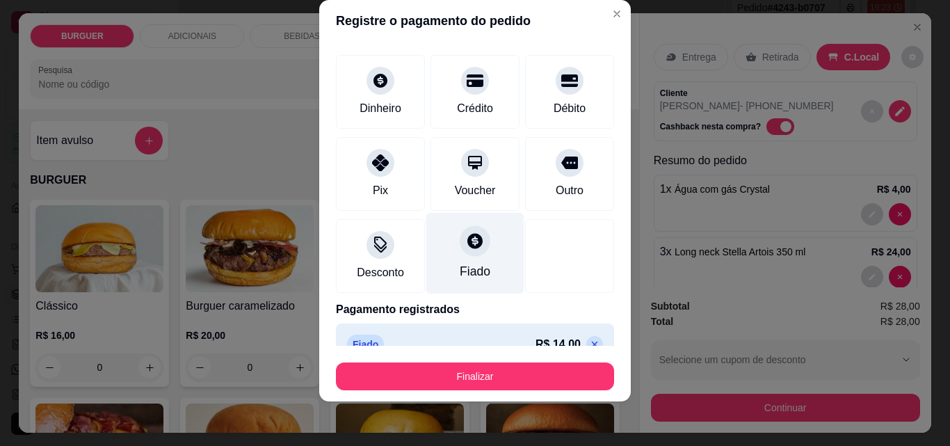
type input "R$ 0,00"
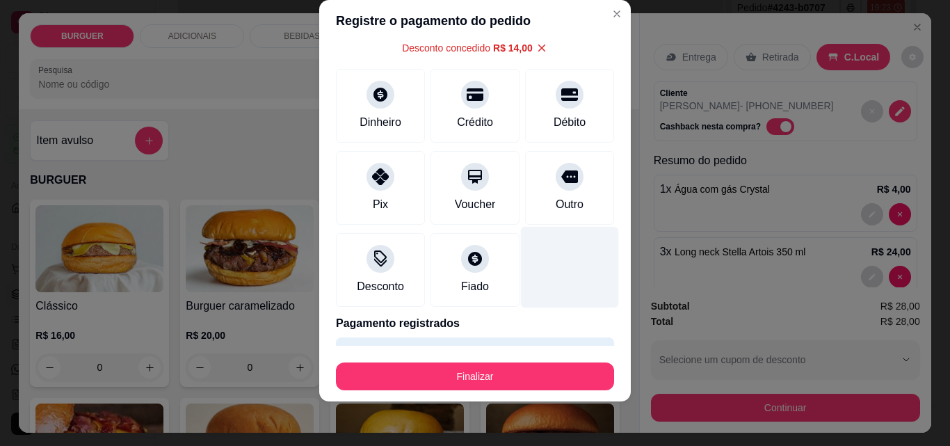
scroll to position [95, 0]
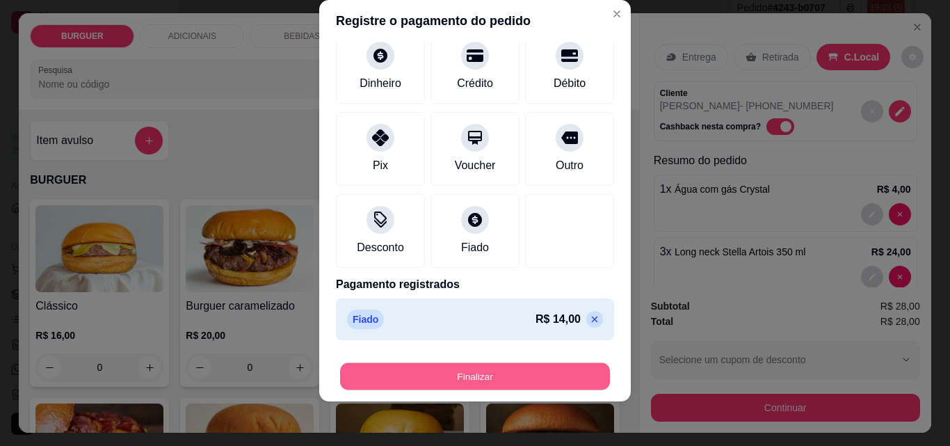
click at [524, 373] on button "Finalizar" at bounding box center [475, 376] width 270 height 27
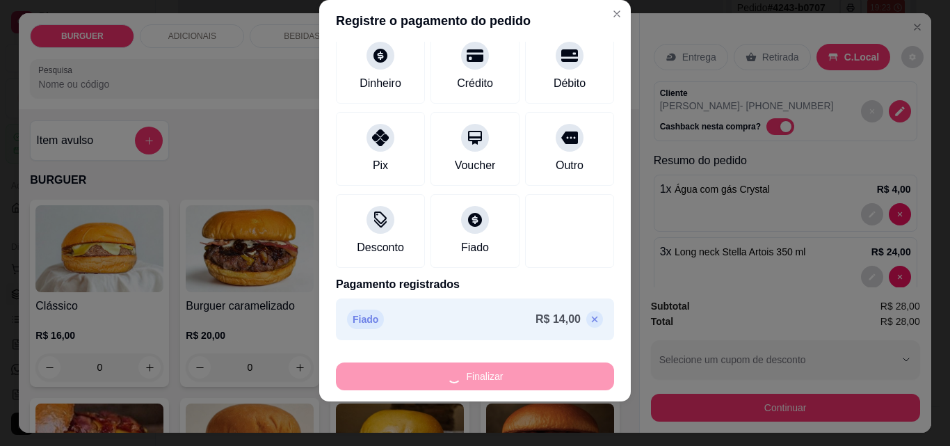
type input "0"
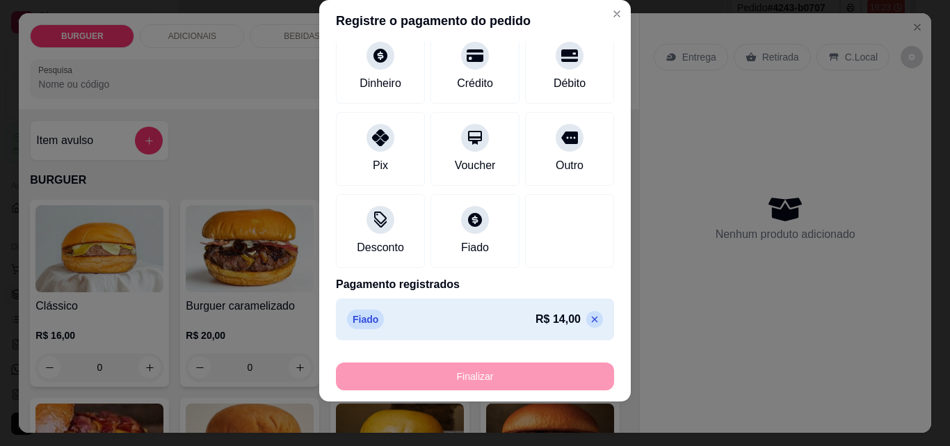
type input "-R$ 28,00"
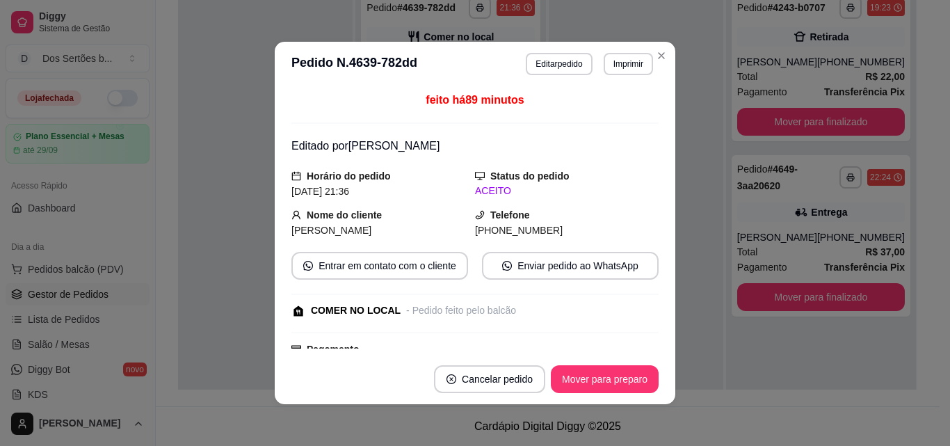
scroll to position [222, 0]
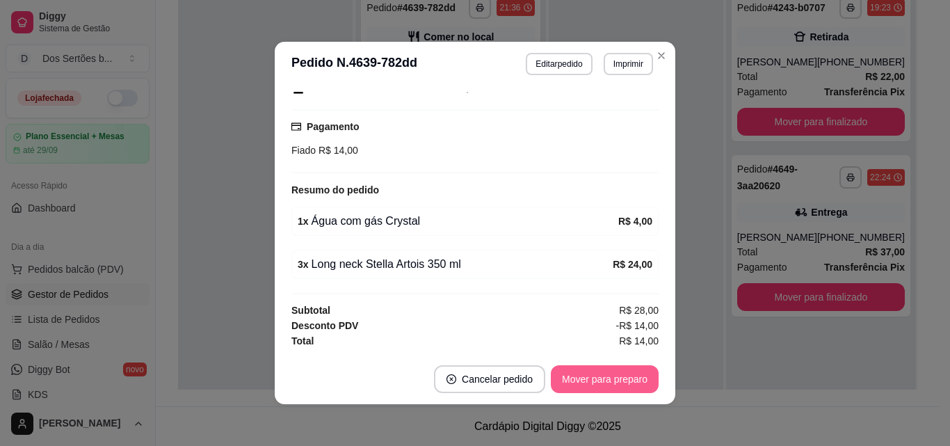
click at [602, 374] on button "Mover para preparo" at bounding box center [605, 379] width 108 height 28
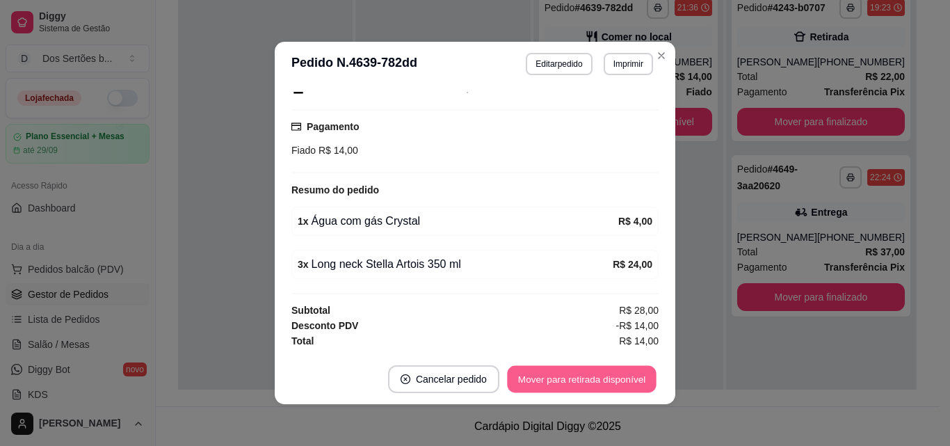
click at [602, 375] on button "Mover para retirada disponível" at bounding box center [581, 379] width 149 height 27
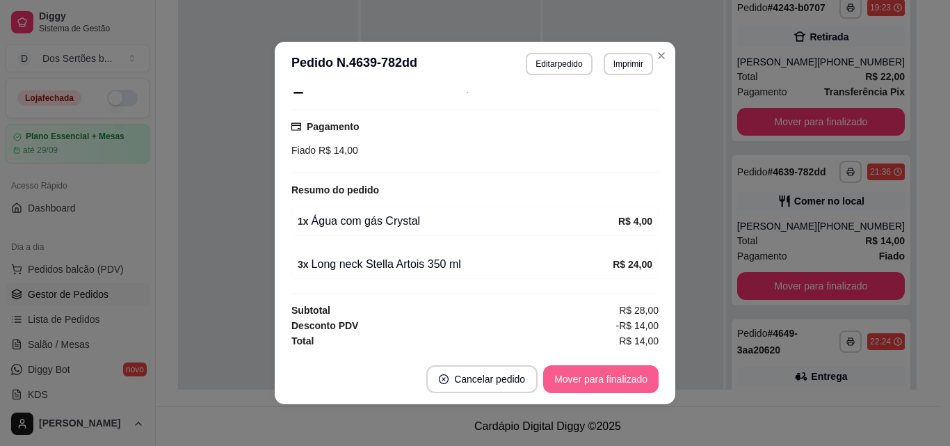
click at [602, 375] on button "Mover para finalizado" at bounding box center [600, 379] width 115 height 28
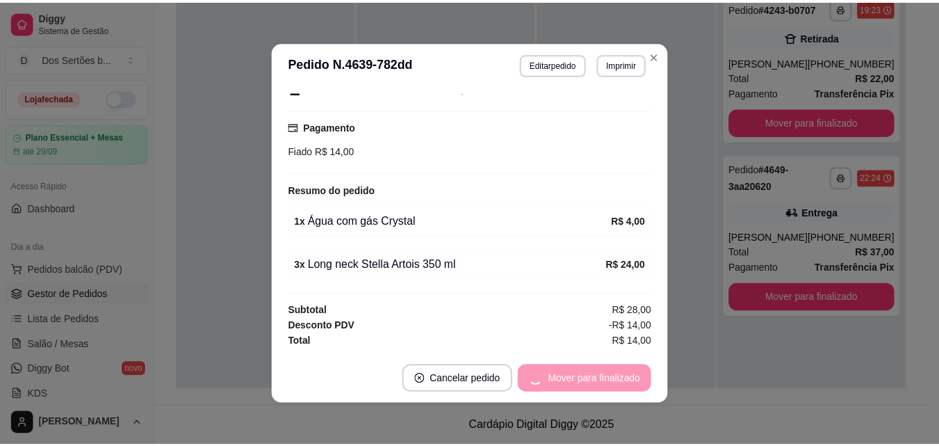
scroll to position [177, 0]
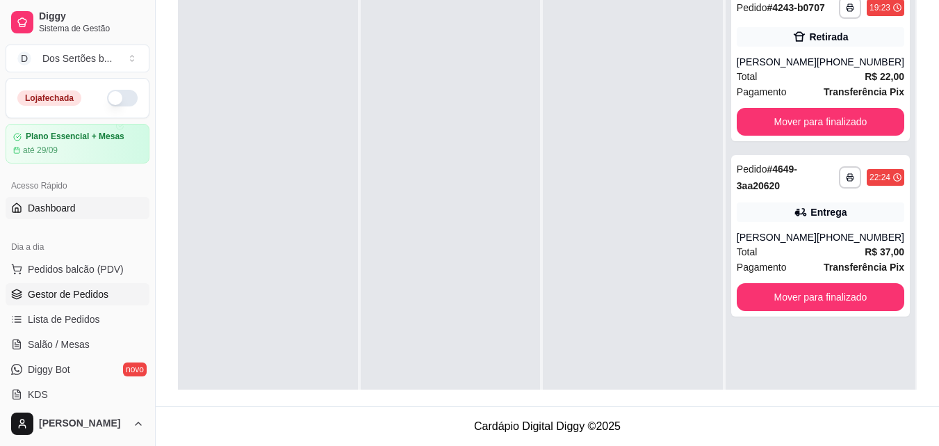
drag, startPoint x: 96, startPoint y: 398, endPoint x: 101, endPoint y: 201, distance: 196.8
click at [101, 201] on link "Dashboard" at bounding box center [78, 208] width 144 height 22
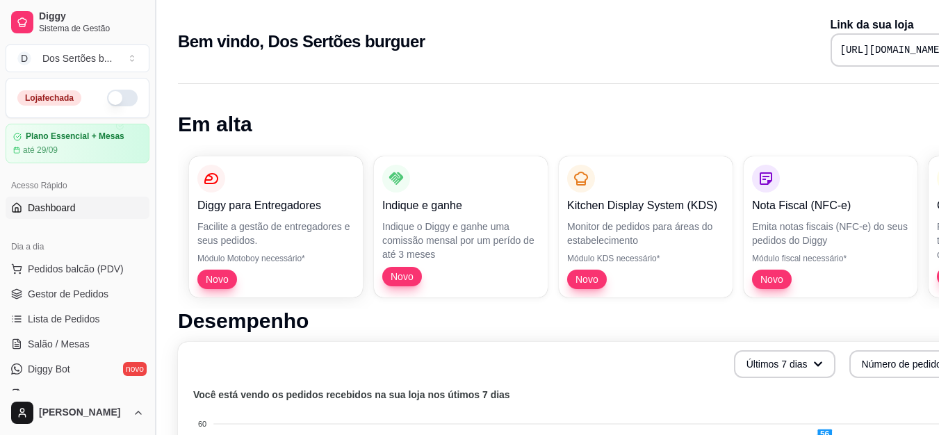
click at [151, 259] on button "Toggle Sidebar" at bounding box center [154, 217] width 11 height 435
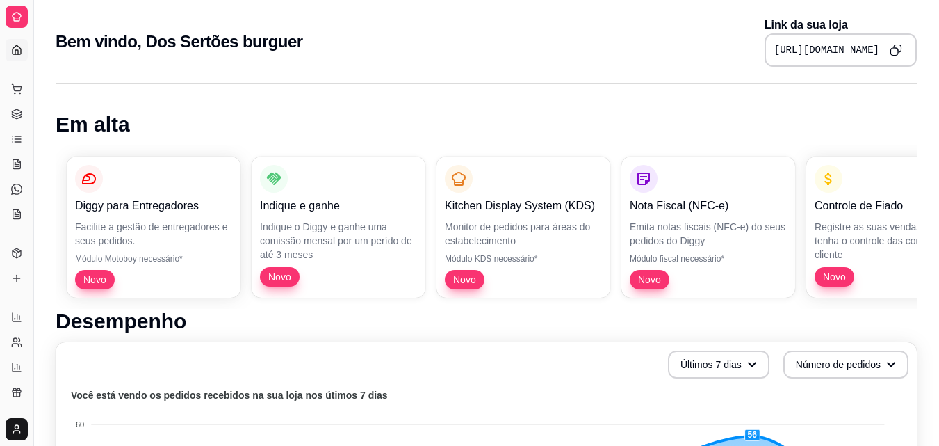
click at [32, 203] on button "Toggle Sidebar" at bounding box center [32, 223] width 11 height 446
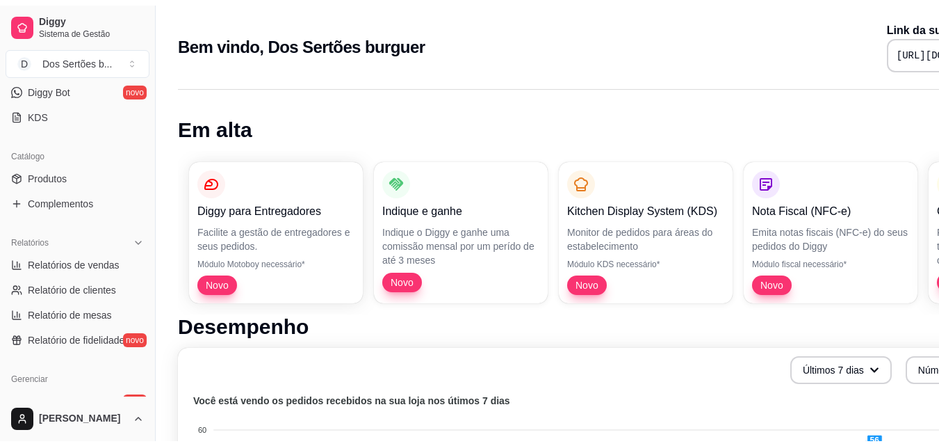
scroll to position [555, 0]
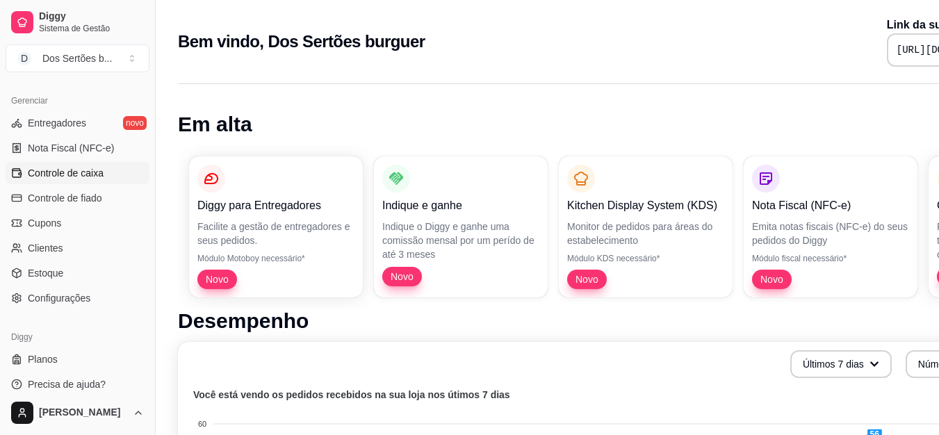
click at [92, 169] on span "Controle de caixa" at bounding box center [66, 173] width 76 height 14
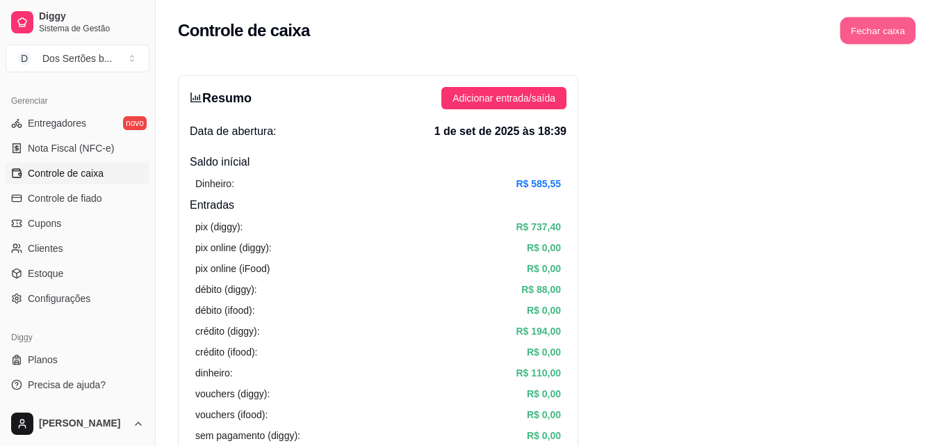
click at [868, 27] on button "Fechar caixa" at bounding box center [879, 30] width 76 height 27
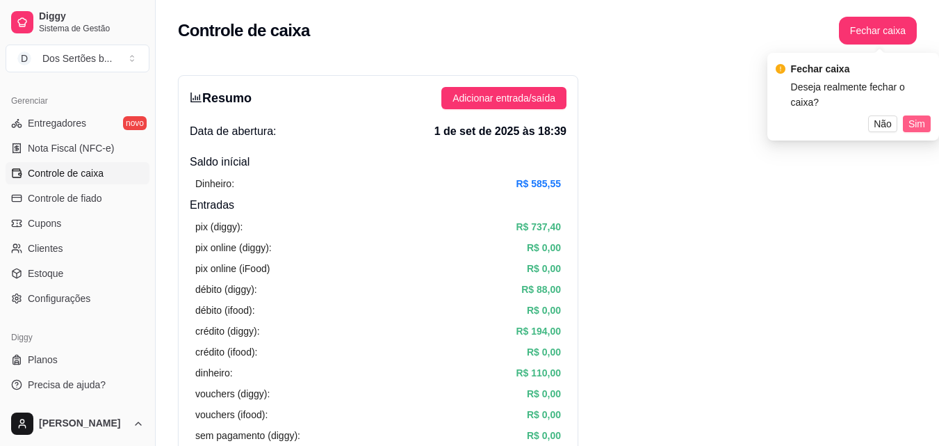
click at [920, 116] on span "Sim" at bounding box center [917, 123] width 17 height 15
